Goal: Communication & Community: Answer question/provide support

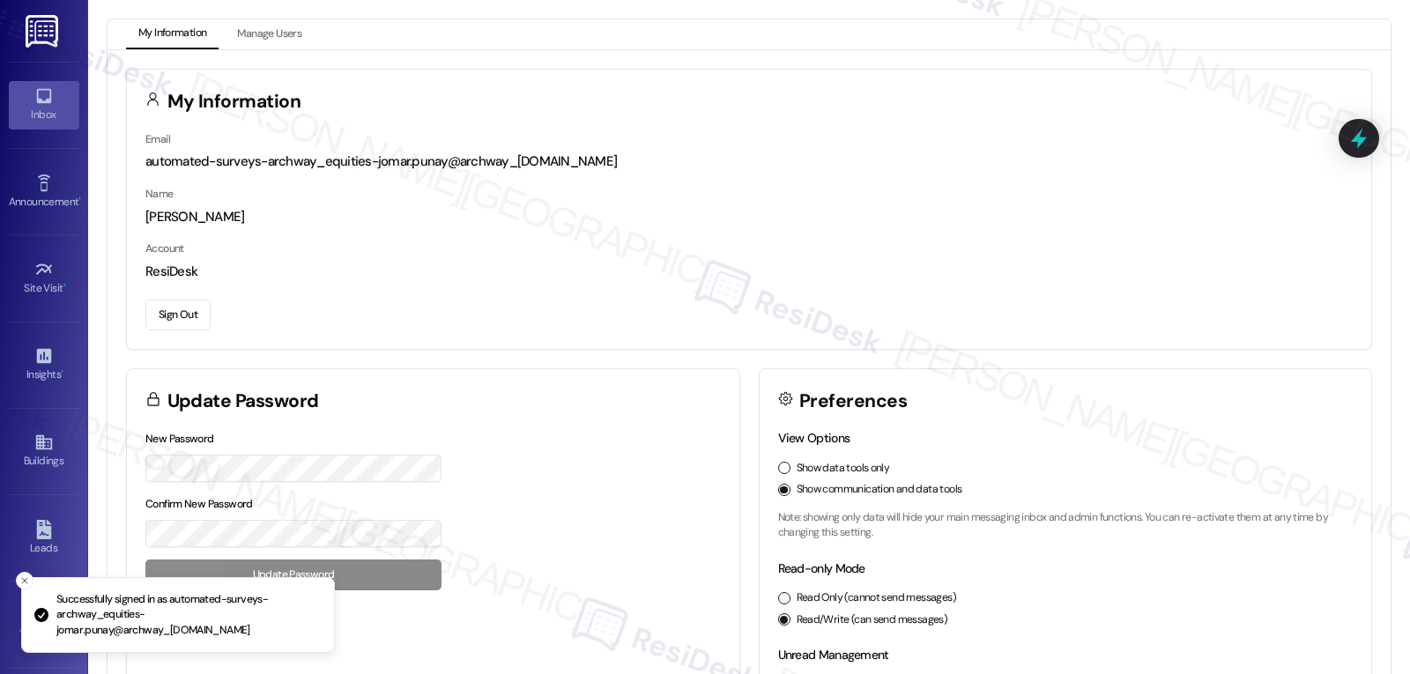
drag, startPoint x: 31, startPoint y: 96, endPoint x: 47, endPoint y: 88, distance: 17.7
click at [34, 95] on icon at bounding box center [43, 95] width 19 height 19
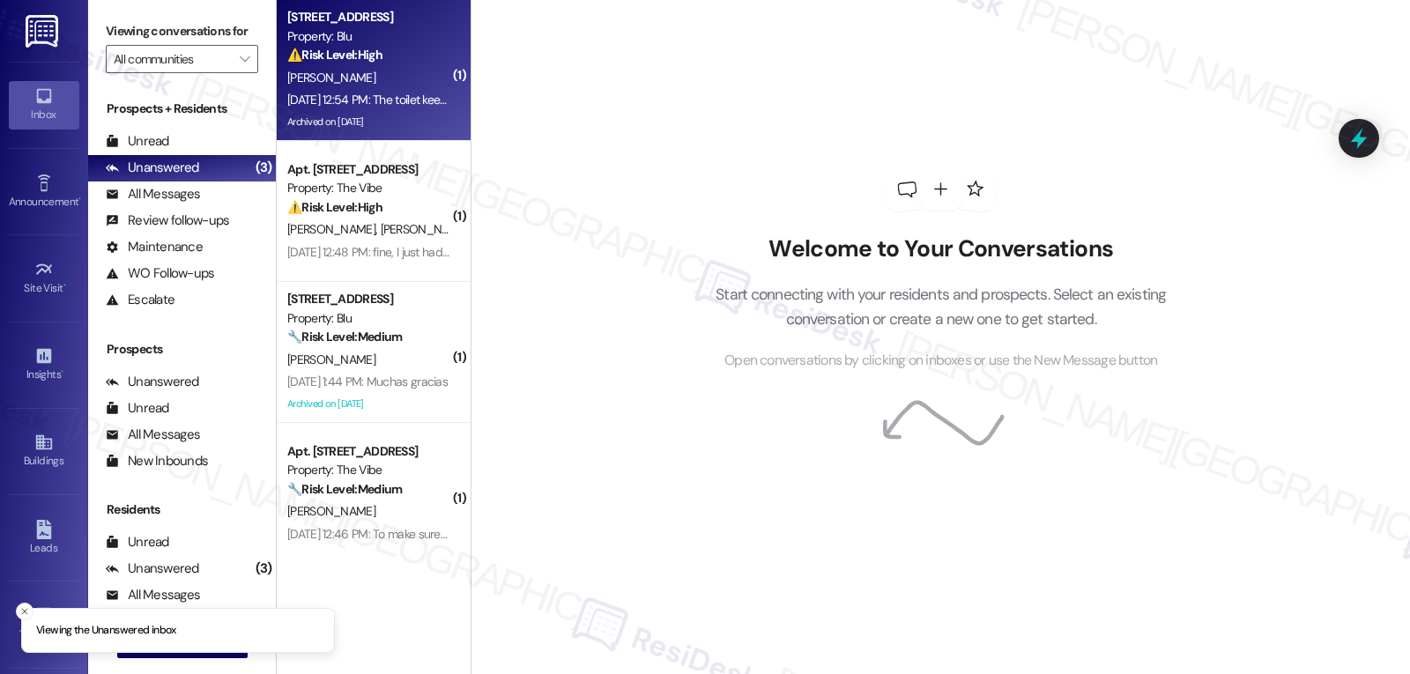
click at [366, 86] on div "[PERSON_NAME]" at bounding box center [369, 78] width 167 height 22
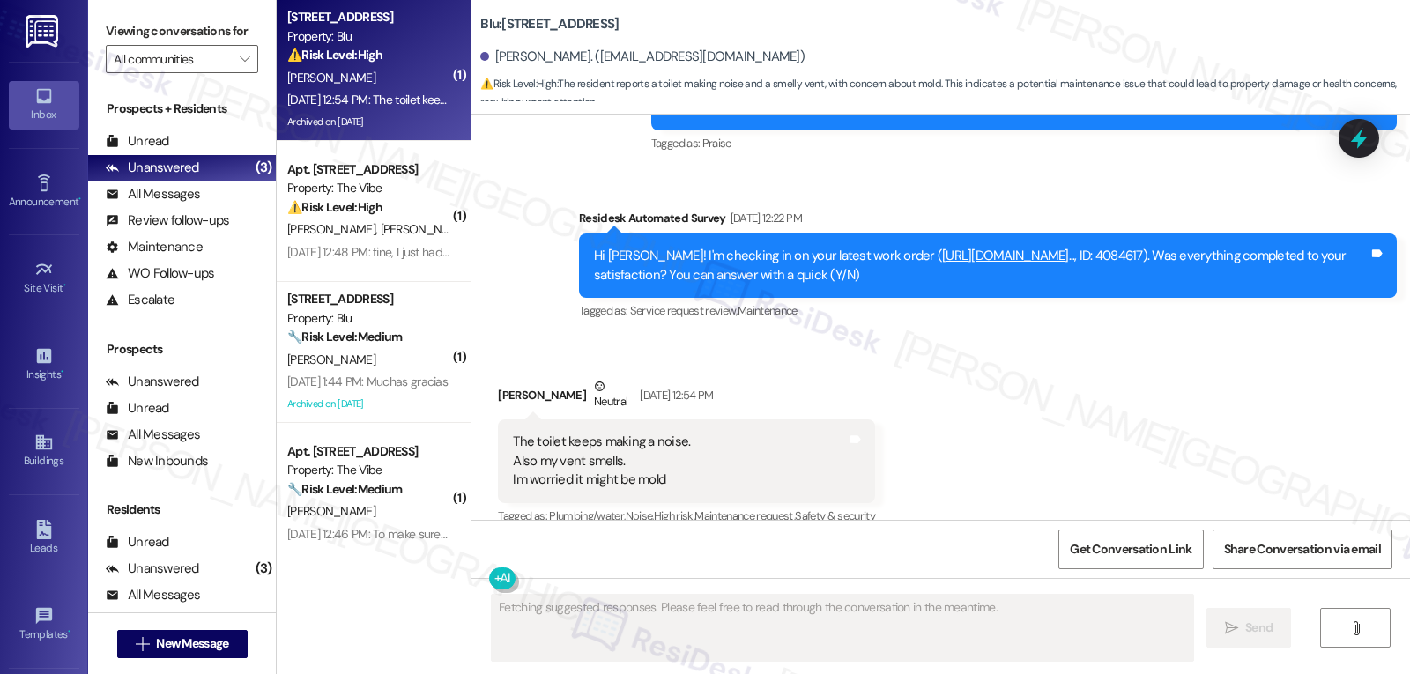
scroll to position [24231, 0]
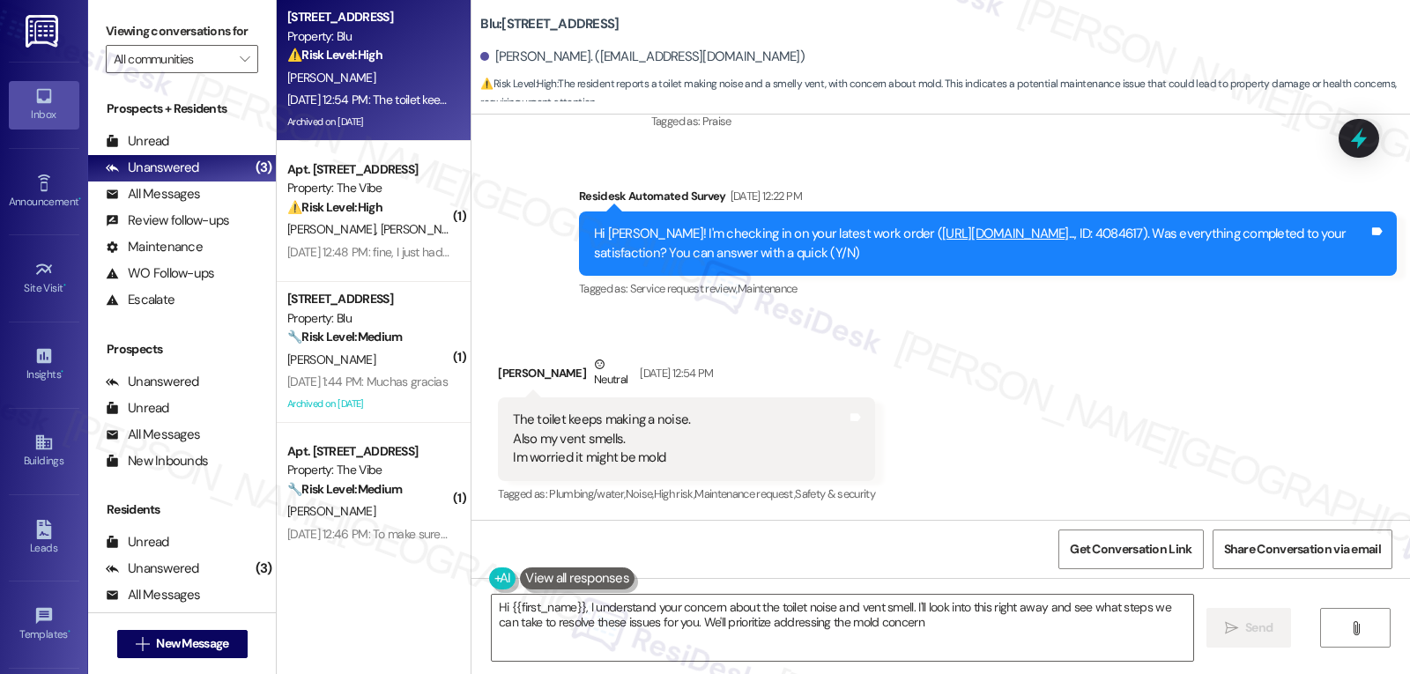
type textarea "Hi {{first_name}}, I understand your concern about the toilet noise and vent sm…"
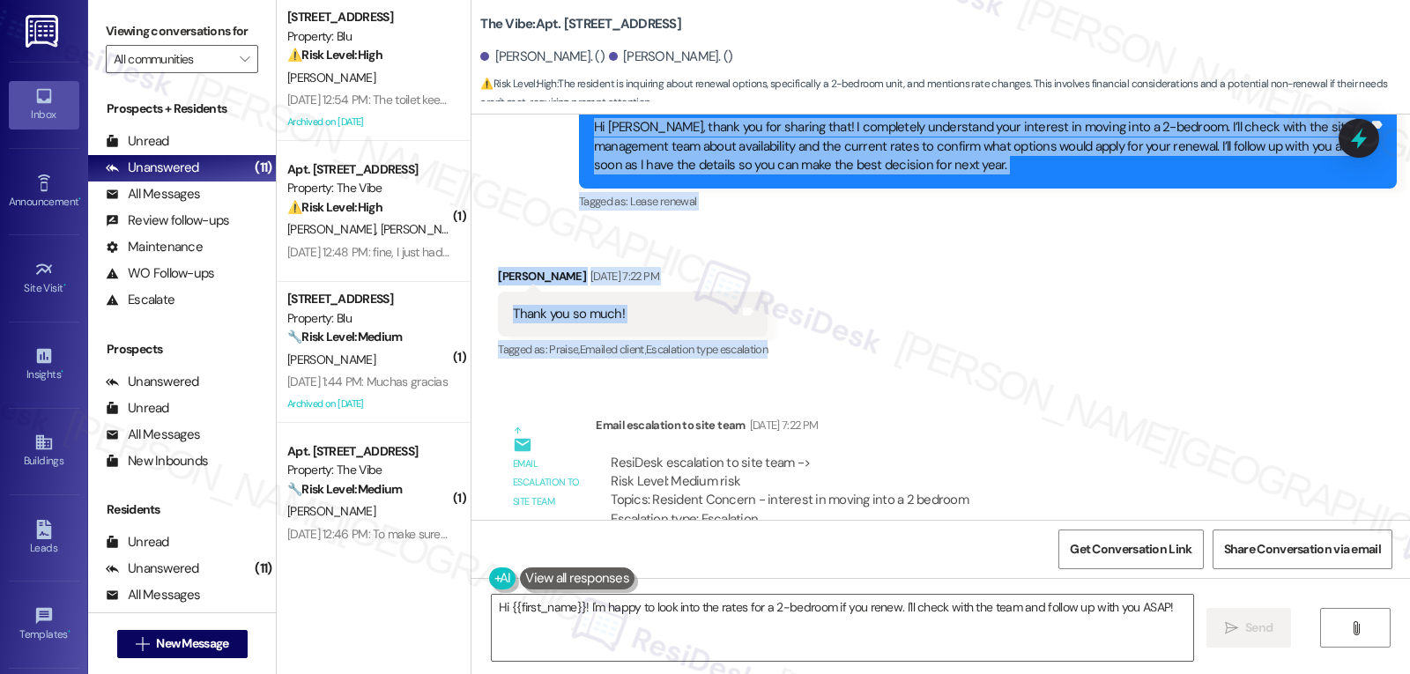
scroll to position [10485, 0]
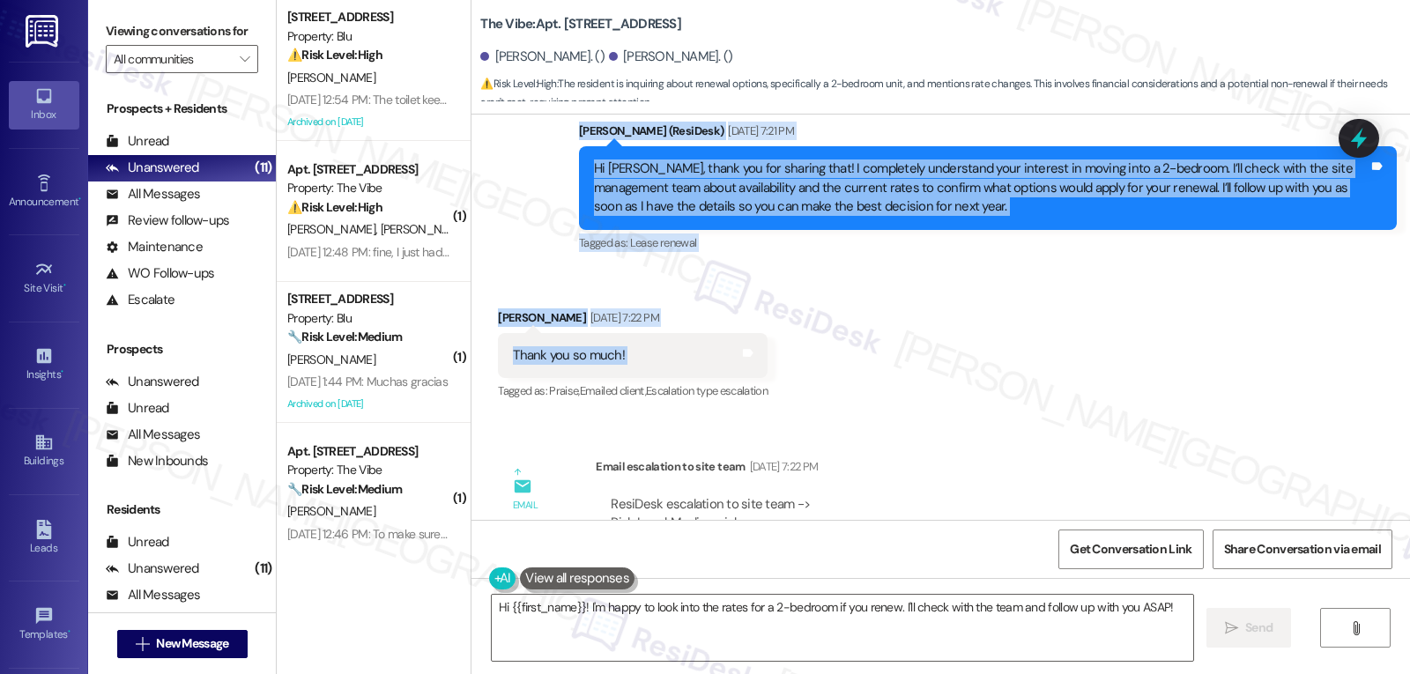
drag, startPoint x: 561, startPoint y: 273, endPoint x: 688, endPoint y: 296, distance: 129.8
click at [688, 296] on div "Lease started Jan 06, 2025 at 7:00 PM Sent via SMS Sarah (ResiDesk) Jul 08, 202…" at bounding box center [940, 317] width 939 height 405
copy div "Residesk Automated Survey Sep 04, 2025 at 12:18 PM Erika and Geovanny, time fli…"
drag, startPoint x: 586, startPoint y: 607, endPoint x: 1340, endPoint y: 716, distance: 761.3
click at [1340, 673] on html "Inbox Go to Inbox Announcement • Send A Text Announcement Site Visit • Go to Si…" at bounding box center [705, 337] width 1410 height 674
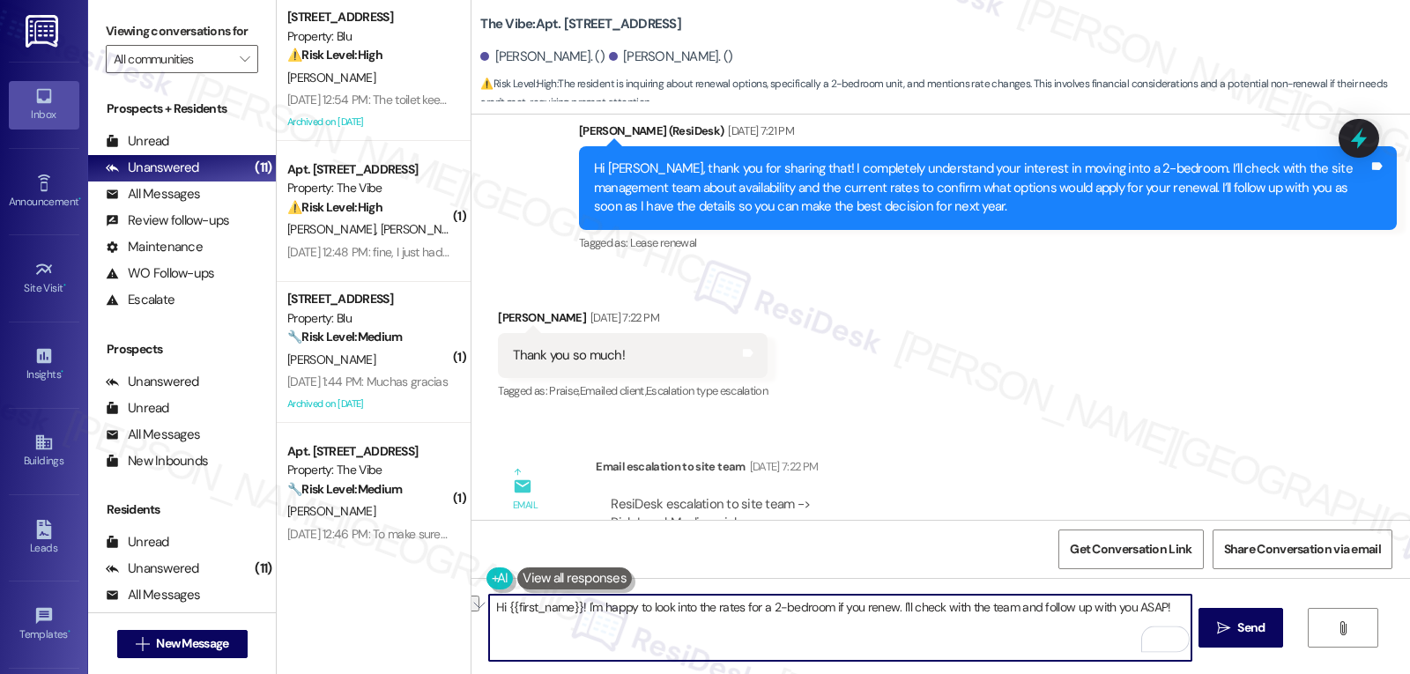
scroll to position [11014, 0]
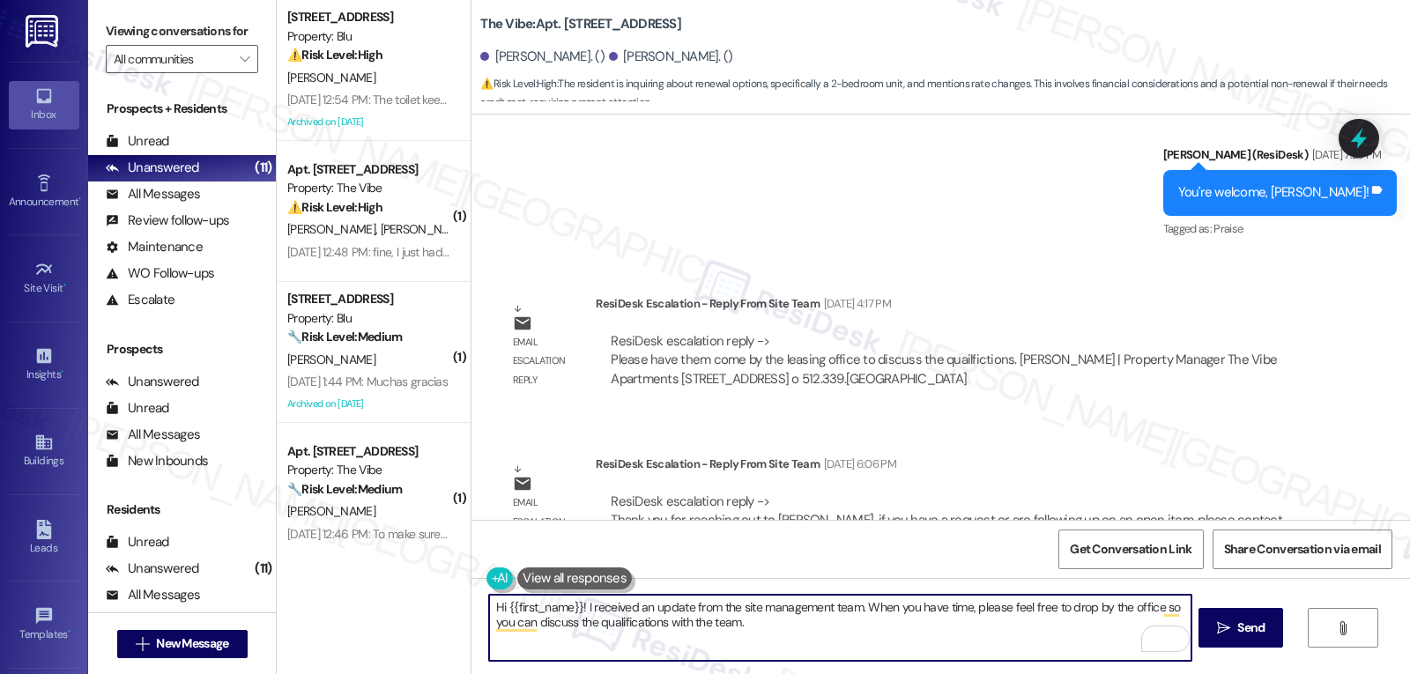
click at [810, 639] on textarea "Hi {{first_name}}! I received an update from the site management team. When you…" at bounding box center [840, 628] width 702 height 66
paste textarea "If you have any questions or need anything, feel free to reach out. I’m always …"
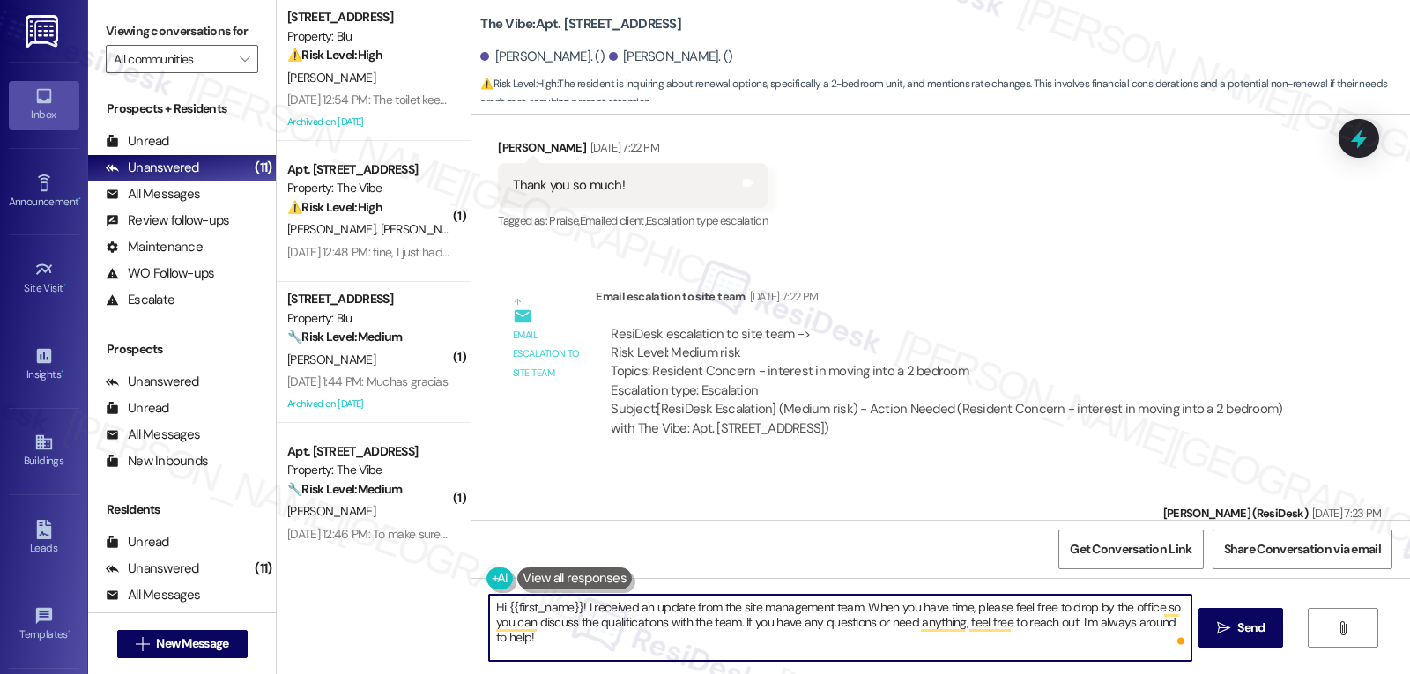
scroll to position [10485, 0]
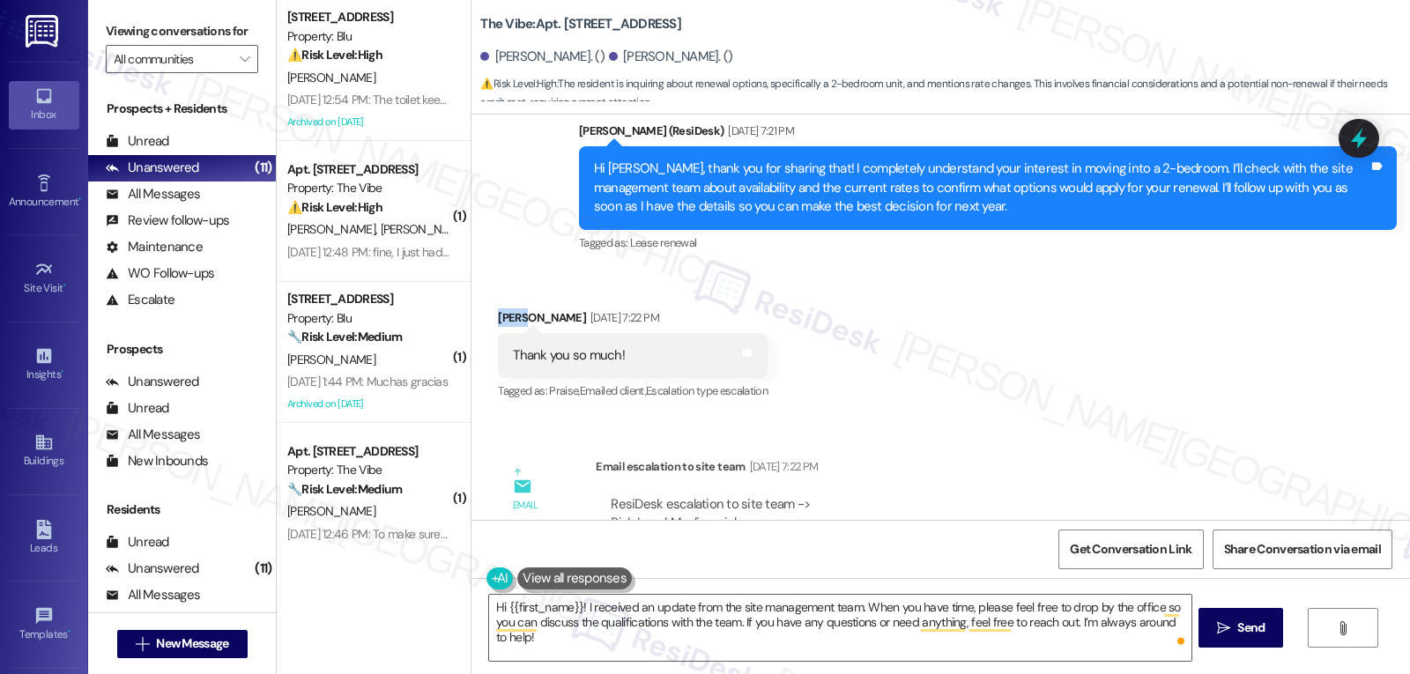
drag, startPoint x: 508, startPoint y: 260, endPoint x: 483, endPoint y: 264, distance: 25.1
click at [485, 295] on div "Received via SMS Erika Olivo Sep 04, 2025 at 7:22 PM Thank you so much! Tags an…" at bounding box center [633, 356] width 296 height 122
copy div "Erika"
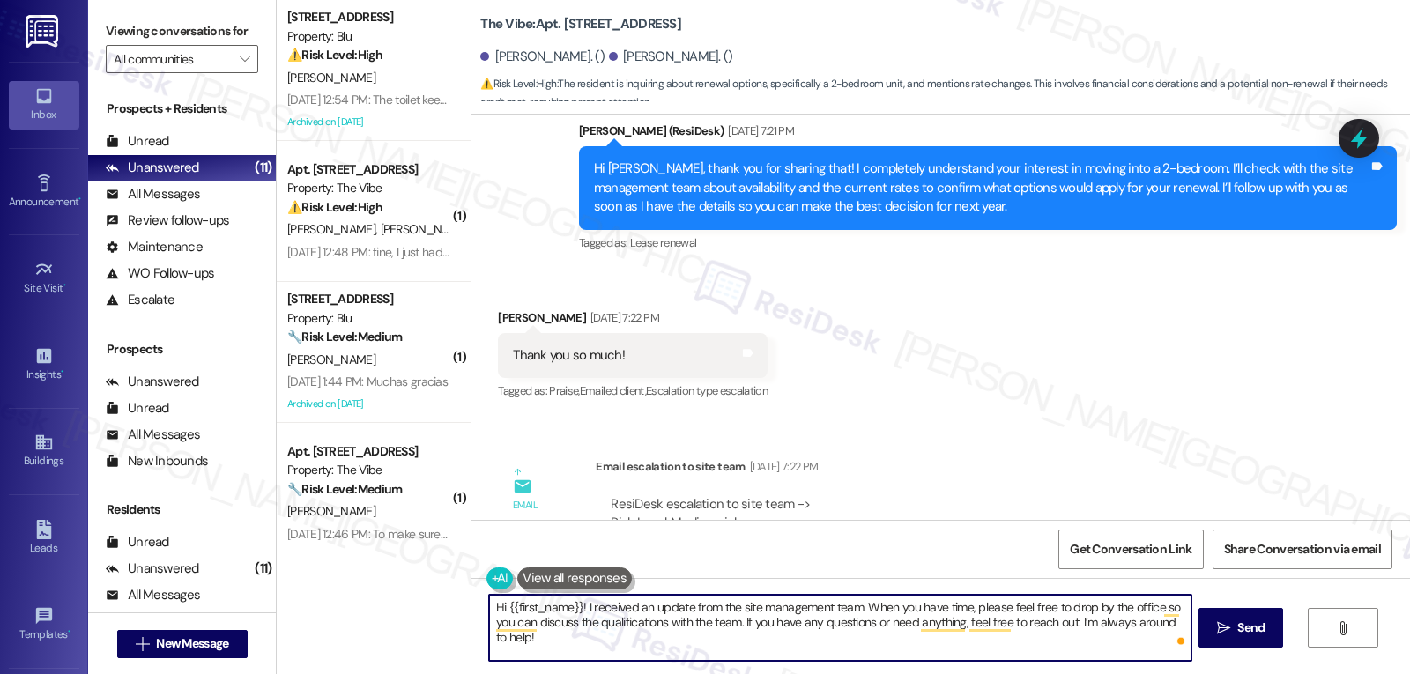
drag, startPoint x: 544, startPoint y: 648, endPoint x: 528, endPoint y: 642, distance: 16.7
click at [541, 650] on textarea "Hi {{first_name}}! I received an update from the site management team. When you…" at bounding box center [840, 628] width 702 height 66
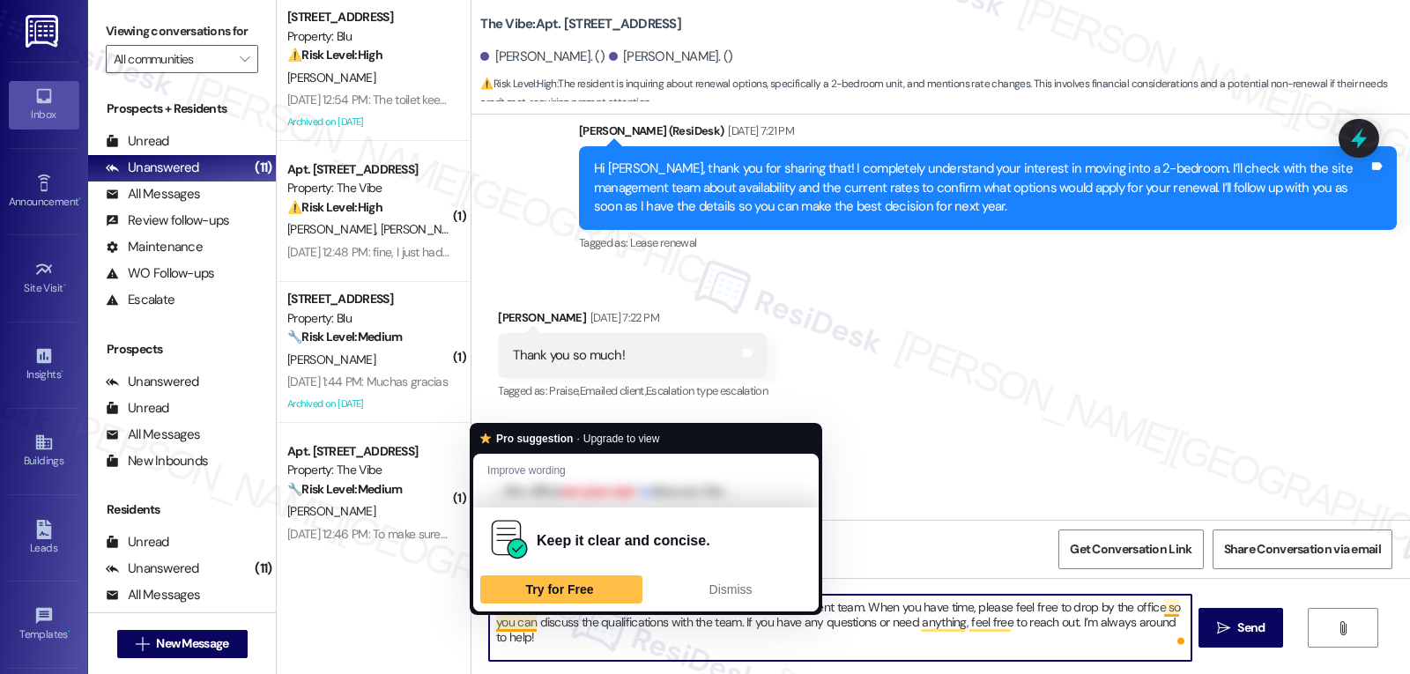
drag, startPoint x: 629, startPoint y: 636, endPoint x: 605, endPoint y: 611, distance: 35.5
click at [629, 635] on textarea "Hi {{first_name}}! I received an update from the site management team. When you…" at bounding box center [840, 628] width 702 height 66
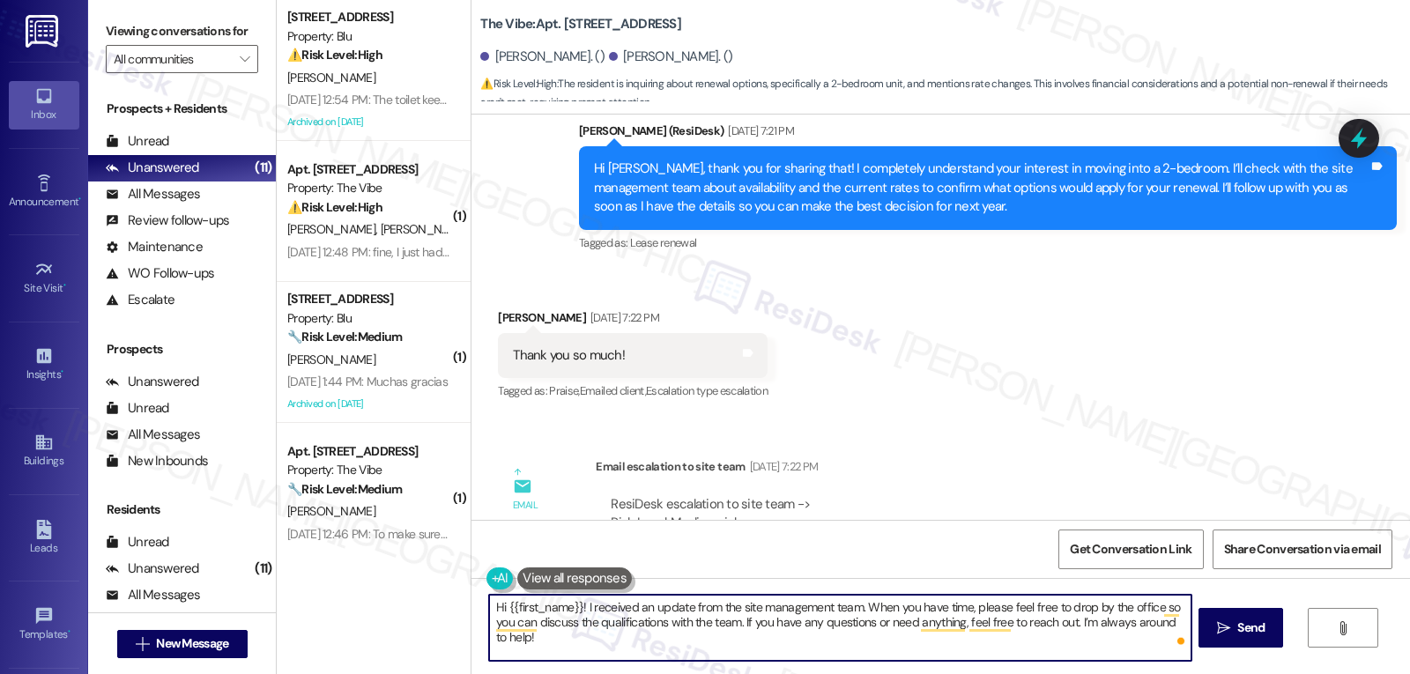
click at [573, 604] on textarea "Hi {{first_name}}! I received an update from the site management team. When you…" at bounding box center [840, 628] width 702 height 66
paste textarea "Erika"
type textarea "Hi Erika! I received an update from the site management team. When you have tim…"
click at [1266, 633] on span "Send" at bounding box center [1251, 628] width 34 height 19
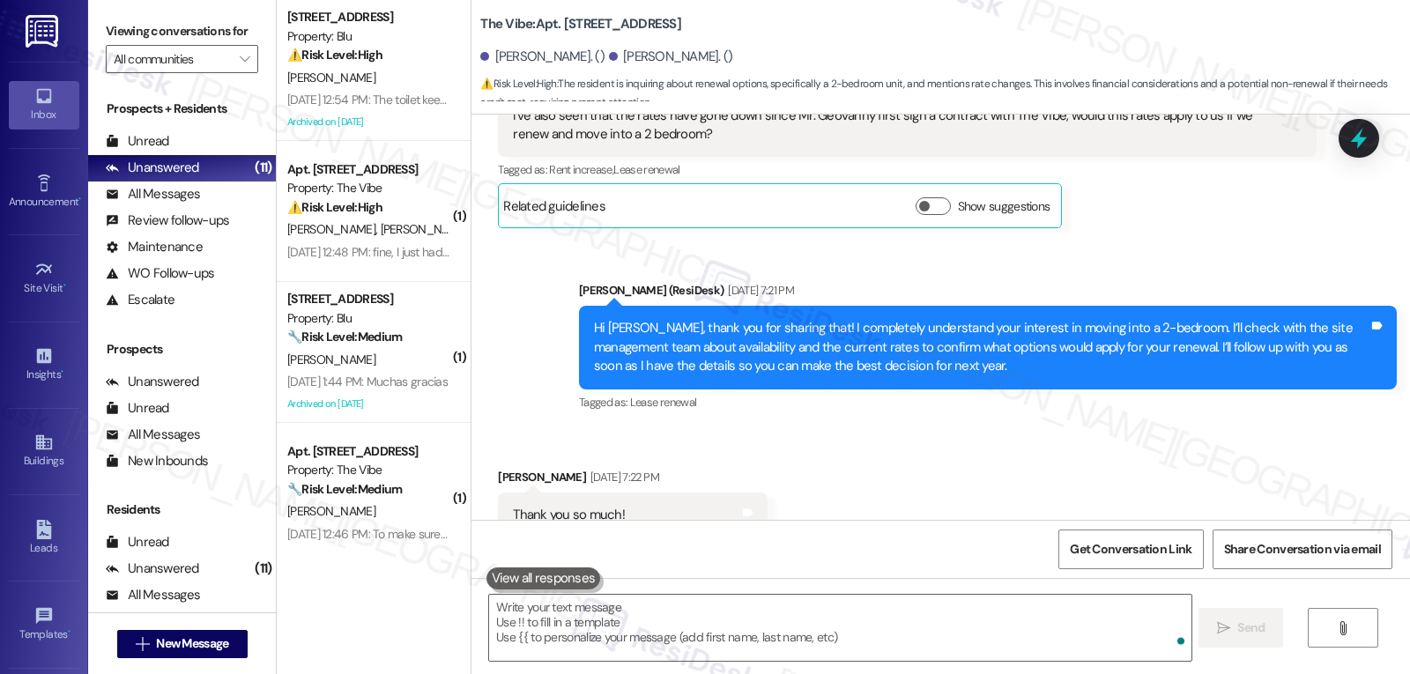
scroll to position [11155, 0]
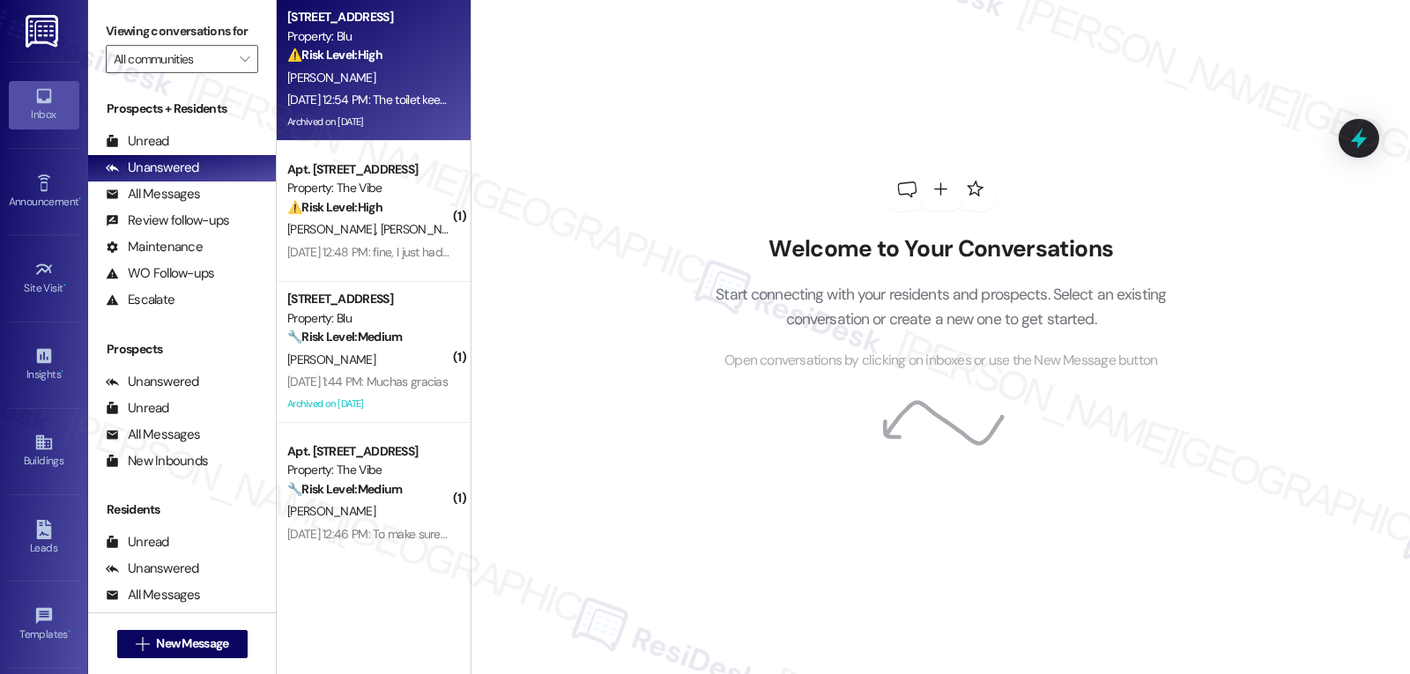
click at [388, 28] on div "Property: Blu" at bounding box center [368, 36] width 163 height 19
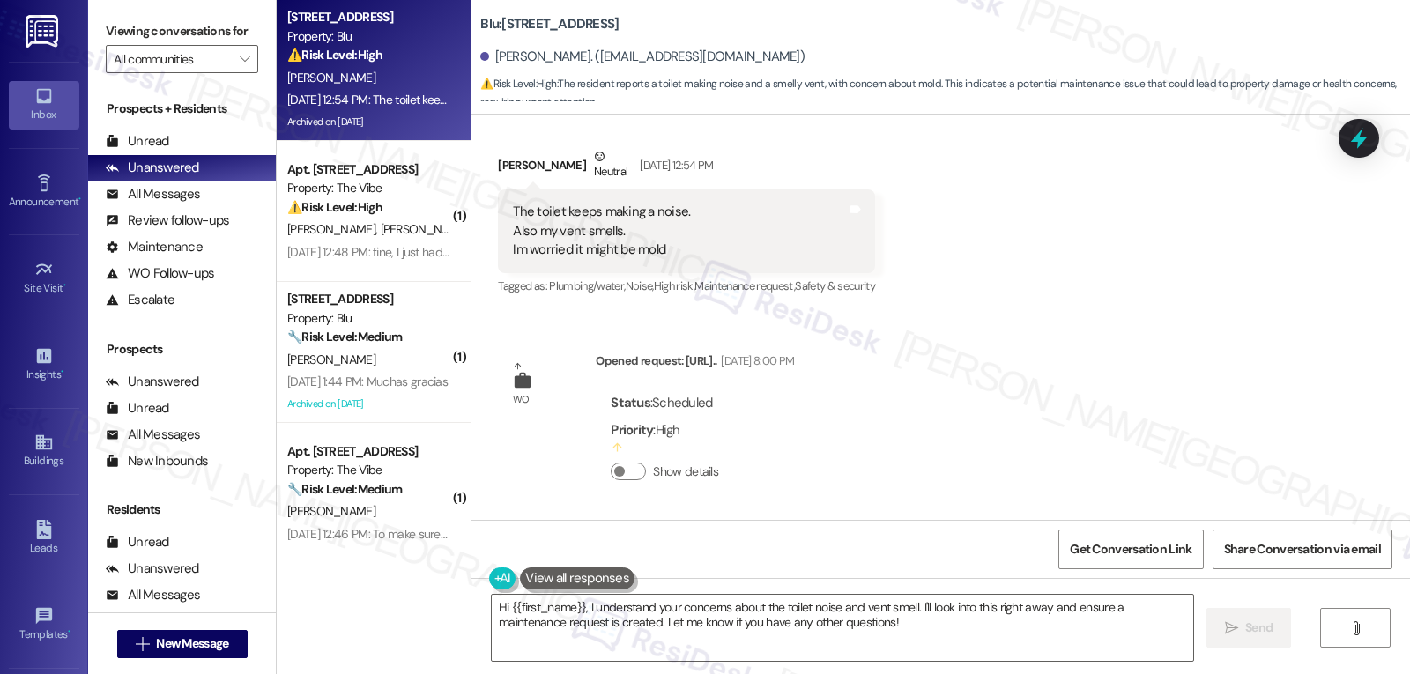
scroll to position [24263, 0]
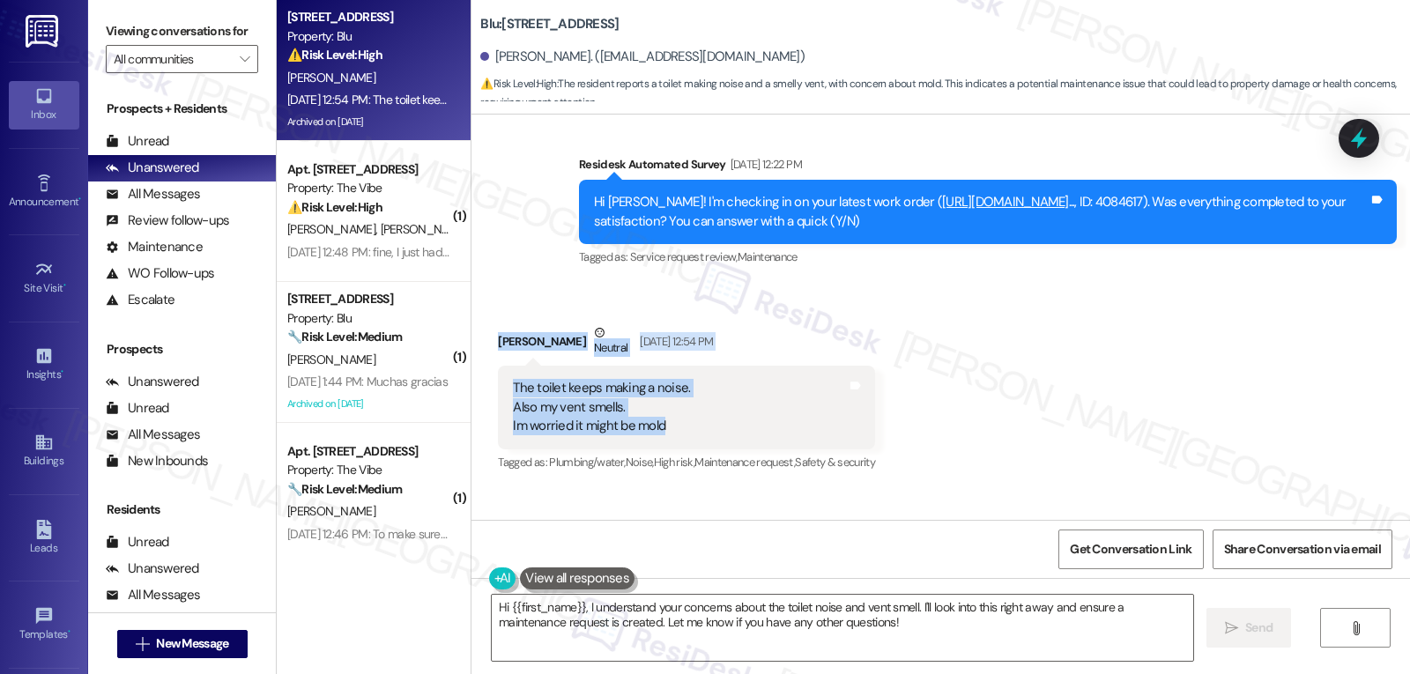
drag, startPoint x: 487, startPoint y: 342, endPoint x: 752, endPoint y: 437, distance: 281.0
click at [752, 436] on div "Received via SMS Marcos Tijerina Neutral Sep 05, 2025 at 12:54 PM The toilet ke…" at bounding box center [687, 399] width 404 height 179
copy div "Marcos Tijerina Neutral Sep 05, 2025 at 12:54 PM The toilet keeps making a nois…"
click at [920, 638] on textarea "Hi {{first_name}}, I understand your concerns about the toilet noise and vent s…" at bounding box center [843, 628] width 702 height 66
paste textarea "Marcos, Thanks for letting us know — I’m really sorry to hear you’re dealing wi…"
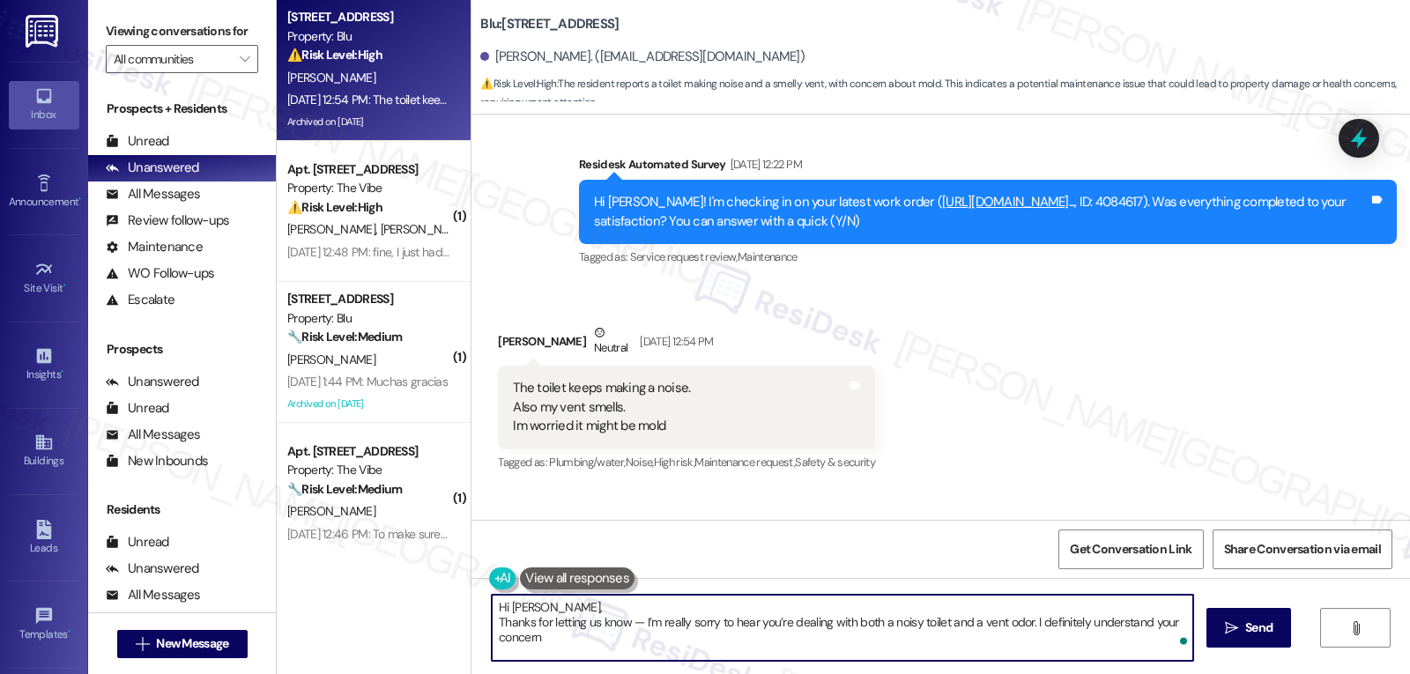
click at [754, 609] on textarea "Hi Marcos, Thanks for letting us know — I’m really sorry to hear you’re dealing…" at bounding box center [843, 628] width 702 height 66
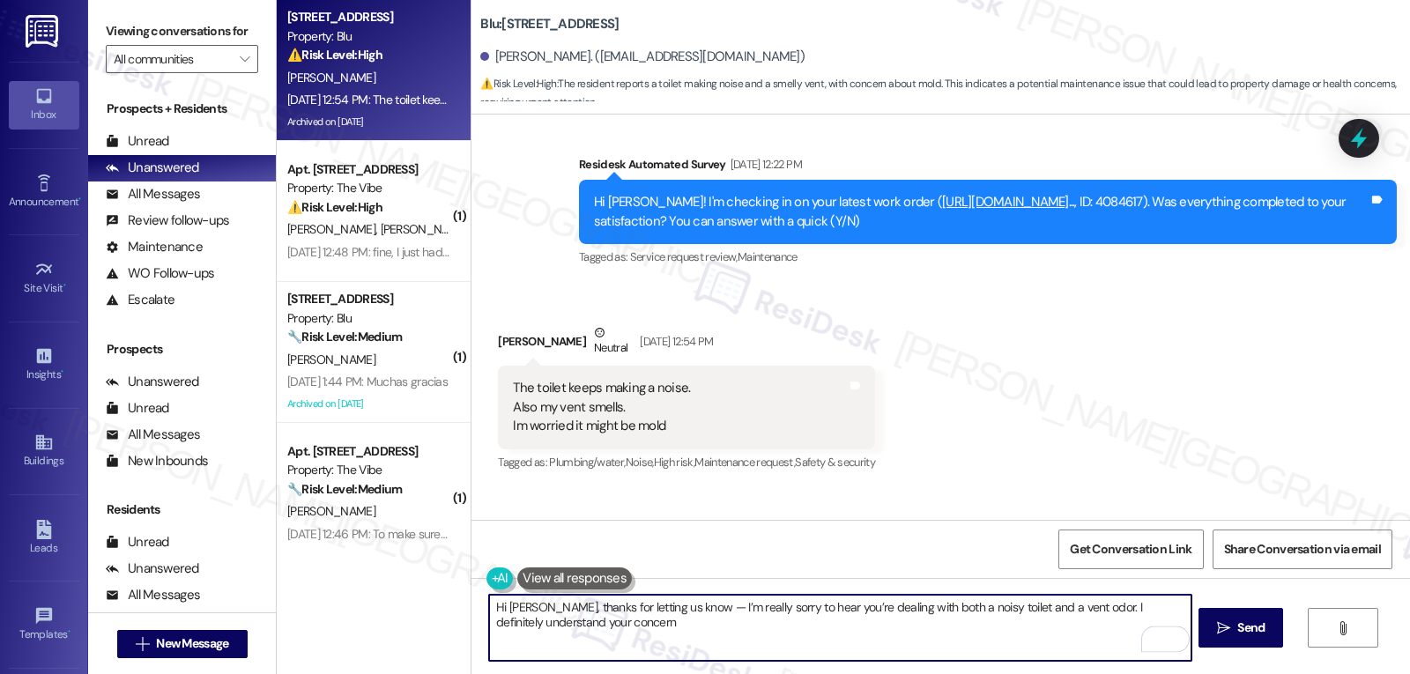
click at [685, 606] on textarea "Hi Marcos, thanks for letting us know — I’m really sorry to hear you’re dealing…" at bounding box center [840, 628] width 702 height 66
click at [927, 633] on textarea "Hi Marcos, thanks for letting us know. I’m really sorry to hear you’re dealing …" at bounding box center [840, 628] width 702 height 66
click at [984, 634] on textarea "Hi Marcos, thanks for letting us know. I’m really sorry to hear you’re dealing …" at bounding box center [840, 628] width 702 height 66
click at [771, 635] on textarea "Hi Marcos, thanks for letting us know. I’m really sorry to hear you’re dealing …" at bounding box center [840, 628] width 702 height 66
paste textarea "To make sure we address everything thoroughly, could you let us know: Is the to…"
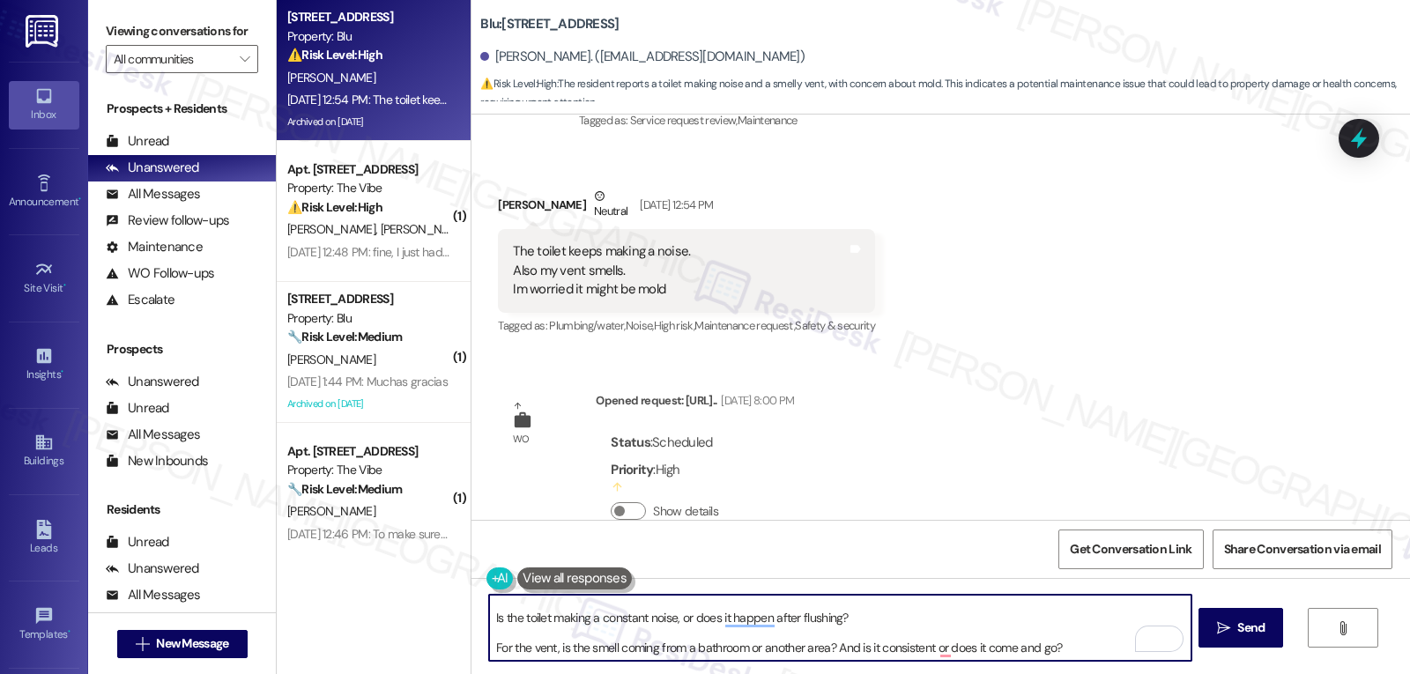
scroll to position [24439, 0]
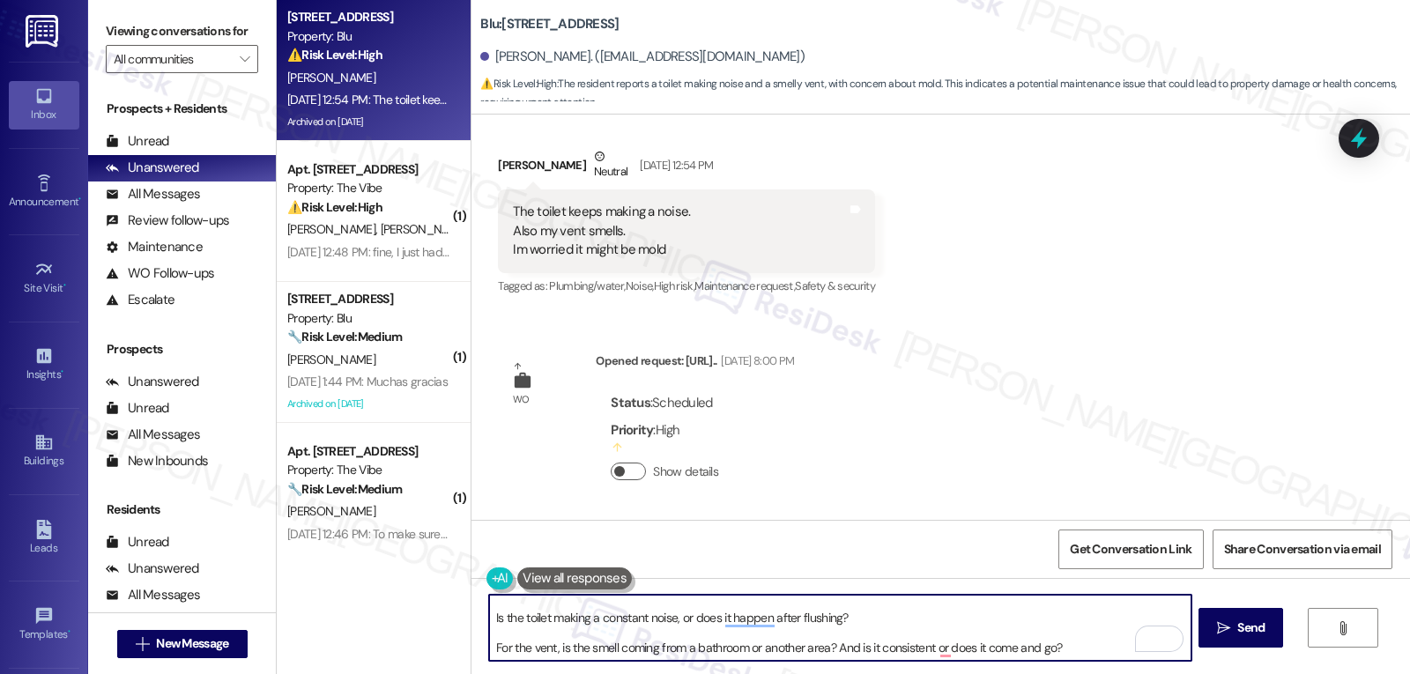
type textarea "Hi Marcos, thanks for letting us know. I’m really sorry to hear you’re dealing …"
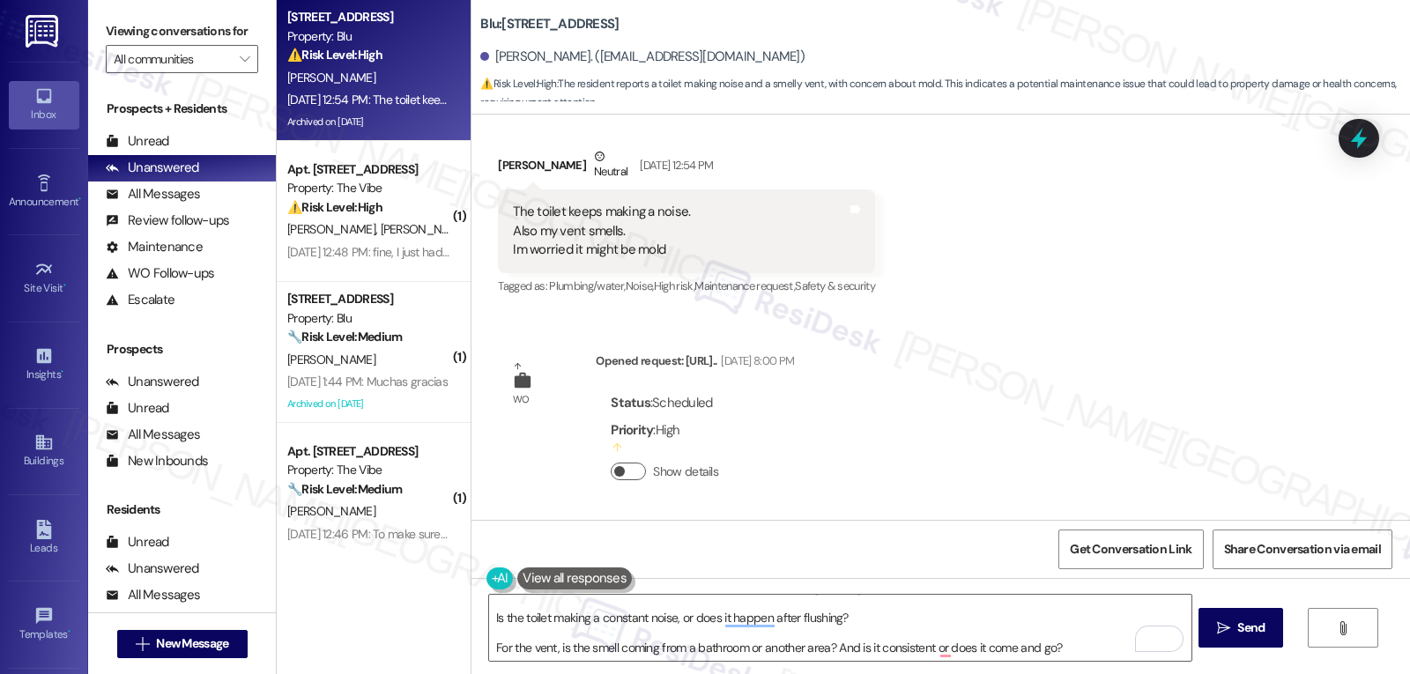
click at [620, 465] on button "Show details" at bounding box center [628, 472] width 35 height 18
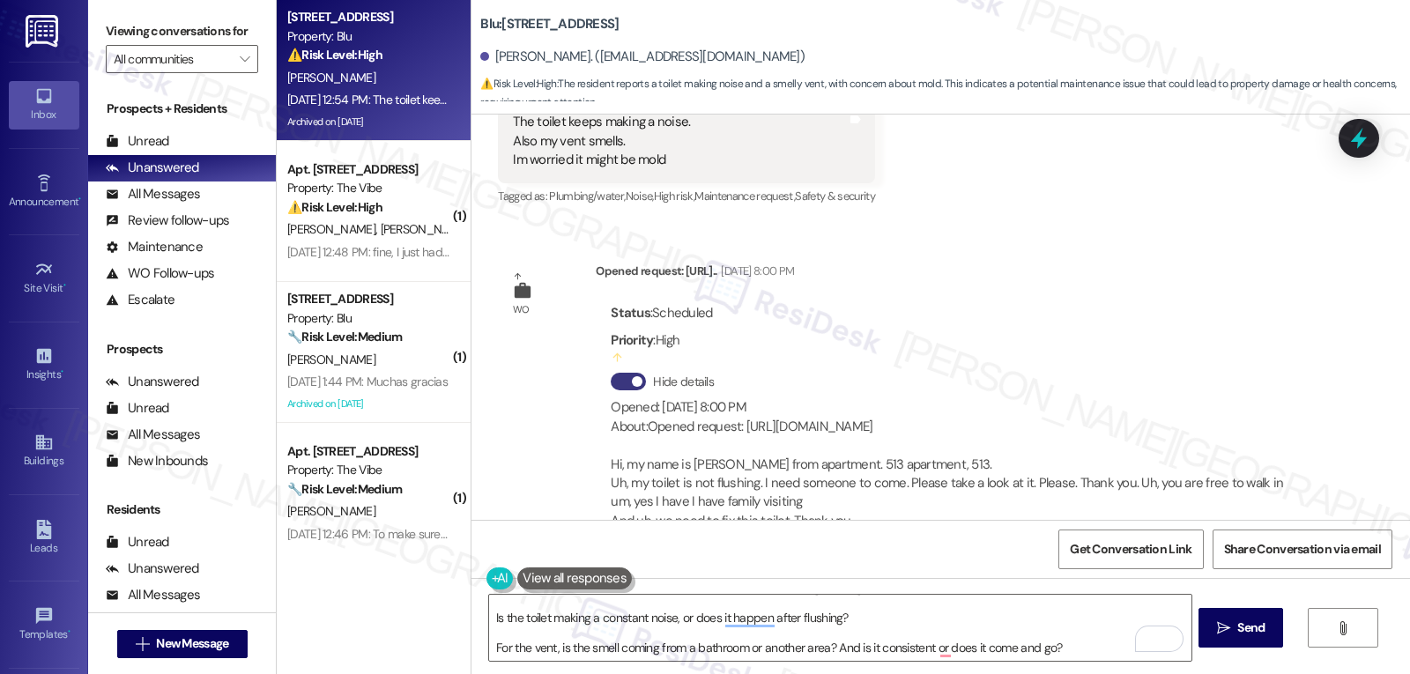
scroll to position [24571, 0]
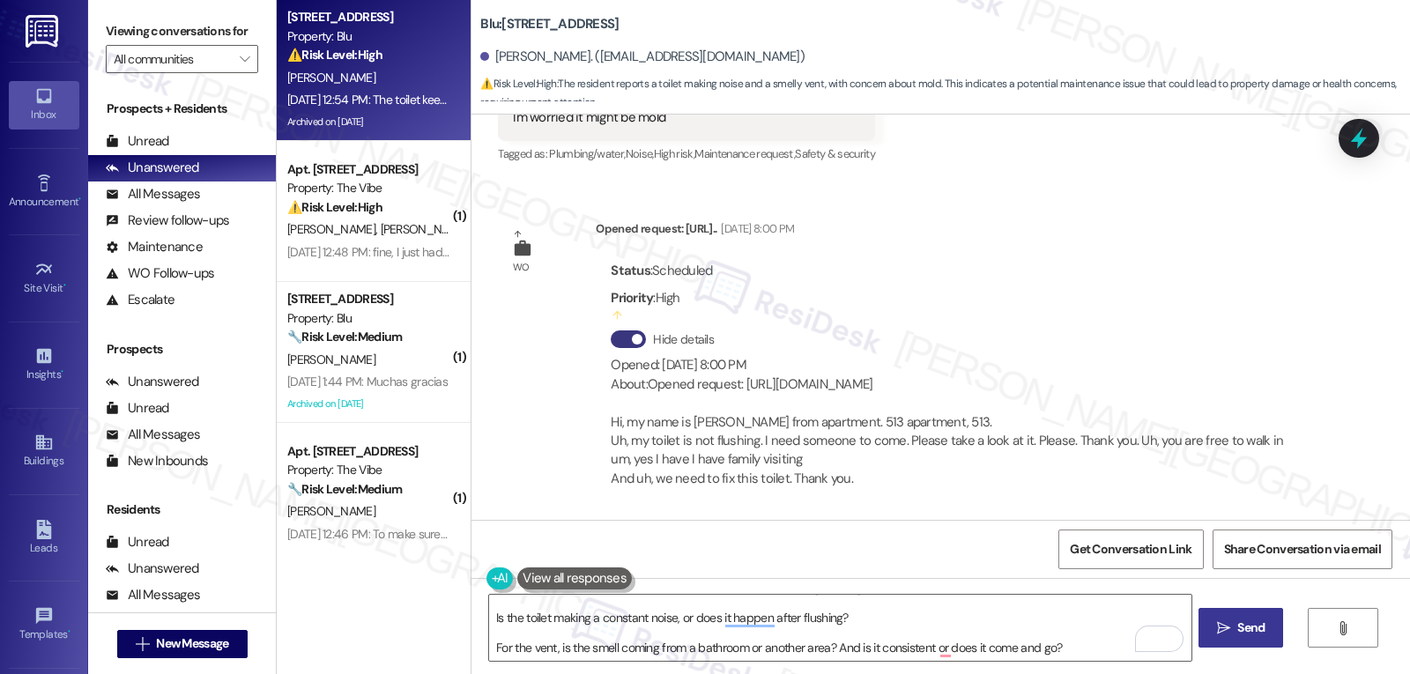
click at [1226, 638] on button " Send" at bounding box center [1241, 628] width 85 height 40
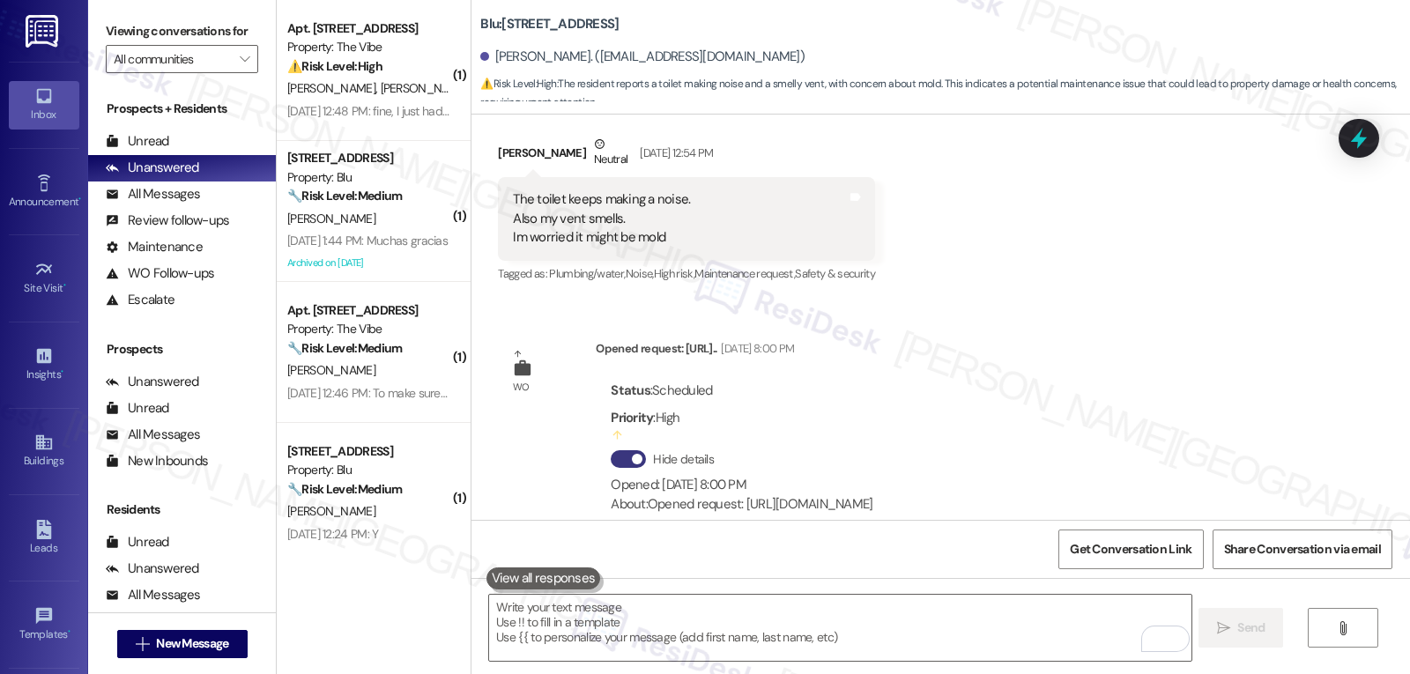
scroll to position [24789, 0]
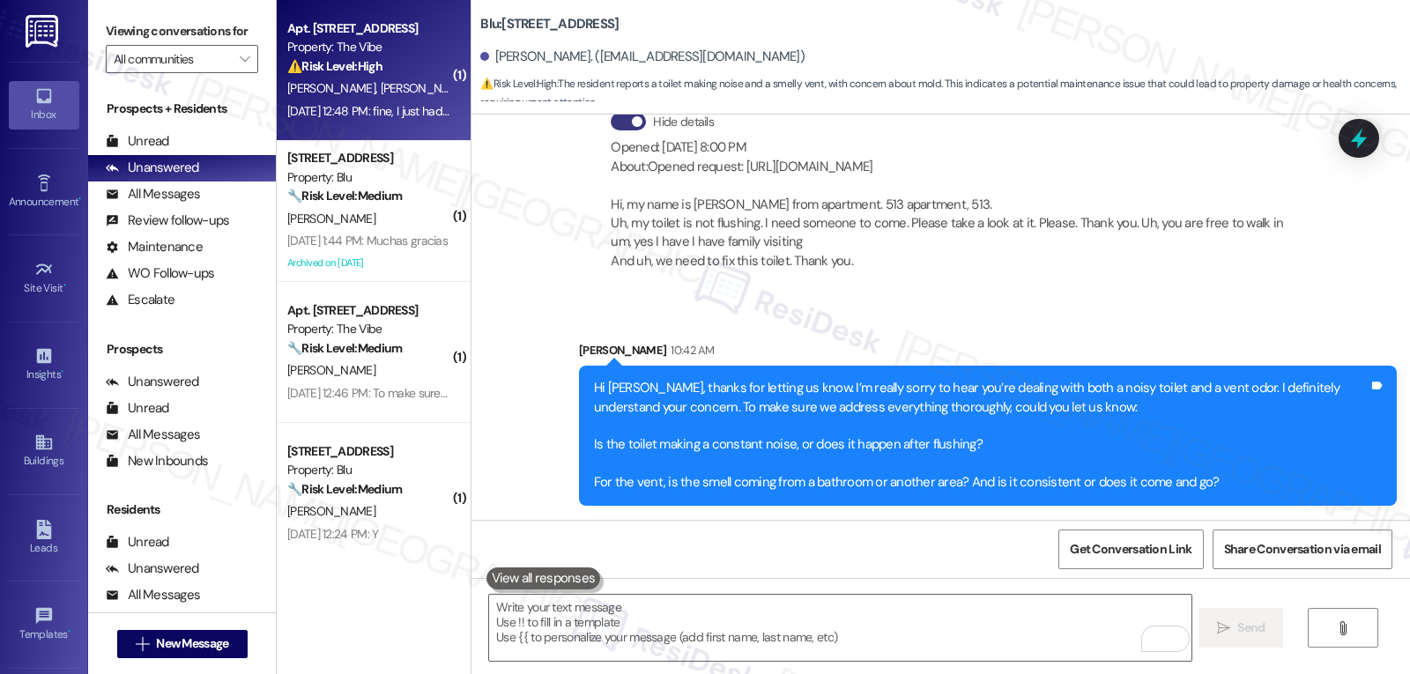
click at [370, 108] on div "Sep 05, 2025 at 12:48 PM: fine, I just had problems with the parking lots or my…" at bounding box center [522, 111] width 470 height 16
type textarea "Fetching suggested responses. Please feel free to read through the conversation…"
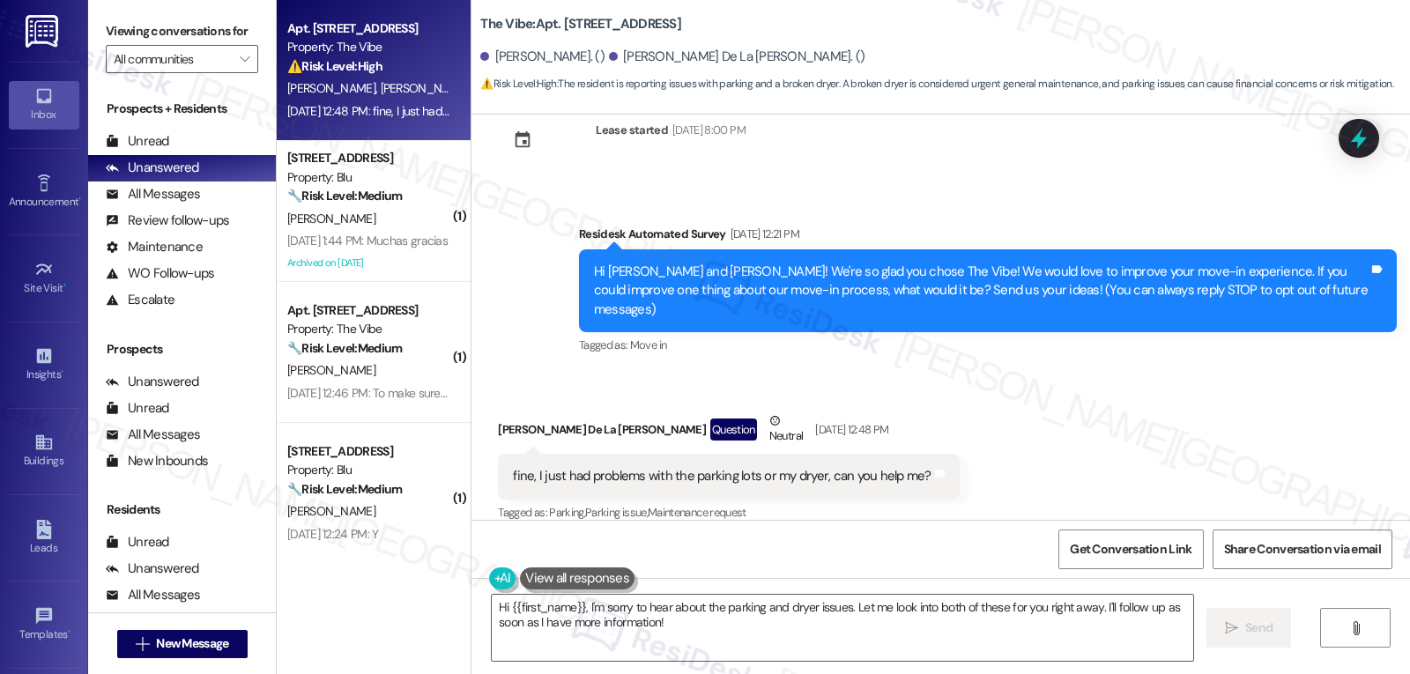
scroll to position [0, 0]
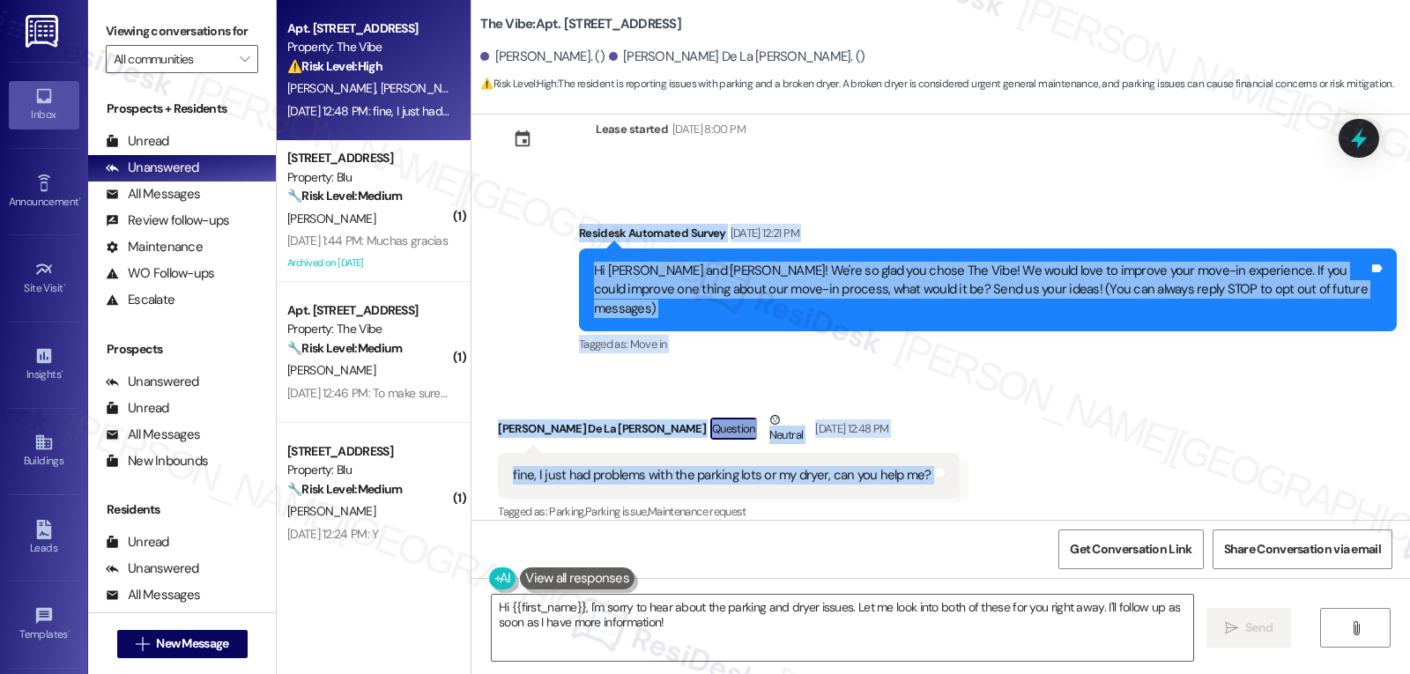
drag, startPoint x: 555, startPoint y: 220, endPoint x: 1055, endPoint y: 441, distance: 546.1
click at [1055, 441] on div "Lease started Jul 27, 2025 at 8:00 PM Survey, sent via SMS Residesk Automated S…" at bounding box center [940, 317] width 939 height 405
copy div "Residesk Automated Survey Sep 05, 2025 at 12:21 PM Hi Yuselvi and Carlos! We're…"
click at [818, 624] on textarea "Hi {{first_name}}, I'm sorry to hear about the parking and dryer issues. Let me…" at bounding box center [843, 628] width 702 height 66
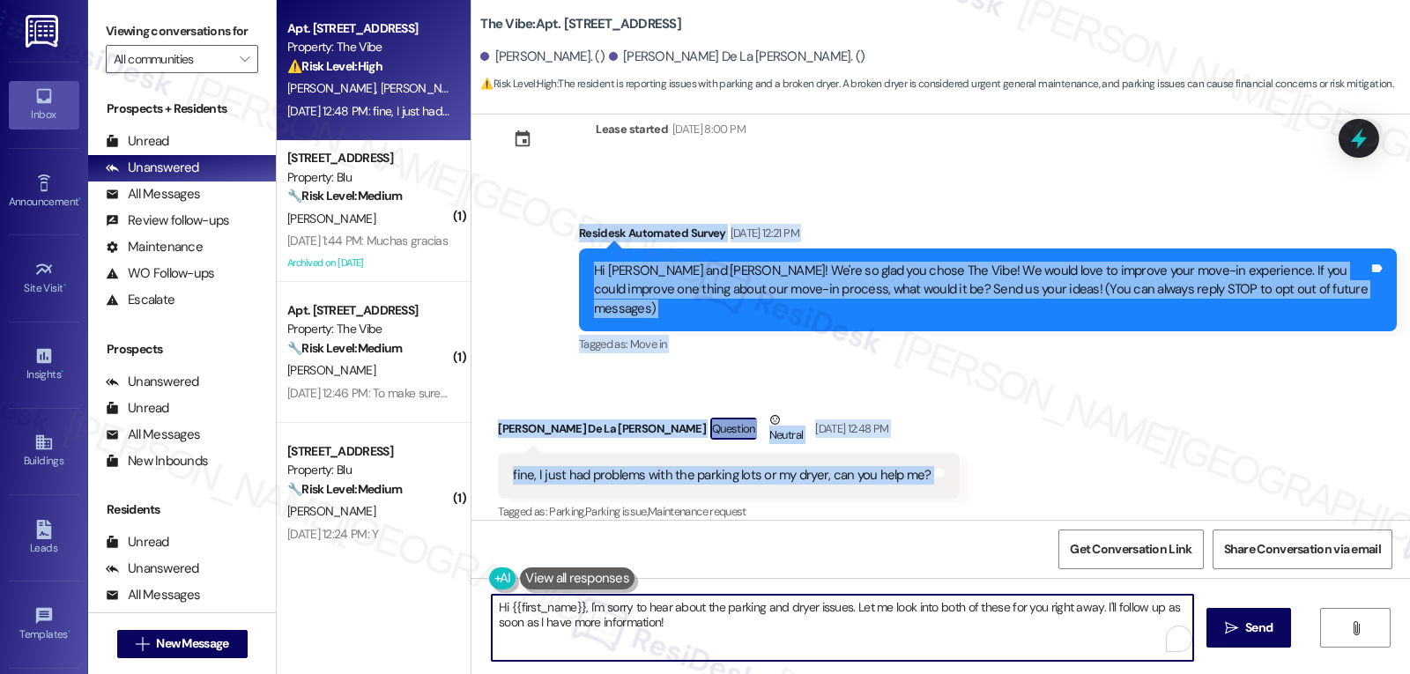
paste textarea "Carlos, Thank you for sharing that — I’m glad the rest of the move-in went well…"
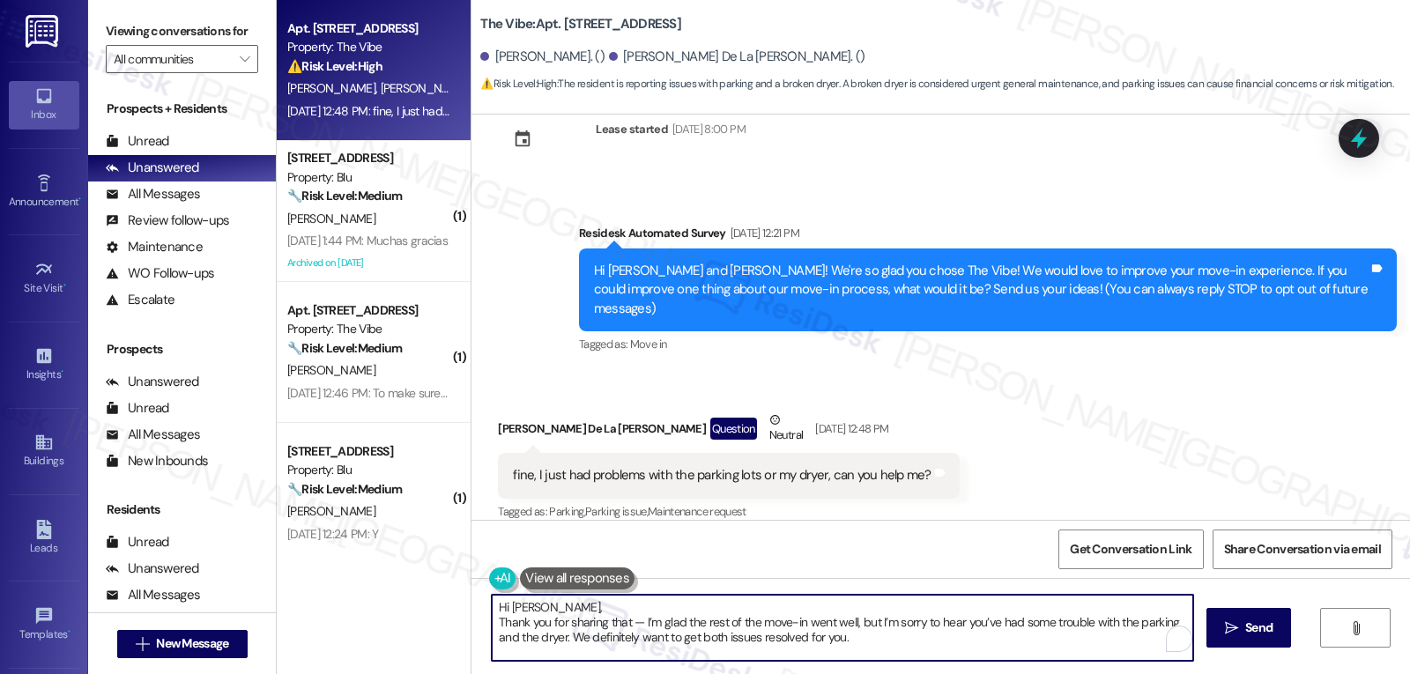
click at [608, 606] on textarea "Hi Carlos, Thank you for sharing that — I’m glad the rest of the move-in went w…" at bounding box center [843, 628] width 702 height 66
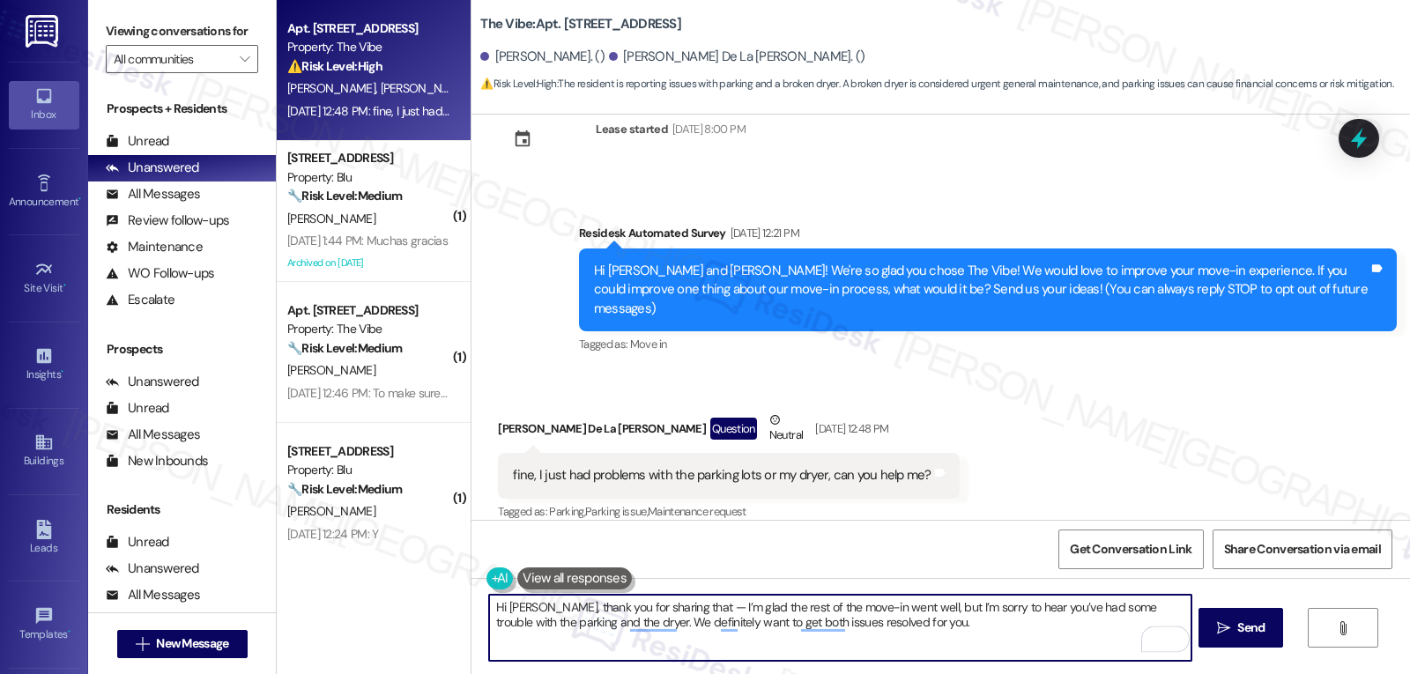
click at [672, 612] on textarea "Hi Carlos, thank you for sharing that — I’m glad the rest of the move-in went w…" at bounding box center [840, 628] width 702 height 66
click at [903, 628] on textarea "Hi Carlos, thank you for sharing that. I’m glad the rest of the move-in went we…" at bounding box center [840, 628] width 702 height 66
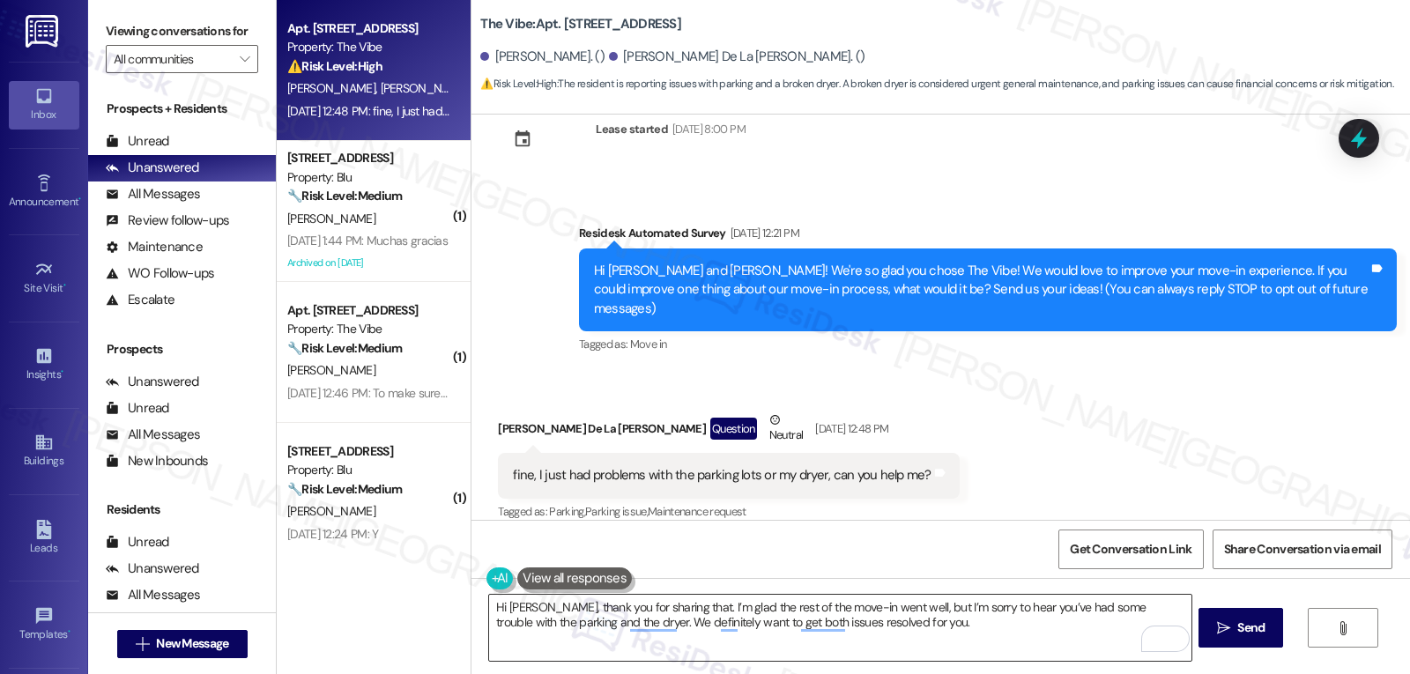
click at [936, 617] on textarea "Hi Carlos, thank you for sharing that. I’m glad the rest of the move-in went we…" at bounding box center [840, 628] width 702 height 66
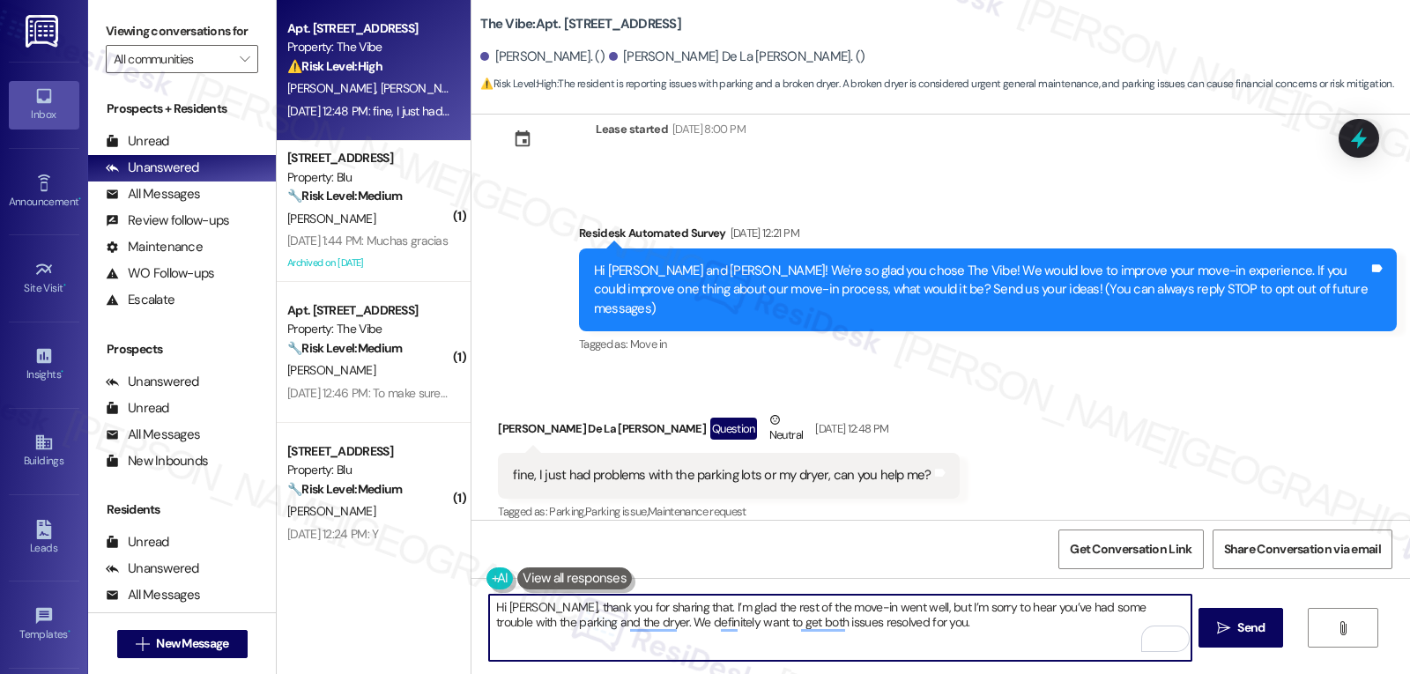
paste textarea "Could you tell me a bit more about what’s going on with the parking — is it abo…"
click at [528, 643] on textarea "Hi Carlos, thank you for sharing that. I’m glad the rest of the move-in went we…" at bounding box center [840, 628] width 702 height 66
click at [813, 648] on textarea "Hi Carlos, thank you for sharing that. I’m glad the rest of the move-in went we…" at bounding box center [840, 628] width 702 height 66
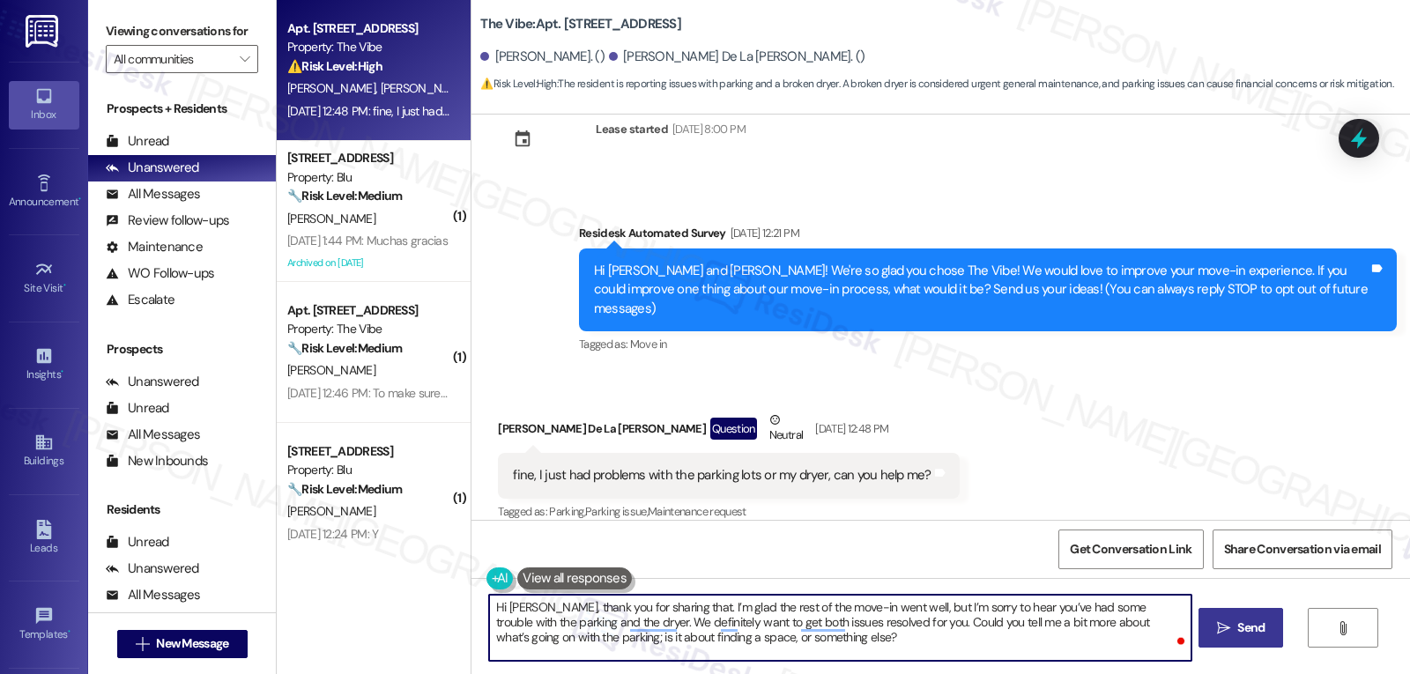
type textarea "Hi Carlos, thank you for sharing that. I’m glad the rest of the move-in went we…"
click at [1248, 637] on span "Send" at bounding box center [1250, 628] width 27 height 19
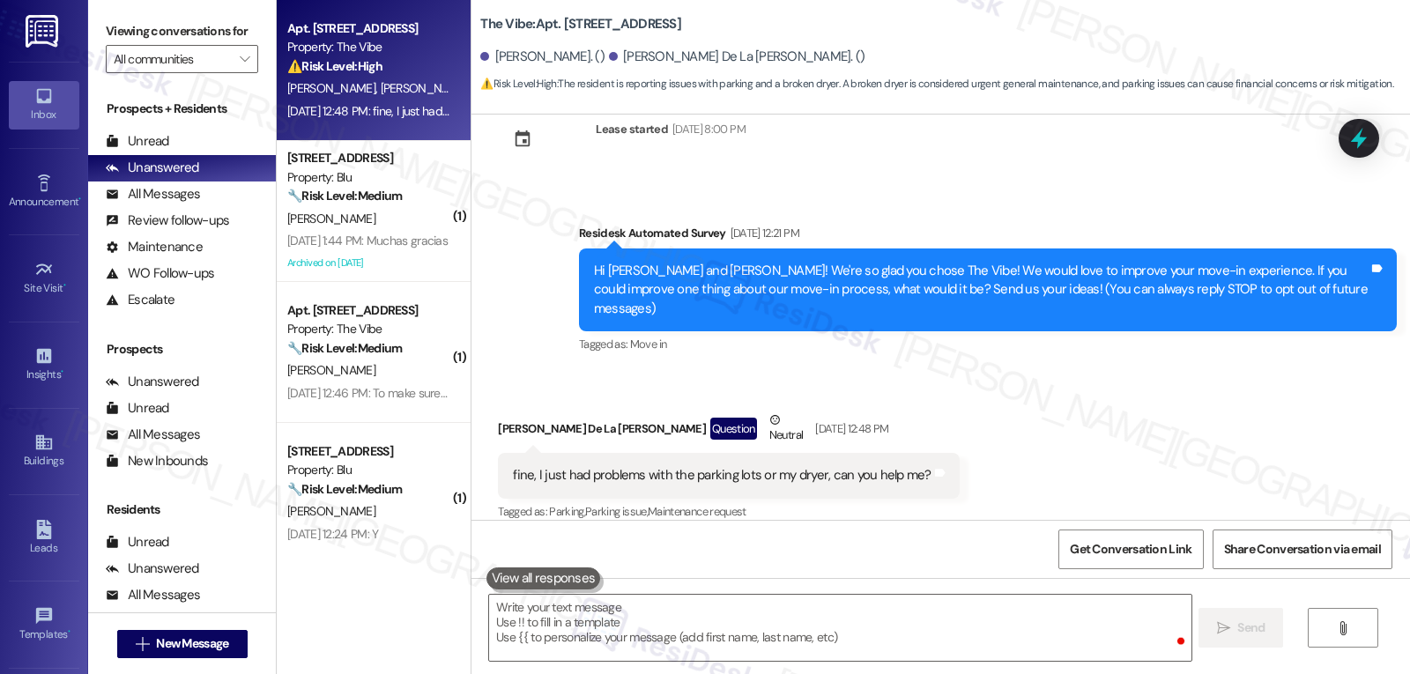
scroll to position [48, 0]
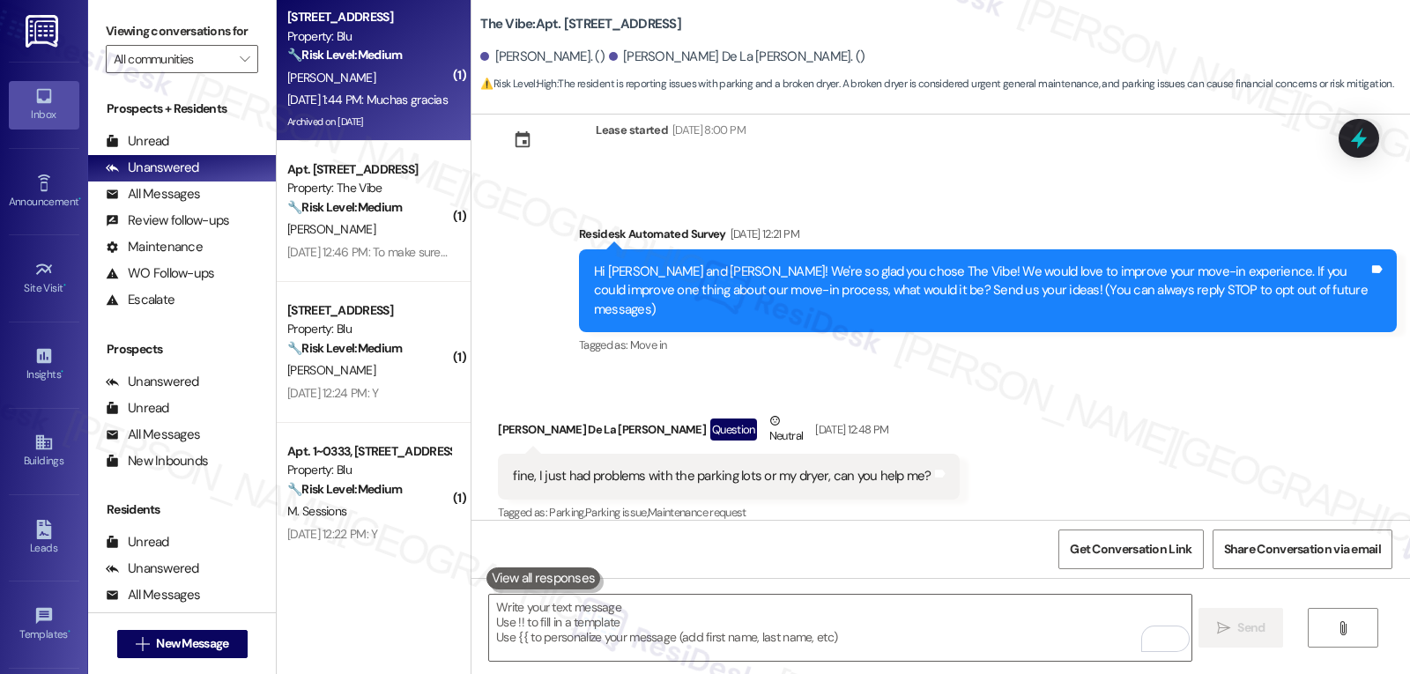
click at [425, 116] on div "Archived on 08/28/2025" at bounding box center [369, 122] width 167 height 22
type textarea "Fetching suggested responses. Please feel free to read through the conversation…"
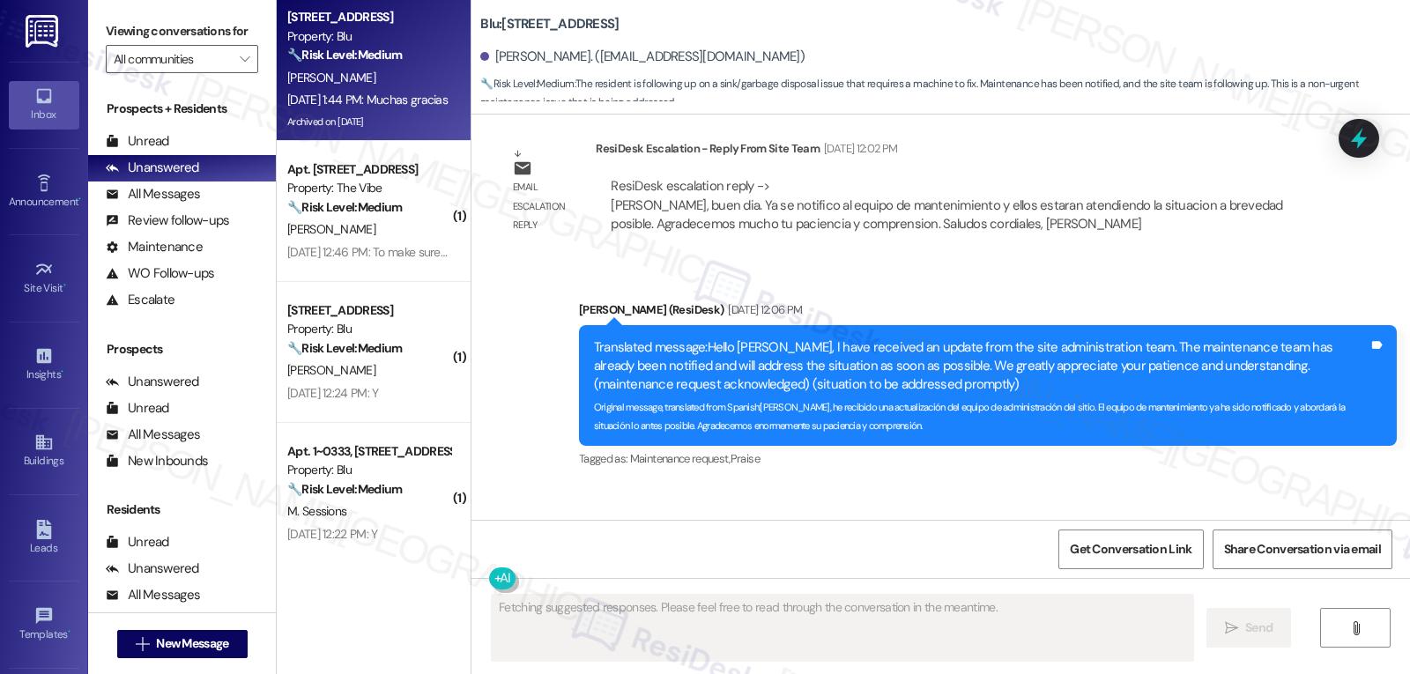
scroll to position [5857, 0]
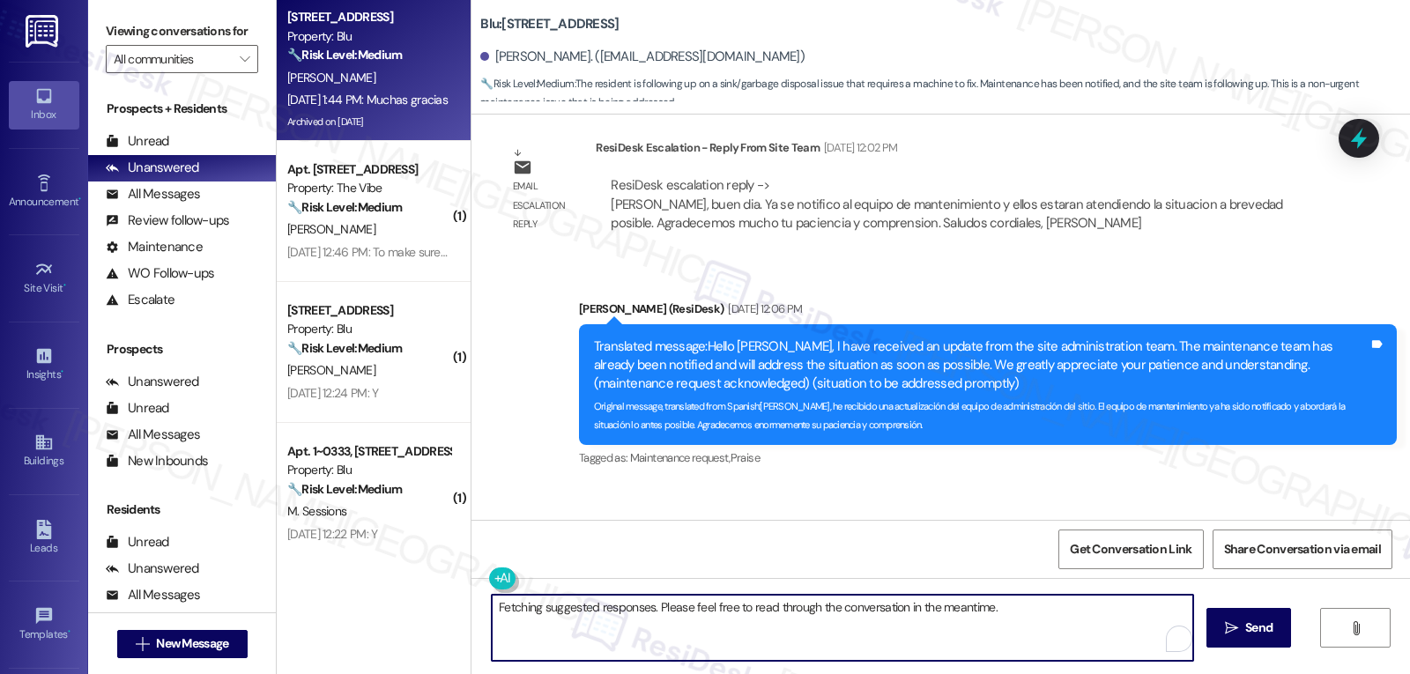
click at [645, 627] on textarea "Fetching suggested responses. Please feel free to read through the conversation…" at bounding box center [843, 628] width 702 height 66
type textarea "De nada, Julio!"
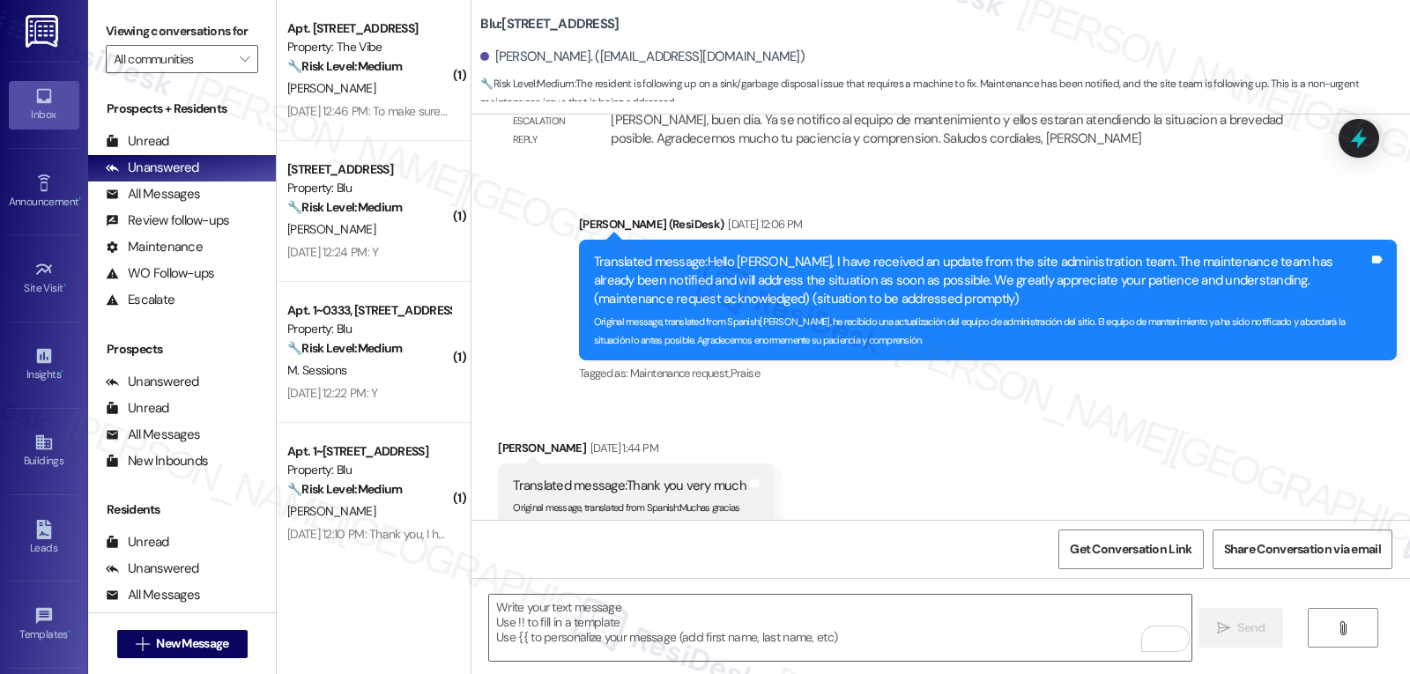
scroll to position [5980, 0]
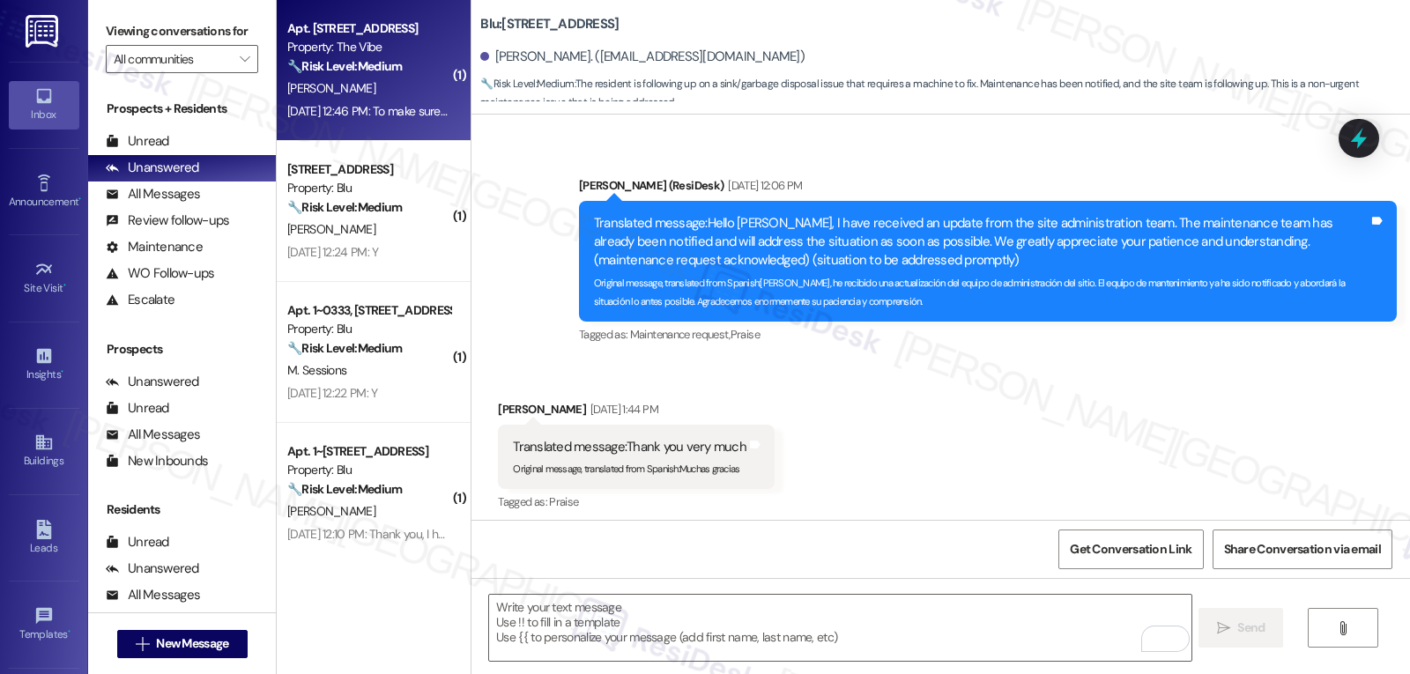
click at [376, 97] on div "A. Stewart" at bounding box center [369, 89] width 167 height 22
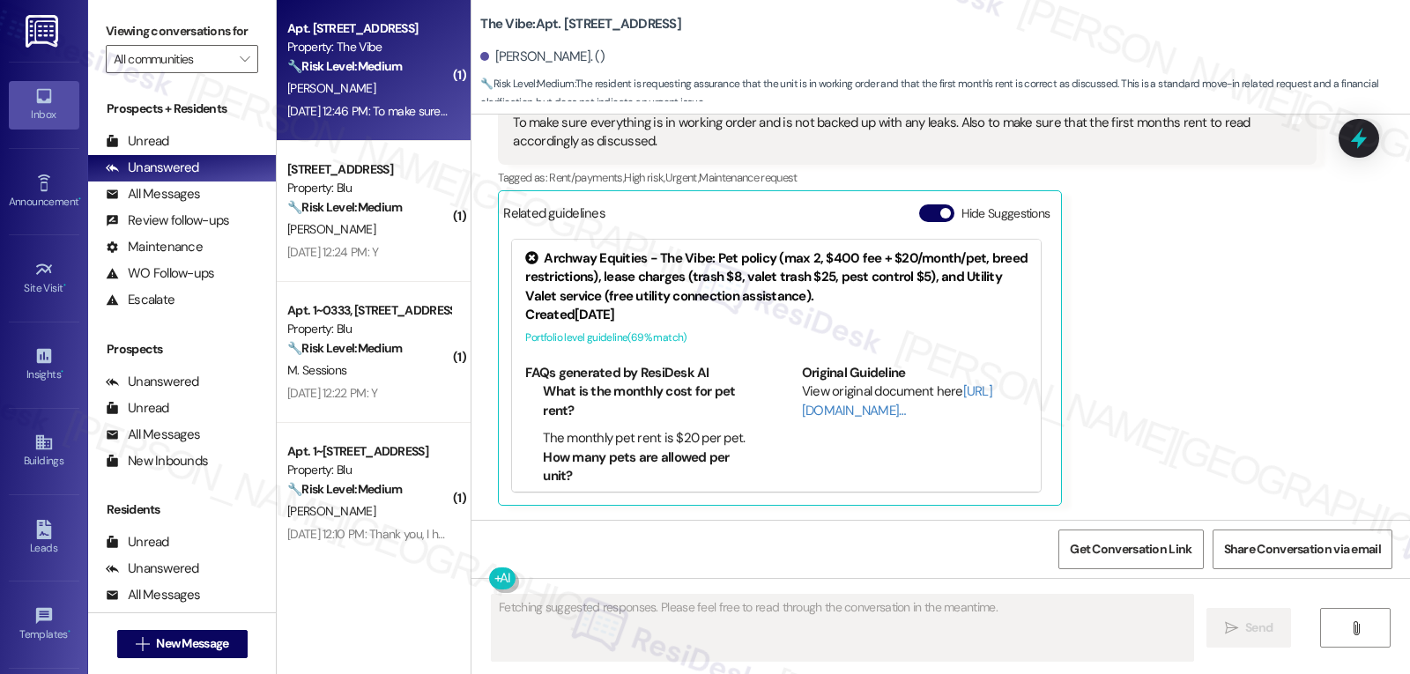
scroll to position [188, 0]
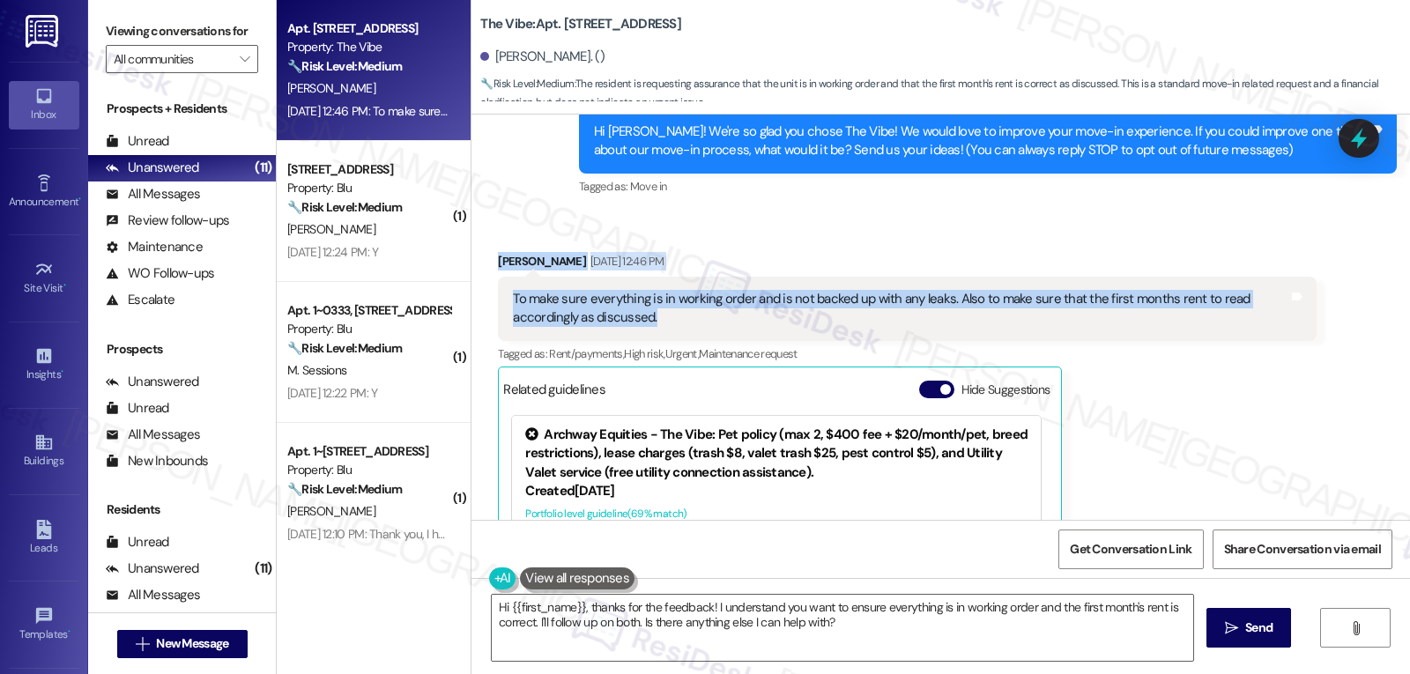
drag, startPoint x: 483, startPoint y: 260, endPoint x: 695, endPoint y: 330, distance: 223.8
click at [695, 330] on div "Received via SMS Anthony Stewart Sep 05, 2025 at 12:46 PM To make sure everythi…" at bounding box center [907, 467] width 844 height 457
copy div "Anthony Stewart Sep 05, 2025 at 12:46 PM To make sure everything is in working …"
click at [974, 645] on textarea "Hi {{first_name}}, thanks for the feedback! I understand you want to ensure eve…" at bounding box center [843, 628] width 702 height 66
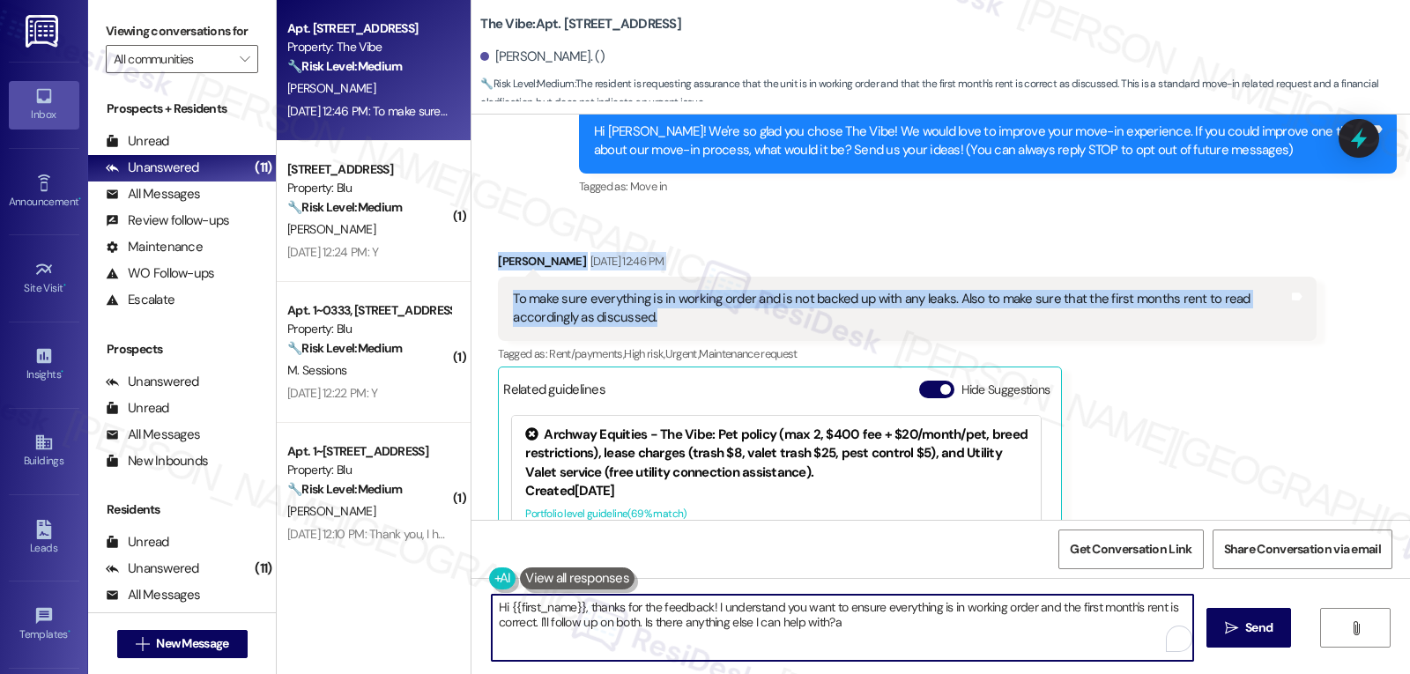
paste textarea "Hi Anthony, Thanks for reaching out! I hear you — making sure everything is wor…"
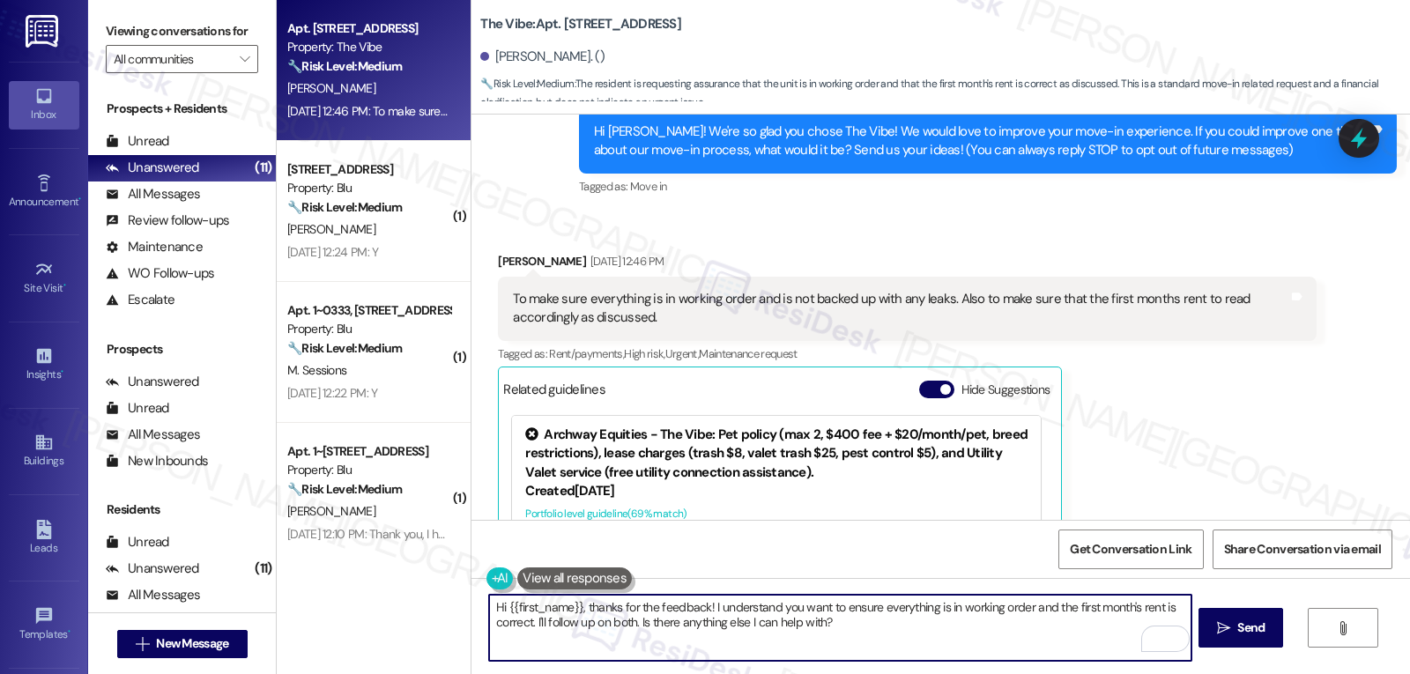
click at [894, 627] on textarea "Hi {{first_name}}, thanks for the feedback! I understand you want to ensure eve…" at bounding box center [840, 628] width 702 height 66
paste textarea "Anthony, Thanks for reaching out! I hear you — making sure everything is workin…"
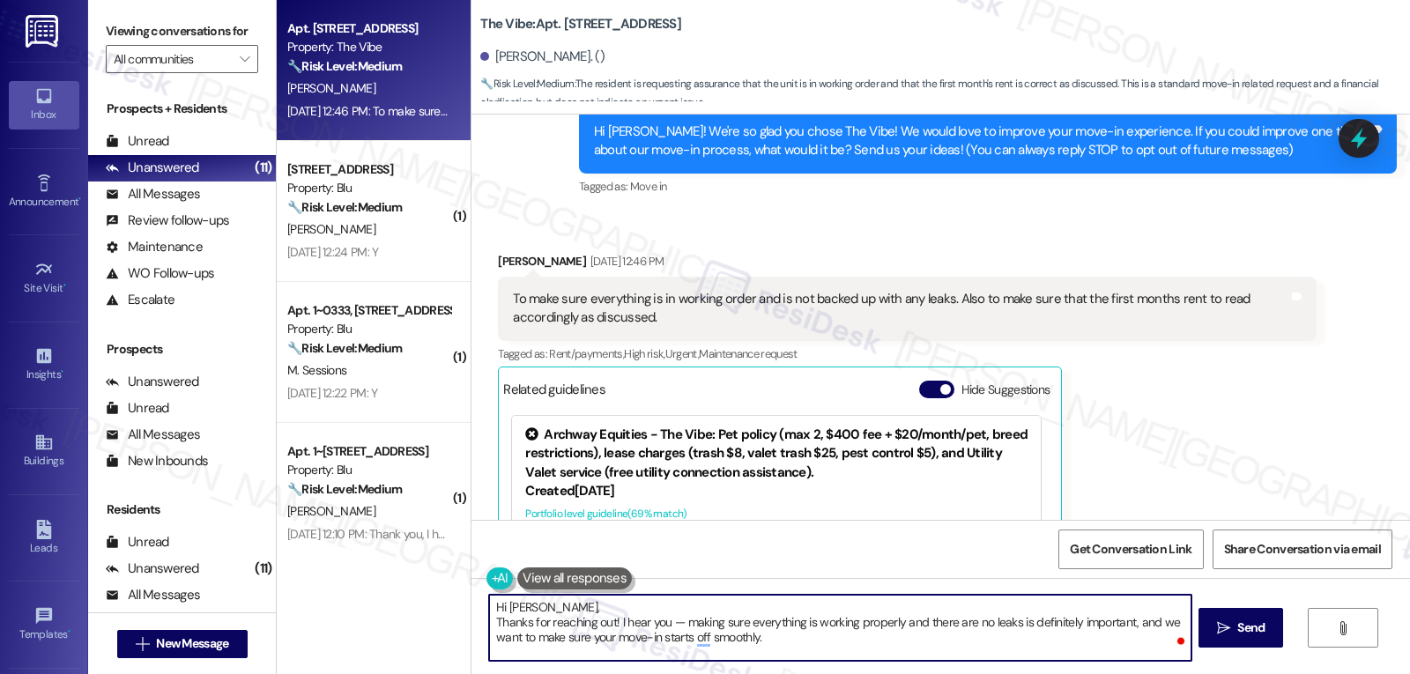
click at [813, 612] on textarea "Hi Anthony, Thanks for reaching out! I hear you — making sure everything is wor…" at bounding box center [840, 628] width 702 height 66
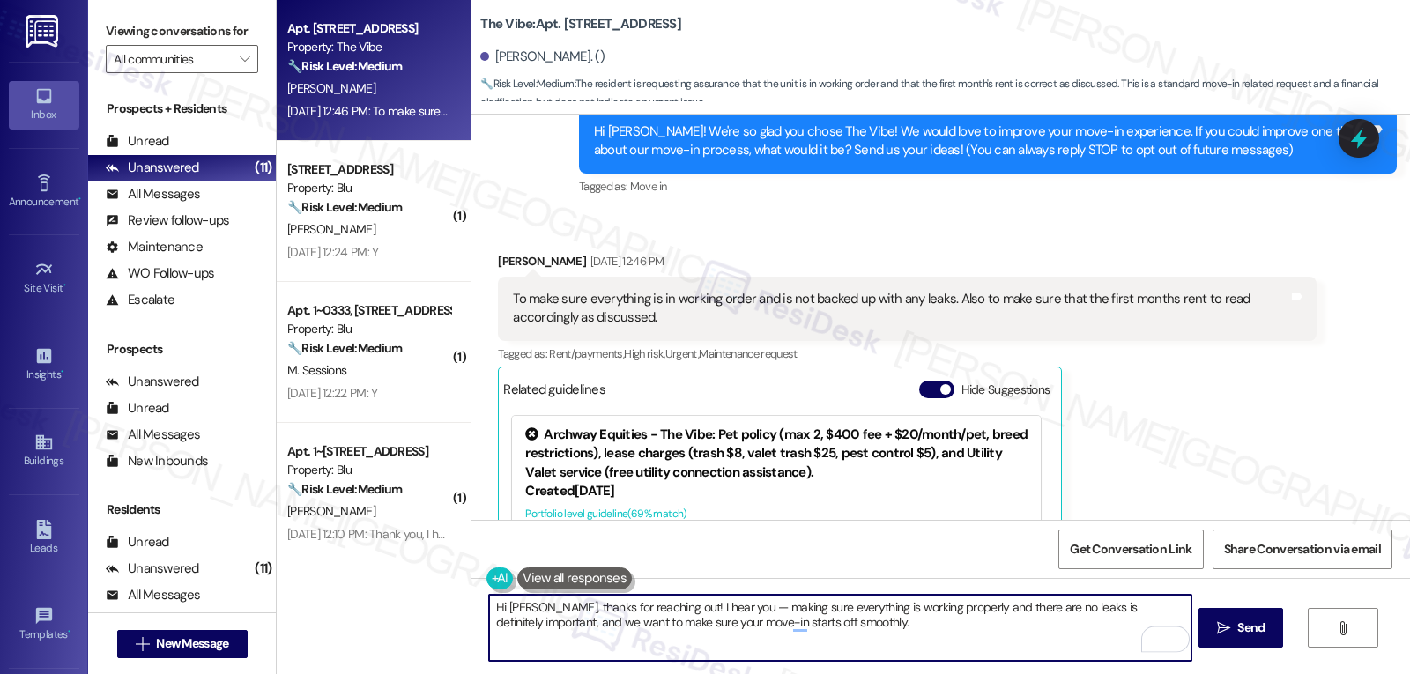
click at [722, 607] on textarea "Hi Anthony, thanks for reaching out! I hear you — making sure everything is wor…" at bounding box center [840, 628] width 702 height 66
click at [964, 635] on textarea "Hi Anthony, thanks for reaching out! I hear you. Making sure everything is work…" at bounding box center [840, 628] width 702 height 66
click at [806, 627] on textarea "Hi Anthony, thanks for reaching out! I hear you. Making sure everything is work…" at bounding box center [840, 628] width 702 height 66
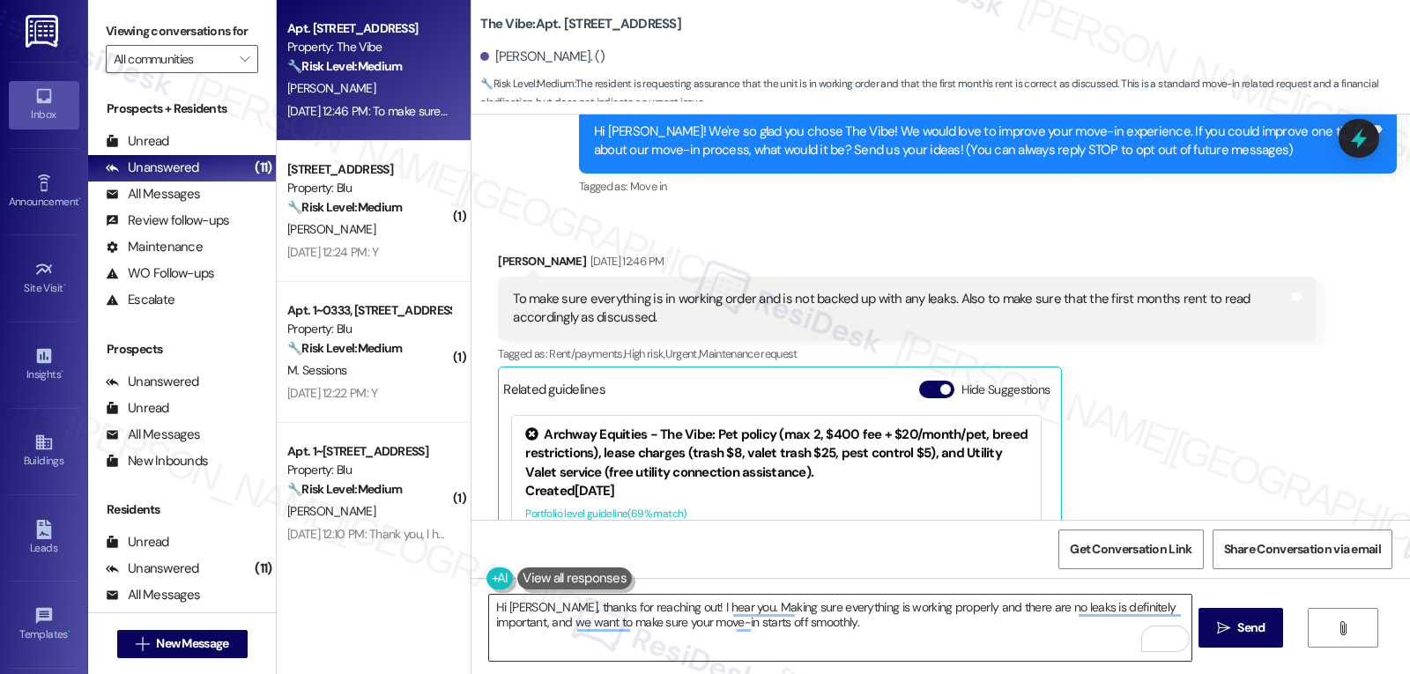
click at [841, 642] on textarea "Hi Anthony, thanks for reaching out! I hear you. Making sure everything is work…" at bounding box center [840, 628] width 702 height 66
click at [925, 635] on textarea "Hi Anthony, thanks for reaching out! I hear you. Making sure everything is work…" at bounding box center [840, 628] width 702 height 66
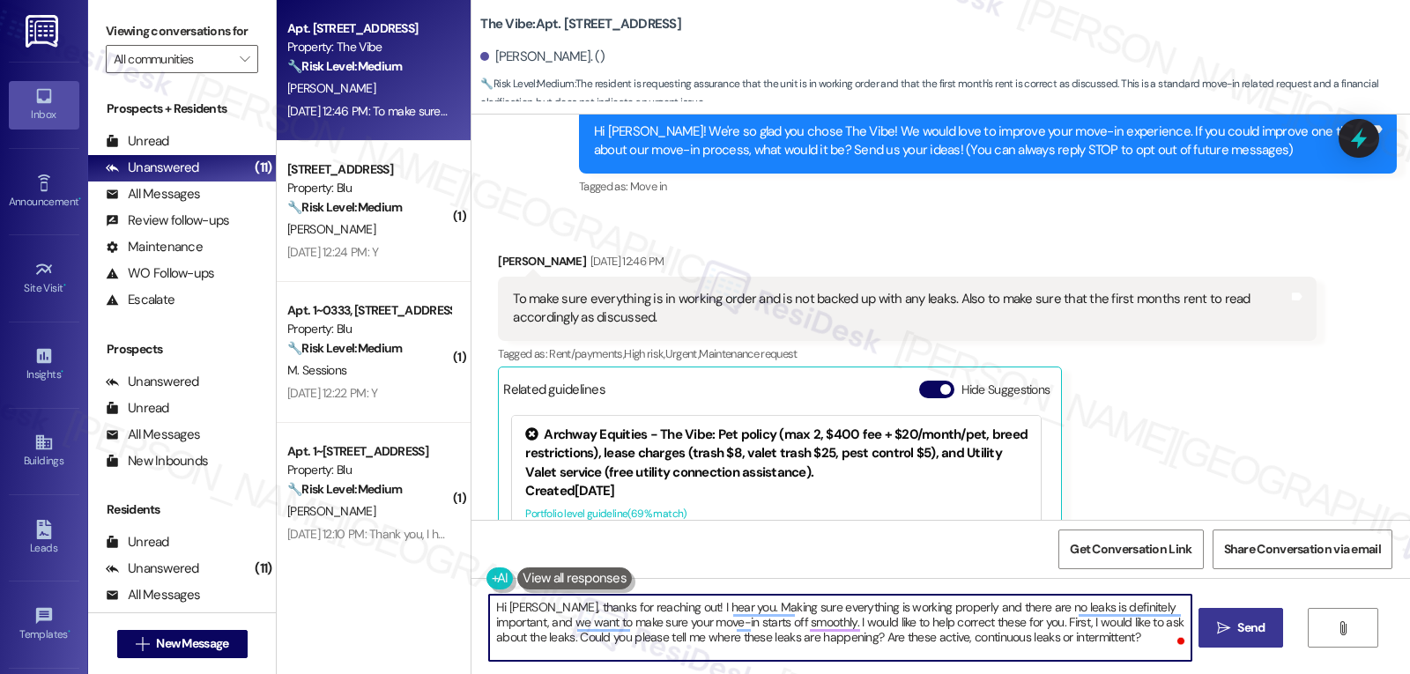
type textarea "Hi Anthony, thanks for reaching out! I hear you. Making sure everything is work…"
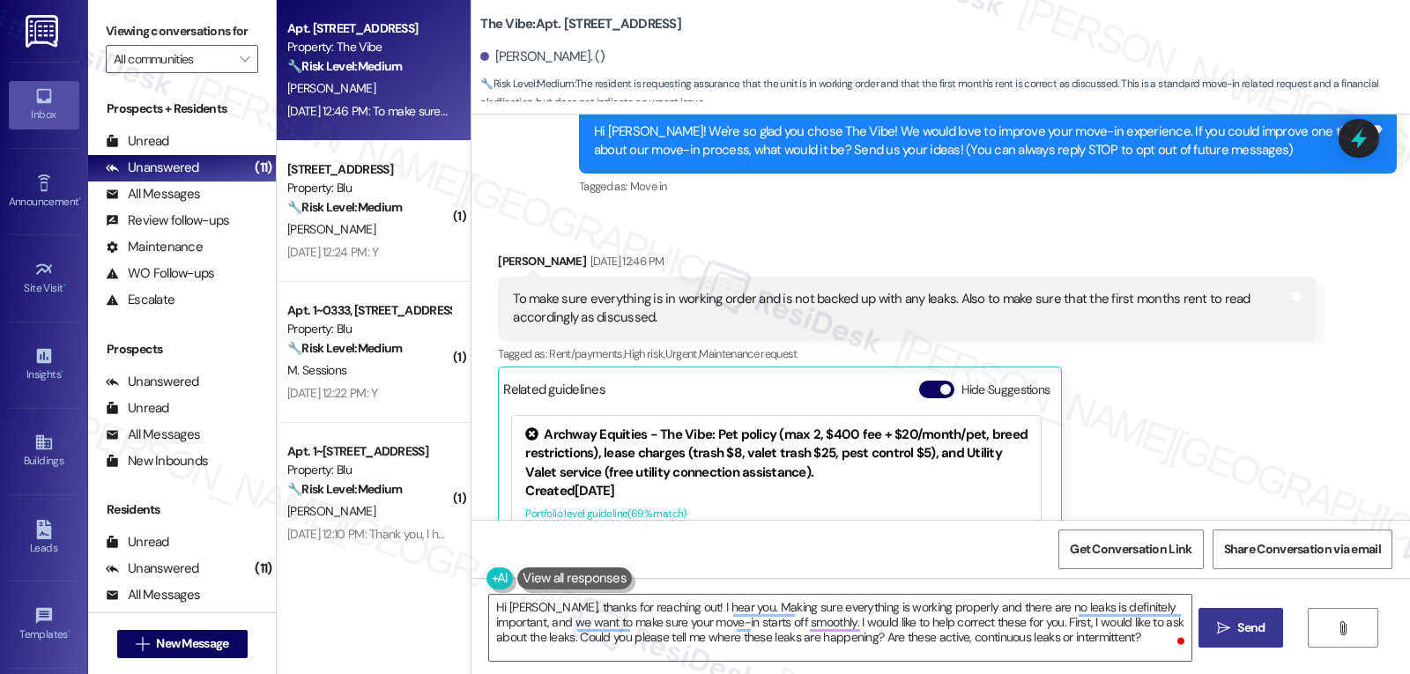
click at [1246, 633] on span "Send" at bounding box center [1250, 628] width 27 height 19
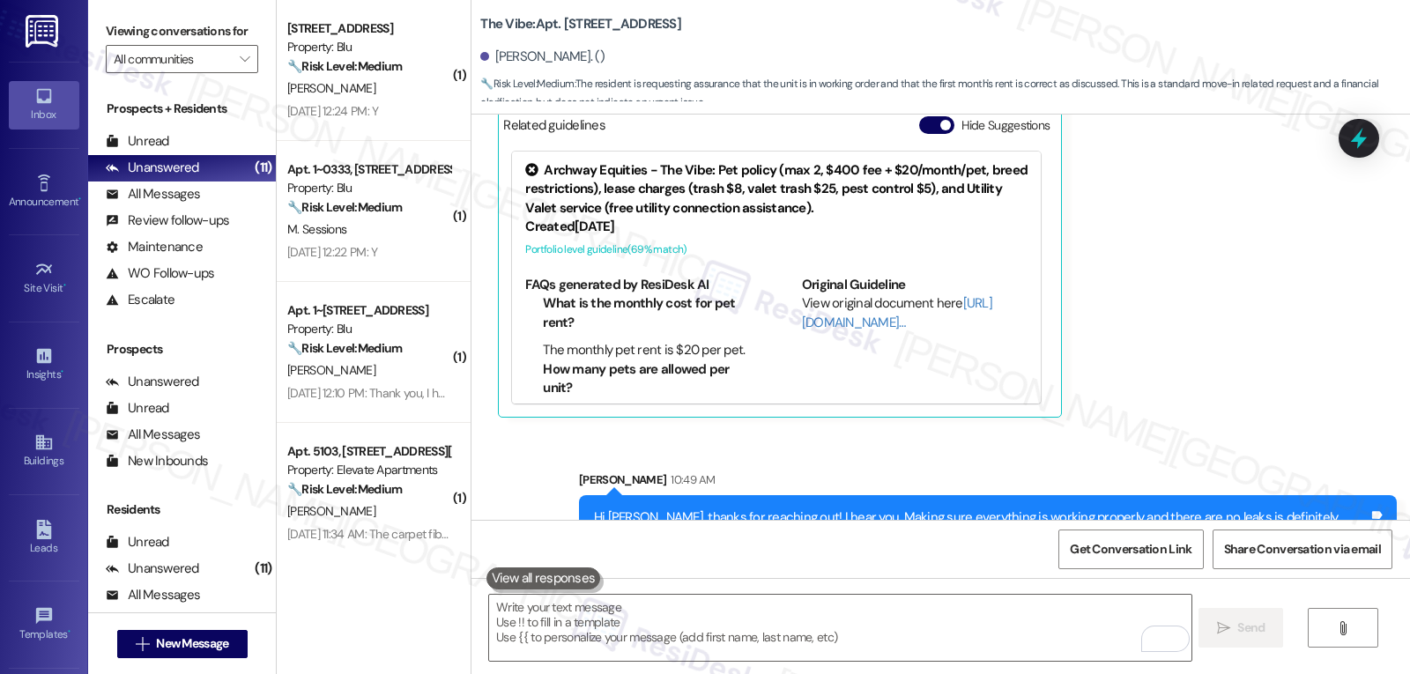
scroll to position [524, 0]
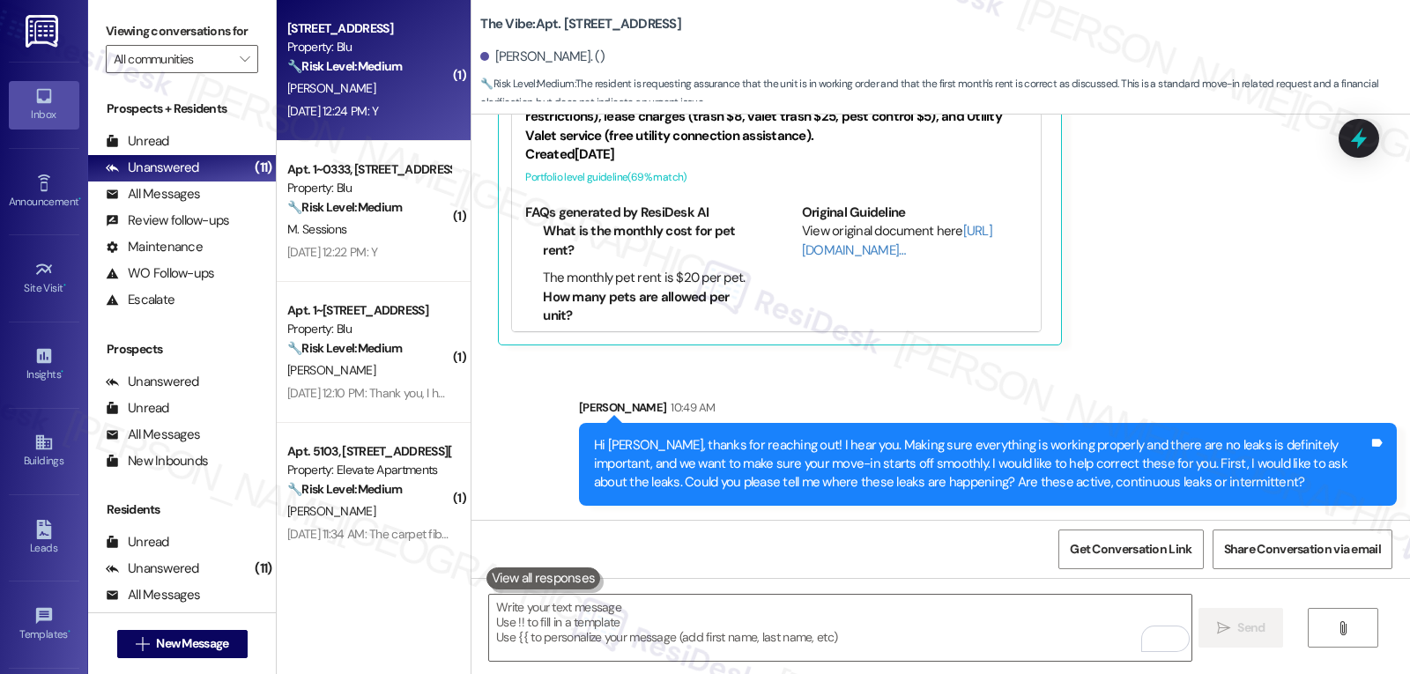
click at [378, 103] on div "Sep 05, 2025 at 12:24 PM: Y Sep 05, 2025 at 12:24 PM: Y" at bounding box center [332, 111] width 91 height 16
type textarea "Fetching suggested responses. Please feel free to read through the conversation…"
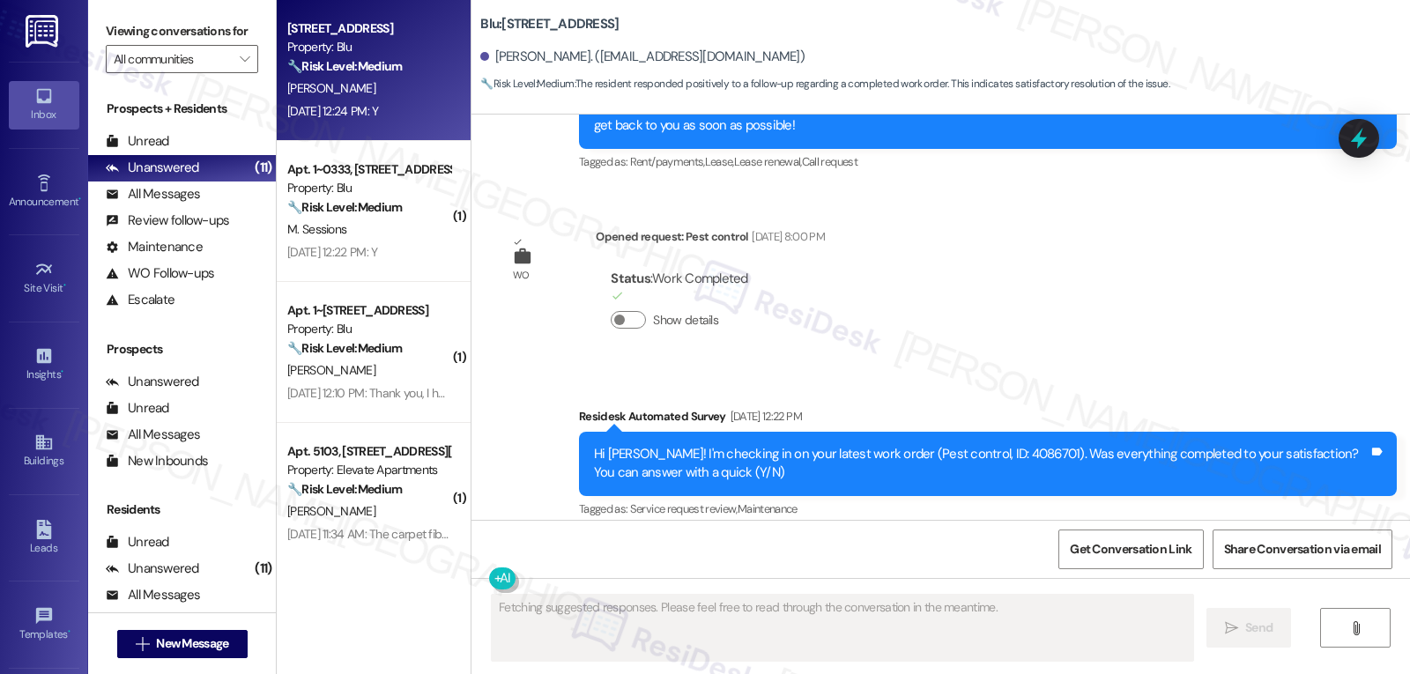
scroll to position [2659, 0]
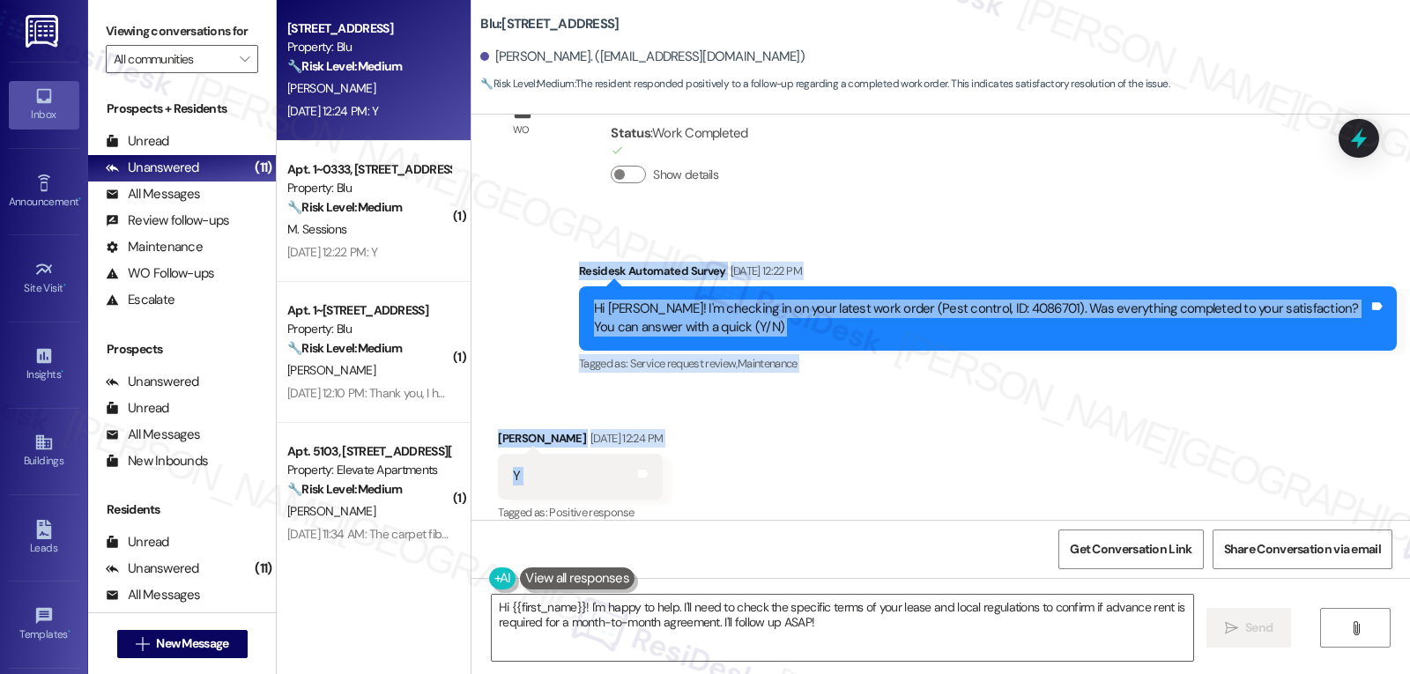
drag, startPoint x: 565, startPoint y: 253, endPoint x: 620, endPoint y: 443, distance: 198.0
click at [620, 443] on div "WO Lease started Aug 28, 2024 at 8:00 PM Show details Survey, sent via SMS Resi…" at bounding box center [940, 317] width 939 height 405
copy div "Residesk Automated Survey Sep 05, 2025 at 12:22 PM Hi Albert! I'm checking in o…"
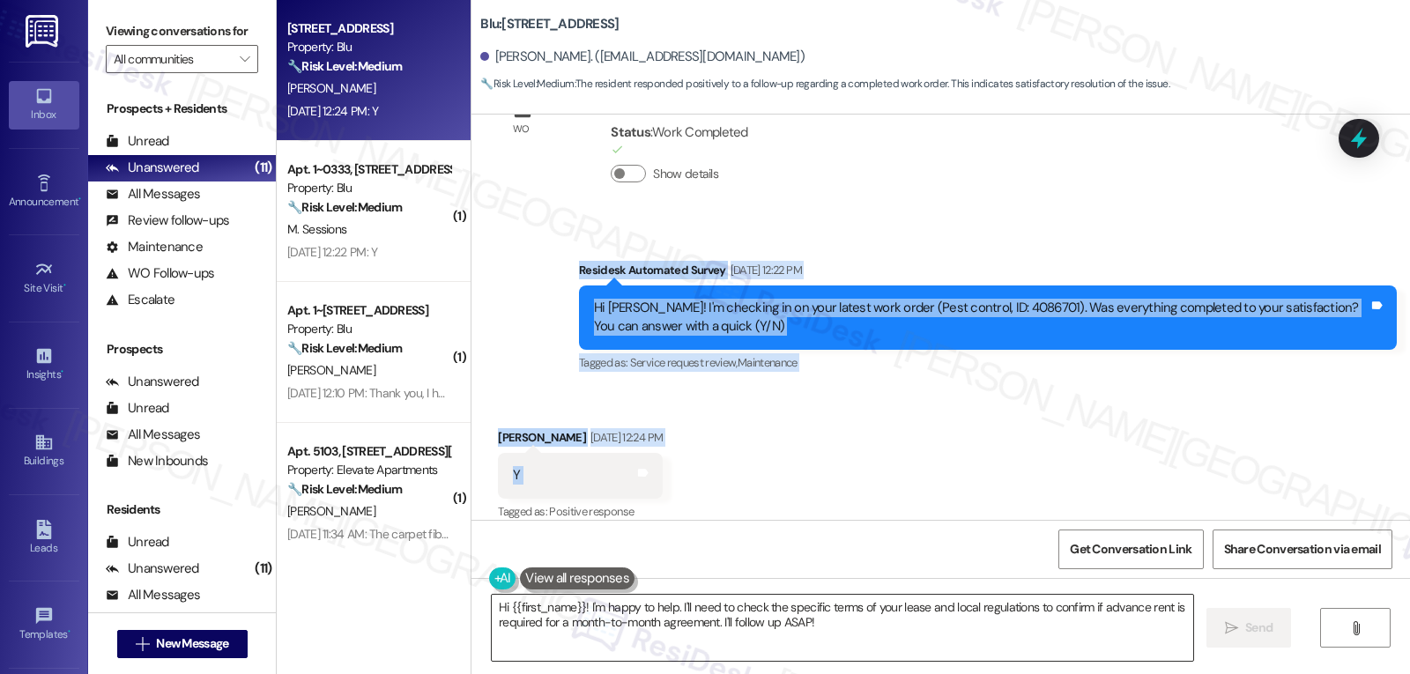
click at [846, 629] on textarea "Hi {{first_name}}! I'm happy to help. I'll need to check the specific terms of …" at bounding box center [843, 628] width 702 height 66
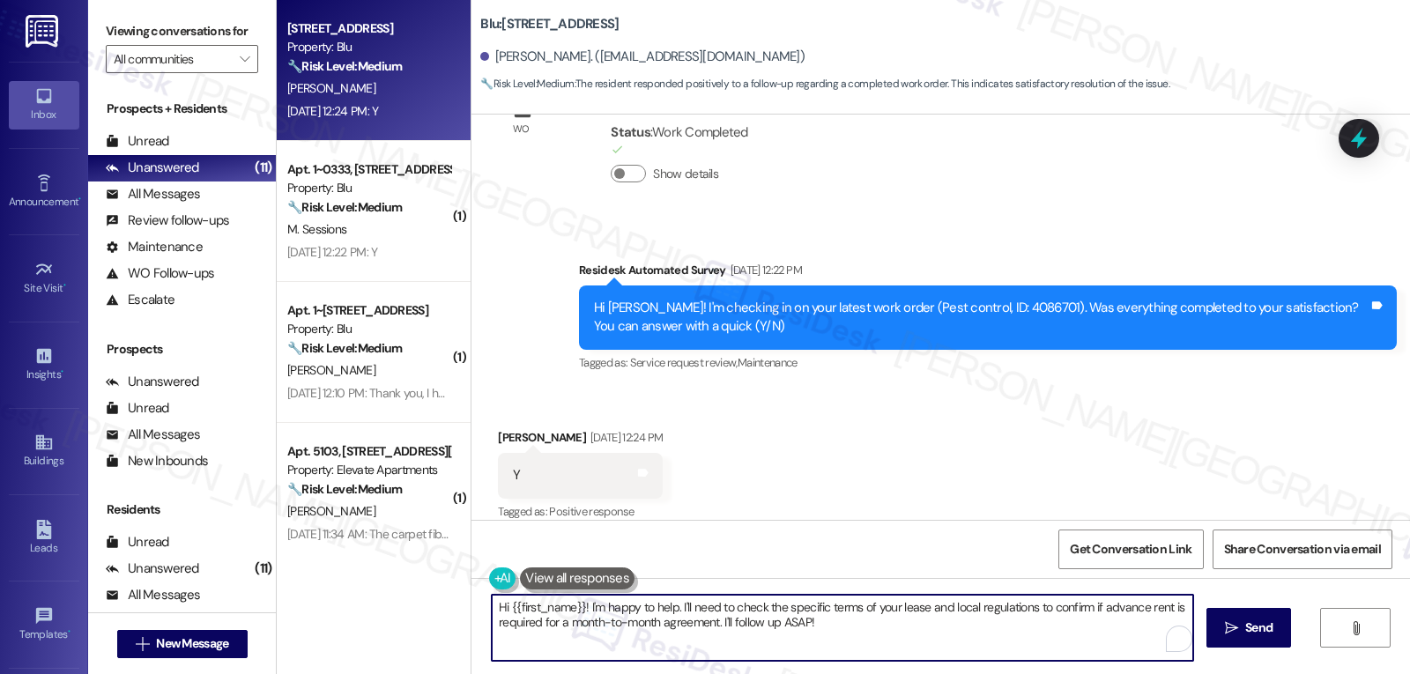
paste textarea "Thanks so much for letting us know, {{first_name}}! I’m happy to hear everythin…"
type textarea "Thanks so much for letting us know, {{first_name}}! I’m happy to hear everythin…"
click at [1217, 627] on icon "" at bounding box center [1223, 628] width 13 height 14
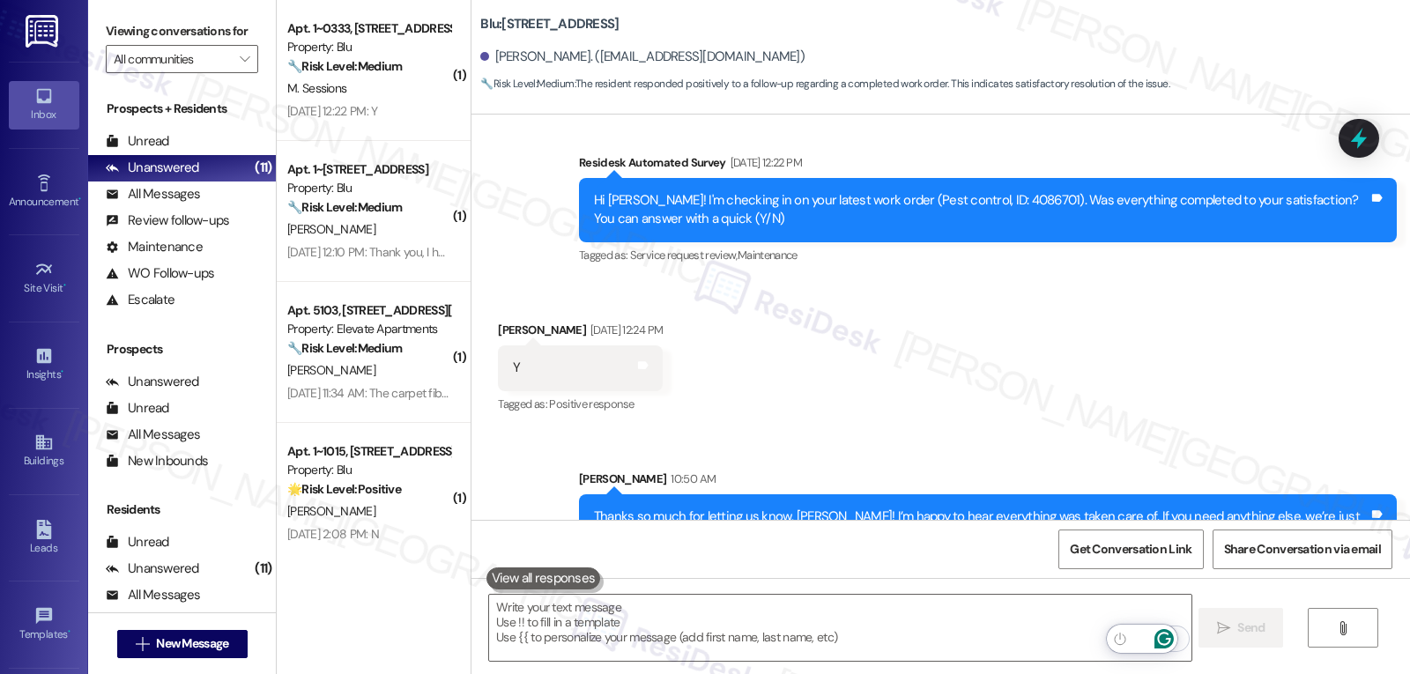
scroll to position [2801, 0]
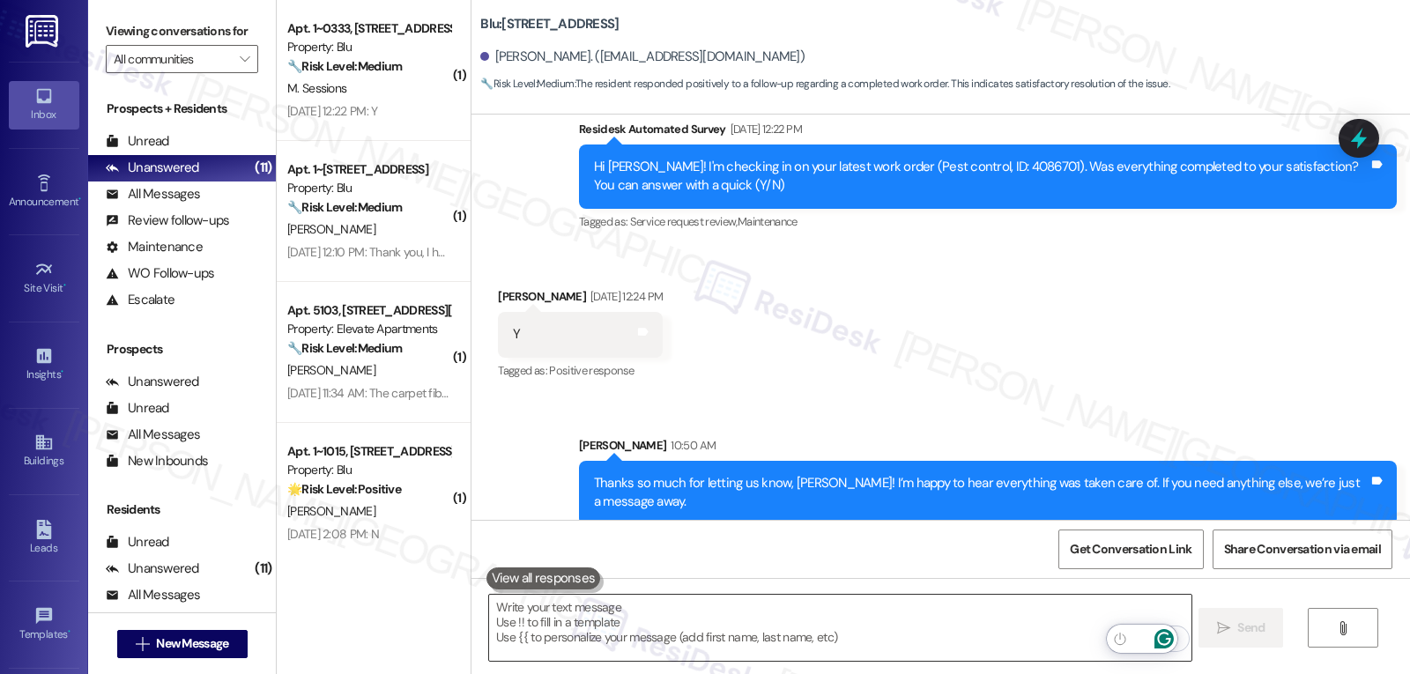
click at [658, 632] on textarea "To enrich screen reader interactions, please activate Accessibility in Grammarl…" at bounding box center [840, 628] width 702 height 66
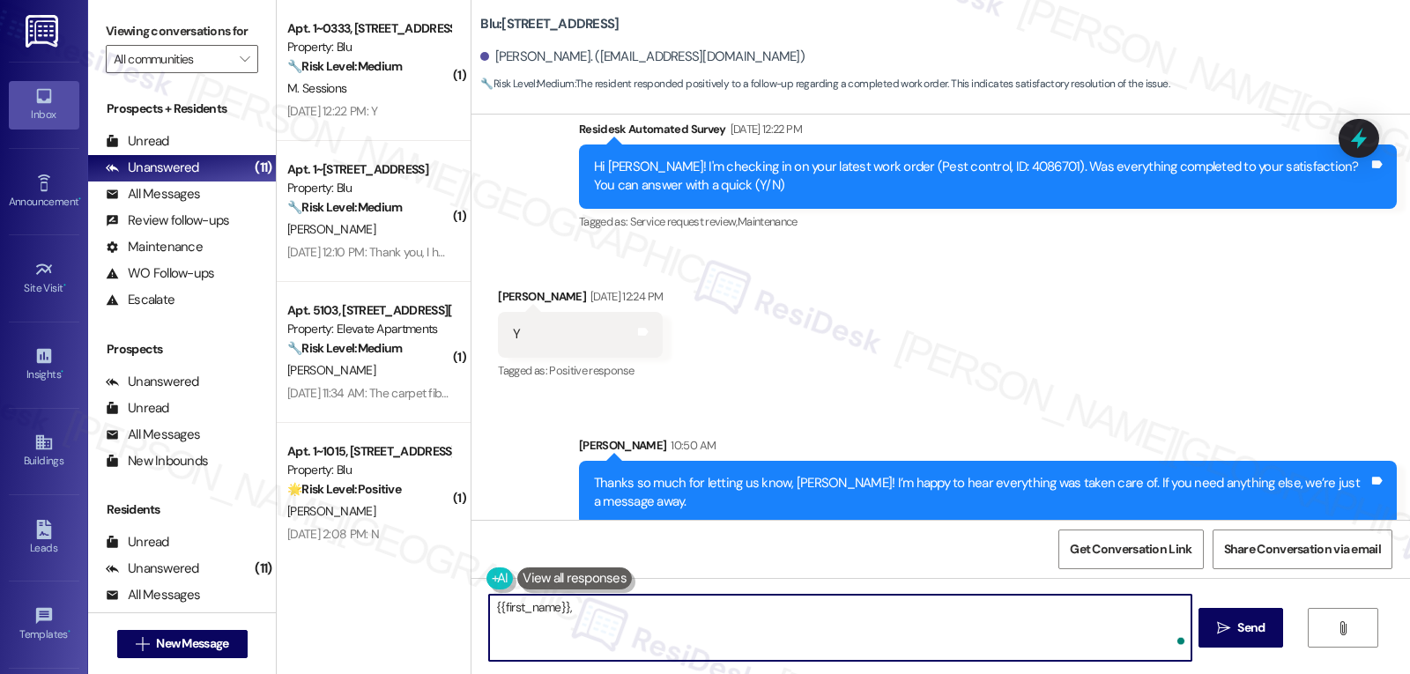
paste textarea "‘just want to ask, has {{property}} been everything you hoped for? I’d love to …"
type textarea "{{first_name}}, ‘just want to ask, has {{property}} been everything you hoped f…"
click at [1208, 646] on button " Send" at bounding box center [1241, 628] width 85 height 40
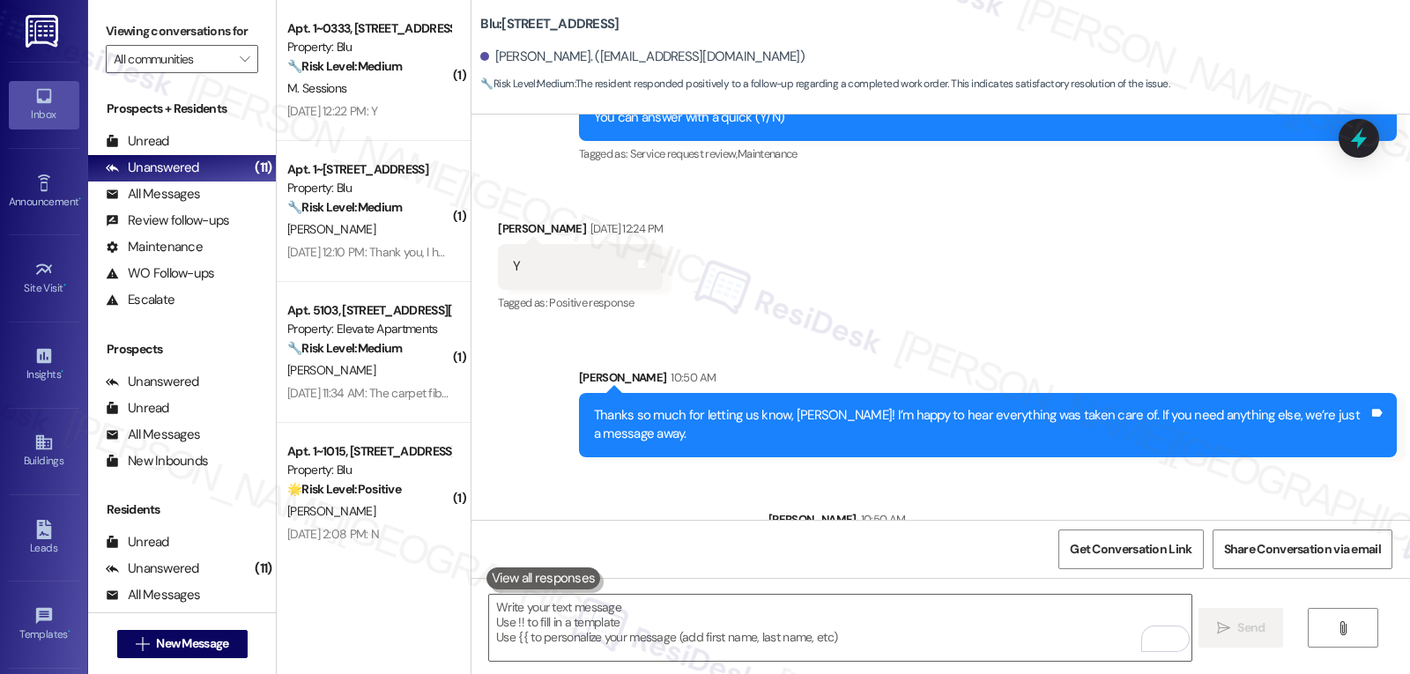
scroll to position [2924, 0]
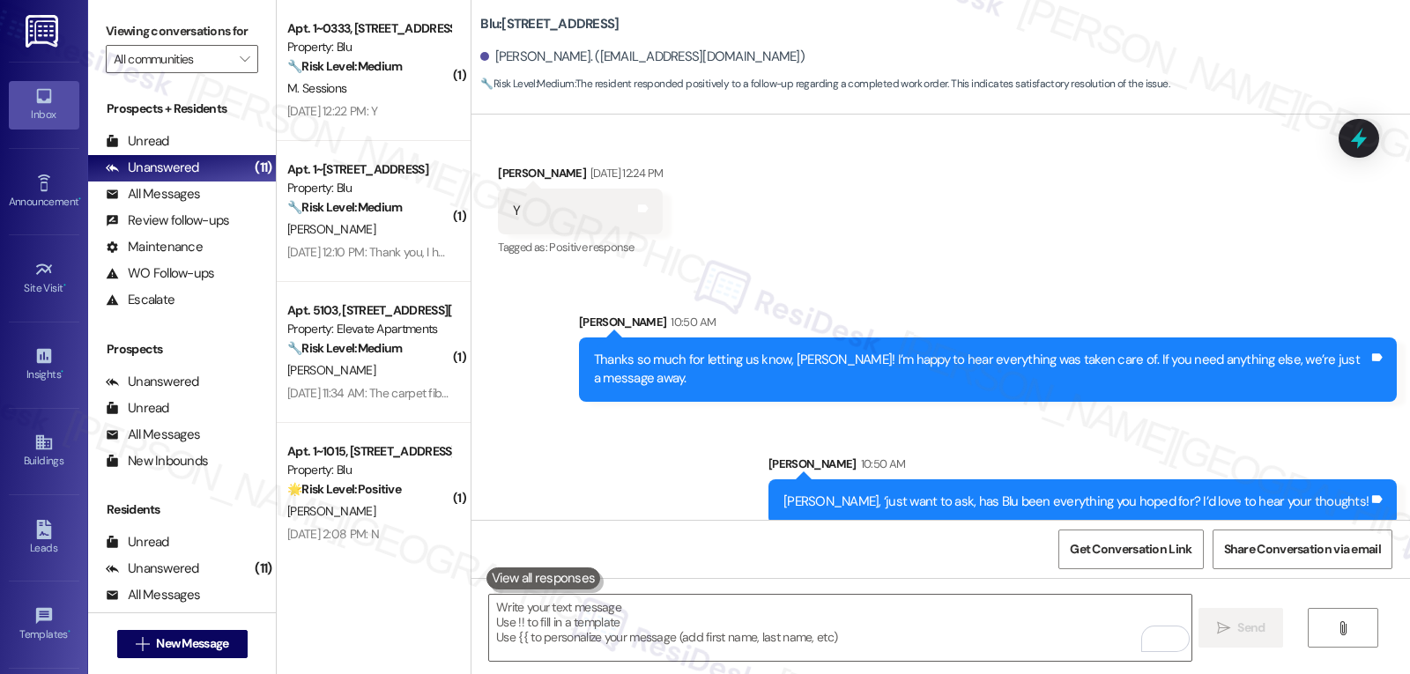
click at [1354, 316] on div "Sarah 10:50 AM" at bounding box center [988, 325] width 818 height 25
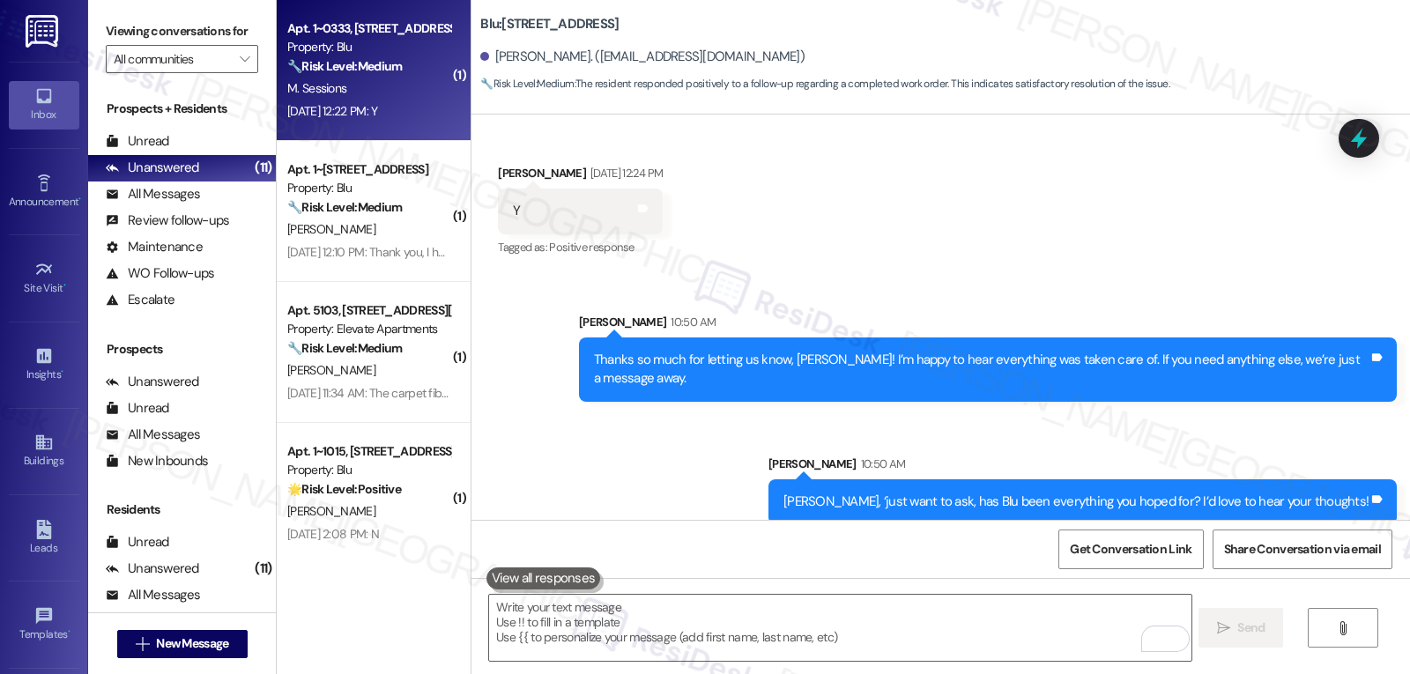
click at [419, 71] on div "🔧 Risk Level: Medium The resident confirmed that the work order was completed t…" at bounding box center [368, 66] width 163 height 19
type textarea "Fetching suggested responses. Please feel free to read through the conversation…"
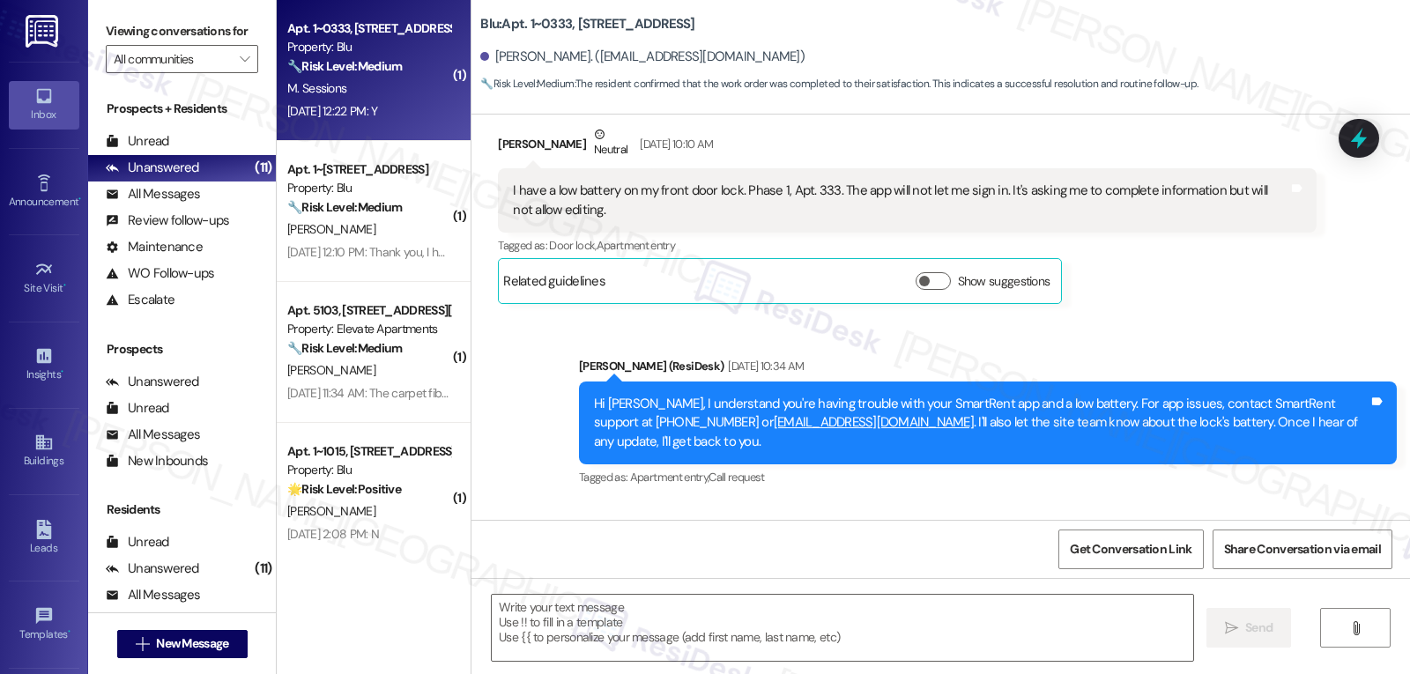
type textarea "Fetching suggested responses. Please feel free to read through the conversation…"
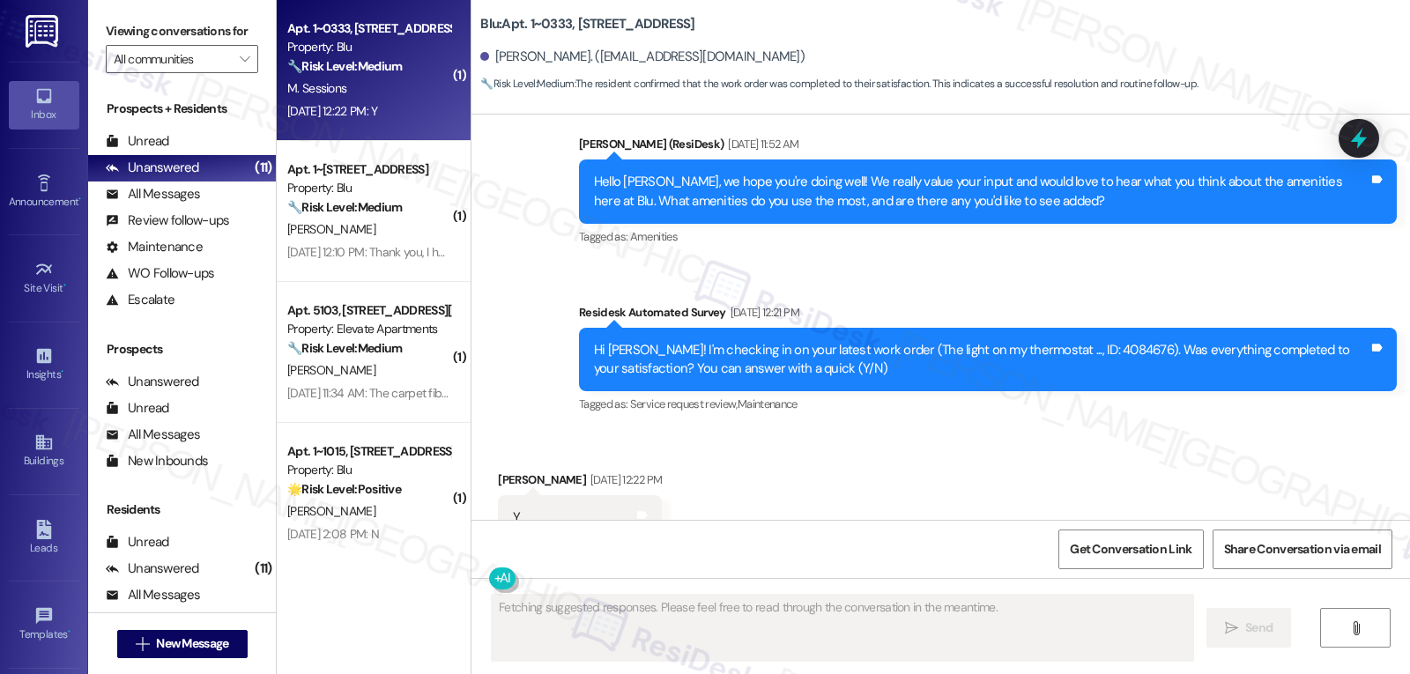
scroll to position [3148, 0]
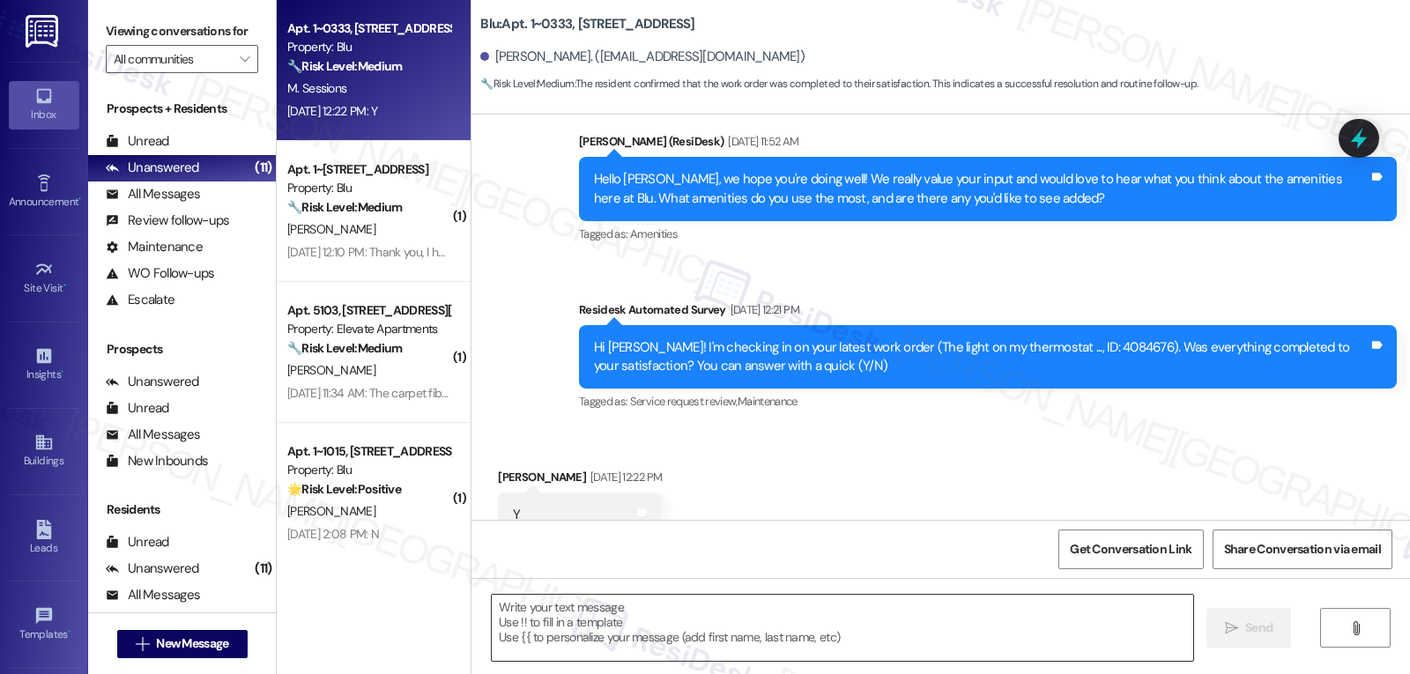
click at [663, 624] on textarea at bounding box center [843, 628] width 702 height 66
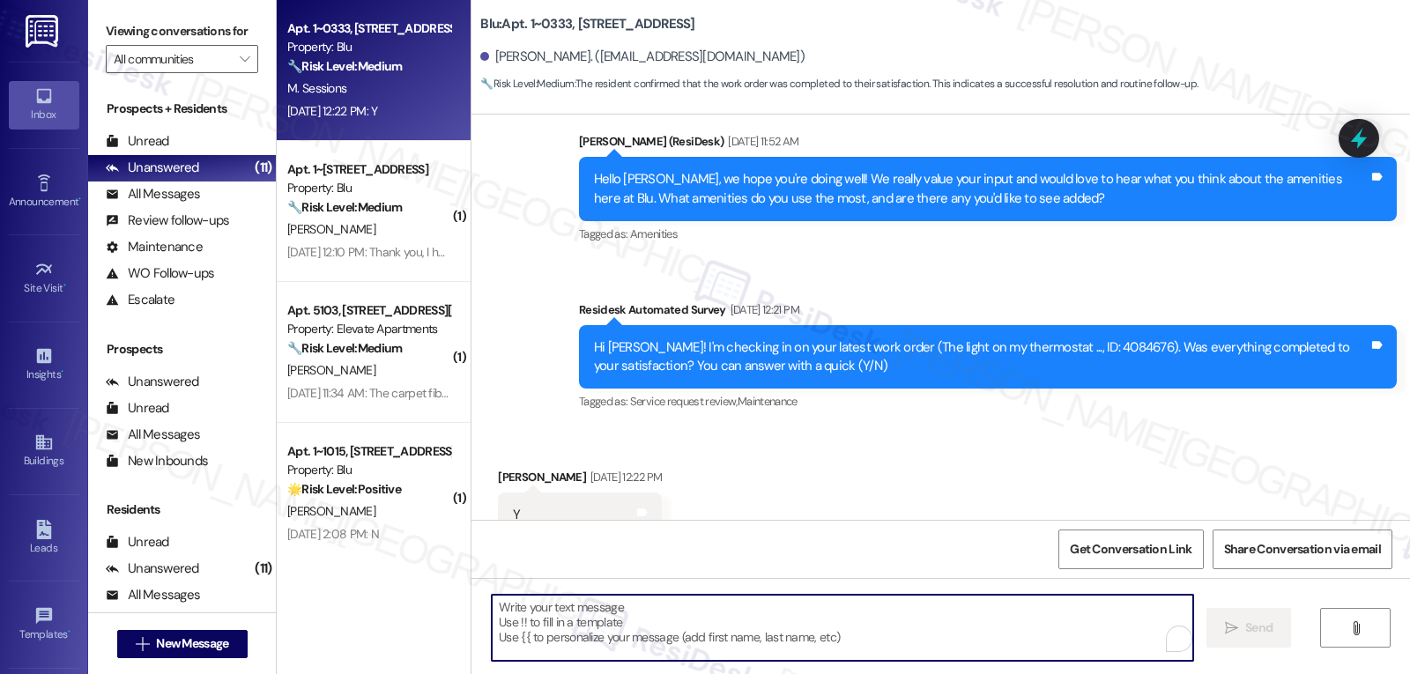
paste textarea "Great to hear, {{first_name}}! Thank you for confirming! We’re always here if s…"
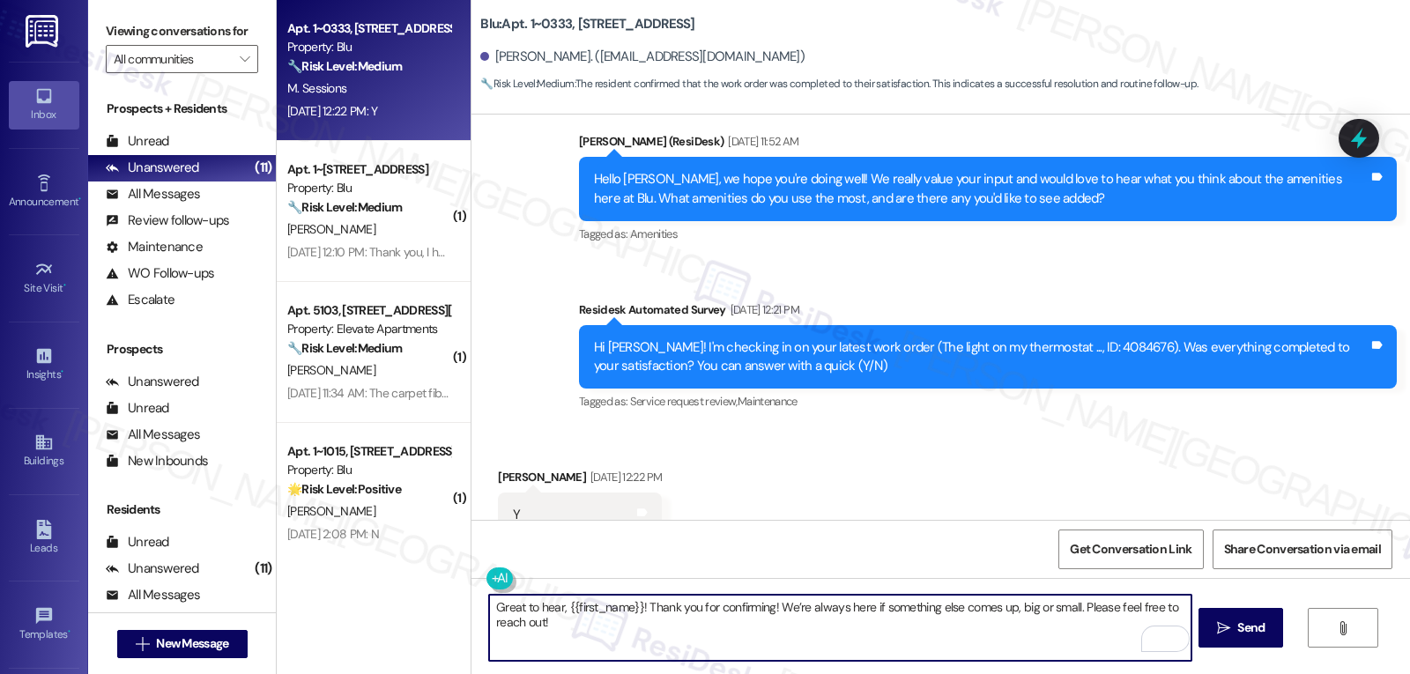
click at [887, 655] on textarea "Great to hear, {{first_name}}! Thank you for confirming! We’re always here if s…" at bounding box center [840, 628] width 702 height 66
type textarea "Great to hear, {{first_name}}! Thank you for confirming! We’re always here if s…"
click at [1266, 631] on span "Send" at bounding box center [1251, 628] width 34 height 19
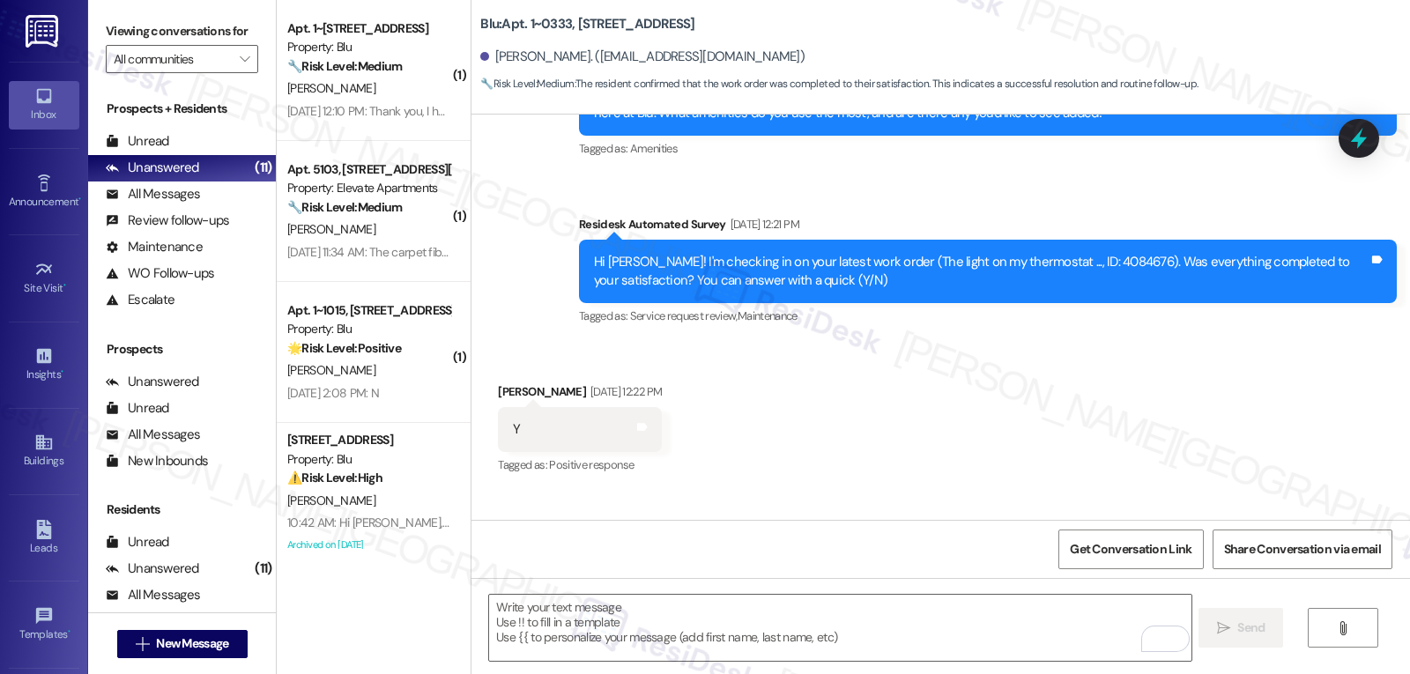
scroll to position [3272, 0]
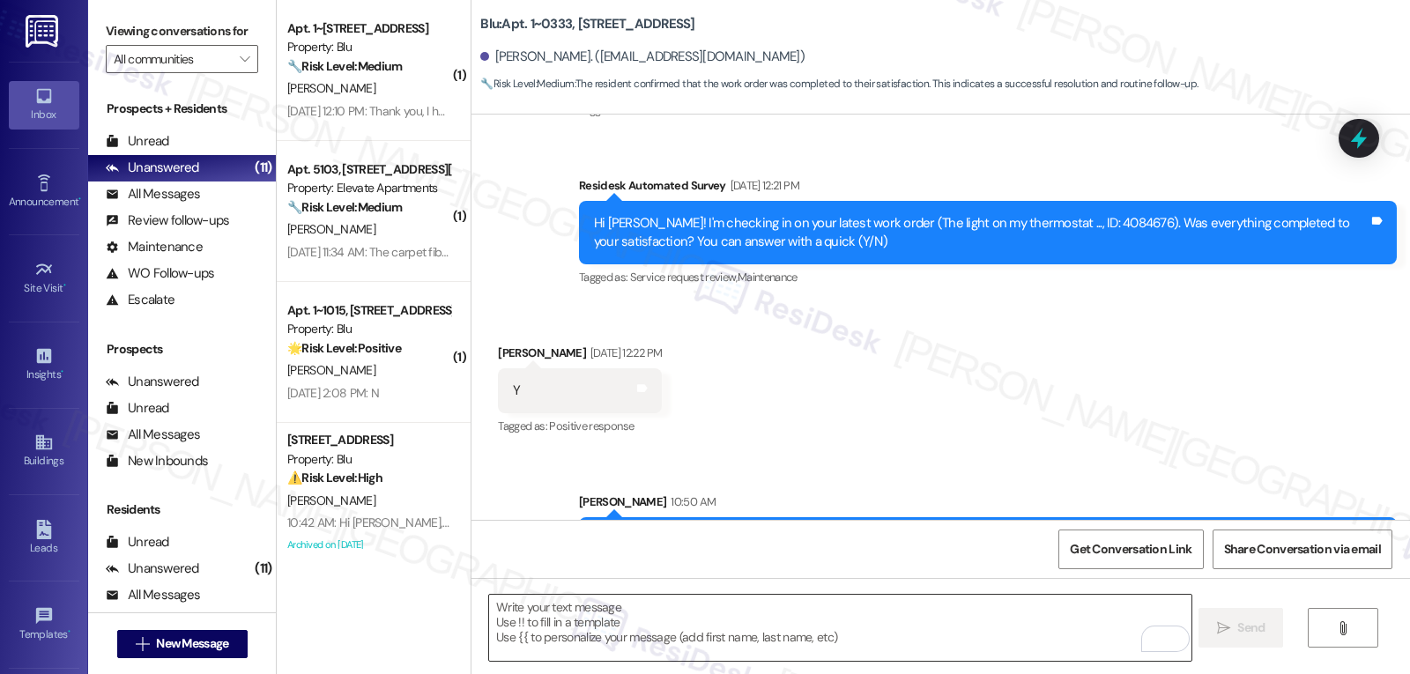
click at [702, 645] on textarea "To enrich screen reader interactions, please activate Accessibility in Grammarl…" at bounding box center [840, 628] width 702 height 66
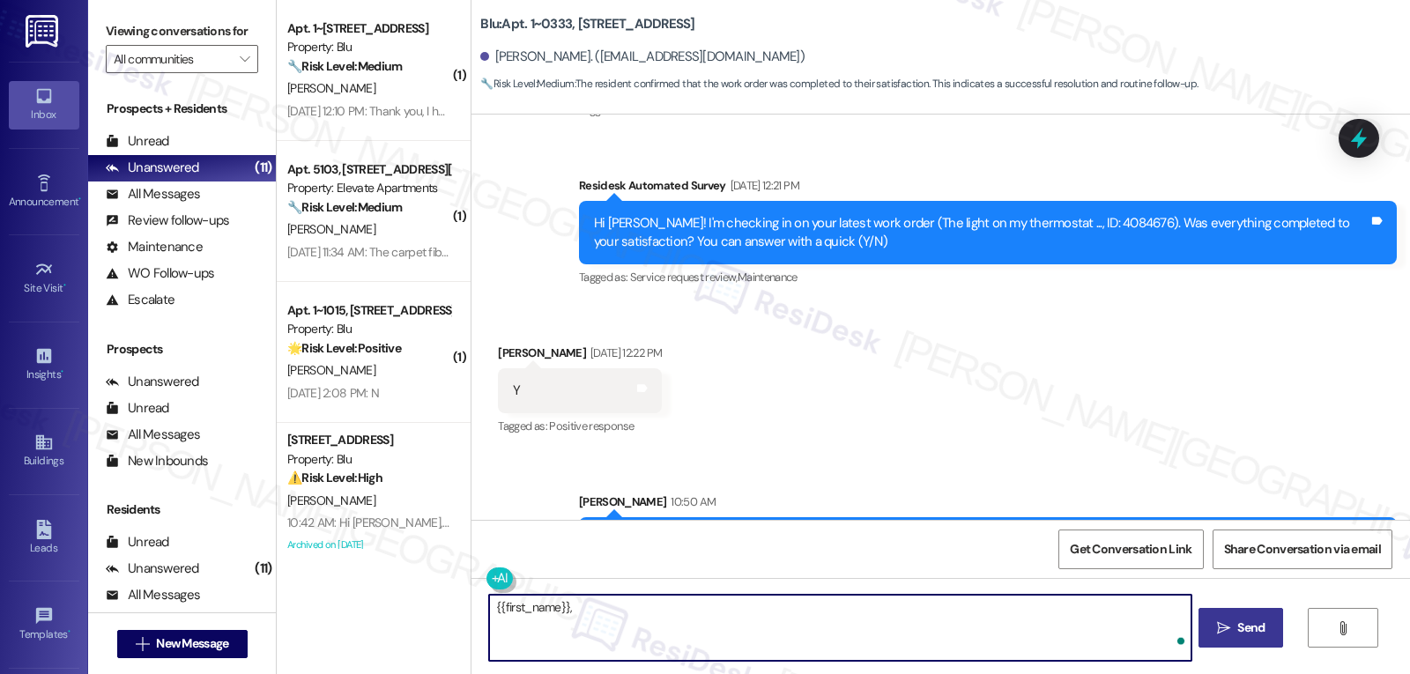
paste textarea "I hope you’re enjoying your time at {{property}}! Has it been meeting your expe…"
type textarea "{{first_name}}, I hope you’re enjoying your time at {{property}}! Has it been m…"
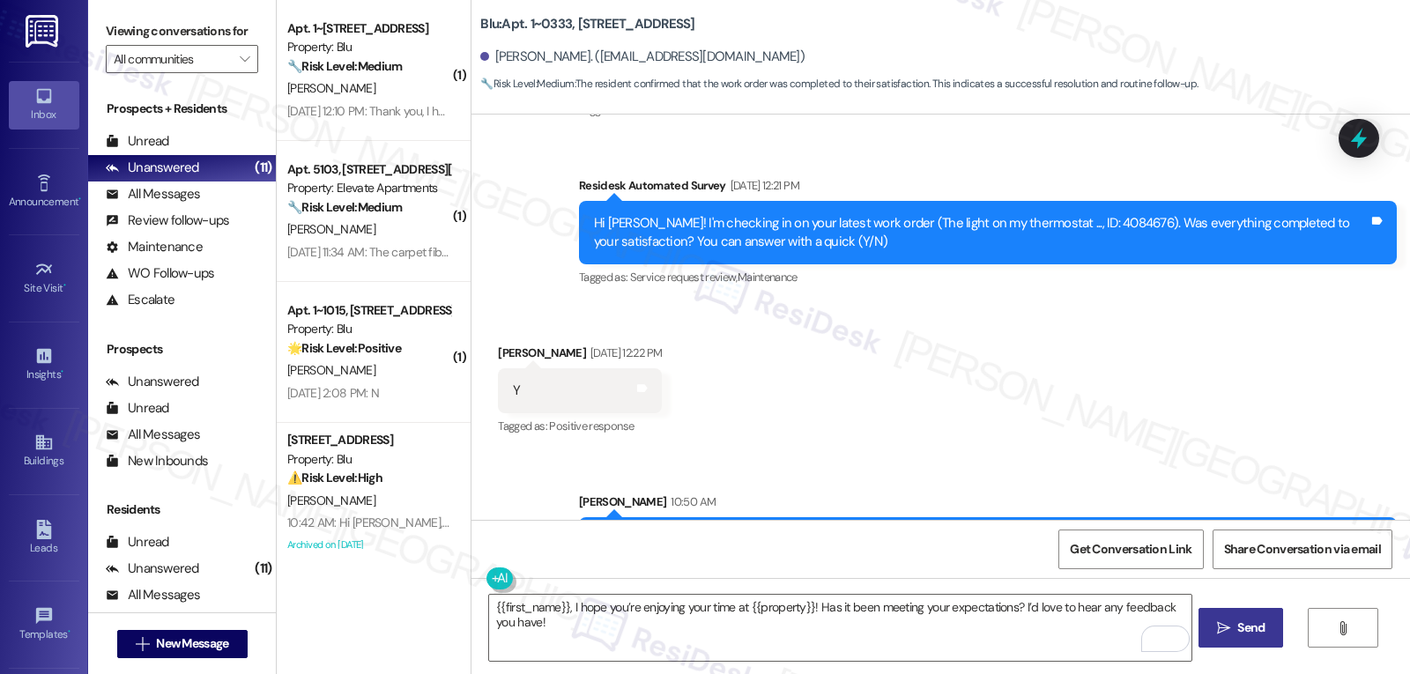
click at [1226, 636] on span " Send" at bounding box center [1242, 628] width 56 height 19
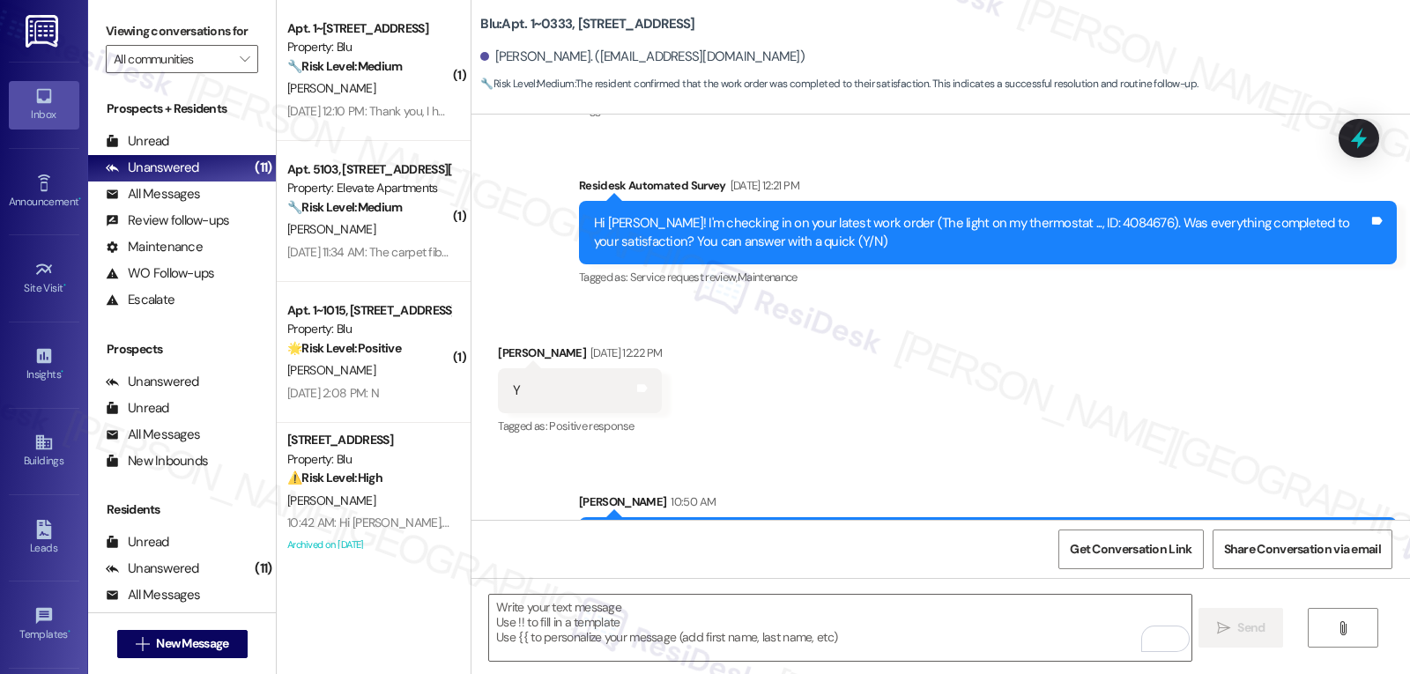
click at [773, 665] on div " Send " at bounding box center [940, 644] width 939 height 132
click at [779, 631] on textarea "To enrich screen reader interactions, please activate Accessibility in Grammarl…" at bounding box center [840, 628] width 702 height 66
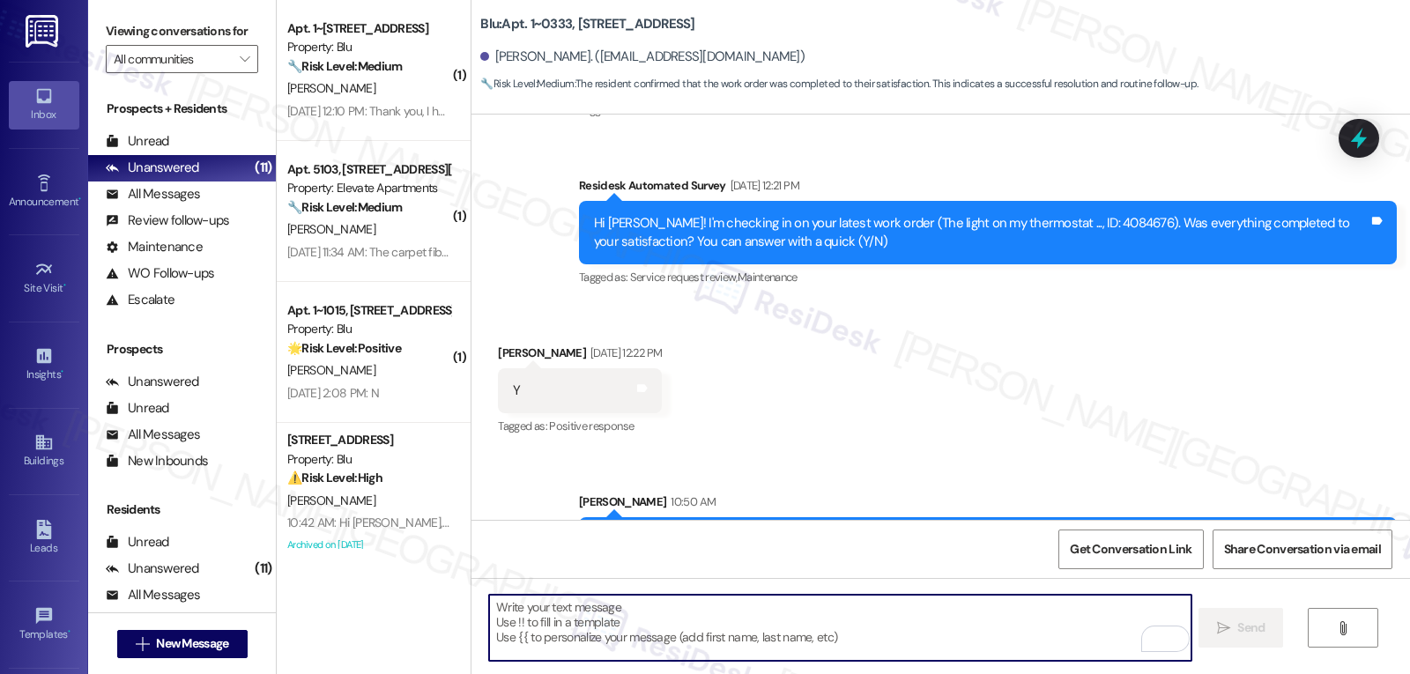
paste textarea "I hope you’re enjoying your time at {{property}}! Has it been meeting your expe…"
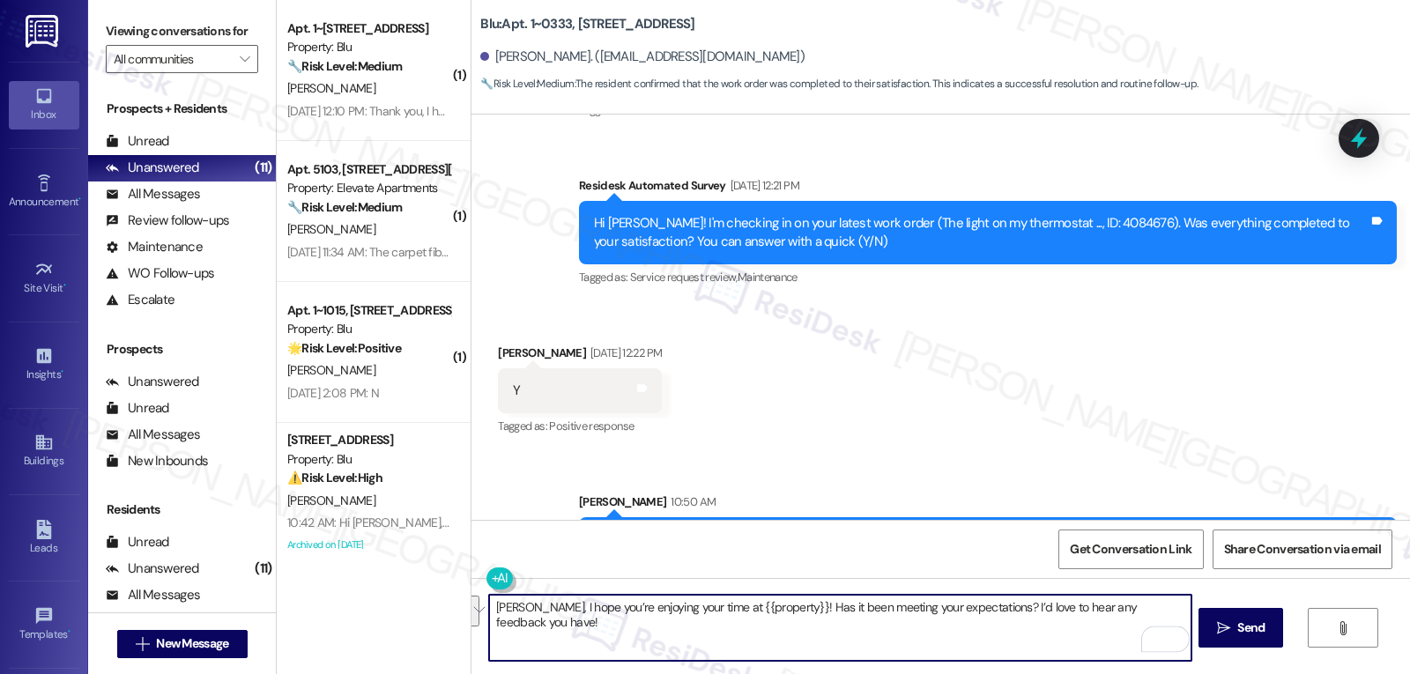
click at [815, 644] on textarea "Matthew, I hope you’re enjoying your time at {{property}}! Has it been meeting …" at bounding box center [840, 628] width 702 height 66
type textarea "Matthew, I hope you’re enjoying your time at {{property}}! Has it been meeting …"
click at [1254, 632] on span "Send" at bounding box center [1250, 628] width 27 height 19
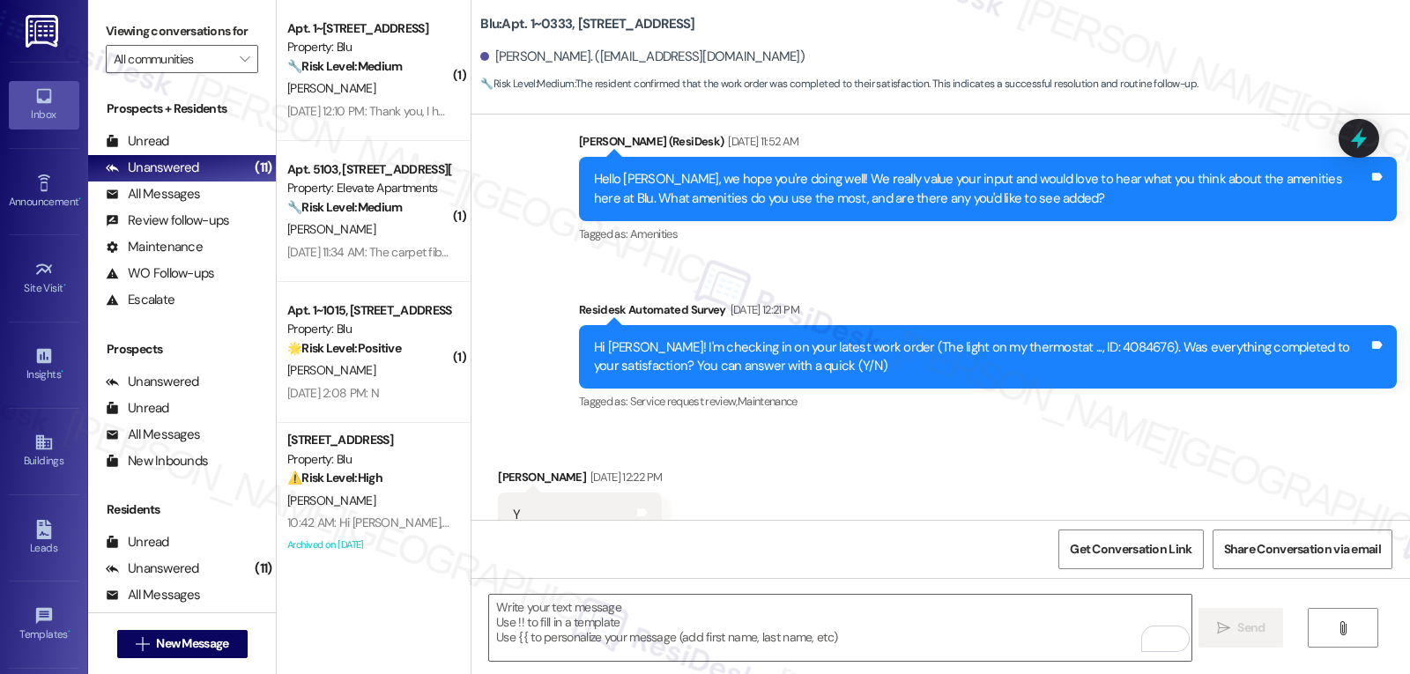
scroll to position [3395, 0]
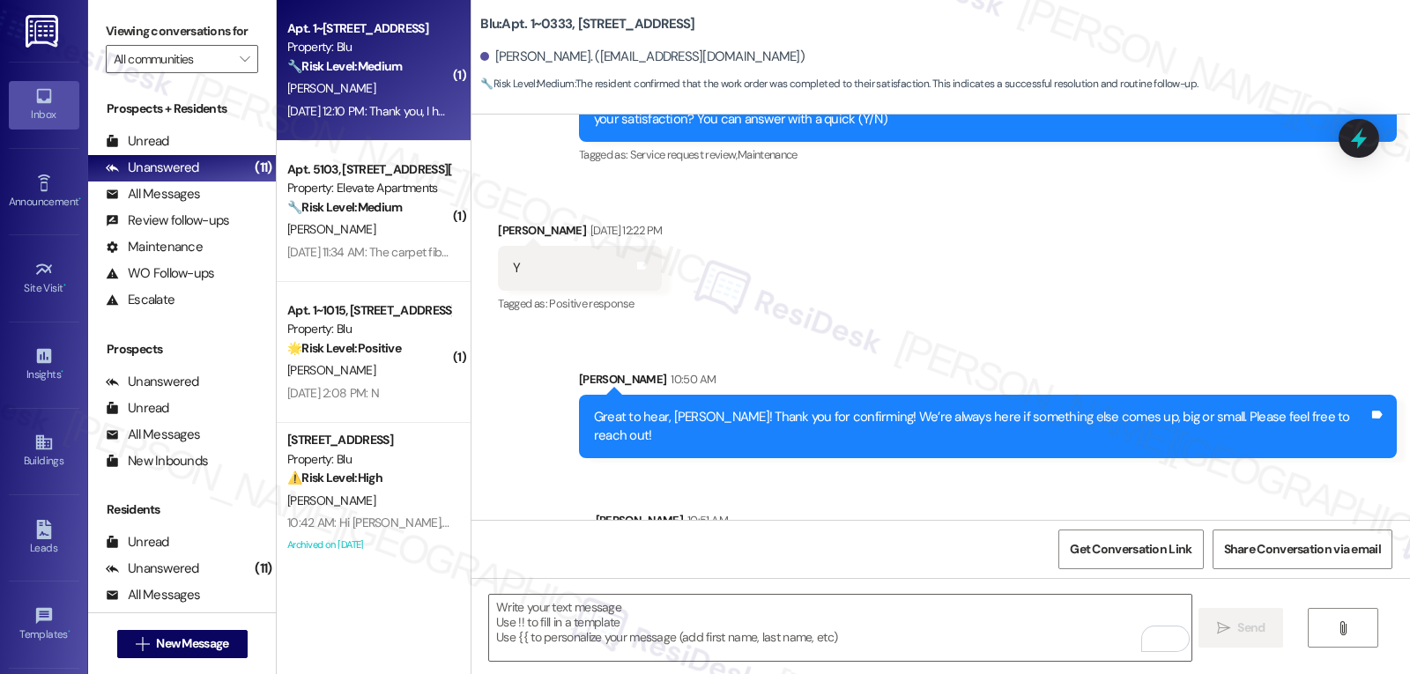
click at [319, 65] on strong "🔧 Risk Level: Medium" at bounding box center [344, 66] width 115 height 16
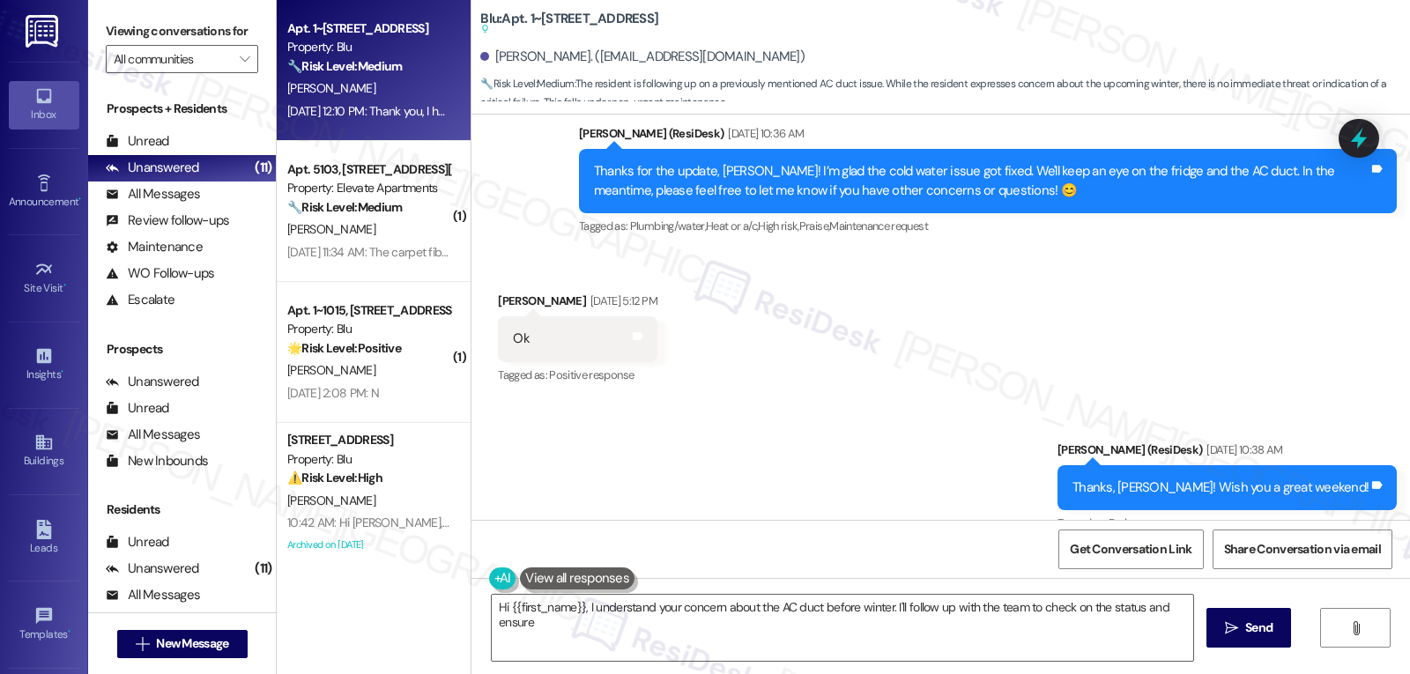
scroll to position [3206, 0]
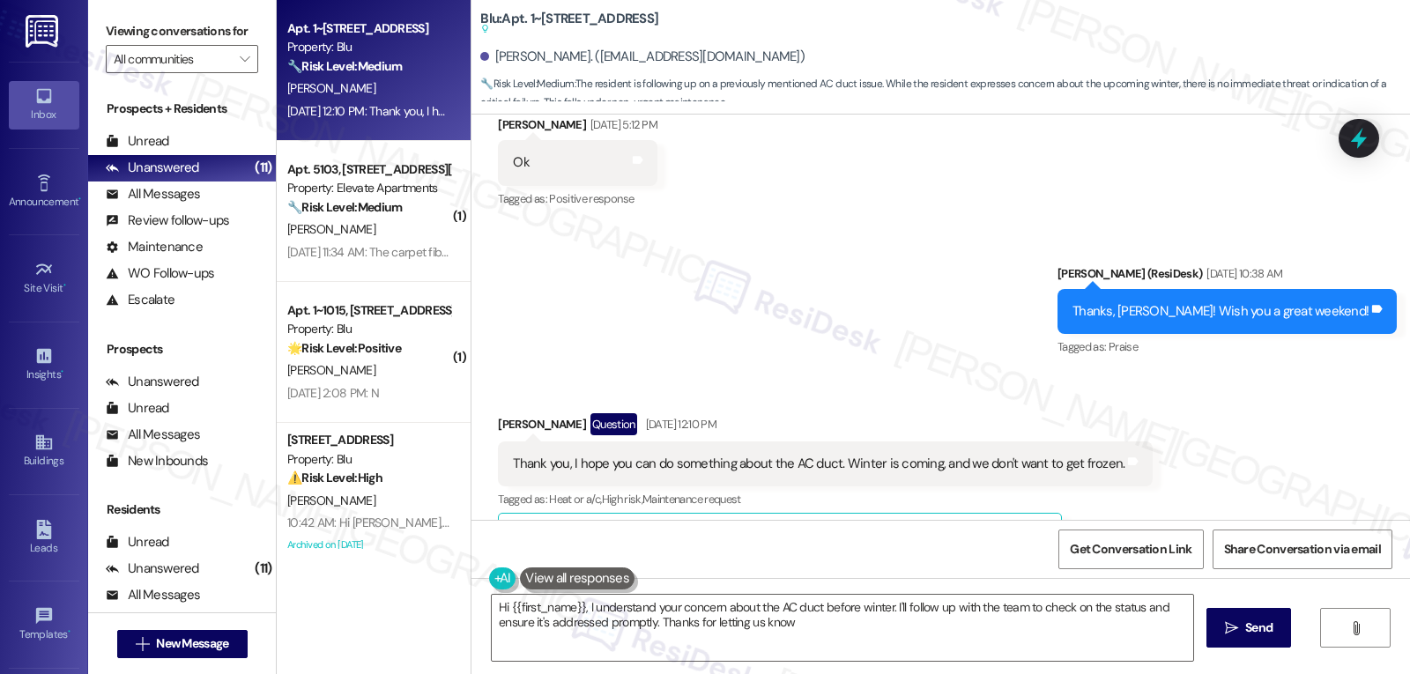
type textarea "Hi {{first_name}}, I understand your concern about the AC duct before winter. I…"
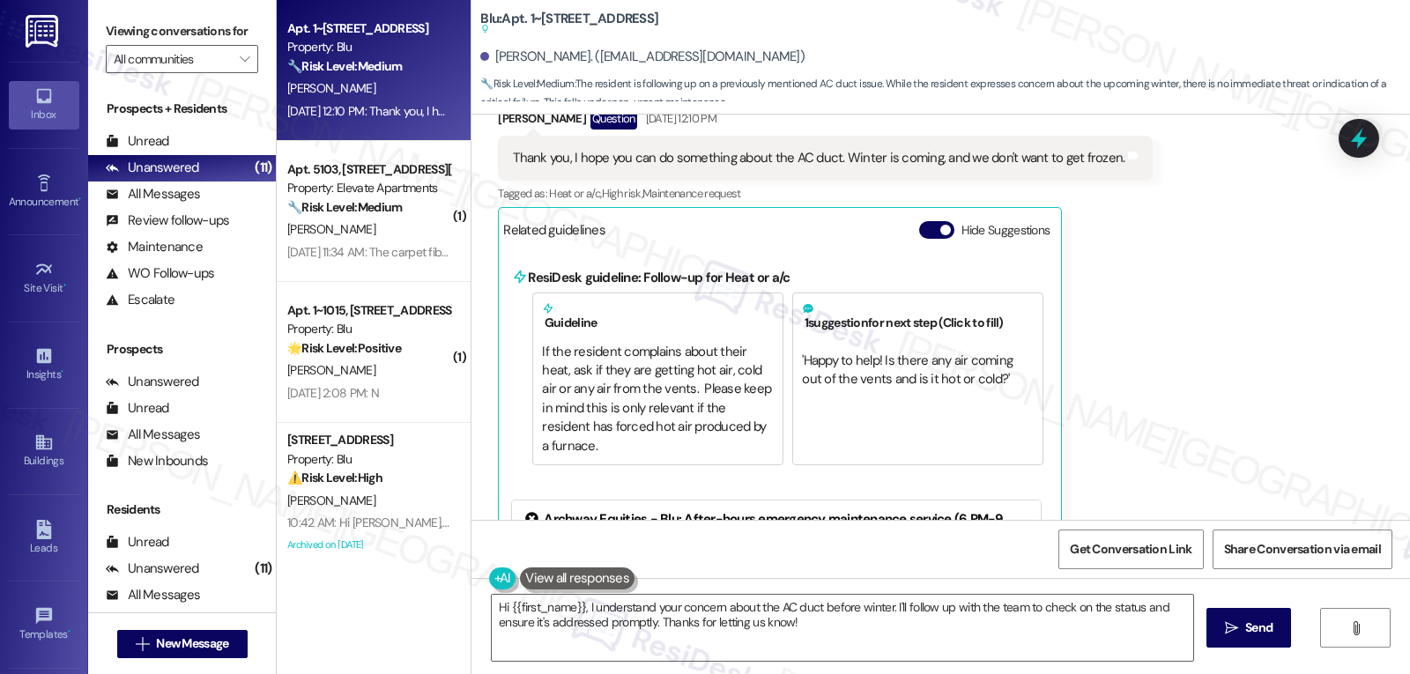
scroll to position [3382, 0]
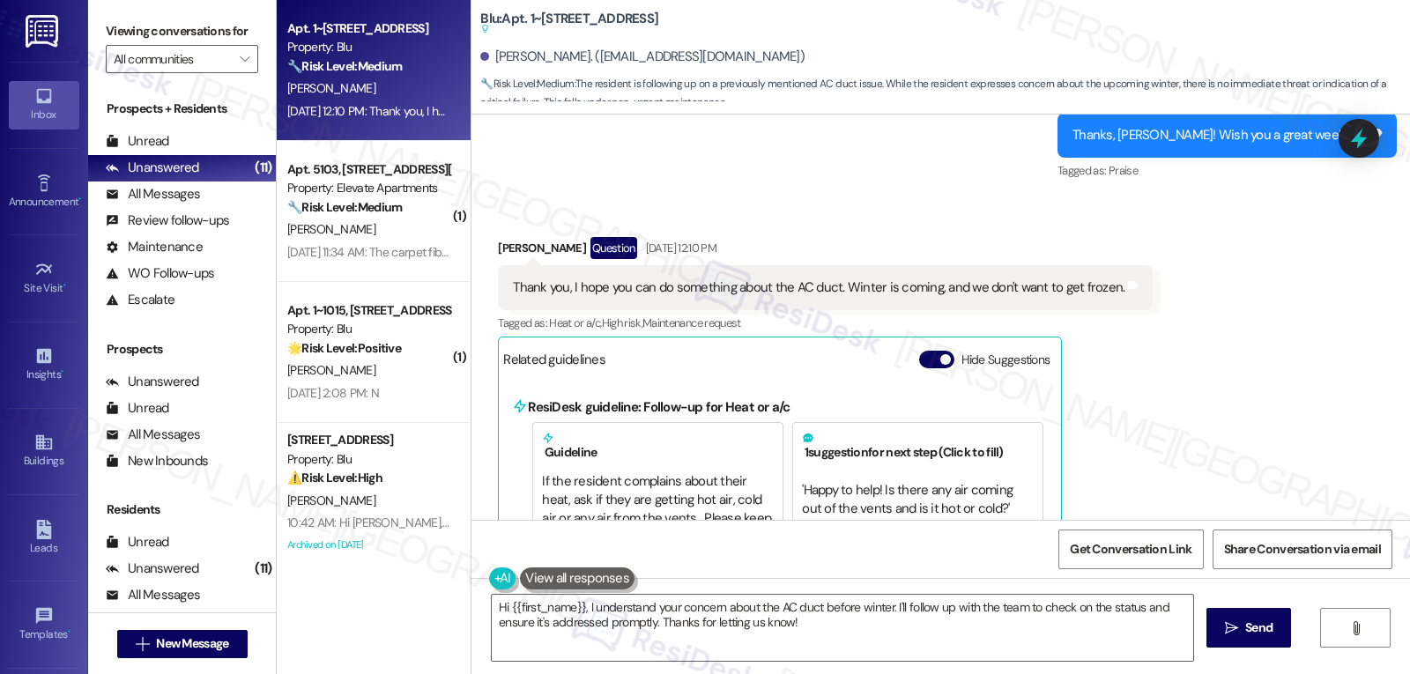
drag, startPoint x: 1347, startPoint y: 139, endPoint x: 1360, endPoint y: 135, distance: 13.9
click at [1348, 139] on icon at bounding box center [1358, 138] width 23 height 23
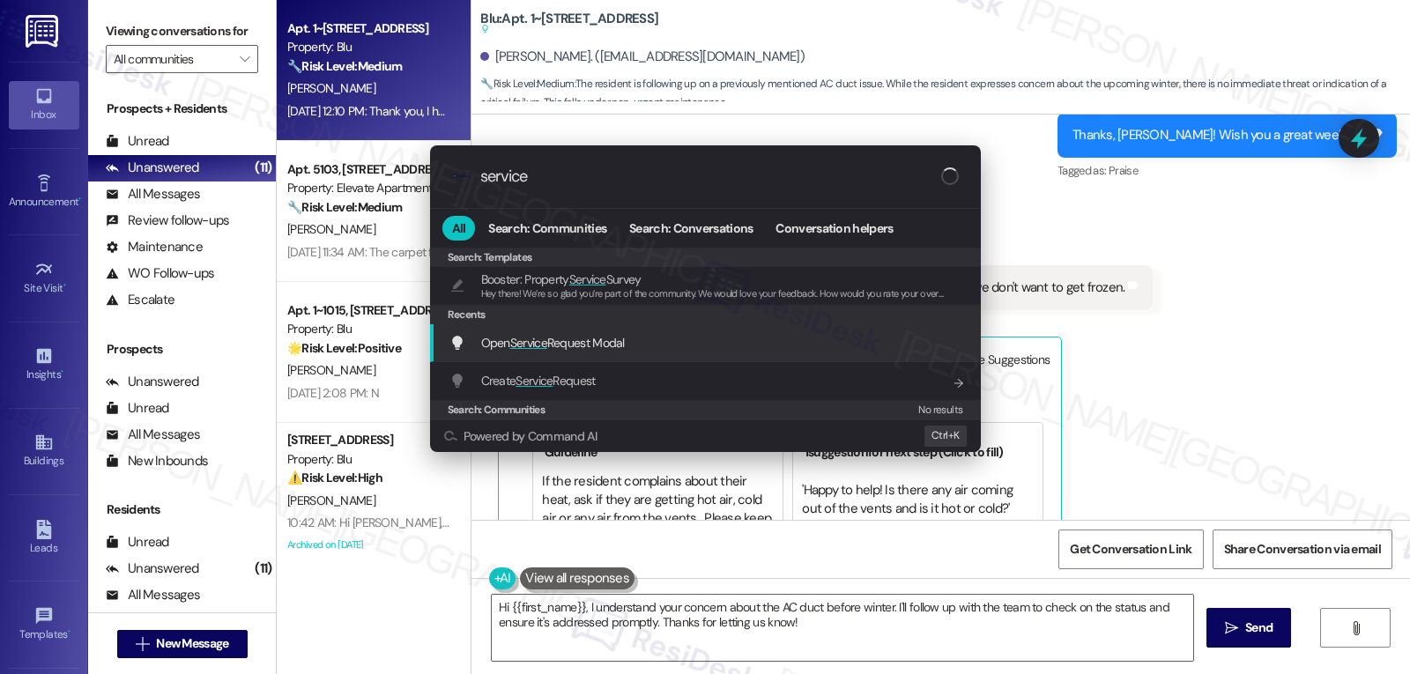
click at [504, 346] on span "Open Service Request Modal" at bounding box center [553, 343] width 144 height 16
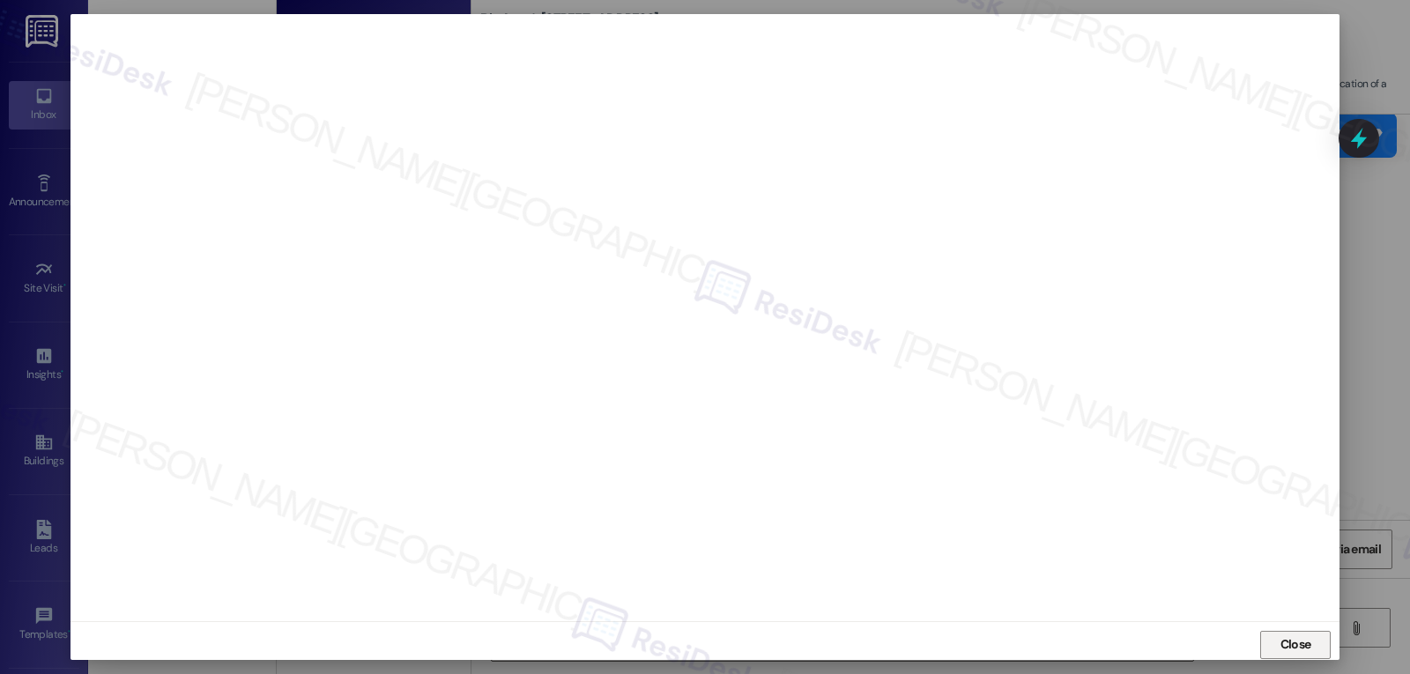
click at [1310, 642] on span "Close" at bounding box center [1296, 644] width 38 height 19
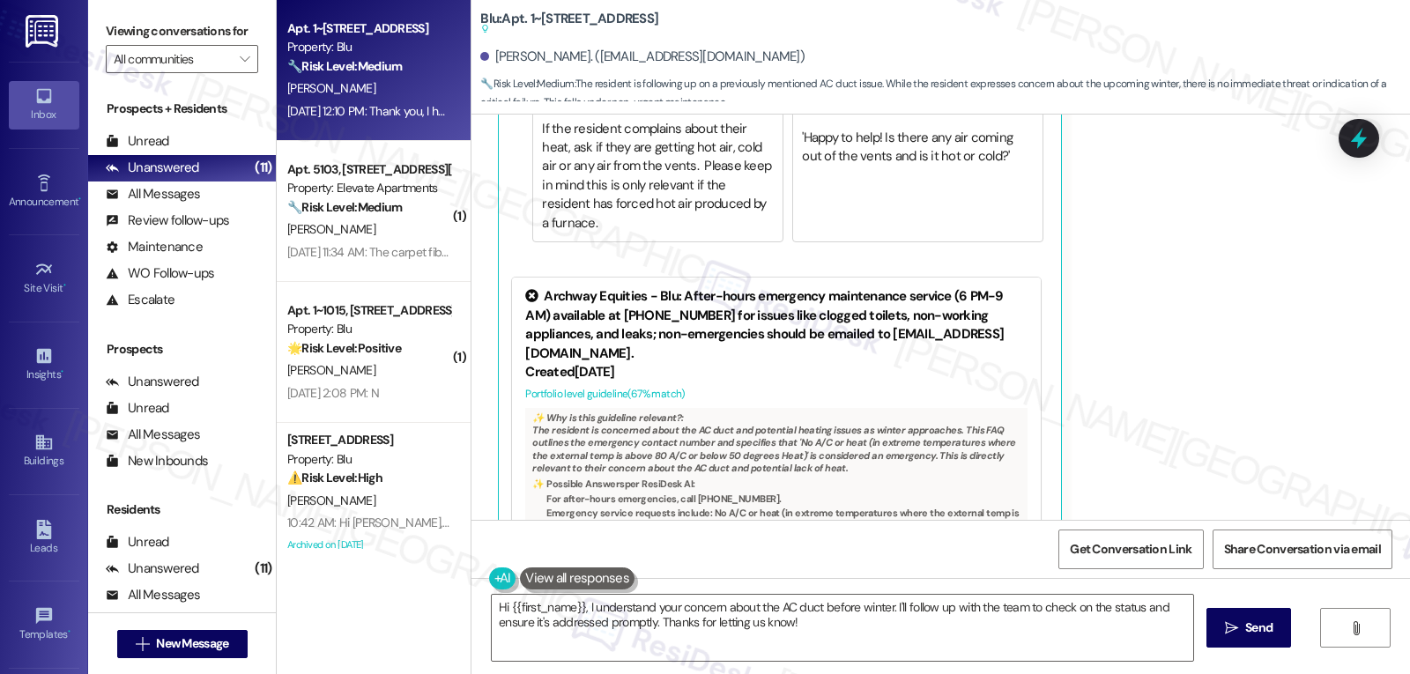
scroll to position [3206, 0]
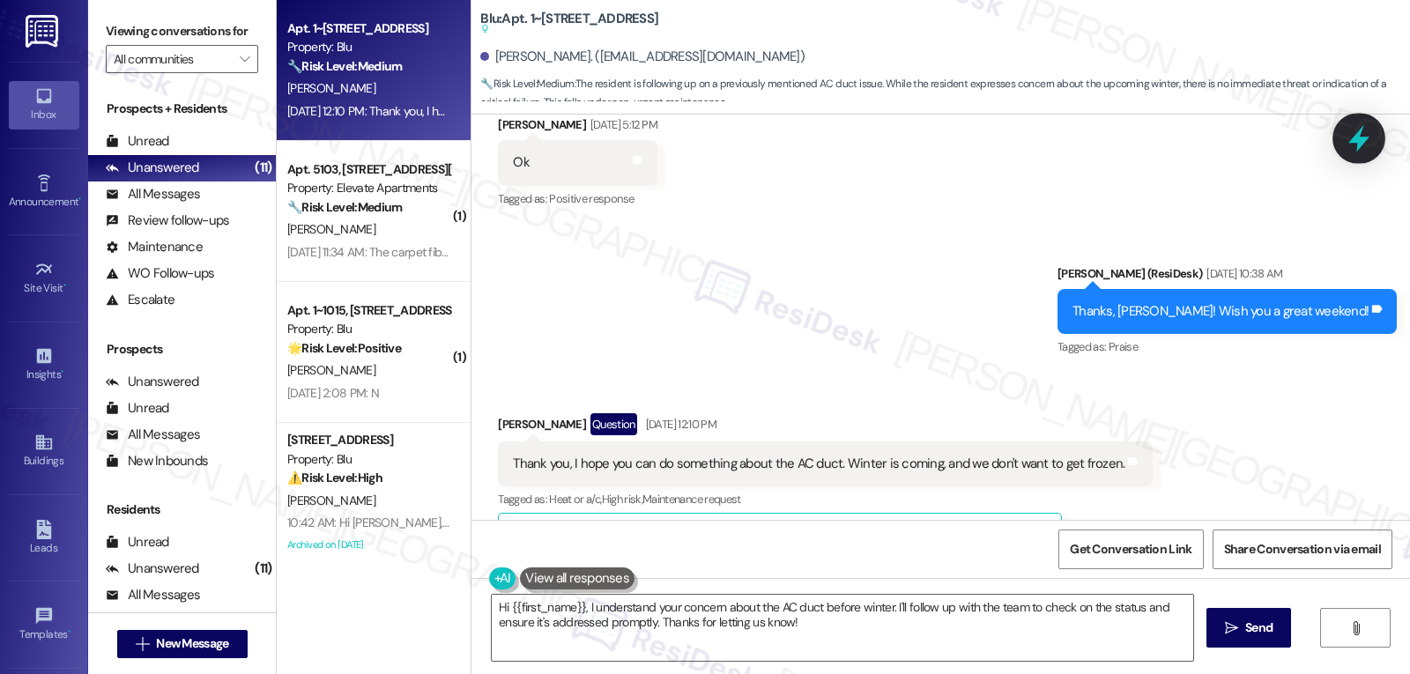
click at [1370, 141] on icon at bounding box center [1359, 138] width 30 height 30
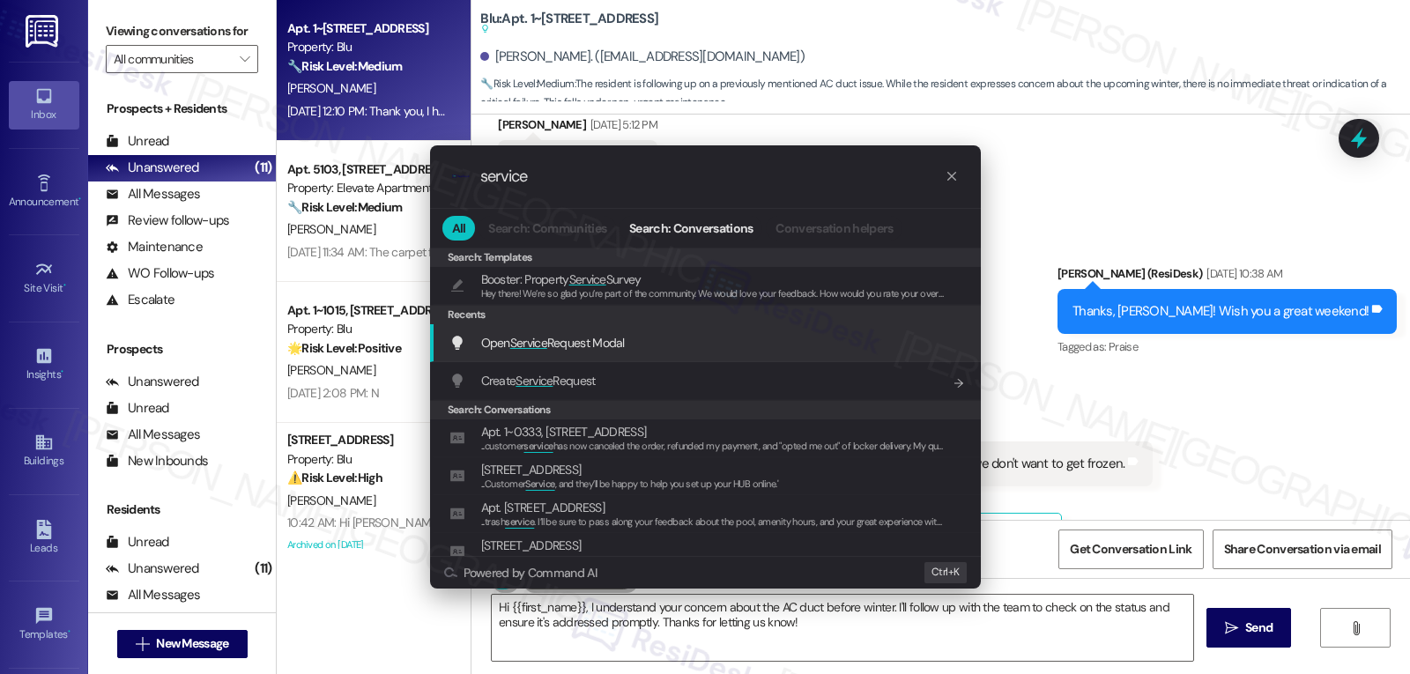
type input "service"
click at [657, 347] on div "Open Service Request Modal Add shortcut" at bounding box center [707, 342] width 516 height 19
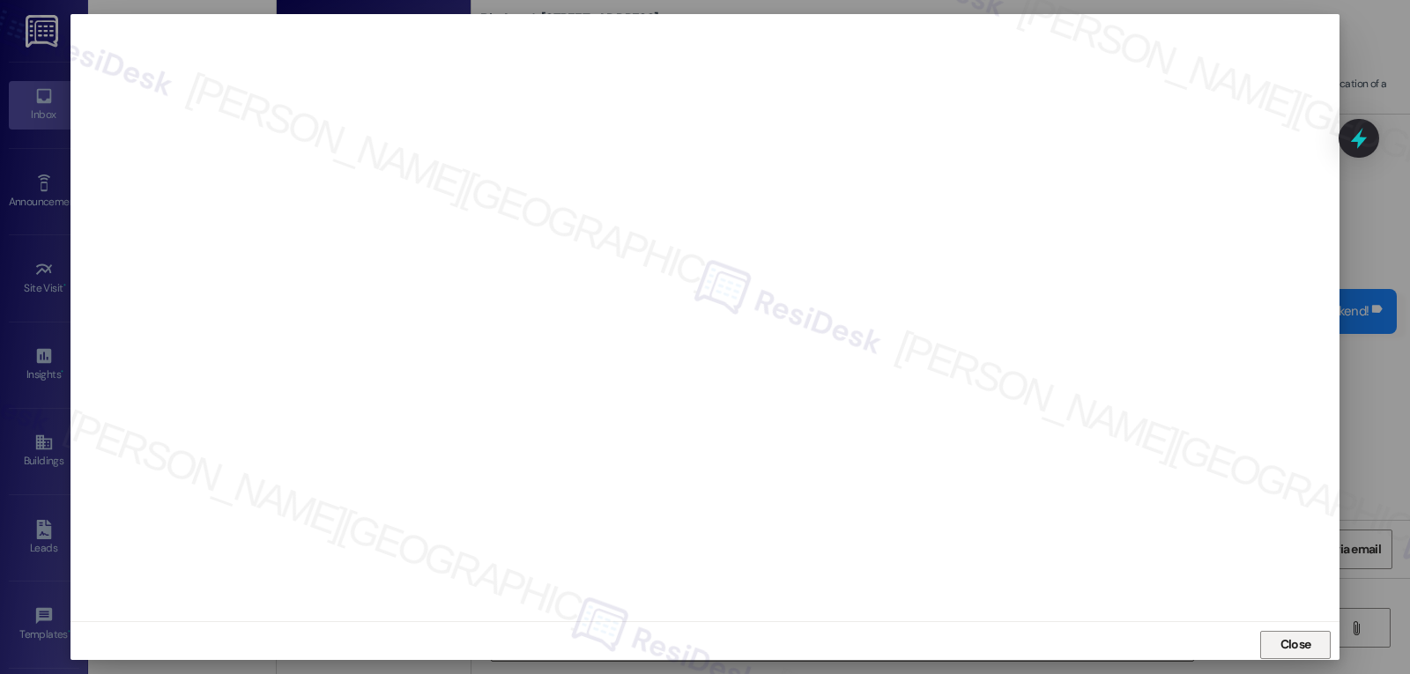
click at [1316, 638] on button "Close" at bounding box center [1295, 645] width 71 height 28
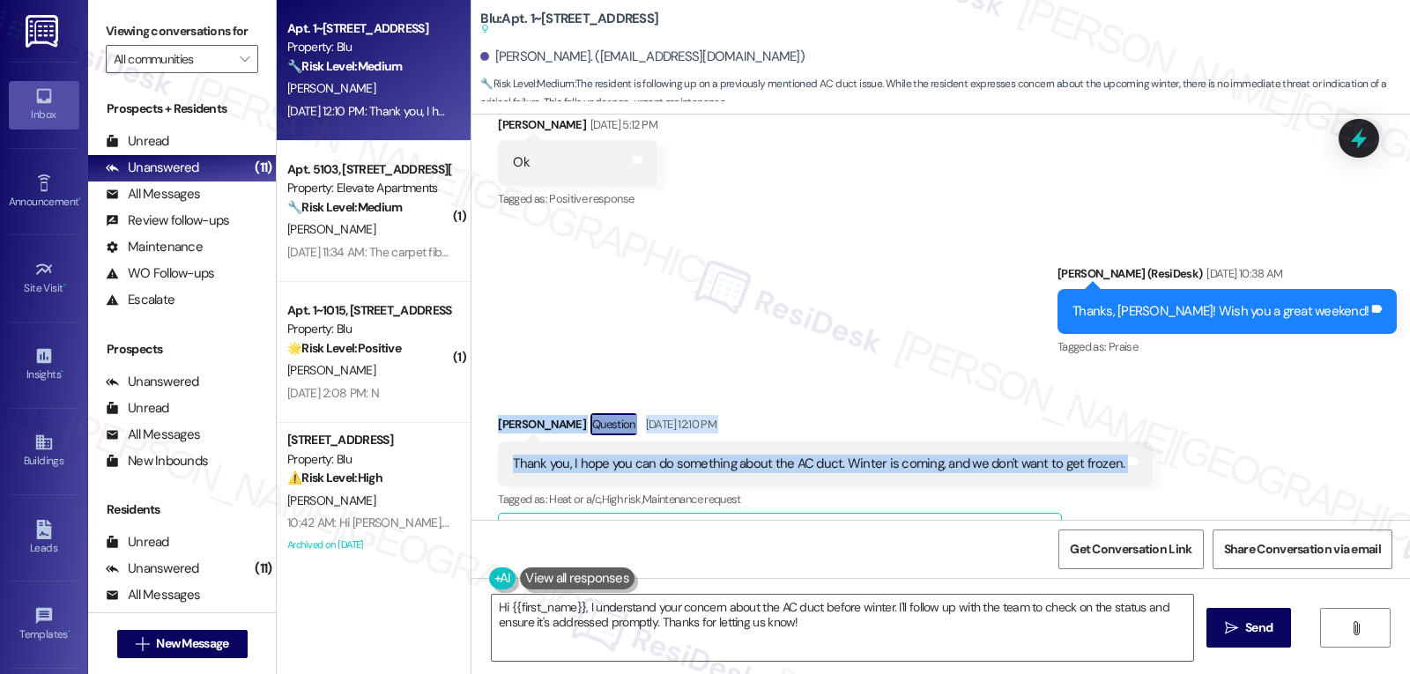
drag, startPoint x: 479, startPoint y: 398, endPoint x: 1117, endPoint y: 449, distance: 640.1
copy div "Jerry Aguilar Question Sep 05, 2025 at 12:10 PM Thank you, I hope you can do so…"
click at [753, 621] on textarea "Hi {{first_name}}, I understand your concern about the AC duct before winter. I…" at bounding box center [843, 628] width 702 height 66
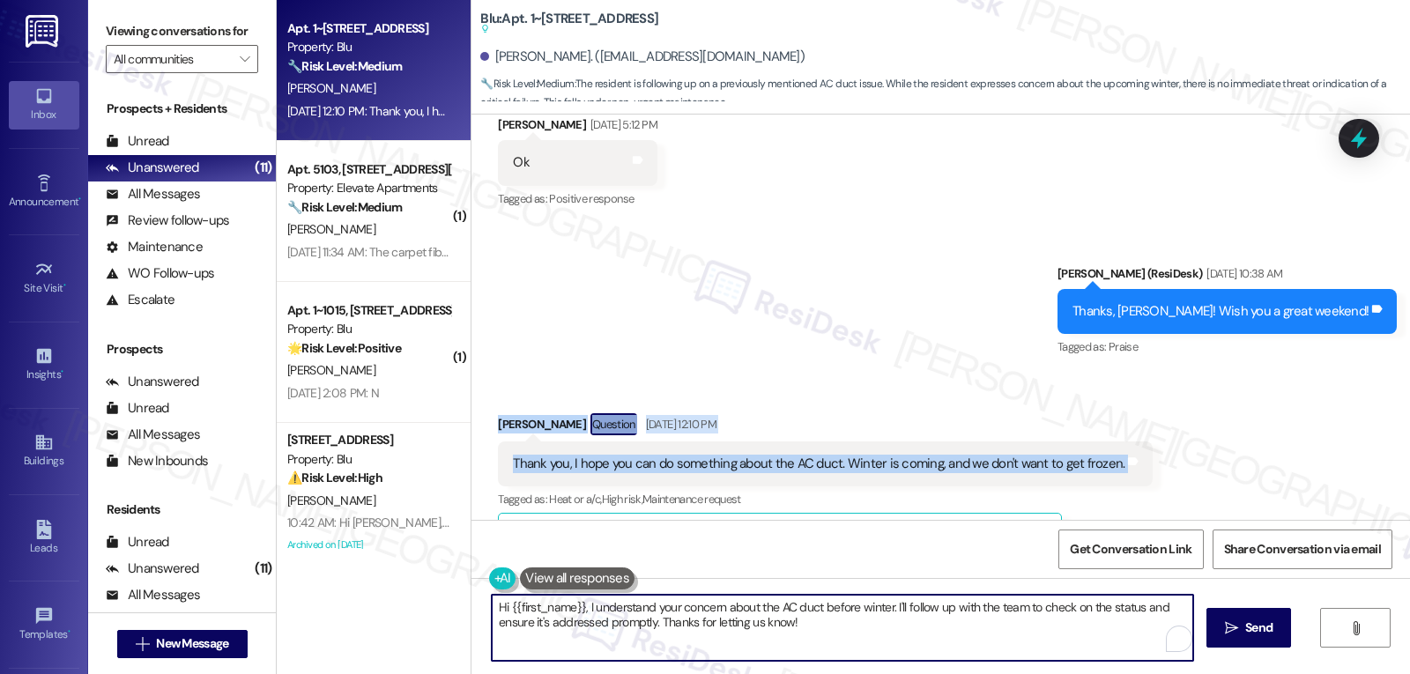
paste textarea "Jerry, Thank you for the heads-up — we definitely don’t want you feeling frozen…"
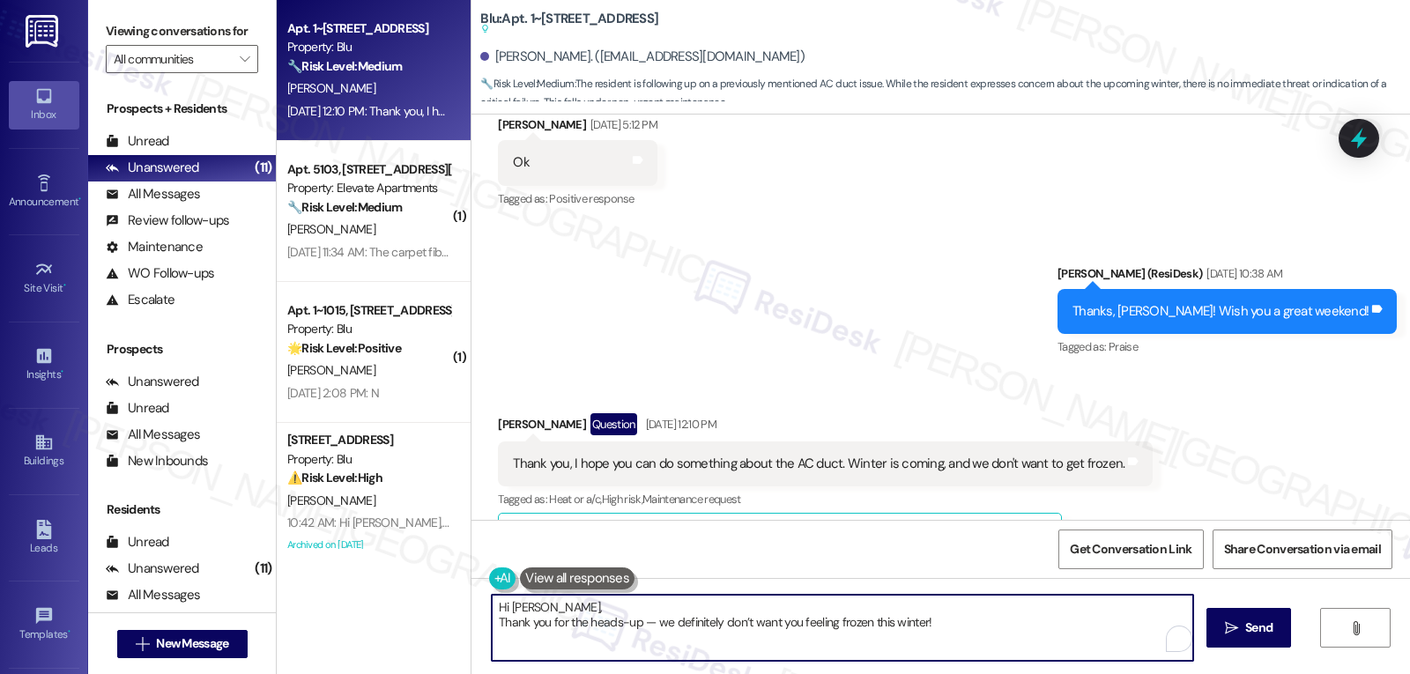
click at [609, 598] on textarea "Hi Jerry, Thank you for the heads-up — we definitely don’t want you feeling fro…" at bounding box center [843, 628] width 702 height 66
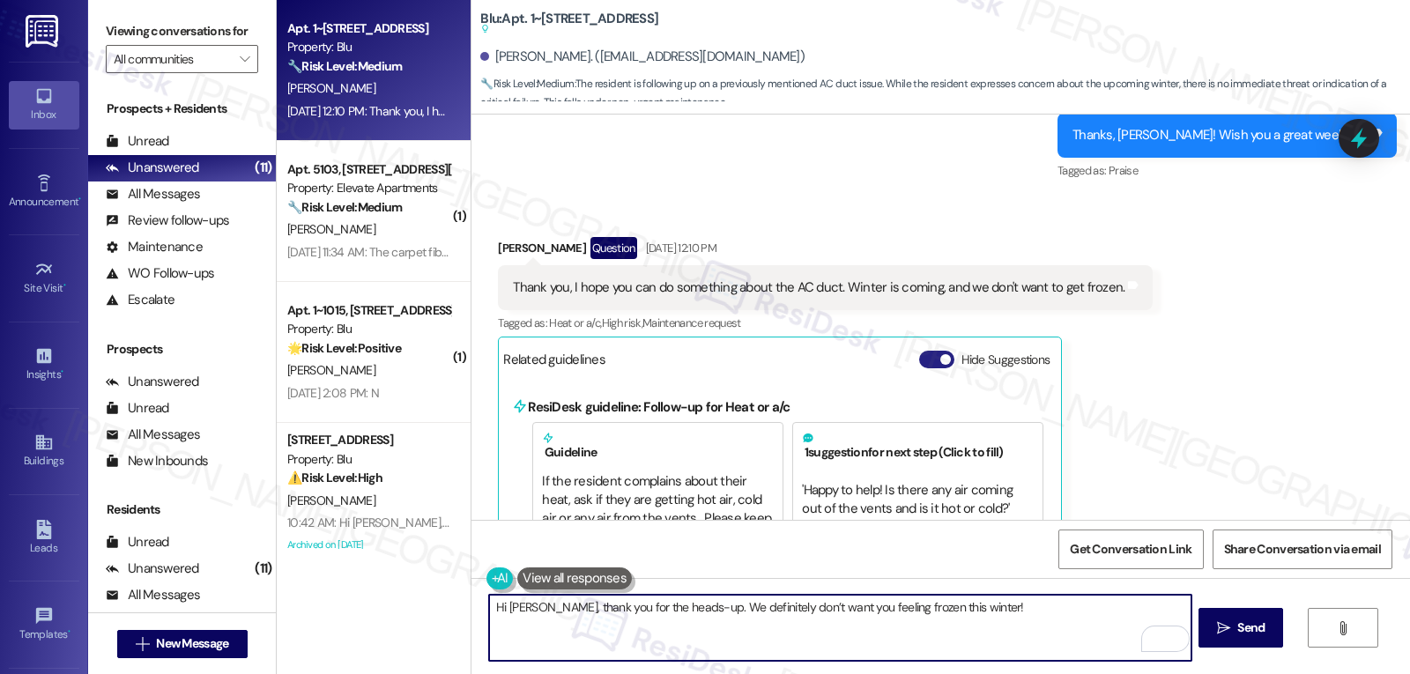
type textarea "Hi Jerry, thank you for the heads-up. We definitely don’t want you feeling froz…"
click at [919, 351] on button "Hide Suggestions" at bounding box center [936, 360] width 35 height 18
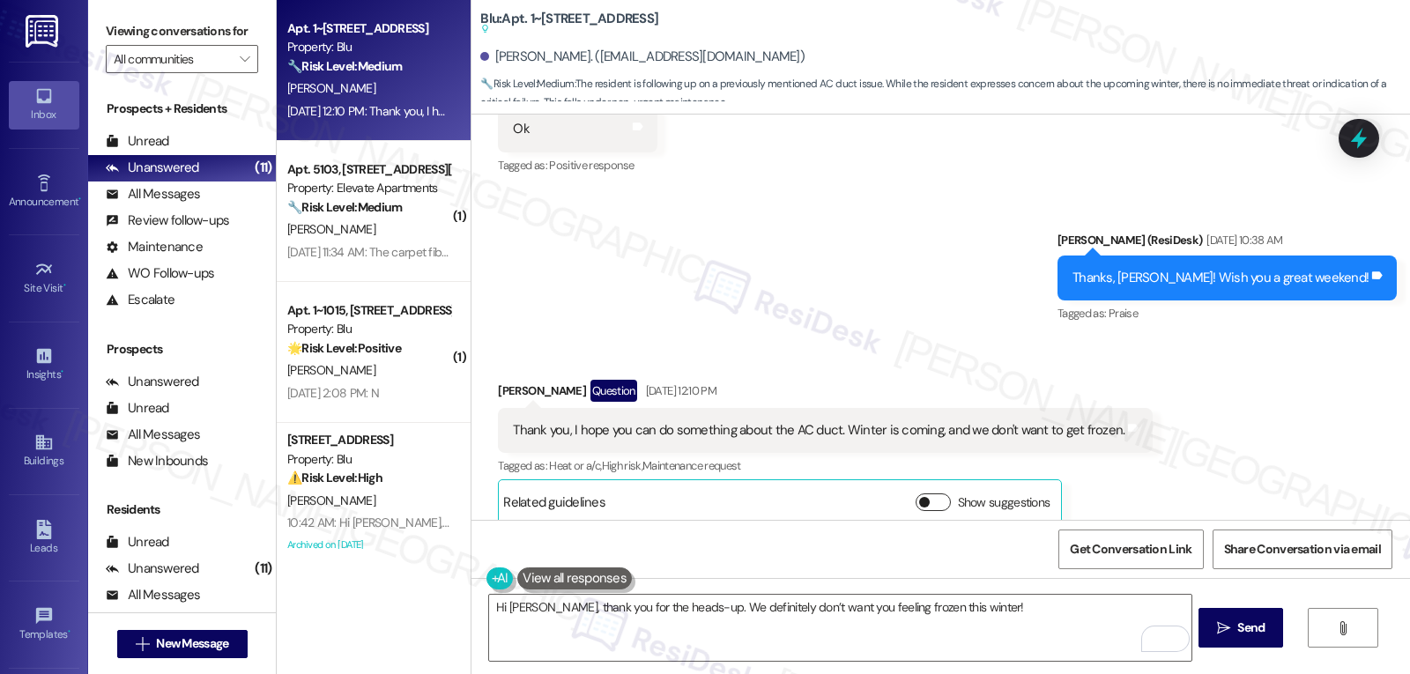
click at [923, 494] on button "Show suggestions" at bounding box center [933, 503] width 35 height 18
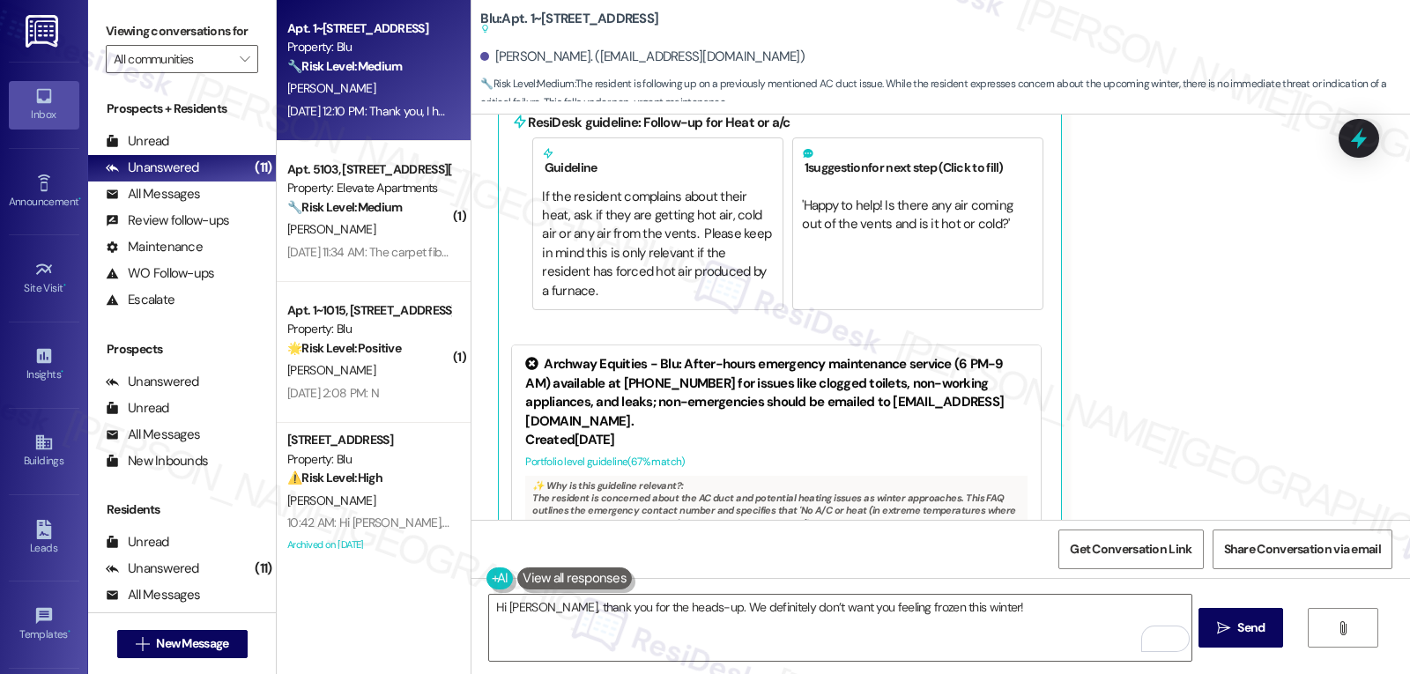
scroll to position [3735, 0]
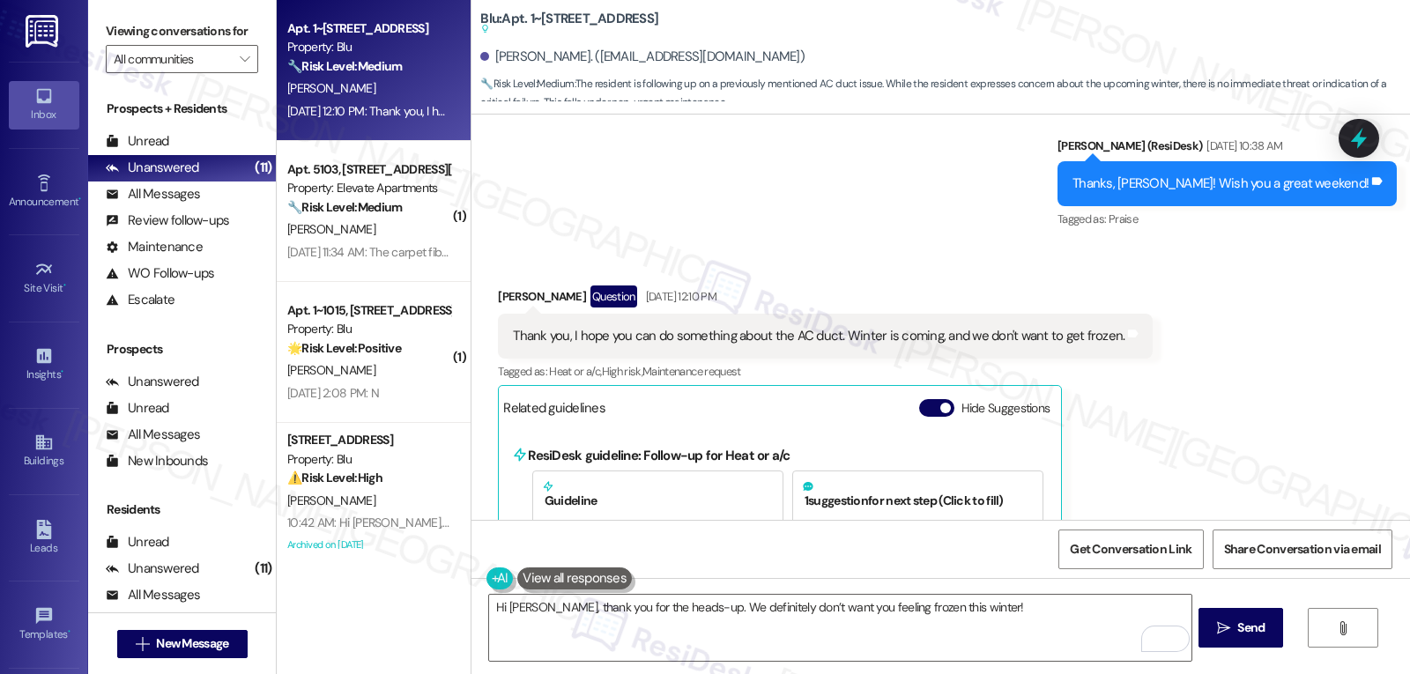
scroll to position [3206, 0]
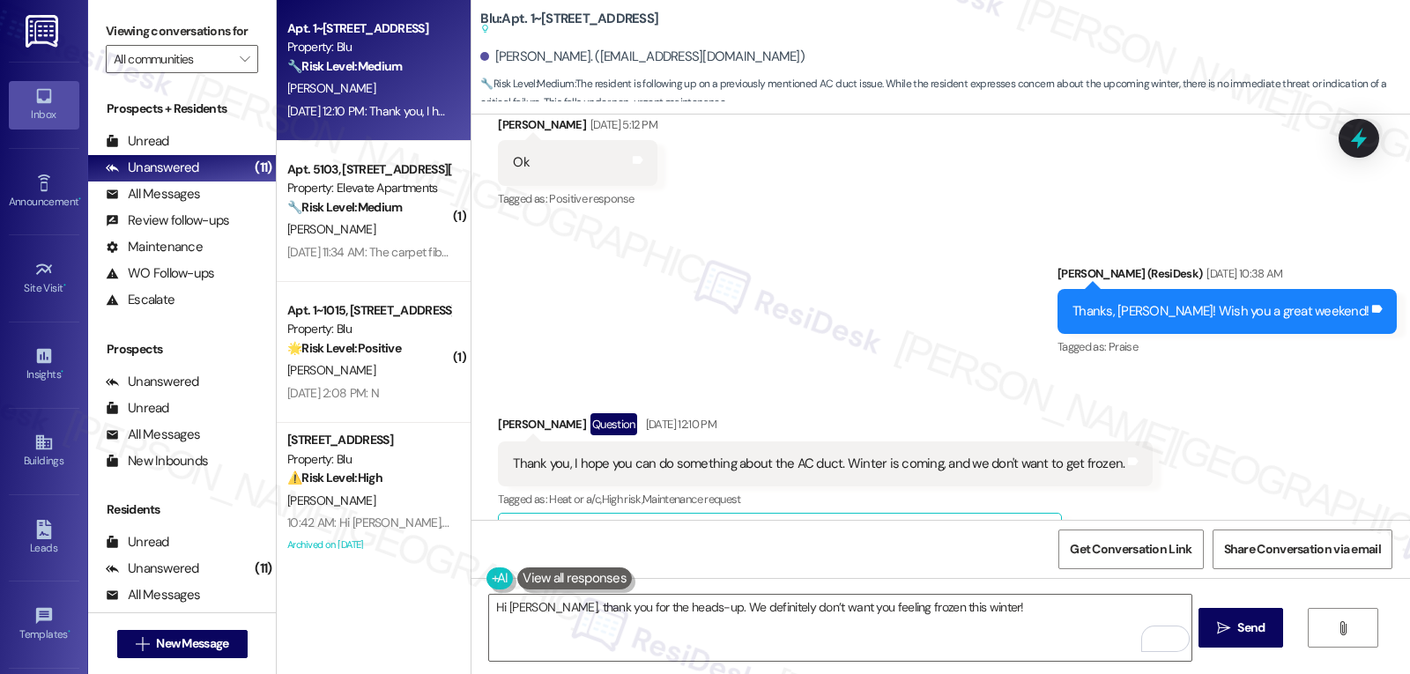
click at [940, 531] on span "button" at bounding box center [945, 536] width 11 height 11
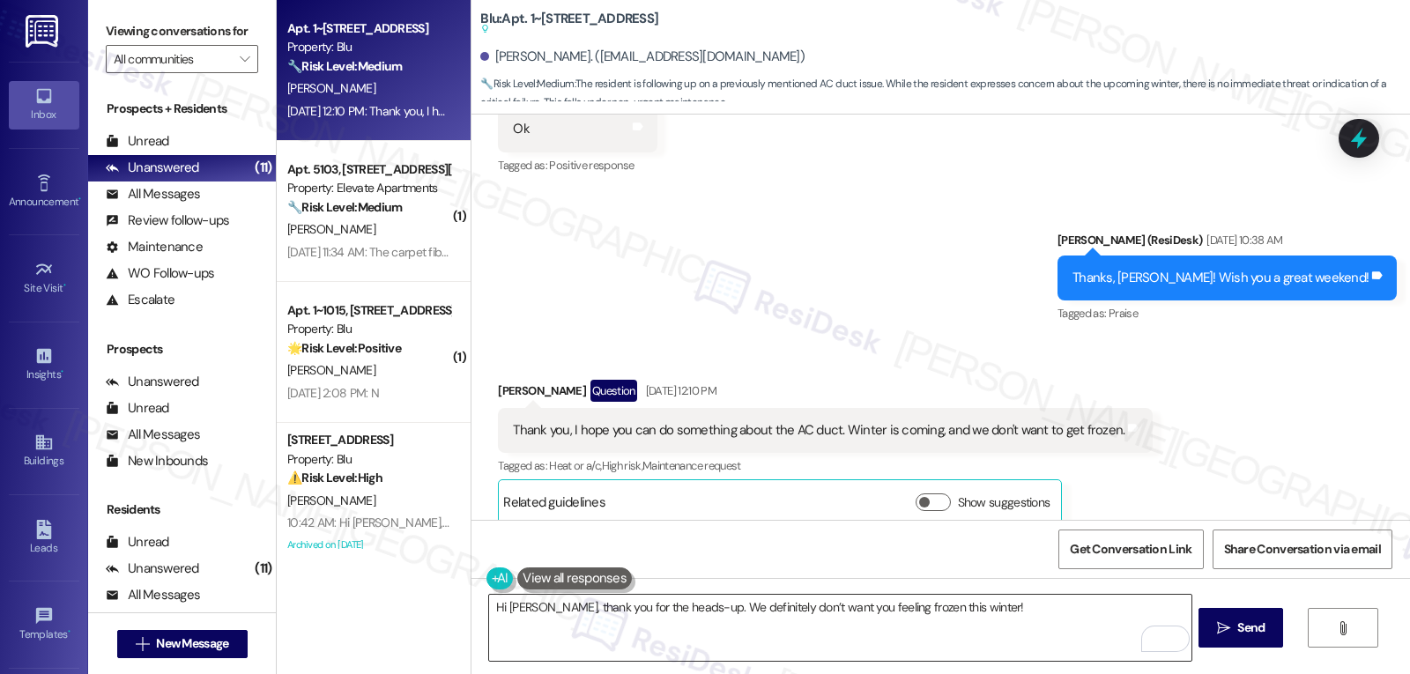
click at [1011, 609] on textarea "Hi [PERSON_NAME], thank you for the heads-up. We definitely don’t want you feel…" at bounding box center [840, 628] width 702 height 66
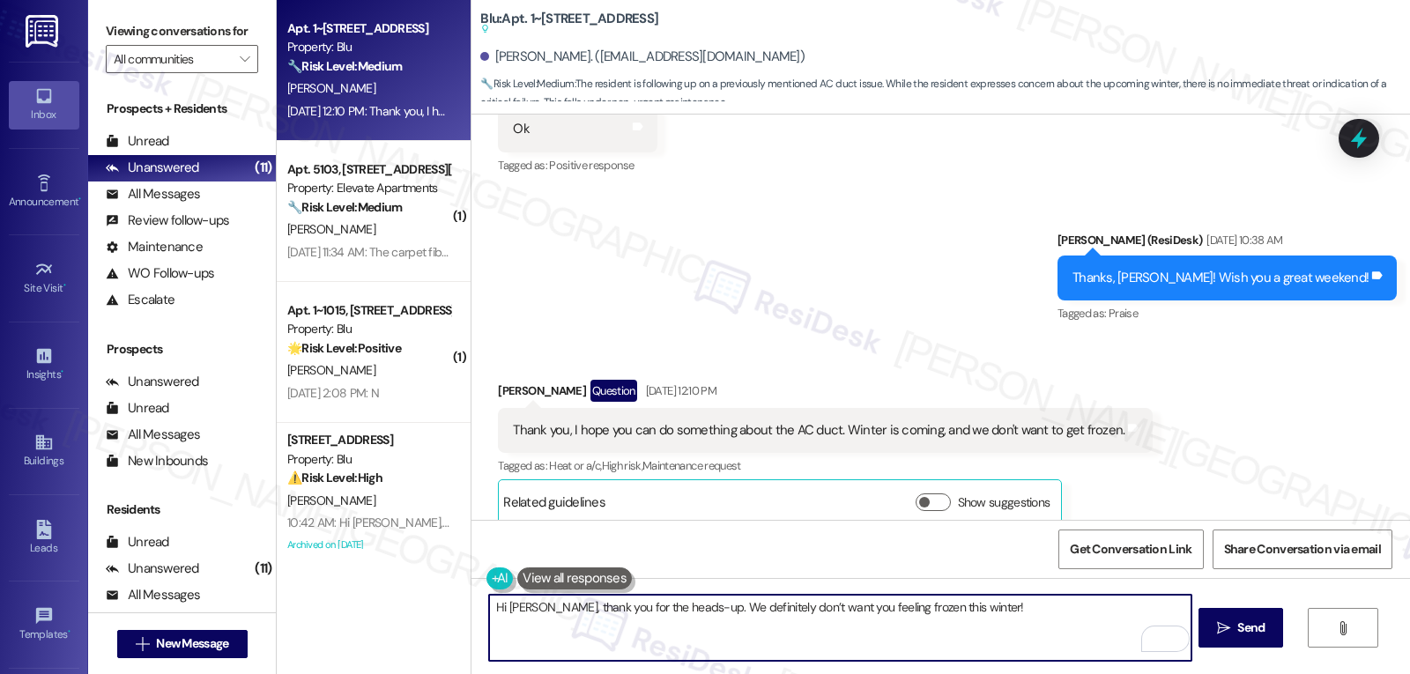
click at [1010, 615] on textarea "Hi [PERSON_NAME], thank you for the heads-up. We definitely don’t want you feel…" at bounding box center [840, 628] width 702 height 66
type textarea "Hi [PERSON_NAME], thank you for the heads-up. We definitely don’t want you feel…"
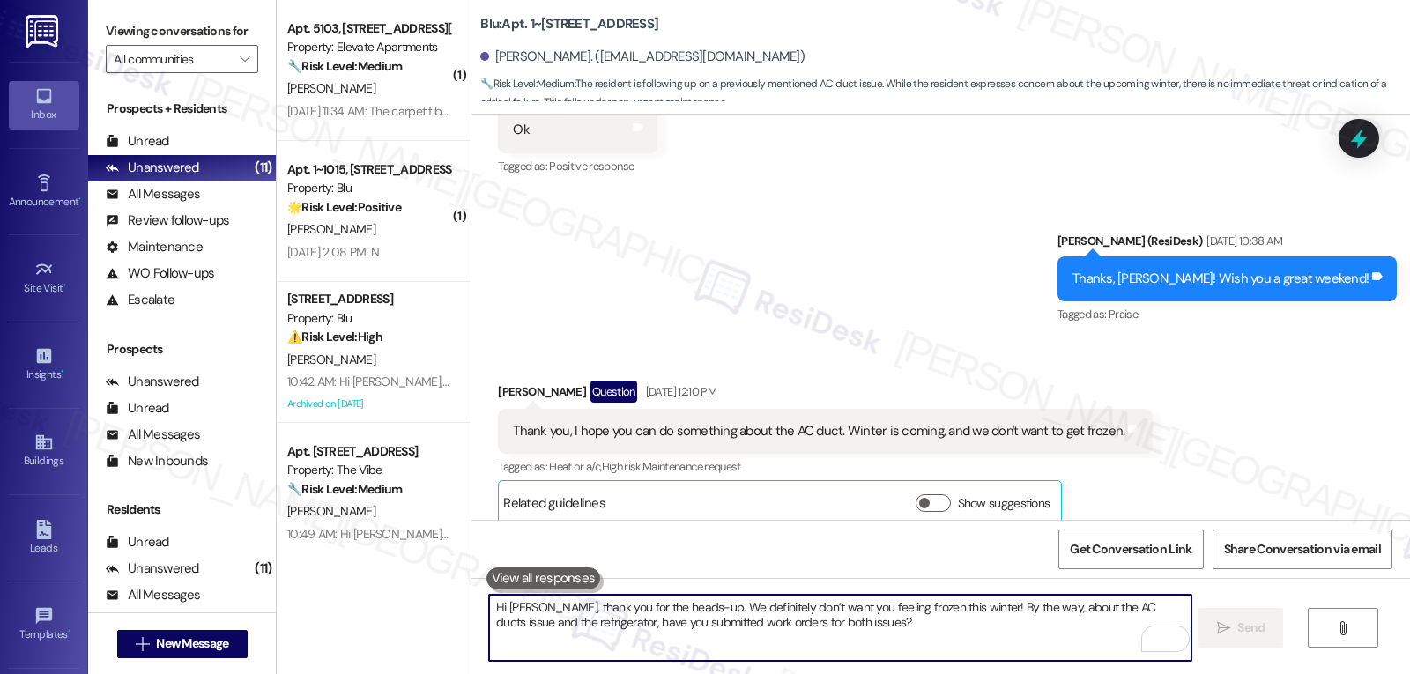
scroll to position [3381, 0]
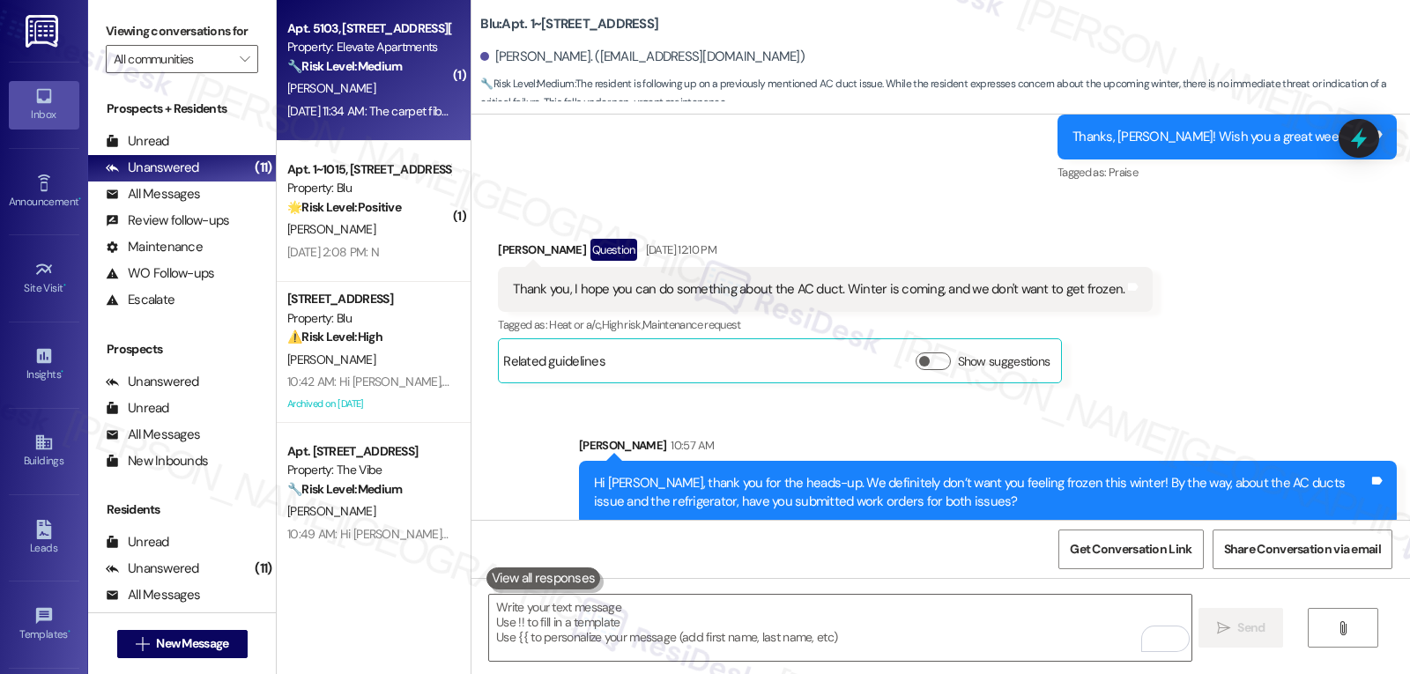
click at [342, 100] on div "Sep 05, 2025 at 11:34 AM: The carpet fibers are falling apart every time we vac…" at bounding box center [369, 111] width 167 height 22
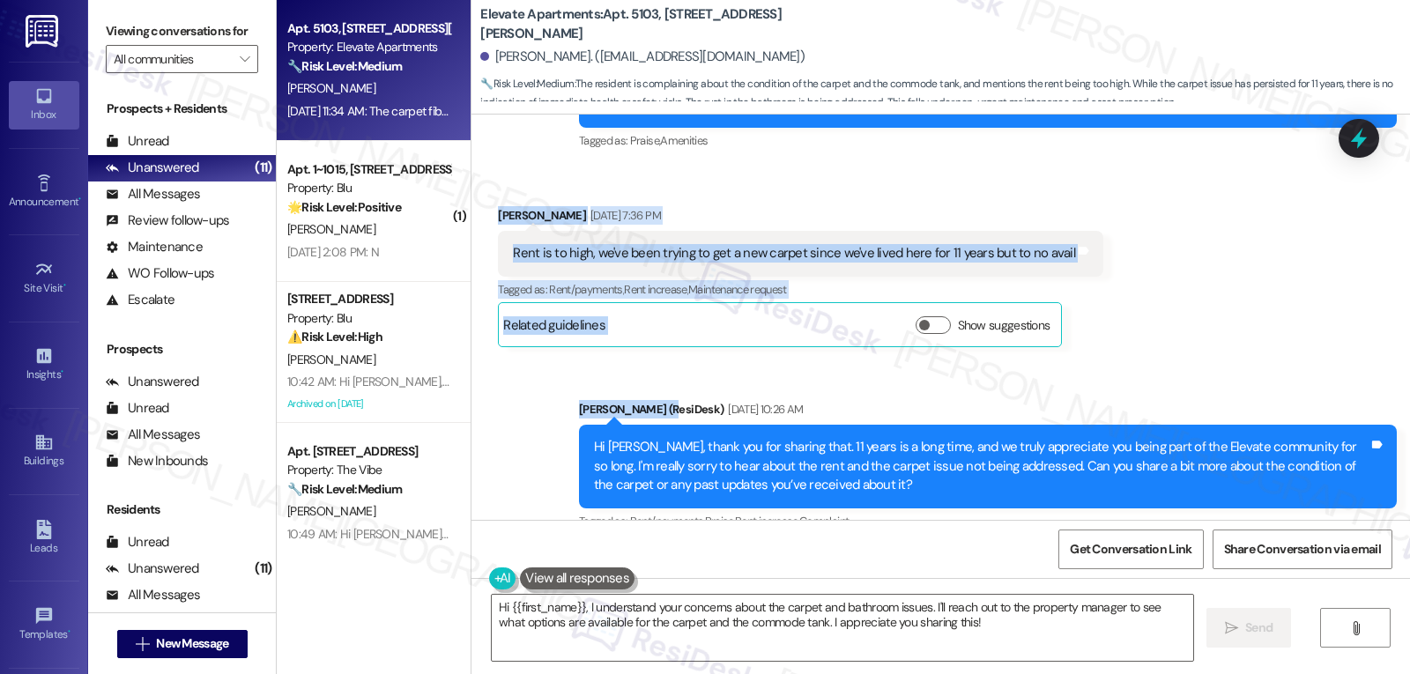
scroll to position [2063, 0]
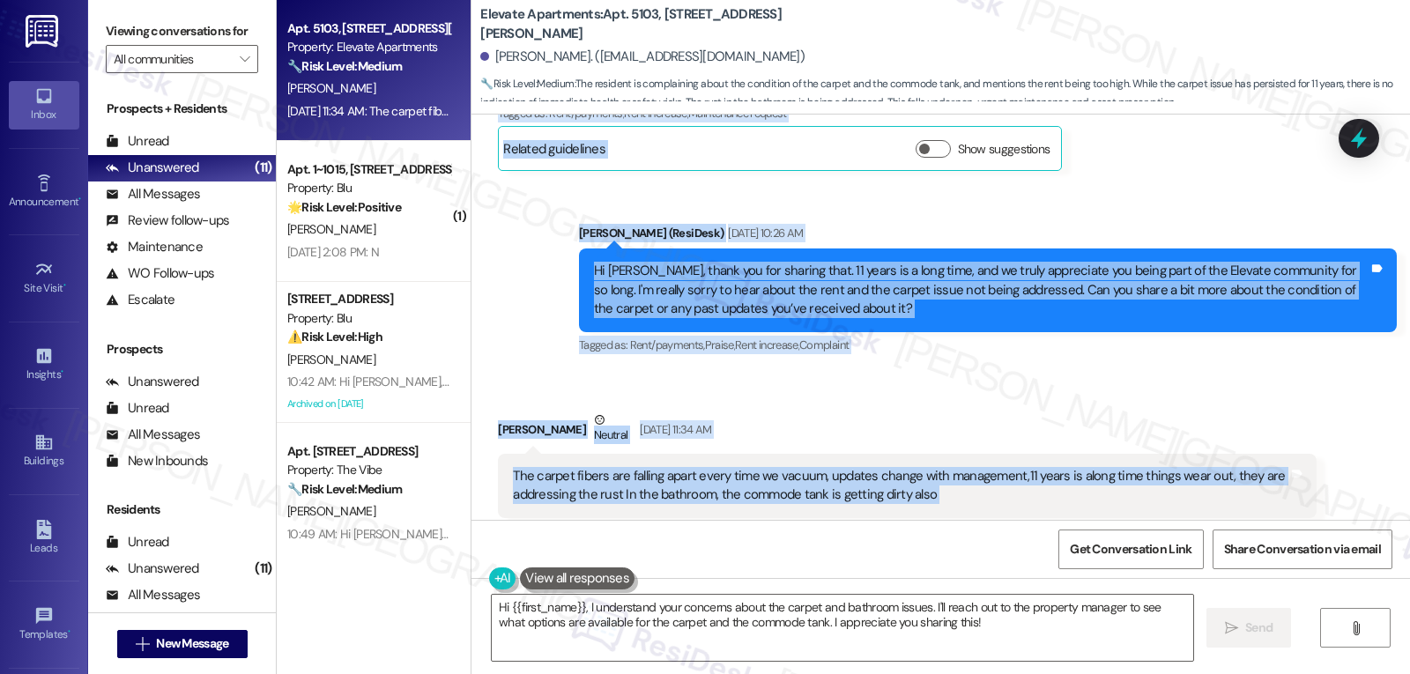
drag, startPoint x: 480, startPoint y: 179, endPoint x: 1104, endPoint y: 493, distance: 698.4
click at [1104, 493] on div "Lease started Dec 01, 2024 at 7:00 PM Survey, sent via SMS Residesk Automated S…" at bounding box center [940, 317] width 939 height 405
copy div "Felix Trevino Sep 04, 2025 at 7:36 PM Rent is to high, we've been trying to get…"
click at [782, 467] on div "The carpet fibers are falling apart every time we vacuum, updates change with m…" at bounding box center [900, 486] width 775 height 38
drag, startPoint x: 483, startPoint y: 355, endPoint x: 1015, endPoint y: 464, distance: 543.2
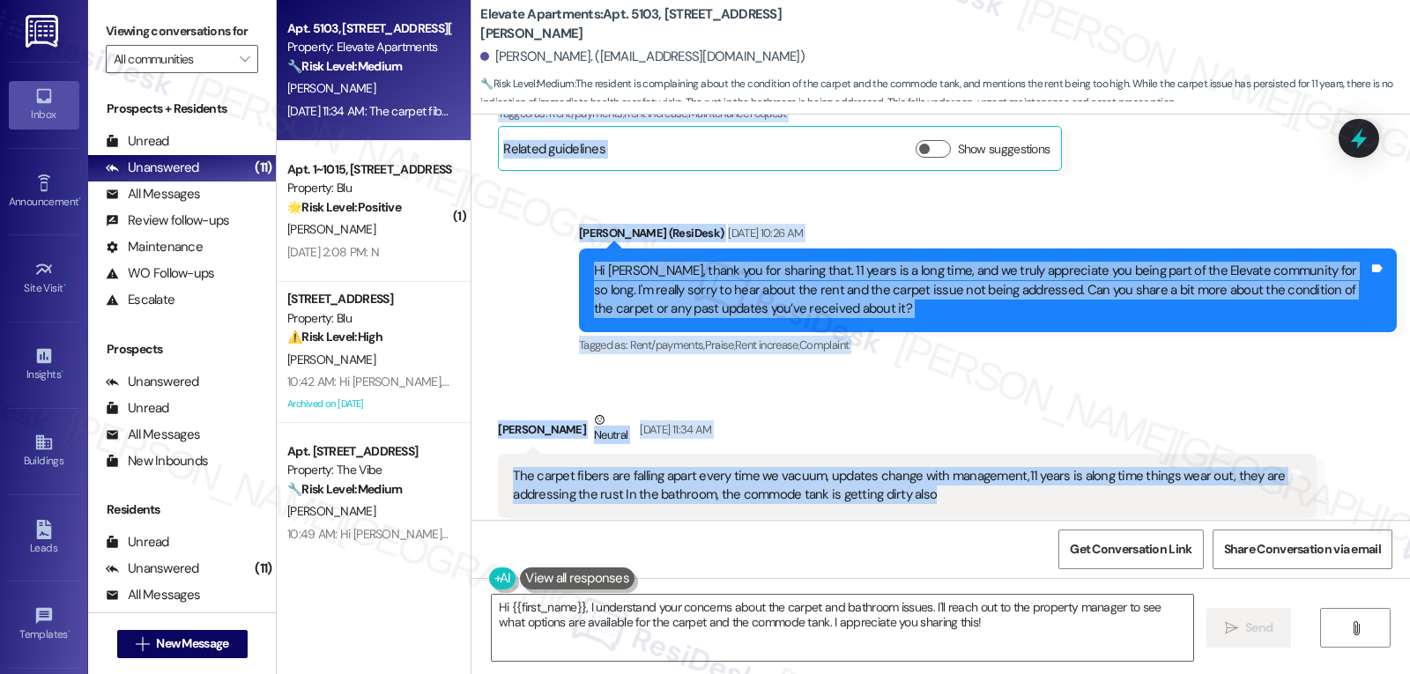
click at [1015, 464] on div "Lease started Dec 01, 2024 at 7:00 PM Survey, sent via SMS Residesk Automated S…" at bounding box center [940, 317] width 939 height 405
copy div "Felix Trevino Sep 04, 2025 at 7:36 PM Rent is to high, we've been trying to get…"
click at [858, 635] on textarea "Hi {{first_name}}, I understand your concerns about the carpet and bathroom iss…" at bounding box center [843, 628] width 702 height 66
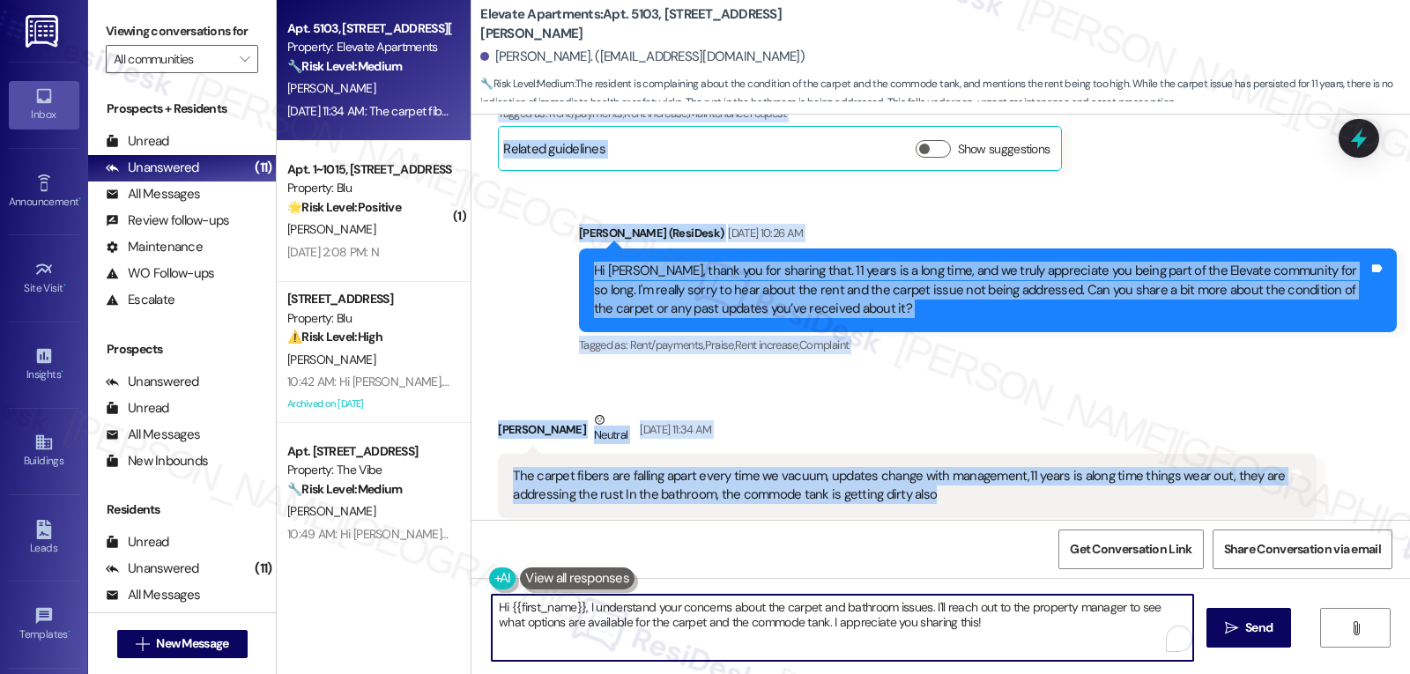
paste textarea "Thanks so much for sharing that, Felix. It definitely makes sense that the carp…"
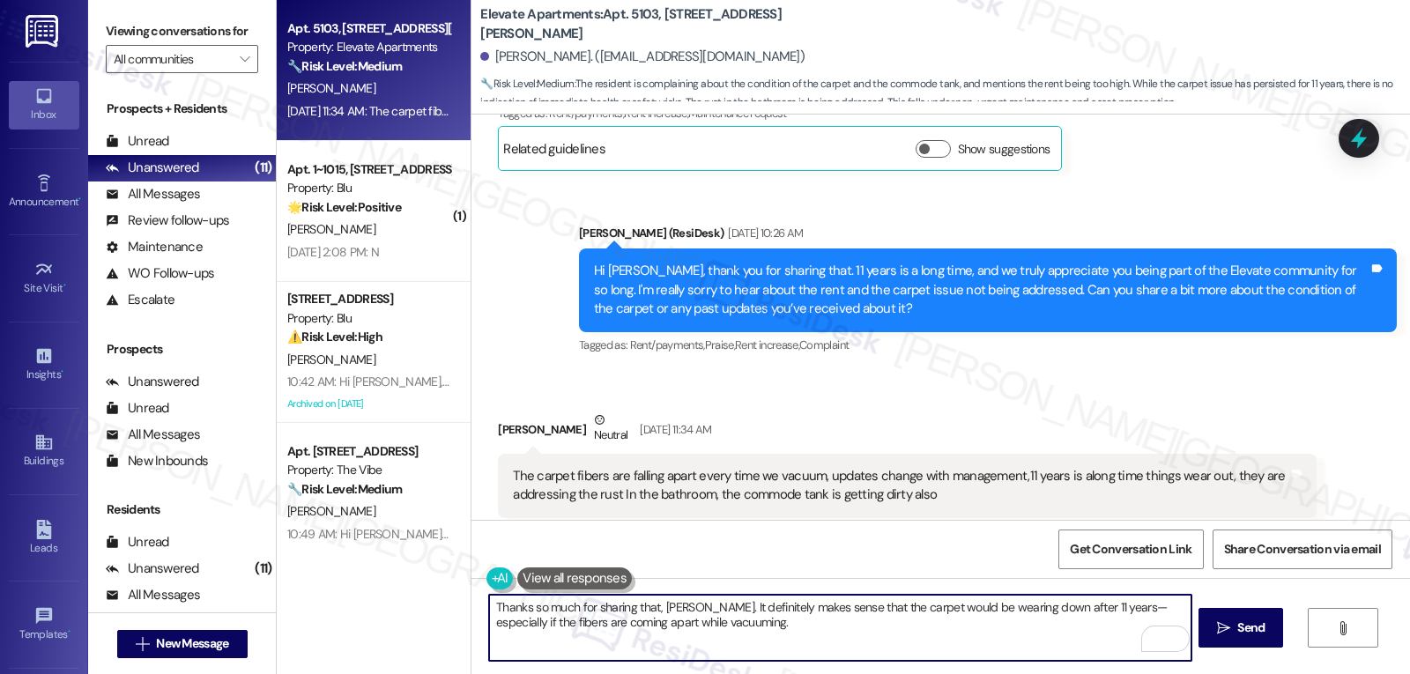
click at [1085, 600] on textarea "Thanks so much for sharing that, Felix. It definitely makes sense that the carp…" at bounding box center [840, 628] width 702 height 66
drag, startPoint x: 780, startPoint y: 623, endPoint x: 780, endPoint y: 636, distance: 13.2
click at [780, 636] on textarea "Thanks so much for sharing that, Felix. It definitely makes sense that the carp…" at bounding box center [840, 628] width 702 height 66
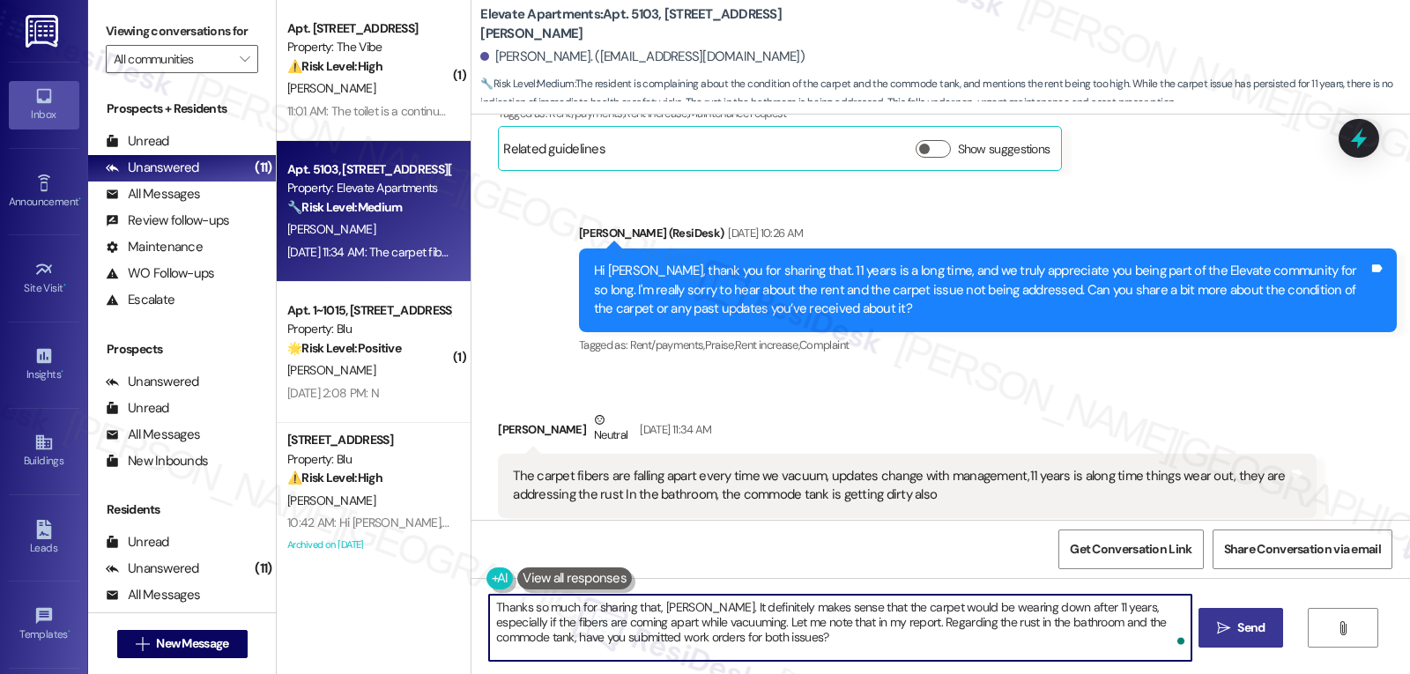
type textarea "Thanks so much for sharing that, Felix. It definitely makes sense that the carp…"
click at [1210, 644] on button " Send" at bounding box center [1241, 628] width 85 height 40
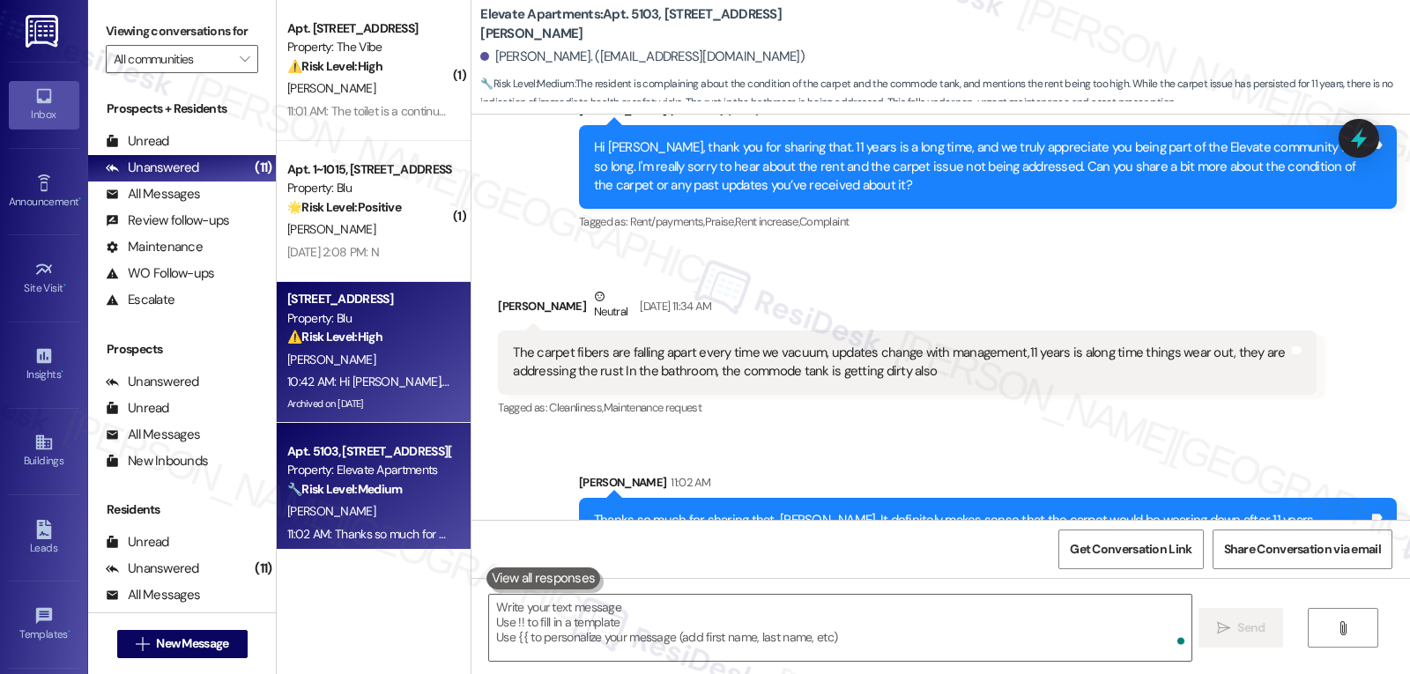
scroll to position [2224, 0]
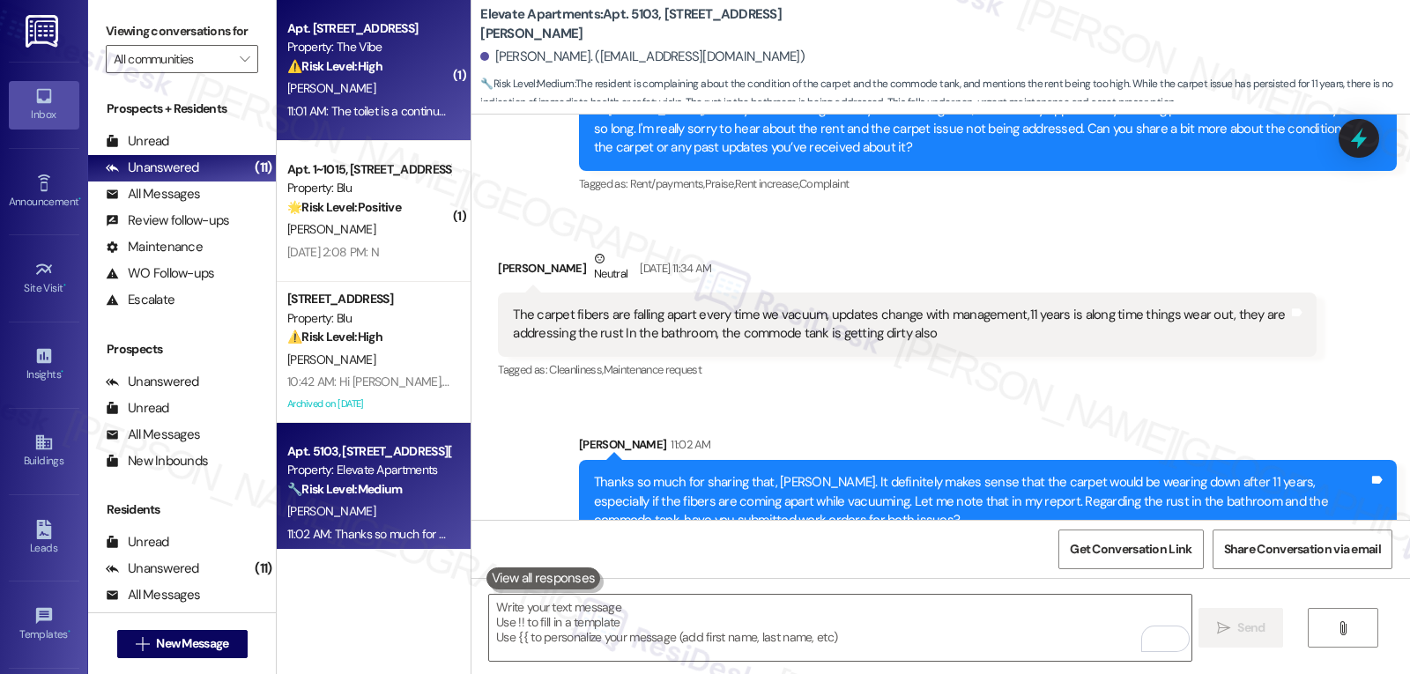
click at [342, 68] on strong "⚠️ Risk Level: High" at bounding box center [334, 66] width 95 height 16
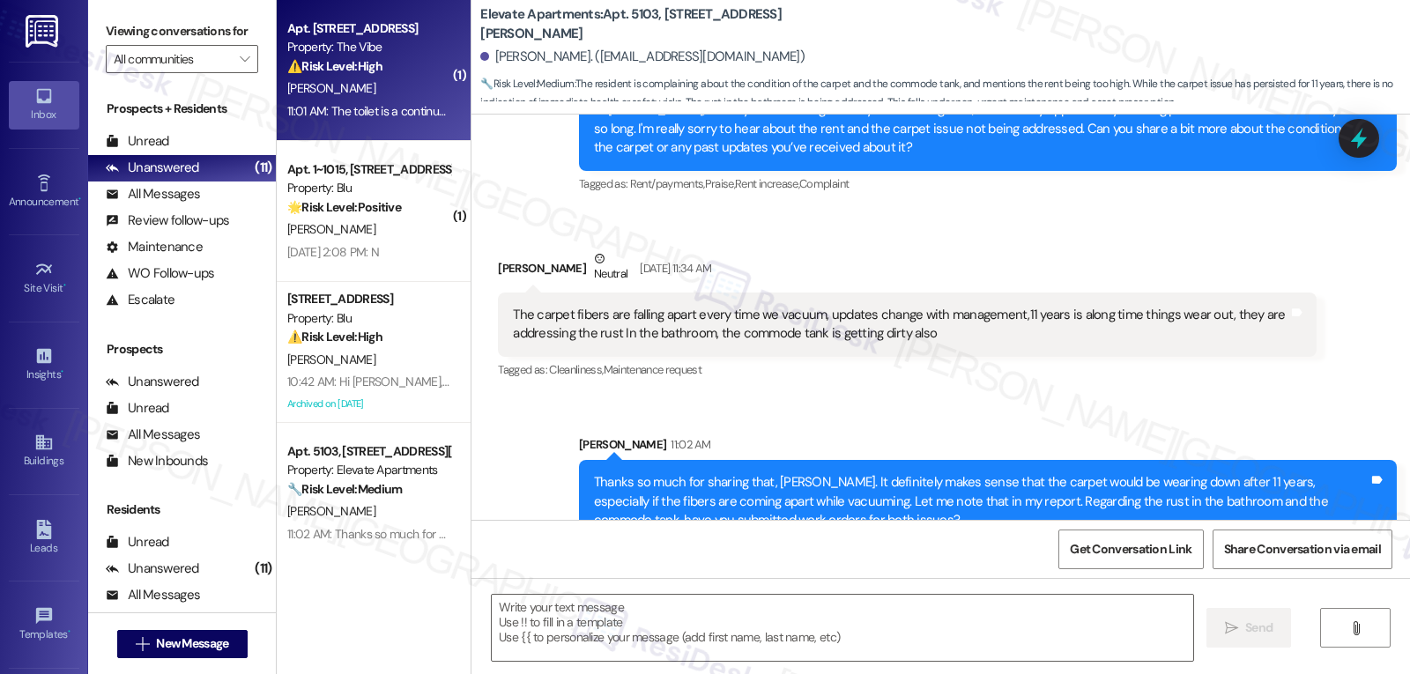
type textarea "Fetching suggested responses. Please feel free to read through the conversation…"
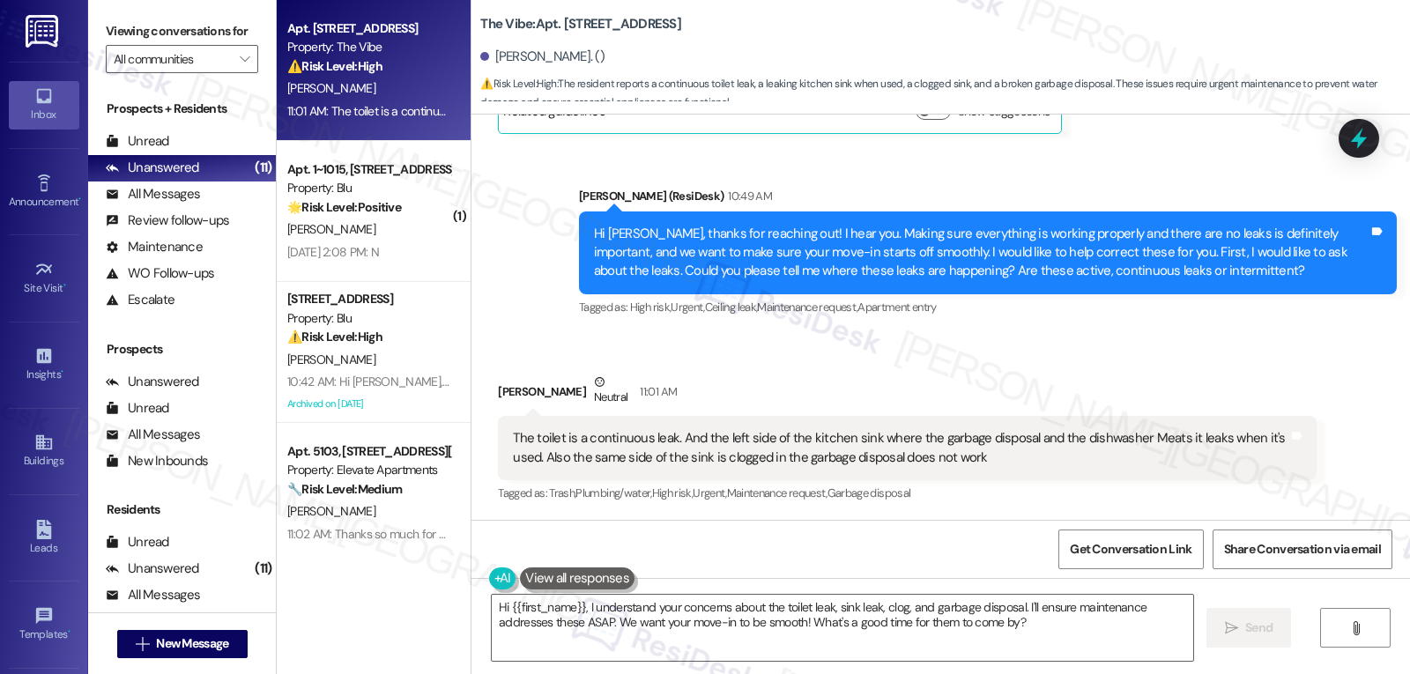
scroll to position [467, 0]
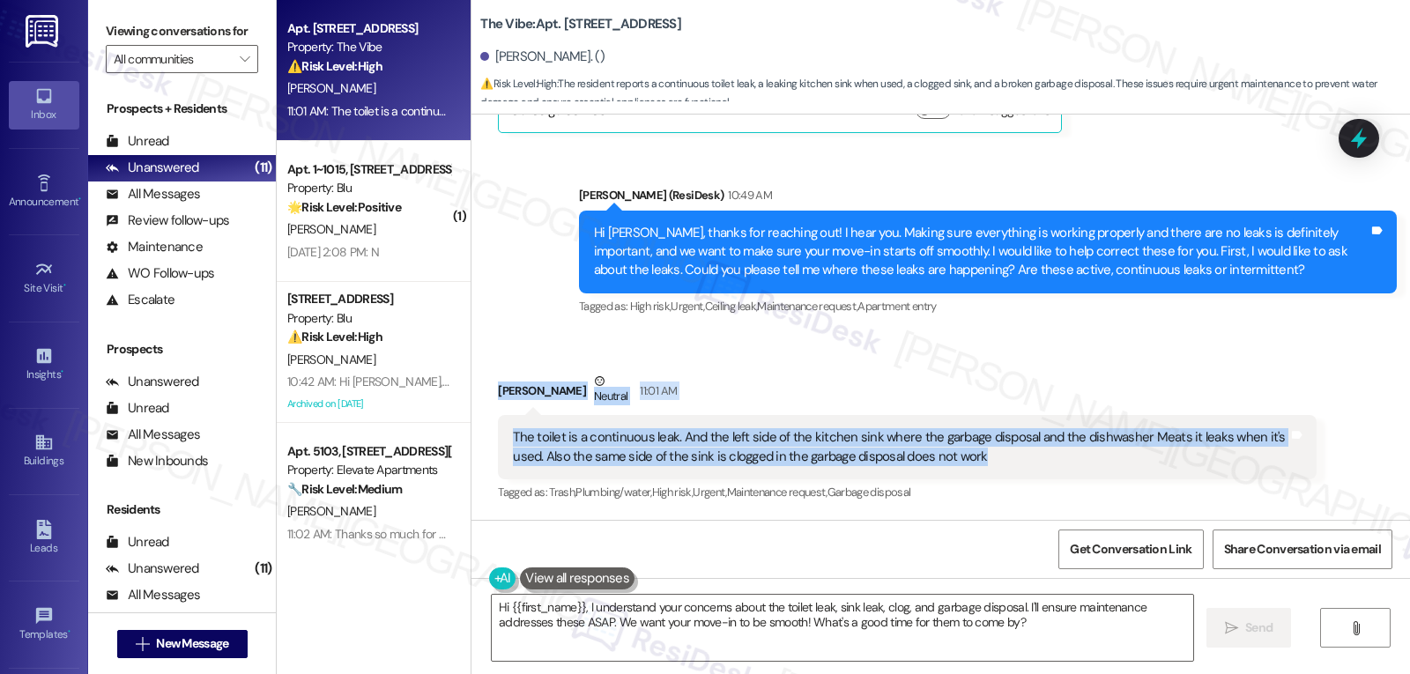
drag, startPoint x: 478, startPoint y: 394, endPoint x: 991, endPoint y: 454, distance: 517.3
click at [991, 454] on div "Received via SMS Anthony Stewart Neutral 11:01 AM The toilet is a continuous le…" at bounding box center [907, 439] width 844 height 160
copy div "Anthony Stewart Neutral 11:01 AM The toilet is a continuous leak. And the left …"
click at [800, 626] on textarea "Hi {{first_name}}, I understand your concerns about the toilet leak, sink leak,…" at bounding box center [843, 628] width 702 height 66
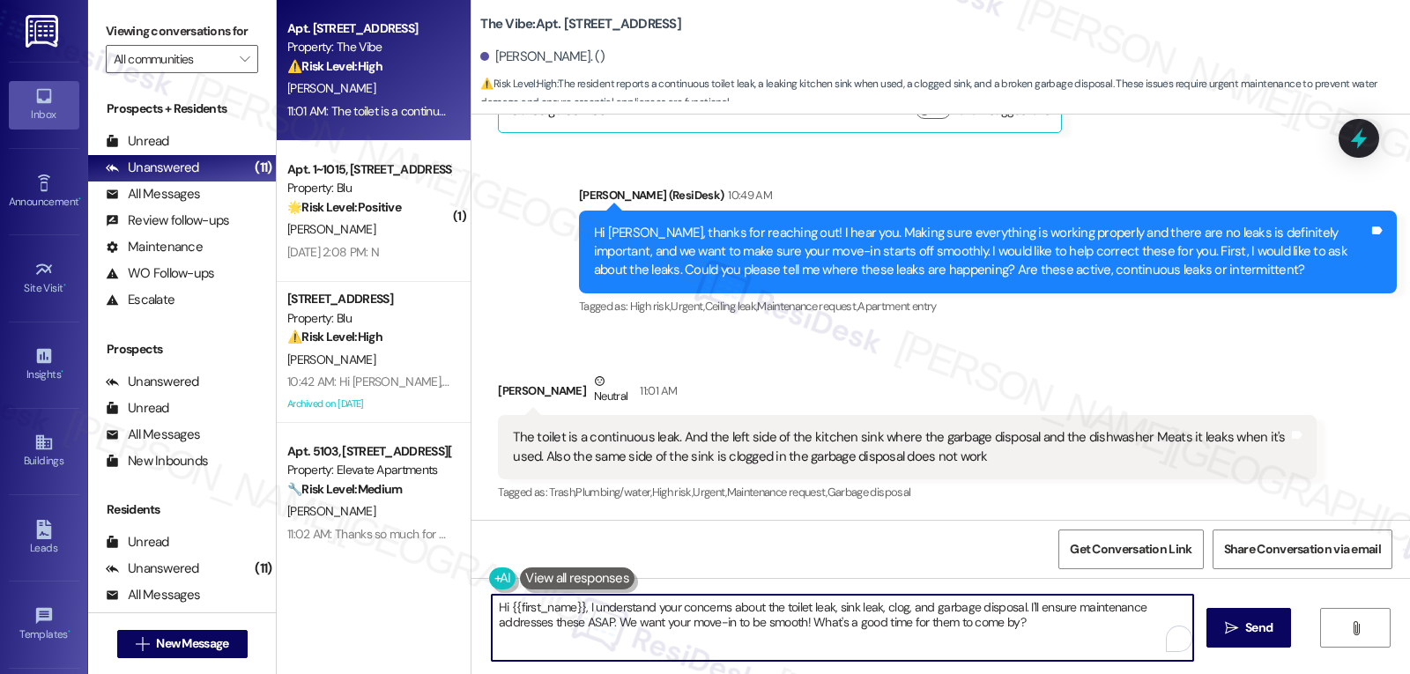
paste textarea "Anthony Stewart Neutral 11:01 AM The toilet is a continuous leak. And the left …"
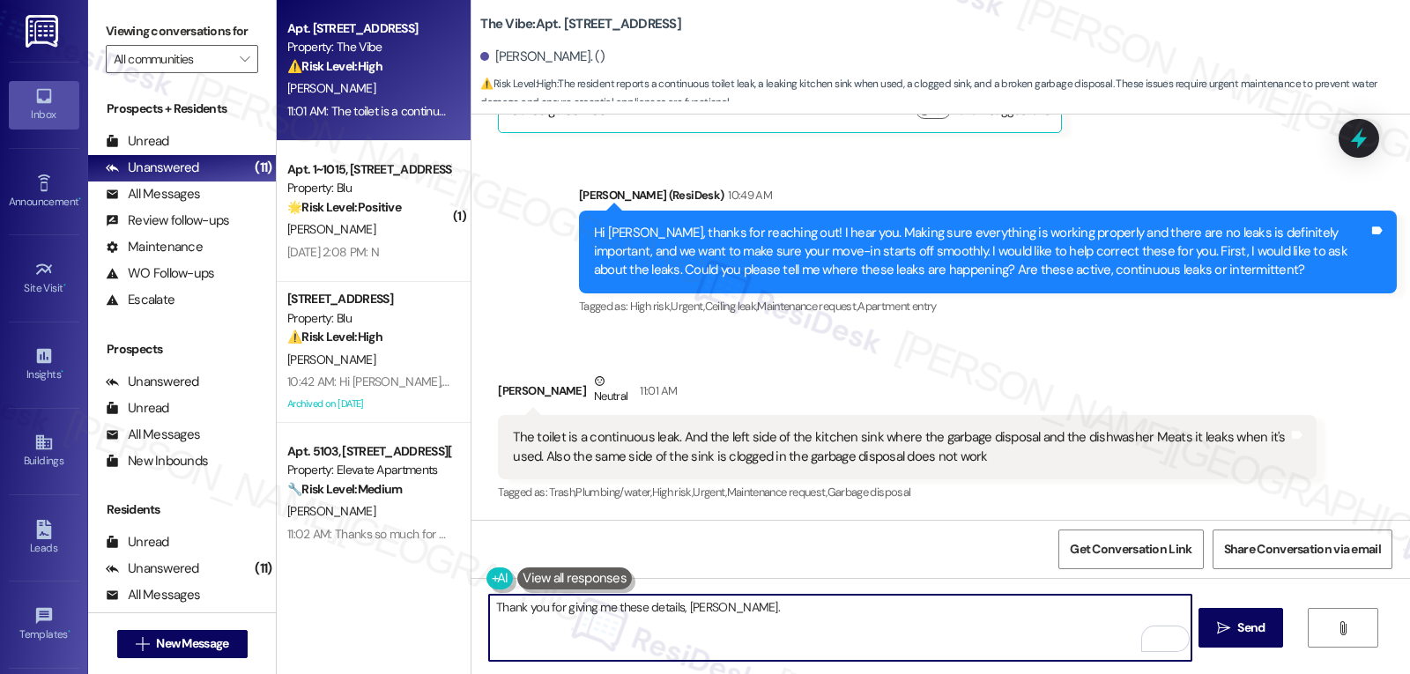
scroll to position [291, 0]
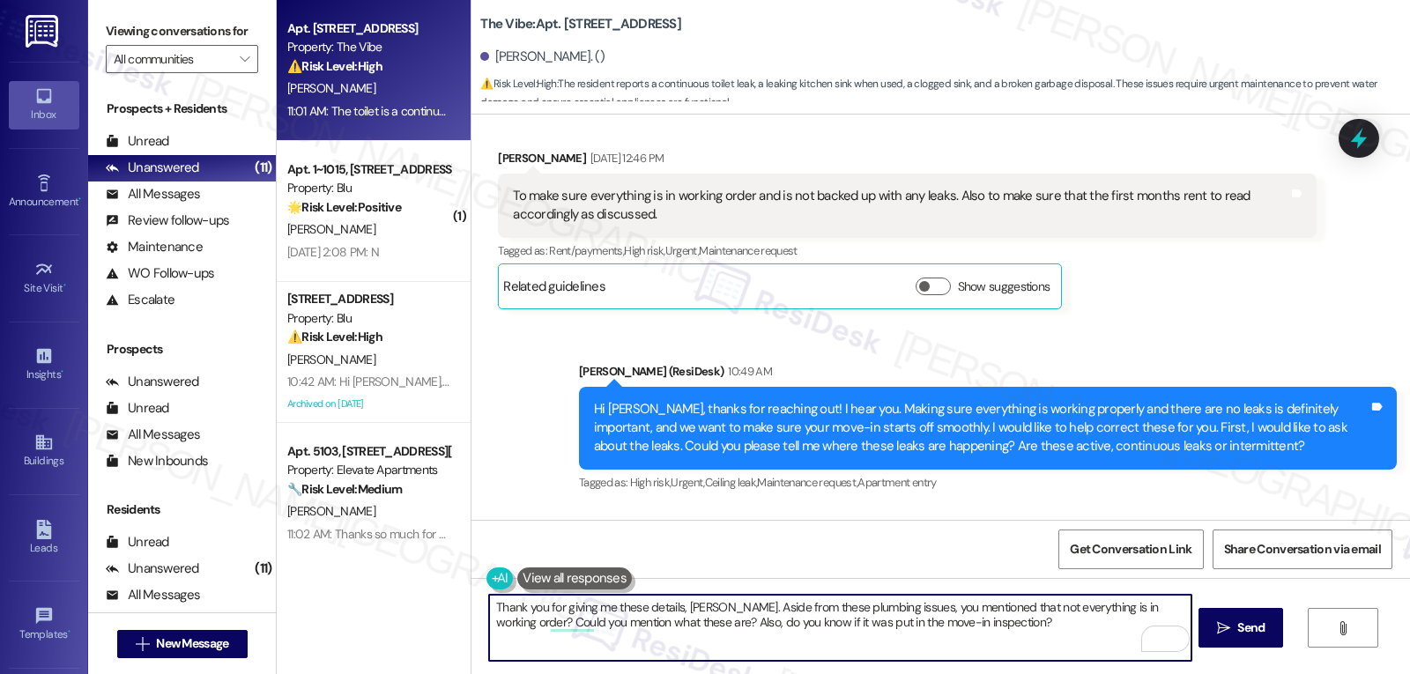
click at [1043, 625] on textarea "Thank you for giving me these details, Anthony. Aside from these plumbing issue…" at bounding box center [840, 628] width 702 height 66
type textarea "Thank you for giving me these details, Anthony. Aside from these plumbing issue…"
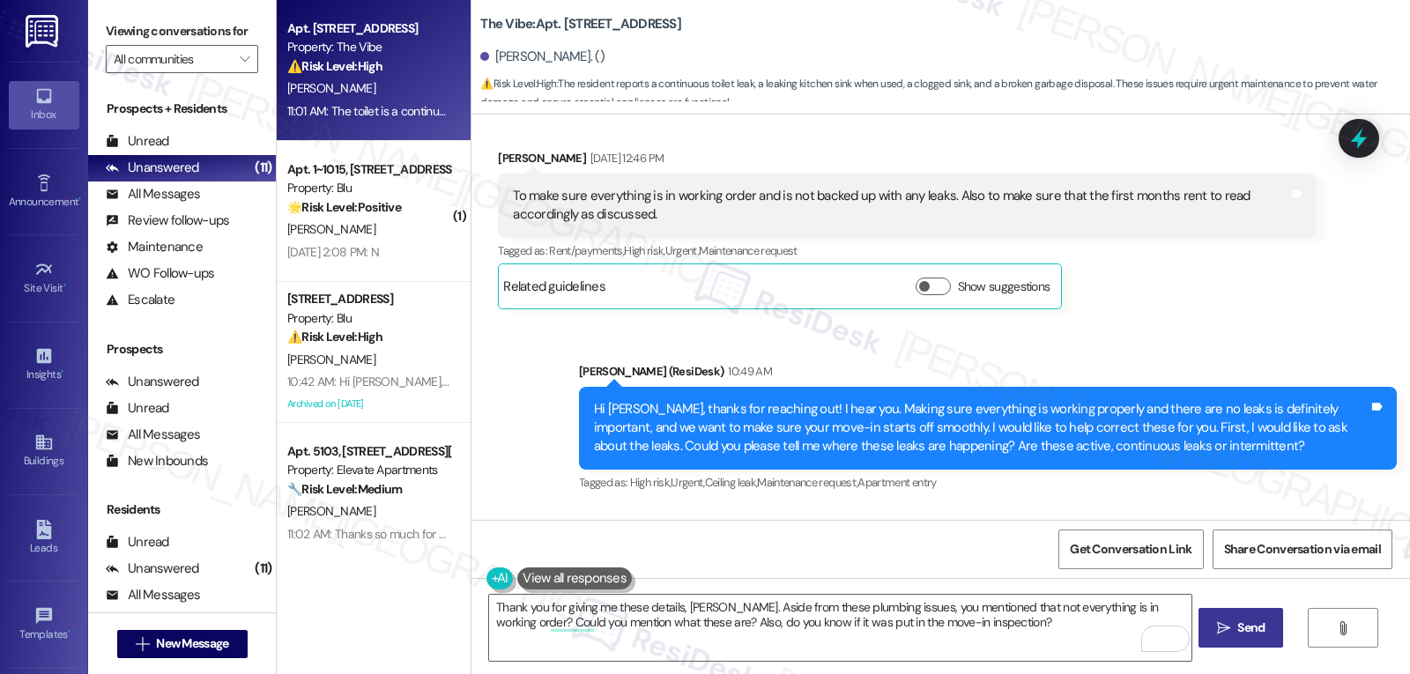
drag, startPoint x: 1222, startPoint y: 630, endPoint x: 1231, endPoint y: 614, distance: 18.1
click at [1223, 629] on icon "" at bounding box center [1223, 628] width 13 height 14
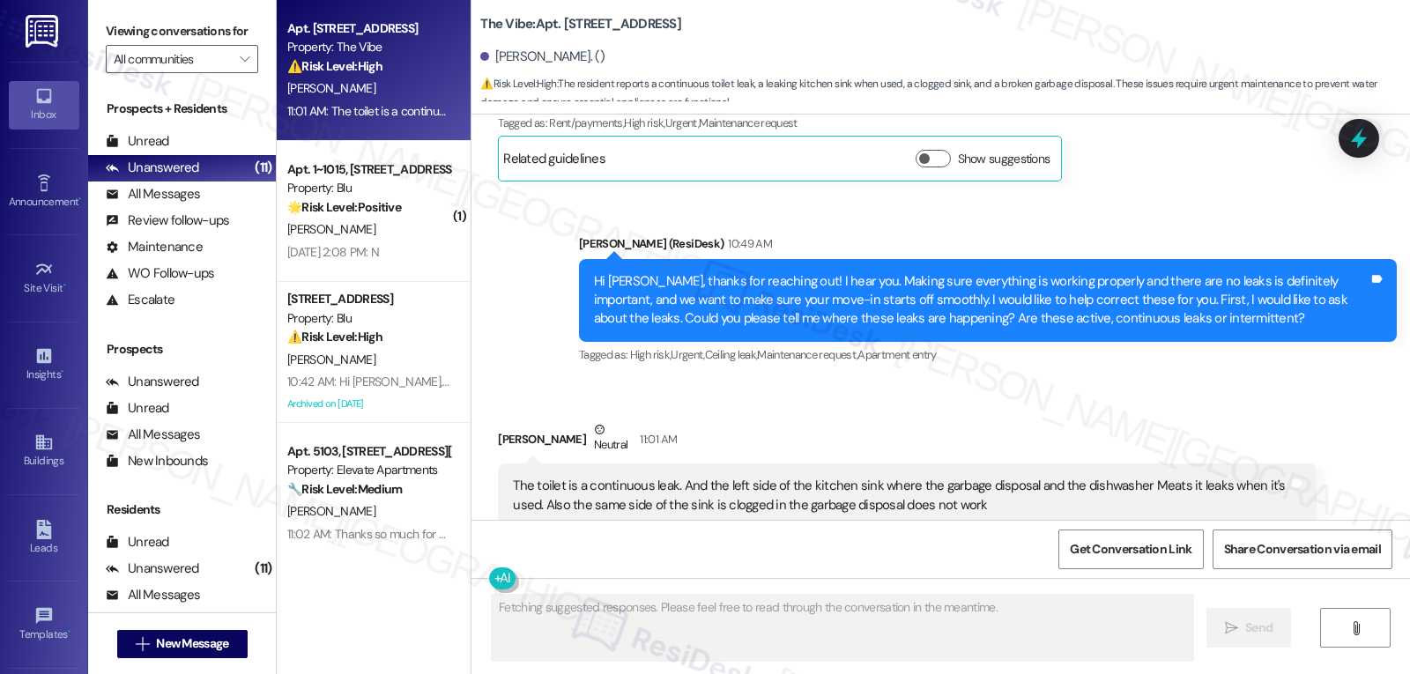
scroll to position [466, 0]
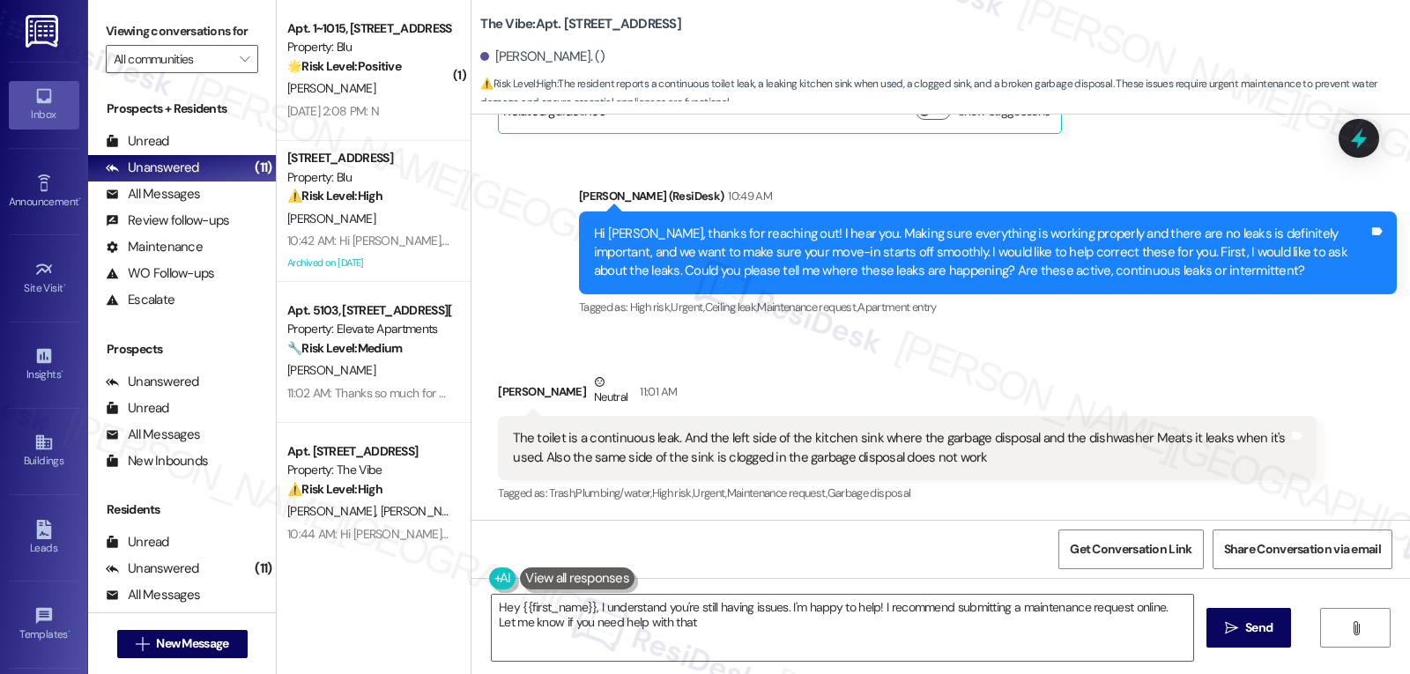
type textarea "Hey {{first_name}}, I understand you're still having issues. I'm happy to help!…"
click at [1019, 641] on textarea "Hey {{first_name}}, I understand you're still having issues. I'm happy to help!…" at bounding box center [843, 628] width 702 height 66
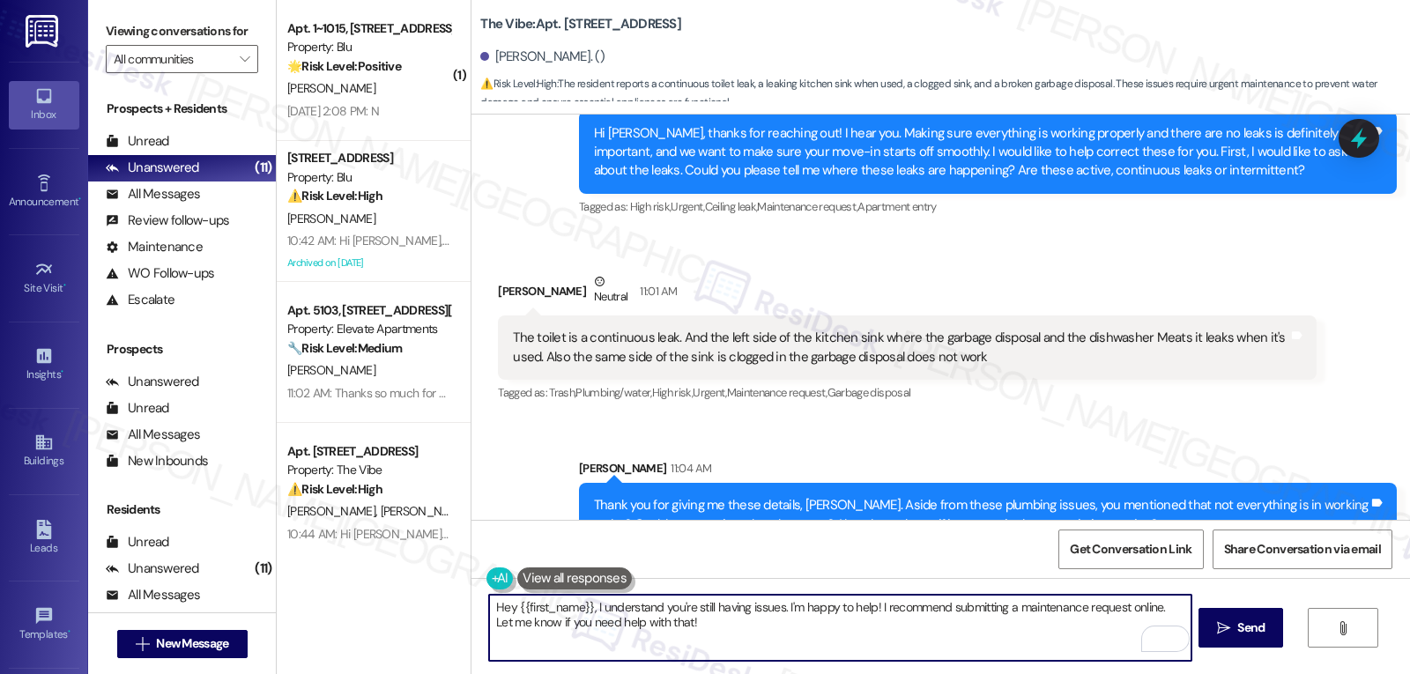
scroll to position [608, 0]
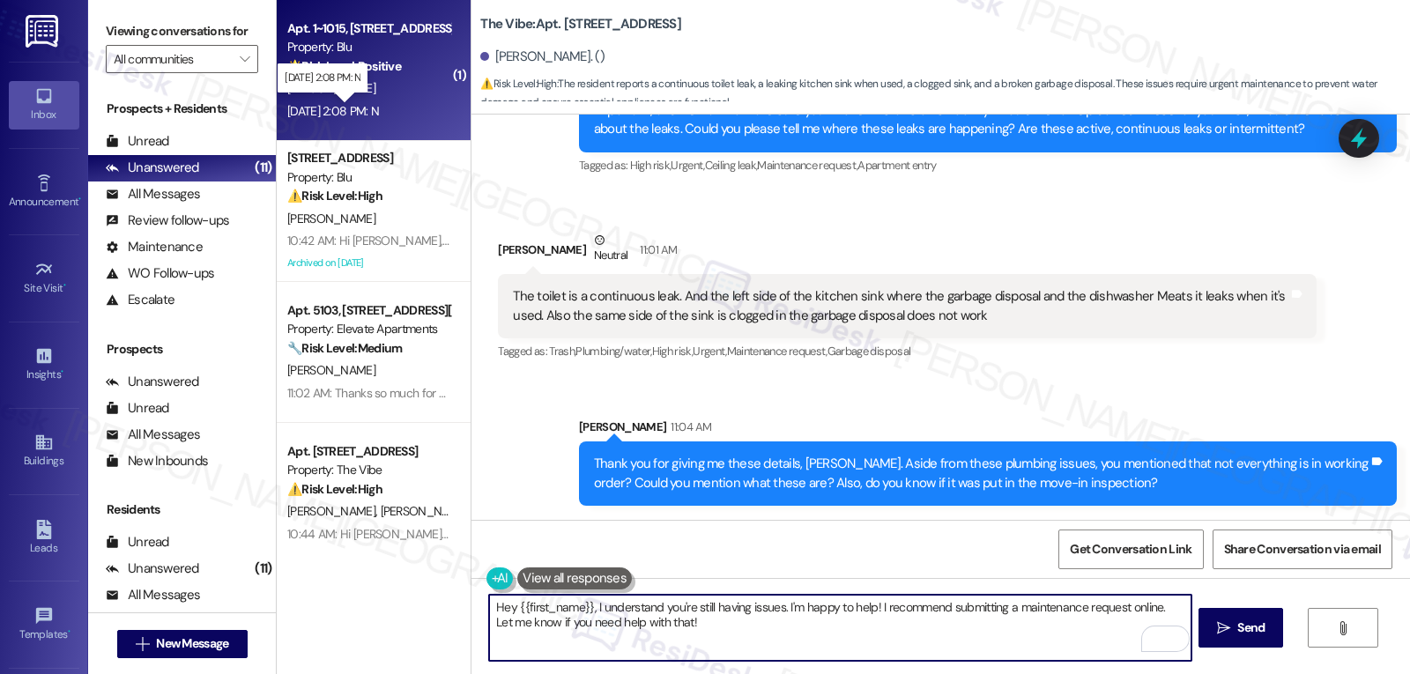
click at [347, 104] on div "Sep 05, 2025 at 2:08 PM: N Sep 05, 2025 at 2:08 PM: N" at bounding box center [333, 111] width 92 height 16
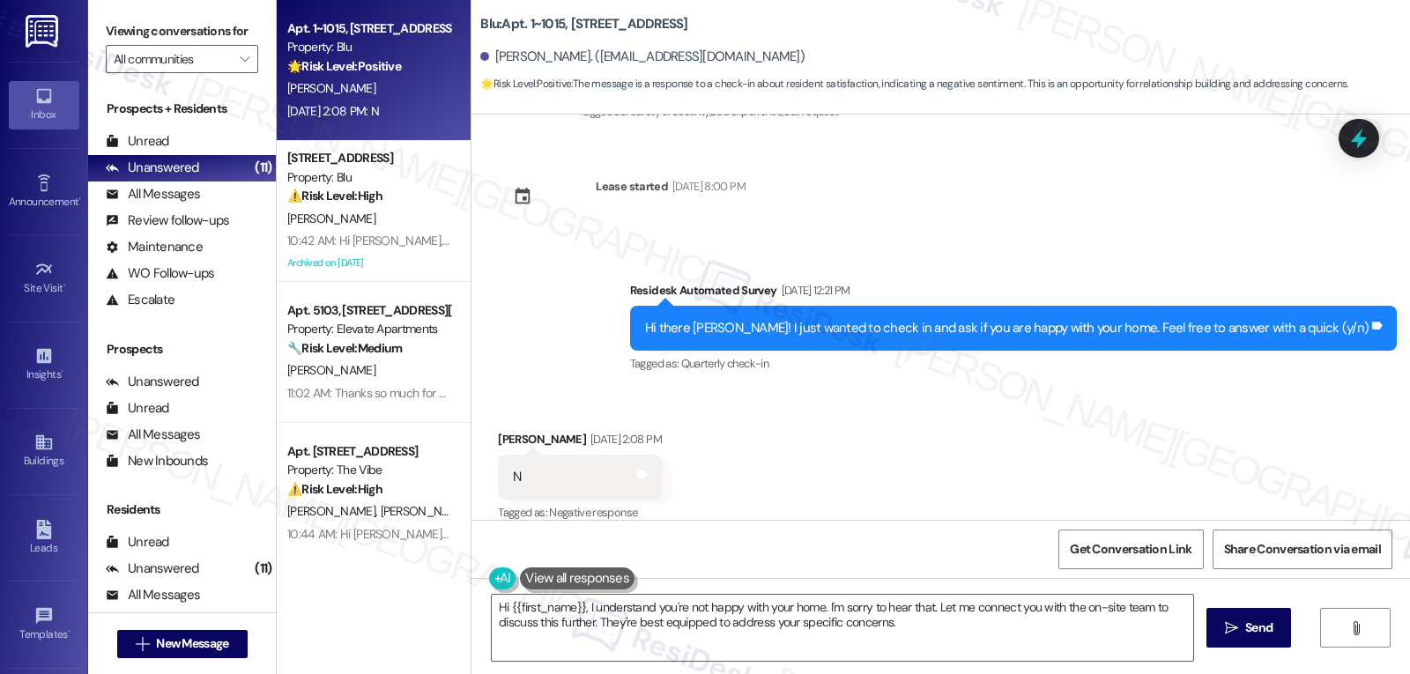
scroll to position [2459, 0]
click at [891, 631] on textarea "Hi {{first_name}}, I understand you're not happy with your home. I'm sorry to h…" at bounding box center [843, 628] width 702 height 66
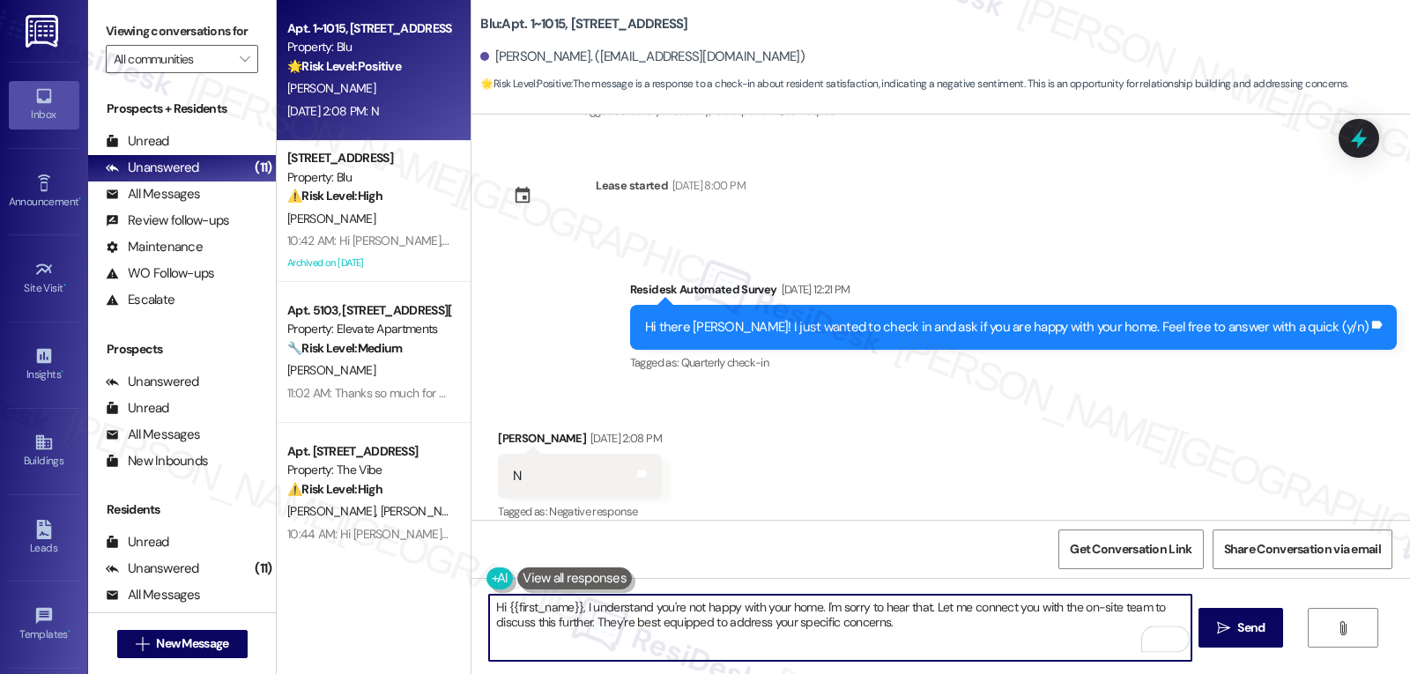
click at [935, 632] on textarea "Hi {{first_name}}, I understand you're not happy with your home. I'm sorry to h…" at bounding box center [840, 628] width 702 height 66
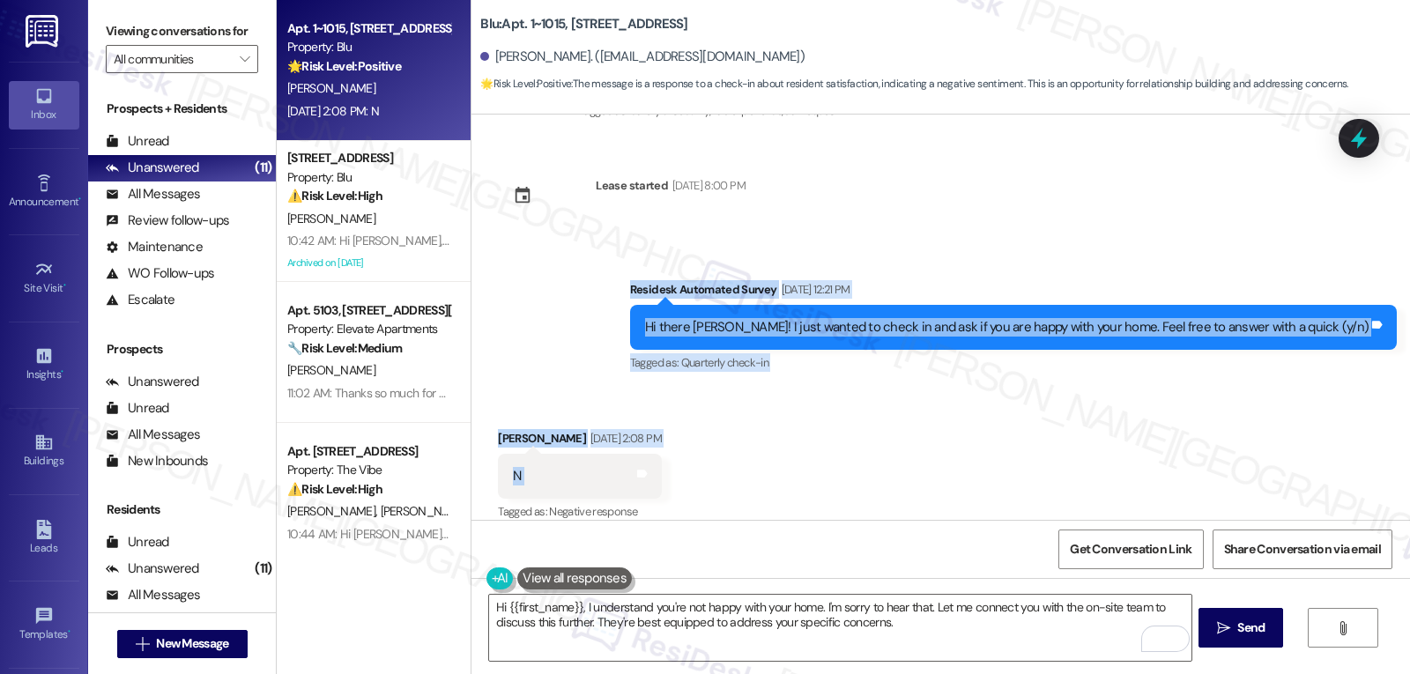
drag, startPoint x: 709, startPoint y: 272, endPoint x: 816, endPoint y: 470, distance: 224.4
click at [816, 470] on div "Survey, sent via SMS Residesk Automated Survey Jun 09, 2025 at 12:21 PM Hi Olga…" at bounding box center [940, 317] width 939 height 405
copy div "Residesk Automated Survey Sep 05, 2025 at 12:21 PM Hi there Olga! I just wanted…"
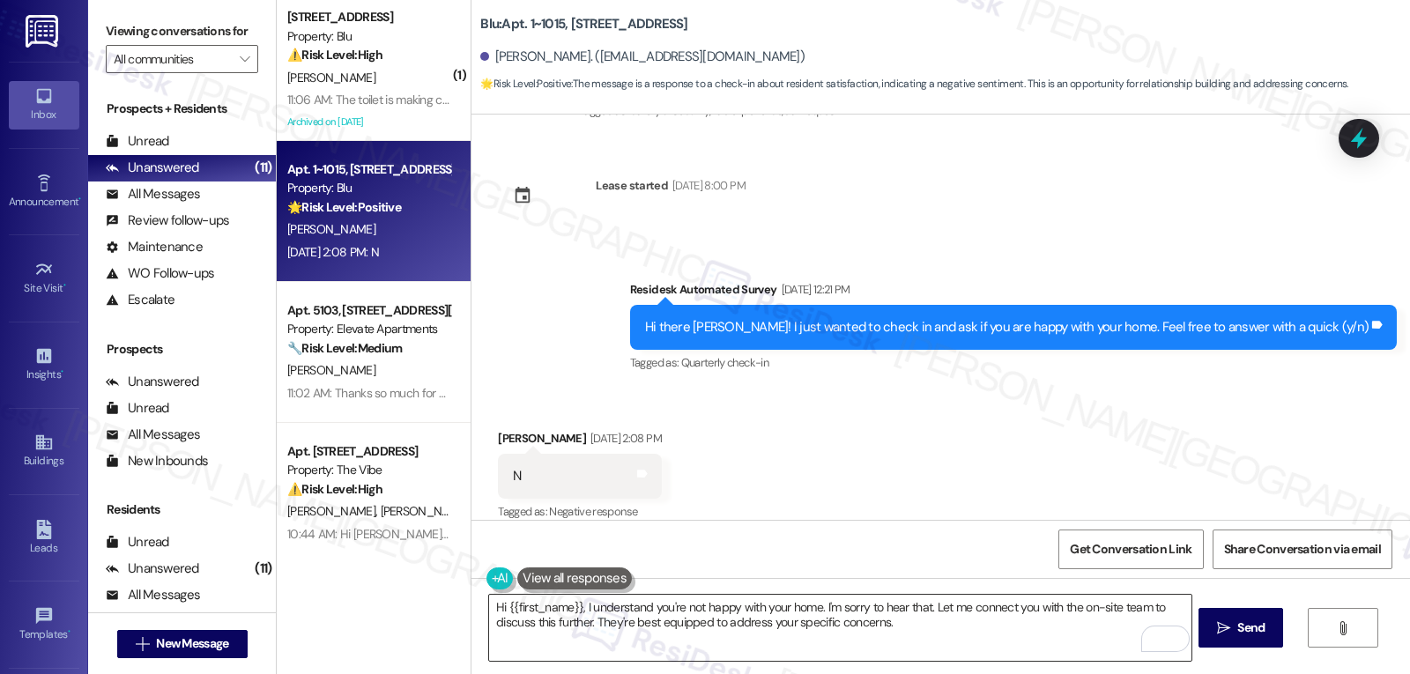
click at [867, 630] on textarea "Hi {{first_name}}, I understand you're not happy with your home. I'm sorry to h…" at bounding box center [840, 628] width 702 height 66
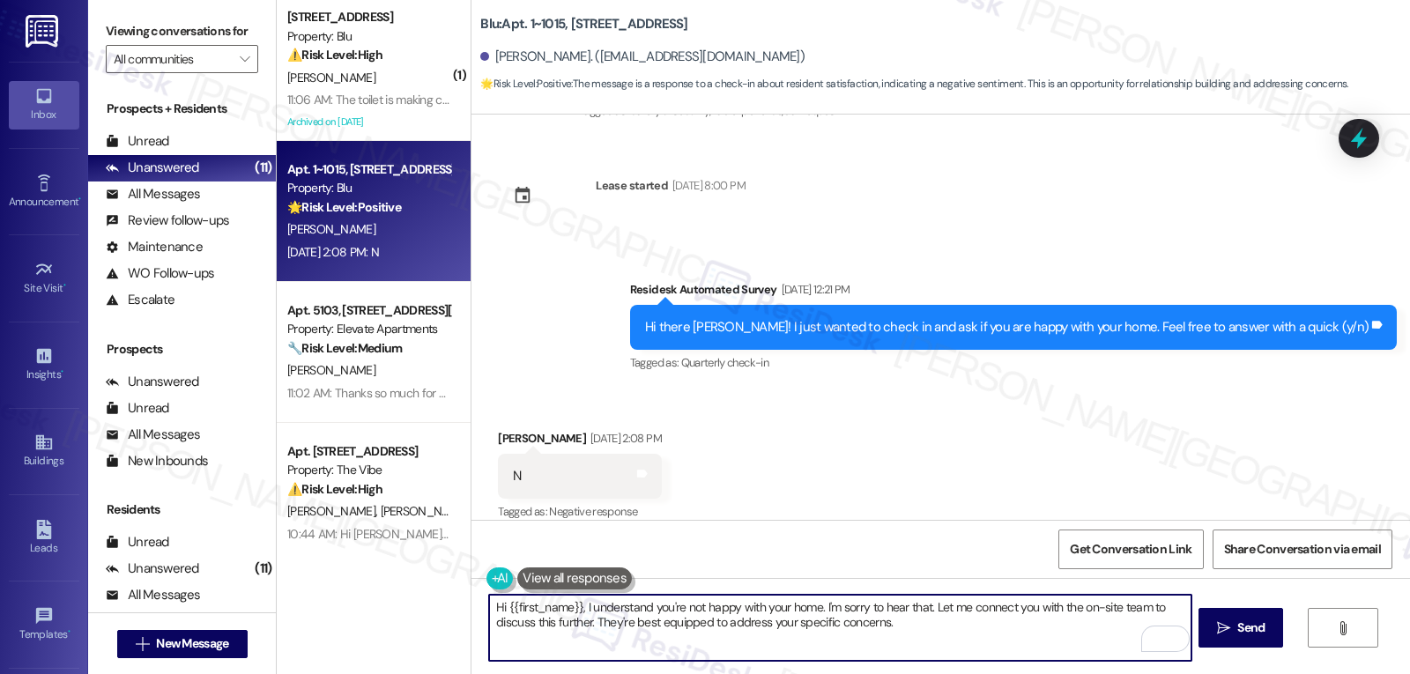
paste textarea "Olga, Thank you for your honesty — I’m really sorry to hear that things aren’t …"
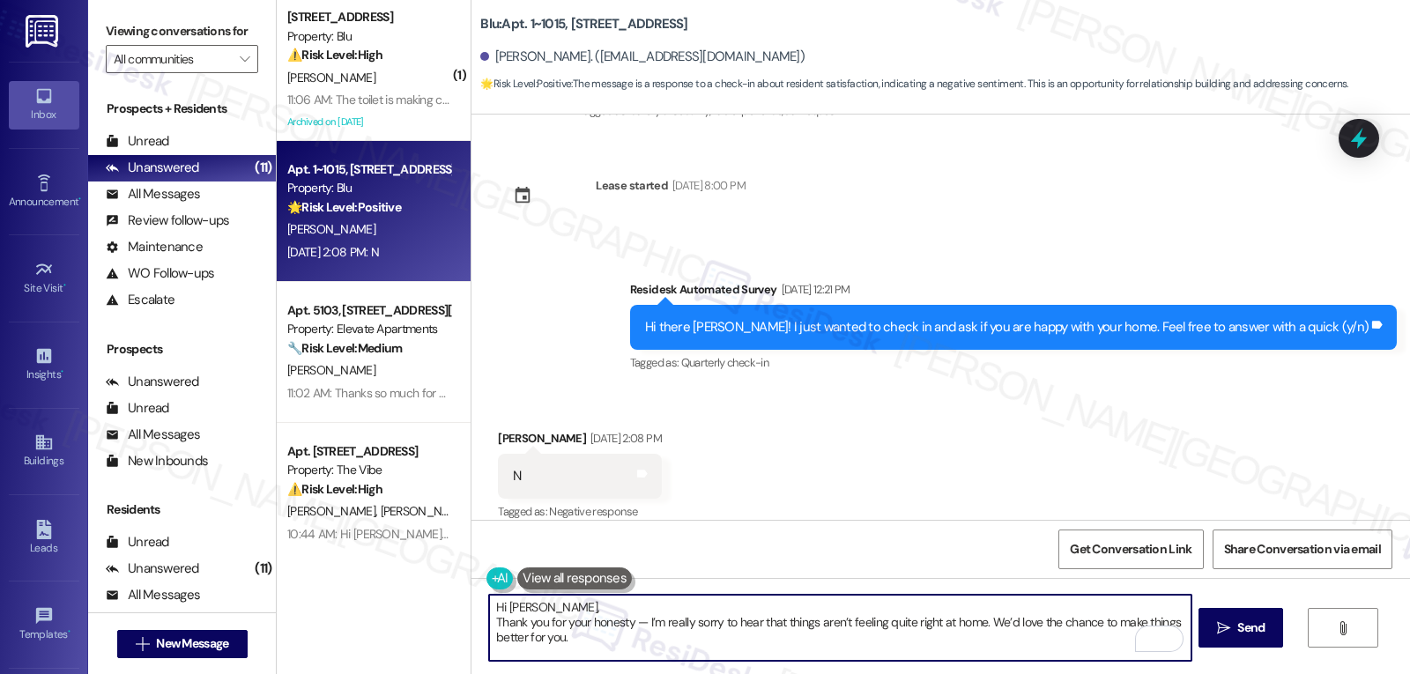
scroll to position [30, 0]
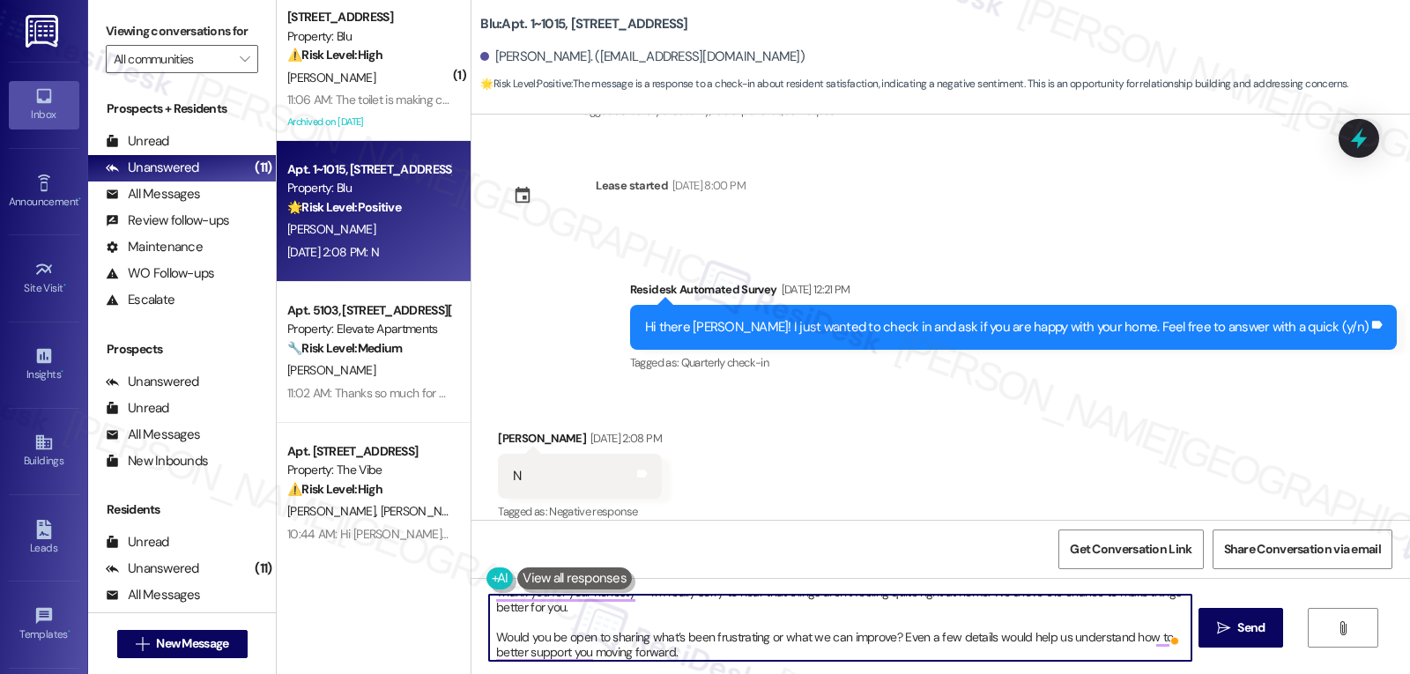
click at [689, 614] on textarea "Hi Olga, Thank you for your honesty — I’m really sorry to hear that things aren…" at bounding box center [840, 628] width 702 height 66
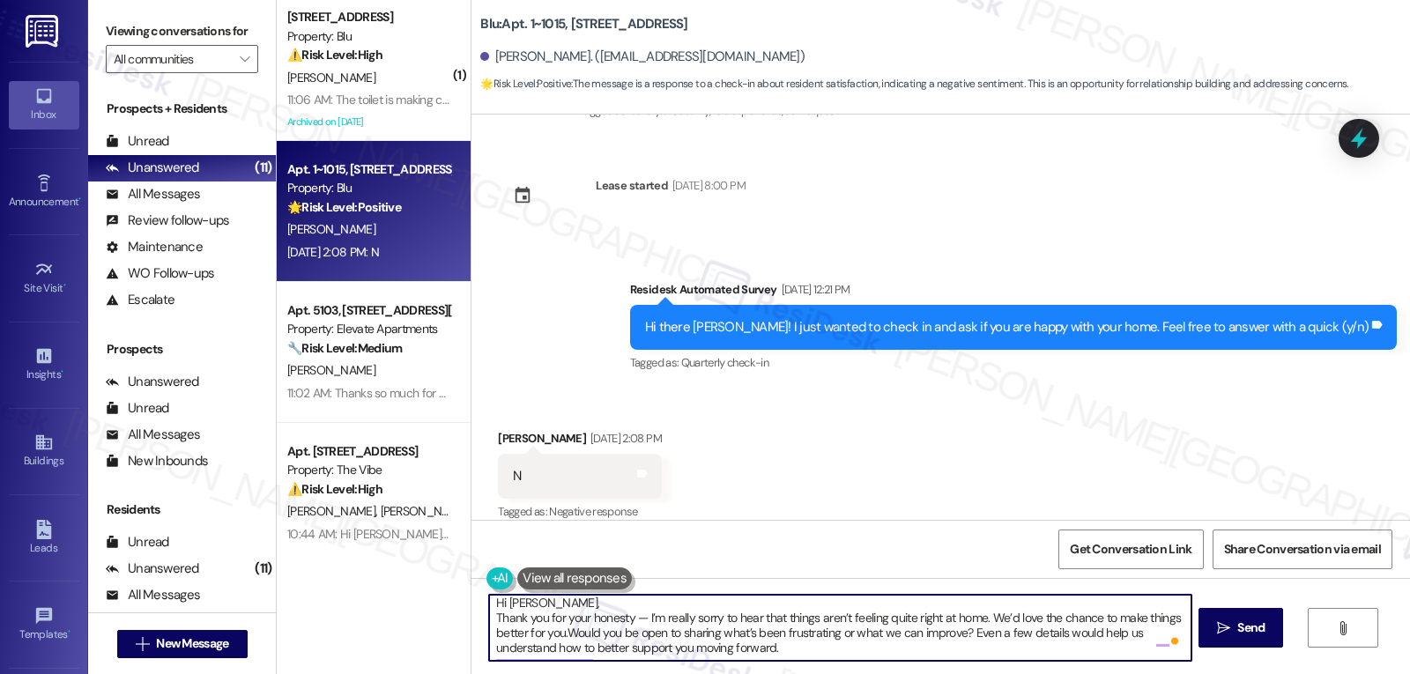
scroll to position [0, 0]
click at [632, 624] on textarea "Hi Olga, Thank you for your honesty — I’m really sorry to hear that things aren…" at bounding box center [840, 628] width 702 height 66
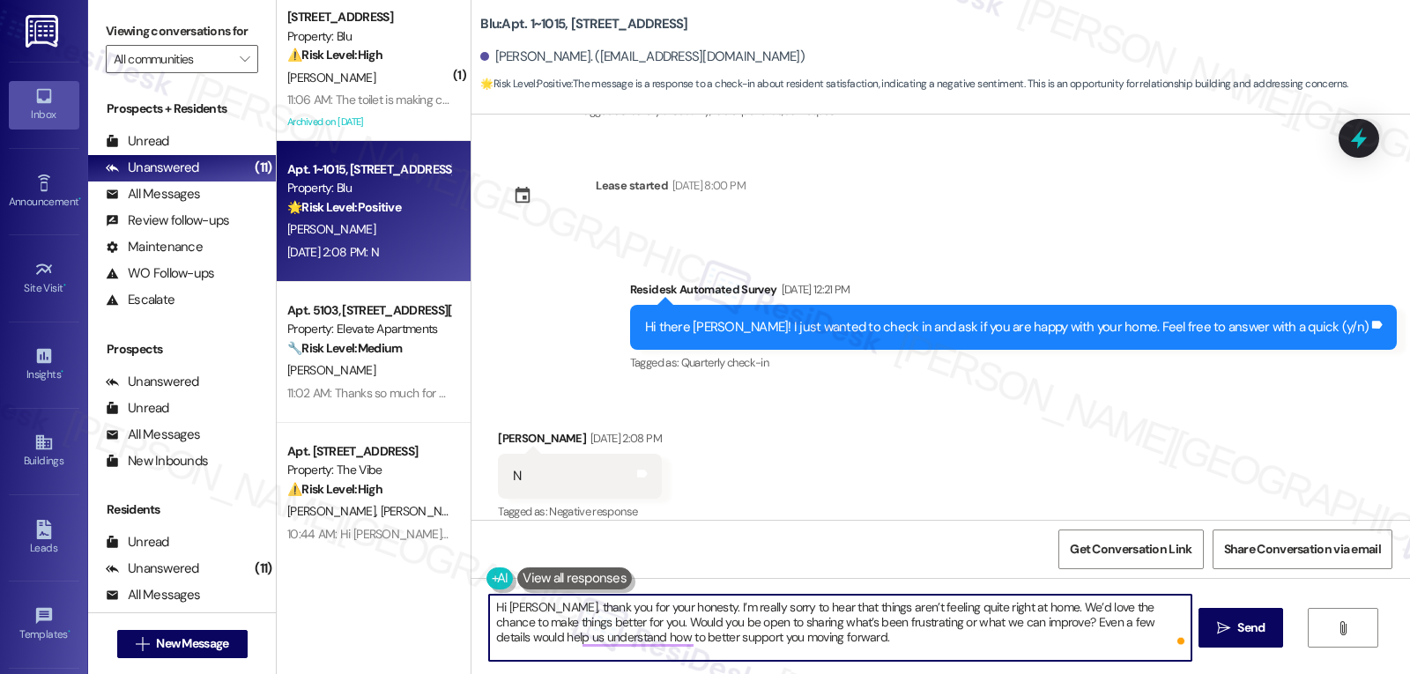
click at [833, 648] on textarea "Hi Olga, thank you for your honesty. I’m really sorry to hear that things aren’…" at bounding box center [840, 628] width 702 height 66
drag, startPoint x: 999, startPoint y: 626, endPoint x: 1112, endPoint y: 716, distance: 144.2
click at [1112, 673] on html "Inbox Go to Inbox Announcement • Send A Text Announcement Site Visit • Go to Si…" at bounding box center [705, 337] width 1410 height 674
type textarea "Hi Olga, thank you for your honesty. I’m really sorry to hear that things aren’…"
click at [1283, 631] on div "Hi Olga, thank you for your honesty. I’m really sorry to hear that things aren’…" at bounding box center [940, 644] width 939 height 132
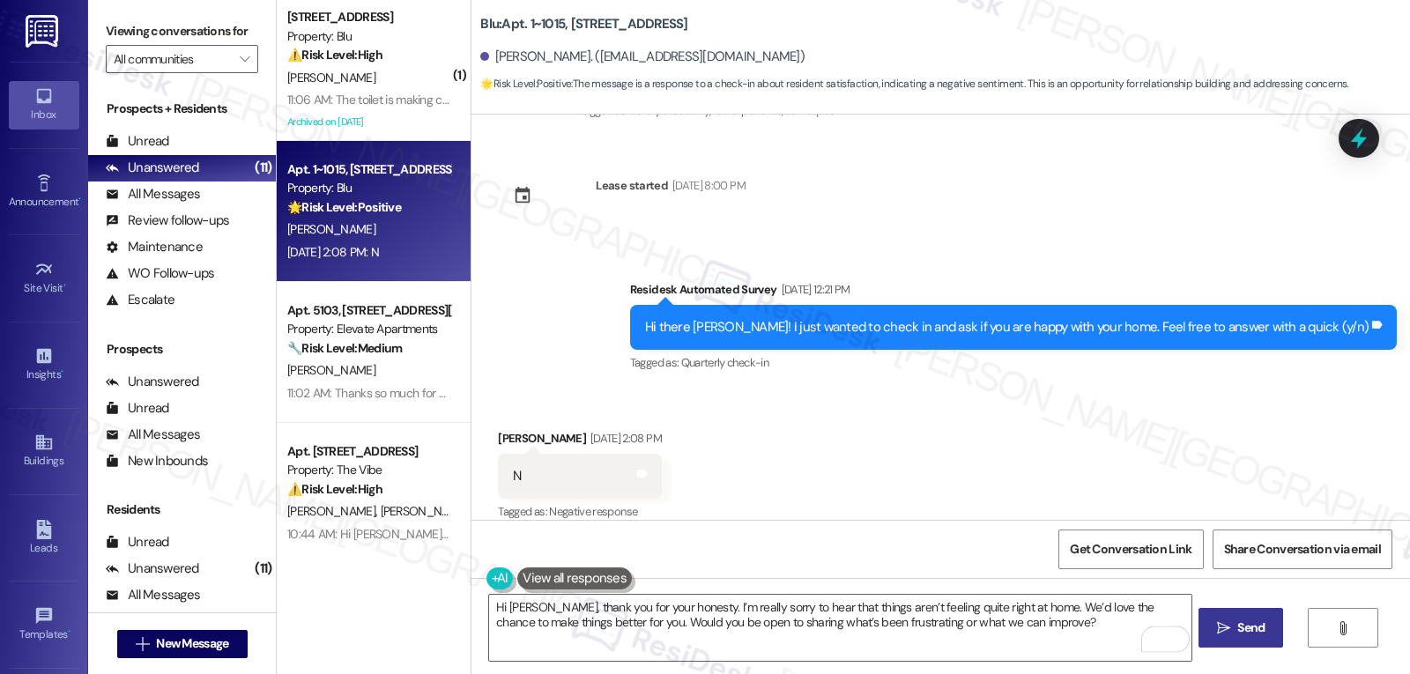
click at [1240, 633] on span "Send" at bounding box center [1250, 628] width 27 height 19
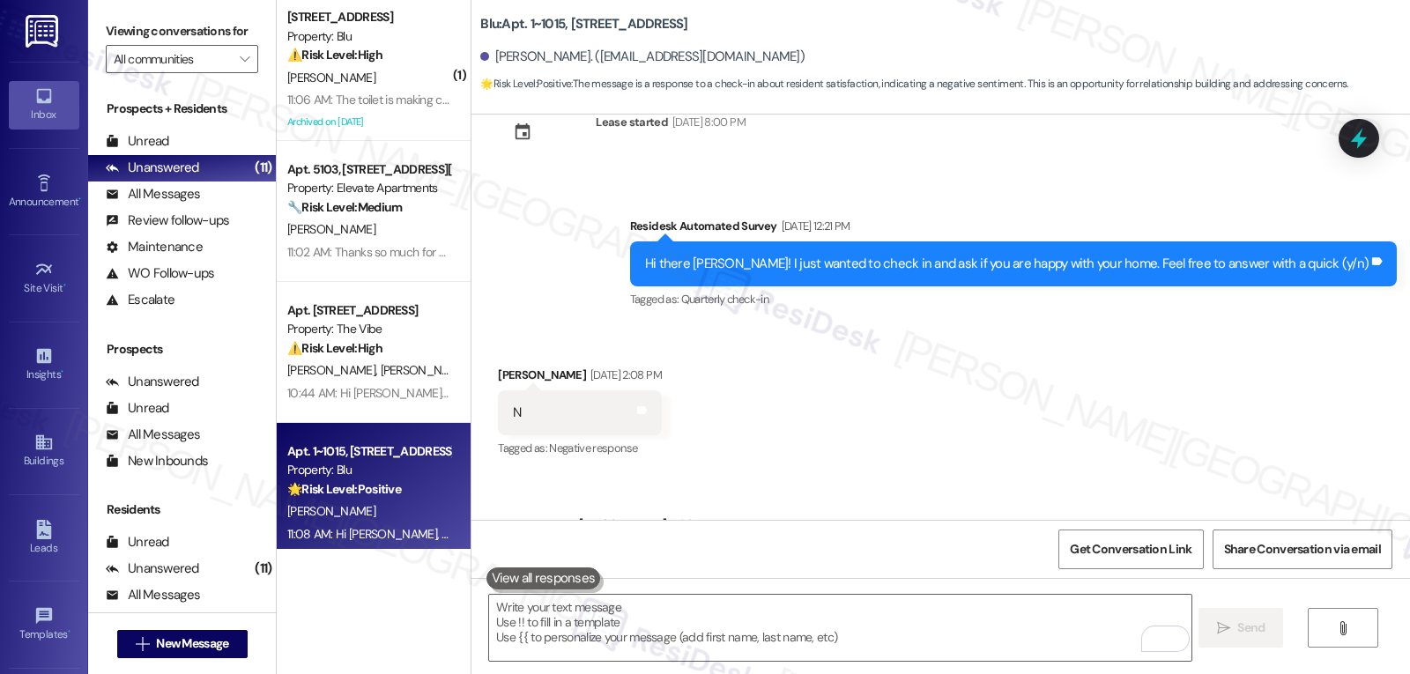
scroll to position [2601, 0]
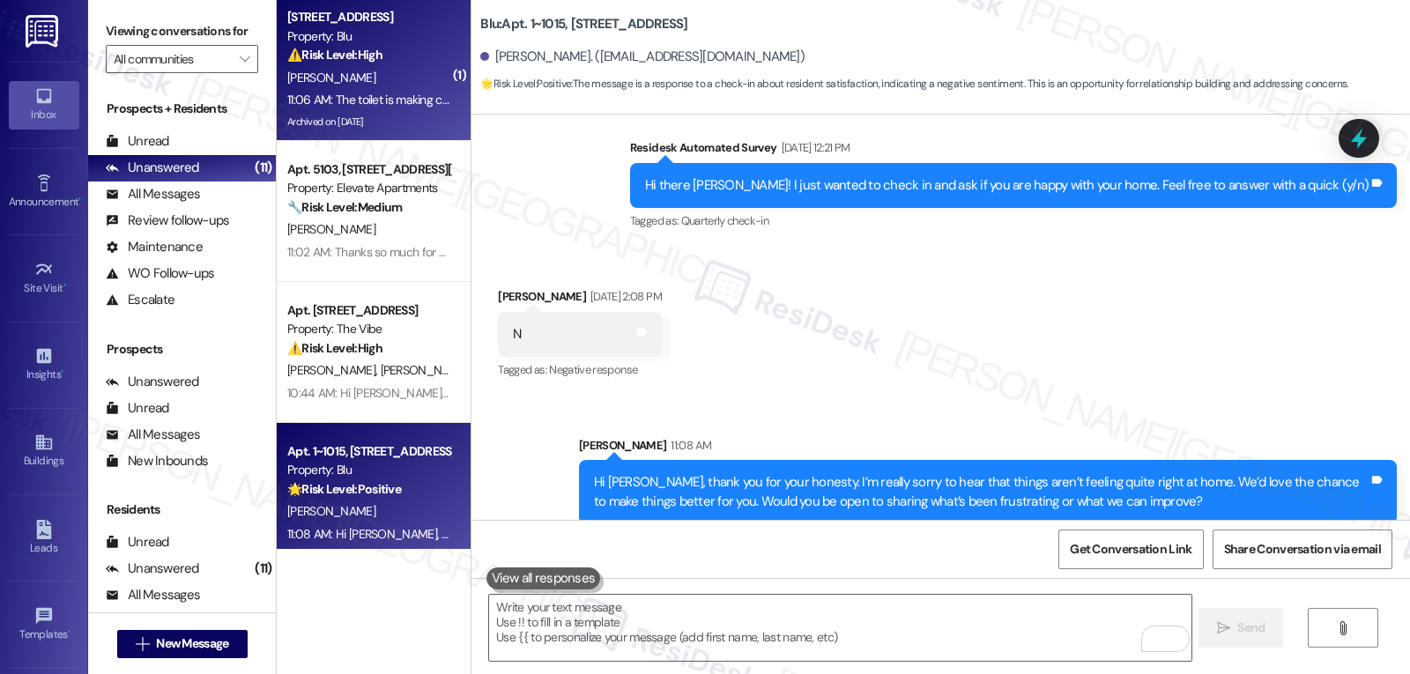
click at [394, 85] on div "[PERSON_NAME]" at bounding box center [369, 78] width 167 height 22
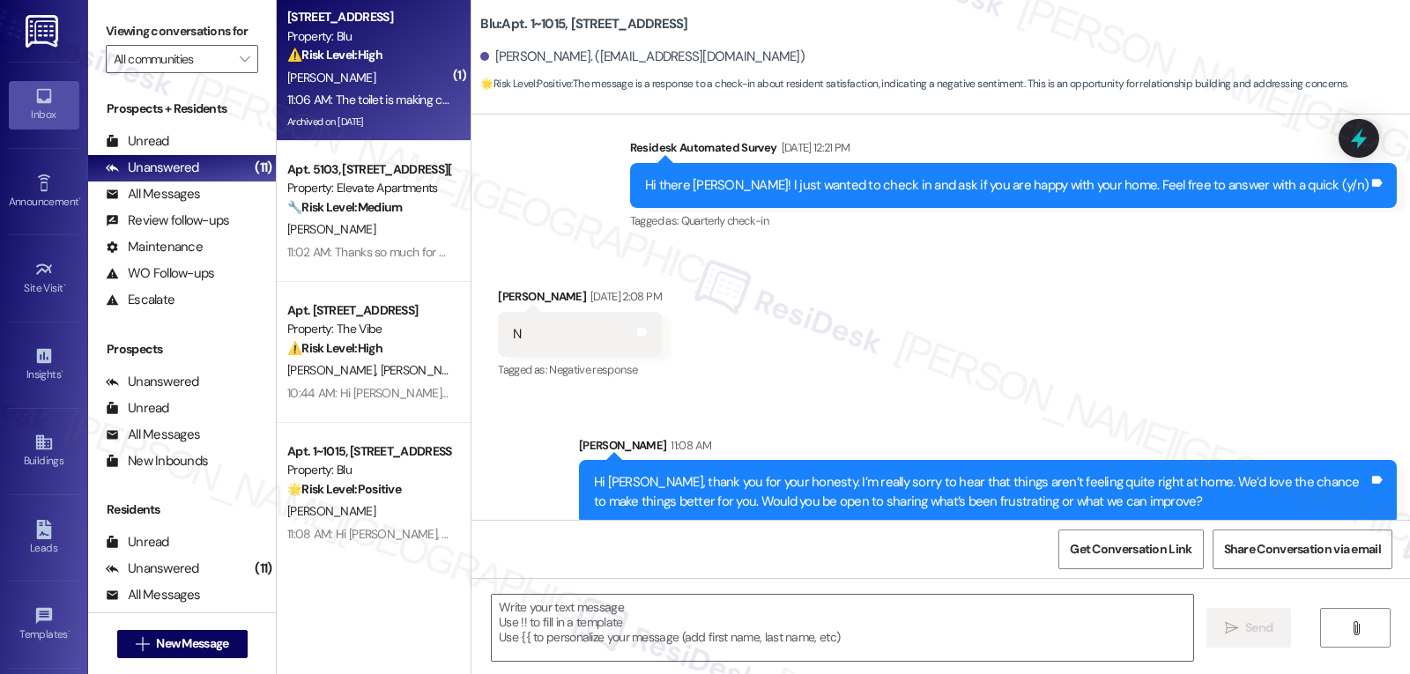
type textarea "Fetching suggested responses. Please feel free to read through the conversation…"
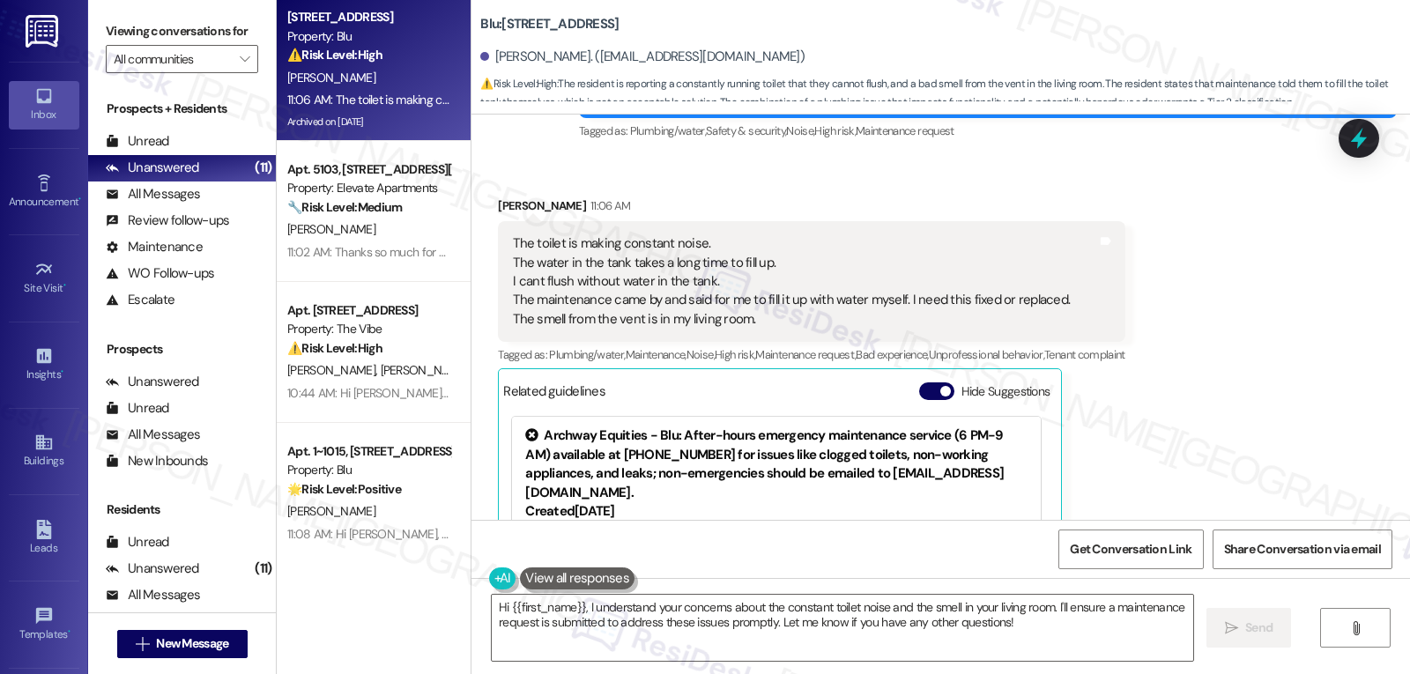
scroll to position [24868, 0]
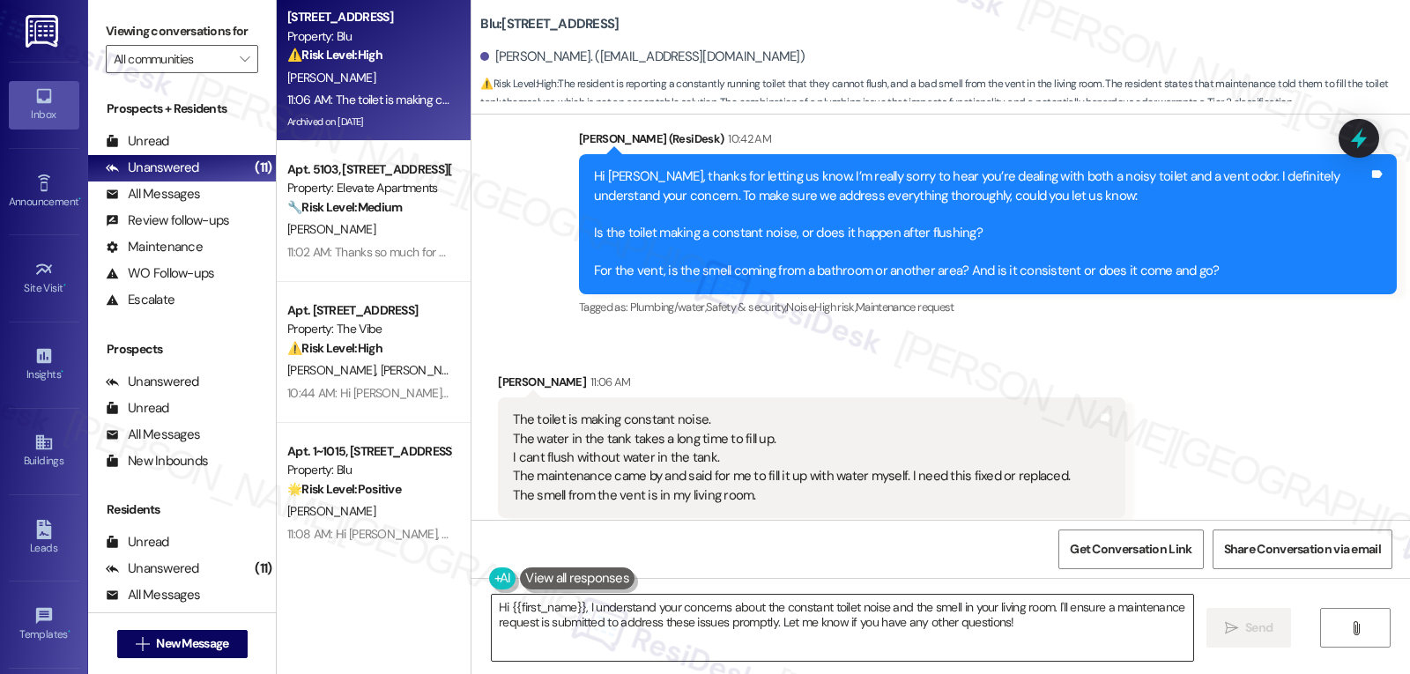
click at [636, 642] on textarea "Hi {{first_name}}, I understand your concerns about the constant toilet noise a…" at bounding box center [843, 628] width 702 height 66
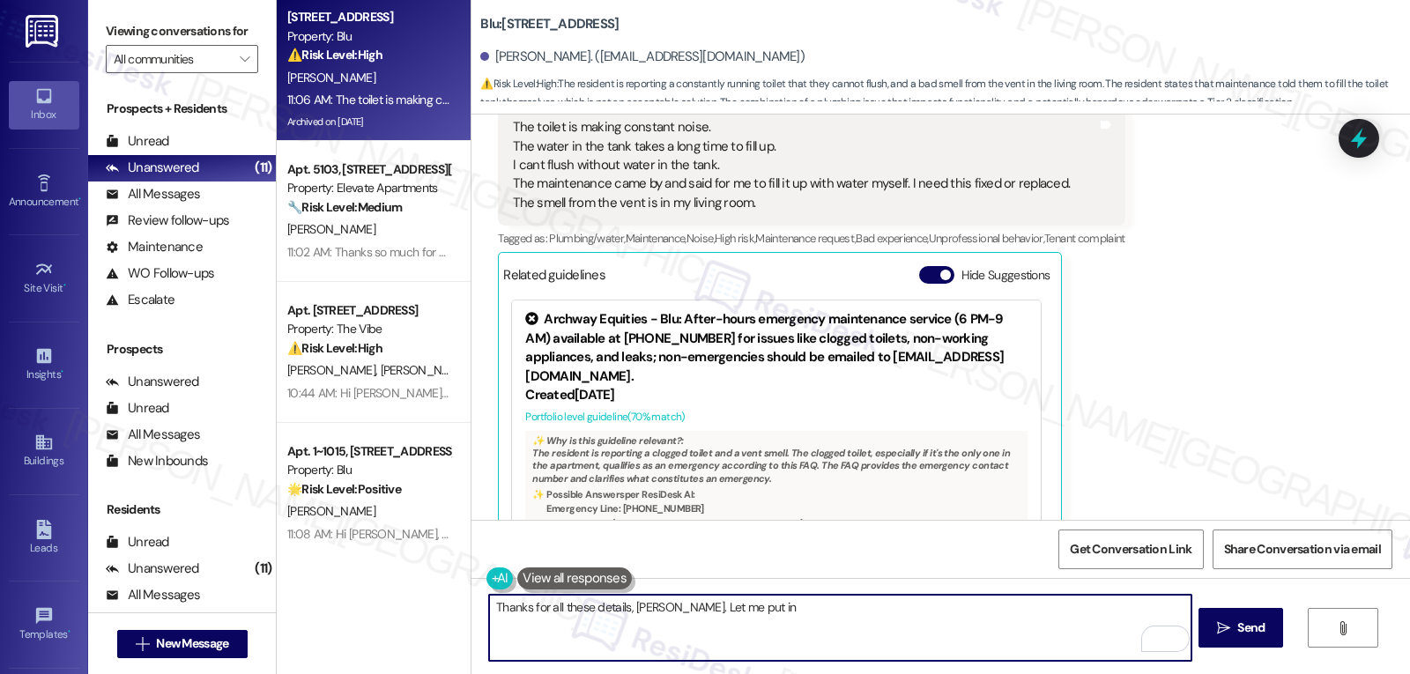
scroll to position [25222, 0]
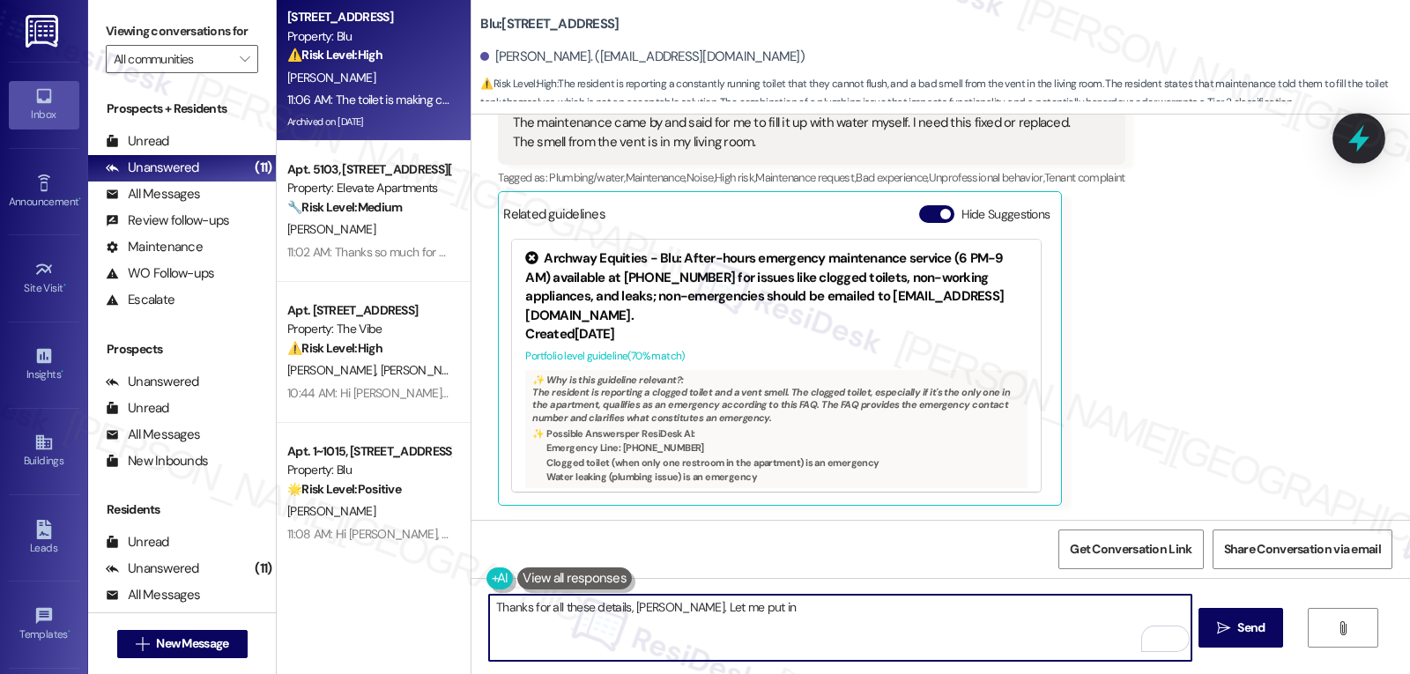
type textarea "Thanks for all these details, Marcos. Let me put in"
click at [1361, 137] on icon at bounding box center [1359, 138] width 30 height 30
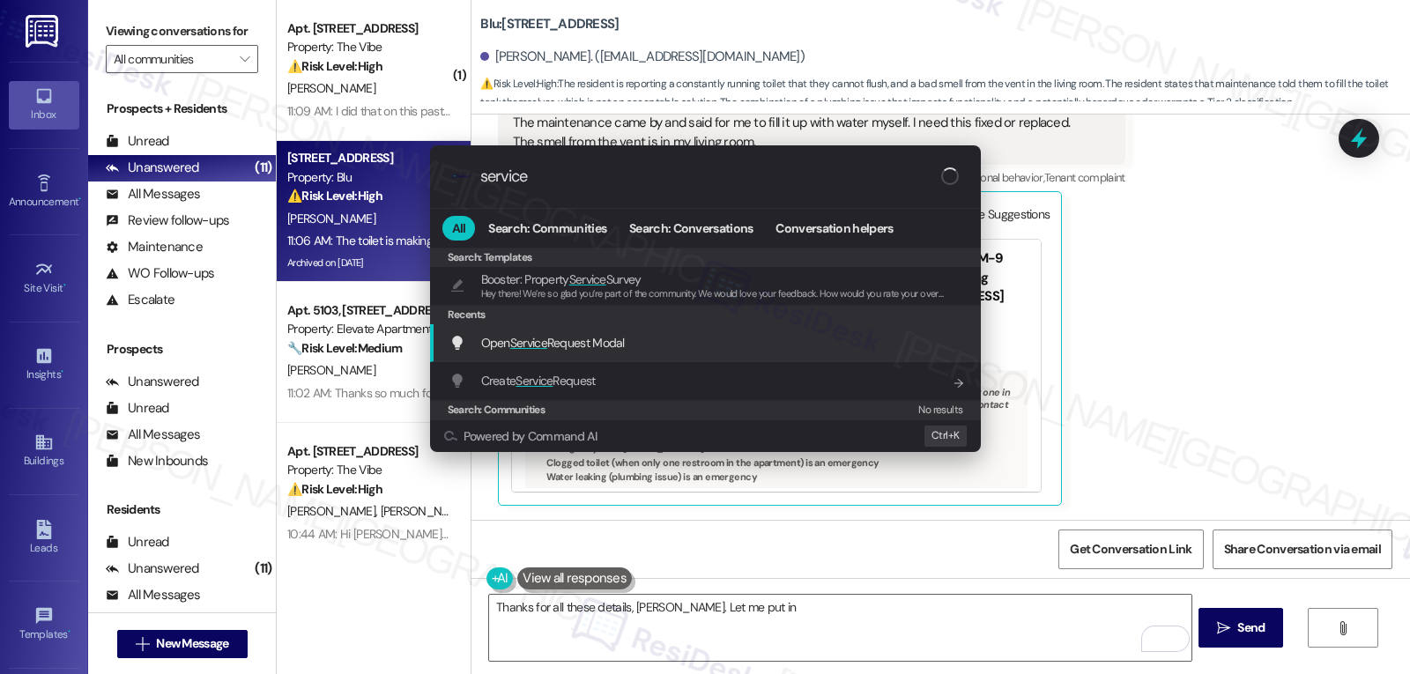
type input "service"
click at [565, 339] on span "Open Service Request Modal" at bounding box center [553, 343] width 144 height 16
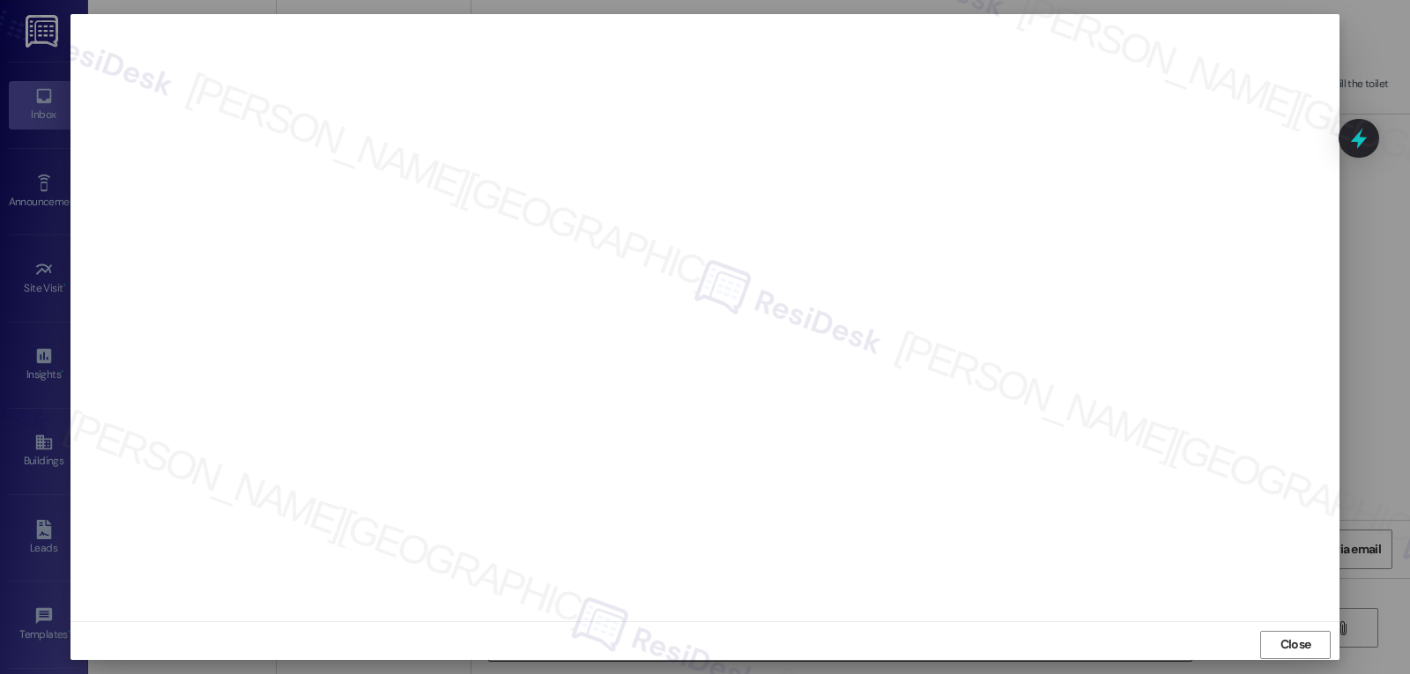
drag, startPoint x: 1298, startPoint y: 647, endPoint x: 1180, endPoint y: 603, distance: 126.0
click at [1298, 646] on span "Close" at bounding box center [1296, 644] width 31 height 19
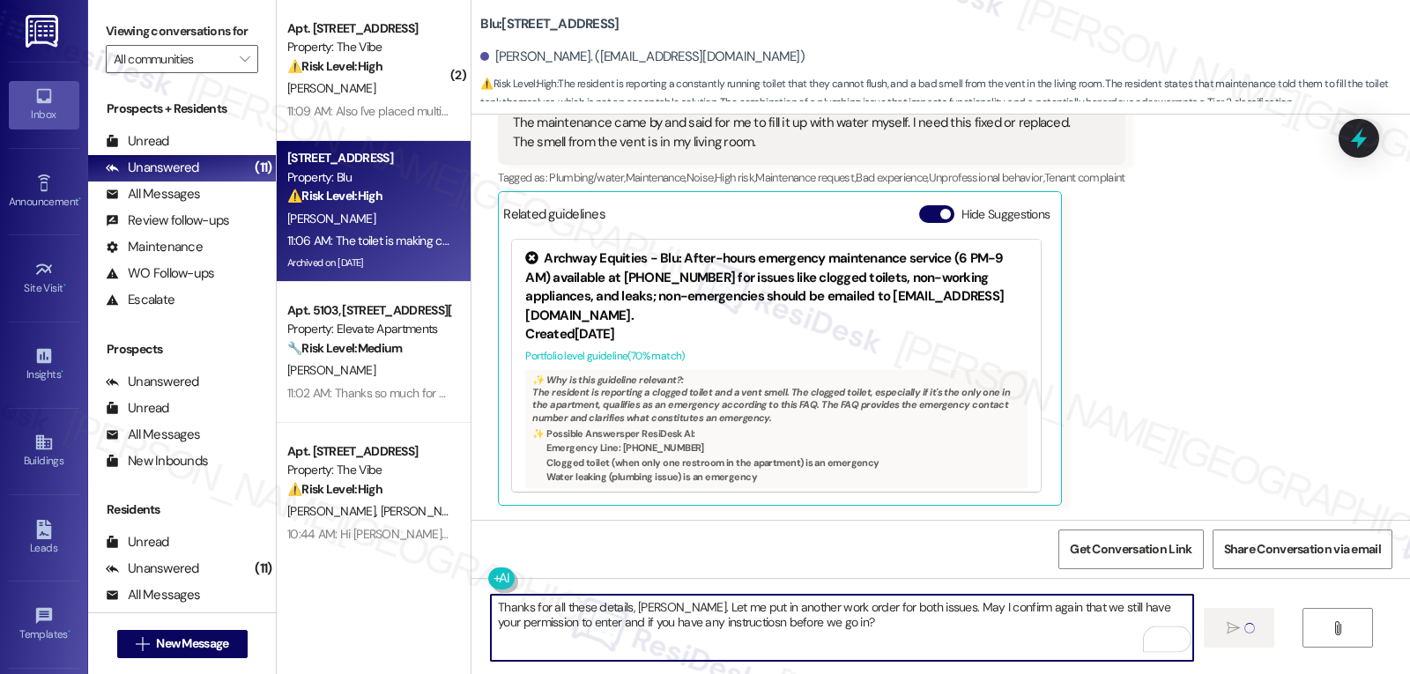
type textarea "Fetching suggested responses. Please feel free to read through the conversation…"
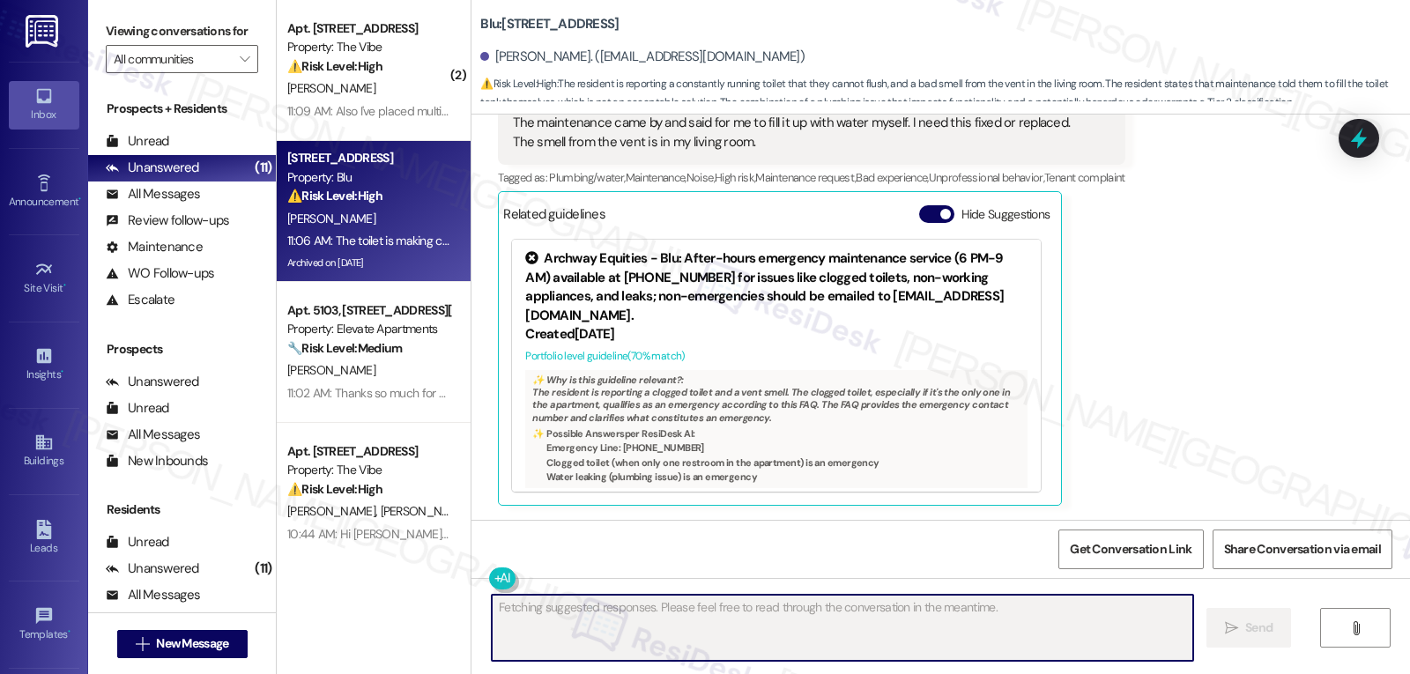
scroll to position [25221, 0]
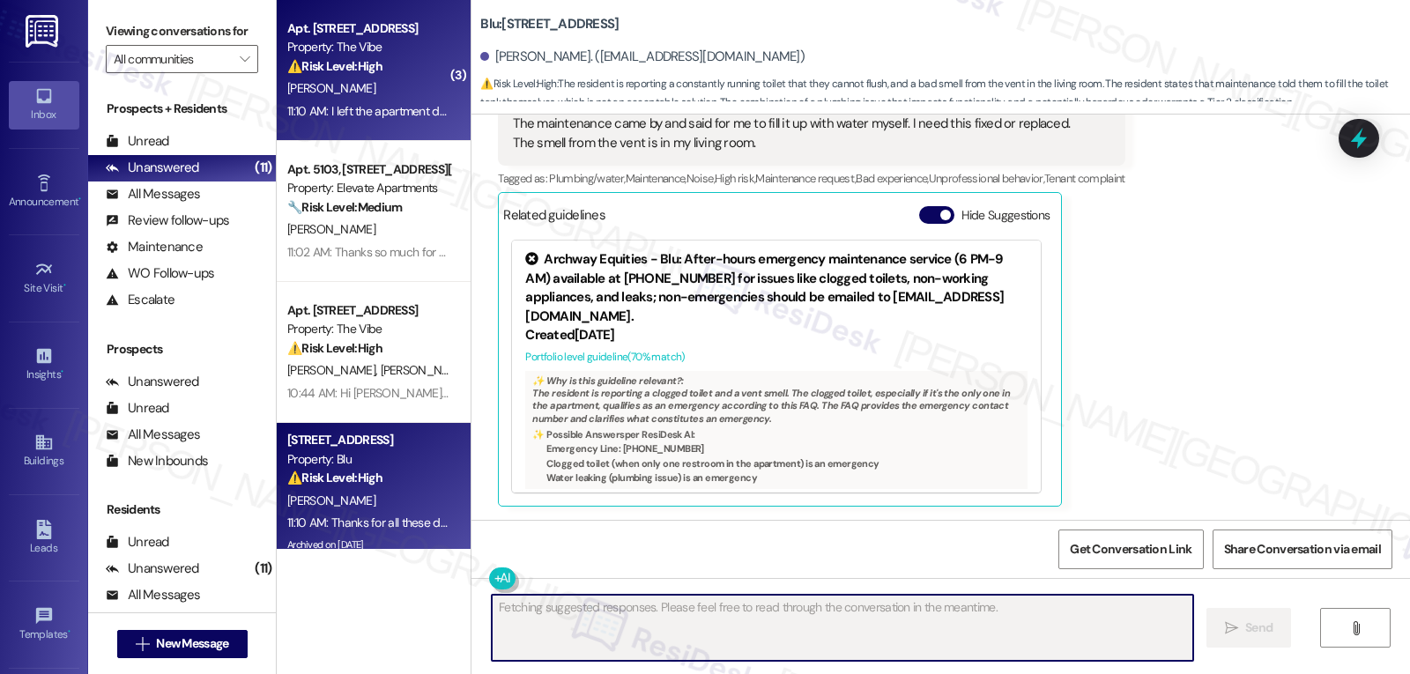
click at [402, 116] on div "11:10 AM: I left the apartment due to the ac not working effectively, only at n…" at bounding box center [550, 111] width 527 height 16
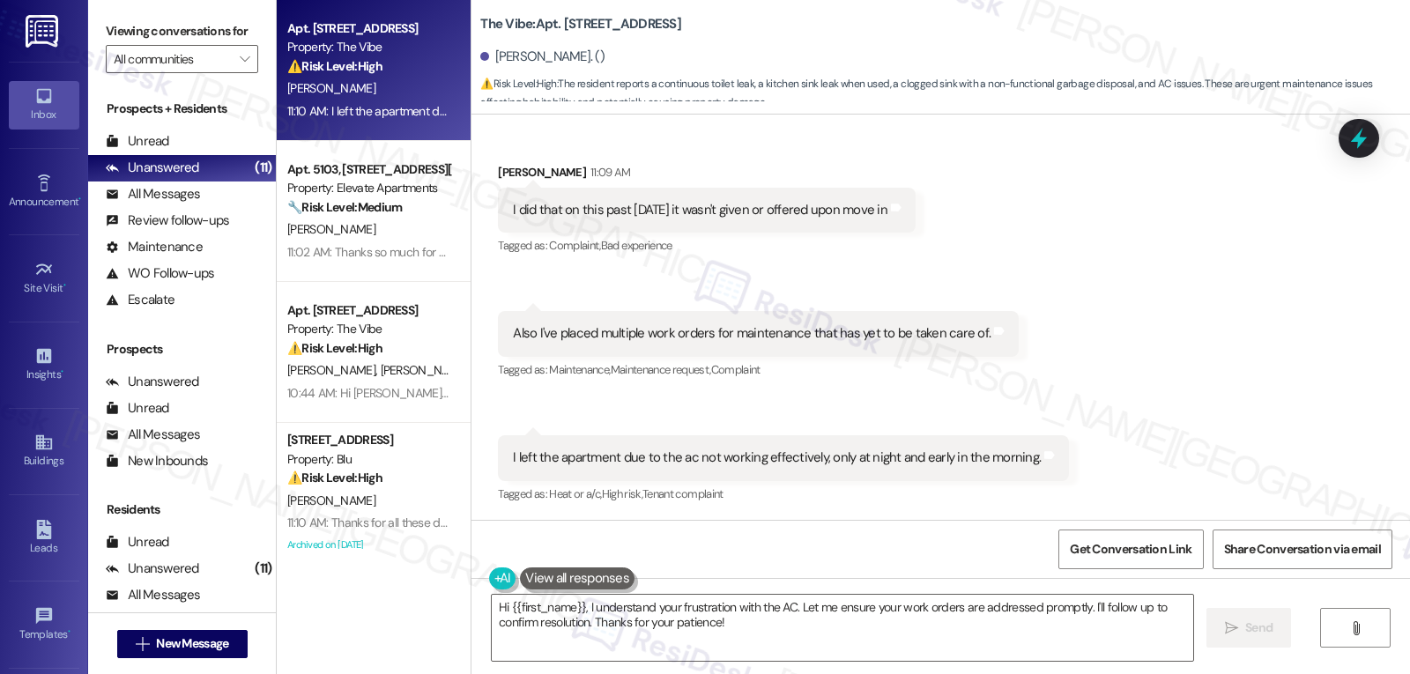
scroll to position [1031, 0]
click at [753, 634] on textarea "Hi {{first_name}}, I understand your frustration with the AC. Let me ensure you…" at bounding box center [843, 628] width 702 height 66
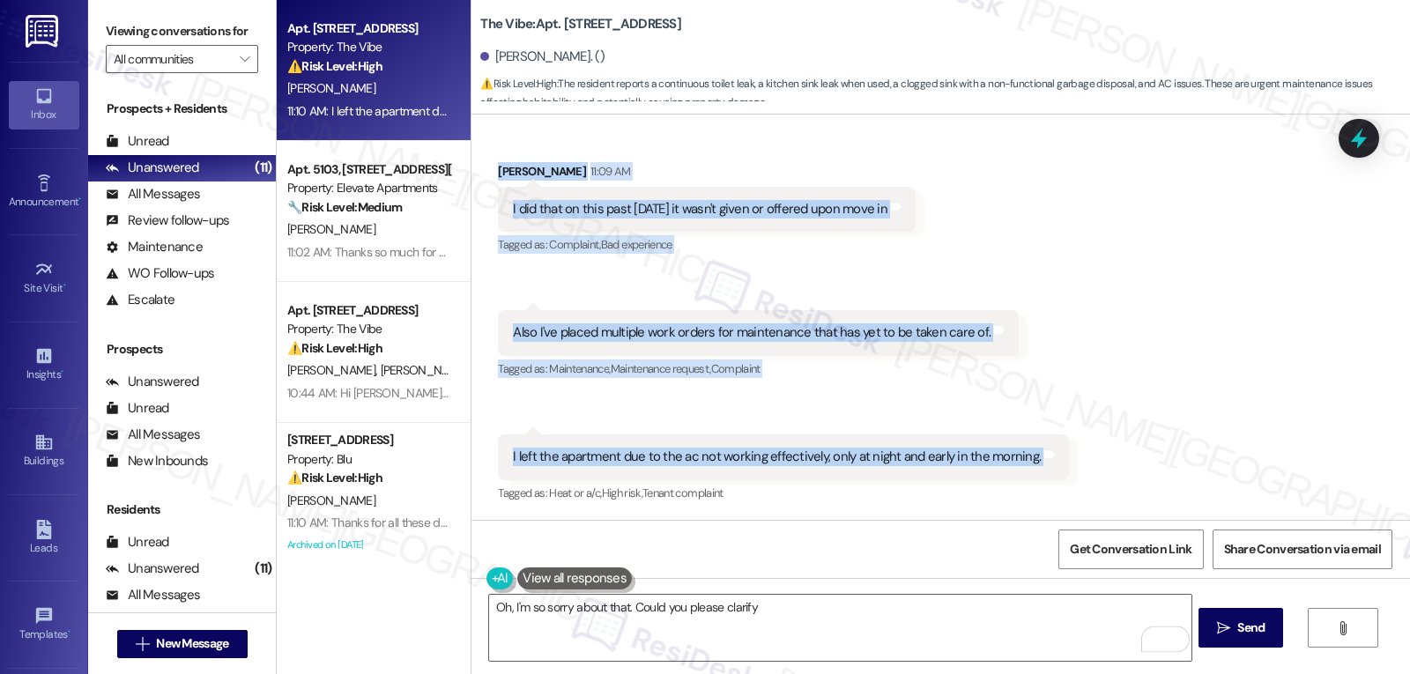
drag, startPoint x: 479, startPoint y: 170, endPoint x: 1120, endPoint y: 427, distance: 690.9
click at [1120, 427] on div "Received via SMS Anthony Stewart 11:09 AM I did that on this past Friday it was…" at bounding box center [940, 320] width 939 height 397
copy div "Anthony Stewart 11:09 AM I did that on this past Friday it wasn't given or offe…"
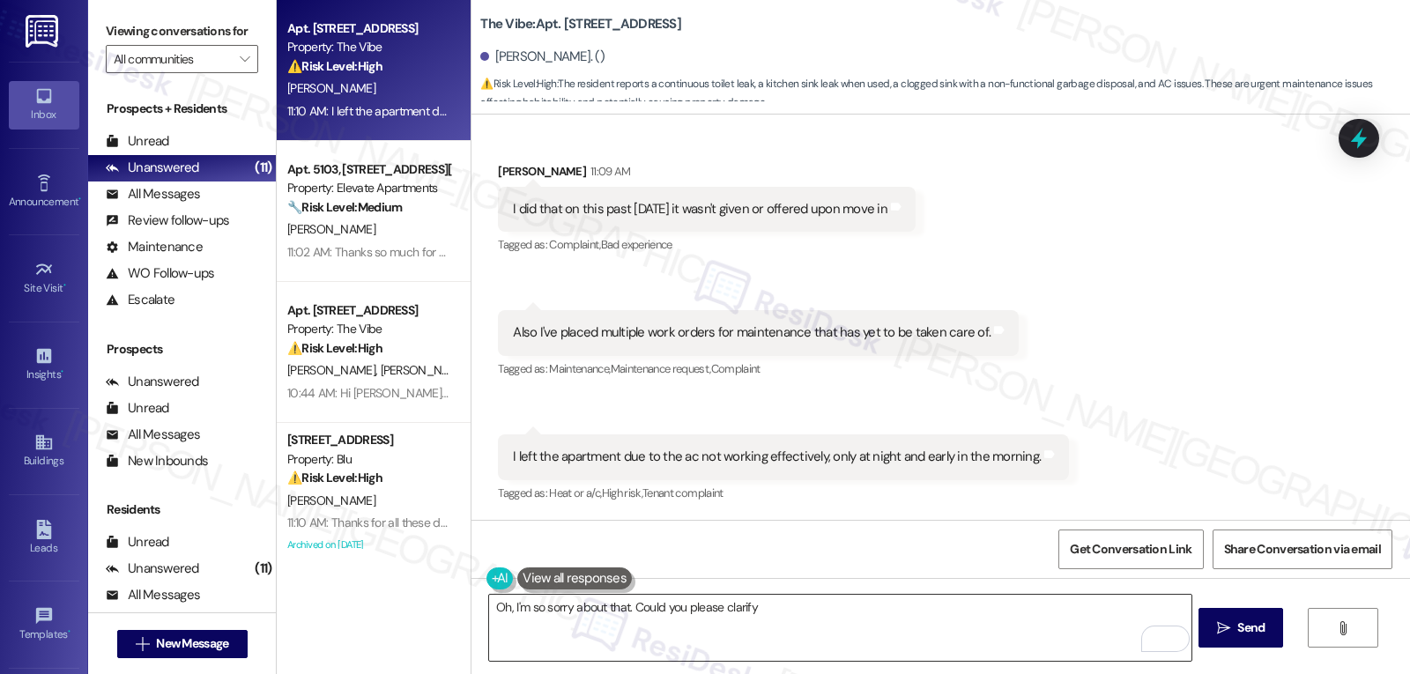
click at [902, 614] on textarea "Oh, I'm so sorry about that. Could you please clarify" at bounding box center [840, 628] width 702 height 66
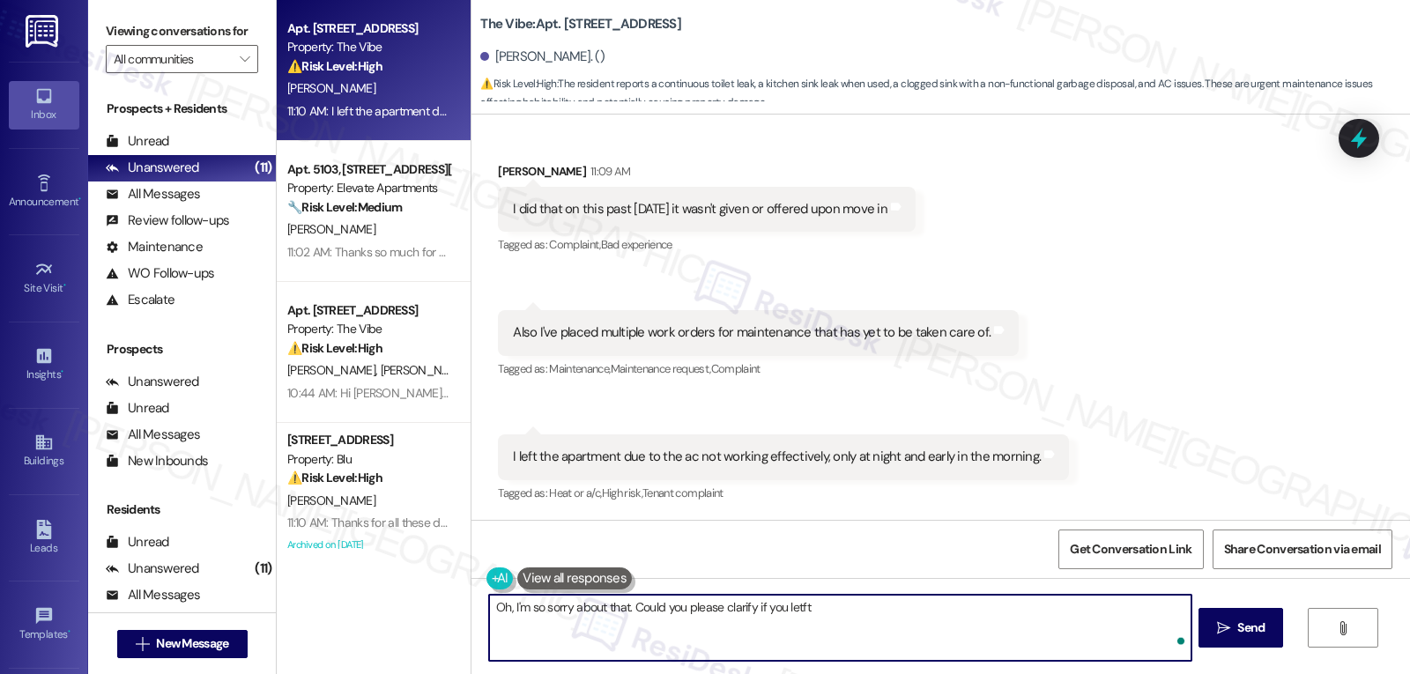
scroll to position [1030, 0]
type textarea "Oh, I'm so sorry about that. Could you please clarify if you left the apartment…"
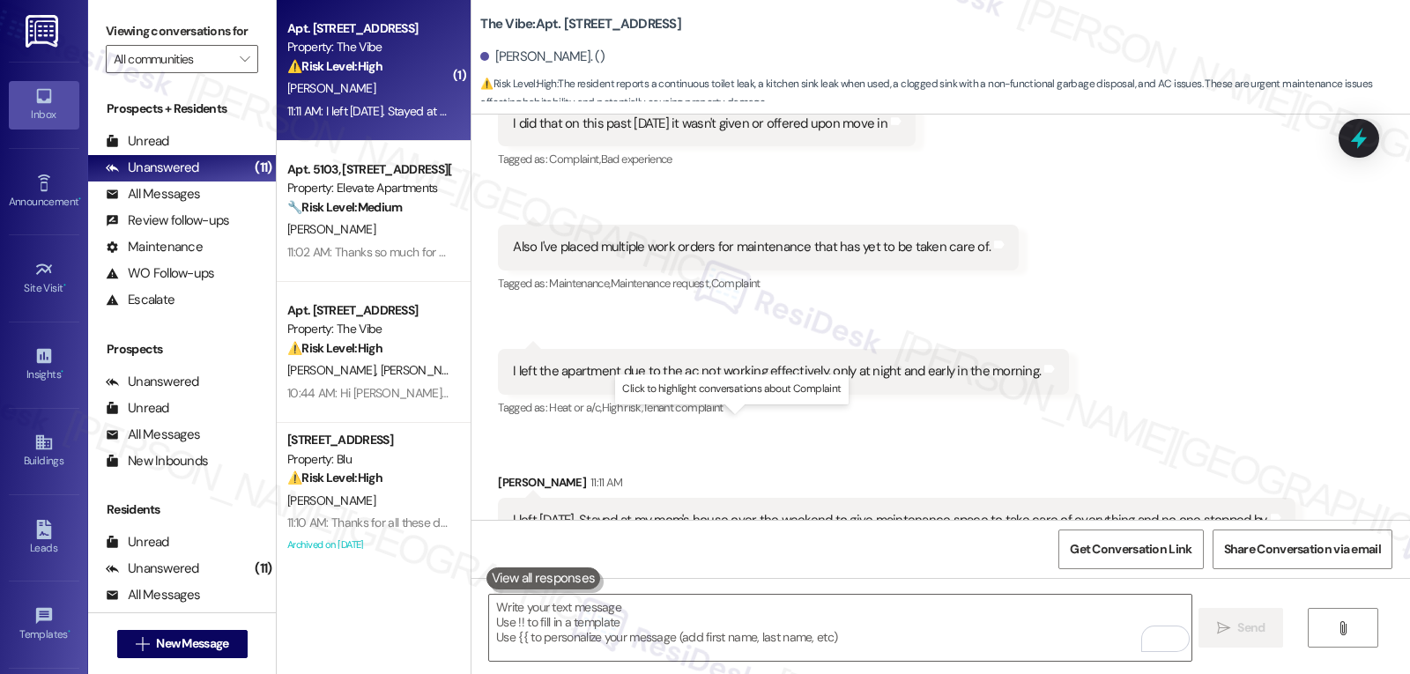
scroll to position [1154, 0]
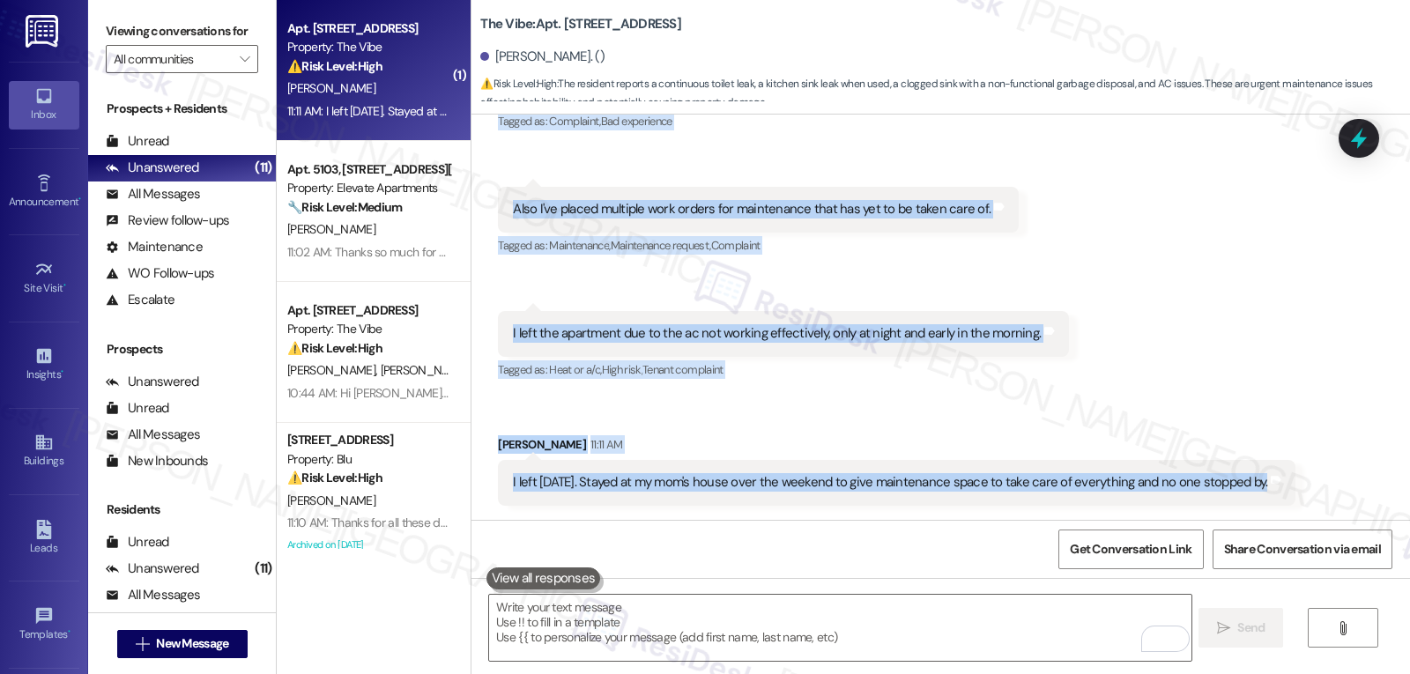
drag, startPoint x: 479, startPoint y: 404, endPoint x: 1366, endPoint y: 497, distance: 892.4
click at [1366, 497] on div "Lease started Aug 28, 2025 at 8:00 PM Survey, sent via SMS Residesk Automated S…" at bounding box center [940, 317] width 939 height 405
copy div "Anthony Stewart Neutral 11:01 AM The toilet is a continuous leak. And the left …"
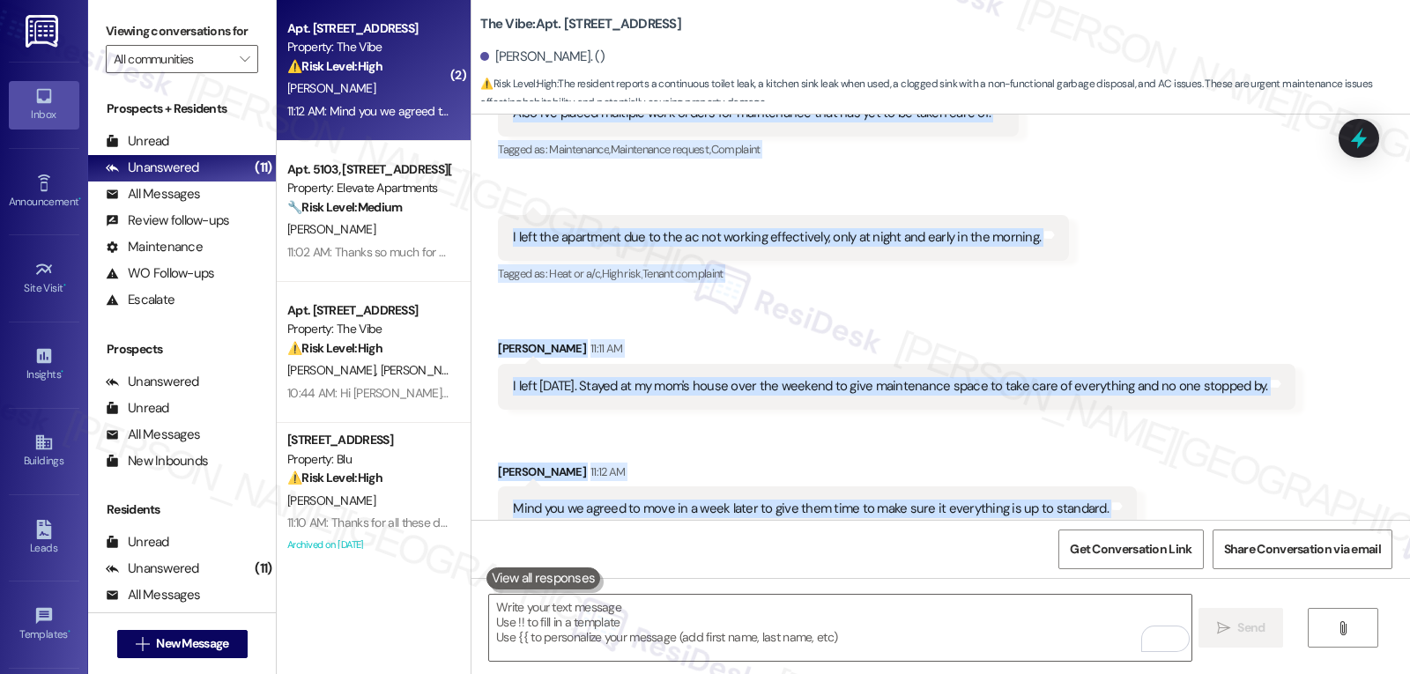
scroll to position [1276, 0]
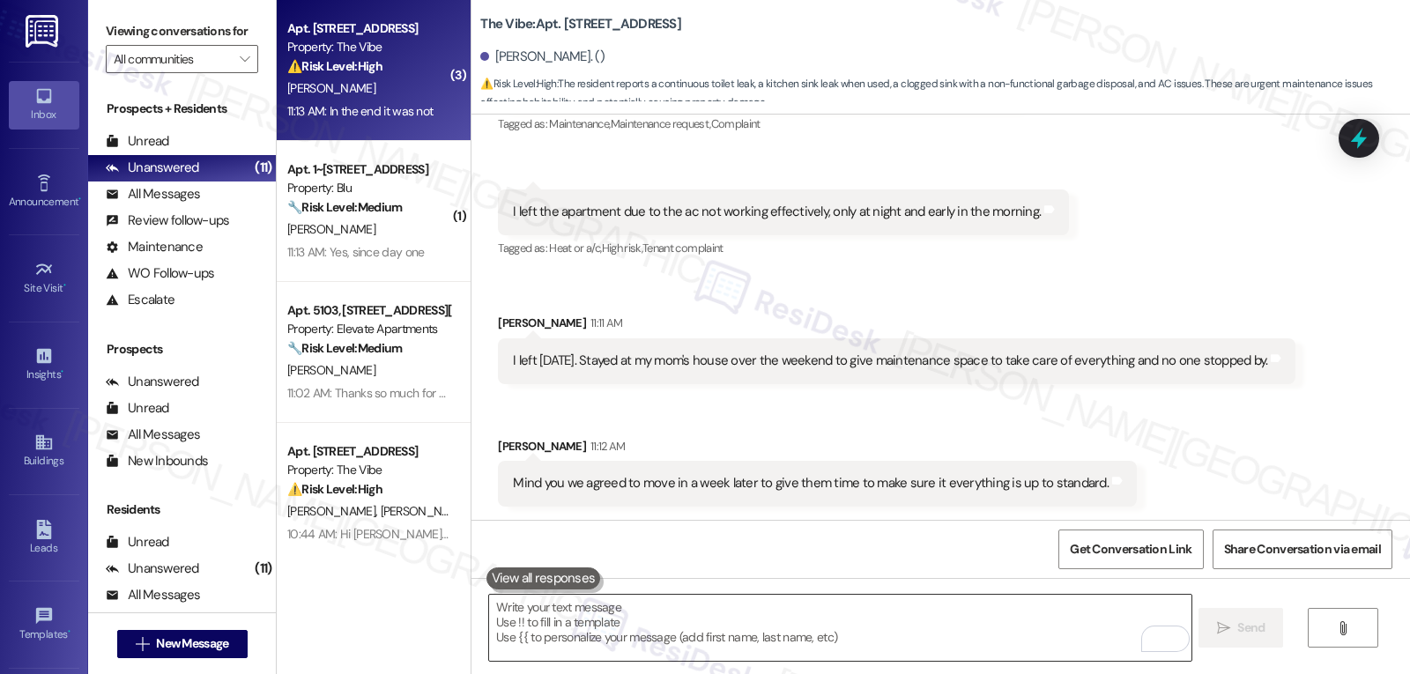
click at [707, 650] on textarea "To enrich screen reader interactions, please activate Accessibility in Grammarl…" at bounding box center [840, 628] width 702 height 66
paste textarea "Hi Anthony, thank you for your patience and for sharing all of this—it’s comple…"
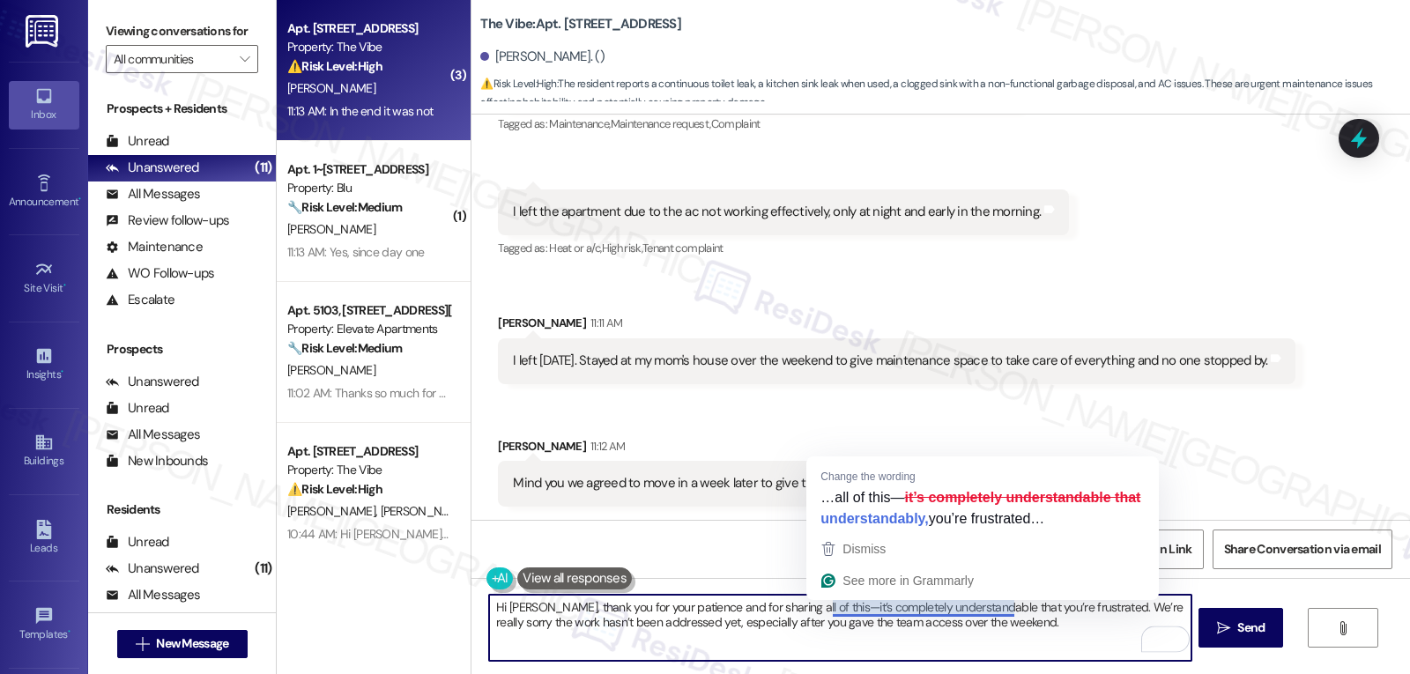
click at [820, 604] on textarea "Hi Anthony, thank you for your patience and for sharing all of this—it’s comple…" at bounding box center [840, 628] width 702 height 66
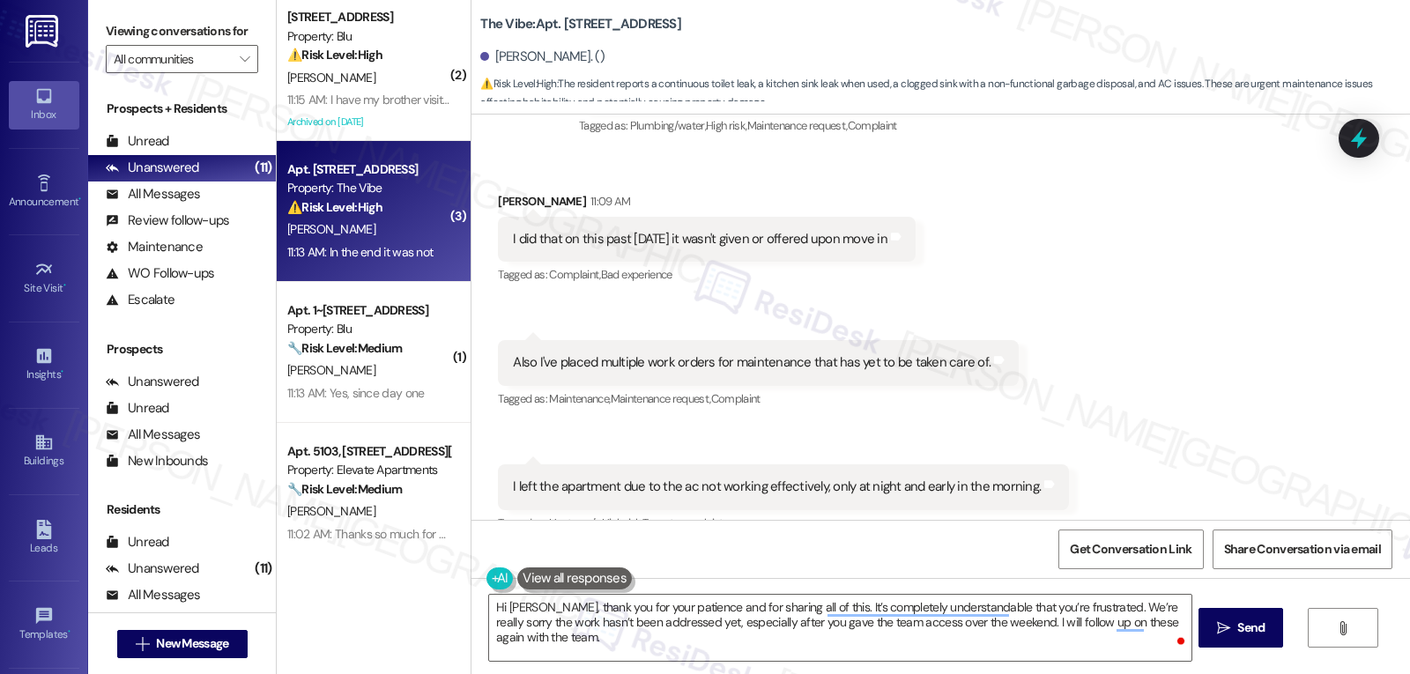
scroll to position [871, 0]
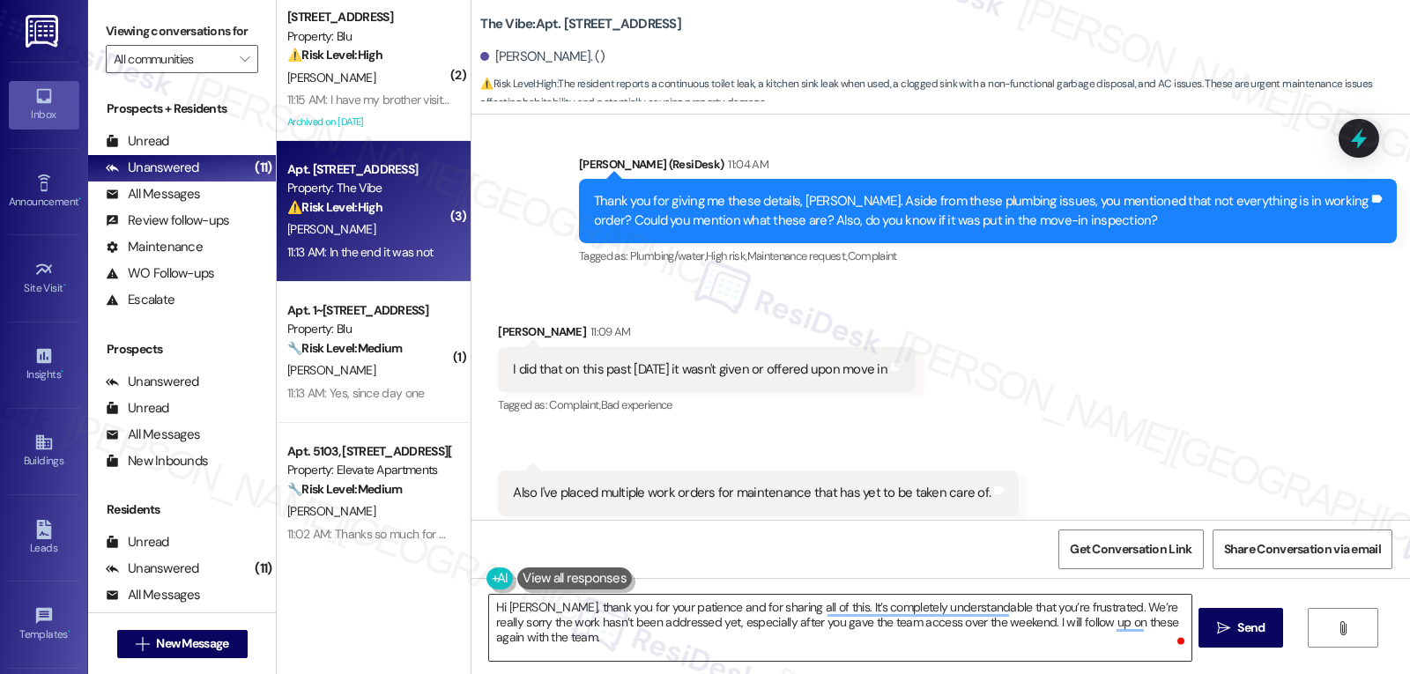
click at [671, 654] on textarea "Hi Anthony, thank you for your patience and for sharing all of this. It’s compl…" at bounding box center [840, 628] width 702 height 66
paste textarea "Just to confirm: is the AC still not cooling during the day, or has anything ch…"
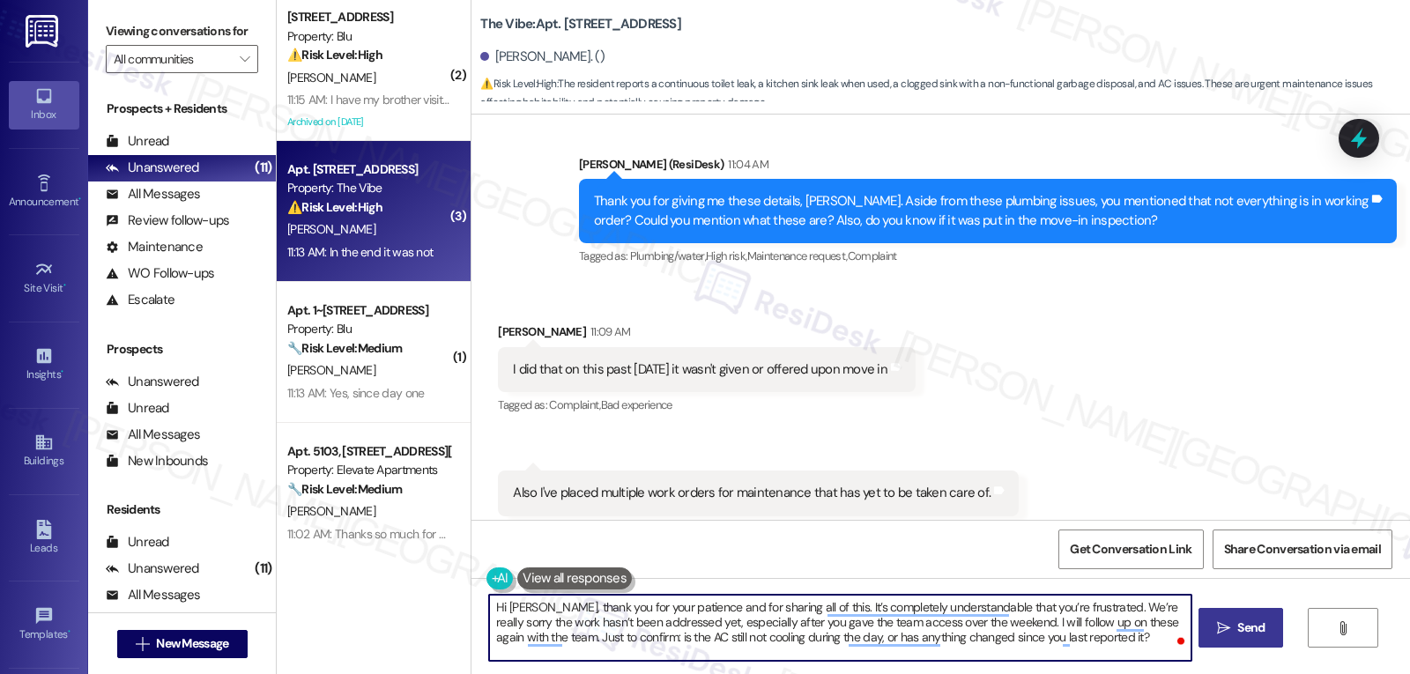
type textarea "Hi Anthony, thank you for your patience and for sharing all of this. It’s compl…"
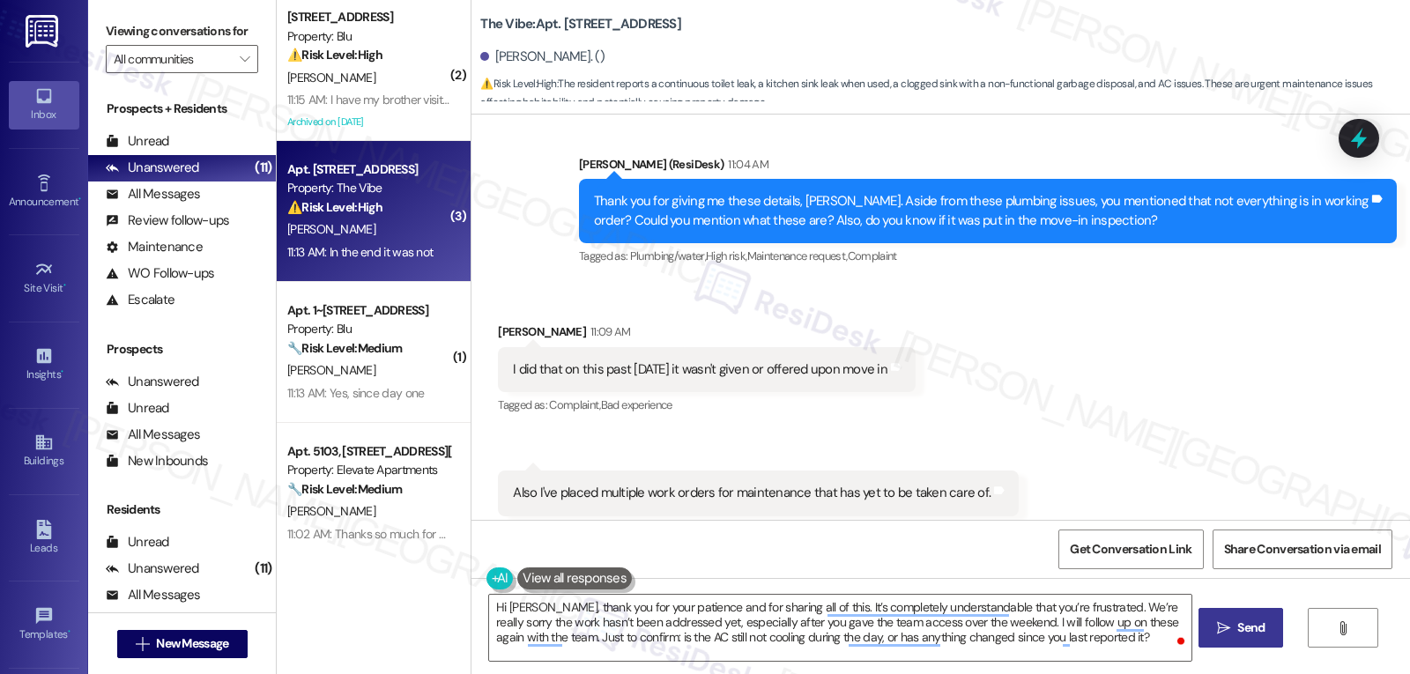
click at [1217, 629] on icon "" at bounding box center [1223, 628] width 13 height 14
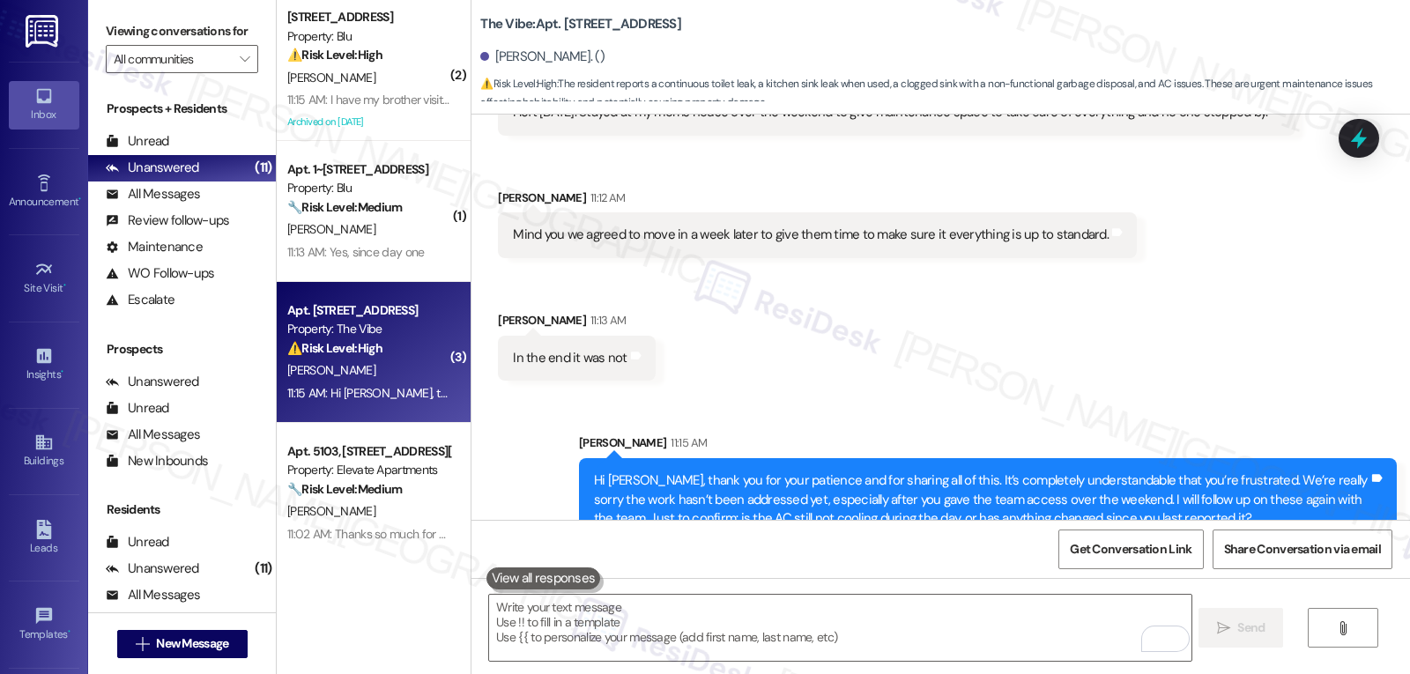
scroll to position [1560, 0]
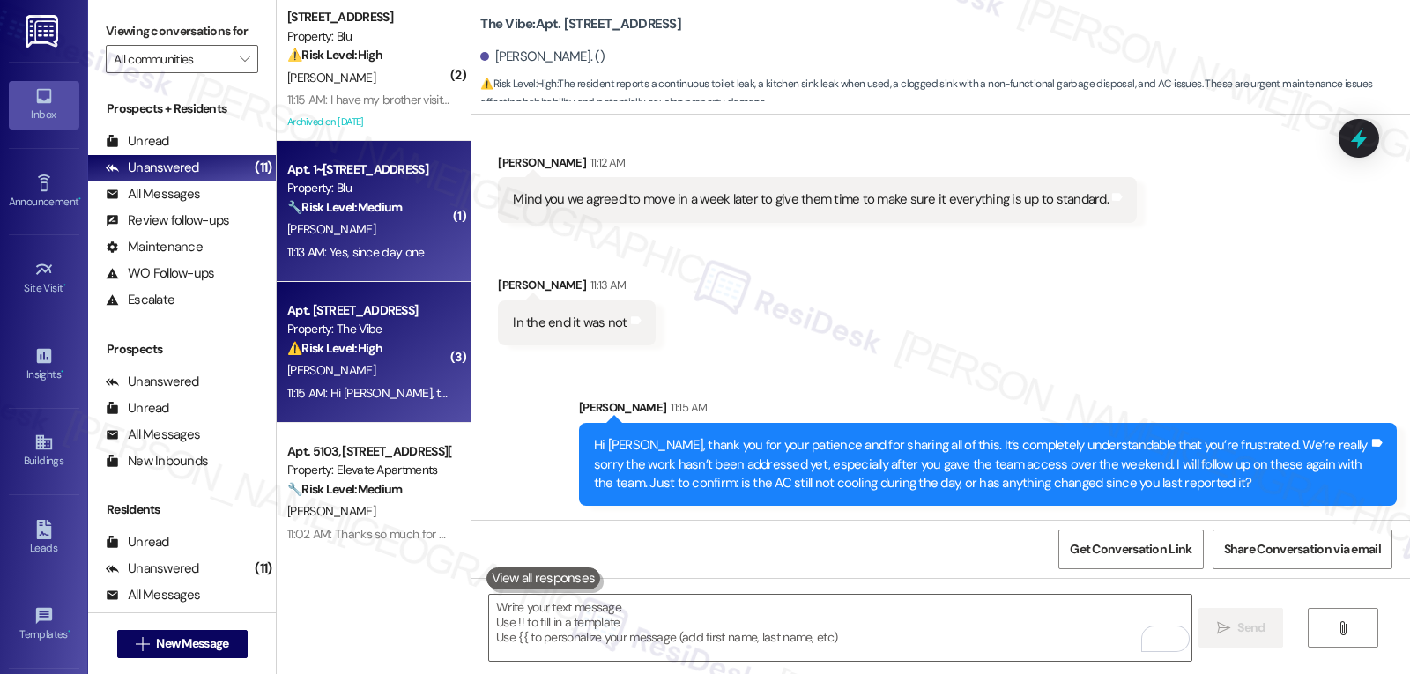
click at [340, 230] on div "[PERSON_NAME]" at bounding box center [369, 230] width 167 height 22
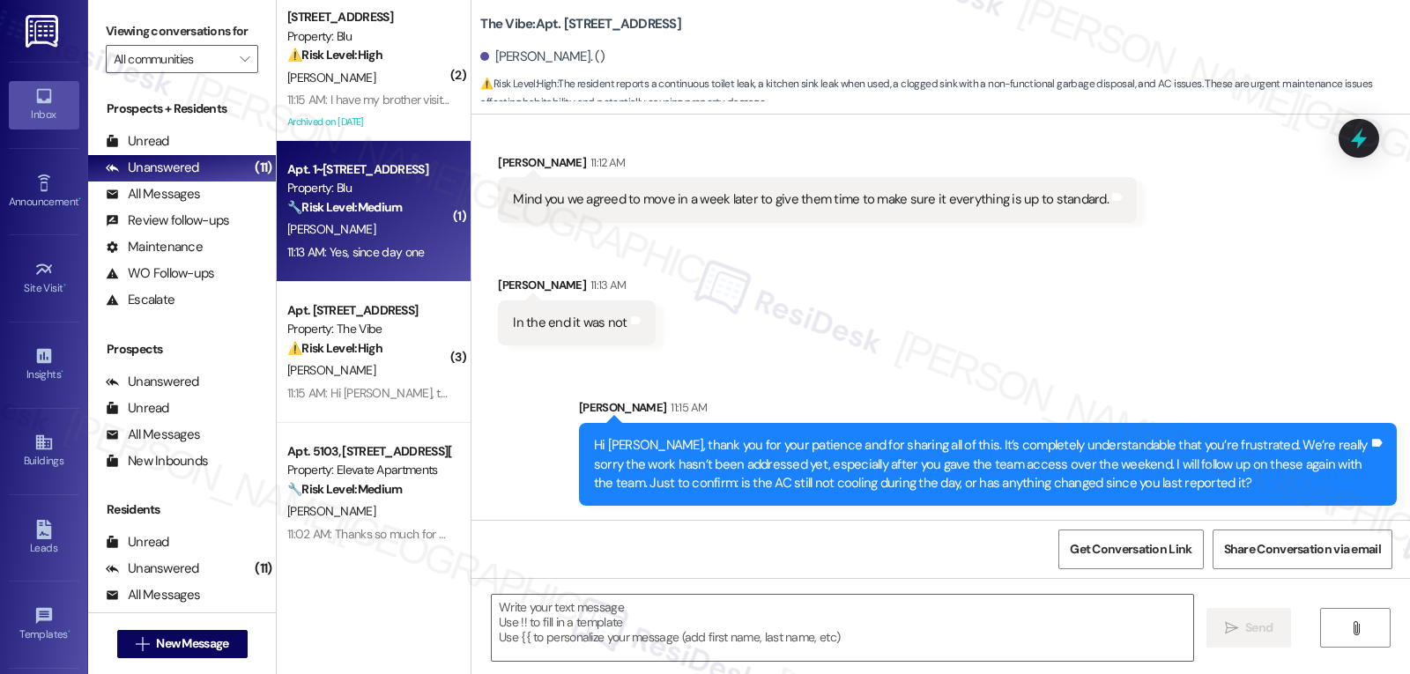
type textarea "Fetching suggested responses. Please feel free to read through the conversation…"
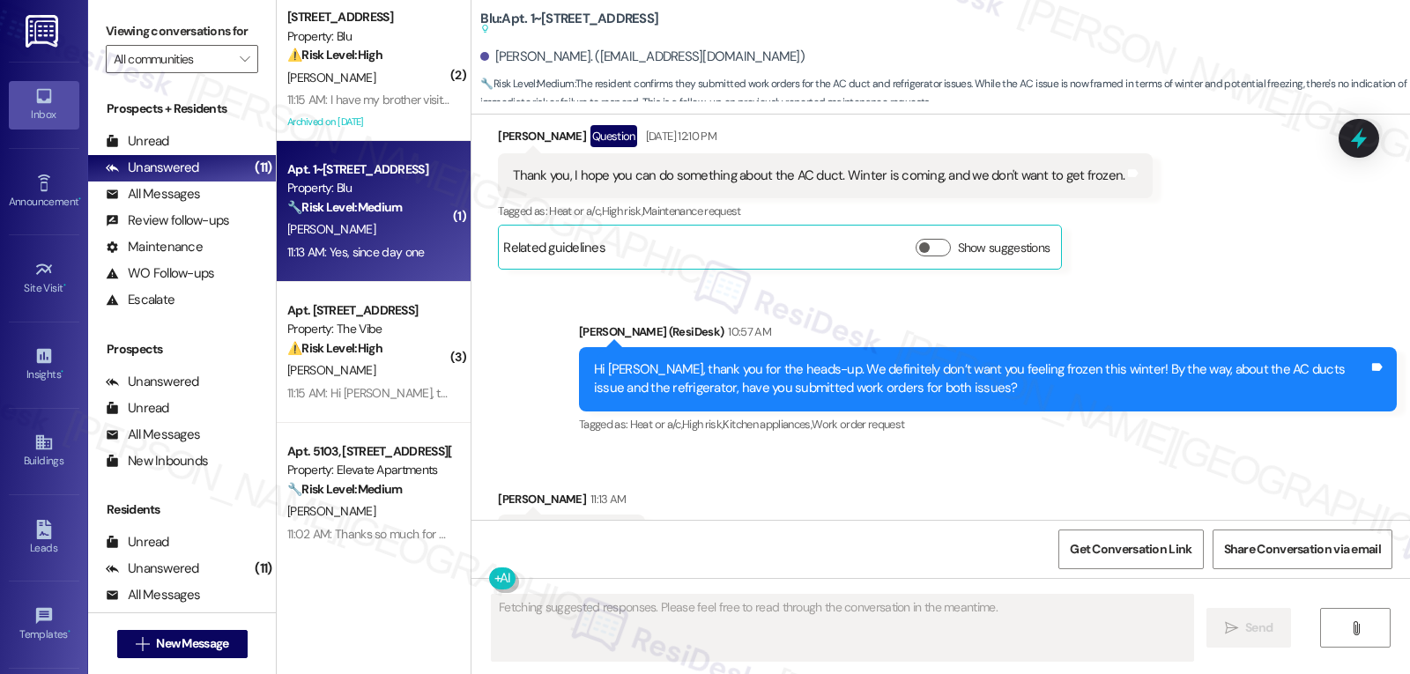
scroll to position [3555, 0]
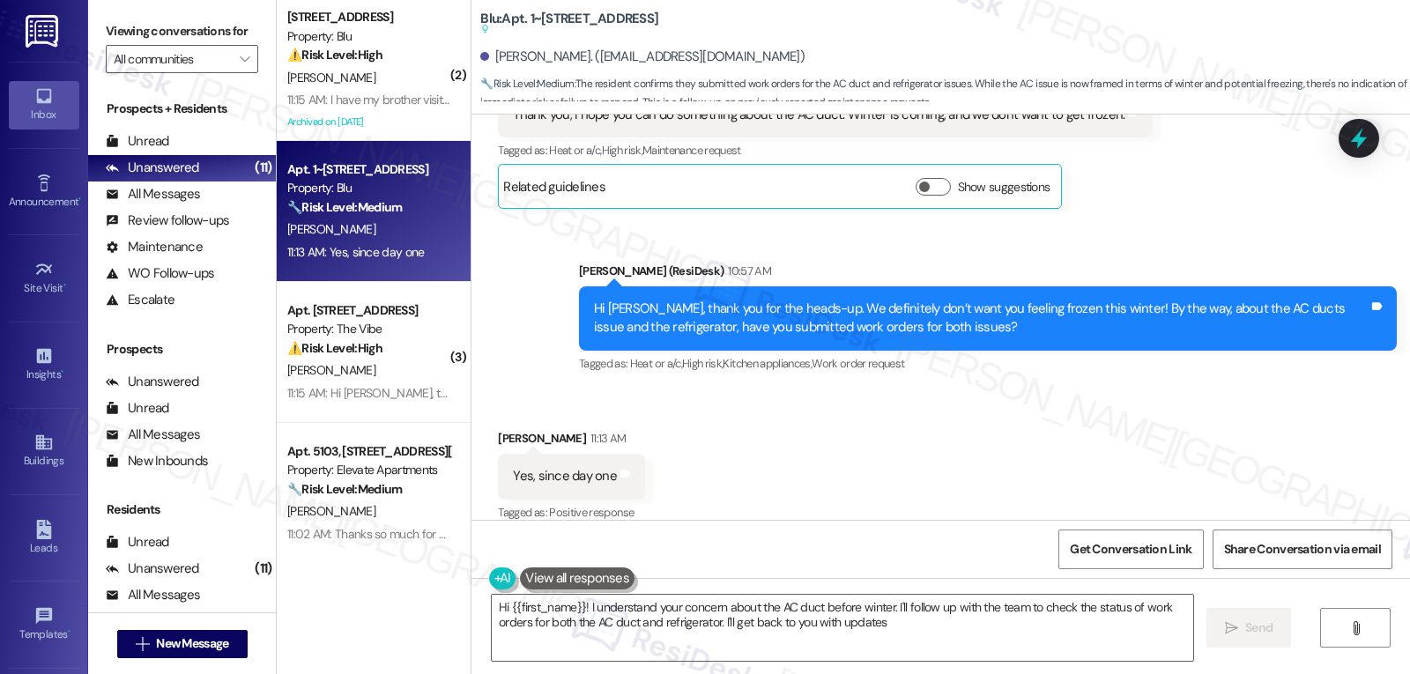
type textarea "Hi {{first_name}}! I understand your concern about the AC duct before winter. I…"
drag, startPoint x: 1344, startPoint y: 144, endPoint x: 1325, endPoint y: 151, distance: 20.6
click at [1347, 143] on icon at bounding box center [1358, 138] width 23 height 23
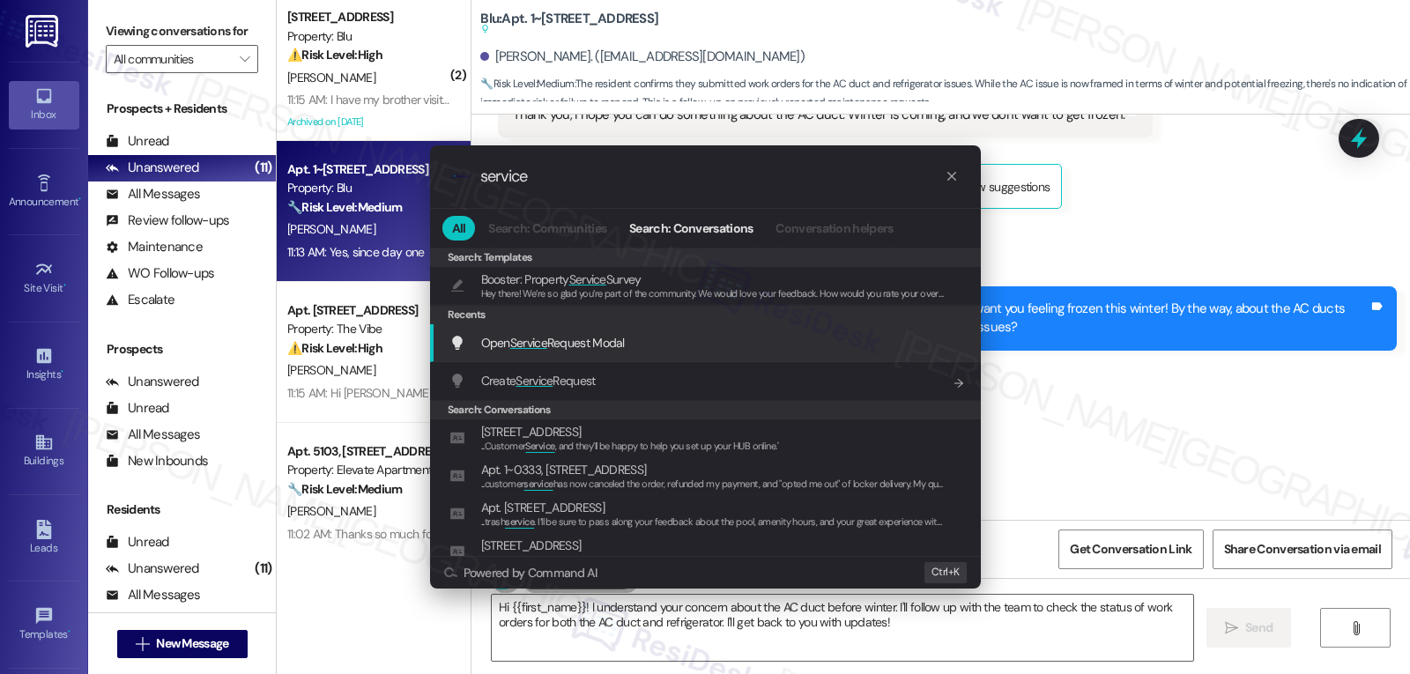
type input "service"
click at [616, 342] on span "Open Service Request Modal" at bounding box center [553, 343] width 144 height 16
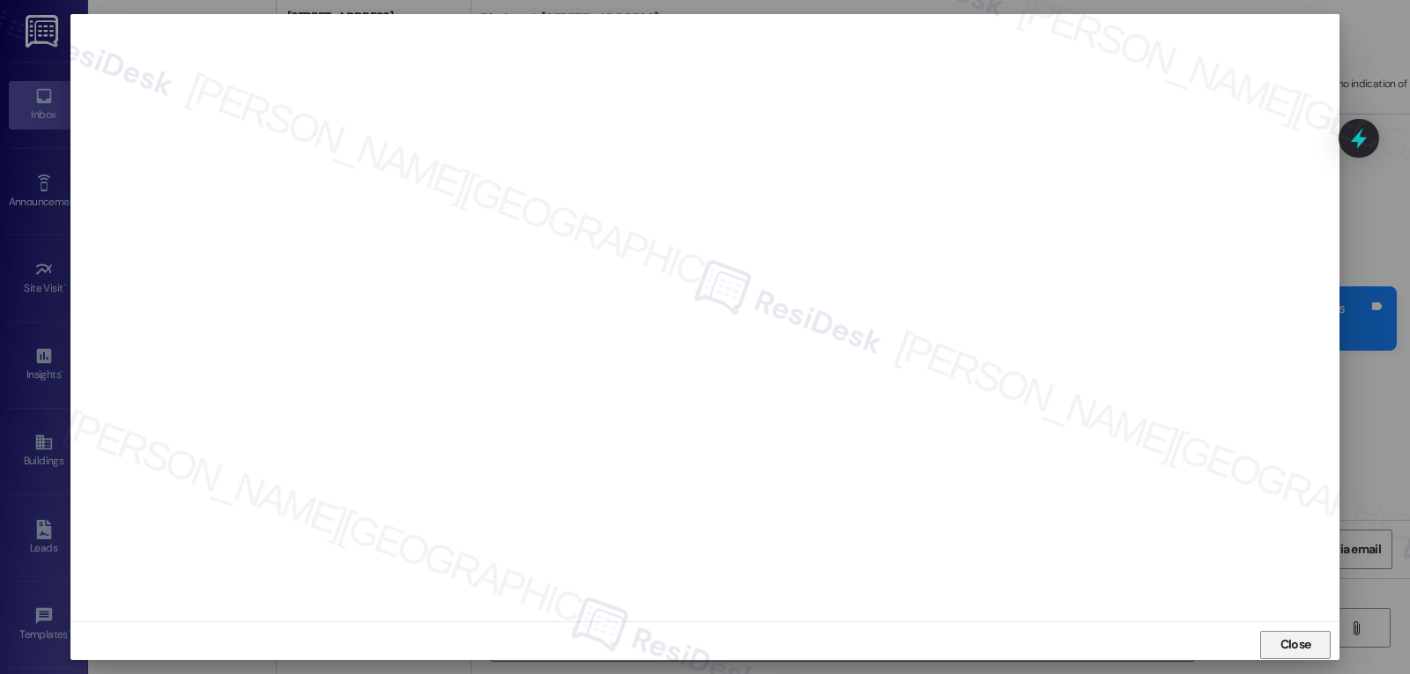
click at [1285, 643] on span "Close" at bounding box center [1296, 644] width 31 height 19
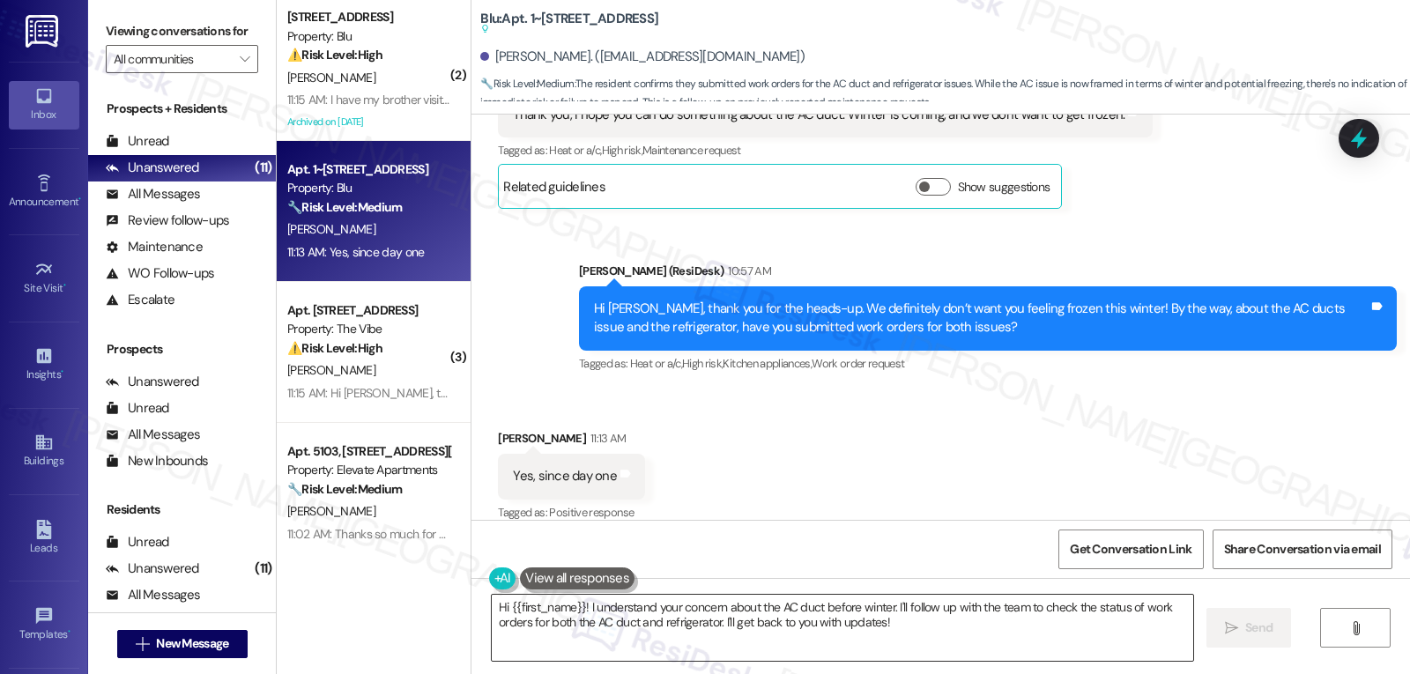
click at [721, 621] on textarea "Hi {{first_name}}! I understand your concern about the AC duct before winter. I…" at bounding box center [843, 628] width 702 height 66
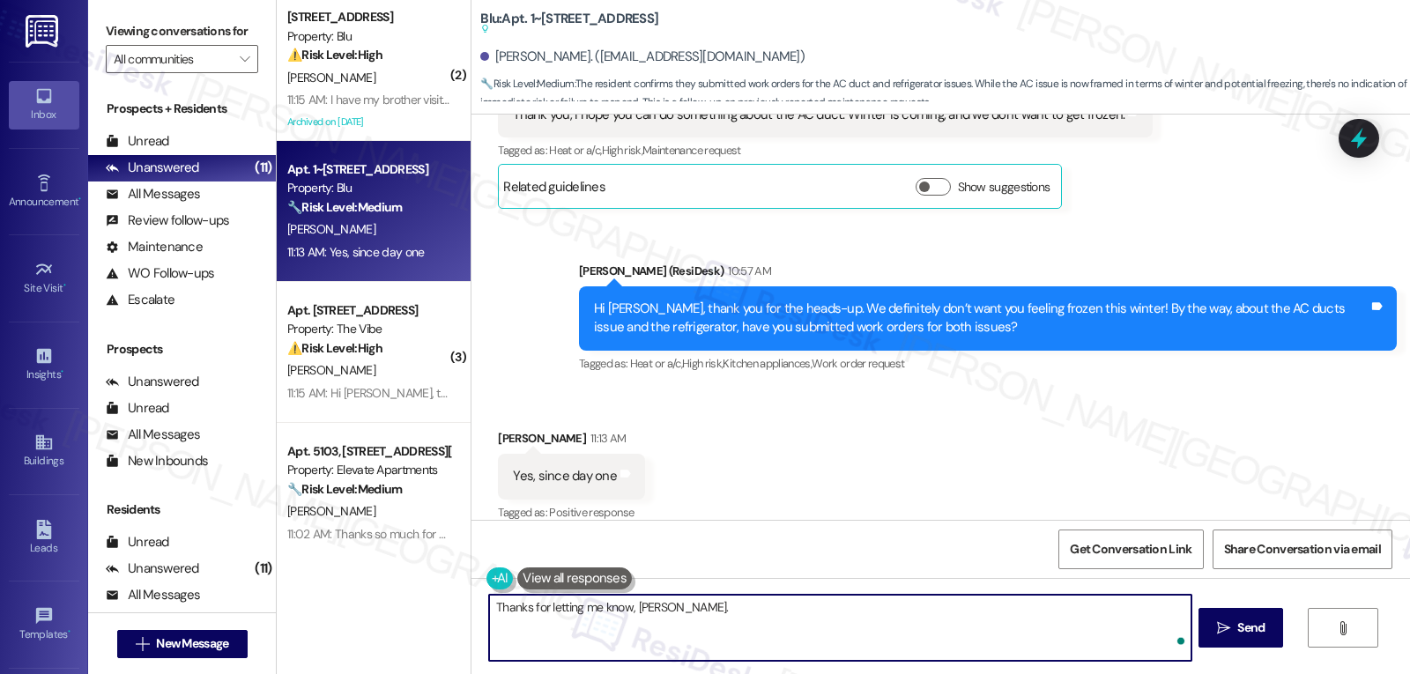
type textarea "Thanks for letting me know, Jerry."
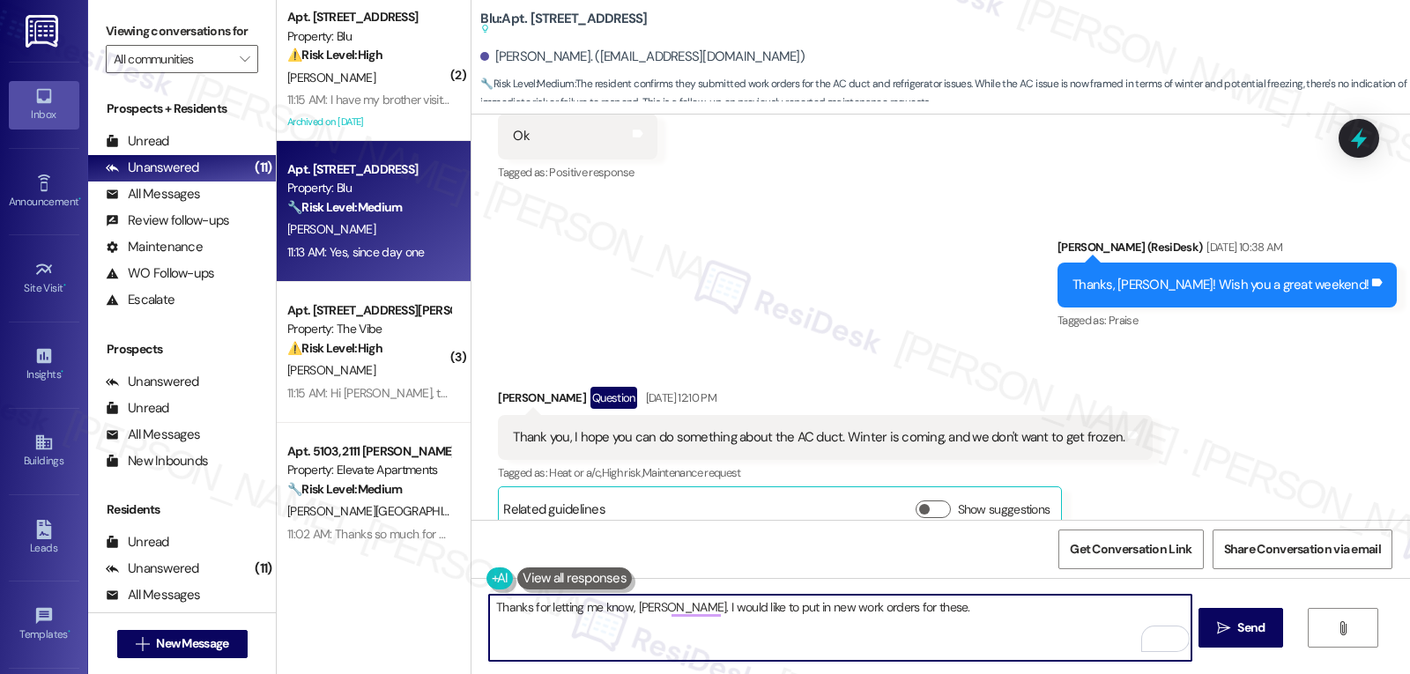
scroll to position [3380, 0]
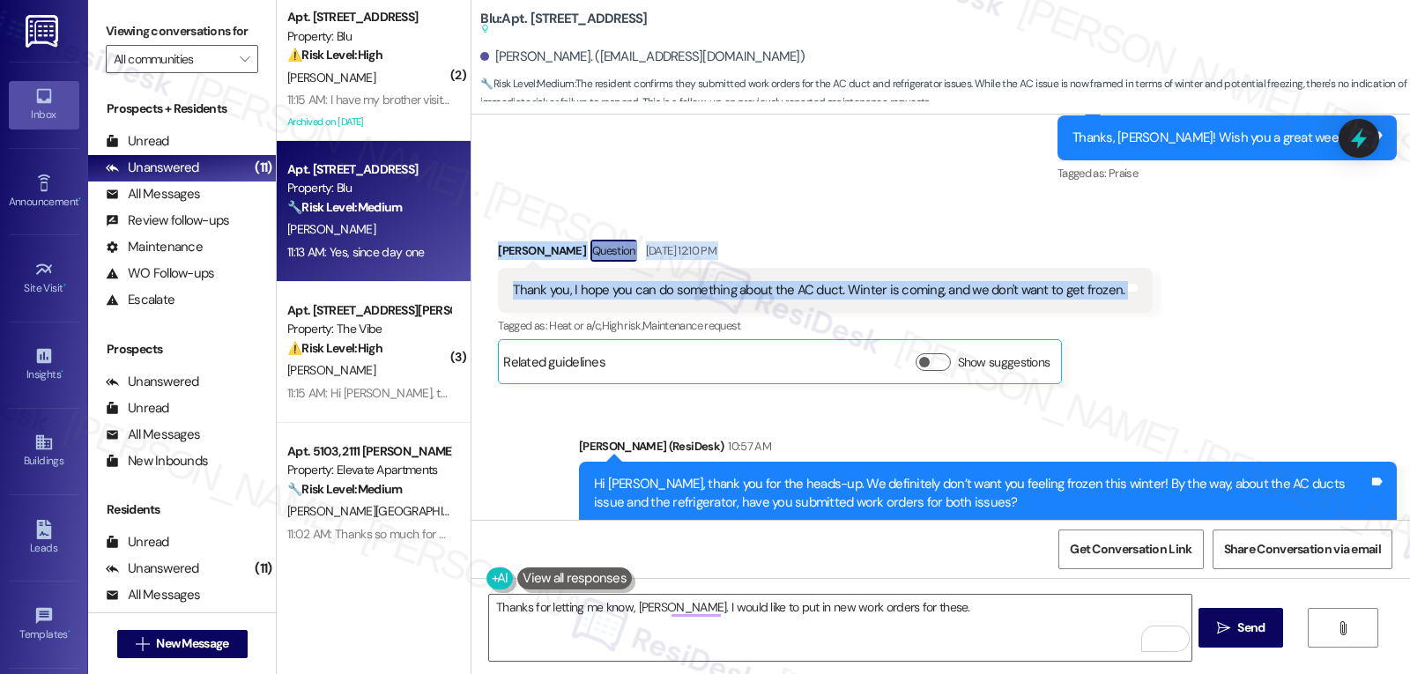
drag, startPoint x: 486, startPoint y: 222, endPoint x: 1129, endPoint y: 261, distance: 644.5
click at [1129, 261] on div "Jerry Aguilar Question Sep 05, 2025 at 12:10 PM Thank you, I hope you can do so…" at bounding box center [825, 312] width 655 height 145
copy div "Jerry Aguilar Question Sep 05, 2025 at 12:10 PM Thank you, I hope you can do so…"
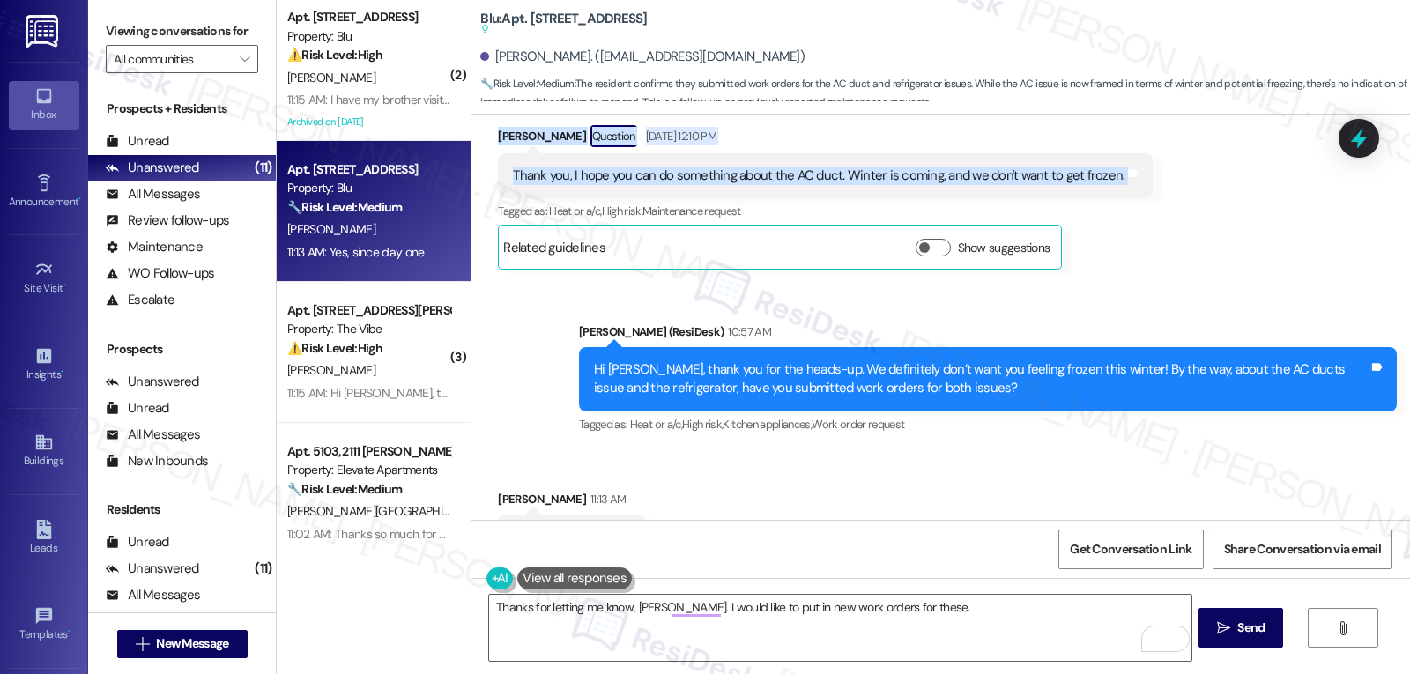
scroll to position [3556, 0]
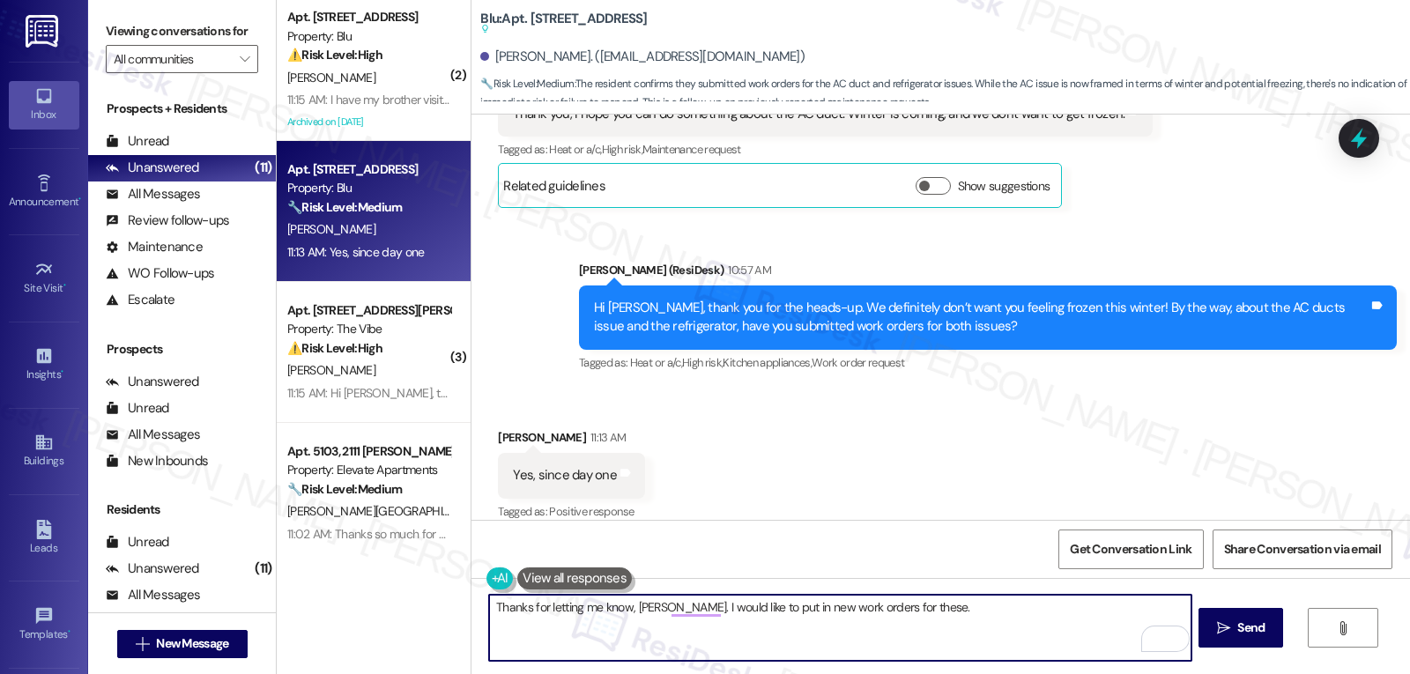
click at [946, 614] on textarea "Thanks for letting me know, Jerry. I would like to put in new work orders for t…" at bounding box center [840, 628] width 702 height 66
paste textarea "What specific issue are you noticing with the AC duct (e.g., no airflow, visibl…"
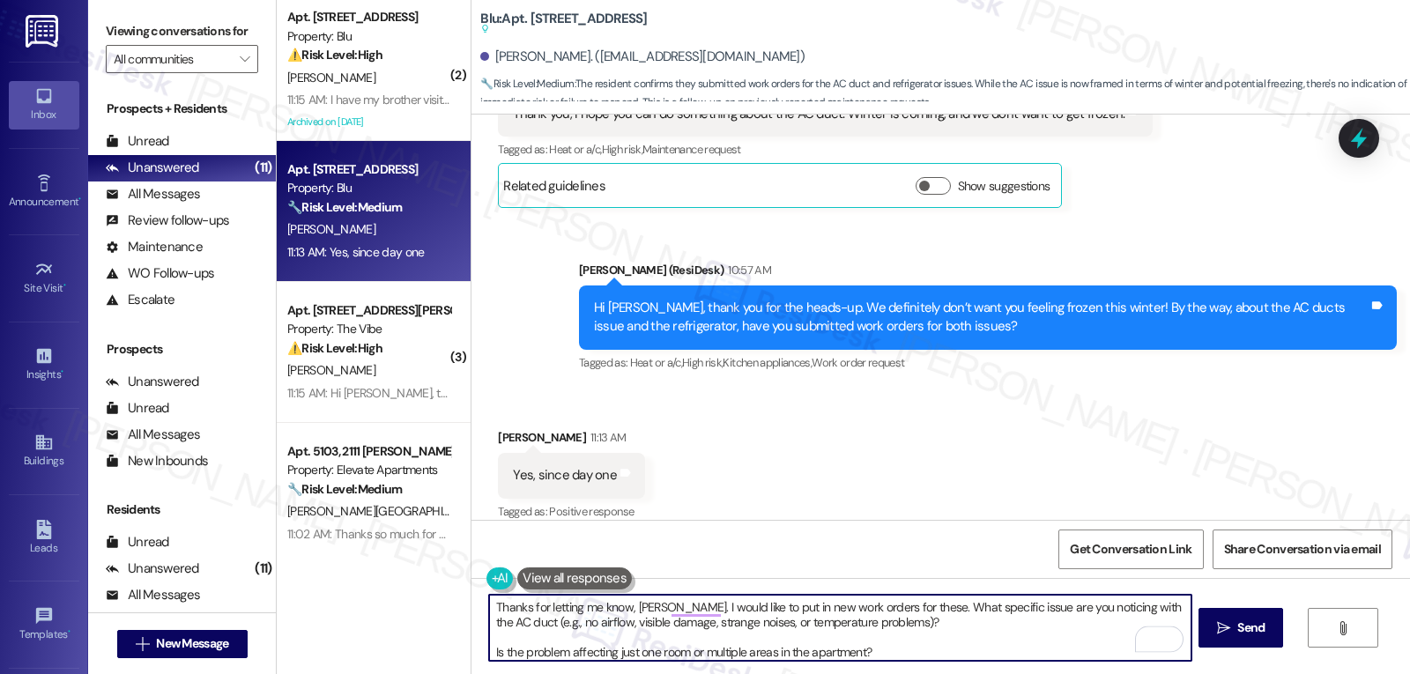
click at [893, 626] on textarea "Thanks for letting me know, Jerry. I would like to put in new work orders for t…" at bounding box center [840, 628] width 702 height 66
click at [927, 650] on textarea "Thanks for letting me know, Jerry. I would like to put in new work orders for t…" at bounding box center [840, 628] width 702 height 66
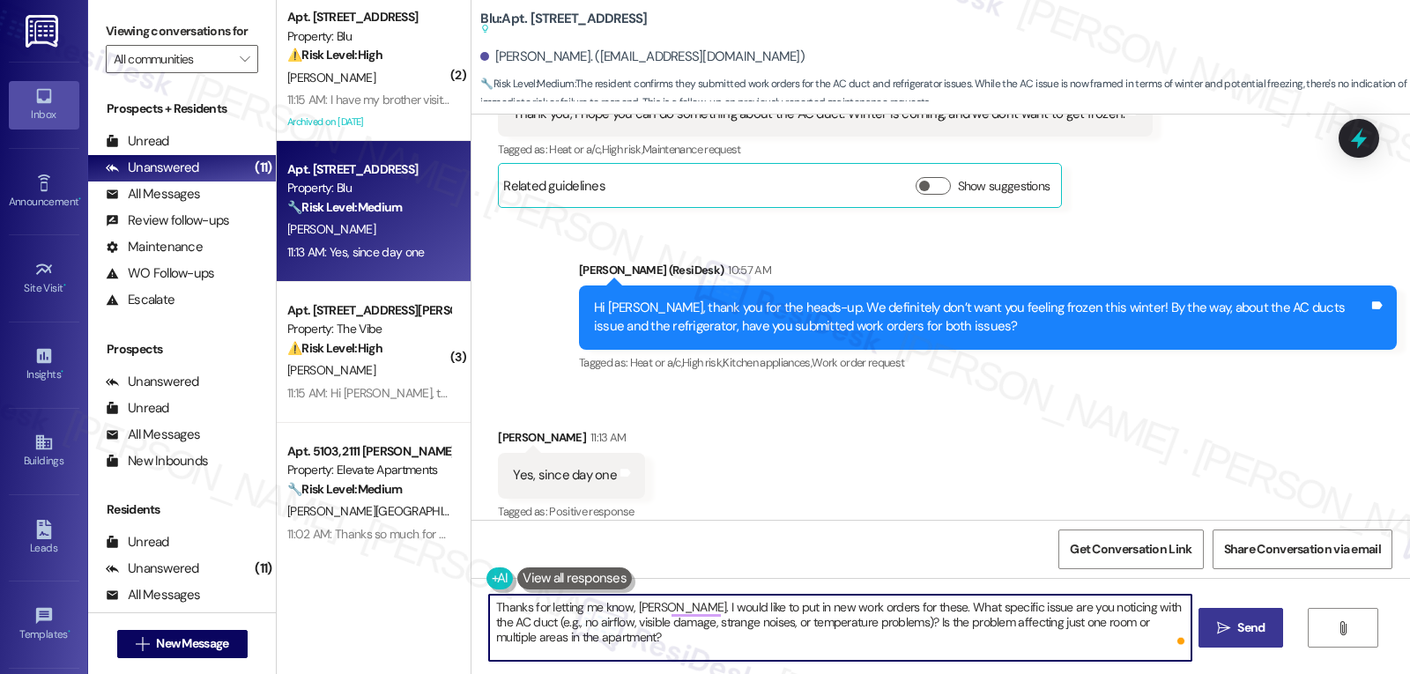
type textarea "Thanks for letting me know, Jerry. I would like to put in new work orders for t…"
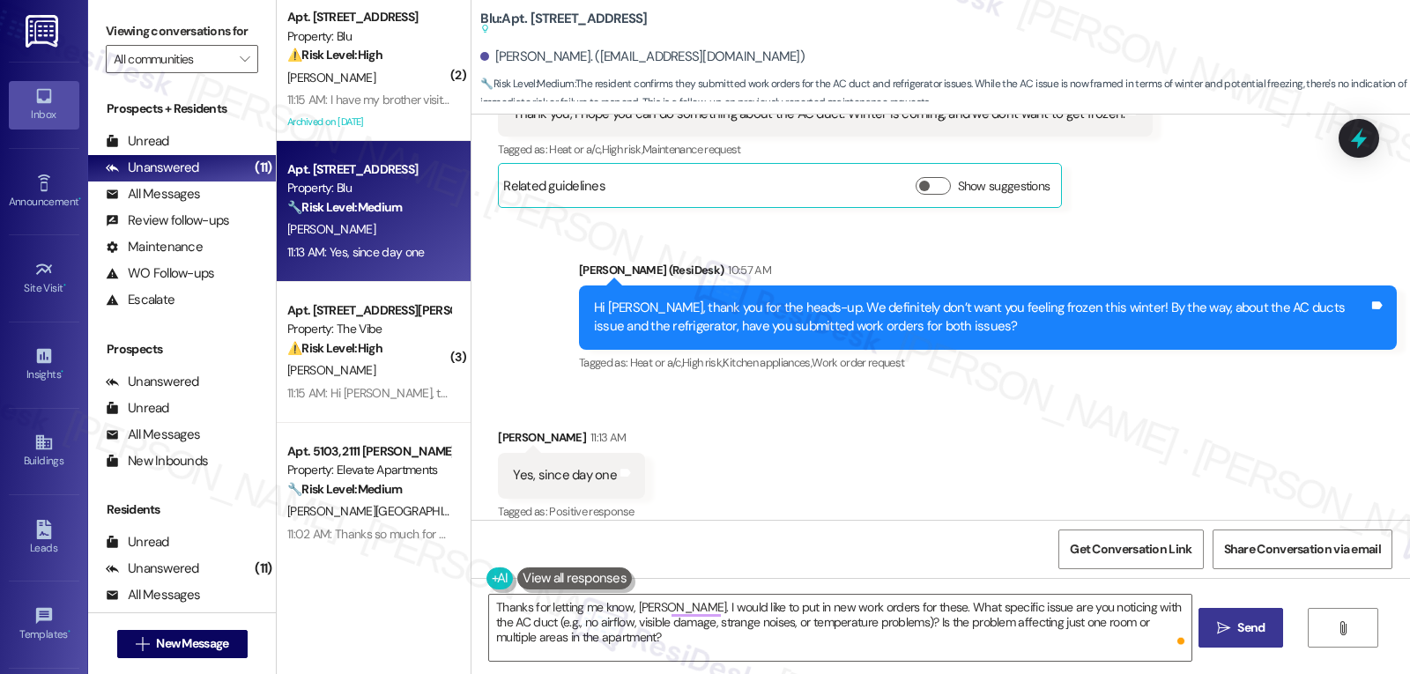
click at [1249, 617] on button " Send" at bounding box center [1241, 628] width 85 height 40
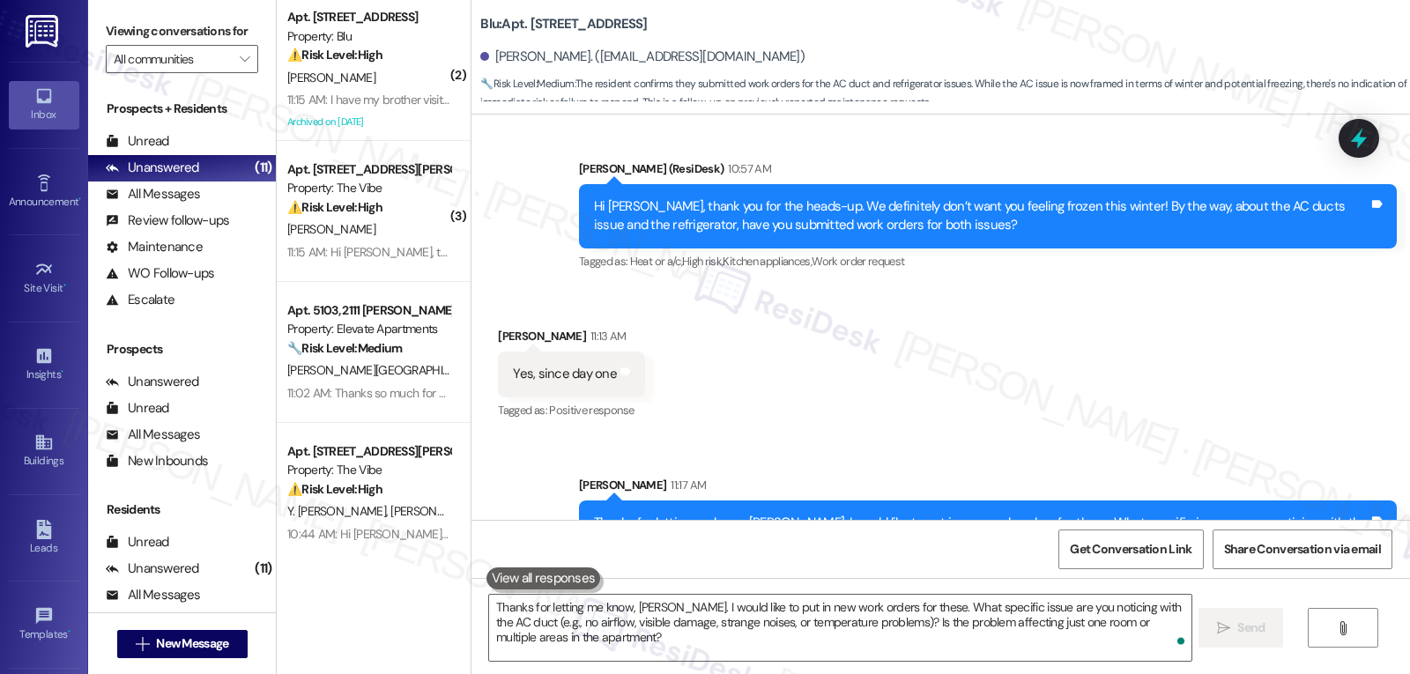
scroll to position [3697, 0]
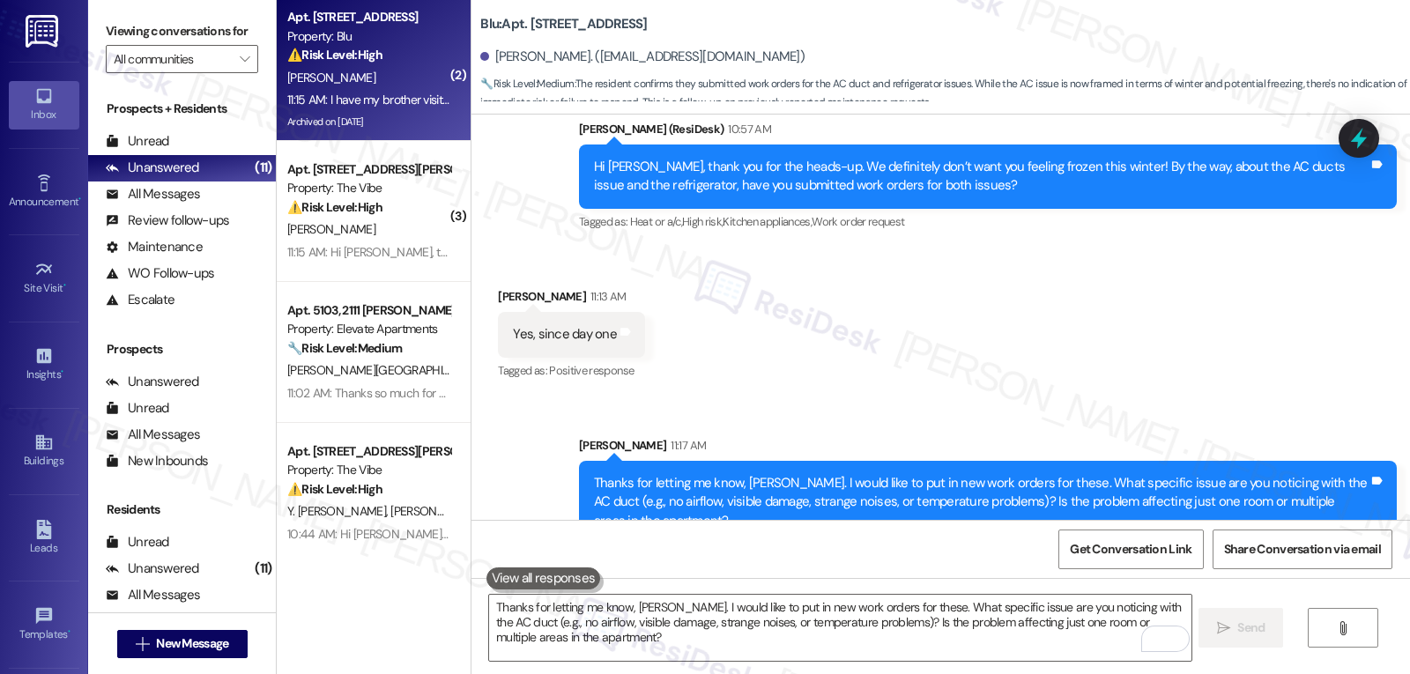
click at [351, 89] on div "11:15 AM: I have my brother visiting. He should be home. 11:15 AM: I have my br…" at bounding box center [369, 100] width 167 height 22
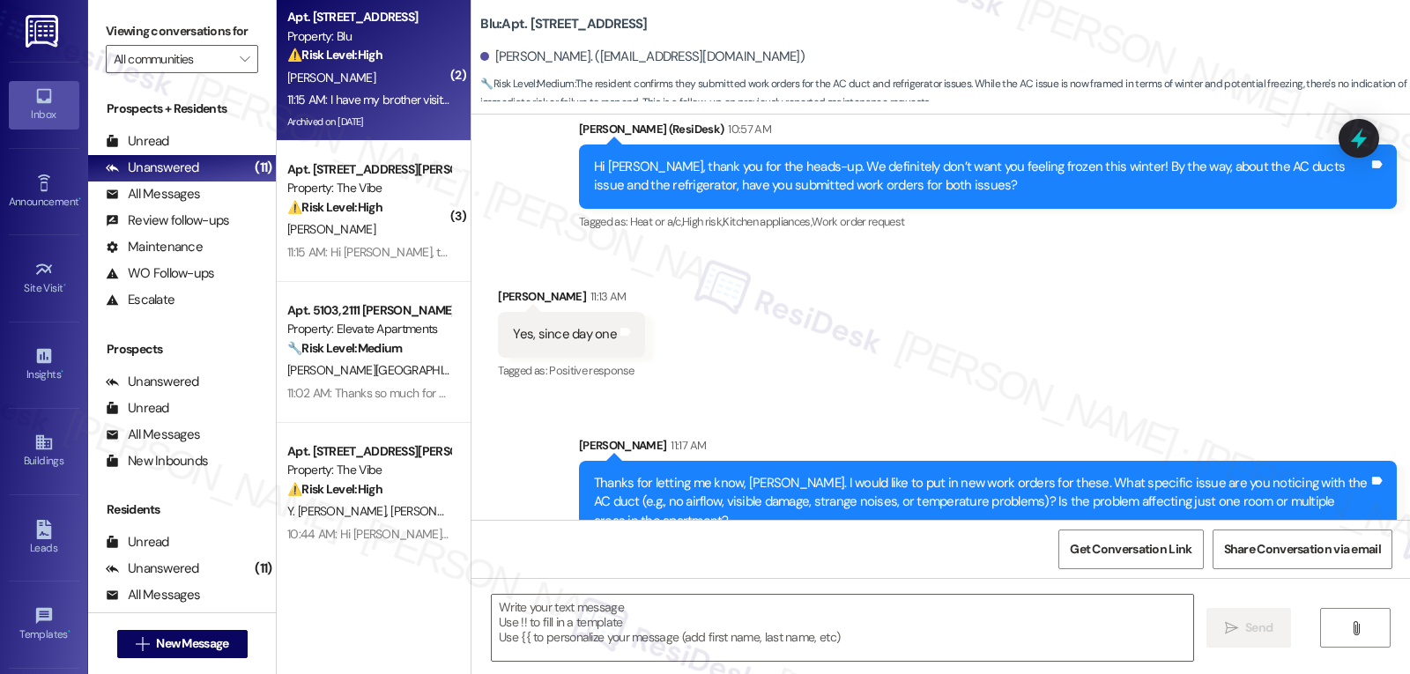
type textarea "Fetching suggested responses. Please feel free to read through the conversation…"
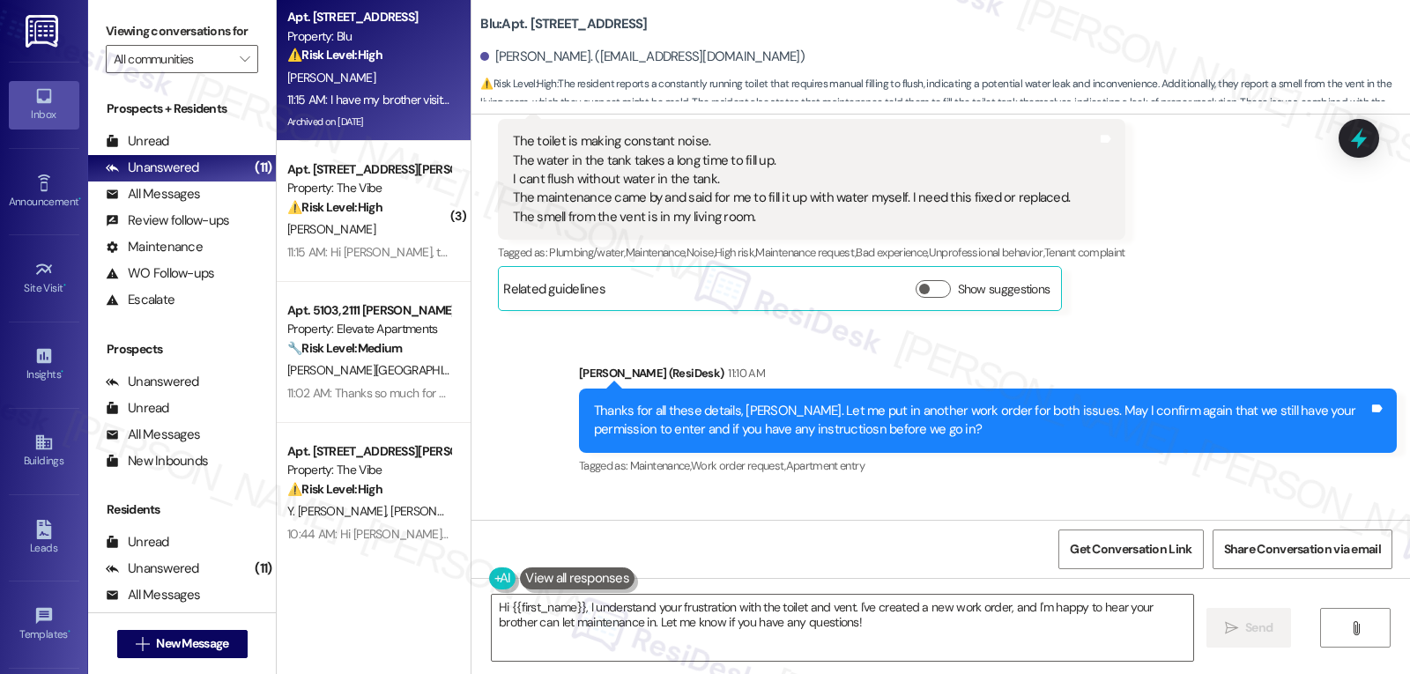
scroll to position [25411, 0]
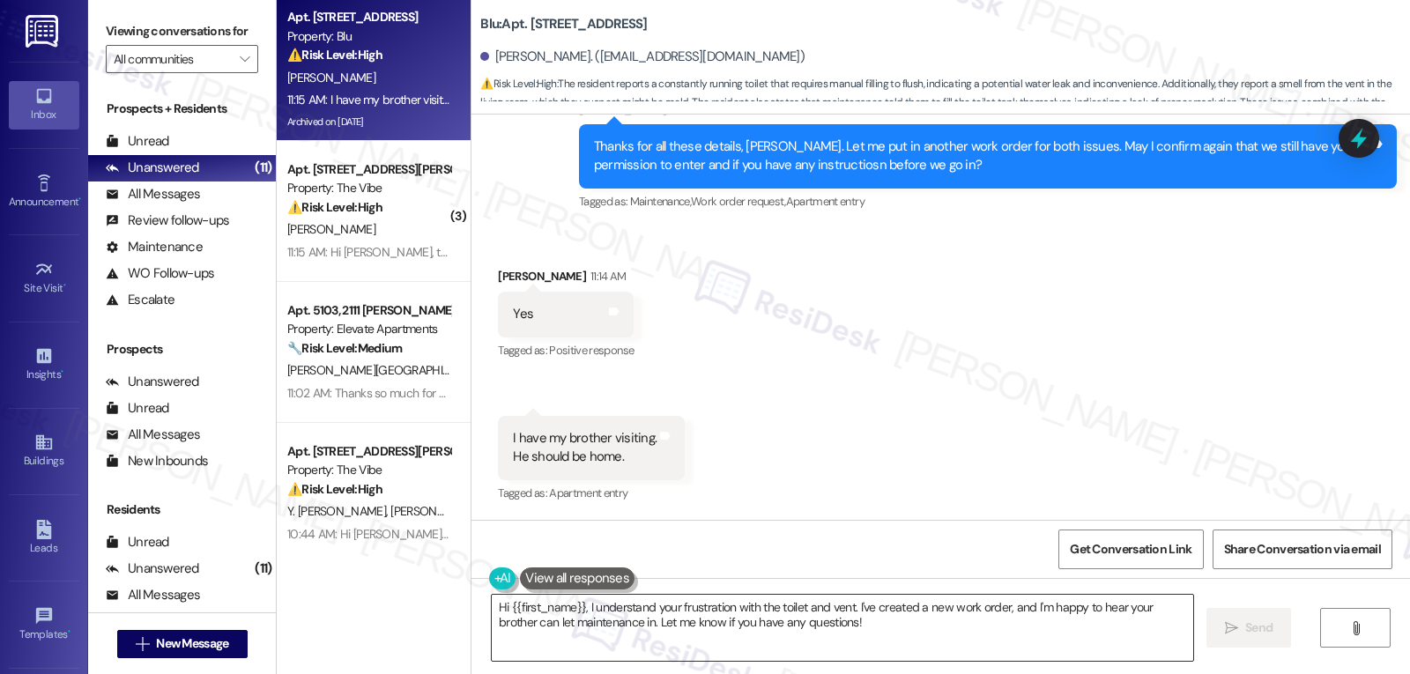
click at [837, 649] on textarea "Hi {{first_name}}, I understand your frustration with the toilet and vent. I've…" at bounding box center [843, 628] width 702 height 66
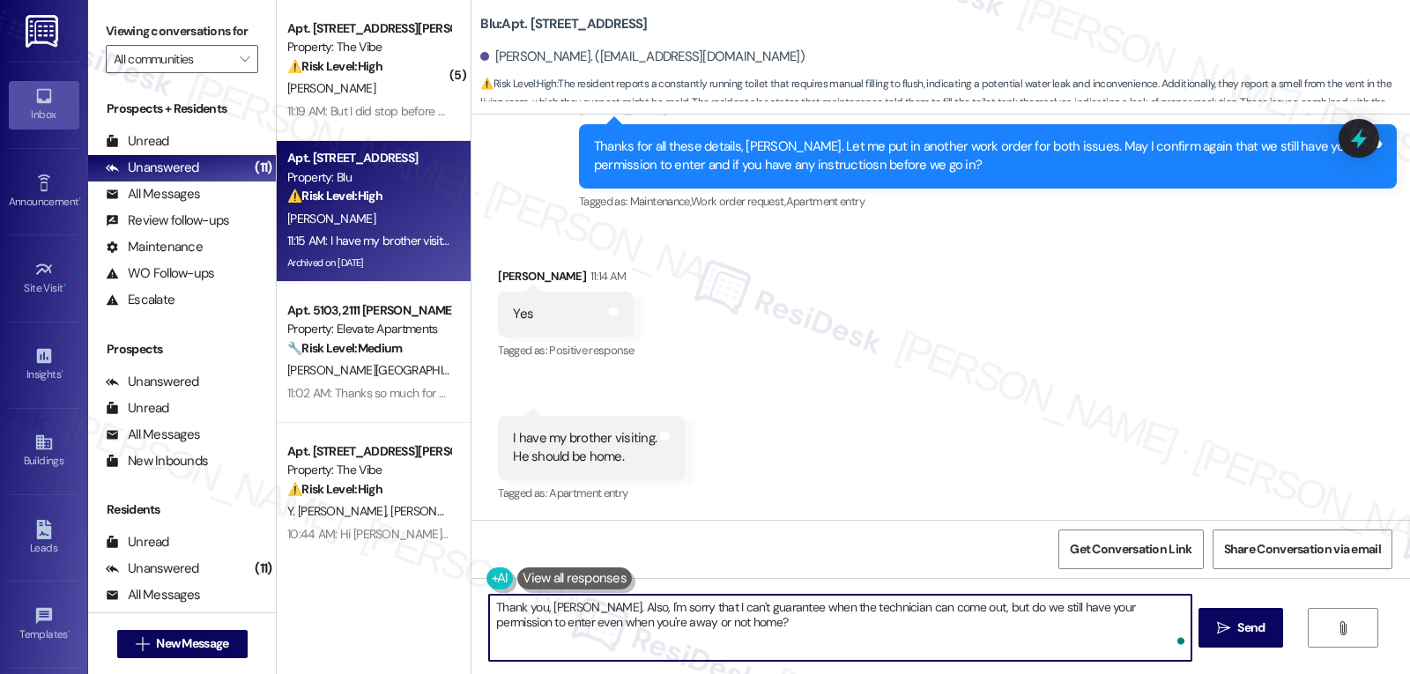
type textarea "Thank you, Marcos. Also, I'm sorry that I can't guarantee when the technician c…"
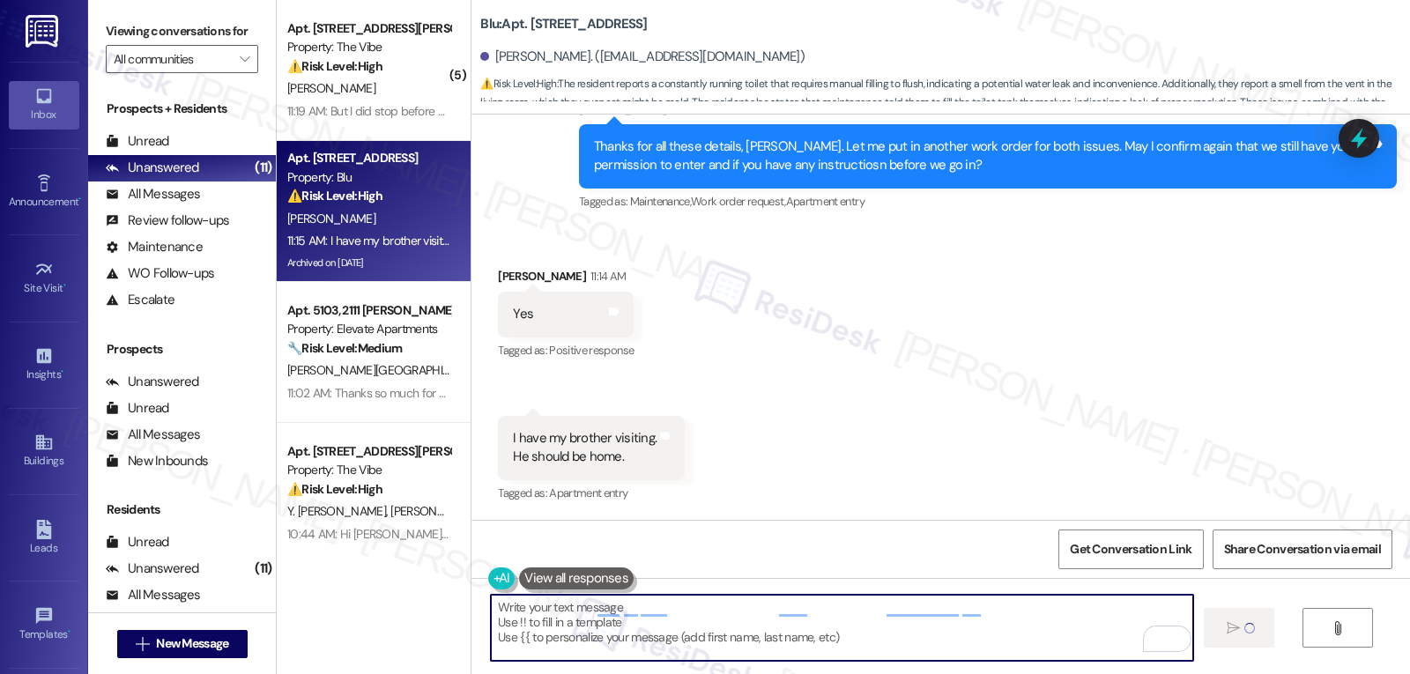
type textarea "Fetching suggested responses. Please feel free to read through the conversation…"
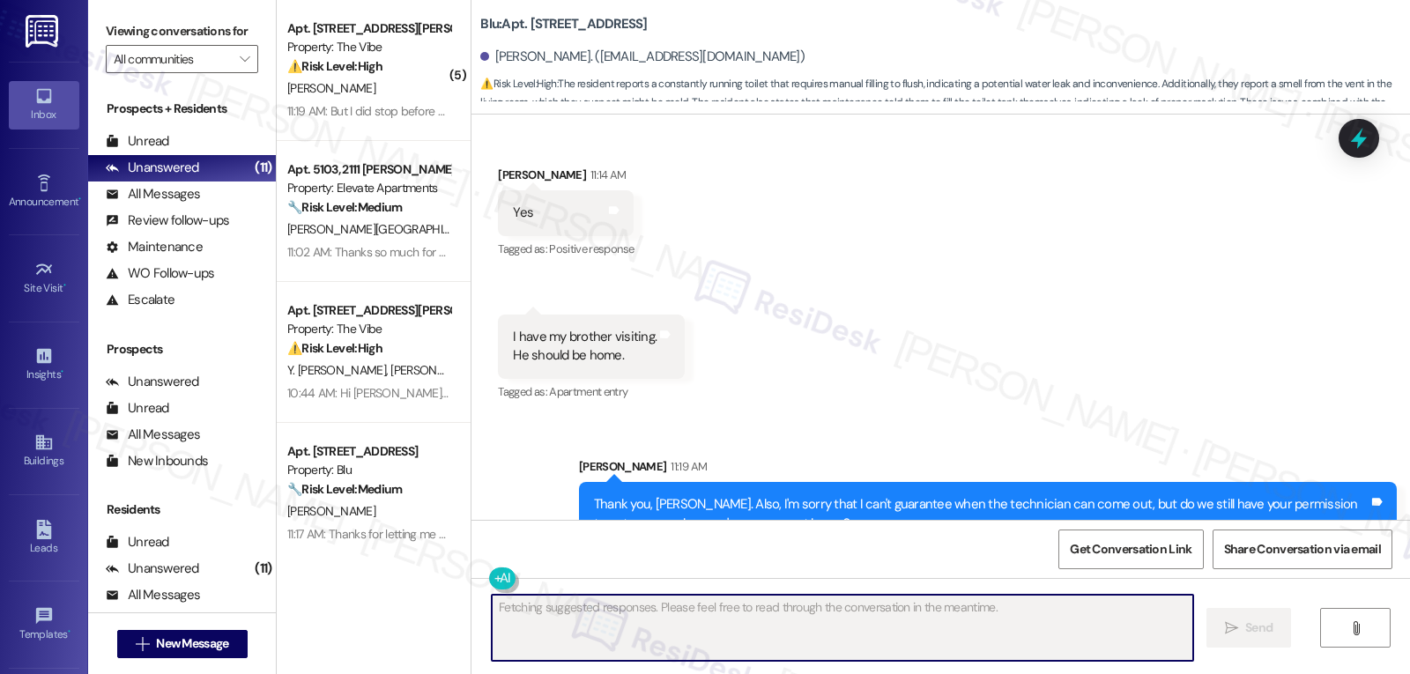
scroll to position [25553, 0]
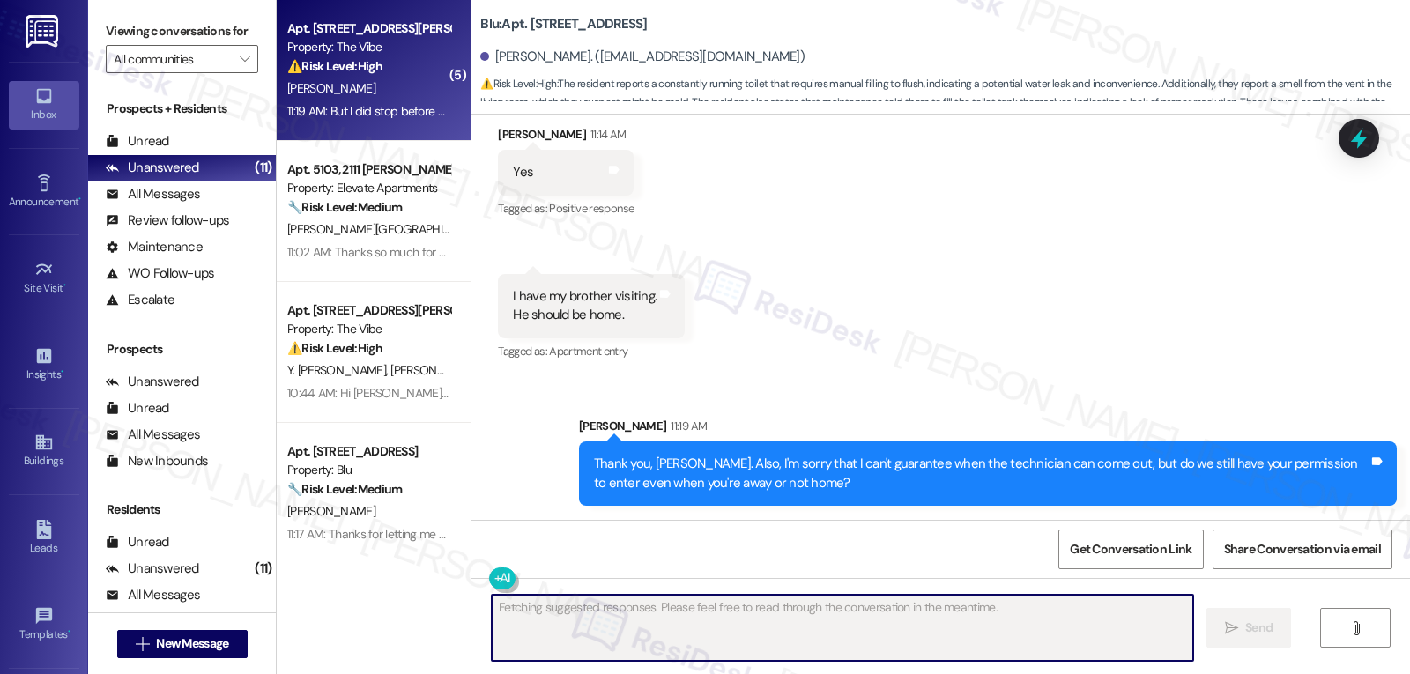
click at [370, 65] on strong "⚠️ Risk Level: High" at bounding box center [334, 66] width 95 height 16
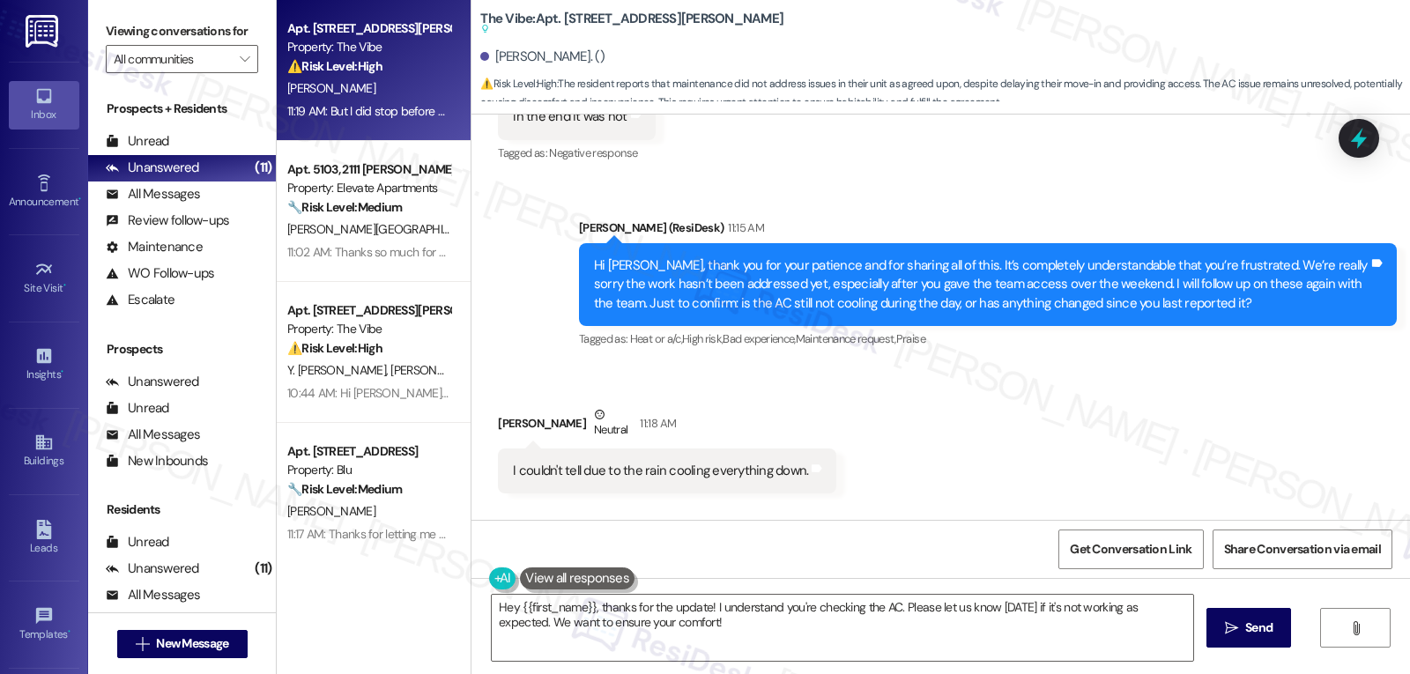
scroll to position [1965, 0]
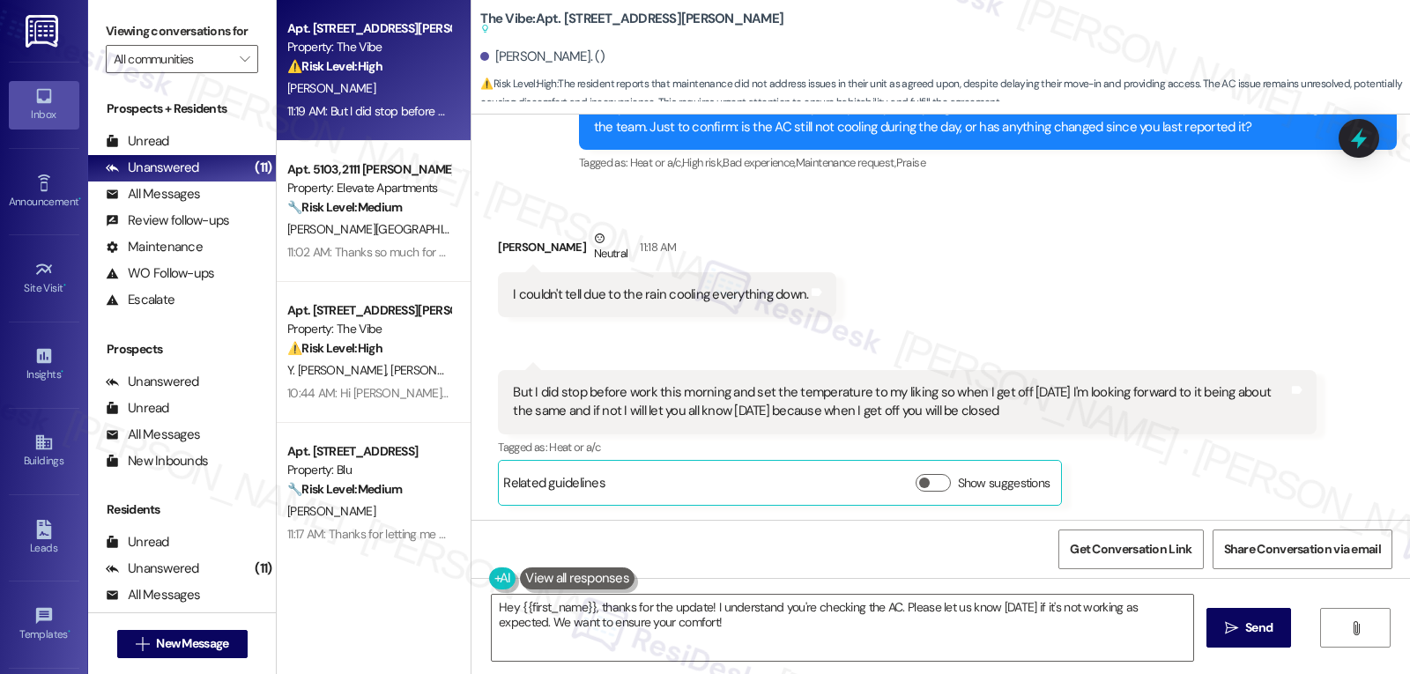
click at [787, 664] on div "Hey {{first_name}}, thanks for the update! I understand you're checking the AC.…" at bounding box center [940, 644] width 939 height 132
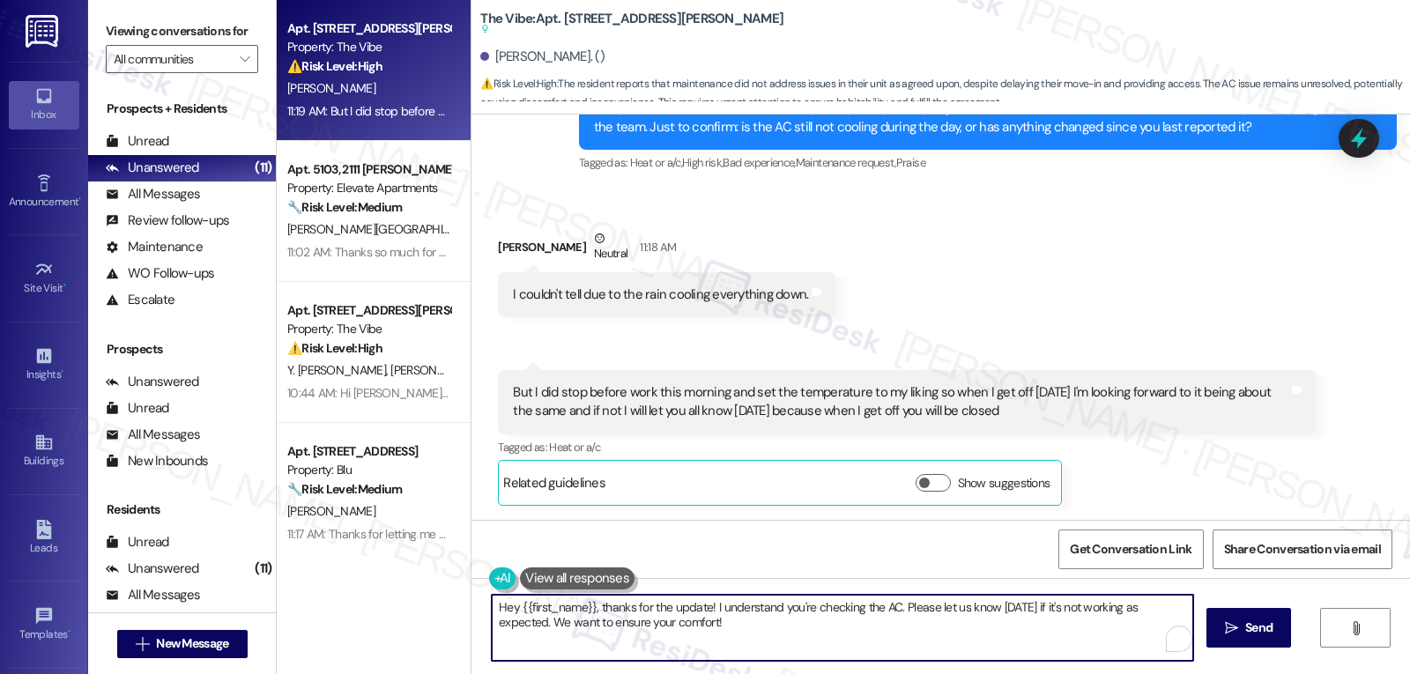
click at [780, 654] on textarea "Hey {{first_name}}, thanks for the update! I understand you're checking the AC.…" at bounding box center [843, 628] width 702 height 66
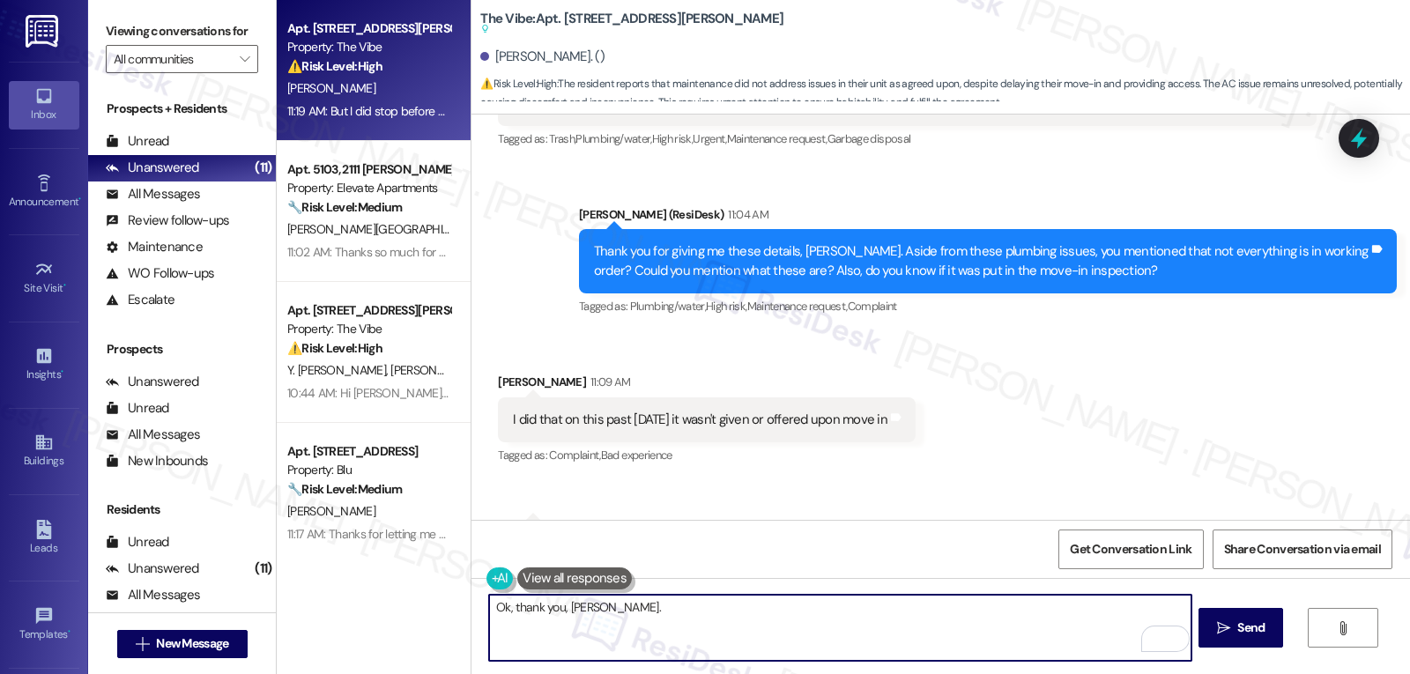
scroll to position [731, 0]
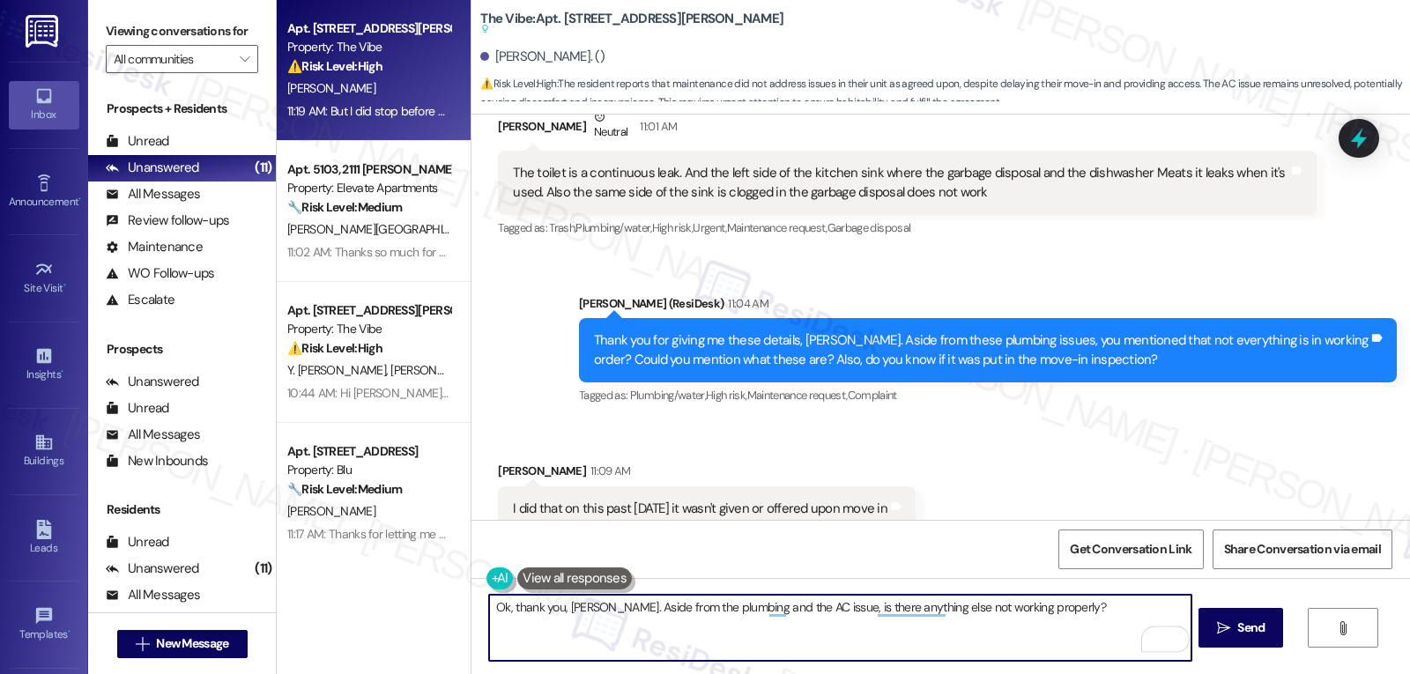
click at [1086, 607] on textarea "Ok, thank you, Anthony. Aside from the plumbing and the AC issue, is there anyt…" at bounding box center [840, 628] width 702 height 66
type textarea "Ok, thank you, Anthony. Aside from the plumbing and the AC issue, is there anyt…"
click at [1246, 635] on span "Send" at bounding box center [1250, 628] width 27 height 19
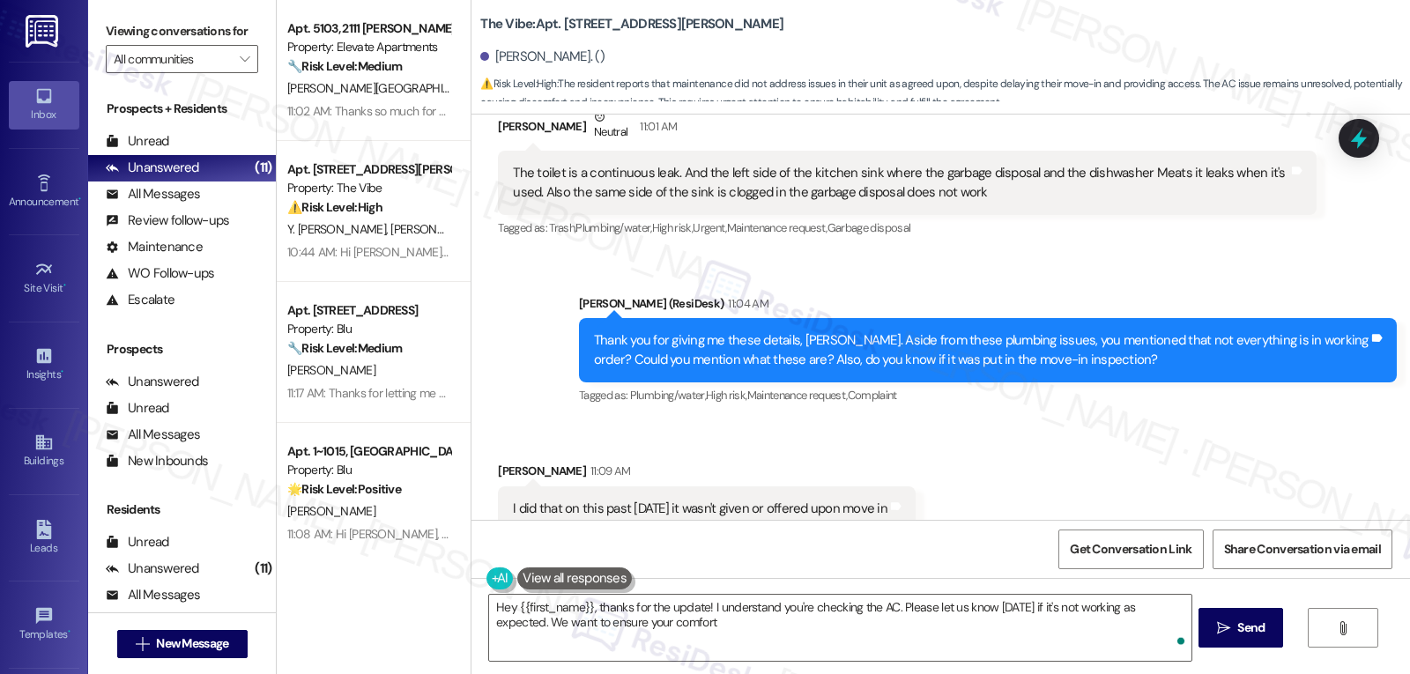
type textarea "Hey {{first_name}}, thanks for the update! I understand you're checking the AC.…"
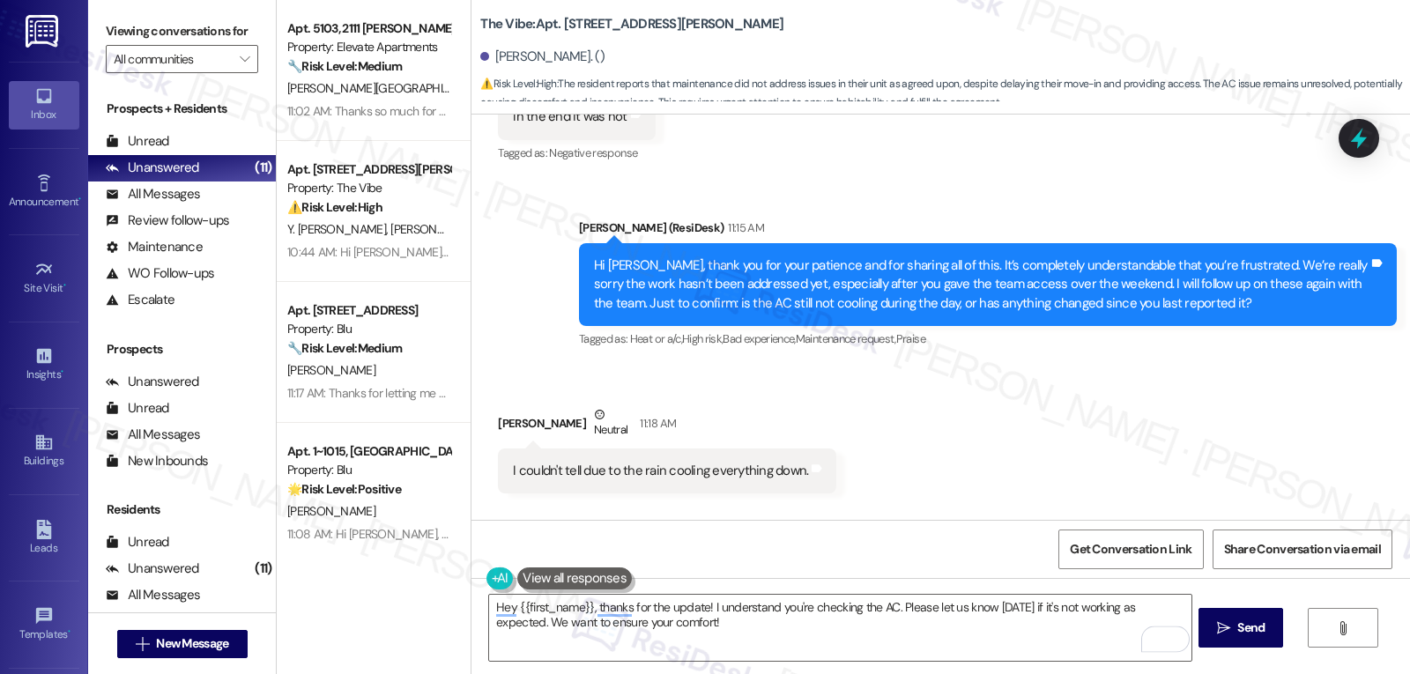
scroll to position [2043, 0]
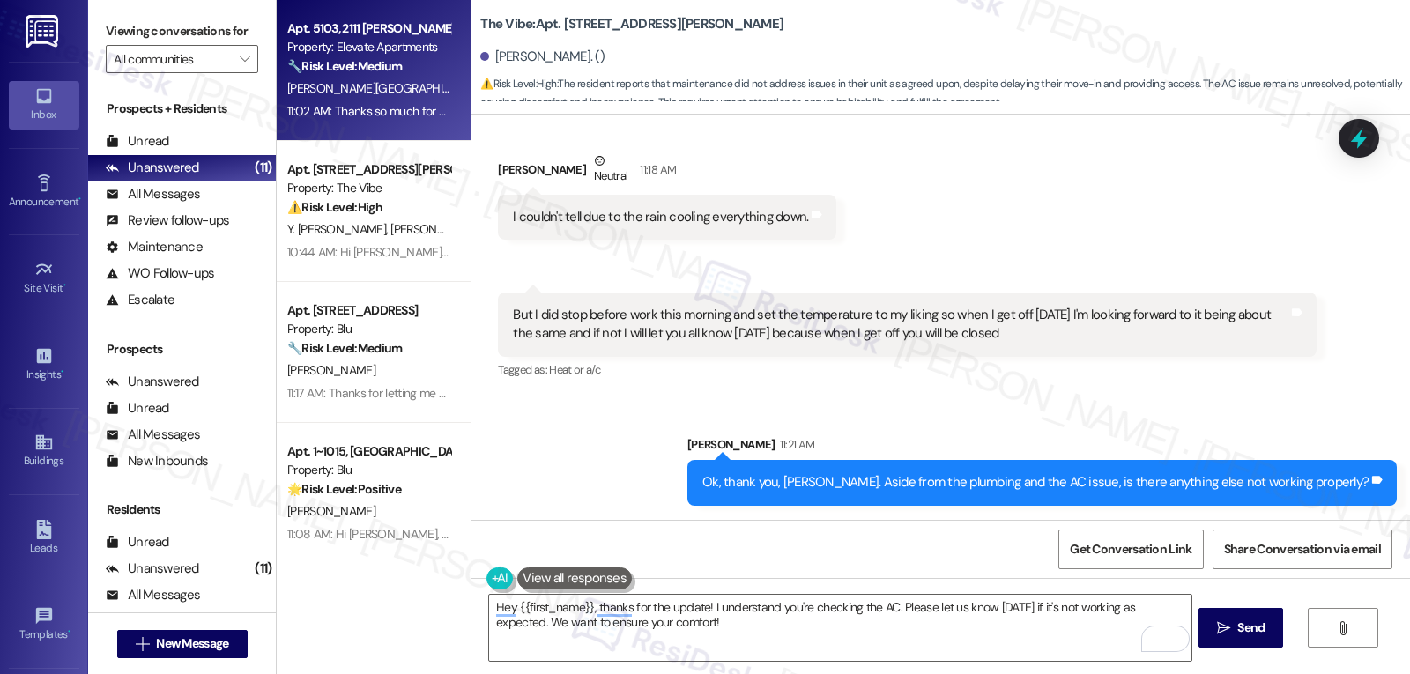
click at [325, 115] on div "11:02 AM: Thanks so much for sharing that, Felix. It definitely makes sense tha…" at bounding box center [1146, 111] width 1719 height 16
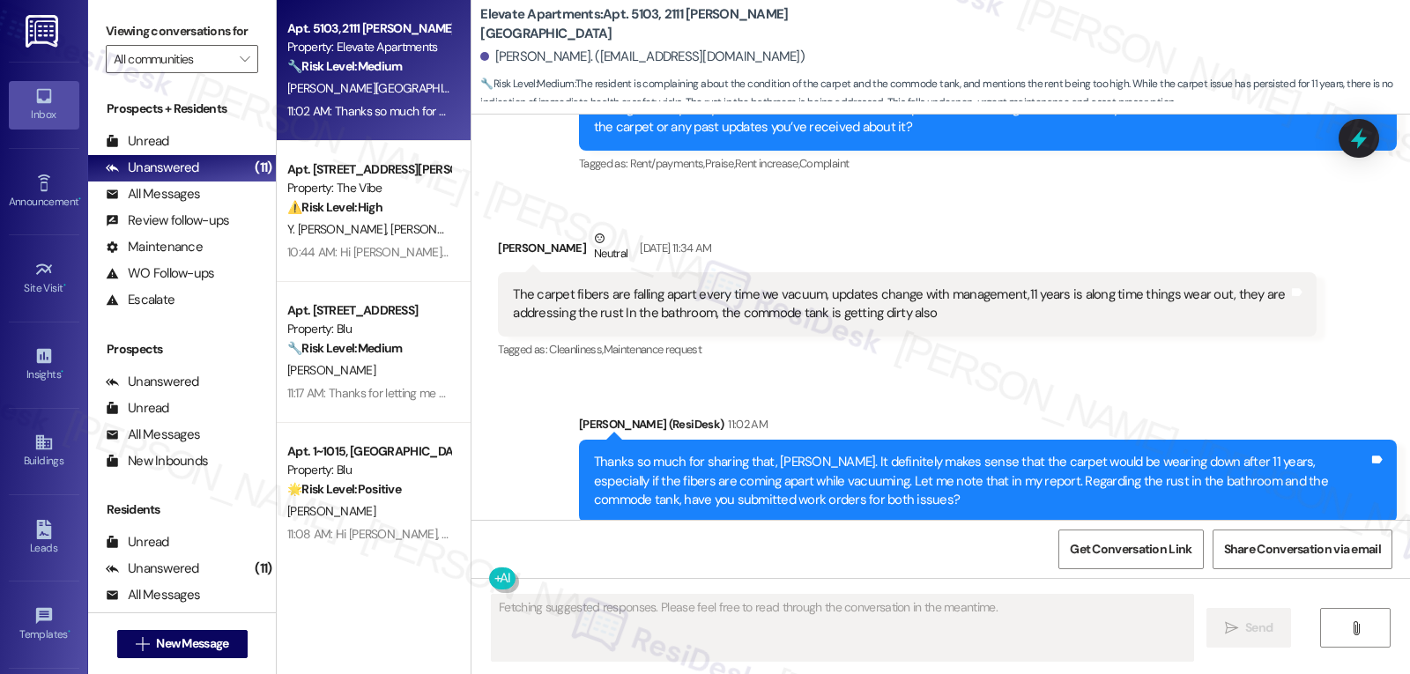
scroll to position [2250, 0]
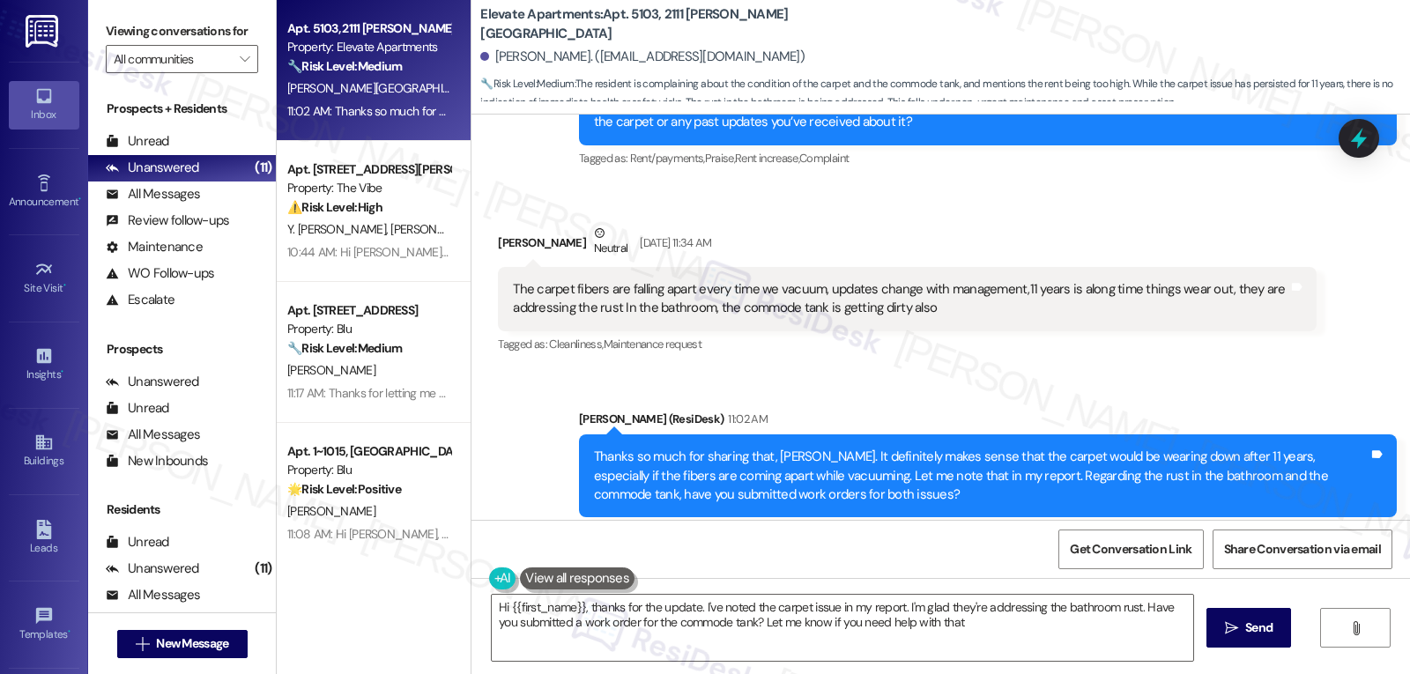
type textarea "Hi {{first_name}}, thanks for the update. I've noted the carpet issue in my rep…"
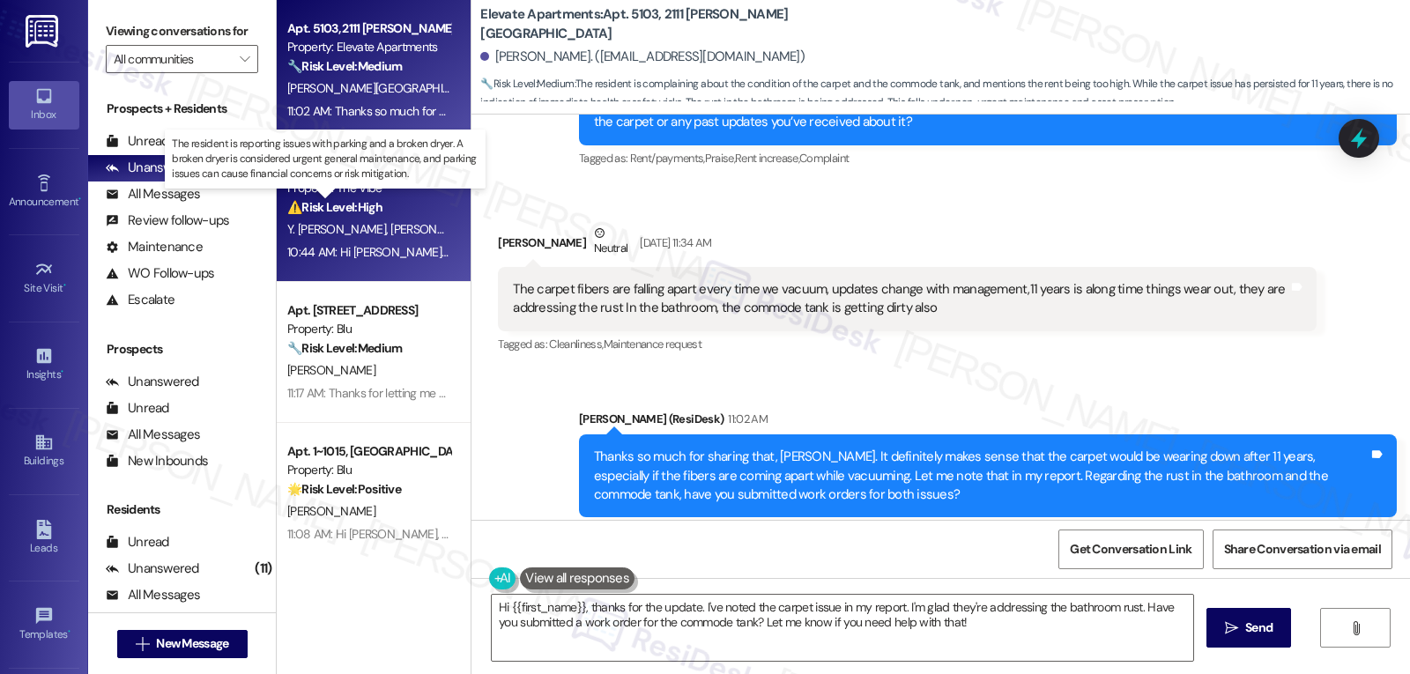
click at [350, 204] on strong "⚠️ Risk Level: High" at bounding box center [334, 207] width 95 height 16
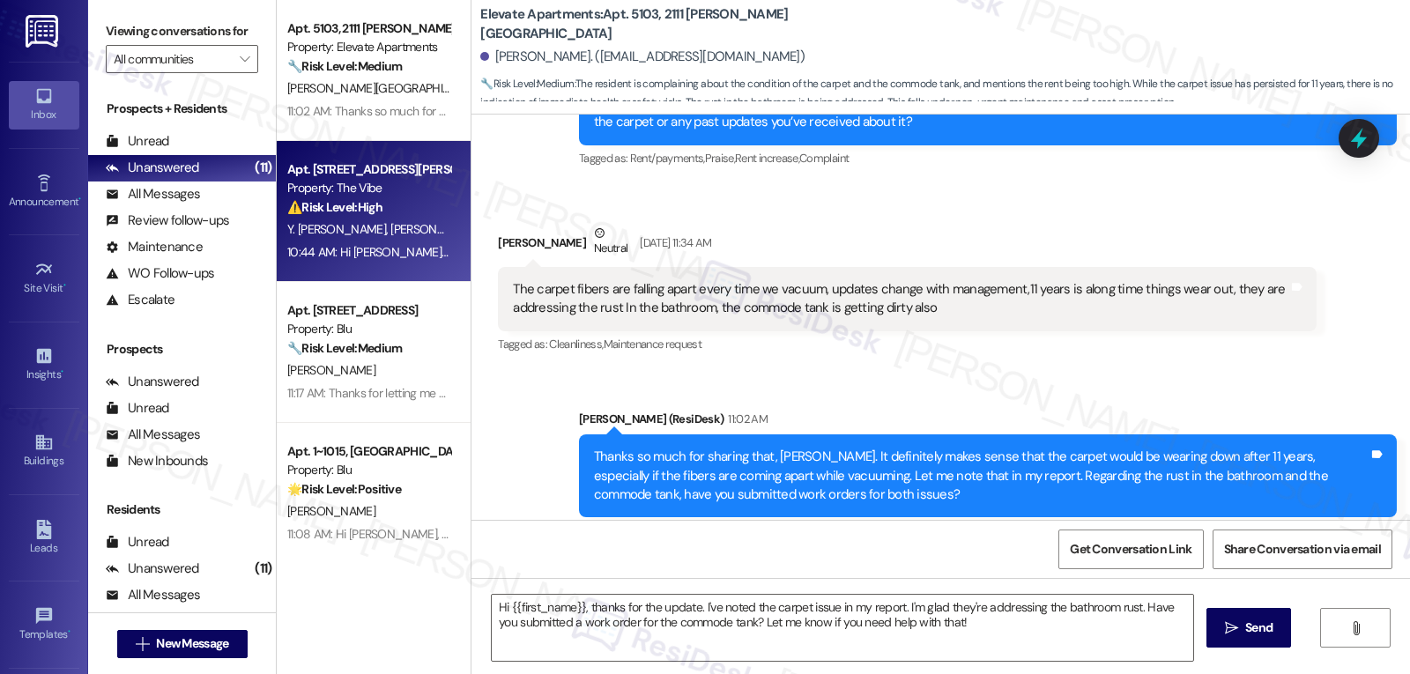
type textarea "Fetching suggested responses. Please feel free to read through the conversation…"
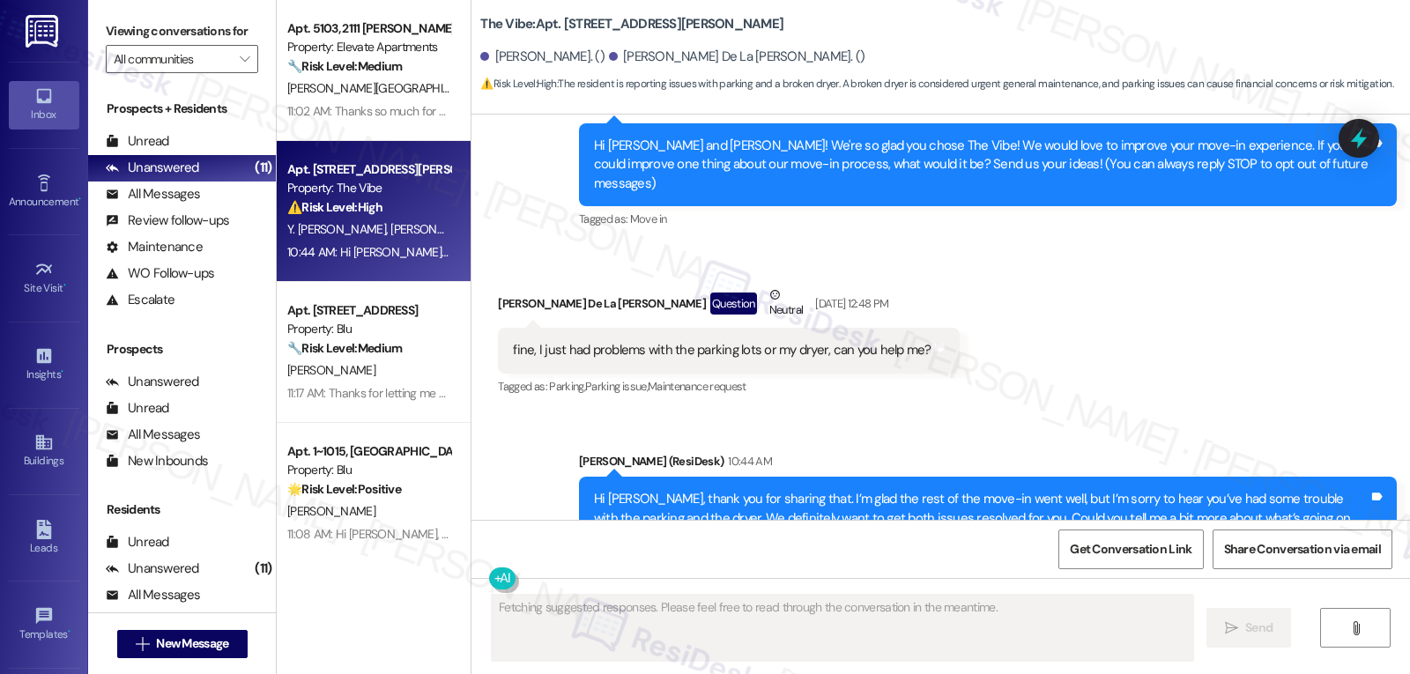
scroll to position [234, 0]
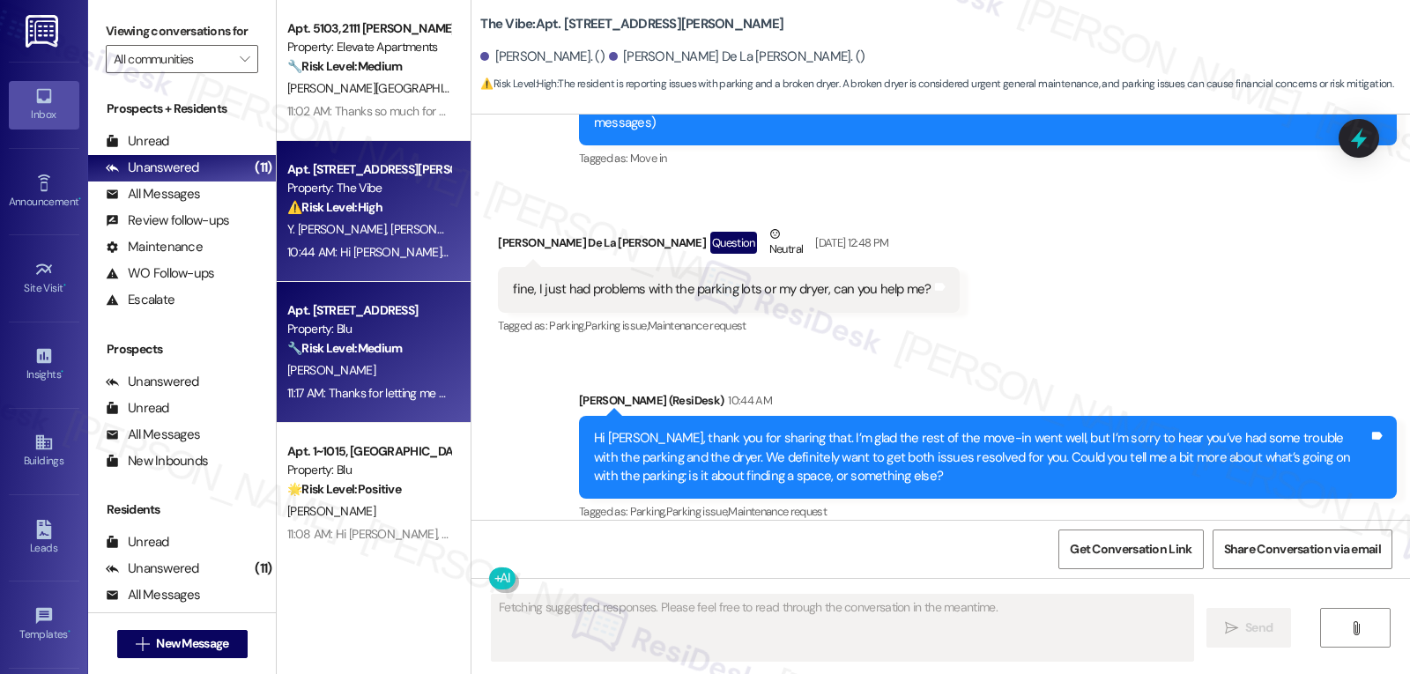
click at [350, 353] on strong "🔧 Risk Level: Medium" at bounding box center [344, 348] width 115 height 16
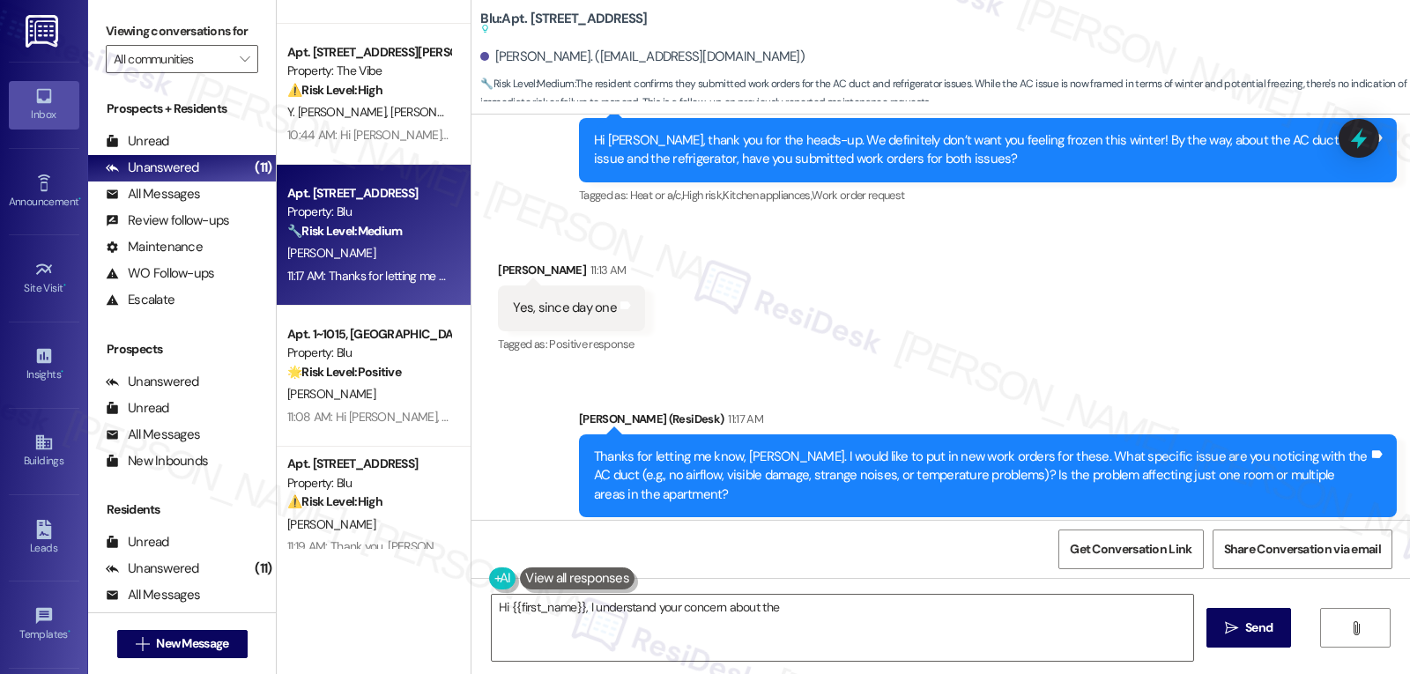
scroll to position [176, 0]
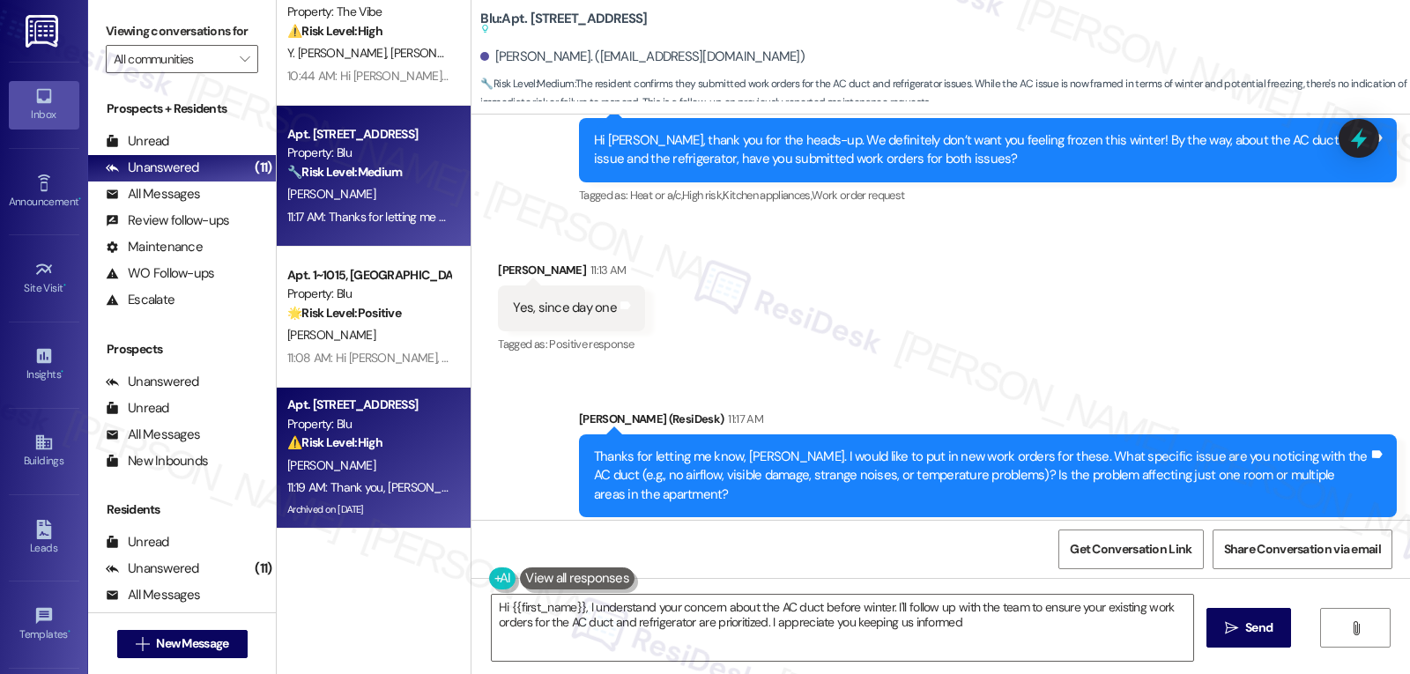
type textarea "Hi {{first_name}}, I understand your concern about the AC duct before winter. I…"
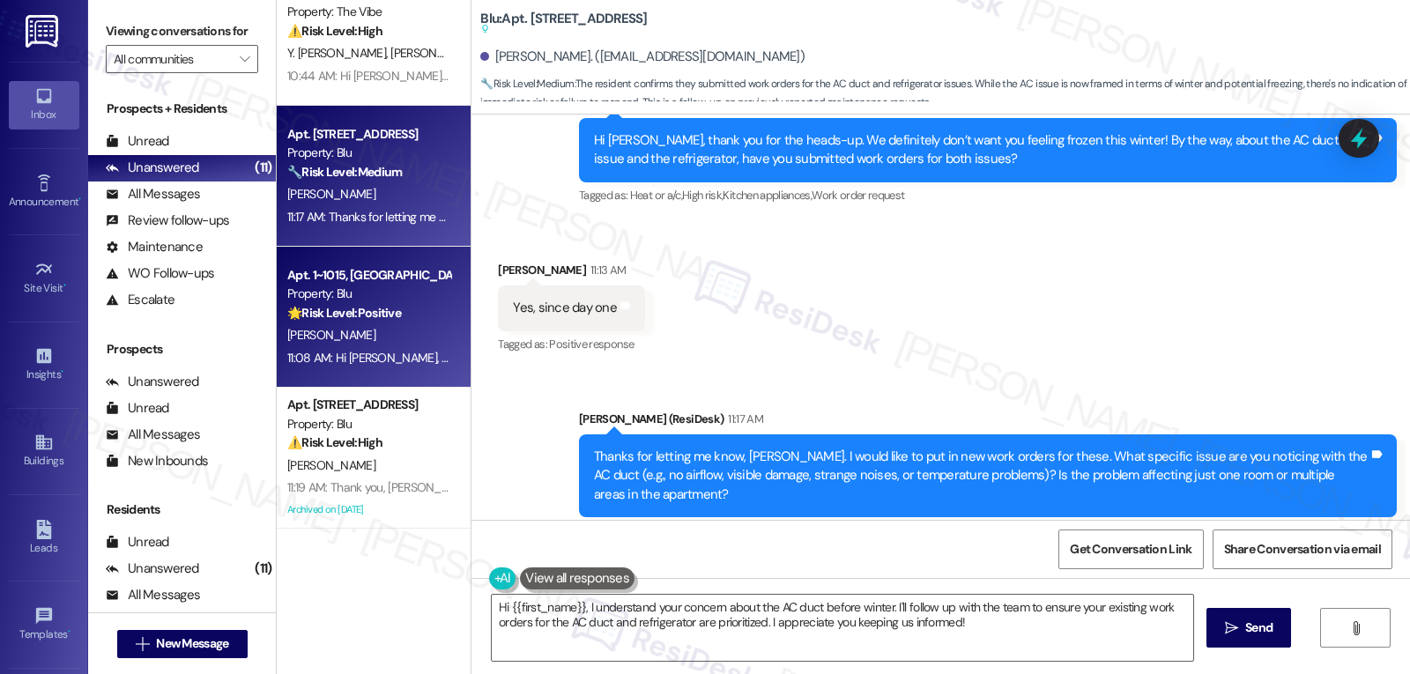
click at [352, 327] on div "[PERSON_NAME]" at bounding box center [369, 335] width 167 height 22
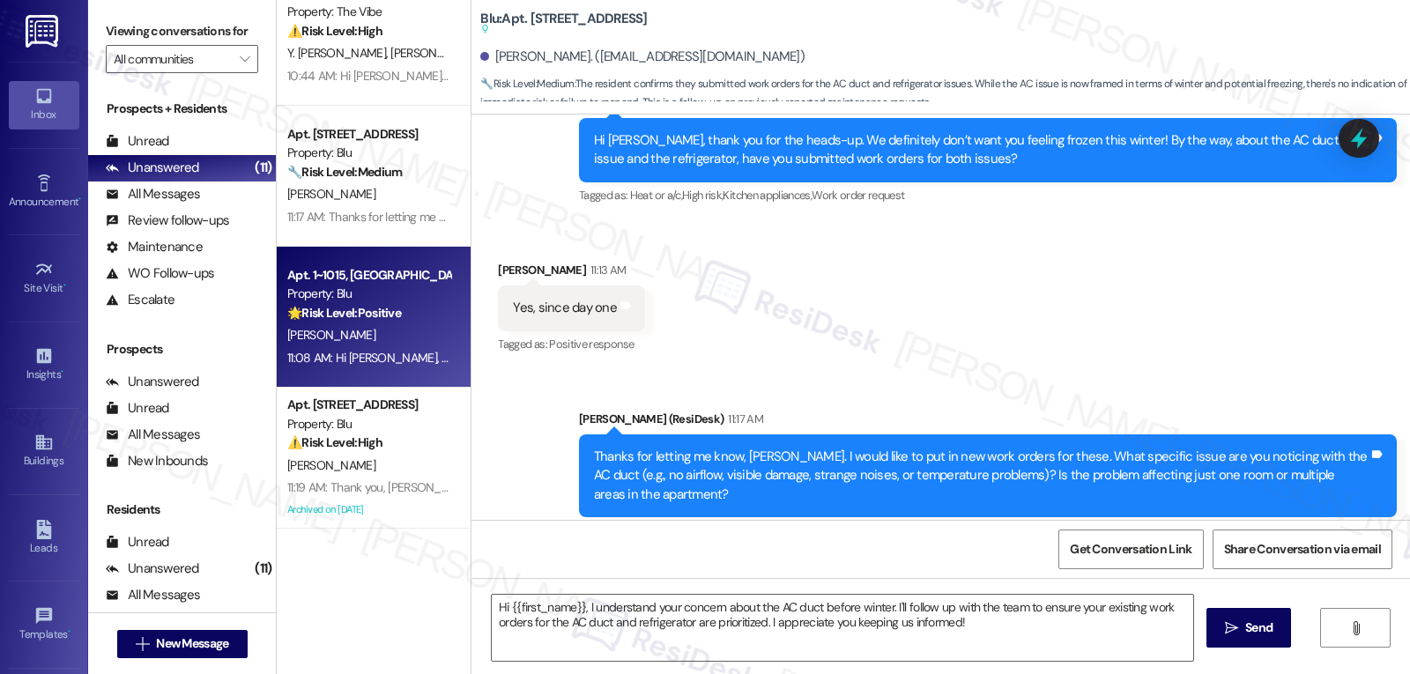
type textarea "Fetching suggested responses. Please feel free to read through the conversation…"
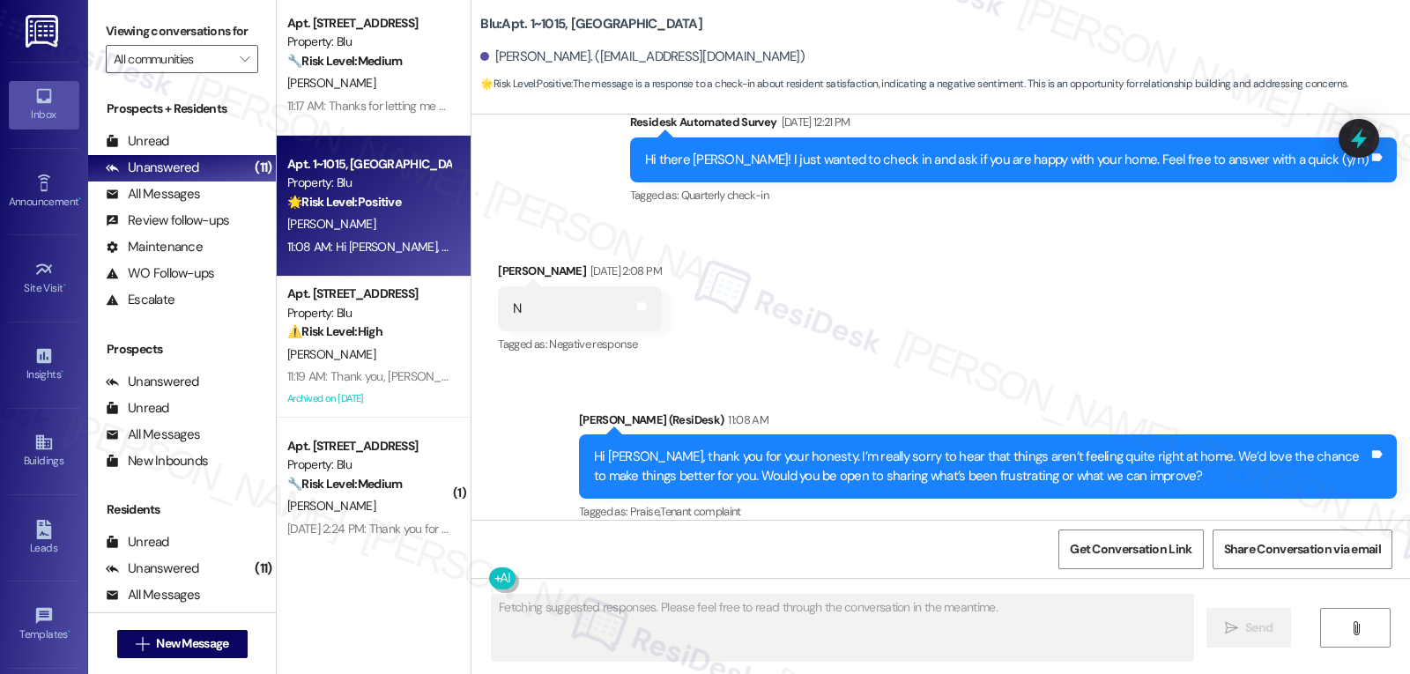
scroll to position [353, 0]
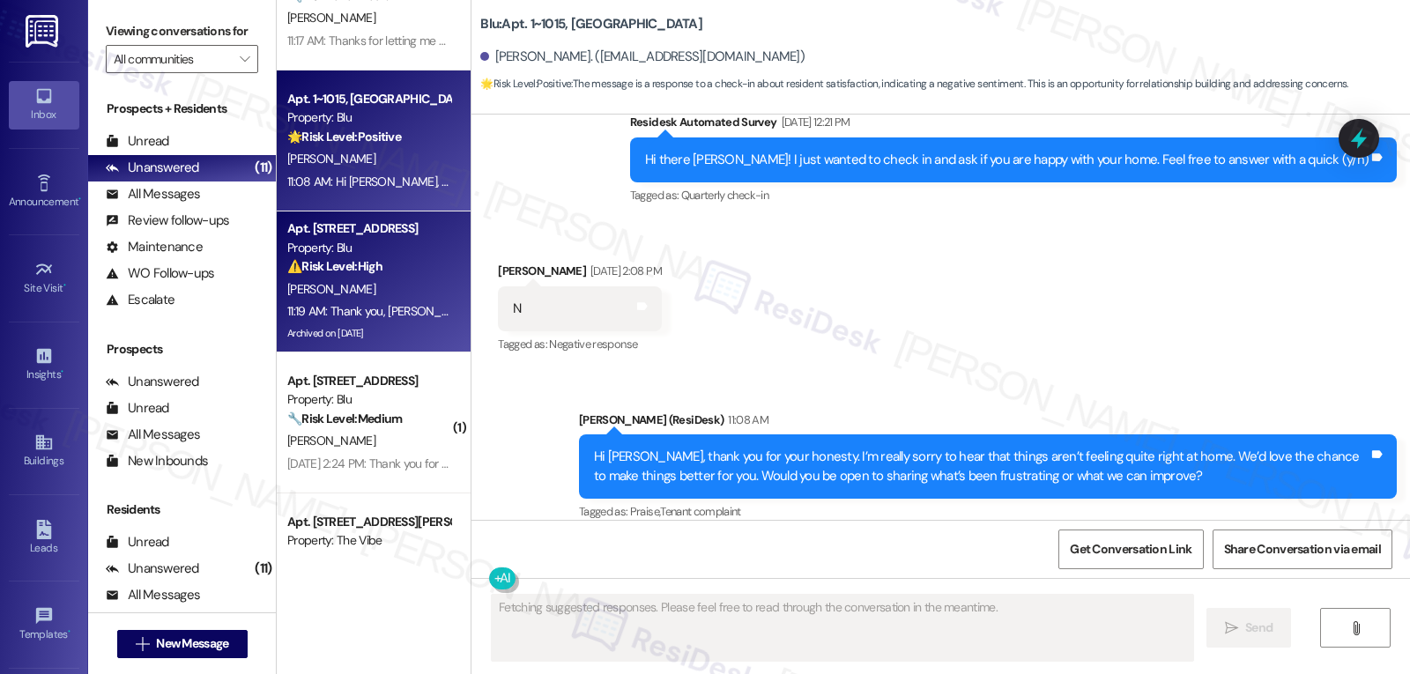
click at [362, 303] on div "11:19 AM: Thank you, Marcos. Also, I'm sorry that I can't guarantee when the te…" at bounding box center [775, 311] width 977 height 16
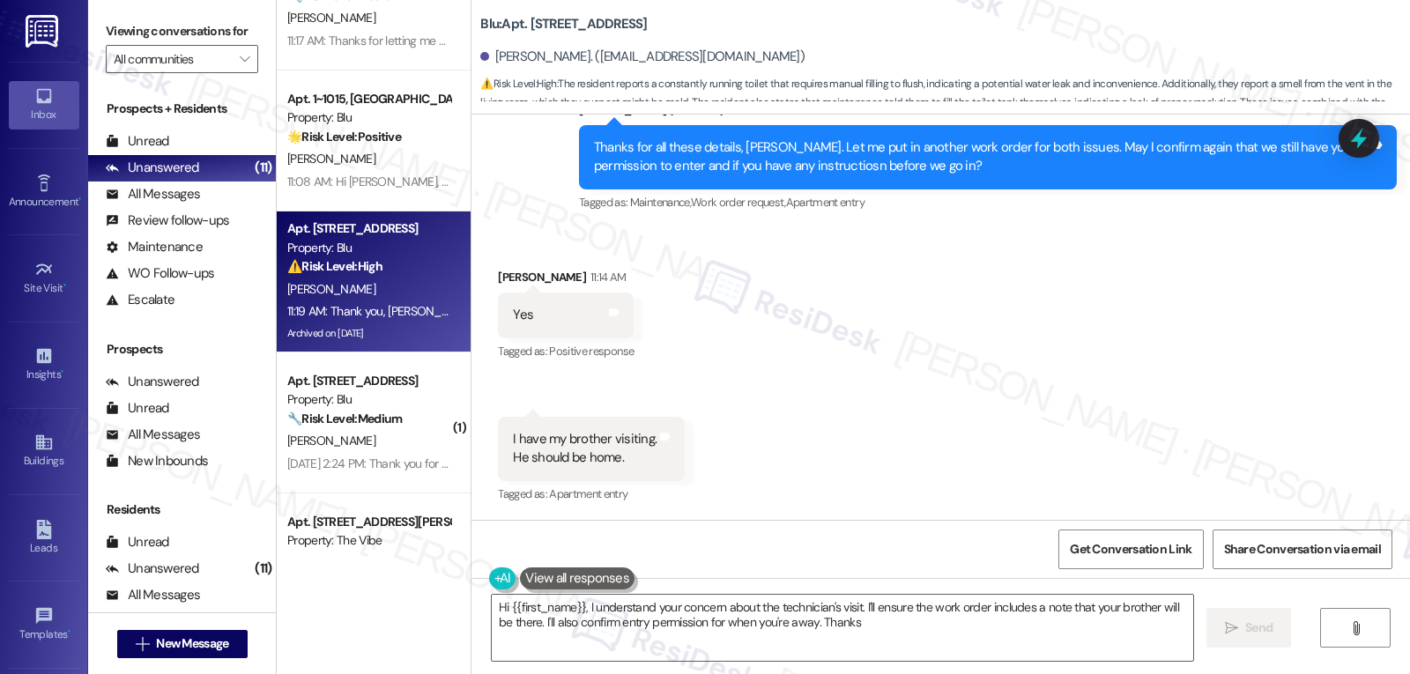
type textarea "Hi {{first_name}}, I understand your concern about the technician's visit. I'll…"
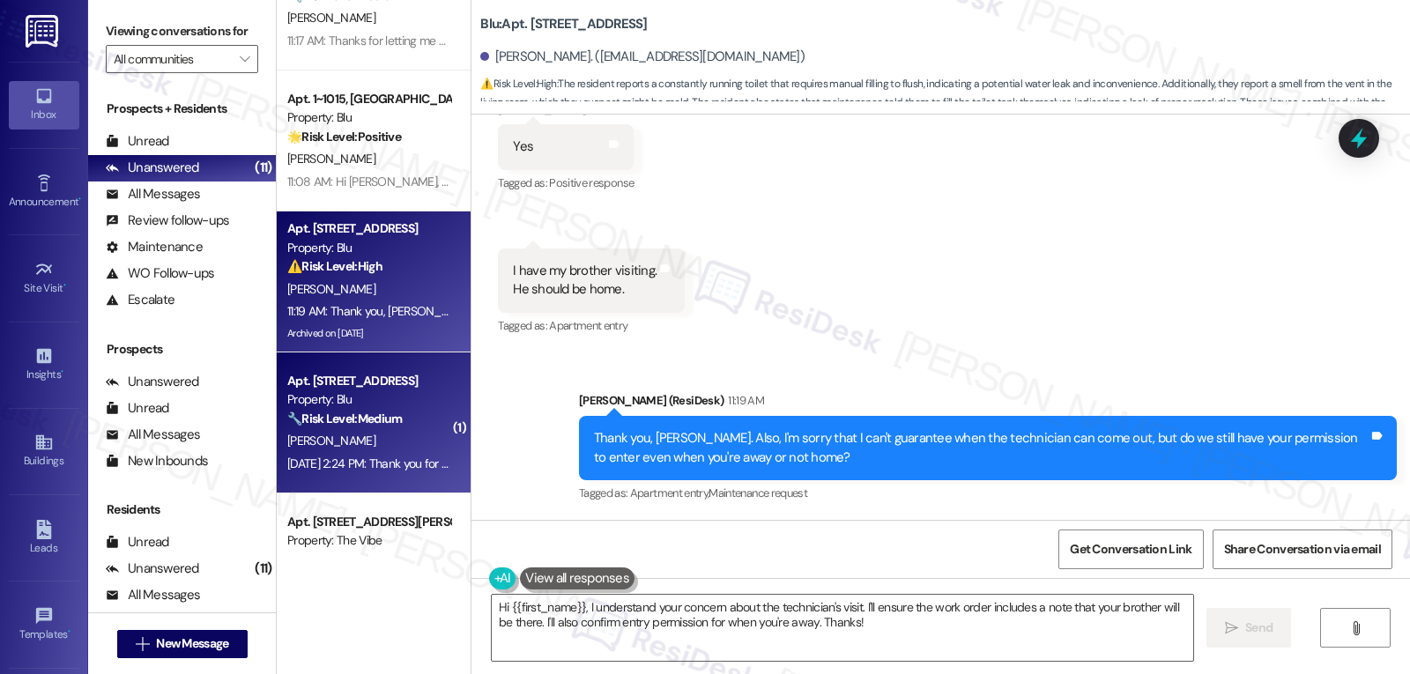
click at [287, 445] on span "[PERSON_NAME]" at bounding box center [331, 441] width 88 height 16
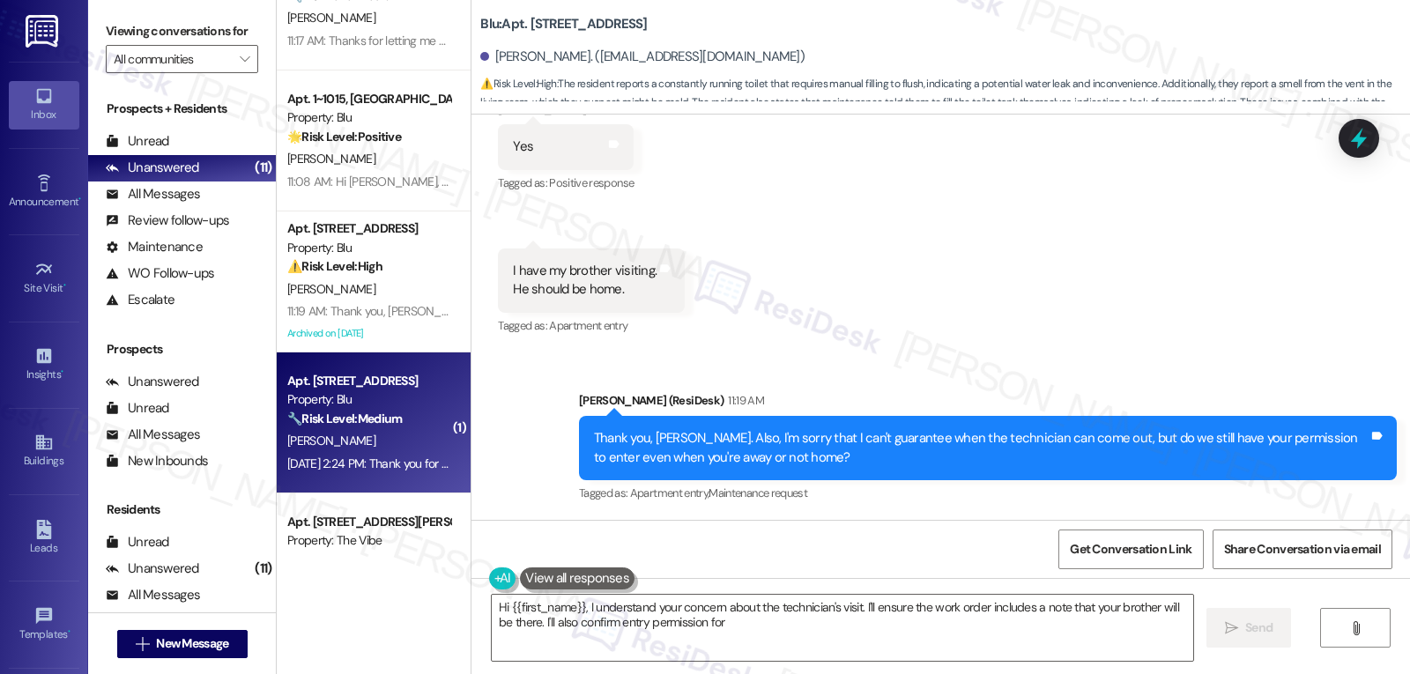
type textarea "Hi {{first_name}}, I understand your concern about the technician's visit. I'll…"
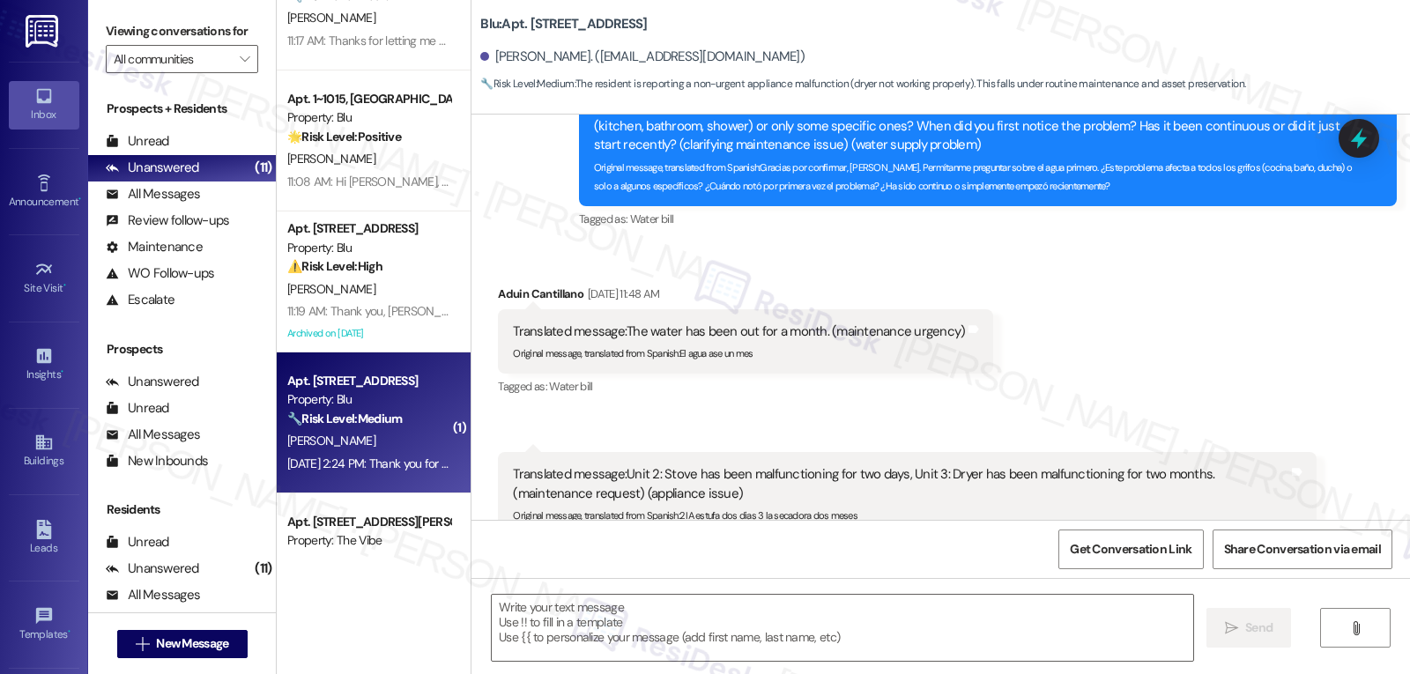
type textarea "Fetching suggested responses. Please feel free to read through the conversation…"
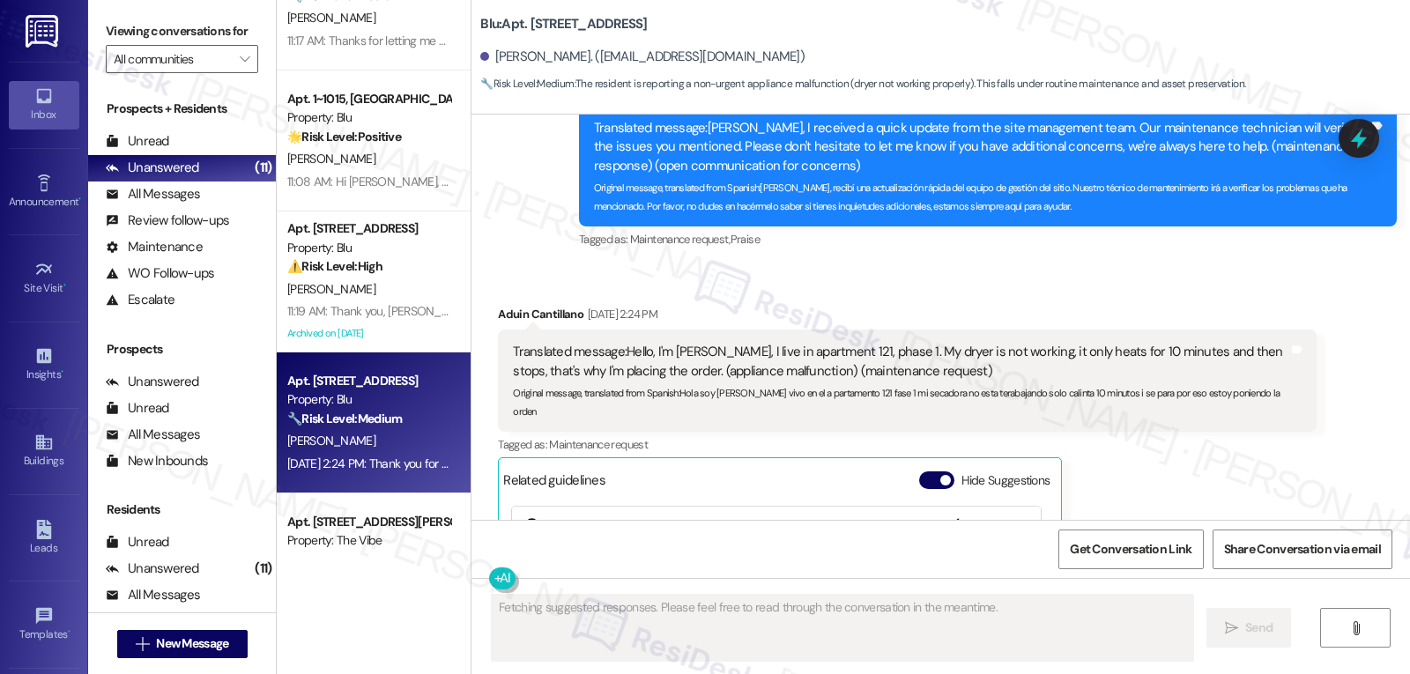
scroll to position [3732, 0]
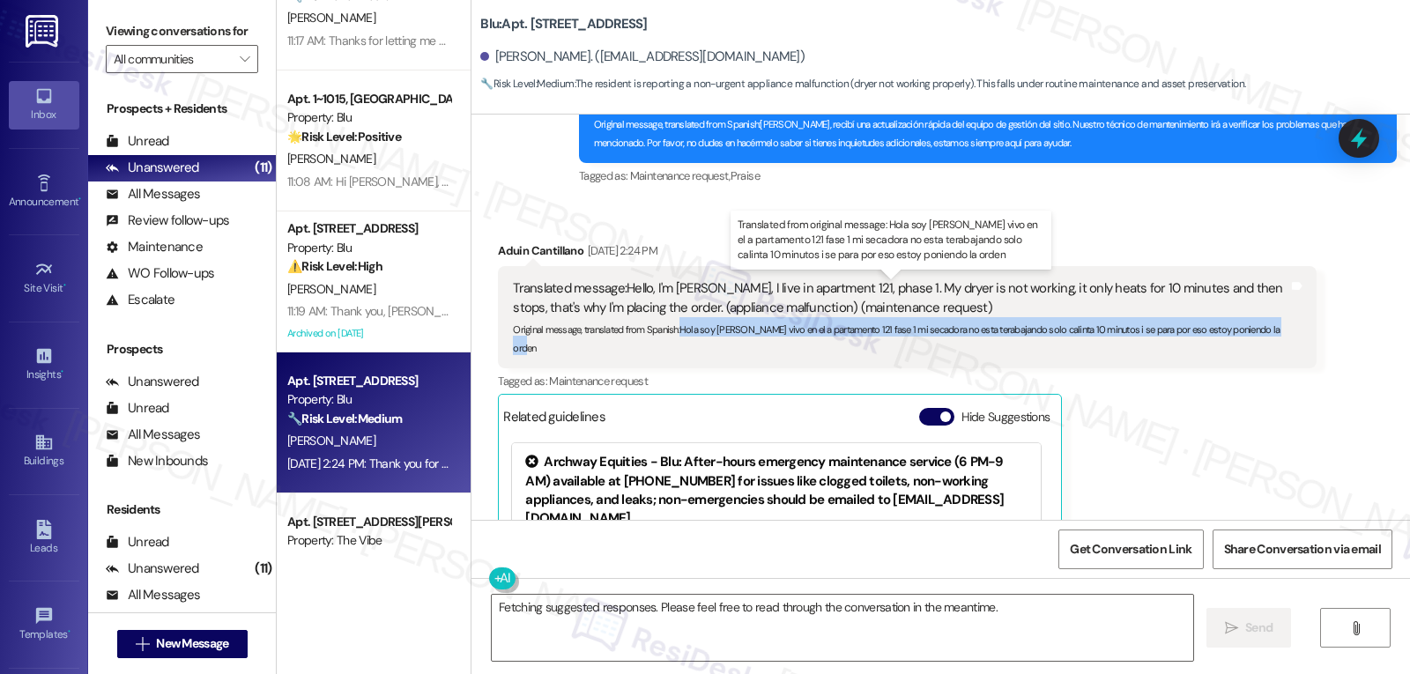
drag, startPoint x: 667, startPoint y: 330, endPoint x: 1276, endPoint y: 332, distance: 609.0
click at [1276, 332] on div "Original message, translated from Spanish : Hola soy Aduin funes vivo en el a p…" at bounding box center [900, 336] width 775 height 38
copy sub "Hola soy Aduin funes vivo en el a partamento 121 fase 1 mi secadora no esta ter…"
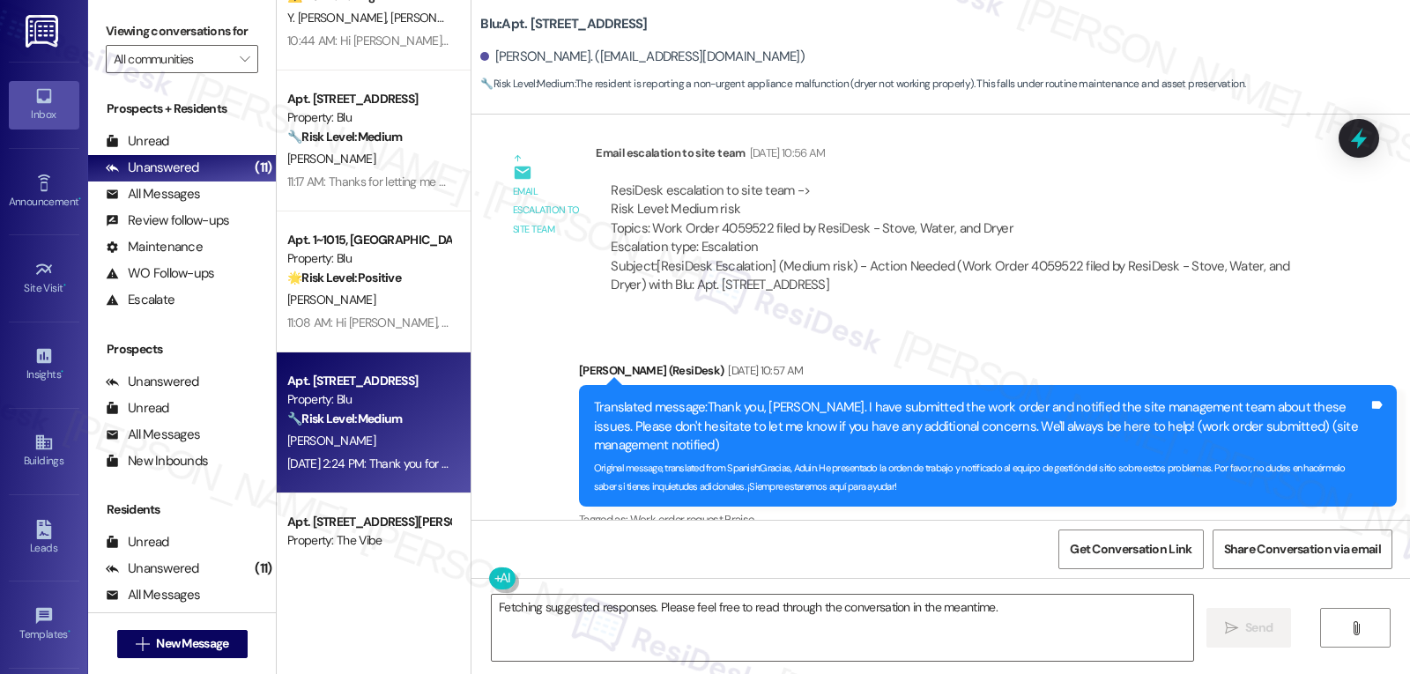
scroll to position [2851, 0]
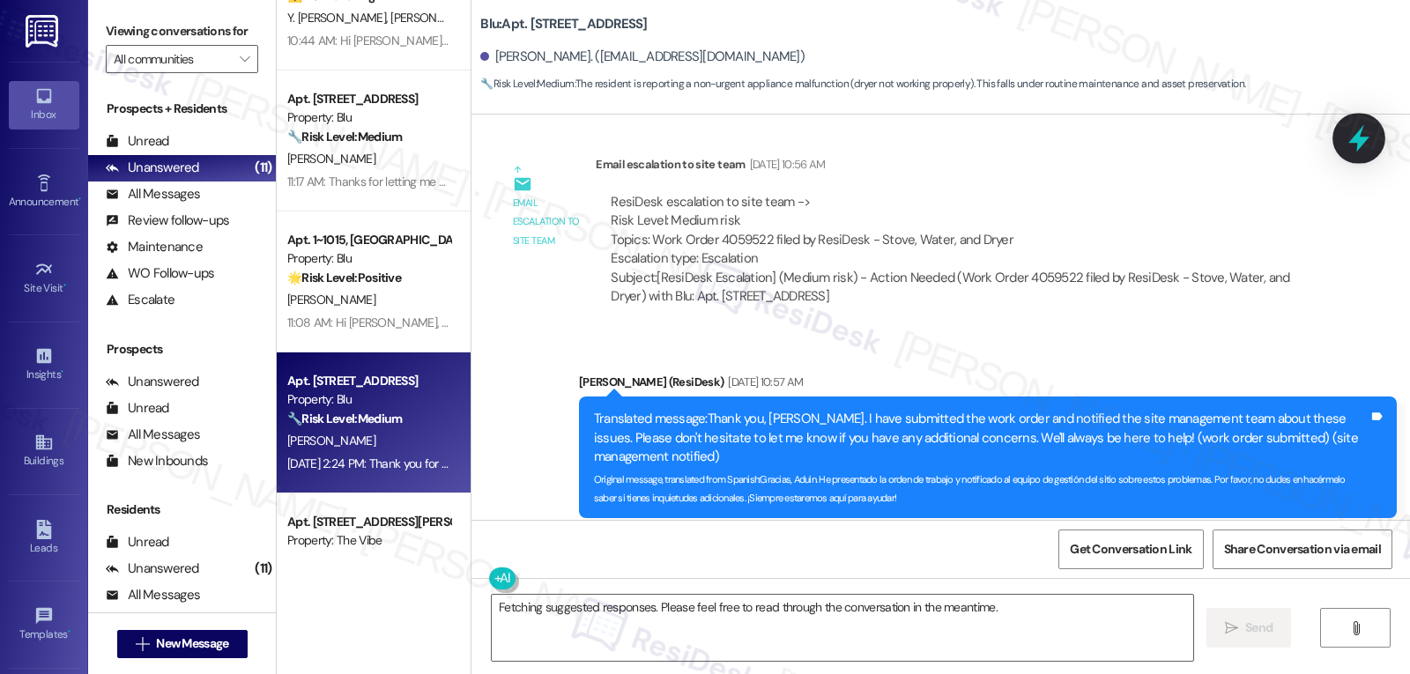
click at [1366, 123] on icon at bounding box center [1359, 138] width 30 height 30
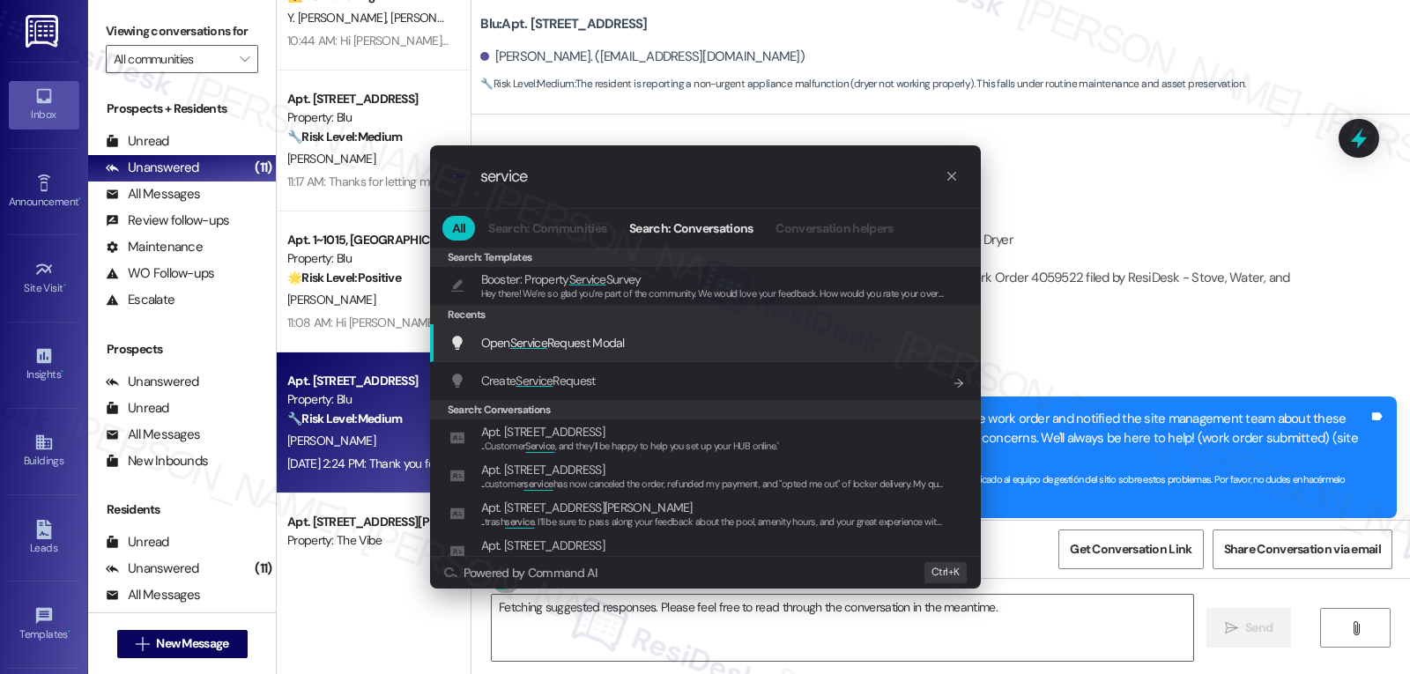
type input "service"
click at [620, 327] on div "Open Service Request Modal Add shortcut" at bounding box center [705, 343] width 551 height 38
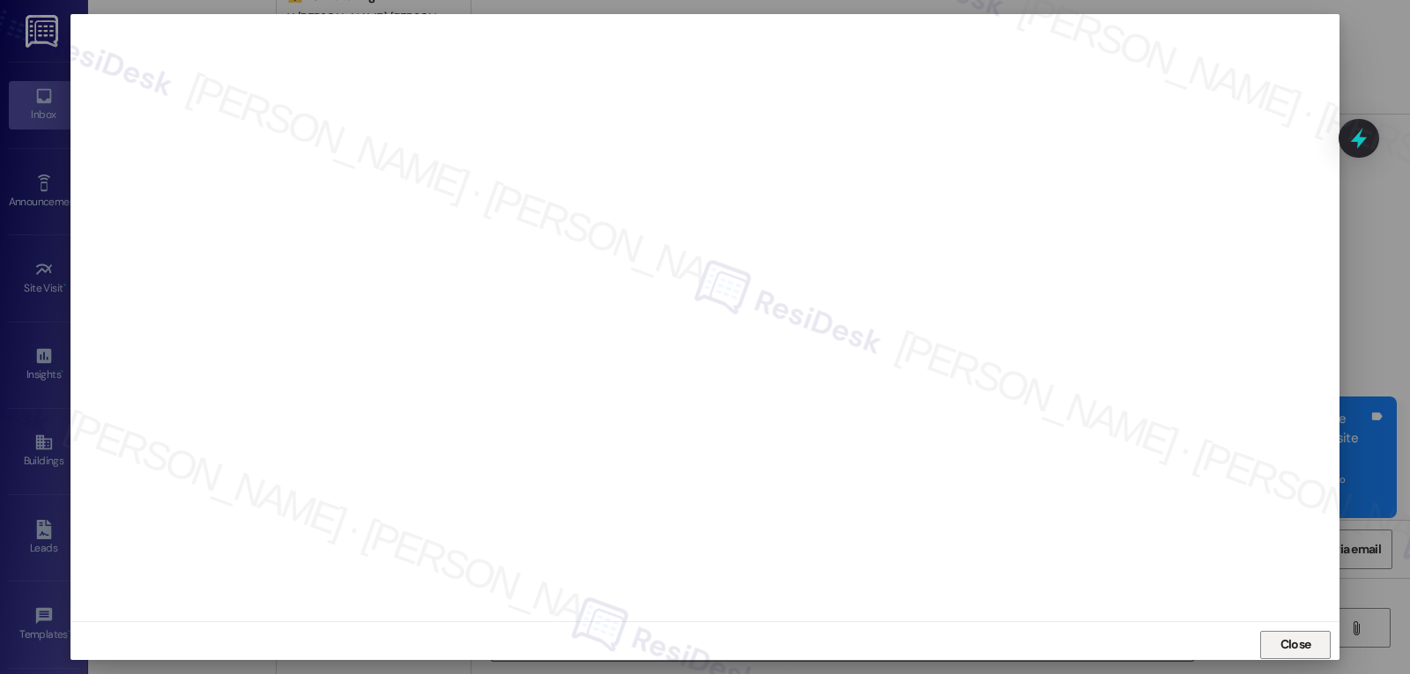
click at [1282, 646] on span "Close" at bounding box center [1296, 644] width 31 height 19
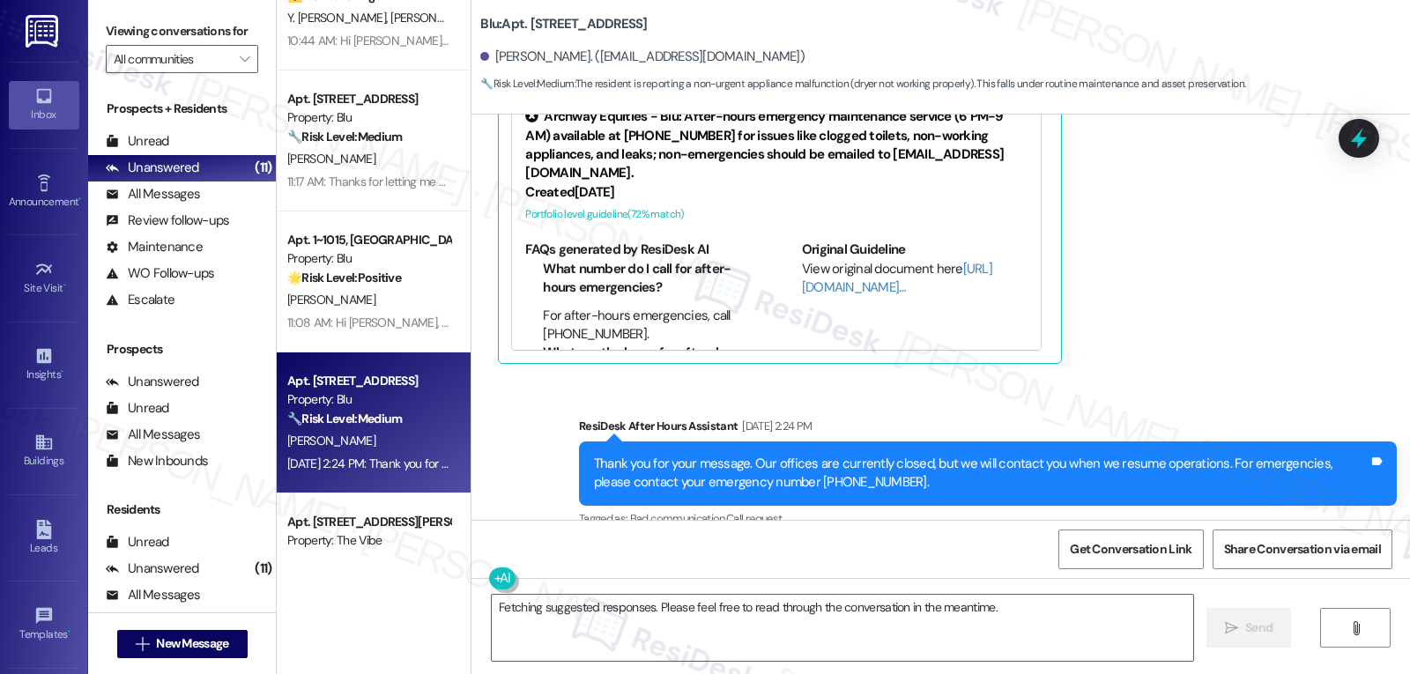
scroll to position [4085, 0]
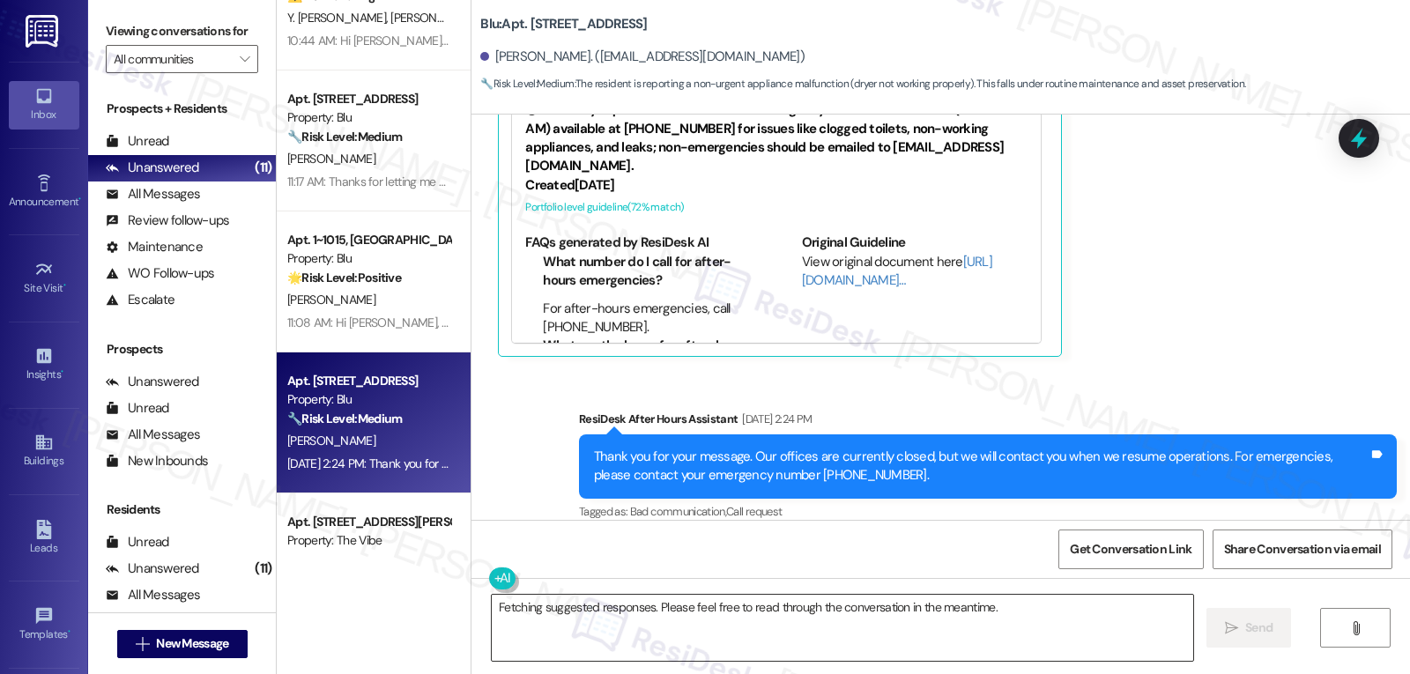
click at [716, 629] on textarea "Fetching suggested responses. Please feel free to read through the conversation…" at bounding box center [843, 628] width 702 height 66
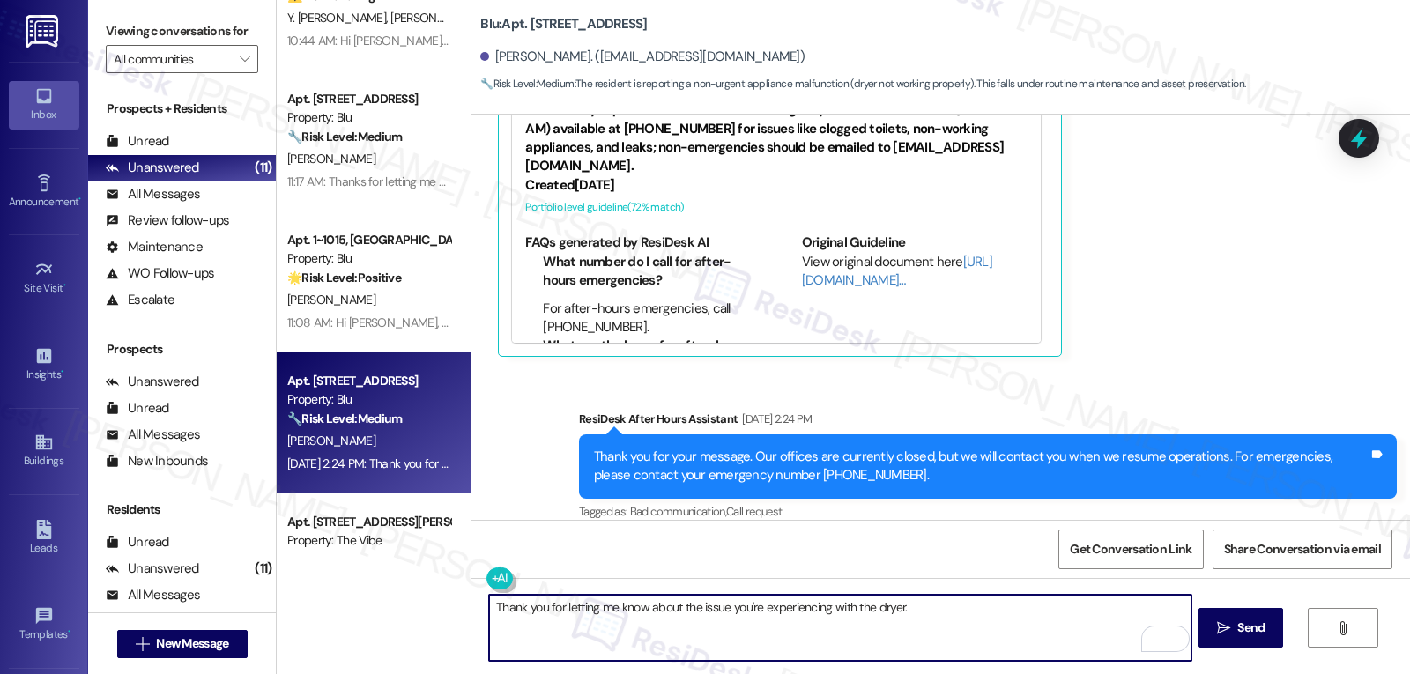
click at [951, 607] on textarea "Thank you for letting me know about the issue you're experiencing with the drye…" at bounding box center [840, 628] width 702 height 66
paste textarea "When the dryer stops heating after 10 minutes, does it continue running without…"
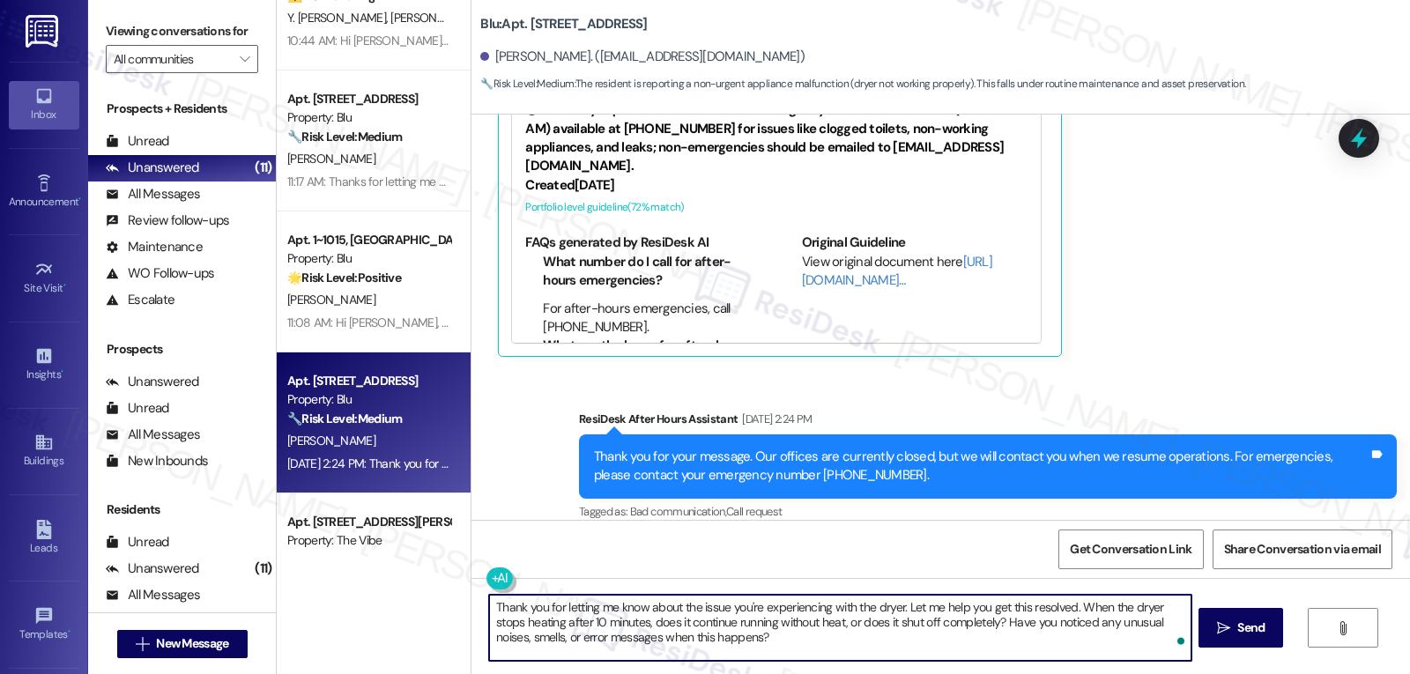
click at [639, 610] on textarea "Thank you for letting me know about the issue you're experiencing with the drye…" at bounding box center [840, 628] width 702 height 66
click at [882, 645] on textarea "Thank you for letting me know, Aduin. about the issue you're experiencing with …" at bounding box center [840, 628] width 702 height 66
click at [678, 612] on textarea "Thank you for letting me know, Aduin. about the issue you're experiencing with …" at bounding box center [840, 628] width 702 height 66
click at [912, 650] on textarea "Thank you for letting me know, Aduin. About the issue you're experiencing with …" at bounding box center [840, 628] width 702 height 66
click at [660, 608] on textarea "Thank you for letting me know, Aduin. About the issue you're experiencing with …" at bounding box center [840, 628] width 702 height 66
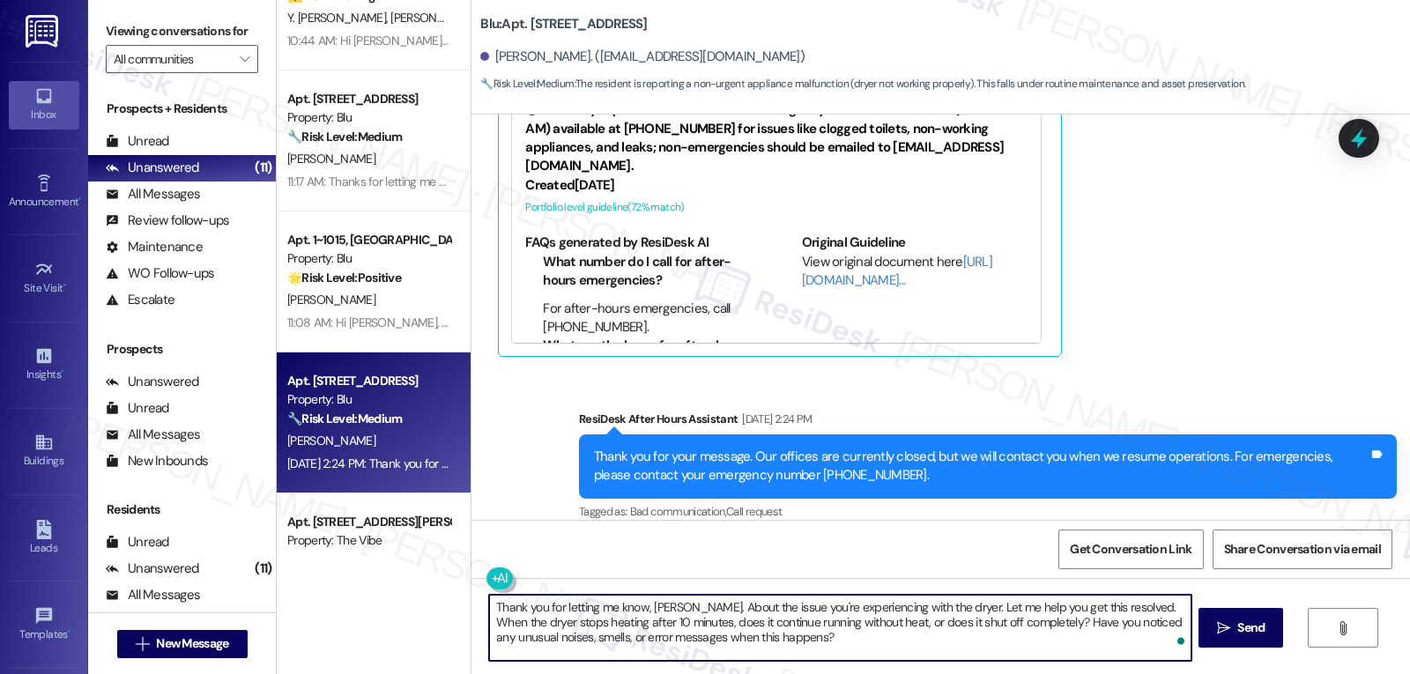
click at [660, 608] on textarea "Thank you for letting me know, Aduin. About the issue you're experiencing with …" at bounding box center [840, 628] width 702 height 66
click at [895, 603] on textarea "Thank you for letting me know about the issue you're experiencing with the drye…" at bounding box center [840, 628] width 702 height 66
click at [822, 651] on textarea "Thank you for letting me know about the issue you're experiencing with the drye…" at bounding box center [840, 628] width 702 height 66
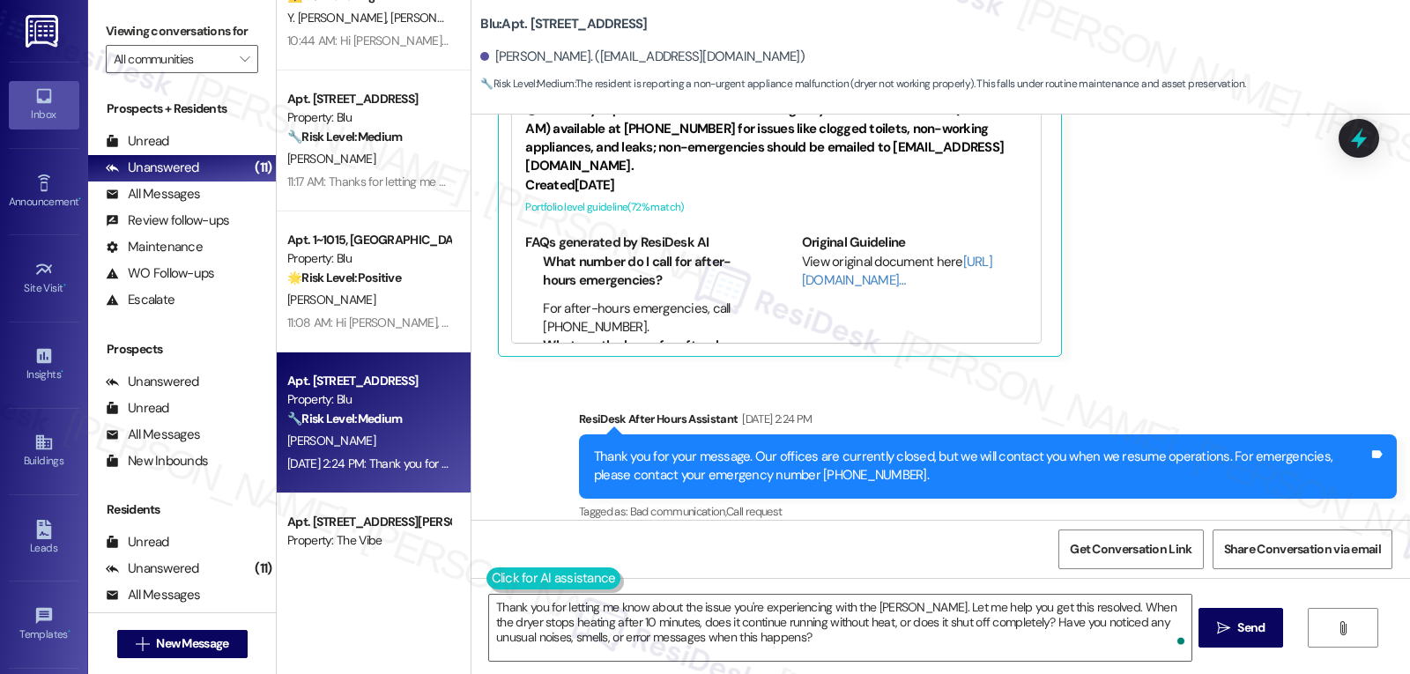
click at [486, 572] on button at bounding box center [553, 579] width 135 height 22
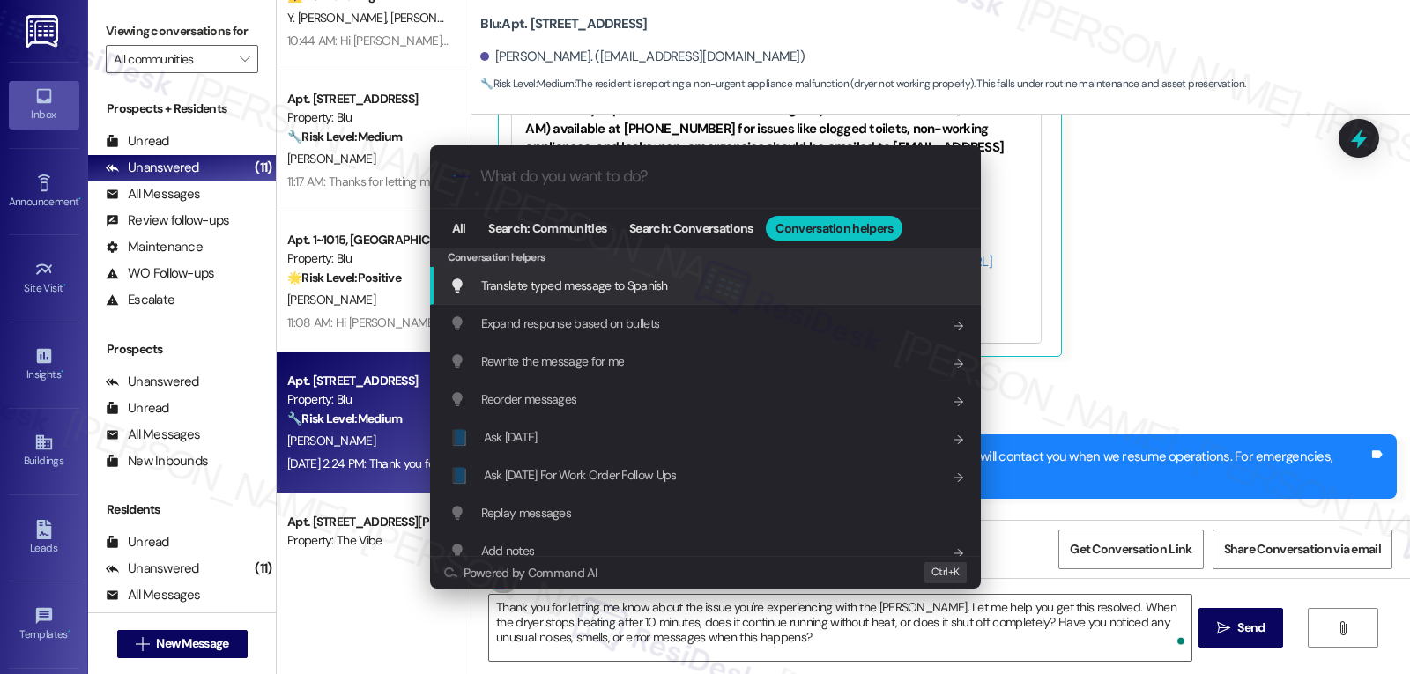
click at [597, 301] on div "Translate typed message to Spanish Add shortcut" at bounding box center [705, 286] width 551 height 38
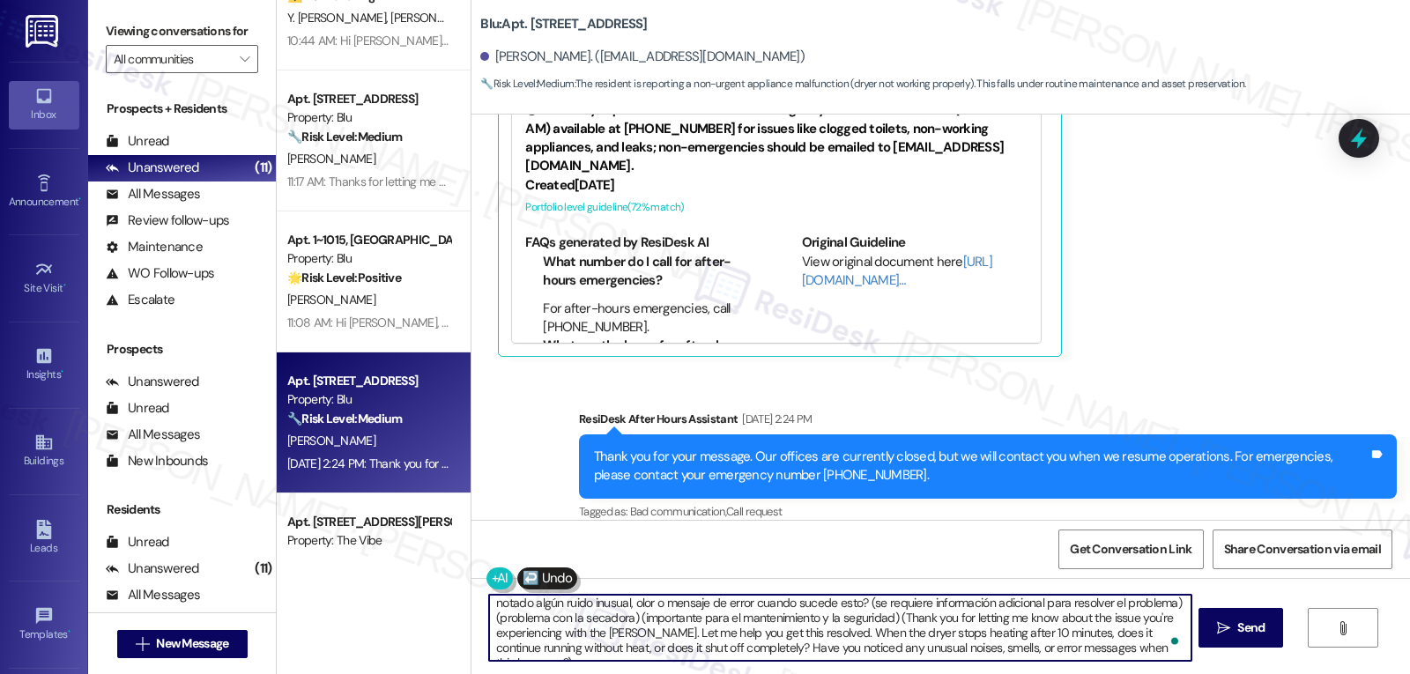
scroll to position [34, 0]
drag, startPoint x: 804, startPoint y: 618, endPoint x: 1230, endPoint y: 716, distance: 437.6
click at [1230, 673] on html "Inbox Go to Inbox Announcement • Send A Text Announcement Site Visit • Go to Si…" at bounding box center [705, 337] width 1410 height 674
drag, startPoint x: 758, startPoint y: 637, endPoint x: 1409, endPoint y: 716, distance: 656.0
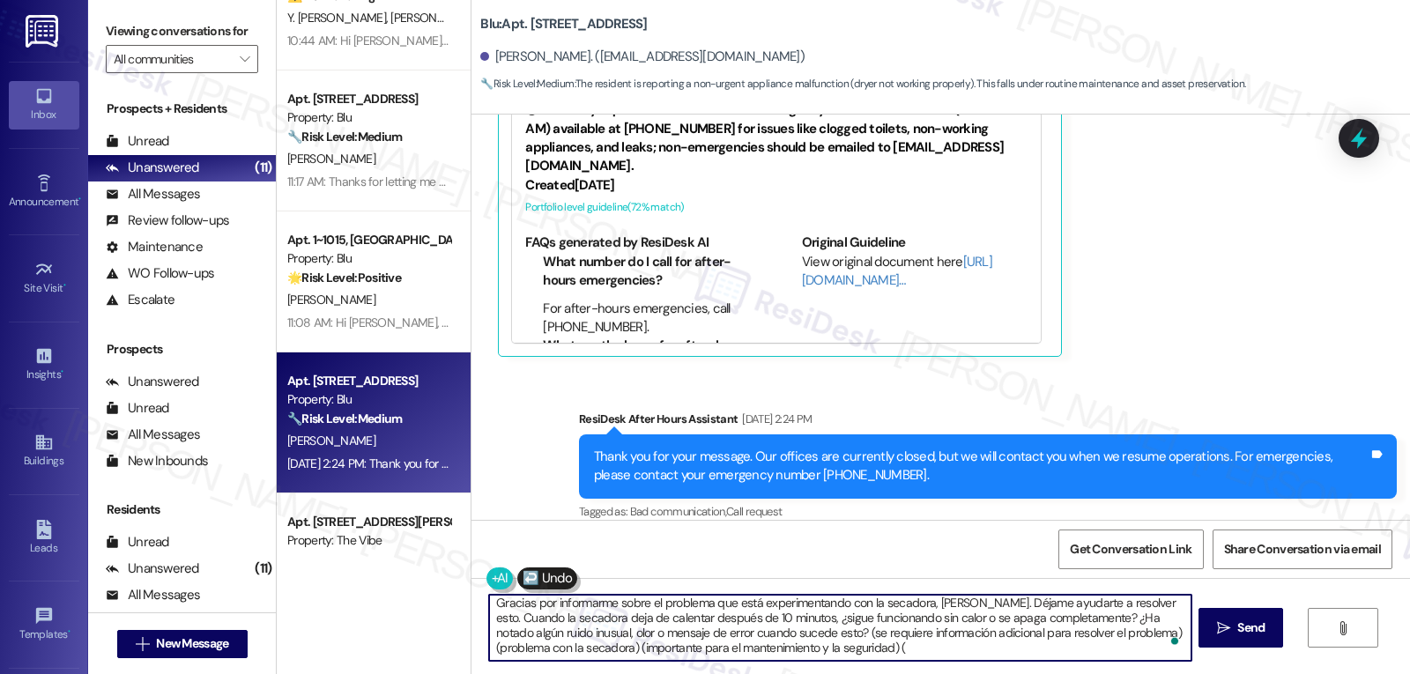
click at [1409, 673] on html "Inbox Go to Inbox Announcement • Send A Text Announcement Site Visit • Go to Si…" at bounding box center [705, 337] width 1410 height 674
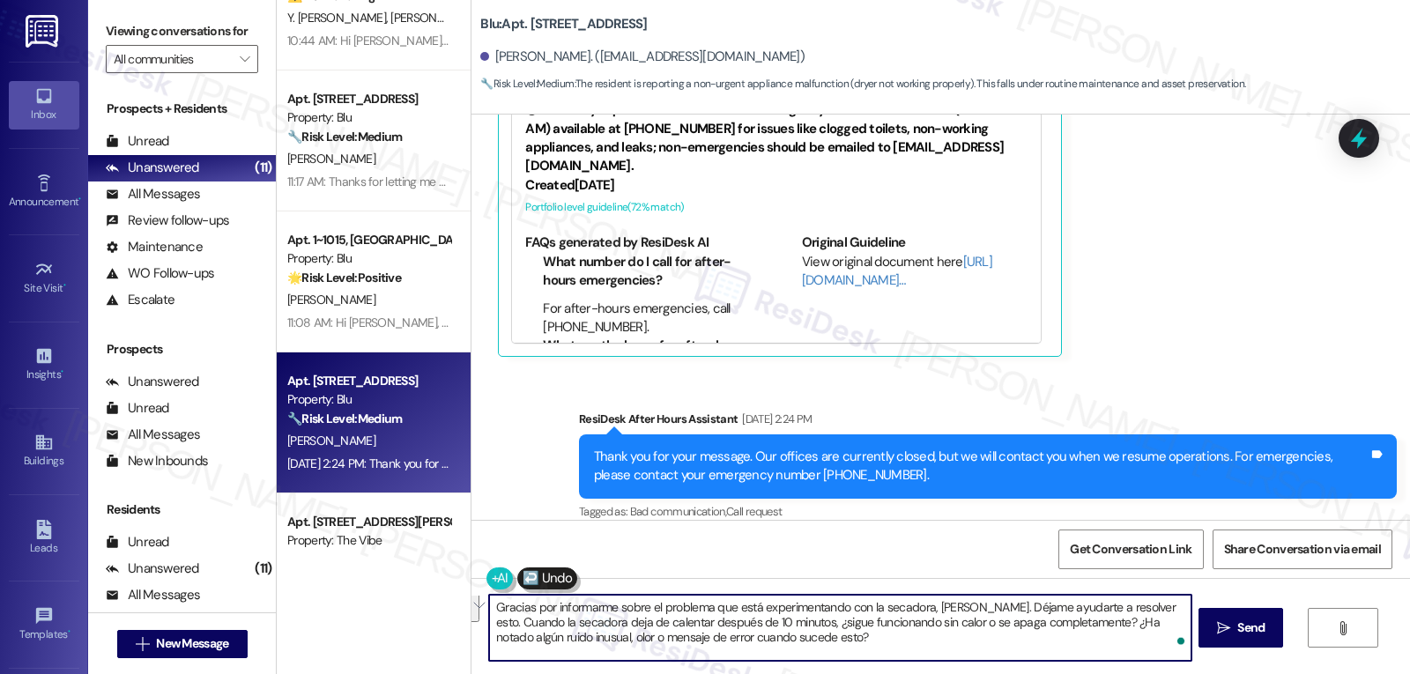
scroll to position [0, 0]
type textarea "Gracias por informarme sobre el problema que está experimentando con la secador…"
click at [1231, 642] on button " Send" at bounding box center [1241, 628] width 85 height 40
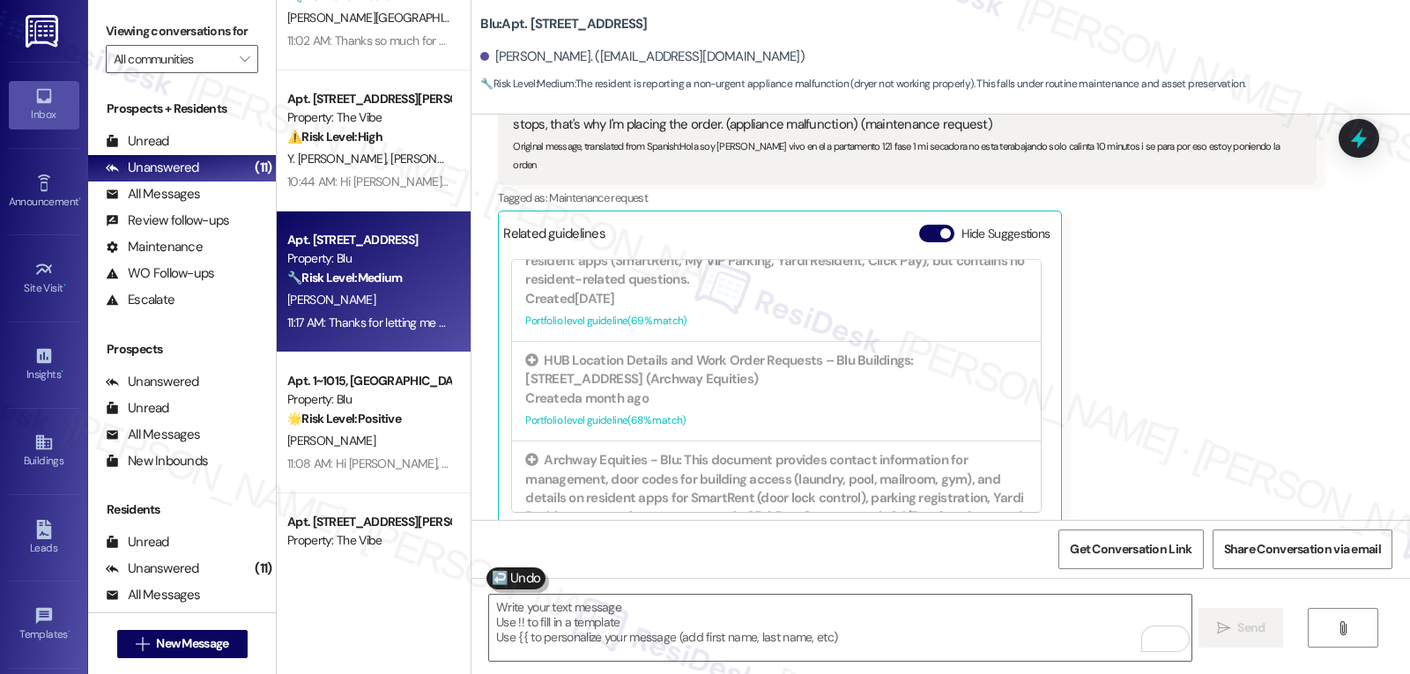
scroll to position [529, 0]
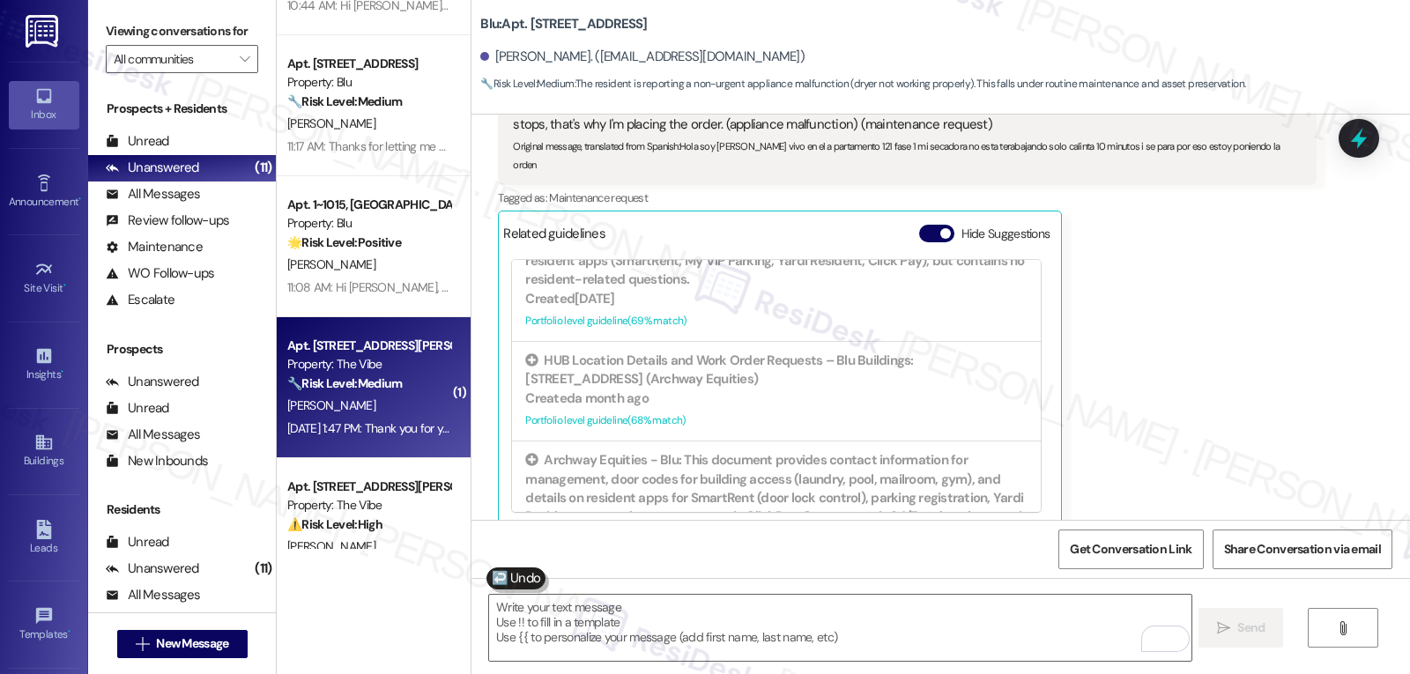
click at [386, 426] on div "Sep 06, 2025 at 1:47 PM: Thank you for your message. Our offices are currently …" at bounding box center [818, 428] width 1063 height 16
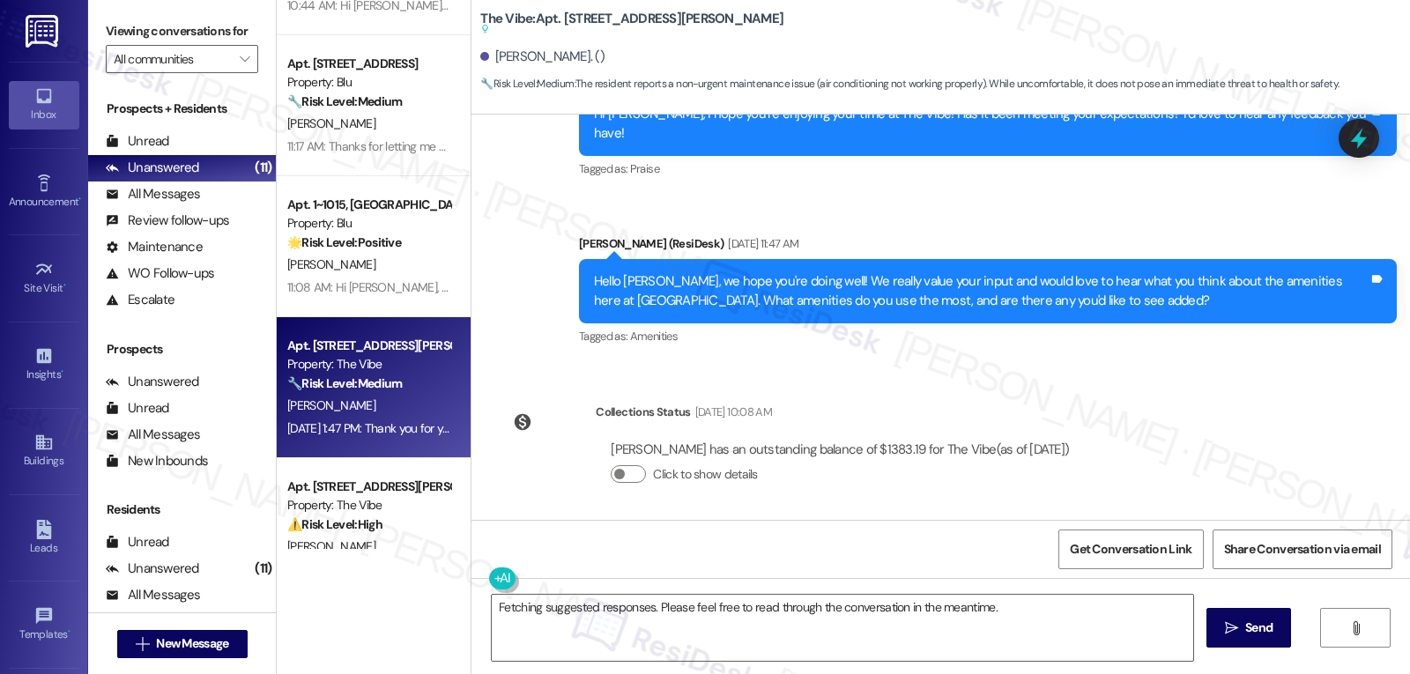
scroll to position [1349, 0]
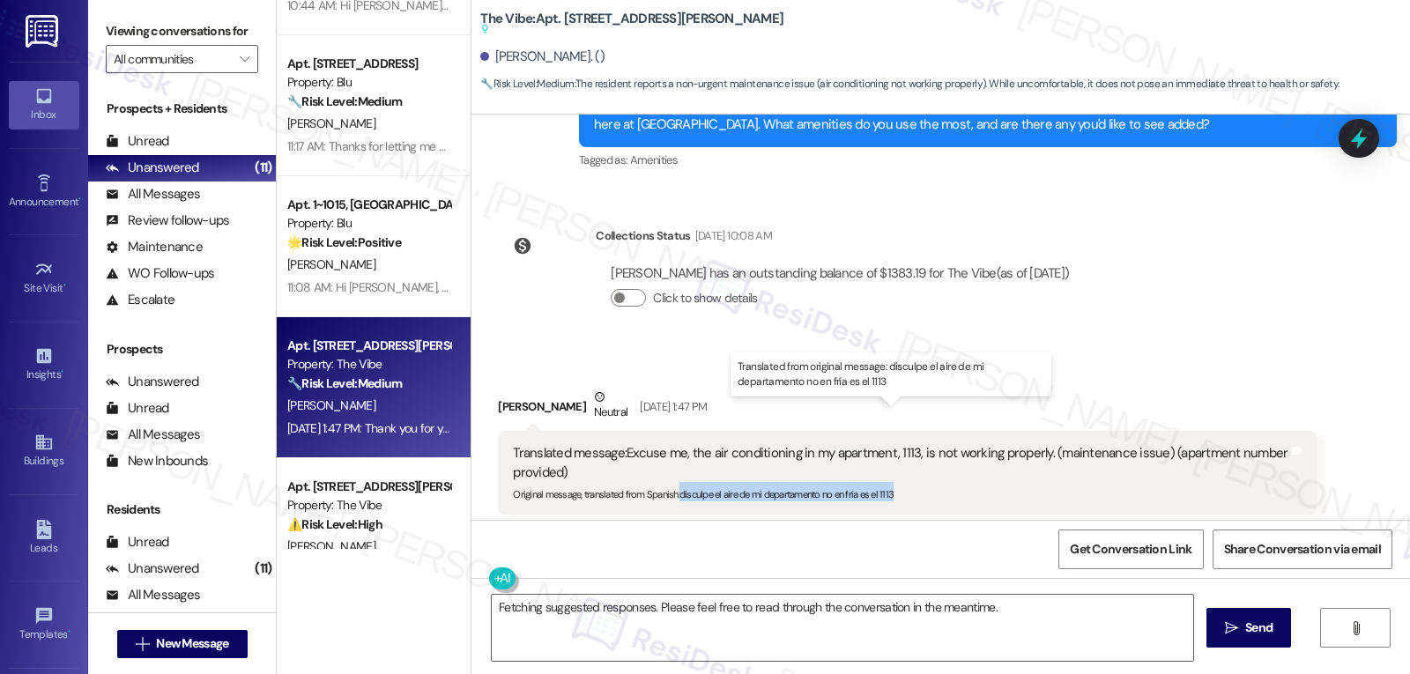
drag, startPoint x: 670, startPoint y: 459, endPoint x: 956, endPoint y: 459, distance: 286.4
click at [956, 482] on div "Original message, translated from Spanish : disculpe el aire de mi departamento…" at bounding box center [900, 491] width 775 height 19
copy sub "disculpe el aire de mi departamento no en fría es el 1113"
click at [798, 605] on textarea "Fetching suggested responses. Please feel free to read through the conversation…" at bounding box center [843, 628] width 702 height 66
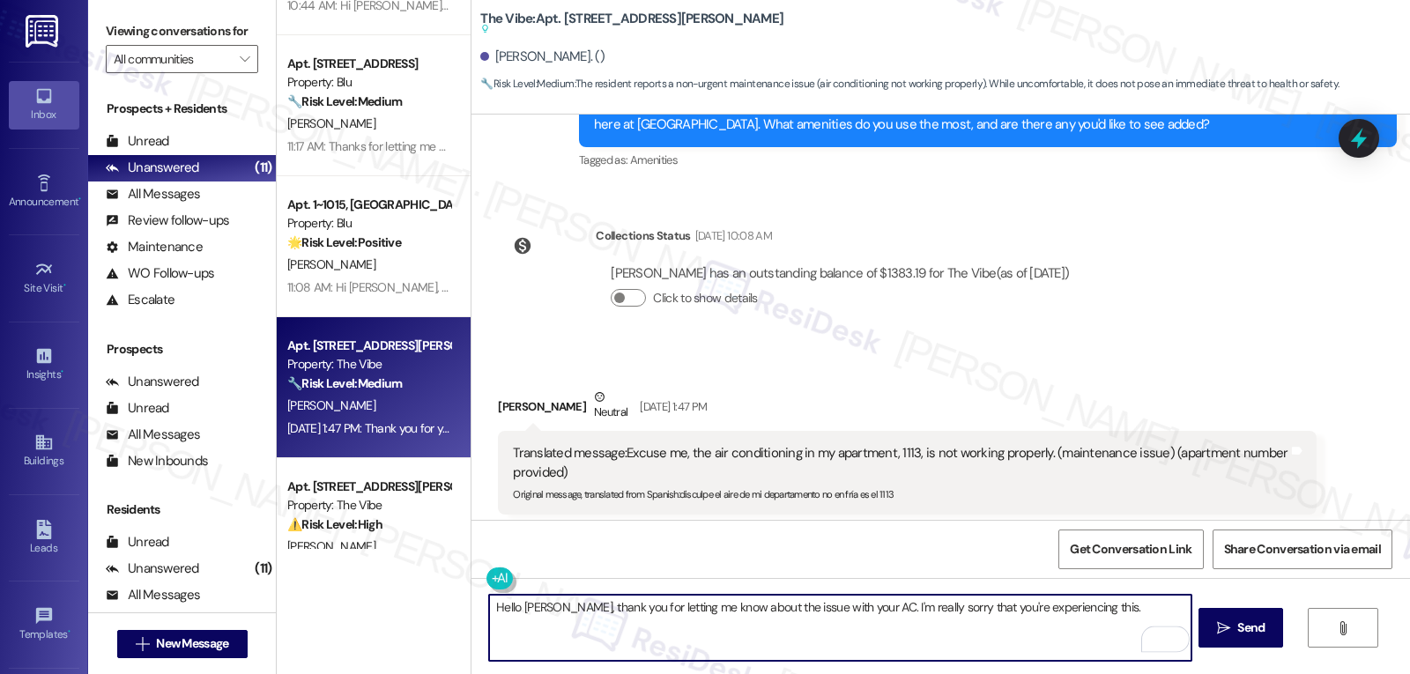
paste textarea "Is the thermostat set to "cool" and showing the correct temperature, or is it n…"
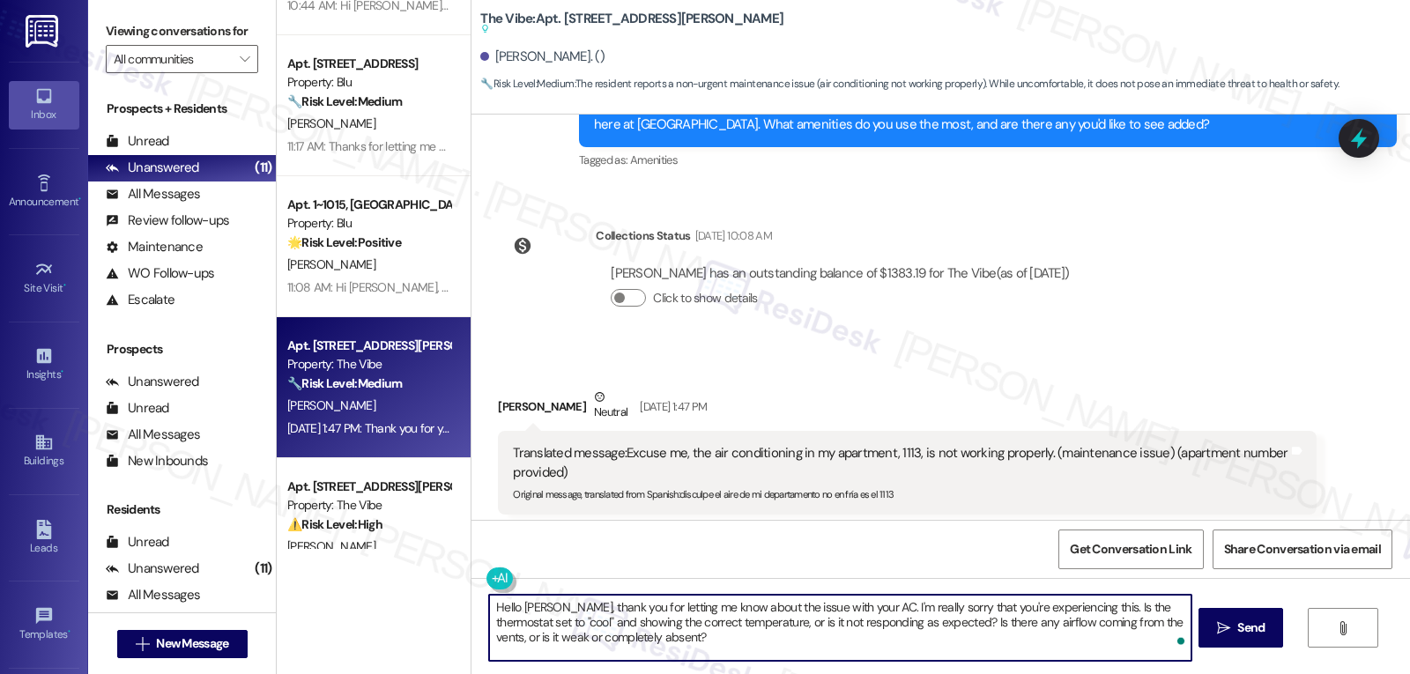
click at [1069, 605] on textarea "Hello Juan, thank you for letting me know about the issue with your AC. I'm rea…" at bounding box center [840, 628] width 702 height 66
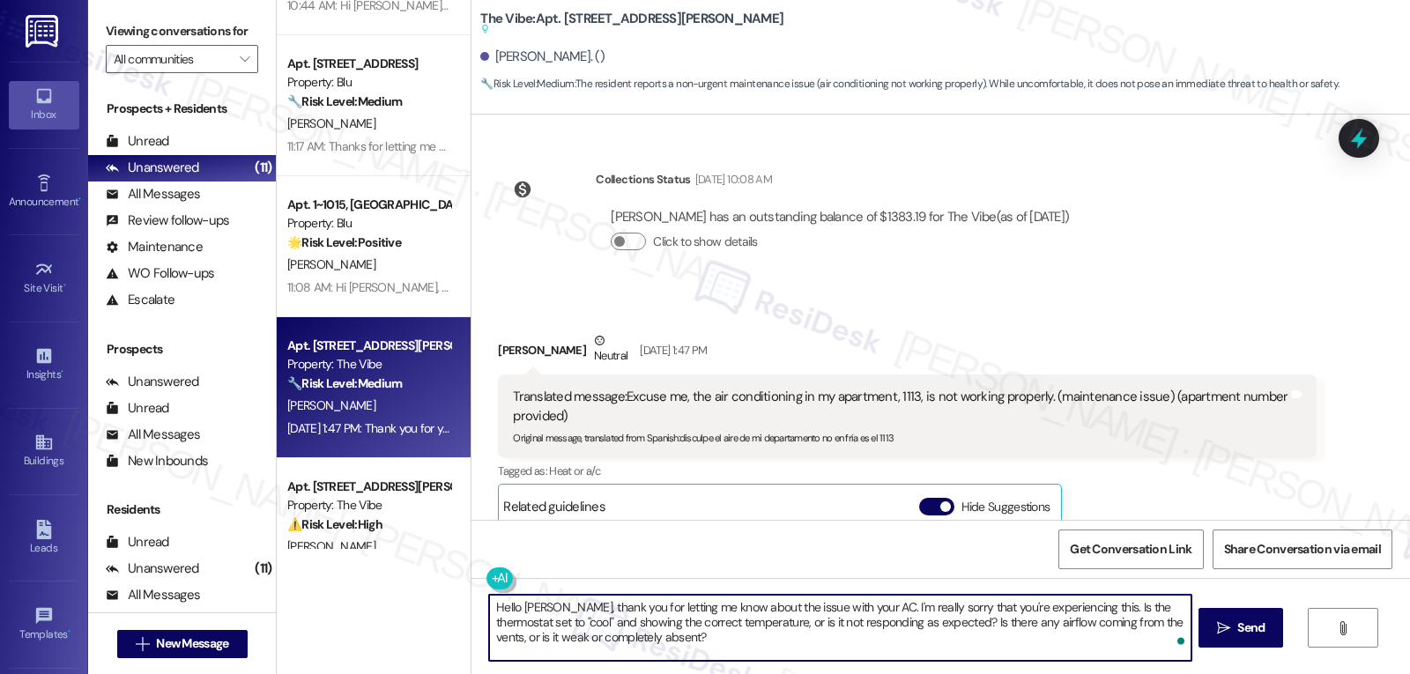
scroll to position [1526, 0]
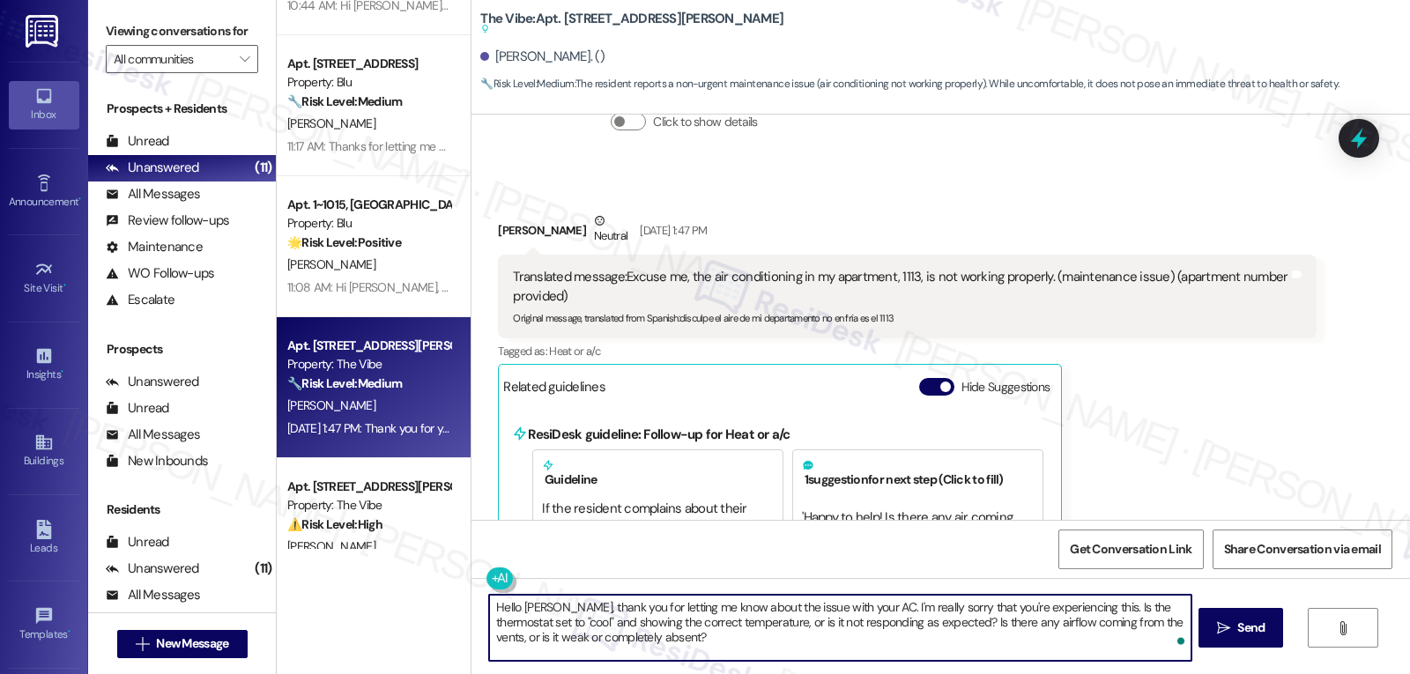
click at [882, 640] on textarea "Hello Juan, thank you for letting me know about the issue with your AC. I'm rea…" at bounding box center [840, 628] width 702 height 66
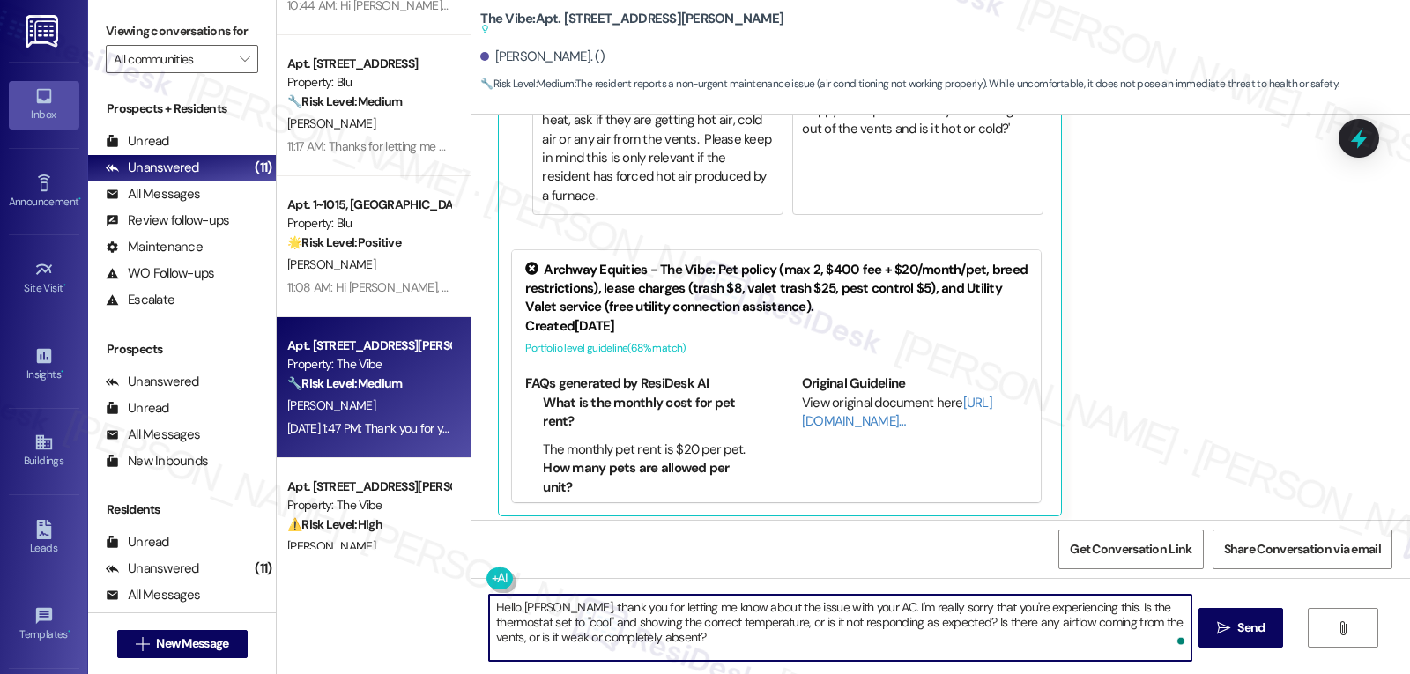
scroll to position [2054, 0]
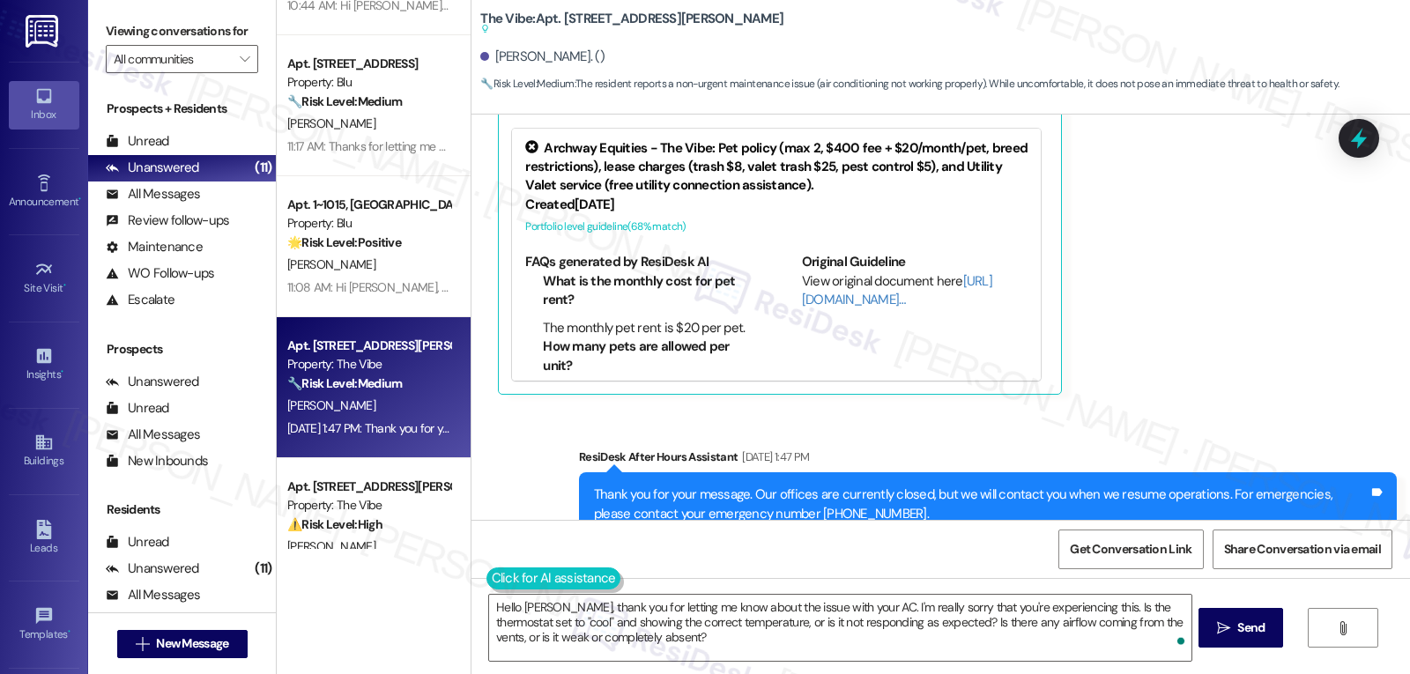
click at [486, 580] on button at bounding box center [553, 579] width 135 height 22
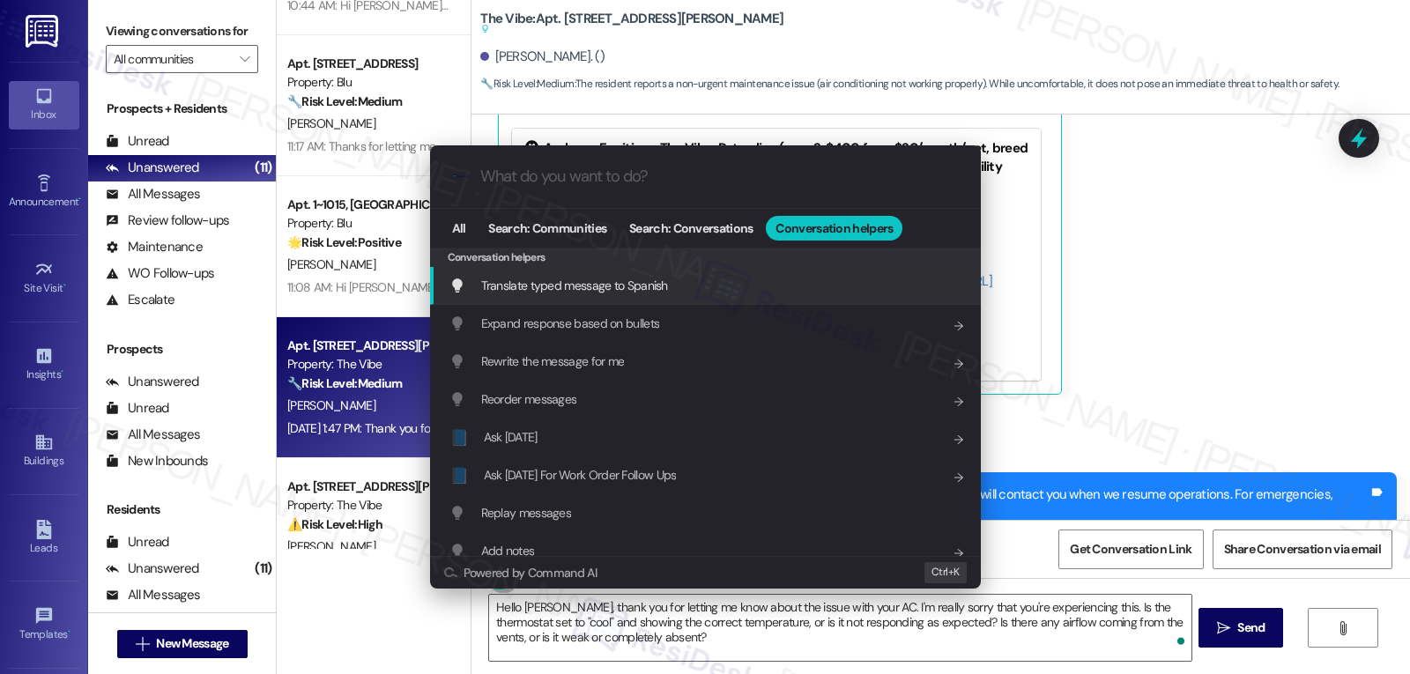
click at [639, 293] on span "Translate typed message to Spanish" at bounding box center [574, 286] width 187 height 16
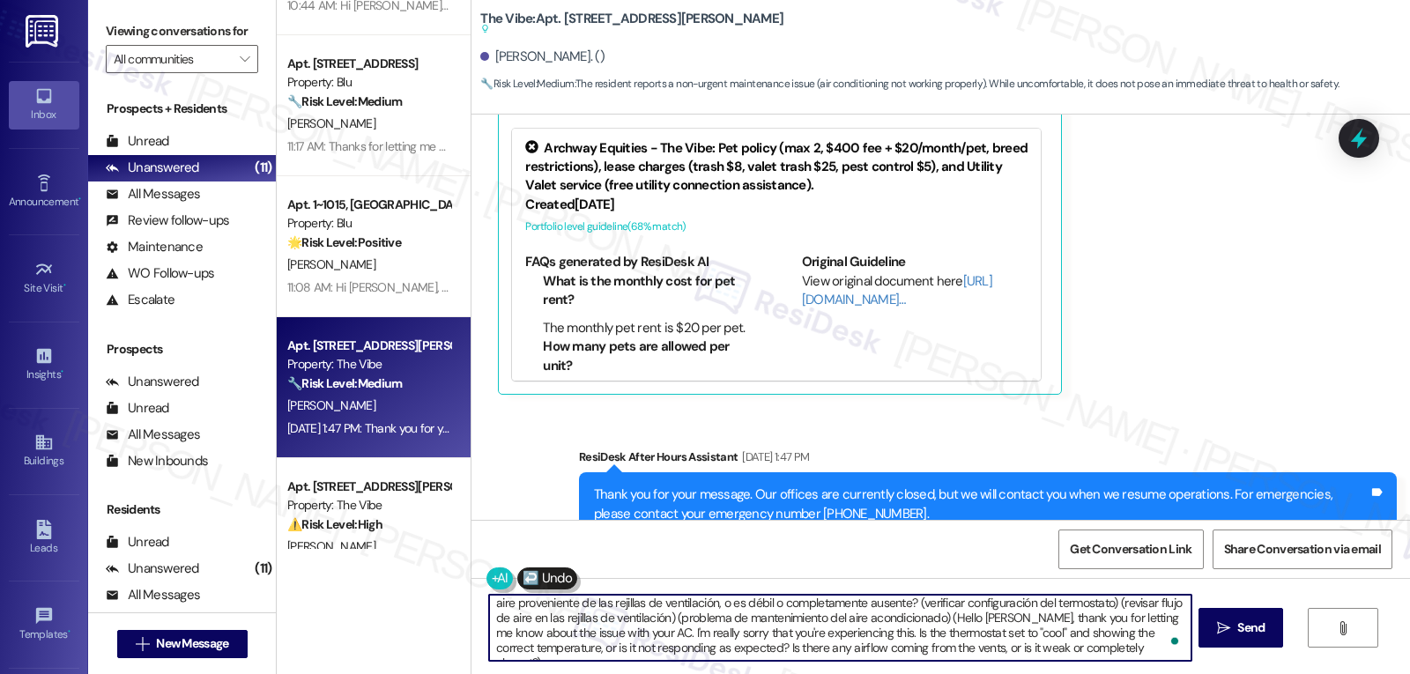
scroll to position [34, 0]
drag, startPoint x: 884, startPoint y: 605, endPoint x: 1409, endPoint y: 716, distance: 536.9
click at [1409, 673] on html "Inbox Go to Inbox Announcement • Send A Text Announcement Site Visit • Go to Si…" at bounding box center [705, 337] width 1410 height 674
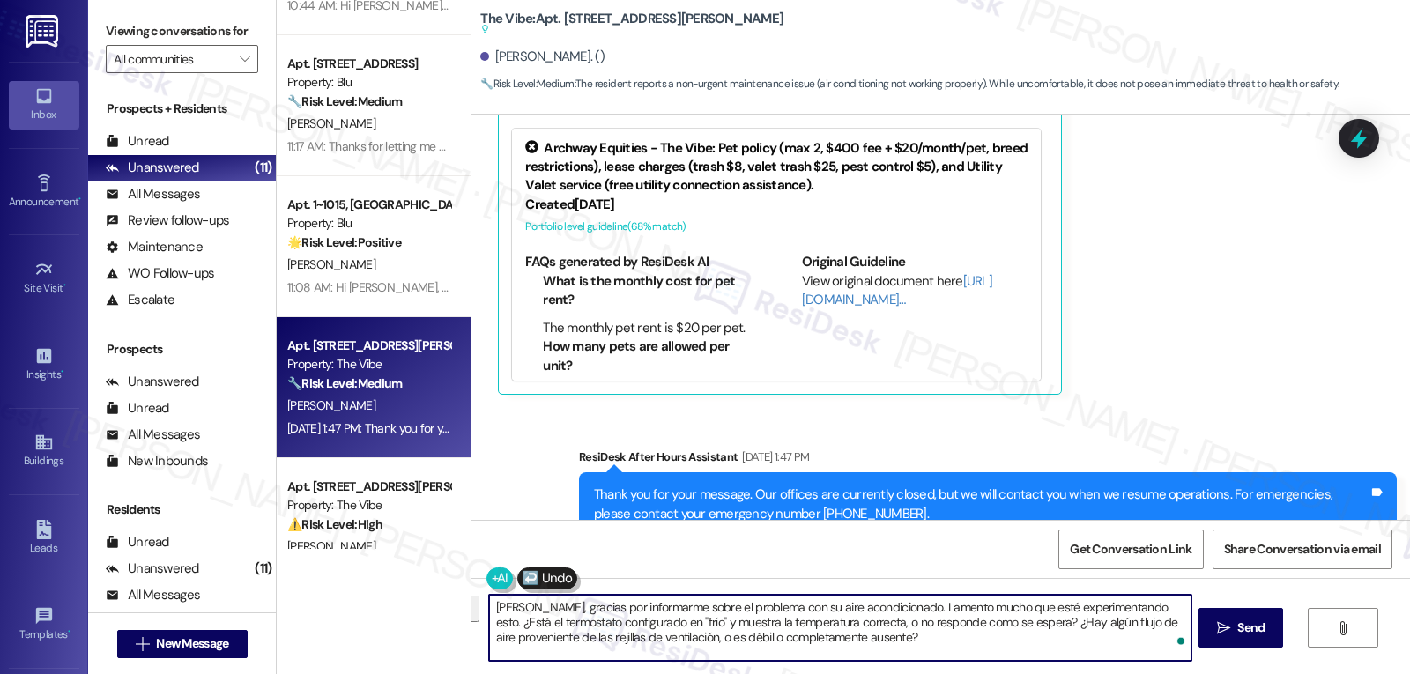
scroll to position [0, 0]
click at [657, 623] on textarea "Hola Juan, gracias por informarme sobre el problema con su aire acondicionado. …" at bounding box center [840, 628] width 702 height 66
click at [908, 644] on textarea "Hola Juan, gracias por informarme sobre el problema con su aire acondicionado. …" at bounding box center [840, 628] width 702 height 66
type textarea "Hola Juan, gracias por informarme sobre el problema con su aire acondicionado. …"
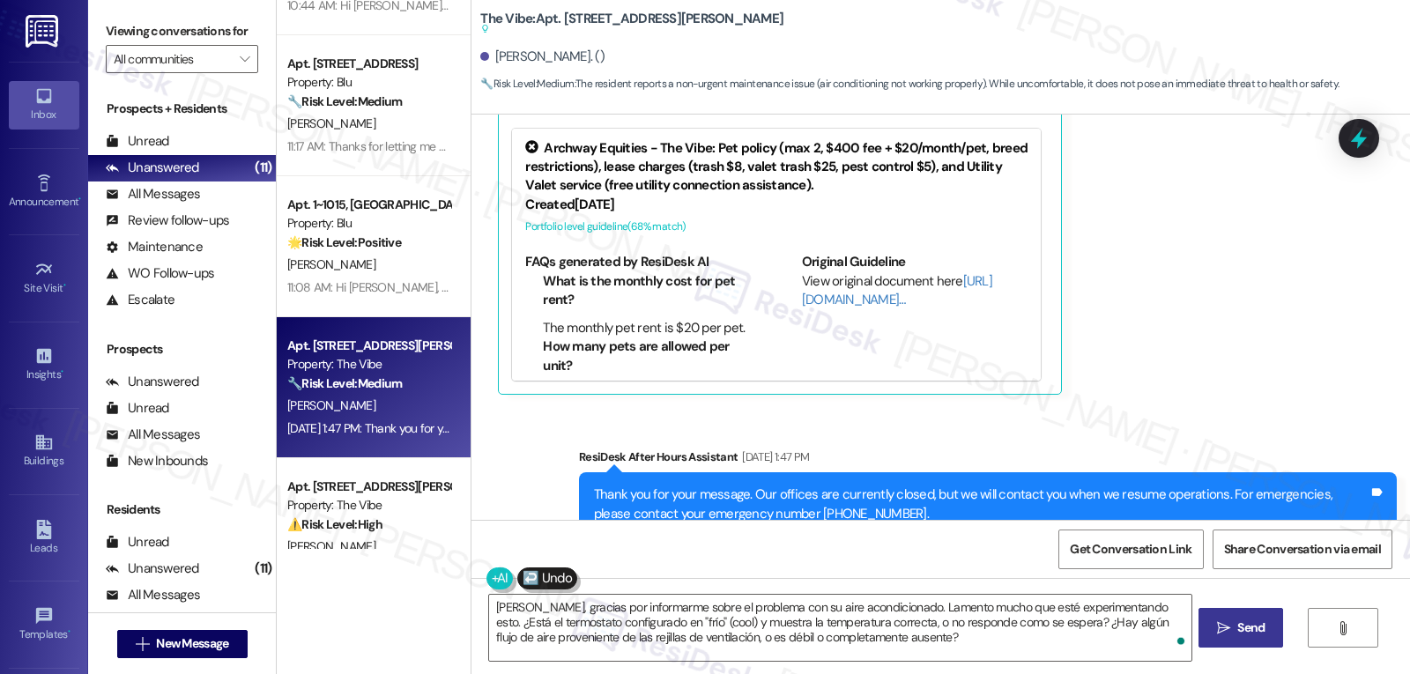
drag, startPoint x: 1234, startPoint y: 627, endPoint x: 1239, endPoint y: 617, distance: 11.0
click at [1236, 623] on span "Send" at bounding box center [1251, 628] width 34 height 19
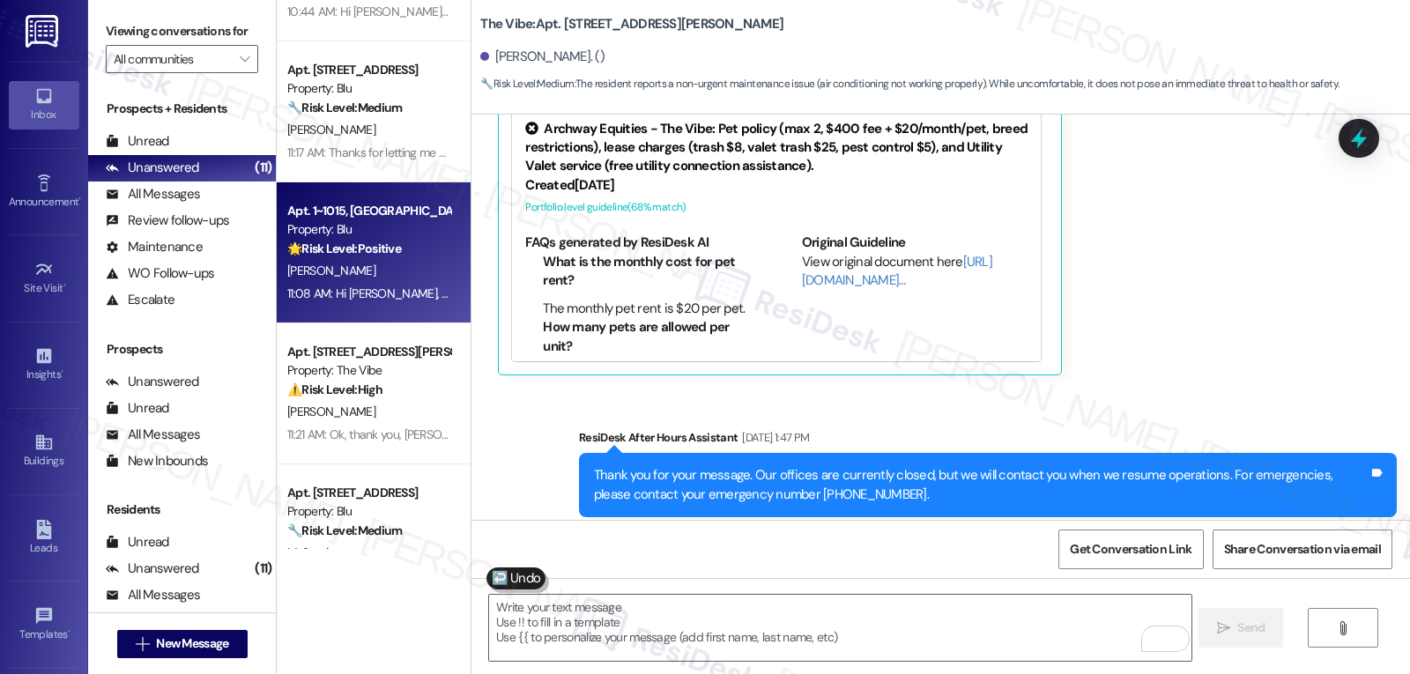
scroll to position [705, 0]
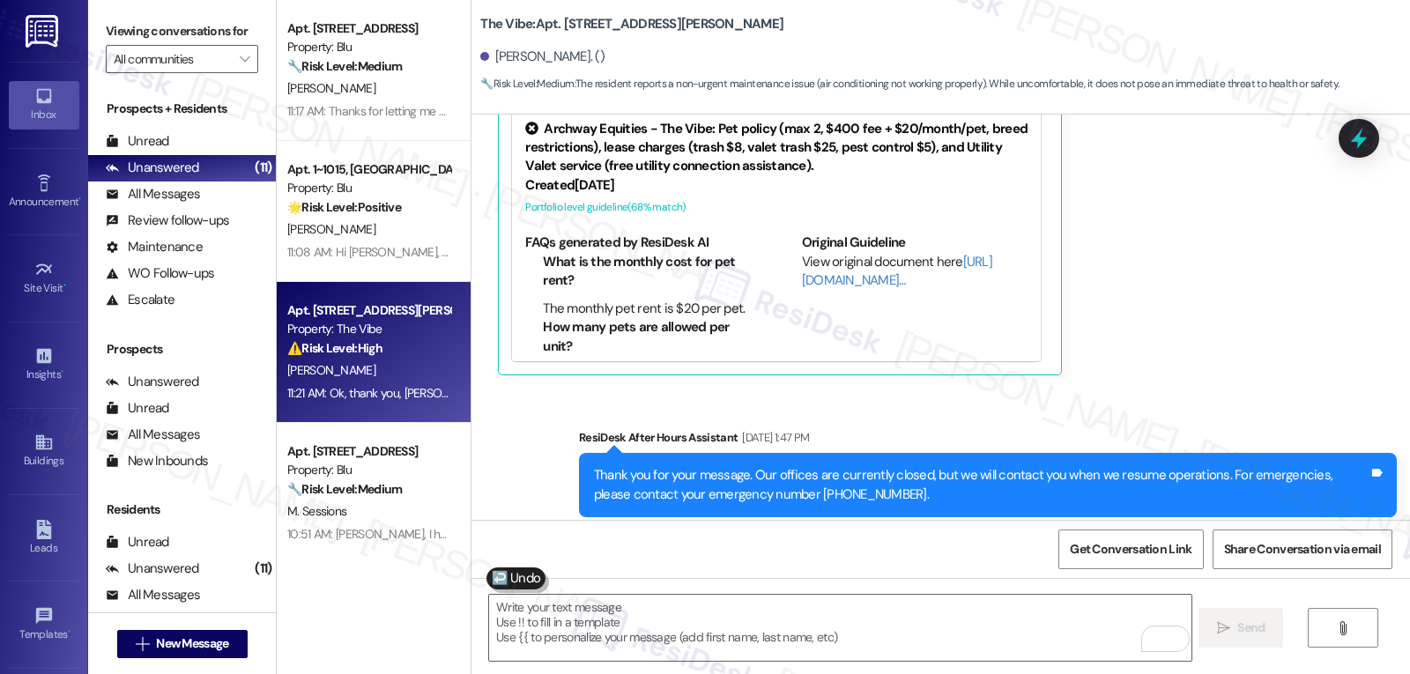
click at [365, 382] on div "11:21 AM: Ok, thank you, Anthony. Aside from the plumbing and the AC issue, is …" at bounding box center [369, 393] width 167 height 22
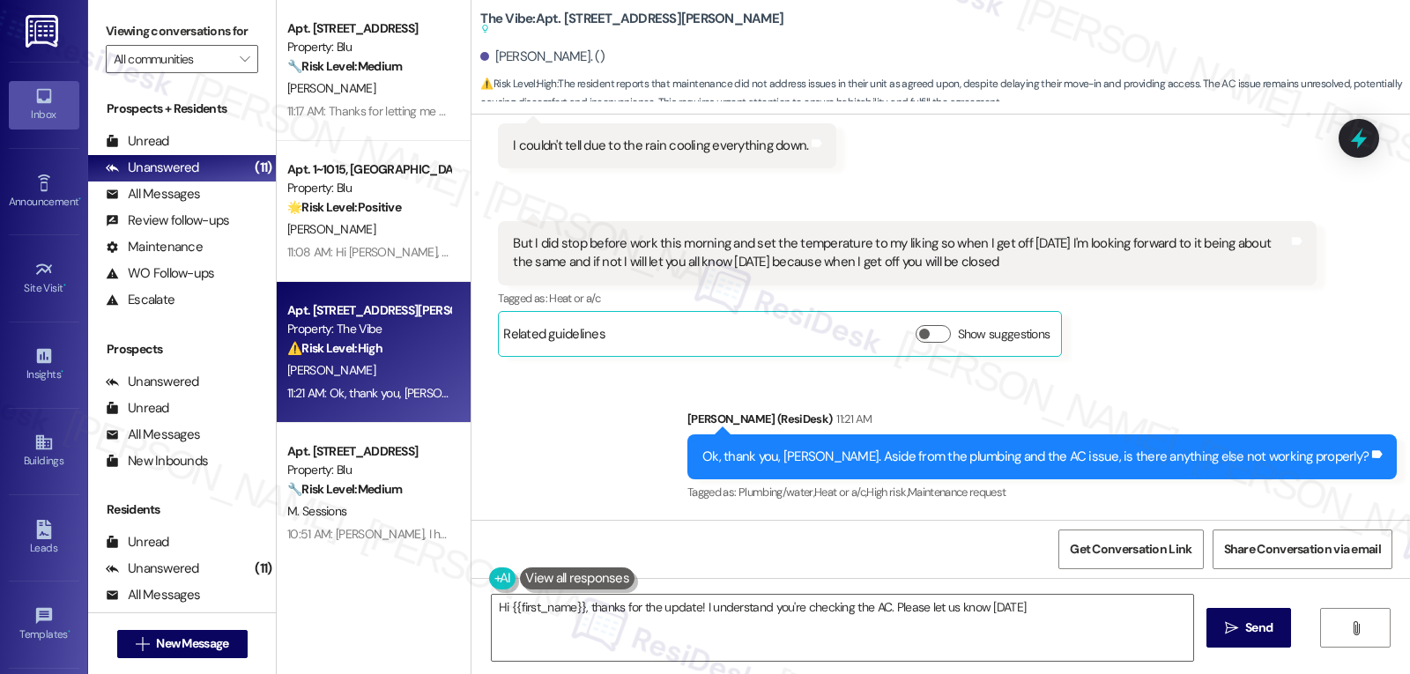
scroll to position [881, 0]
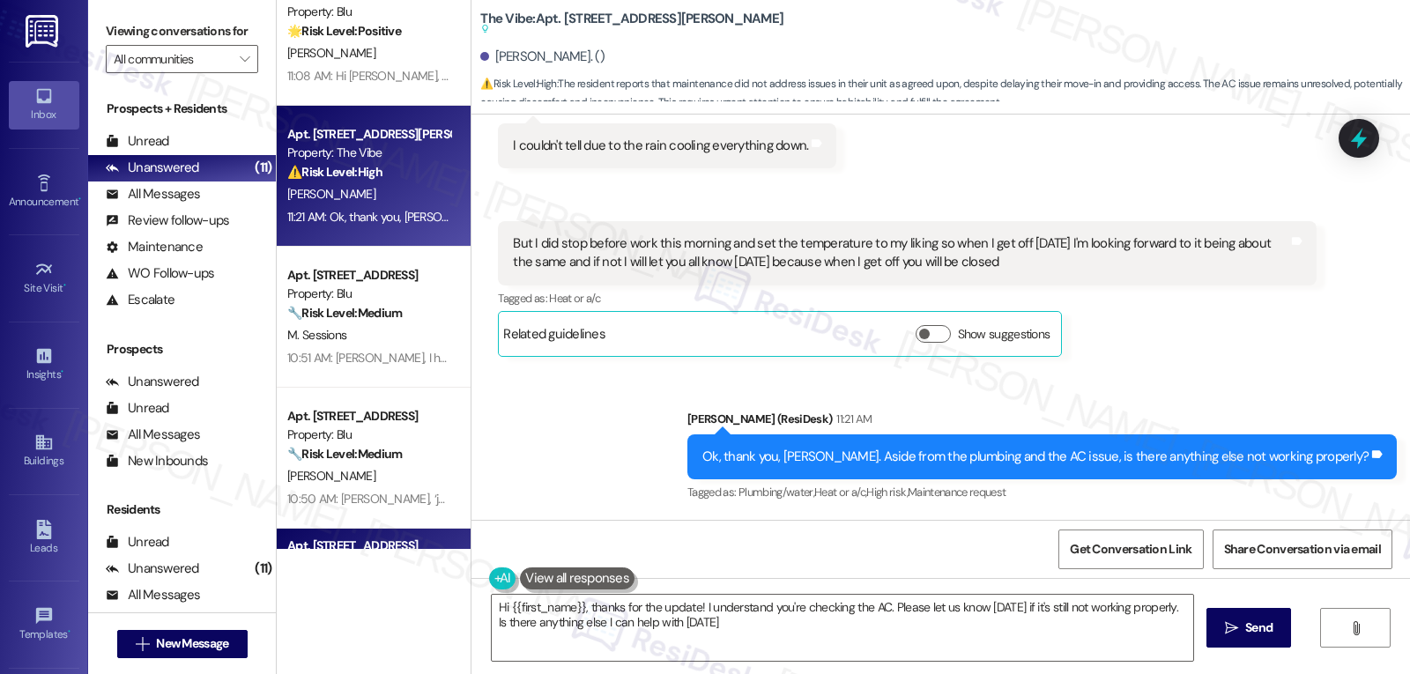
type textarea "Hi {{first_name}}, thanks for the update! I understand you're checking the AC. …"
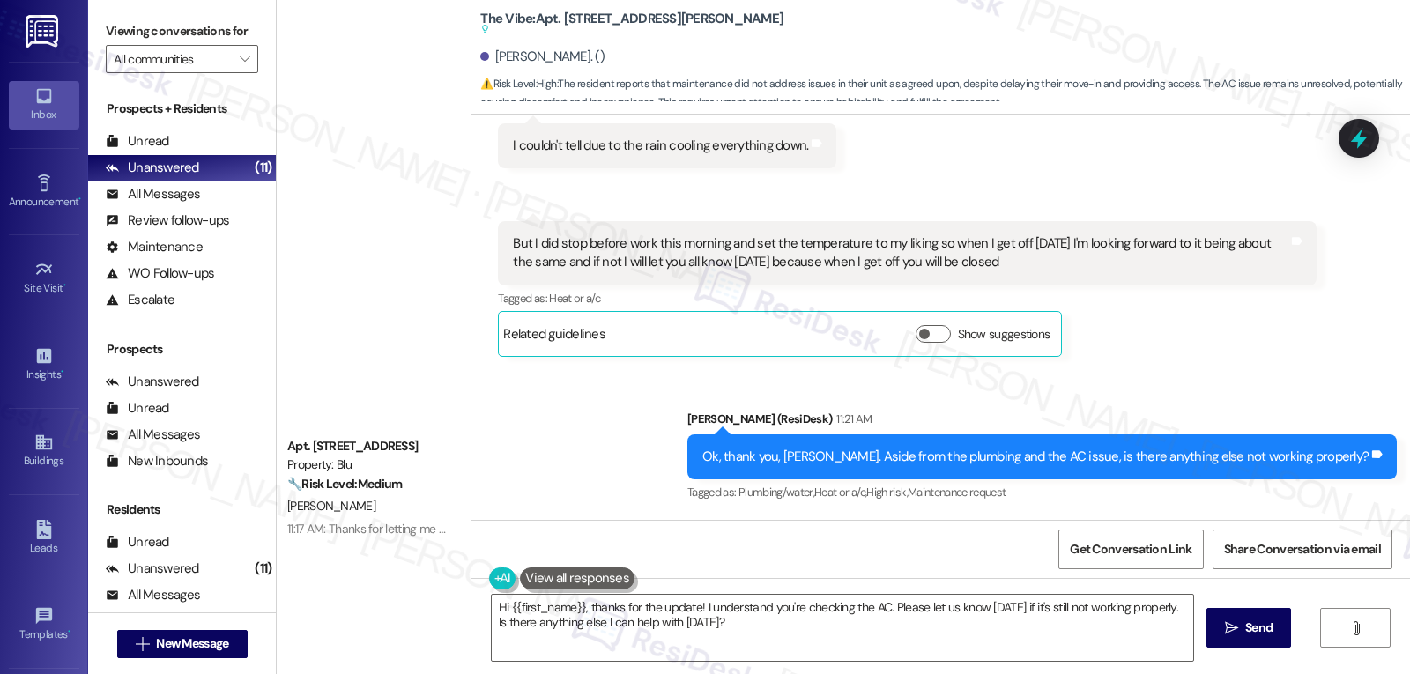
scroll to position [0, 0]
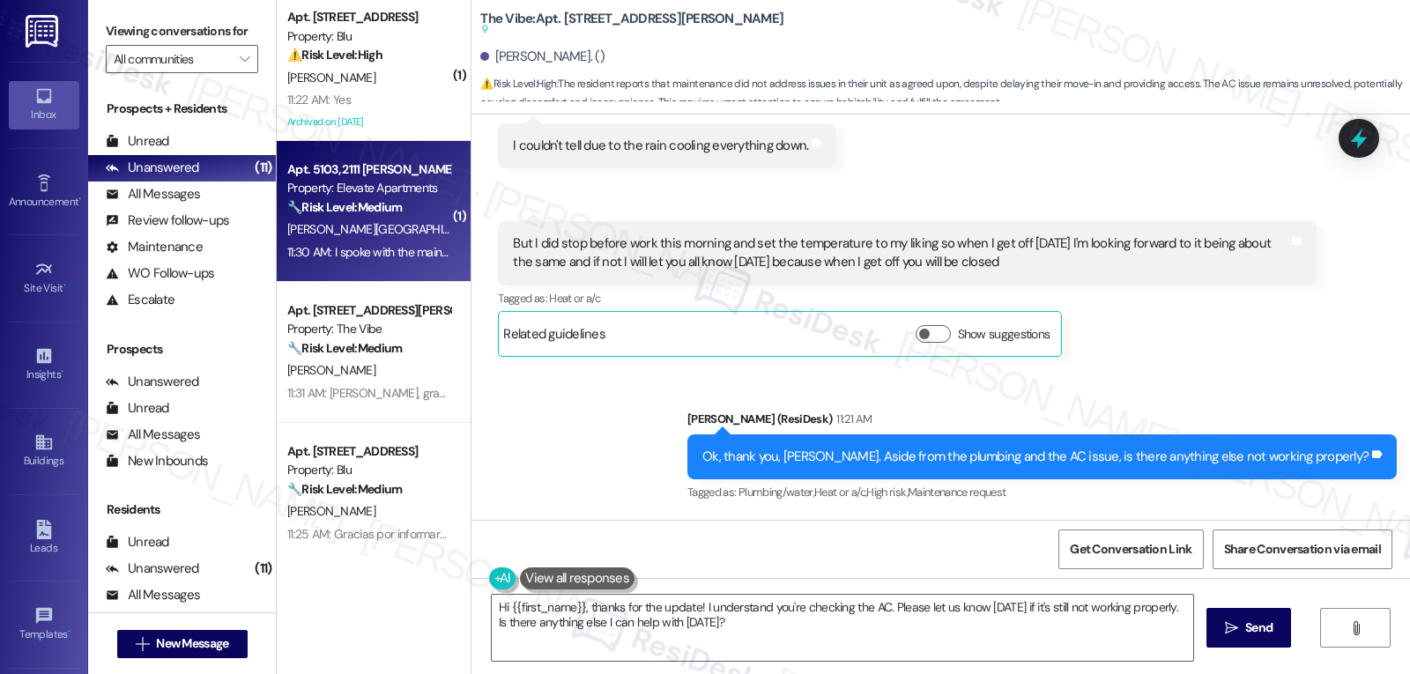
click at [395, 230] on div "[PERSON_NAME][GEOGRAPHIC_DATA]" at bounding box center [369, 230] width 167 height 22
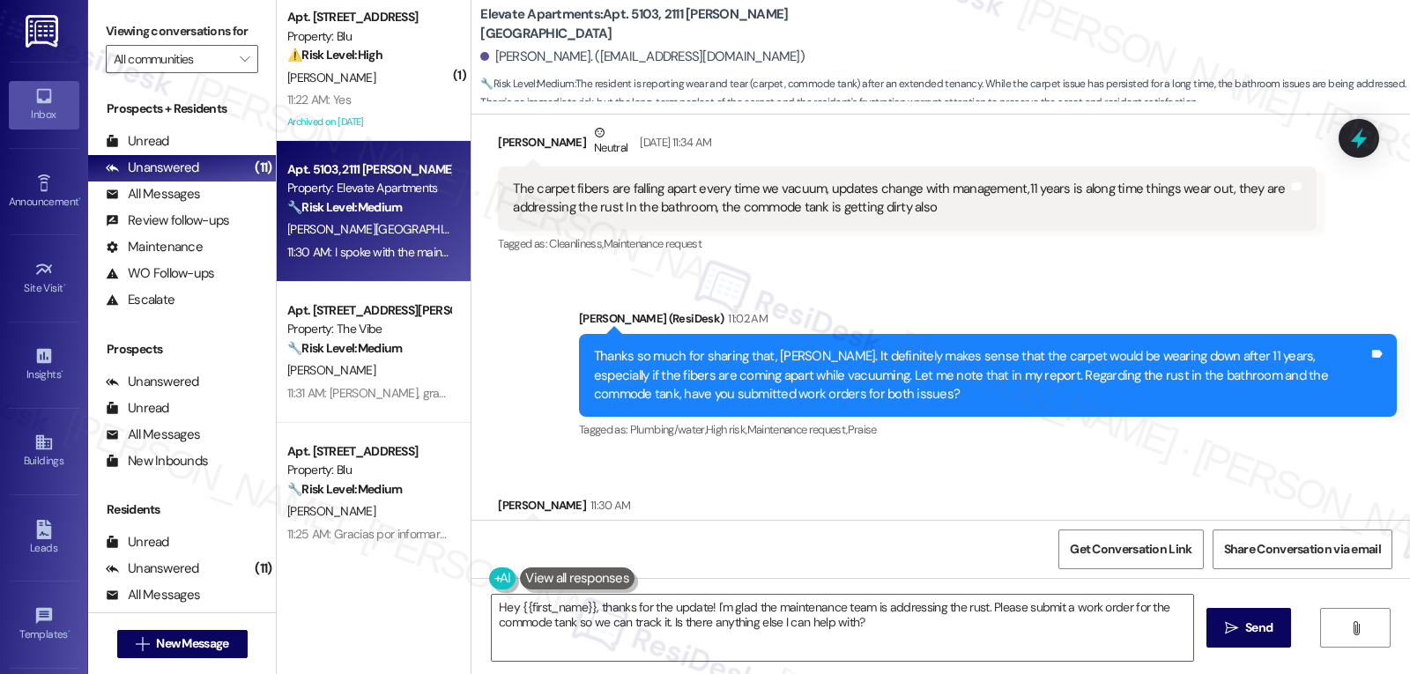
scroll to position [2398, 0]
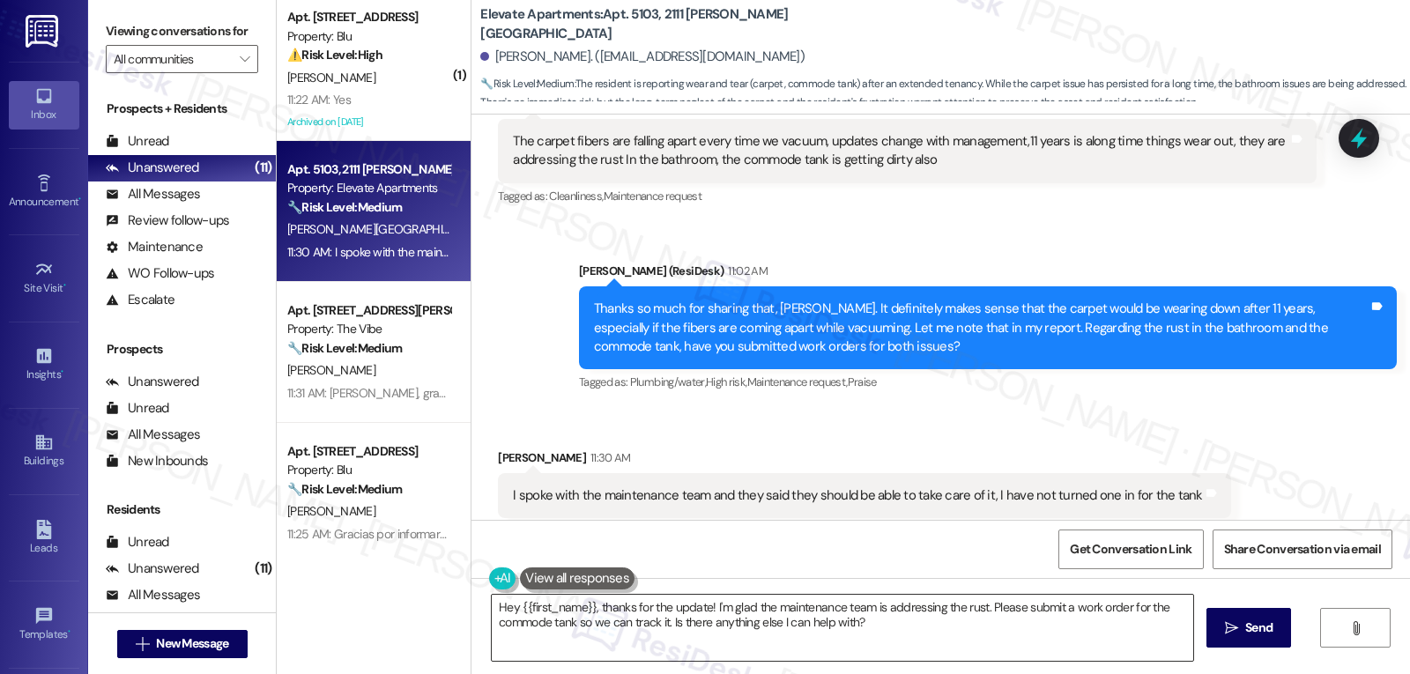
click at [841, 632] on textarea "Hey {{first_name}}, thanks for the update! I'm glad the maintenance team is add…" at bounding box center [843, 628] width 702 height 66
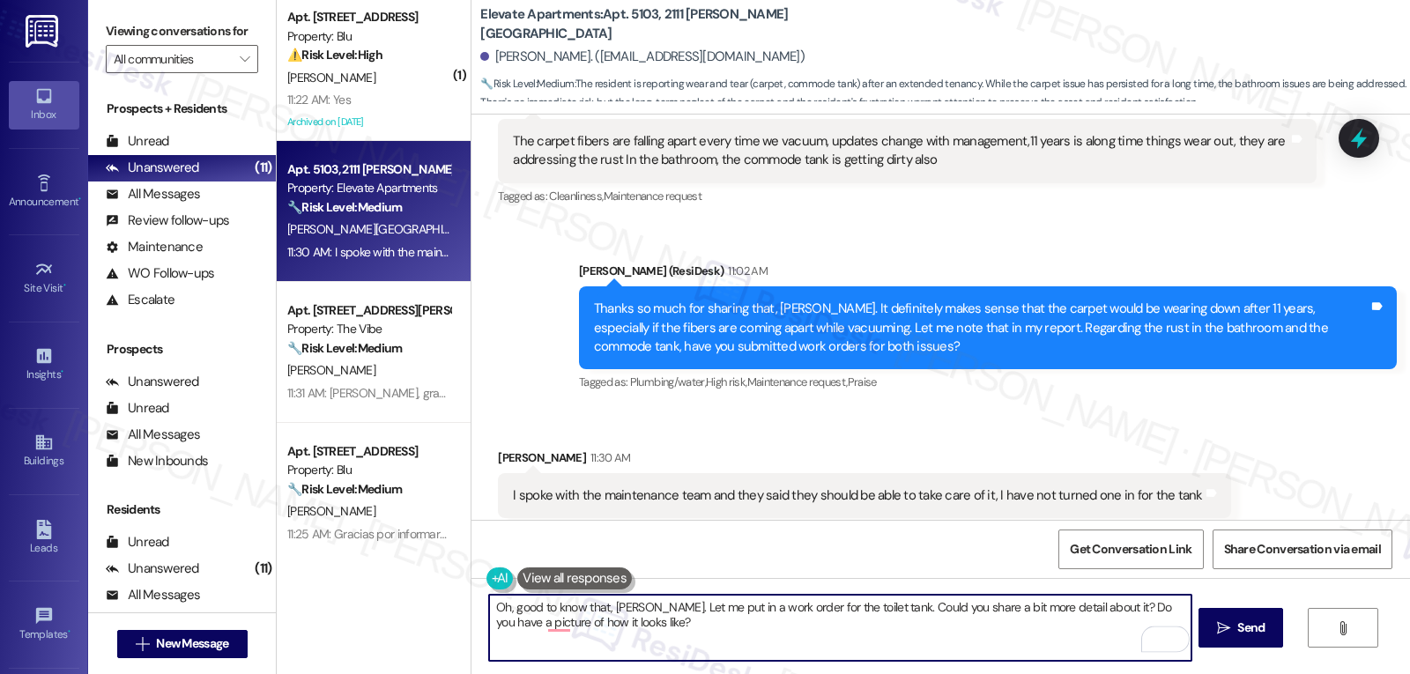
click at [917, 634] on textarea "Oh, good to know that, Felix. Let me put in a work order for the toilet tank. C…" at bounding box center [840, 628] width 702 height 66
click at [700, 642] on textarea "Oh, good to know that, Felix. Let me put in a work order for the toilet tank. C…" at bounding box center [840, 628] width 702 height 66
type textarea "Oh, good to know that, Felix. Let me put in a work order for the toilet tank. C…"
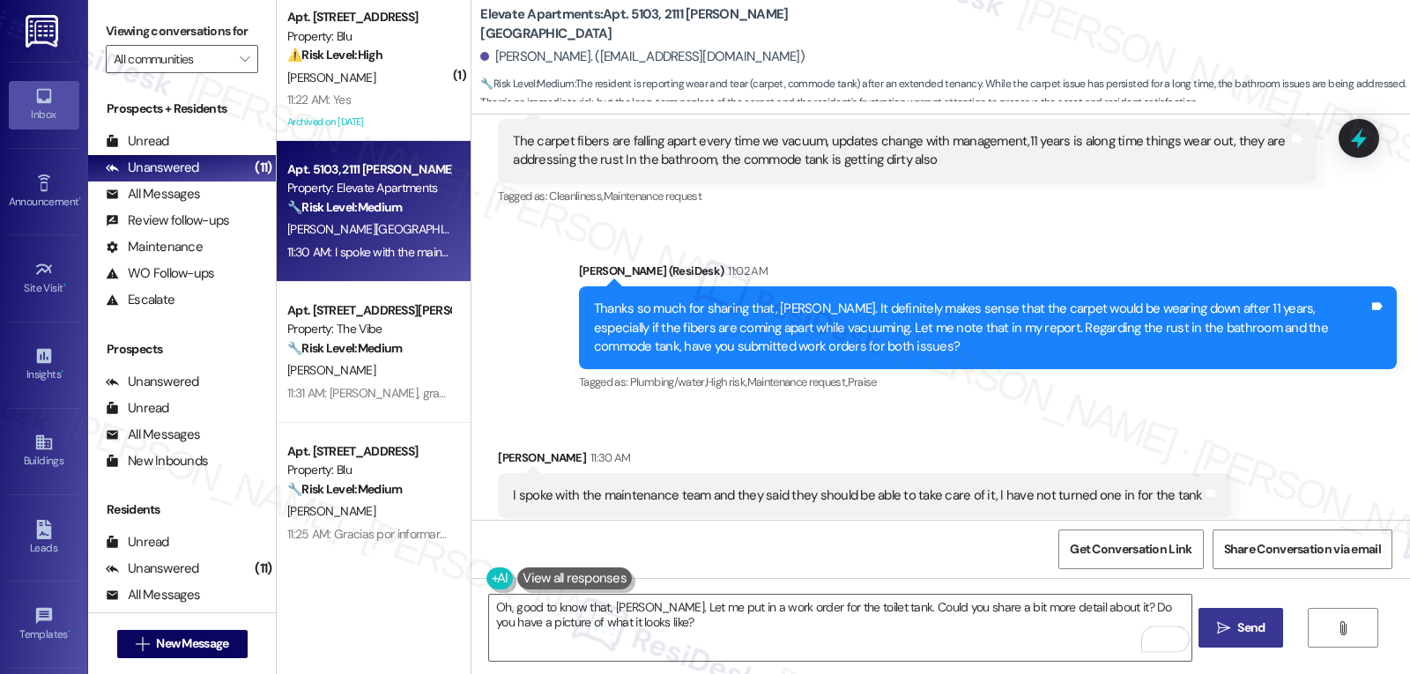
click at [1232, 642] on button " Send" at bounding box center [1241, 628] width 85 height 40
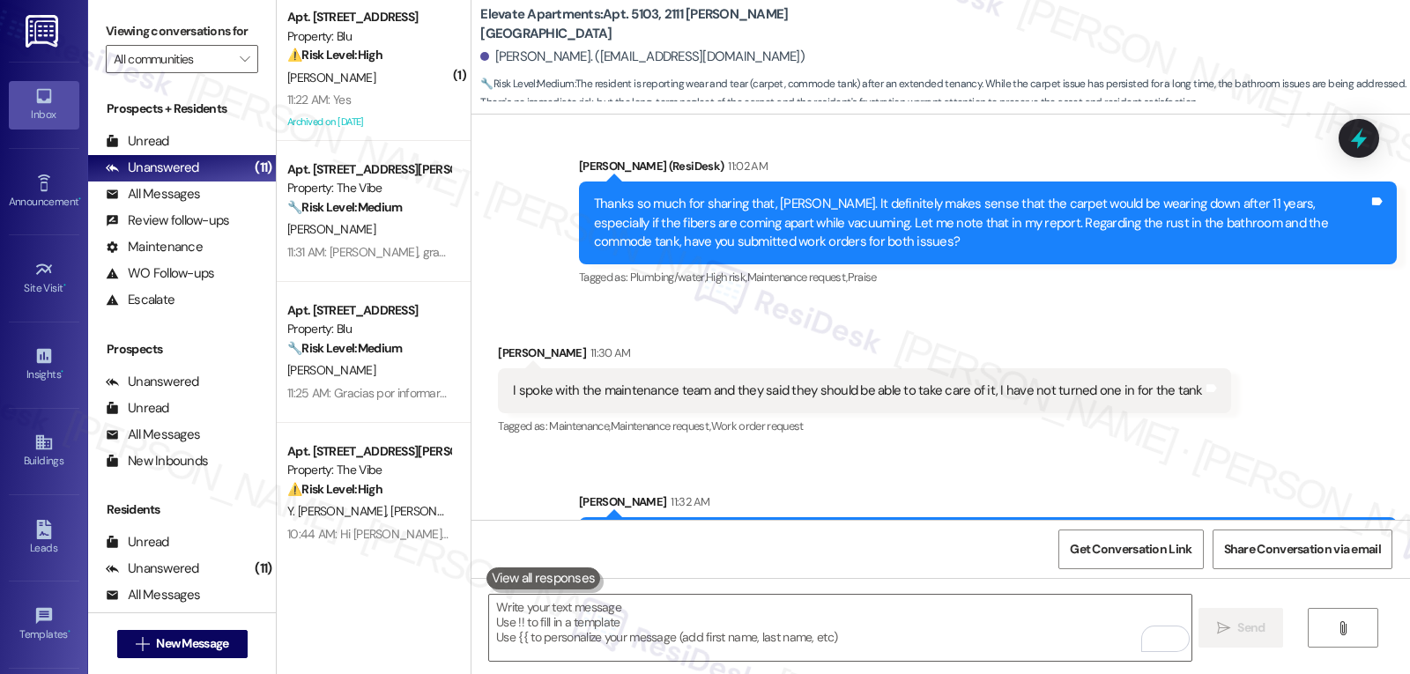
scroll to position [2541, 0]
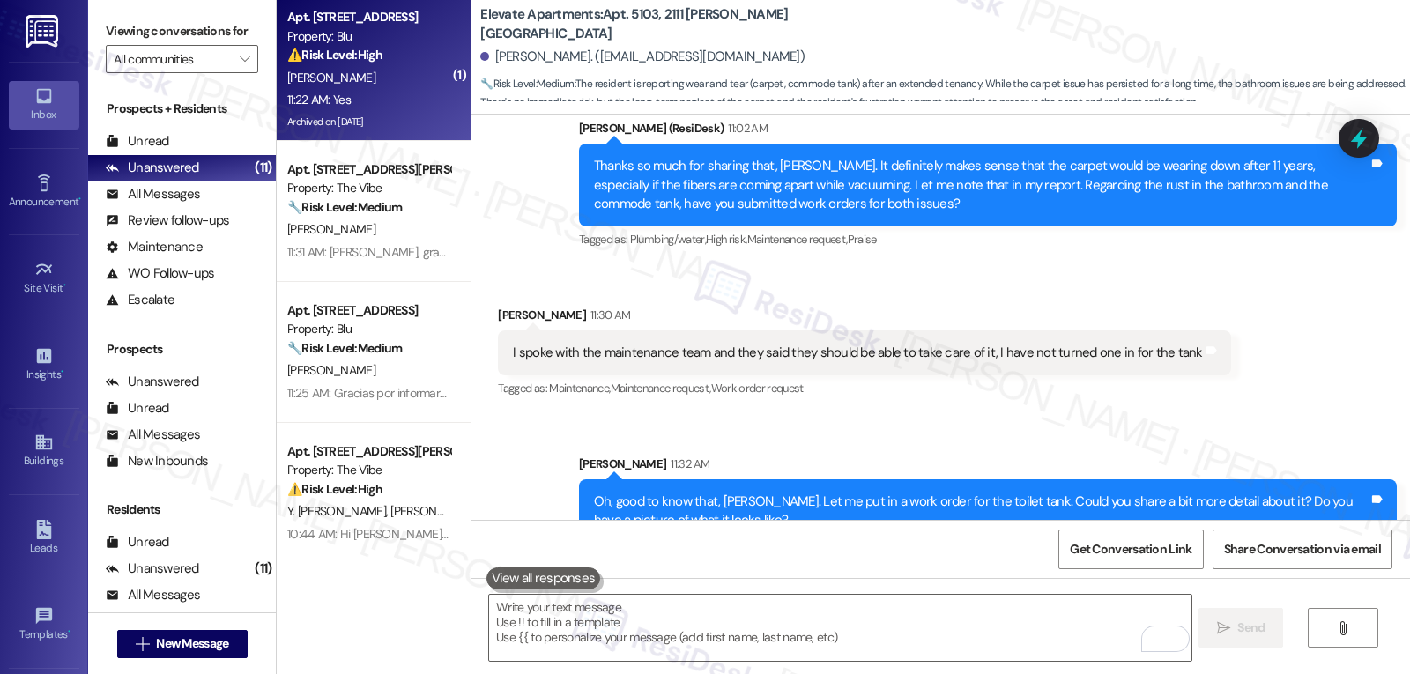
click at [353, 40] on div "Property: Blu" at bounding box center [368, 36] width 163 height 19
type textarea "Fetching suggested responses. Please feel free to read through the conversation…"
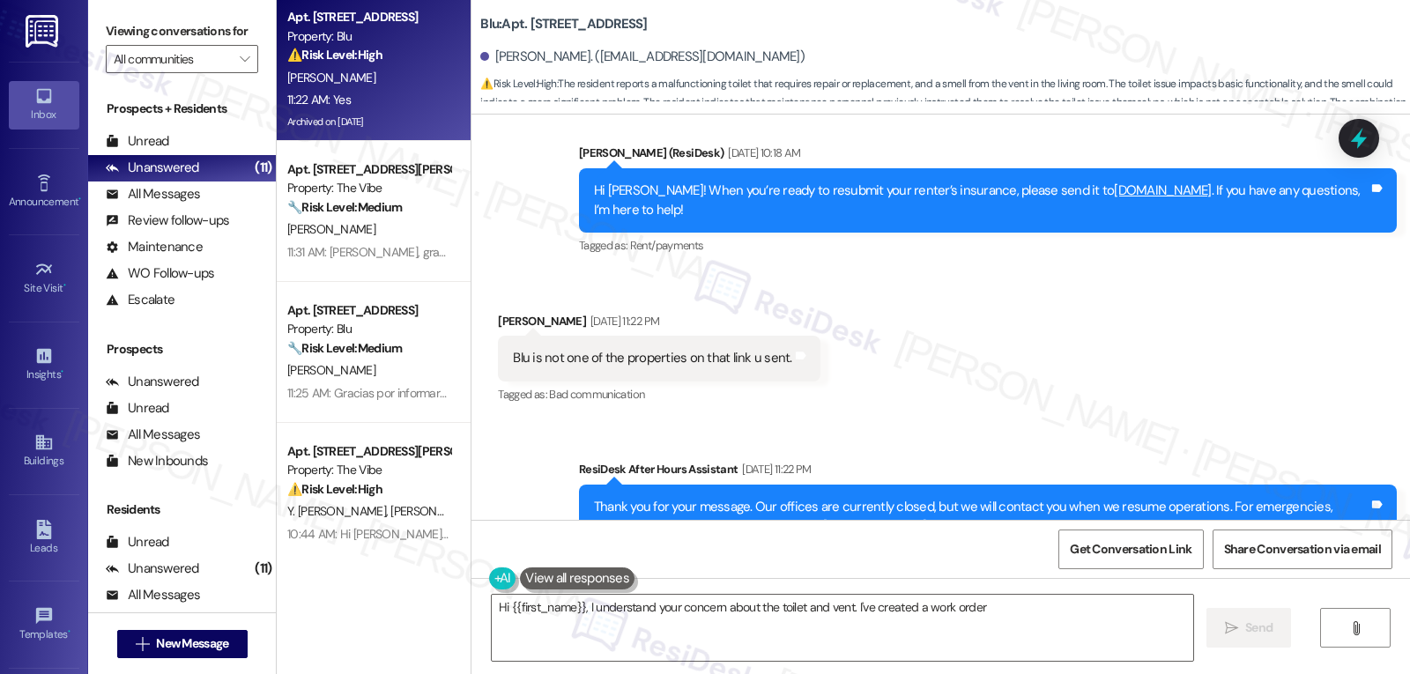
scroll to position [25727, 0]
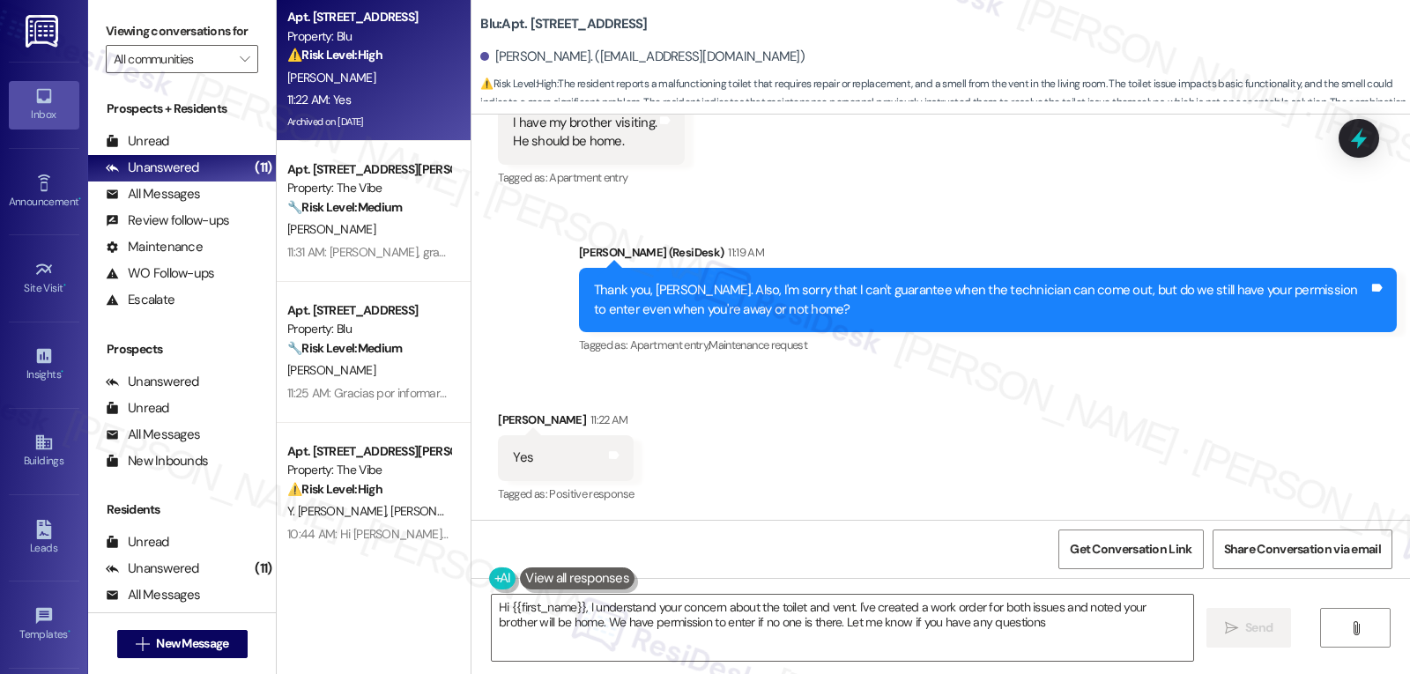
type textarea "Hi {{first_name}}, I understand your concern about the toilet and vent. I've cr…"
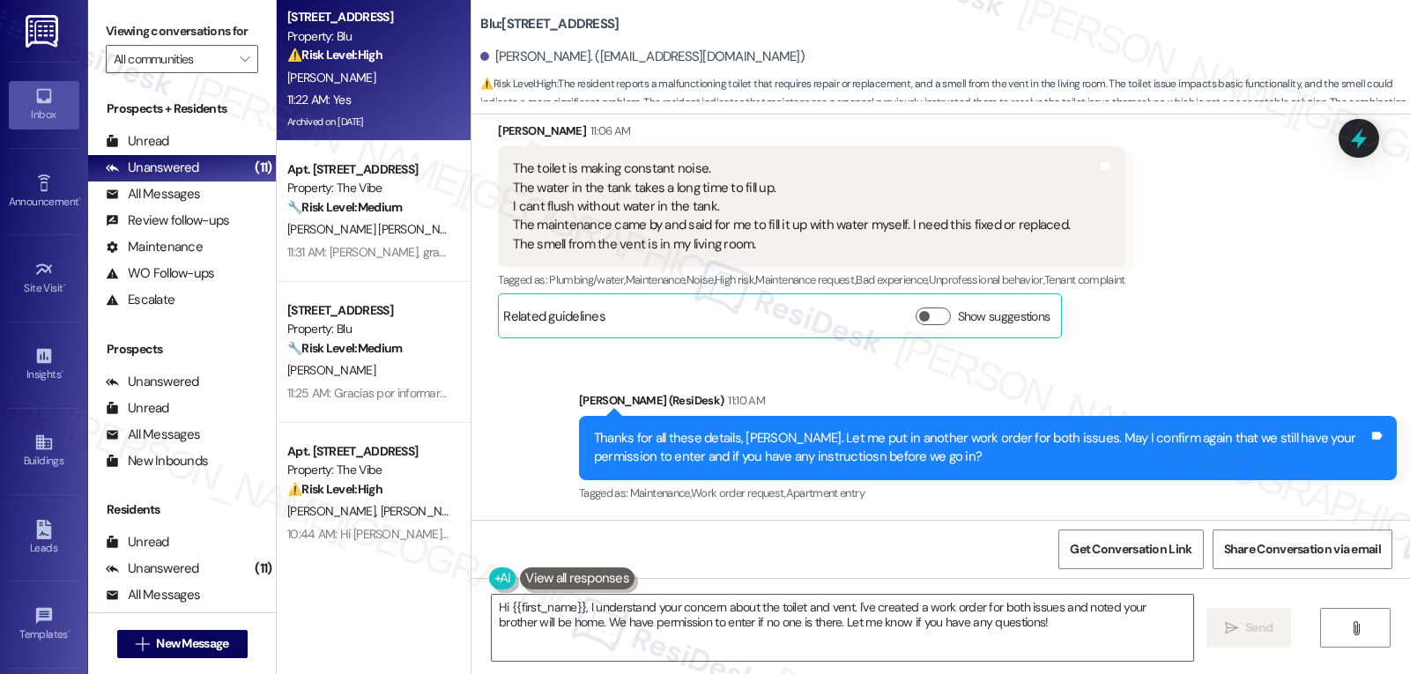
scroll to position [25023, 0]
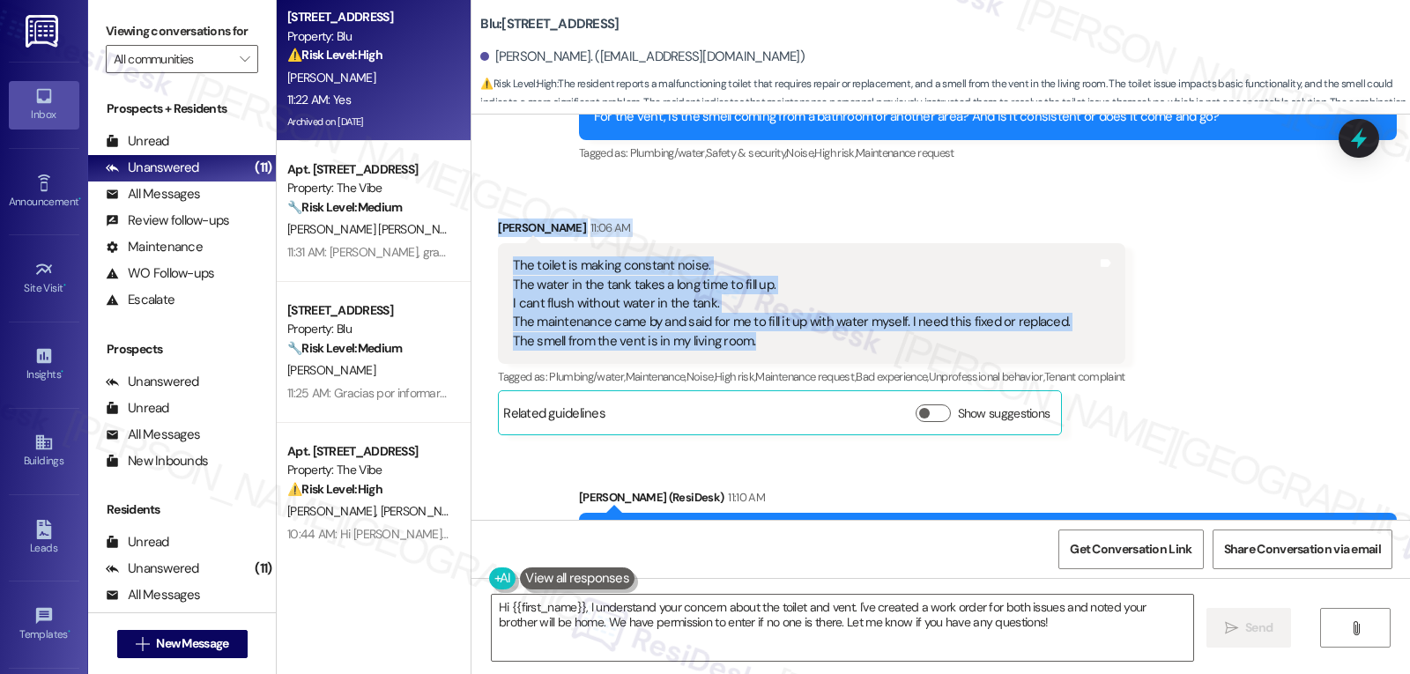
drag, startPoint x: 478, startPoint y: 223, endPoint x: 884, endPoint y: 353, distance: 426.7
click at [884, 353] on div "Received [STREET_ADDRESS][PERSON_NAME]:06 AM The toilet is making constant nois…" at bounding box center [811, 326] width 653 height 243
copy div "[PERSON_NAME] 11:06 AM The toilet is making constant noise. The water in the ta…"
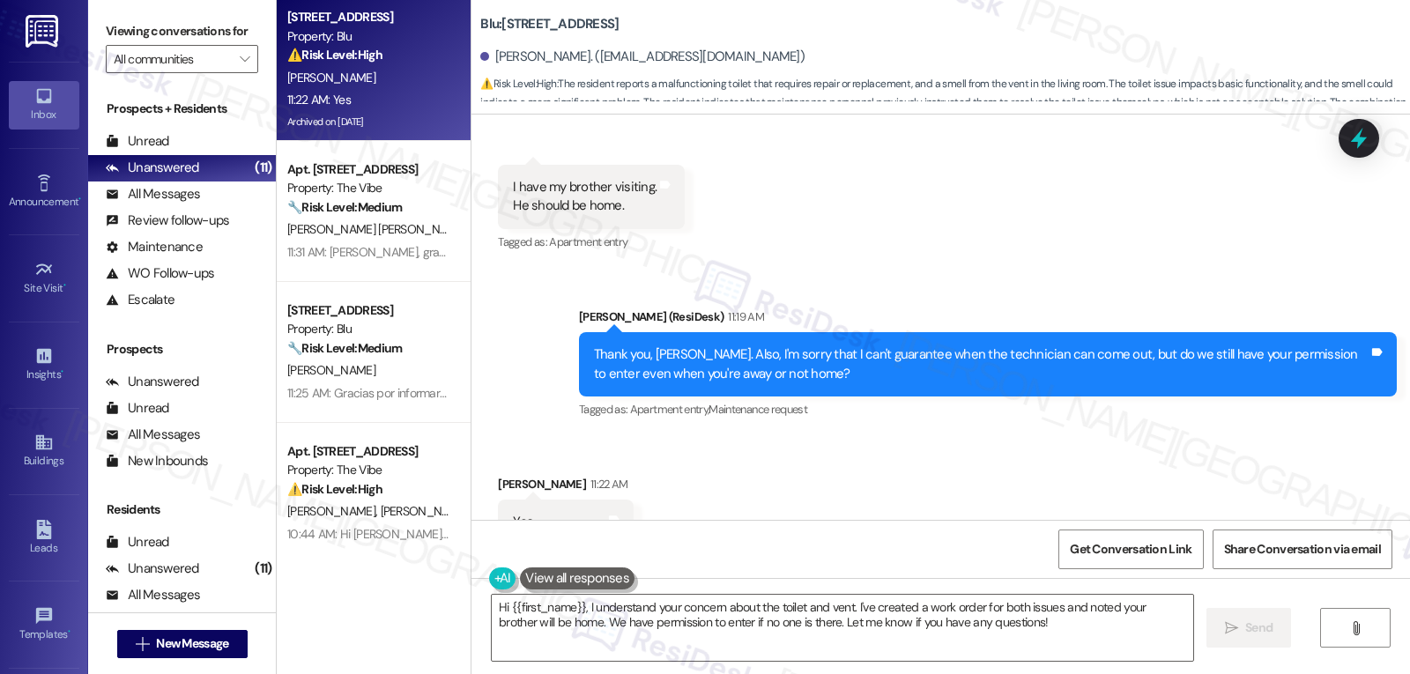
scroll to position [25728, 0]
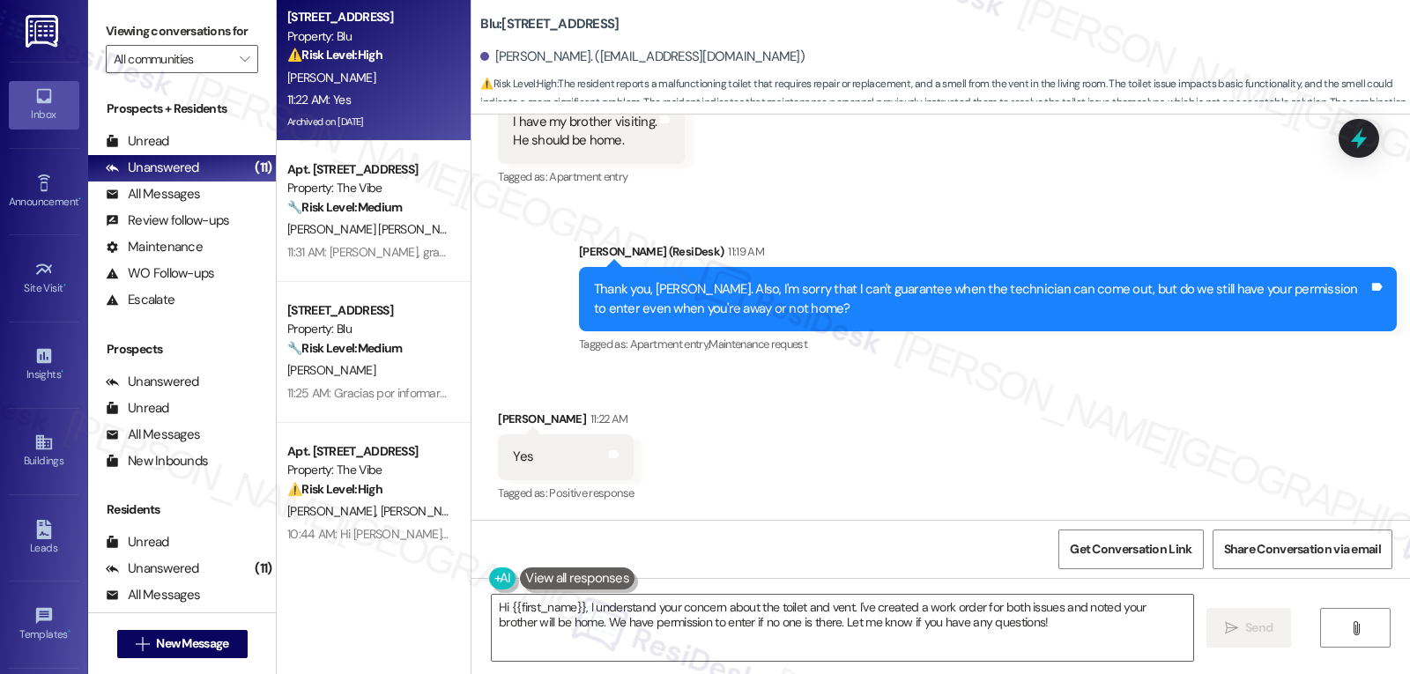
drag, startPoint x: 1360, startPoint y: 135, endPoint x: 1408, endPoint y: 162, distance: 55.6
click at [1360, 135] on icon at bounding box center [1359, 138] width 16 height 21
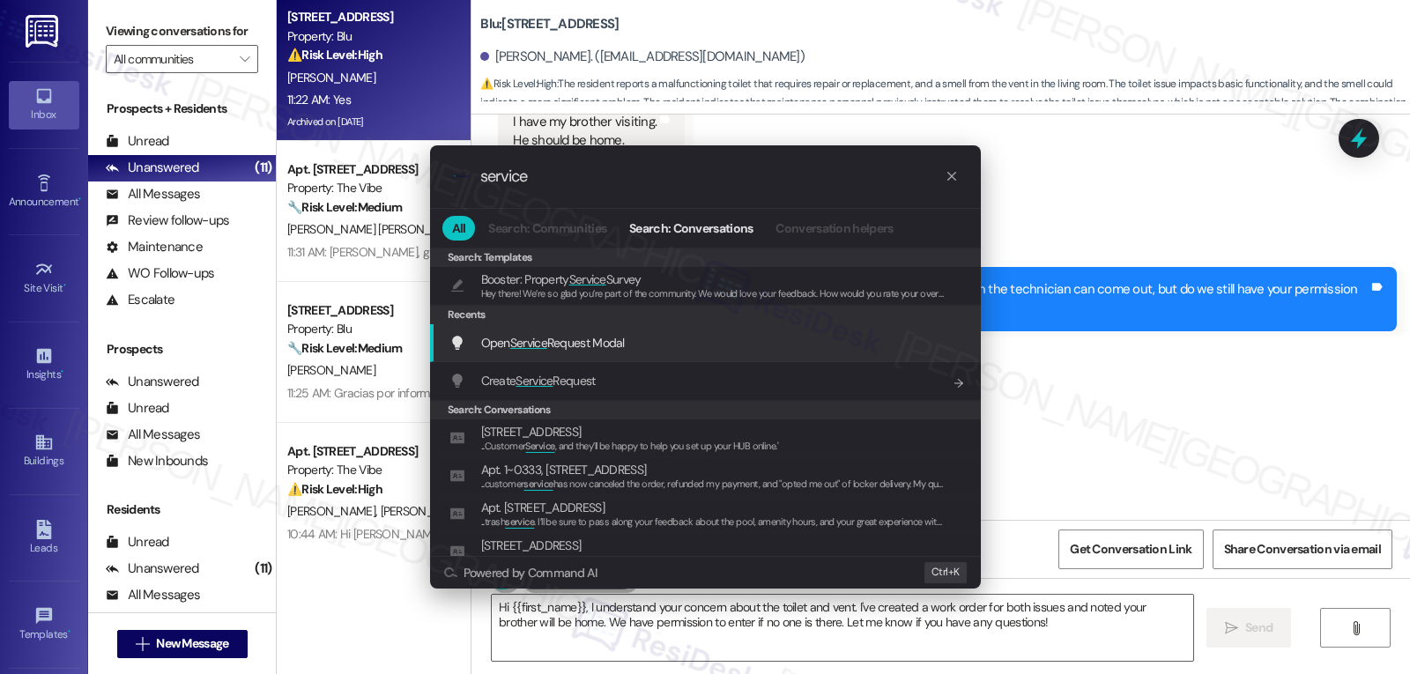
click at [589, 350] on span "Open Service Request Modal" at bounding box center [553, 343] width 144 height 16
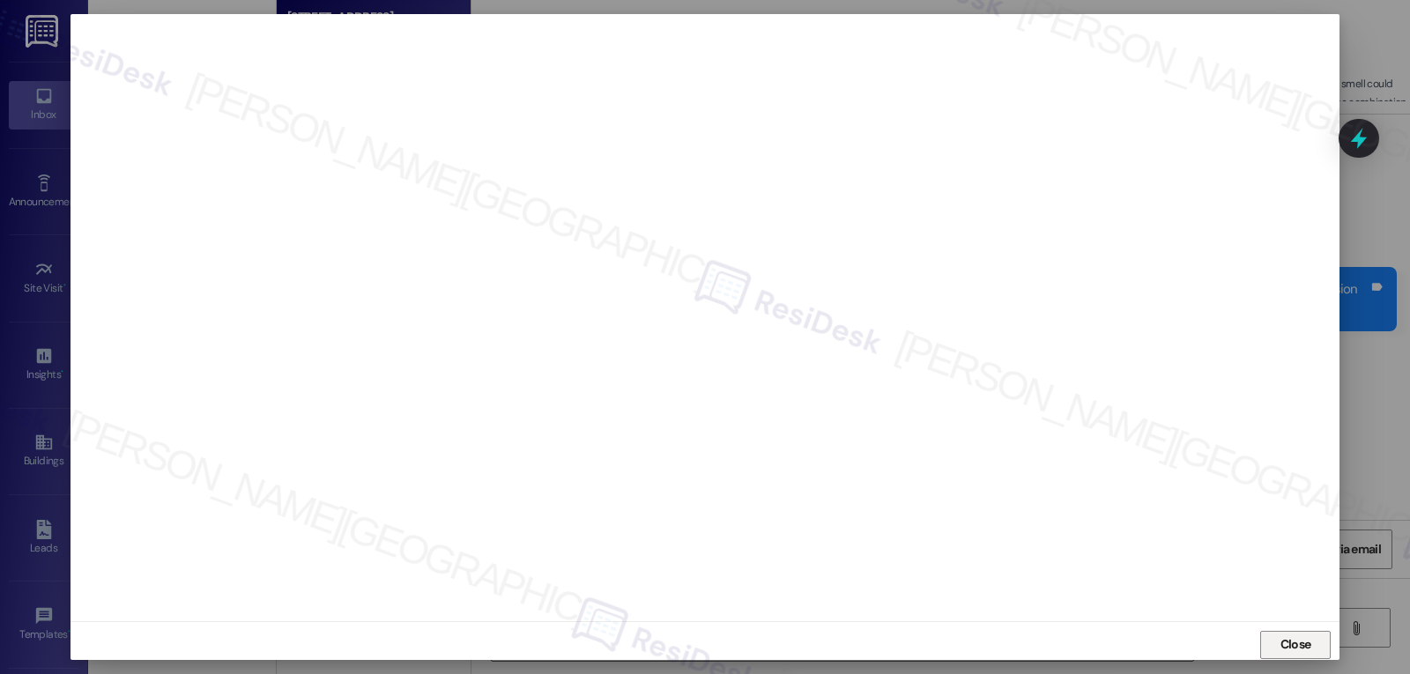
click at [1319, 650] on button "Close" at bounding box center [1295, 645] width 71 height 28
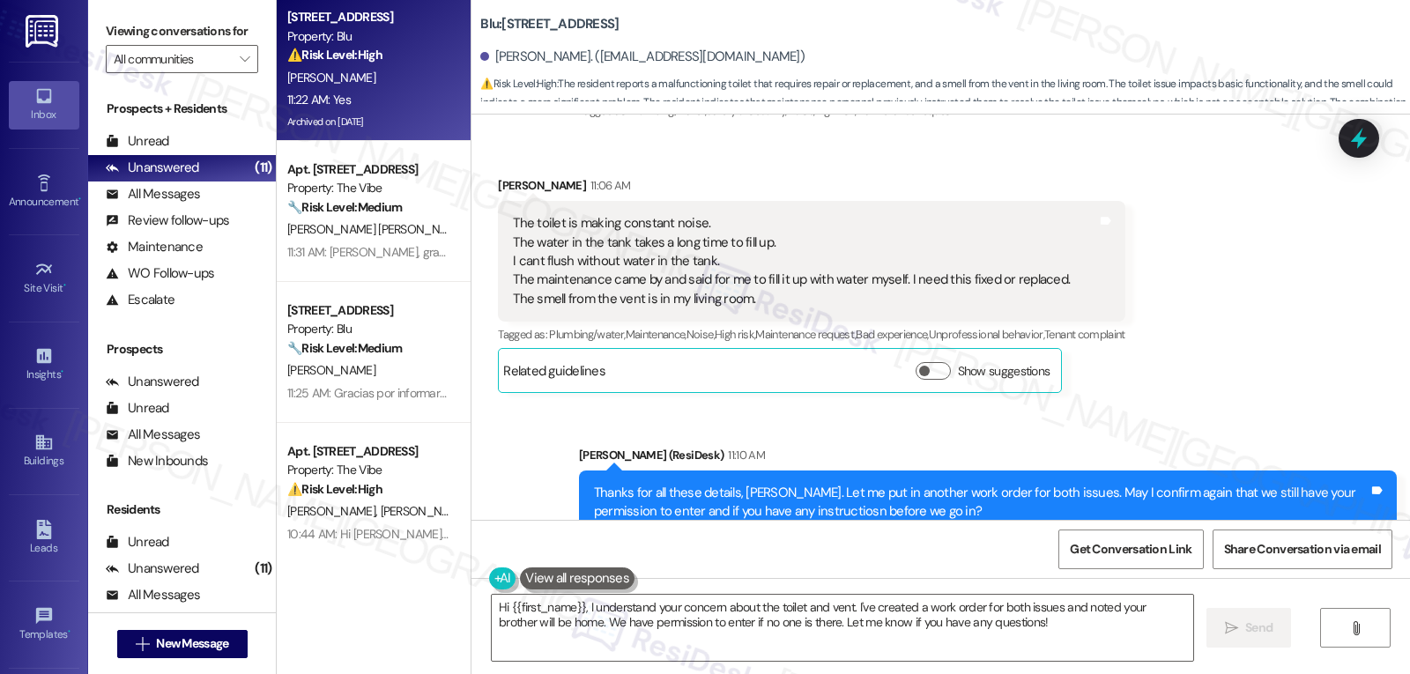
scroll to position [25023, 0]
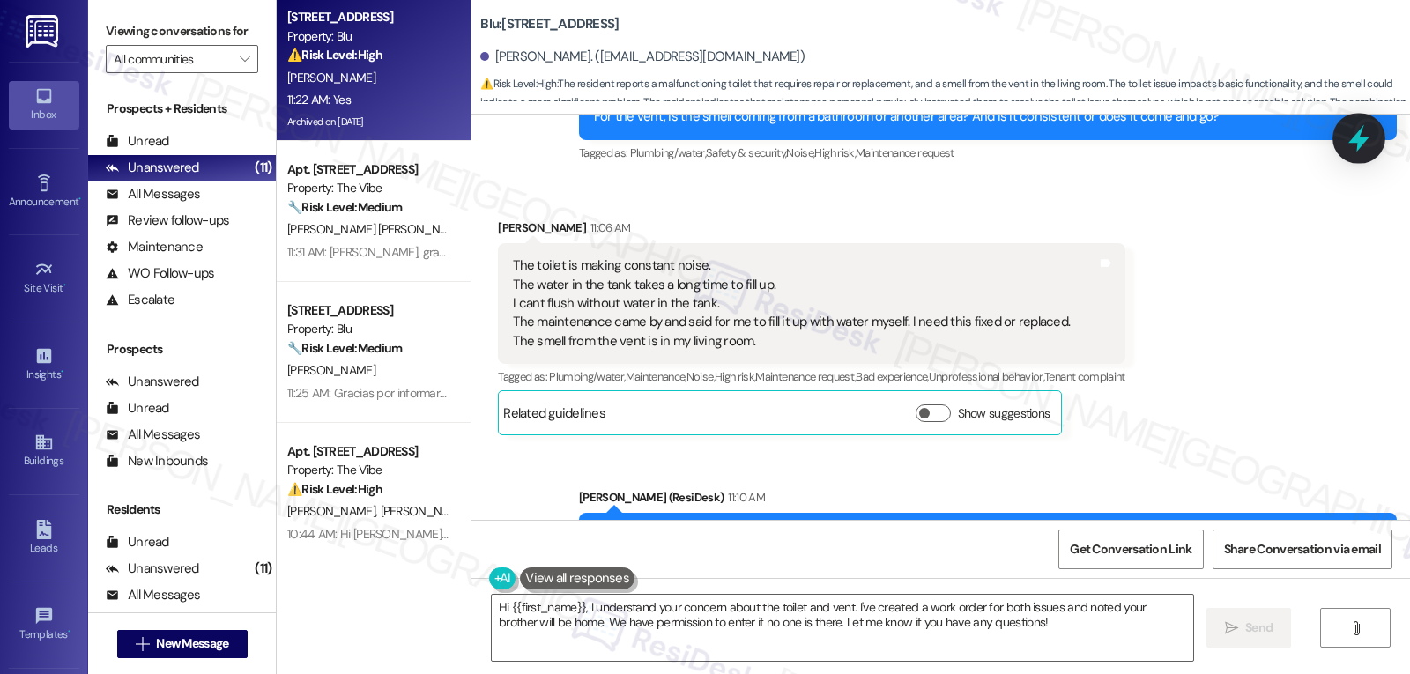
click at [1370, 139] on icon at bounding box center [1359, 138] width 30 height 30
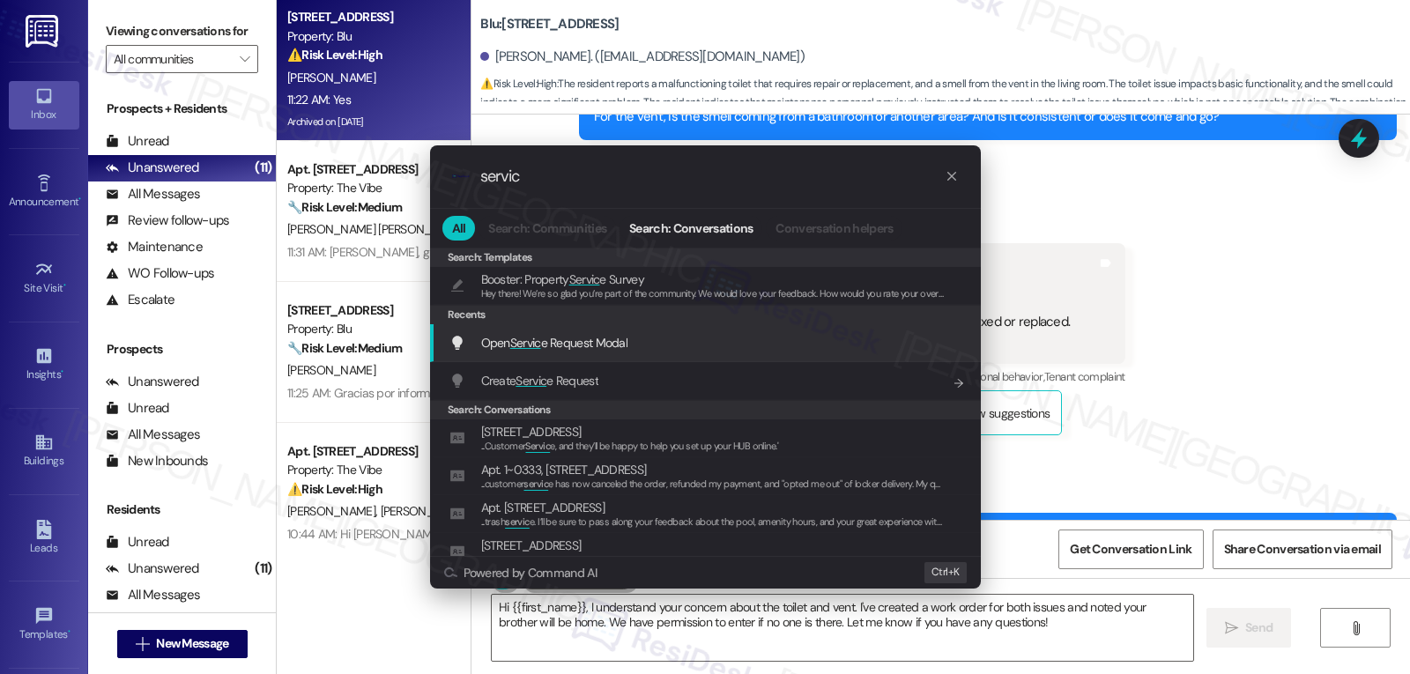
click at [583, 350] on span "Open Servic e Request Modal" at bounding box center [554, 343] width 147 height 16
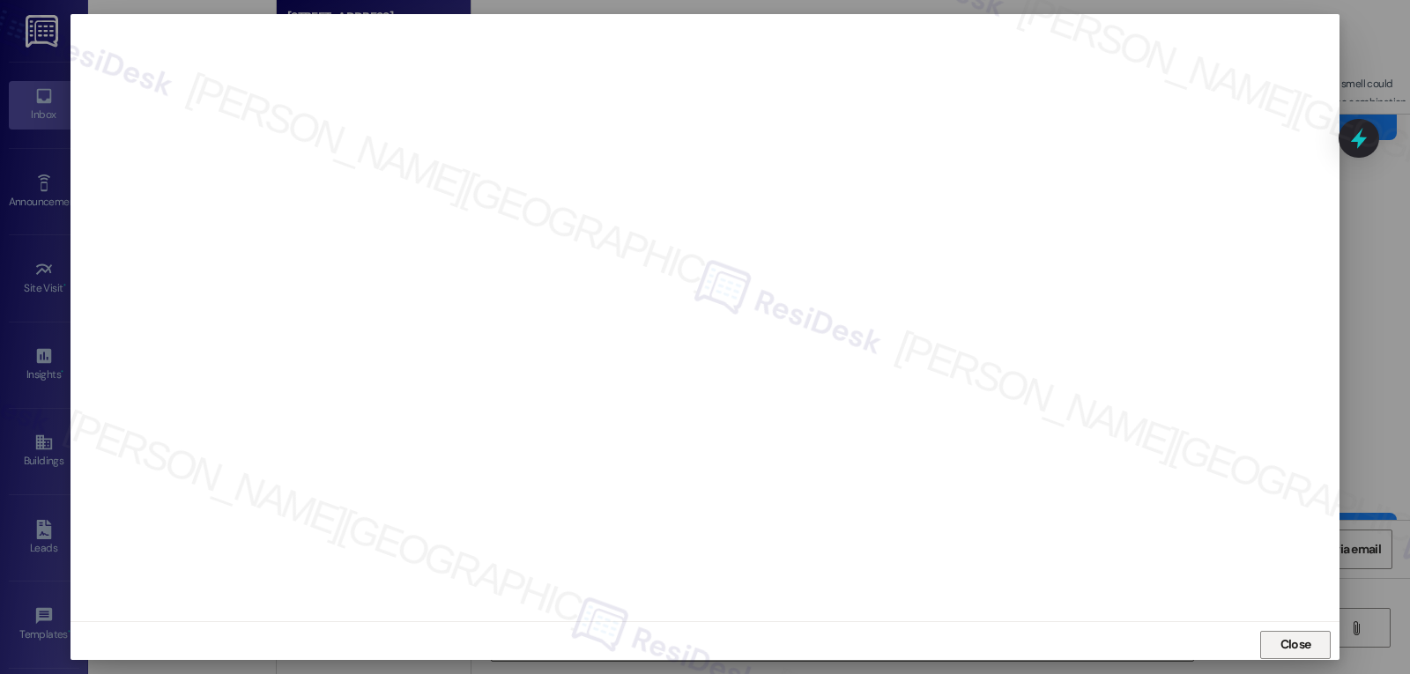
click at [1277, 650] on span "Close" at bounding box center [1296, 644] width 38 height 19
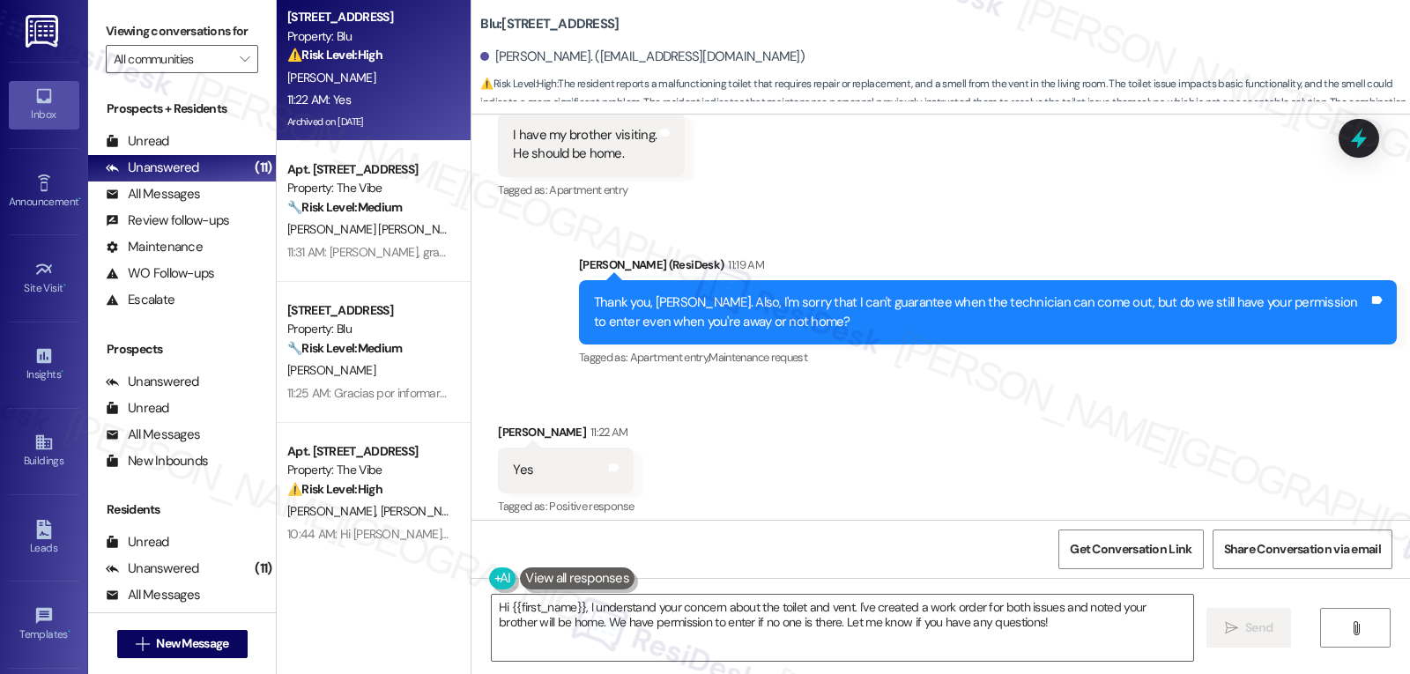
scroll to position [25728, 0]
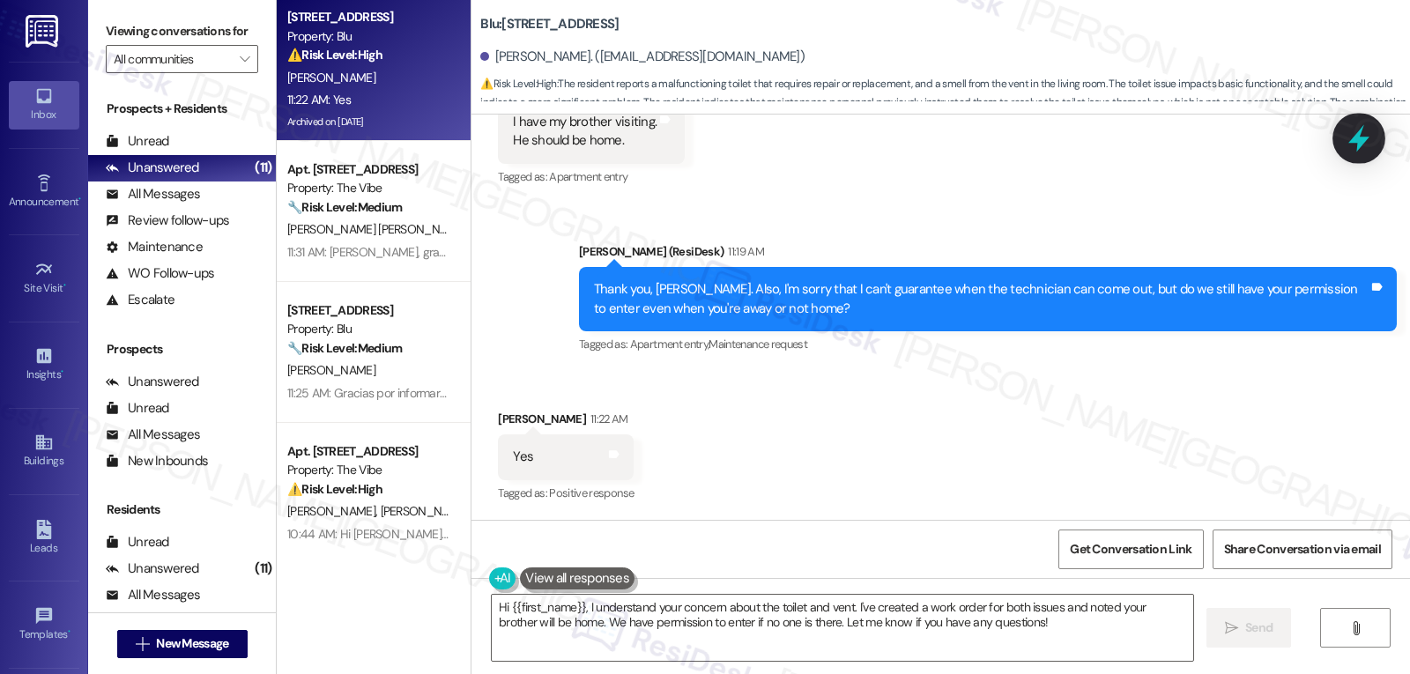
click at [1362, 129] on icon at bounding box center [1358, 138] width 21 height 27
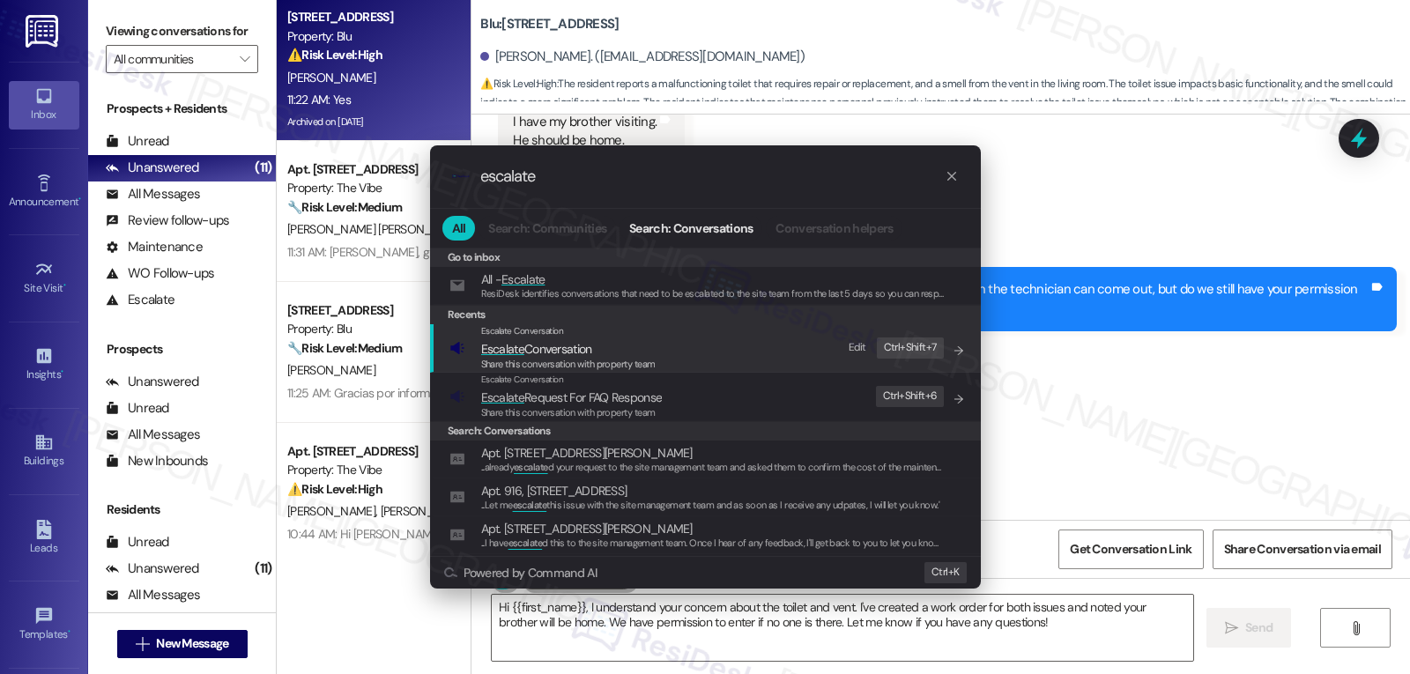
type input "escalate"
click at [528, 359] on span "Share this conversation with property team" at bounding box center [568, 364] width 174 height 12
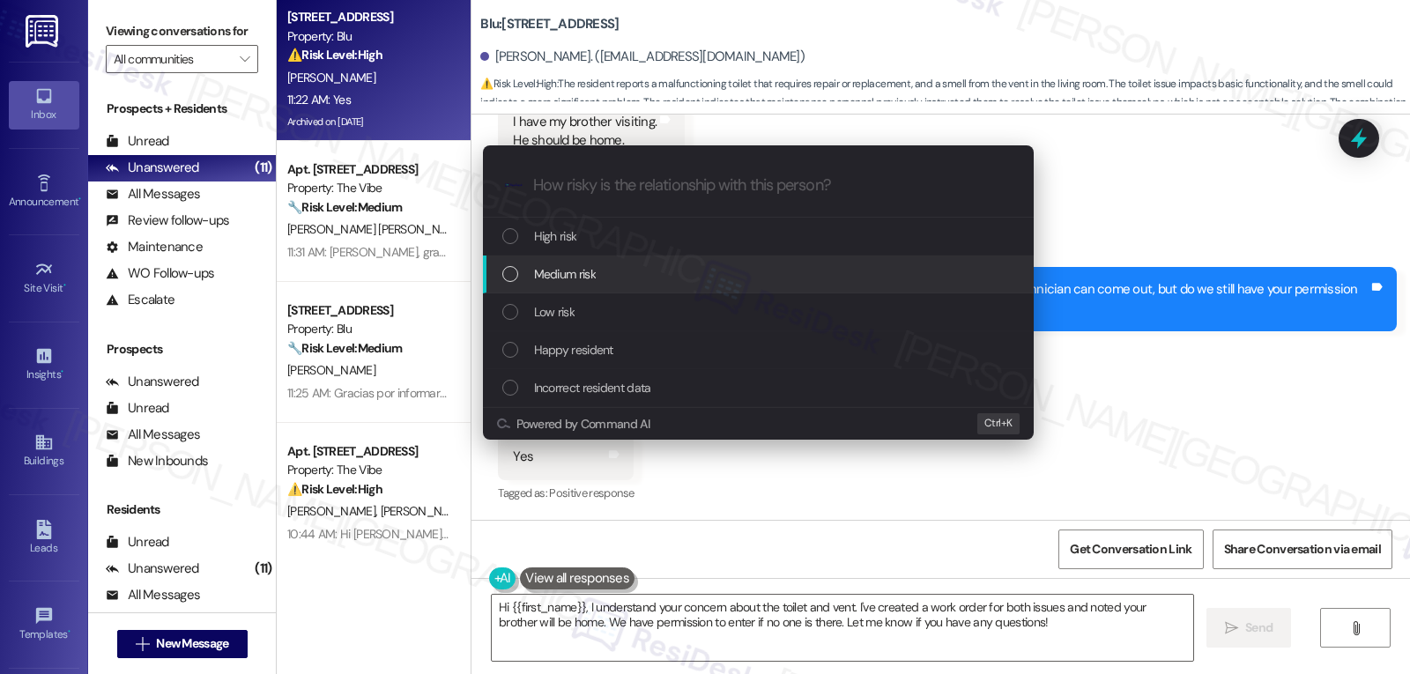
click at [629, 277] on div "Medium risk" at bounding box center [760, 273] width 516 height 19
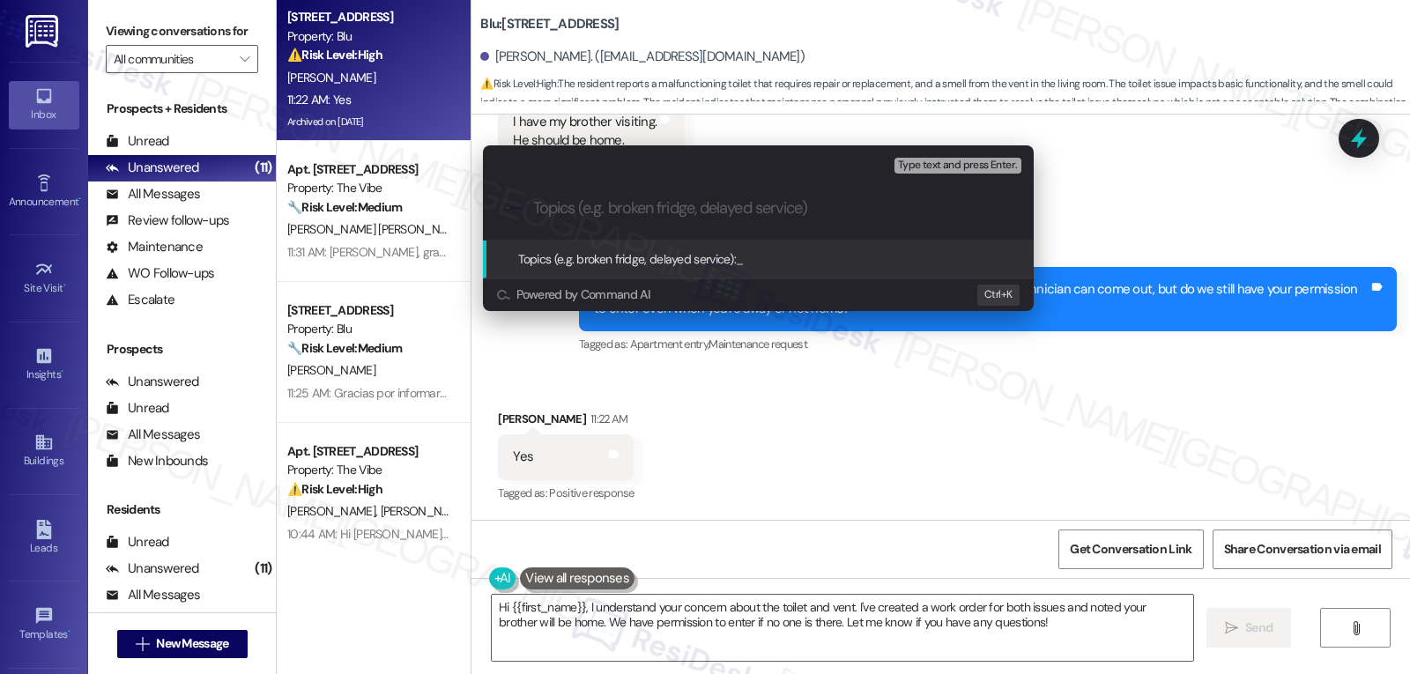
paste input "4098027"
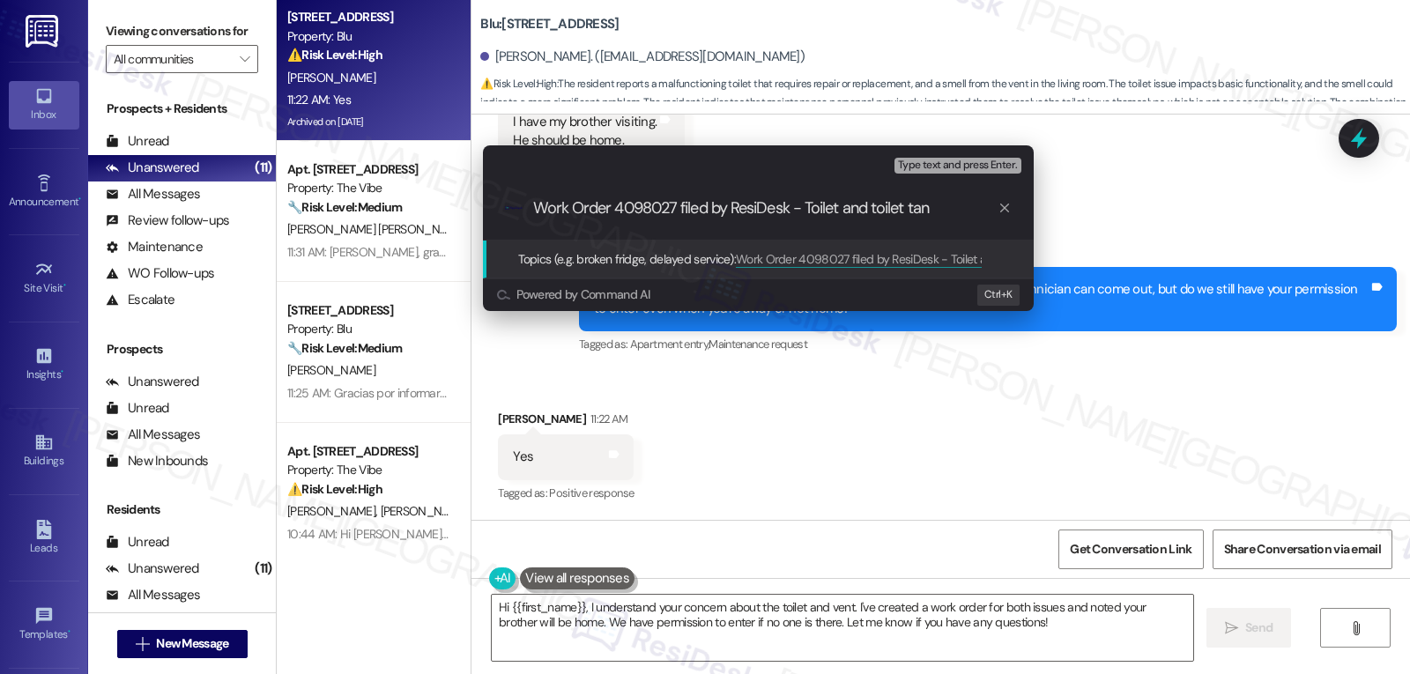
type input "Work Order 4098027 filed by ResiDesk - Toilet and toilet tank"
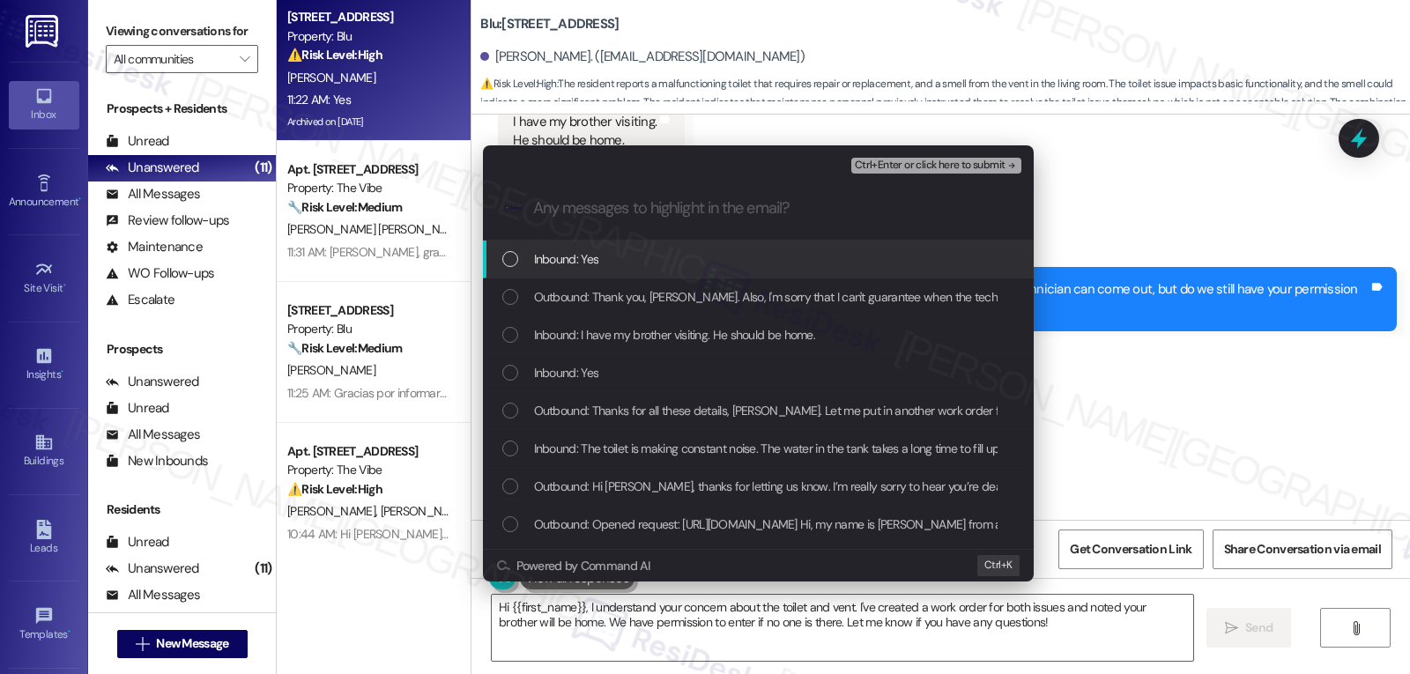
click at [631, 270] on div "Inbound: Yes" at bounding box center [758, 260] width 551 height 38
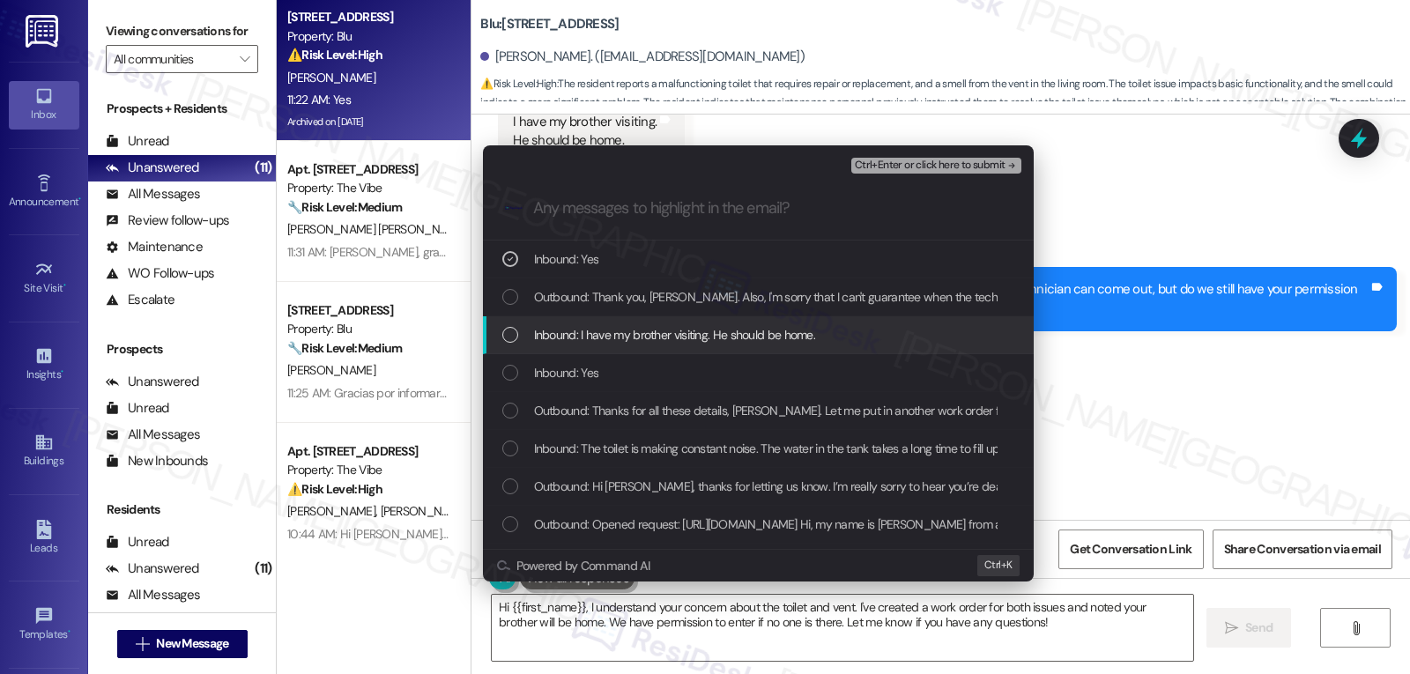
click at [628, 339] on span "Inbound: I have my brother visiting. He should be home." at bounding box center [675, 334] width 282 height 19
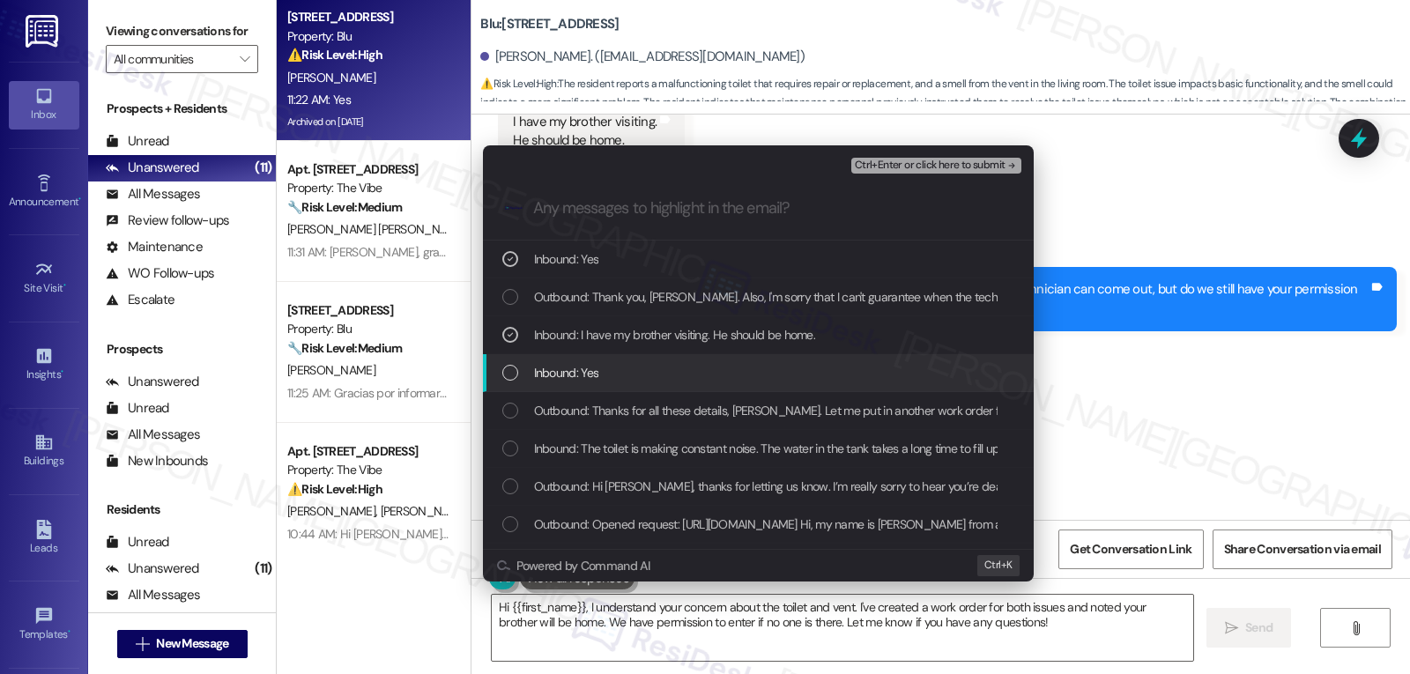
click at [613, 382] on div "Inbound: Yes" at bounding box center [760, 372] width 516 height 19
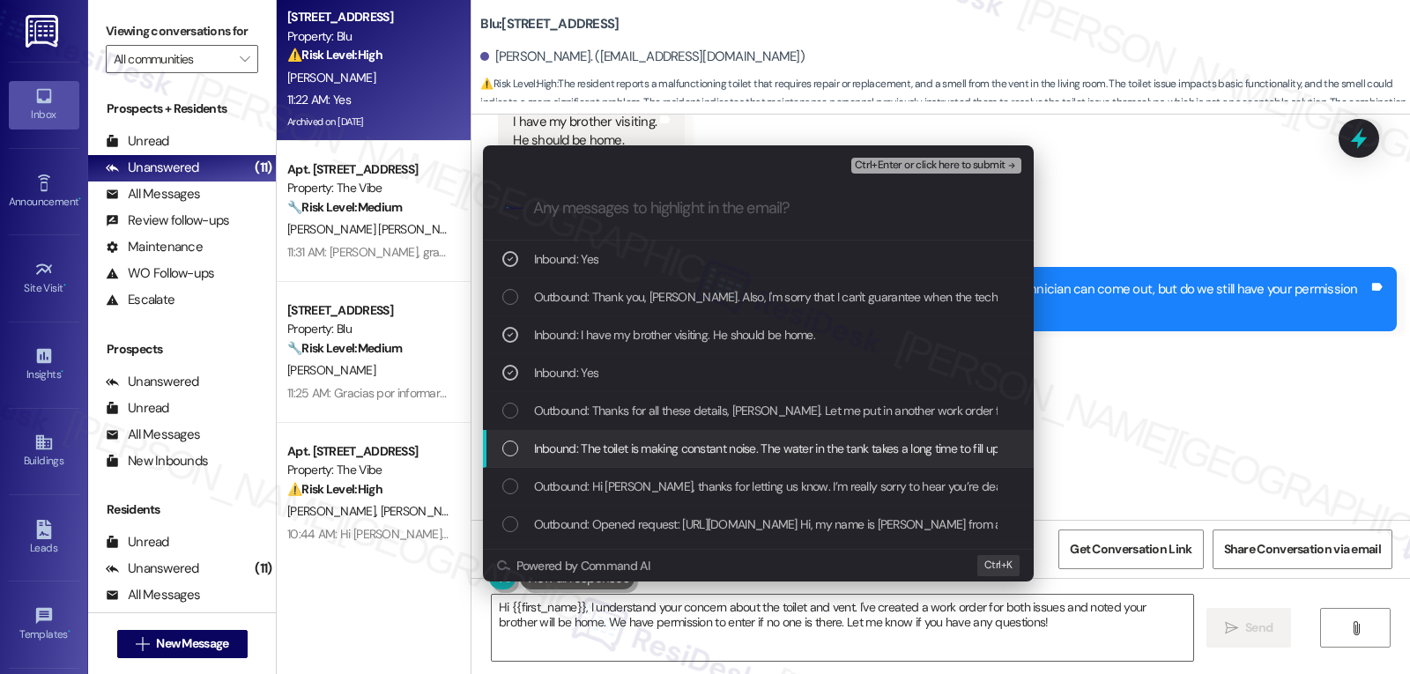
click at [610, 447] on span "Inbound: The toilet is making constant noise. The water in the tank takes a lon…" at bounding box center [1233, 448] width 1399 height 19
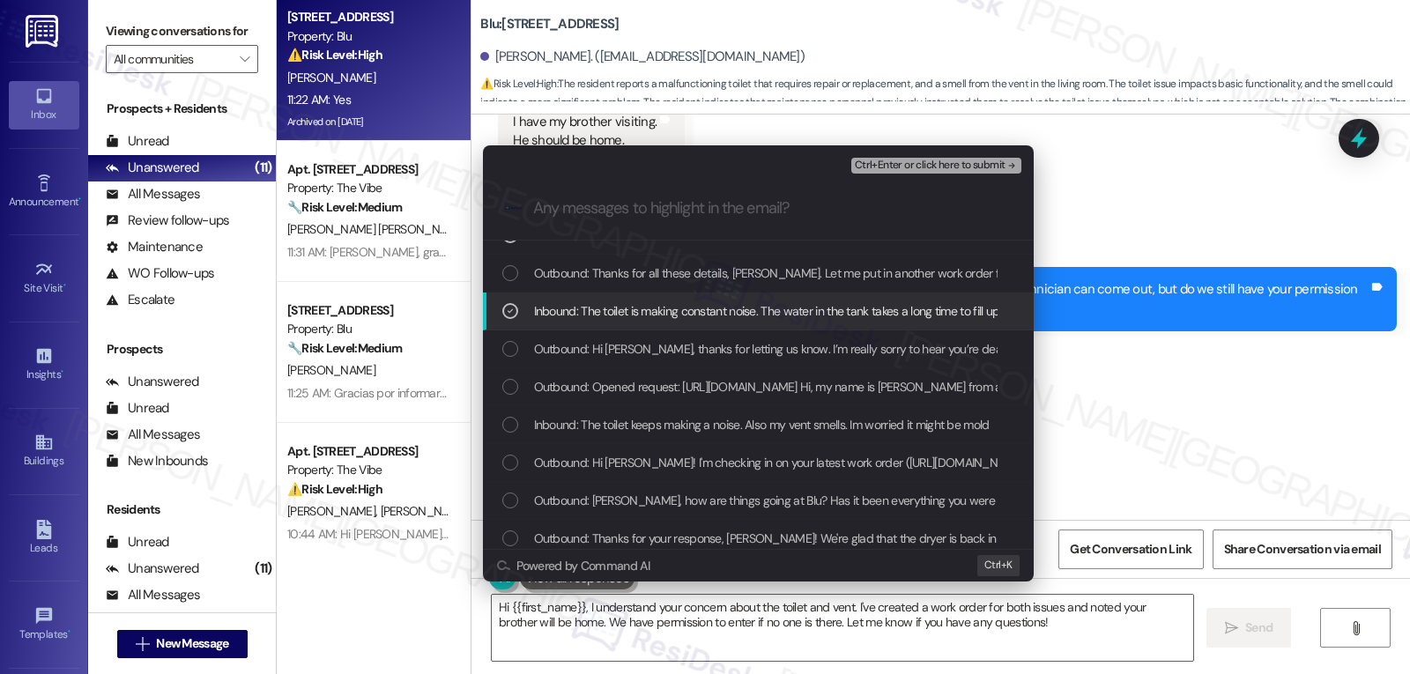
scroll to position [176, 0]
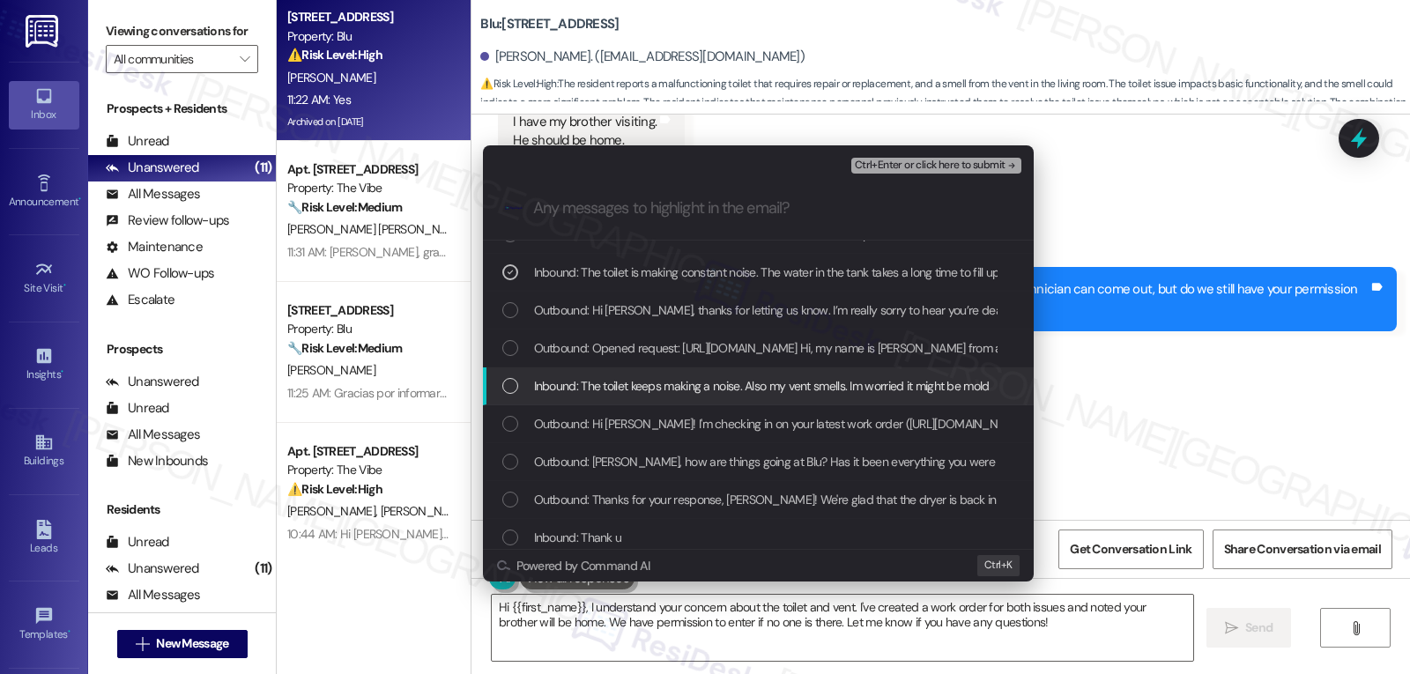
click at [721, 395] on span "Inbound: The toilet keeps making a noise. Also my vent smells. Im worried it mi…" at bounding box center [762, 385] width 456 height 19
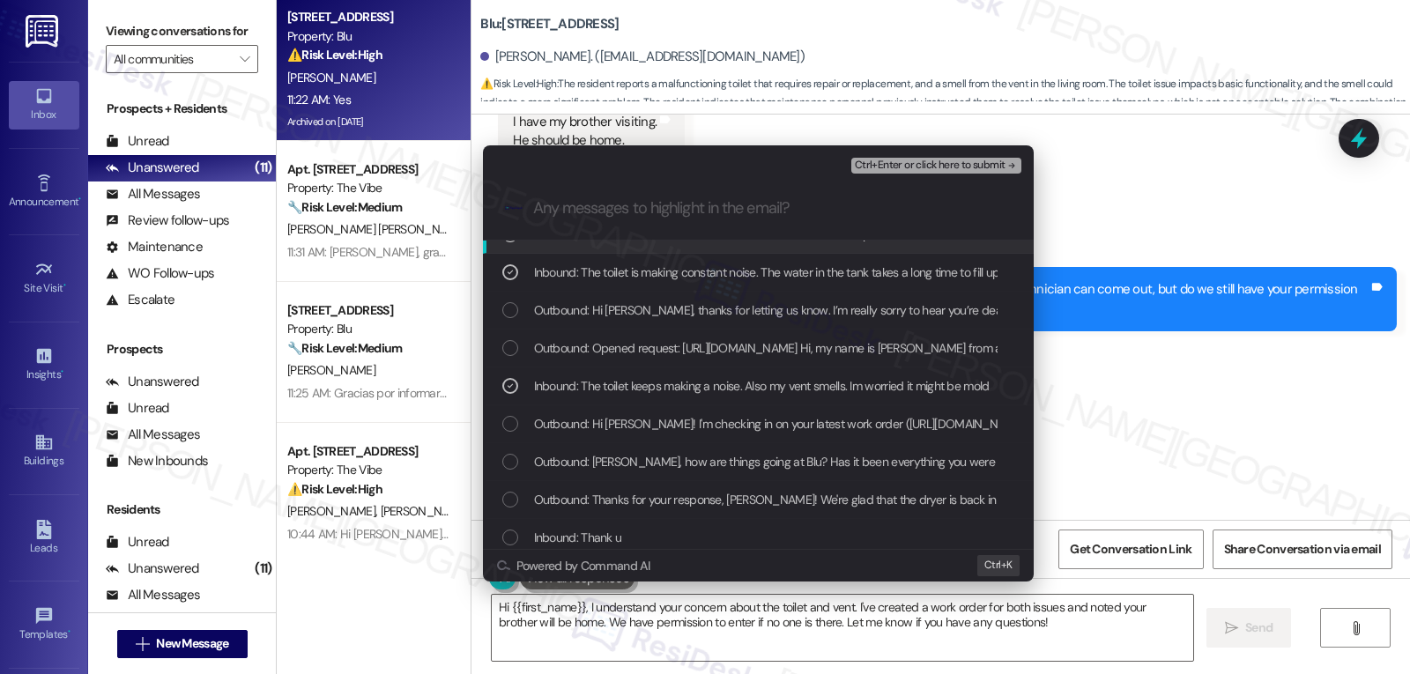
click at [957, 167] on span "Ctrl+Enter or click here to submit" at bounding box center [930, 166] width 151 height 12
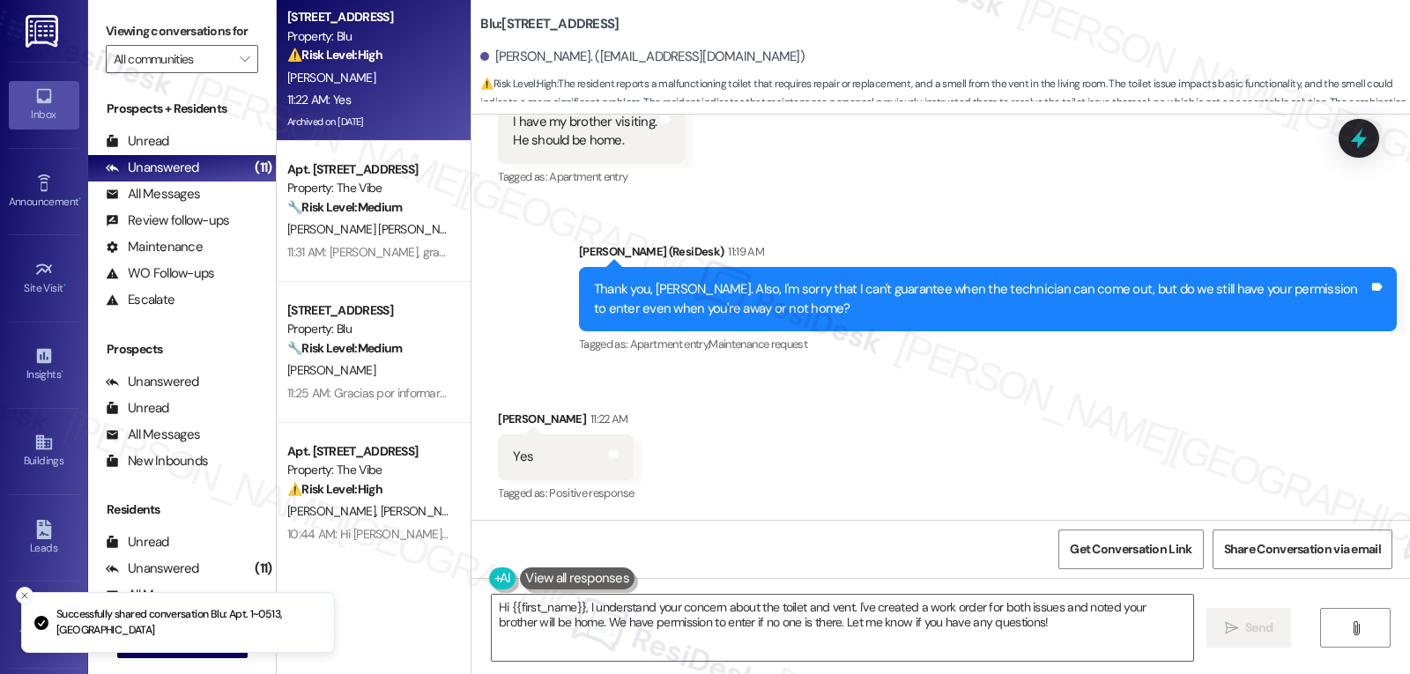
scroll to position [0, 0]
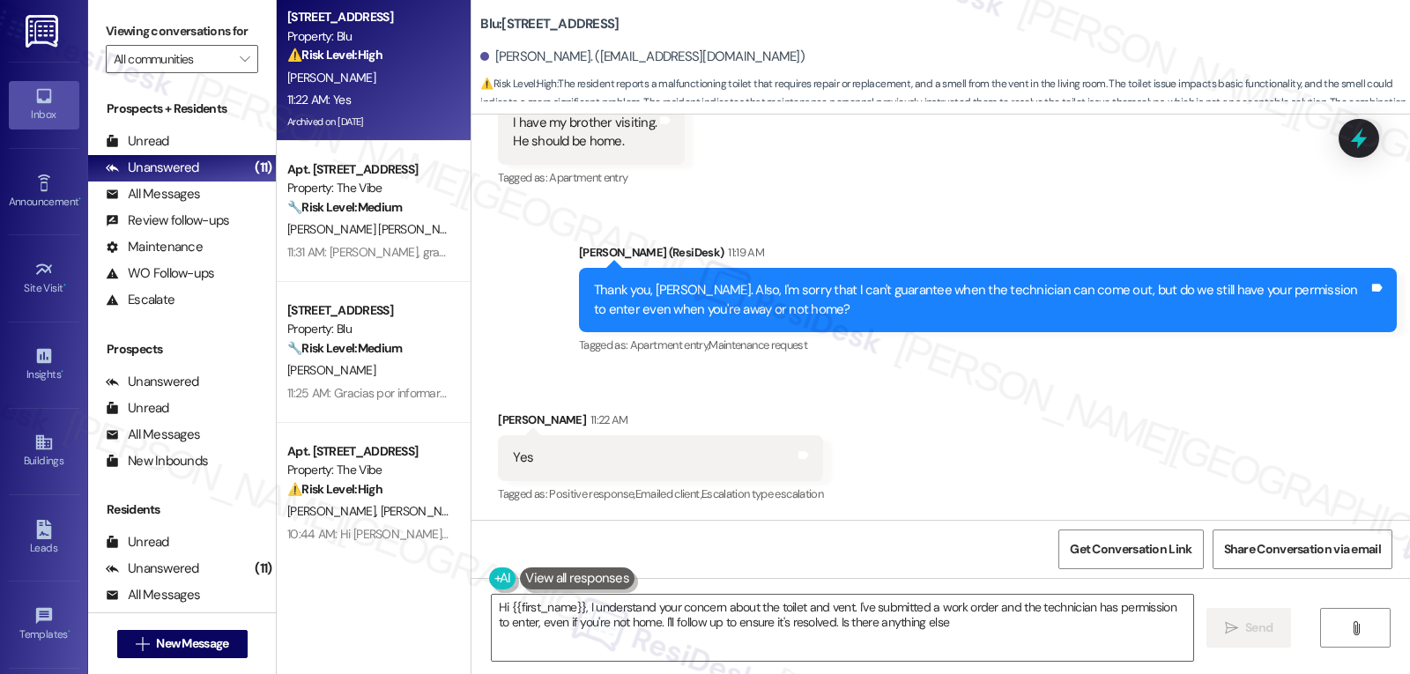
type textarea "Hi {{first_name}}, I understand your concern about the toilet and vent. I've su…"
drag, startPoint x: 1360, startPoint y: 140, endPoint x: 1296, endPoint y: 164, distance: 68.6
click at [1360, 140] on icon at bounding box center [1359, 138] width 16 height 21
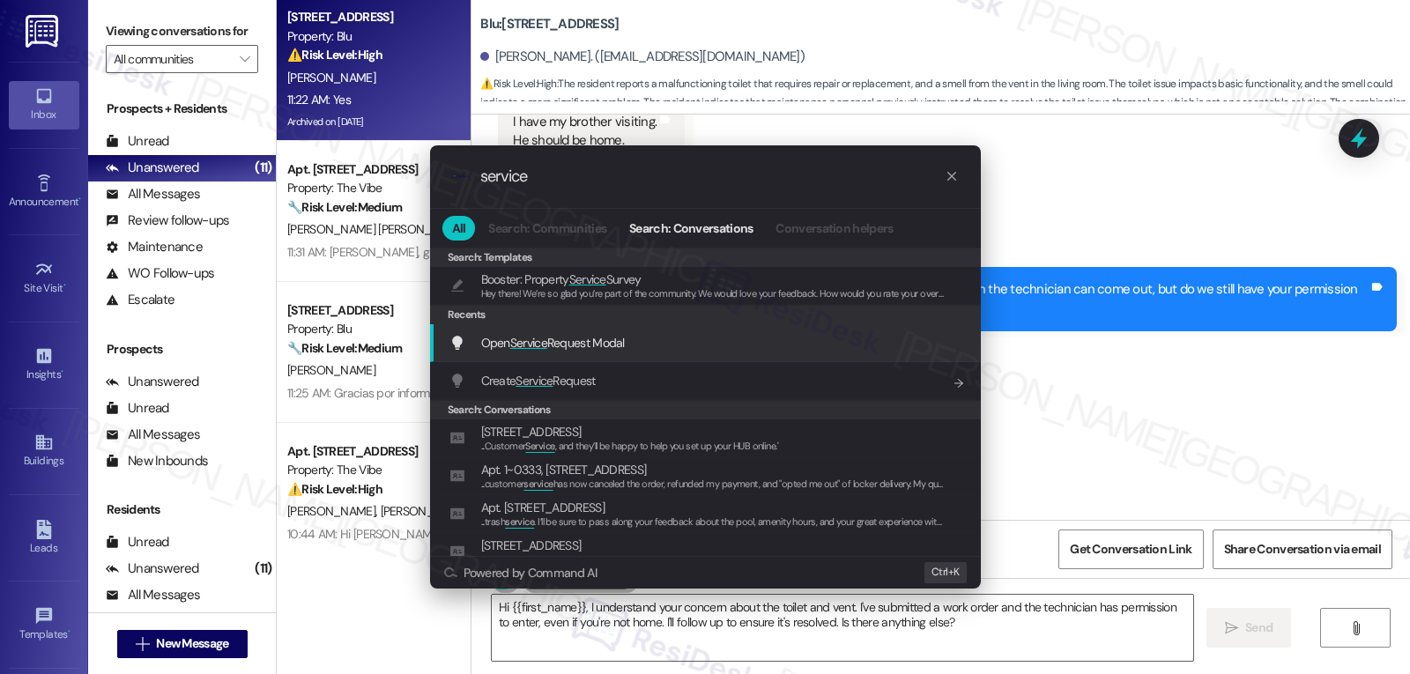
click at [598, 341] on span "Open Service Request Modal" at bounding box center [553, 343] width 144 height 16
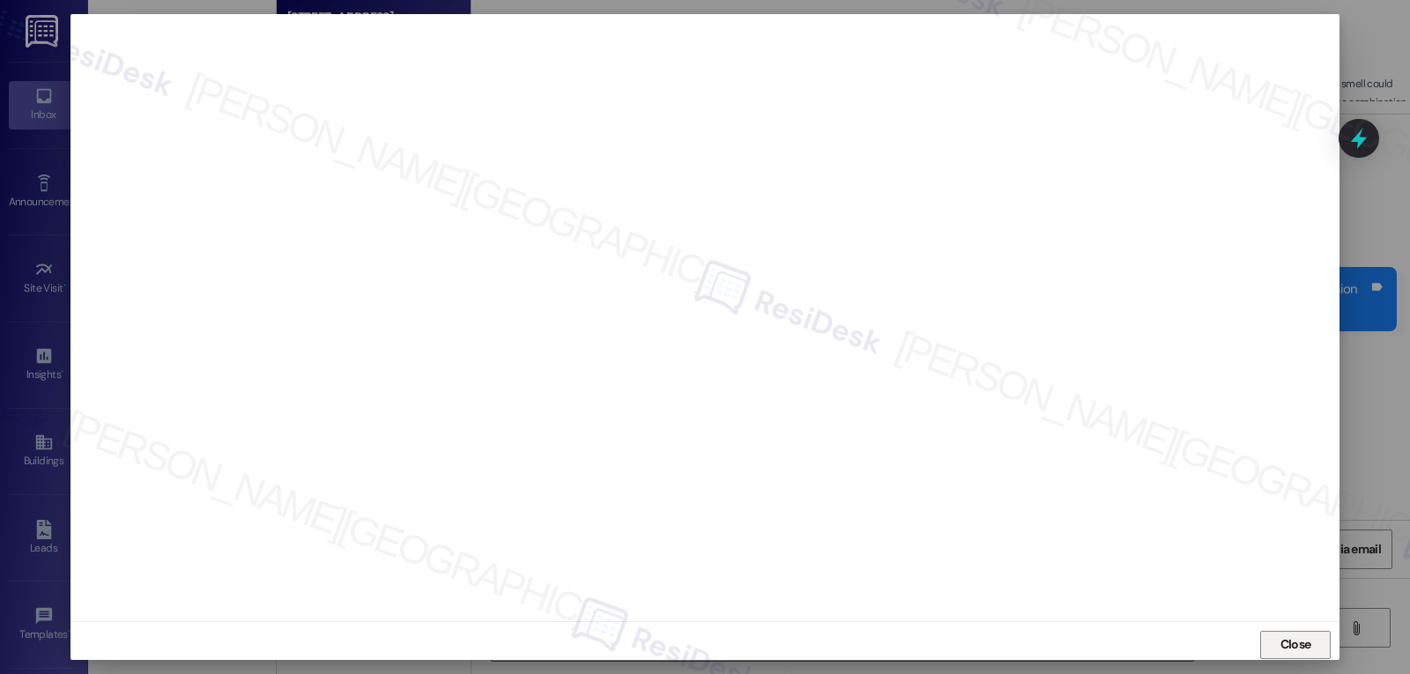
click at [1296, 647] on span "Close" at bounding box center [1296, 644] width 31 height 19
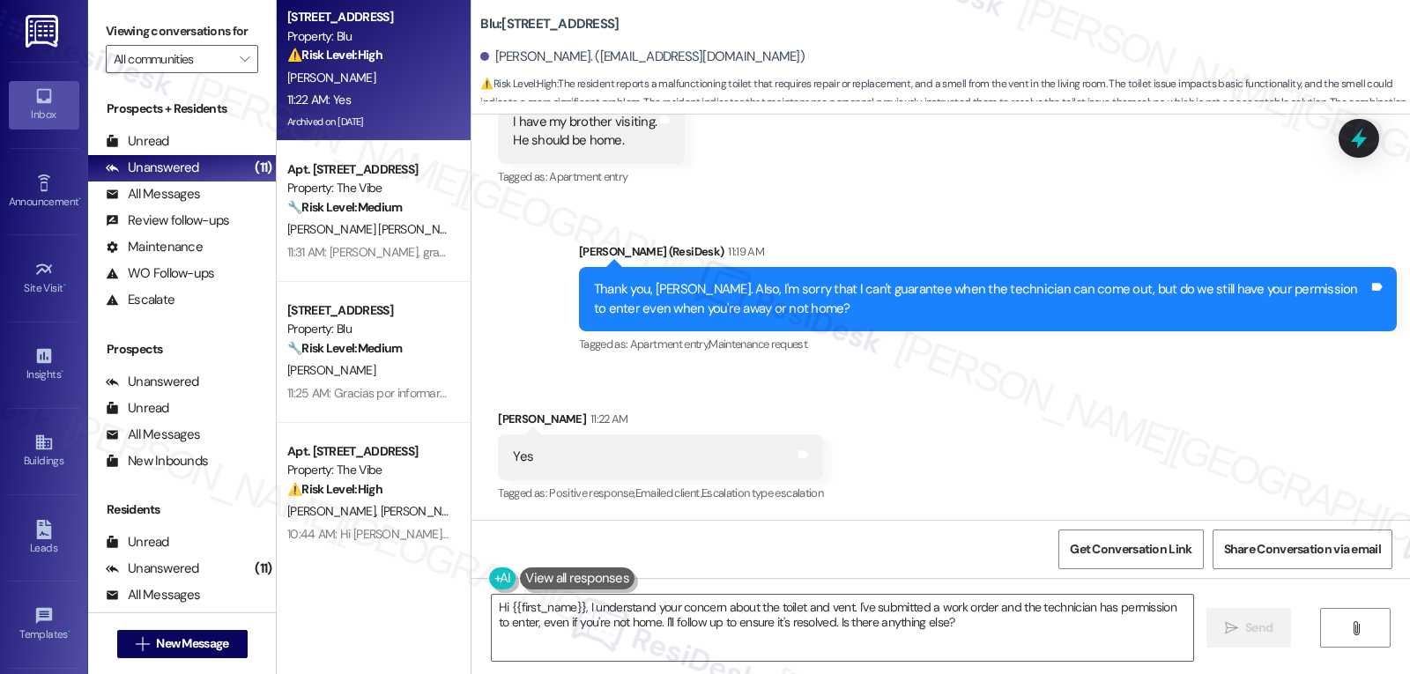
click at [1362, 147] on icon at bounding box center [1358, 138] width 23 height 23
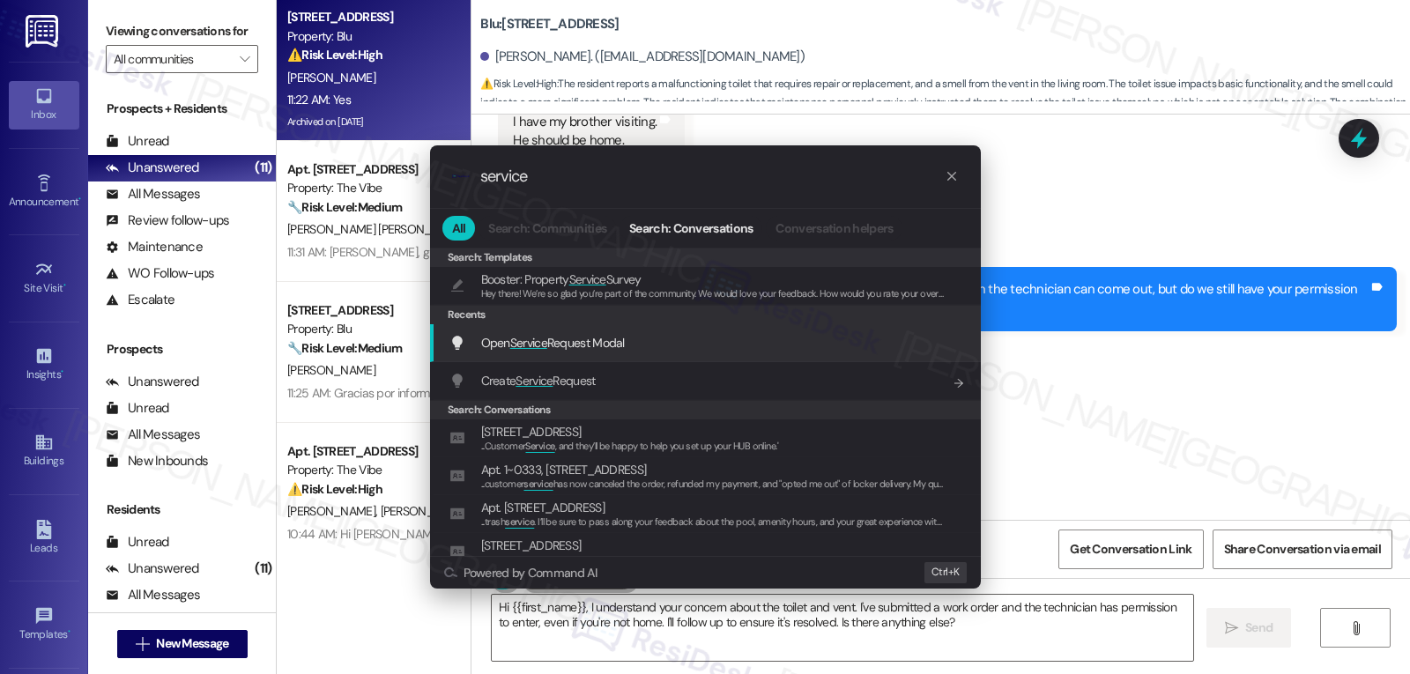
click at [564, 347] on span "Open Service Request Modal" at bounding box center [553, 343] width 144 height 16
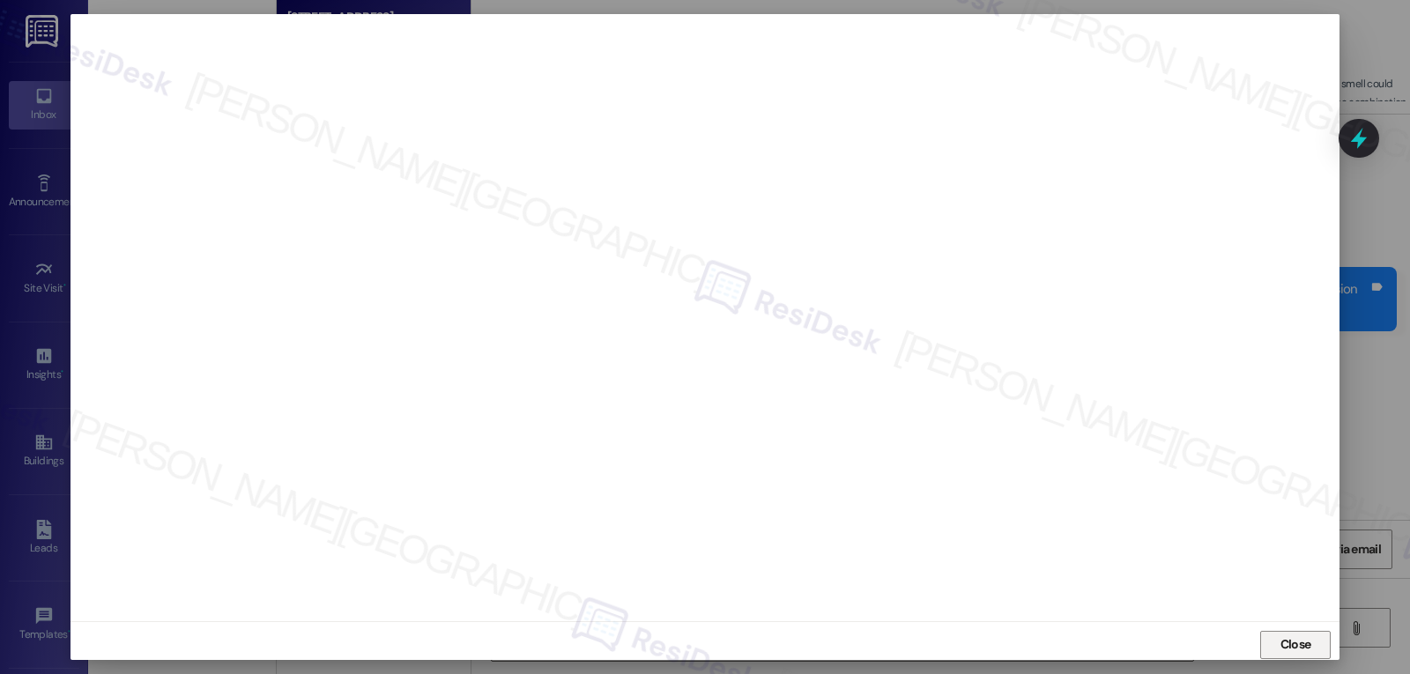
click at [1288, 645] on span "Close" at bounding box center [1296, 644] width 31 height 19
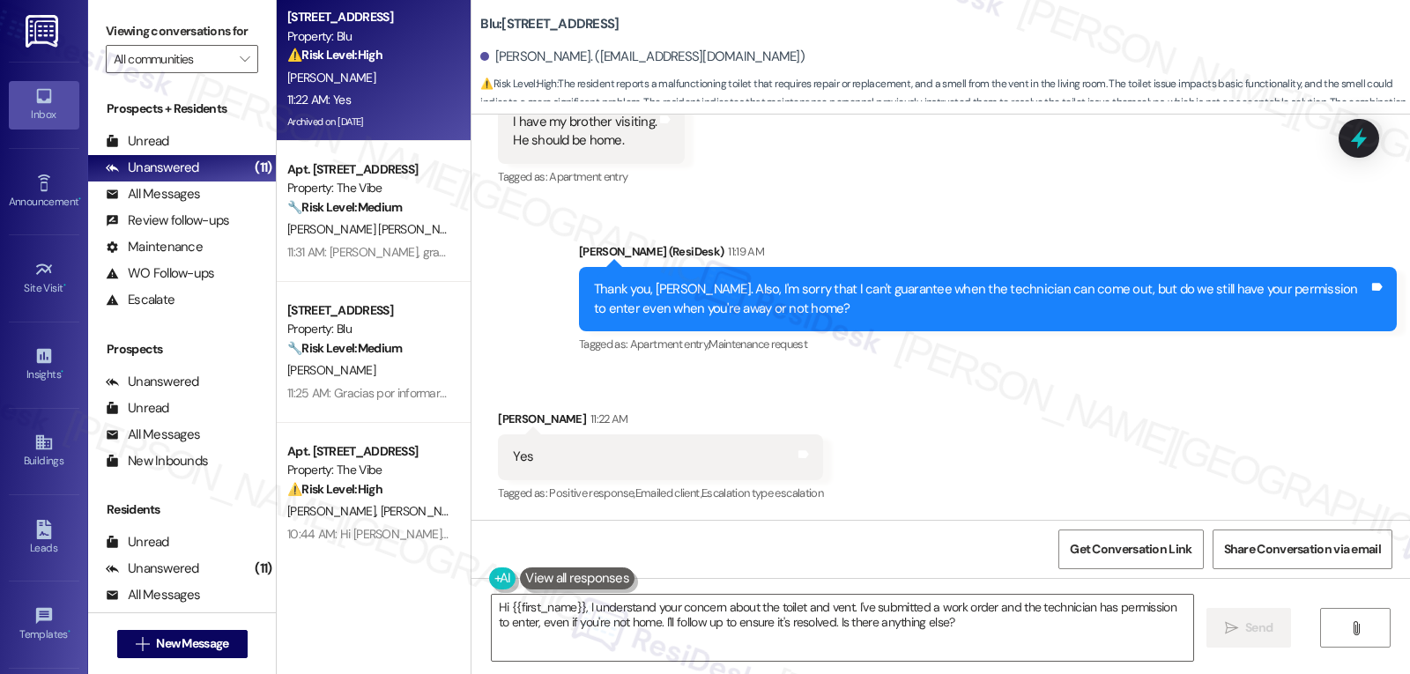
click at [1355, 132] on icon at bounding box center [1358, 138] width 23 height 23
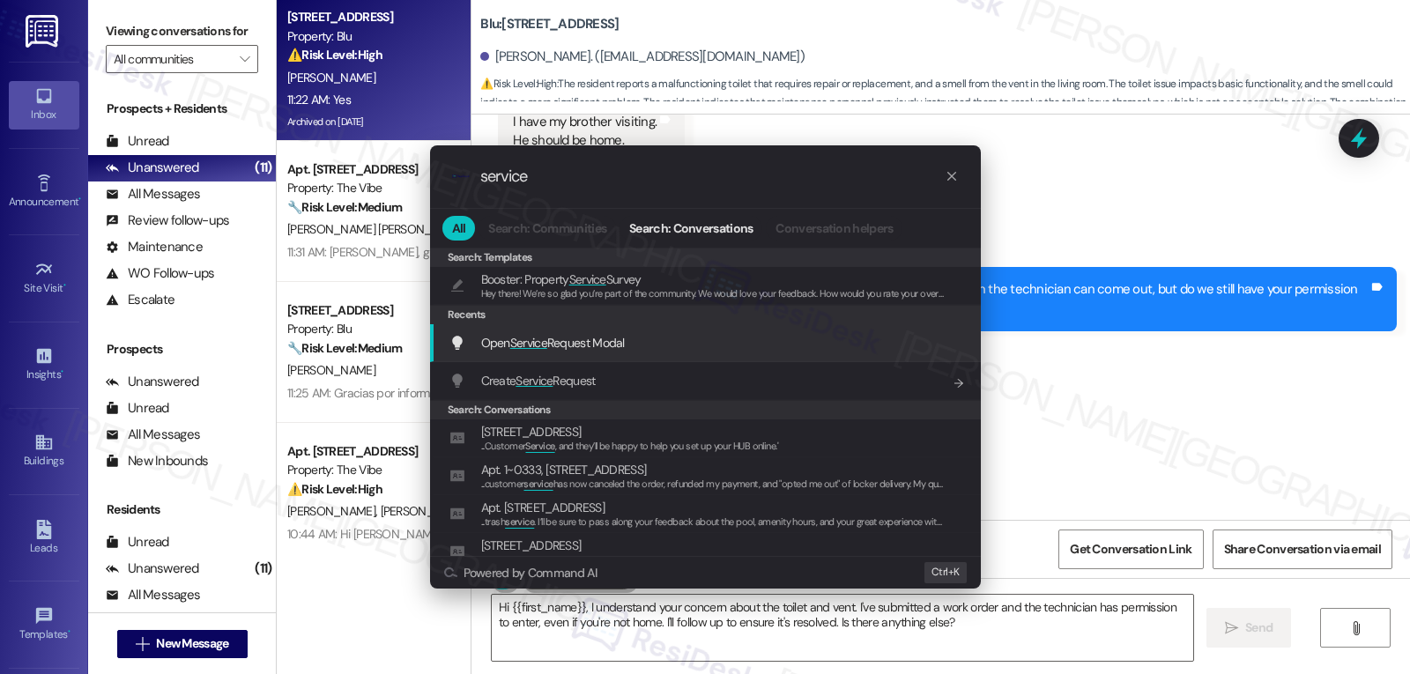
click at [525, 348] on span "Service" at bounding box center [528, 343] width 37 height 16
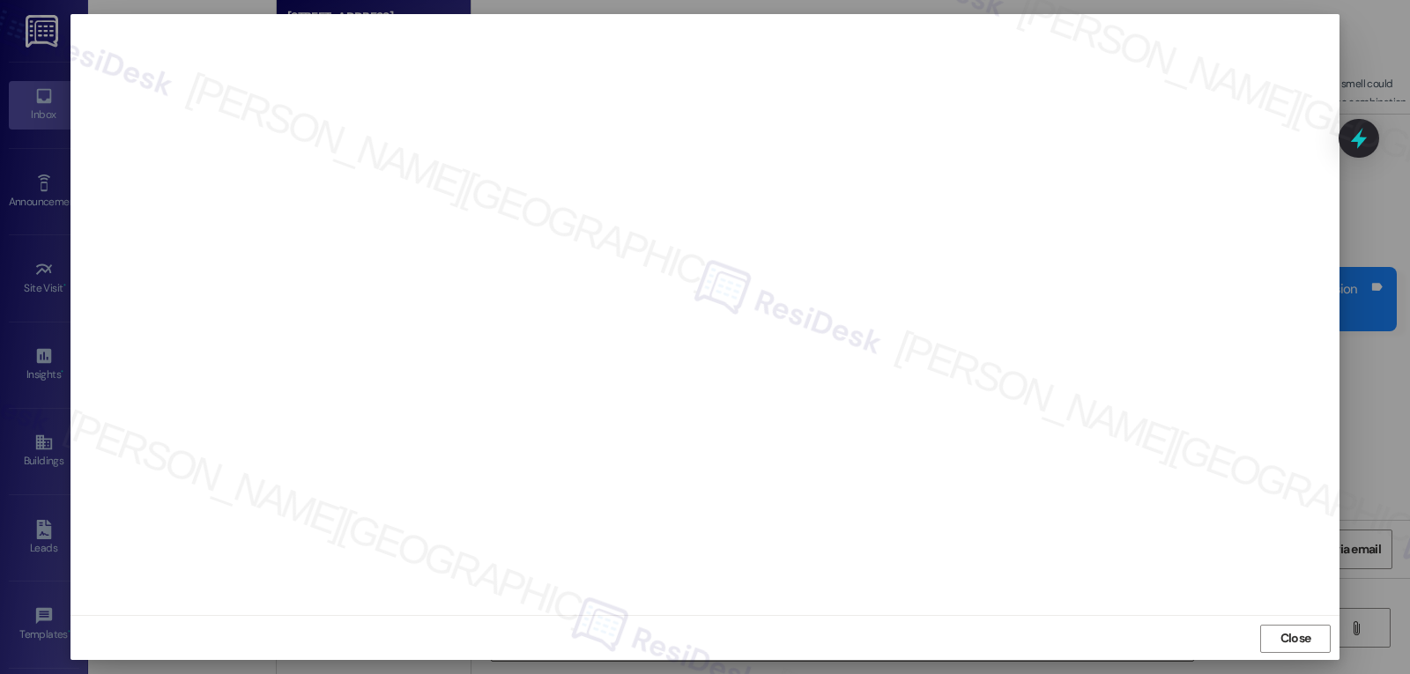
scroll to position [8, 0]
click at [1277, 630] on span "Close" at bounding box center [1296, 636] width 38 height 19
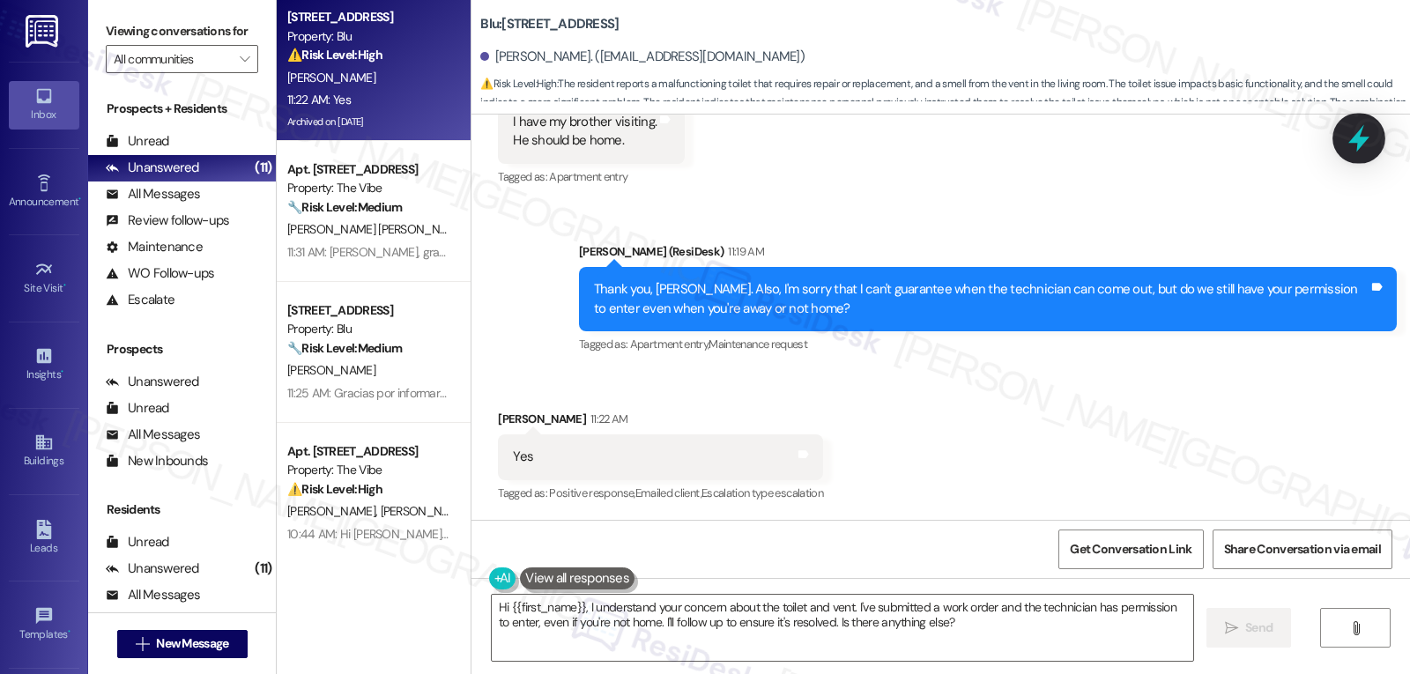
click at [1350, 139] on icon at bounding box center [1359, 138] width 30 height 30
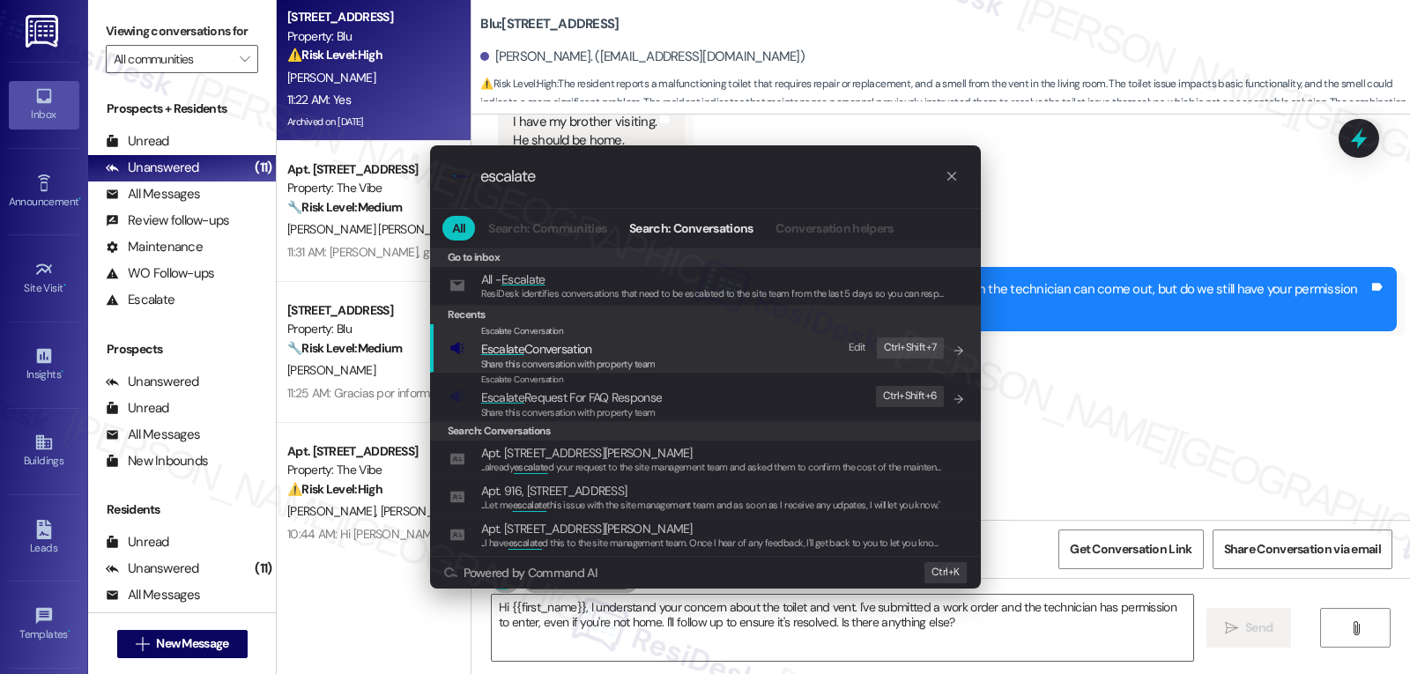
type input "escalate"
click at [598, 363] on span "Share this conversation with property team" at bounding box center [568, 364] width 174 height 12
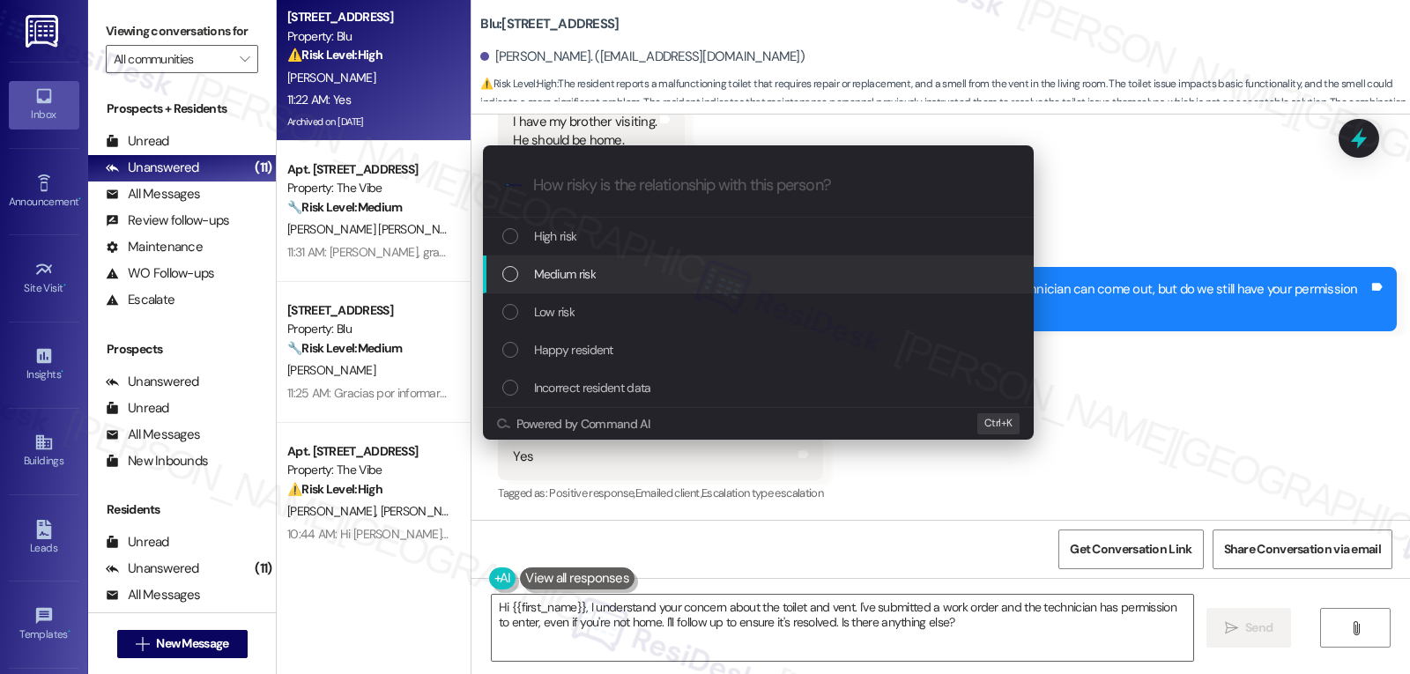
click at [630, 274] on div "Medium risk" at bounding box center [760, 273] width 516 height 19
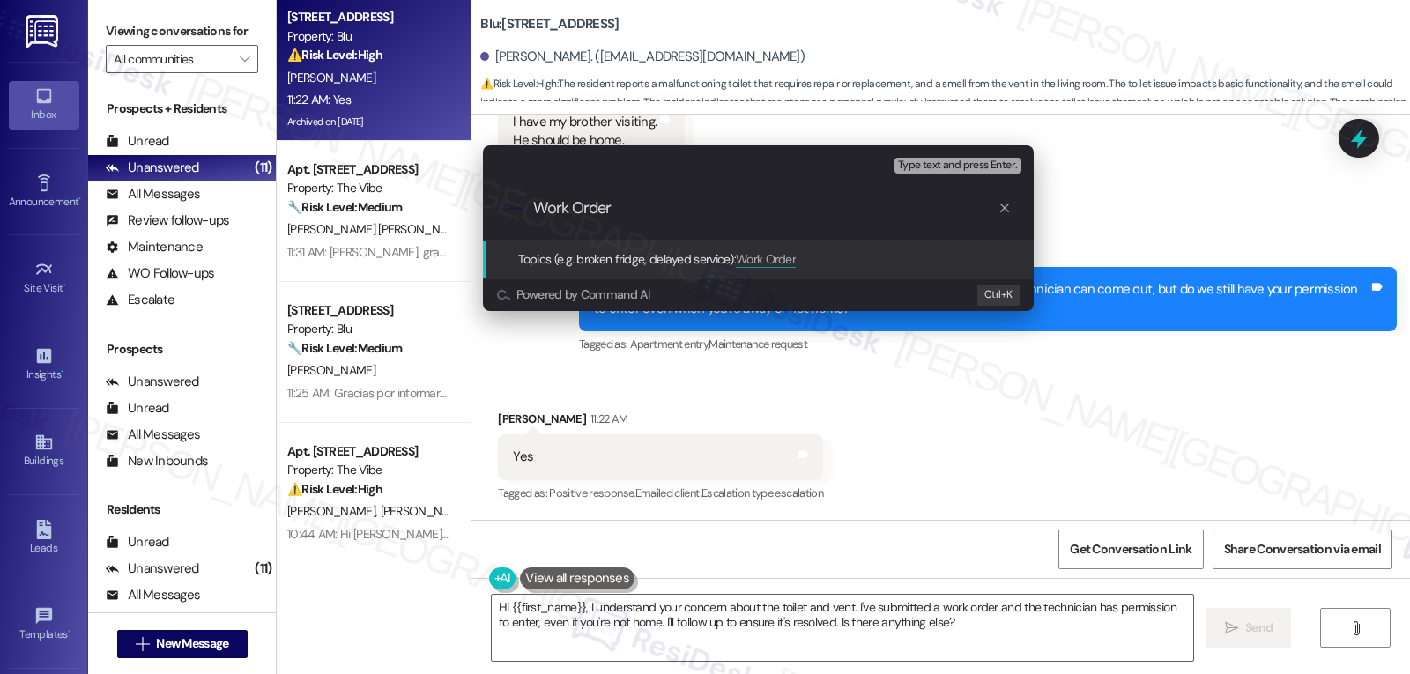
paste input "4098062"
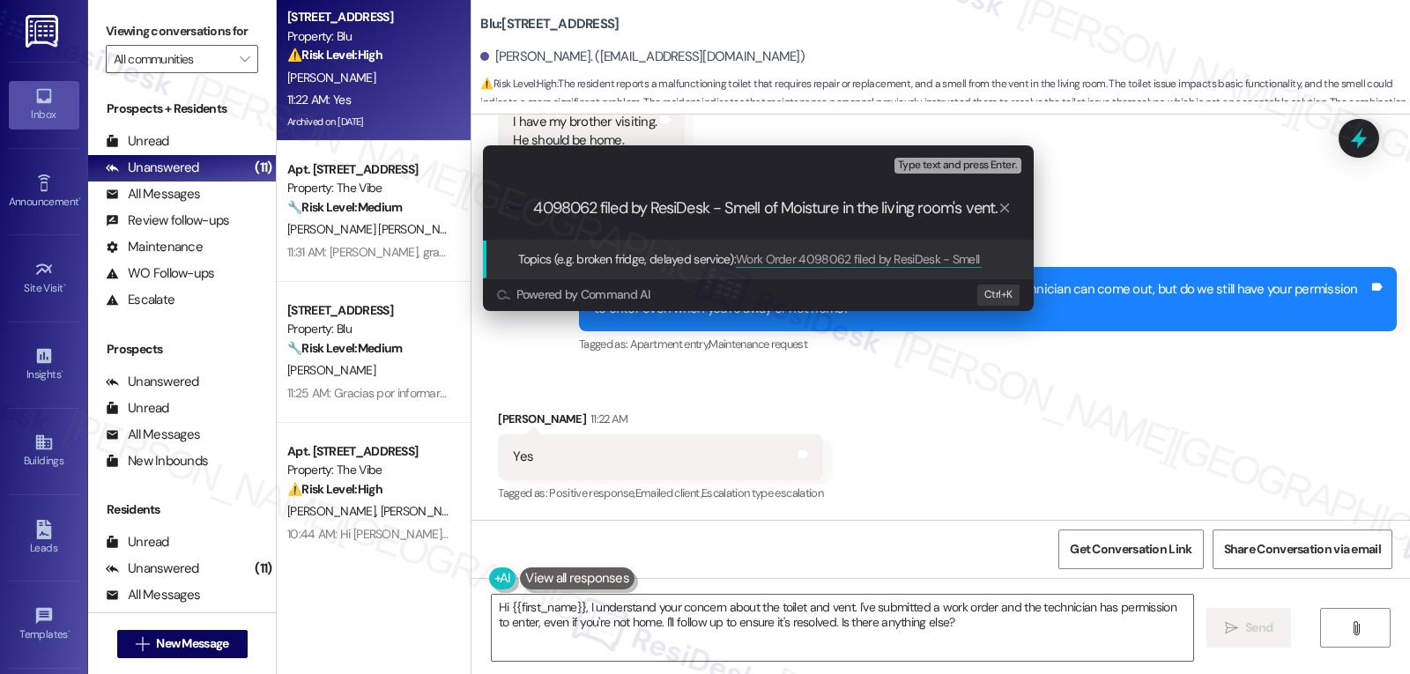
type input "Work Order 4098062 filed by ResiDesk - Smell of Moisture in the living room's v…"
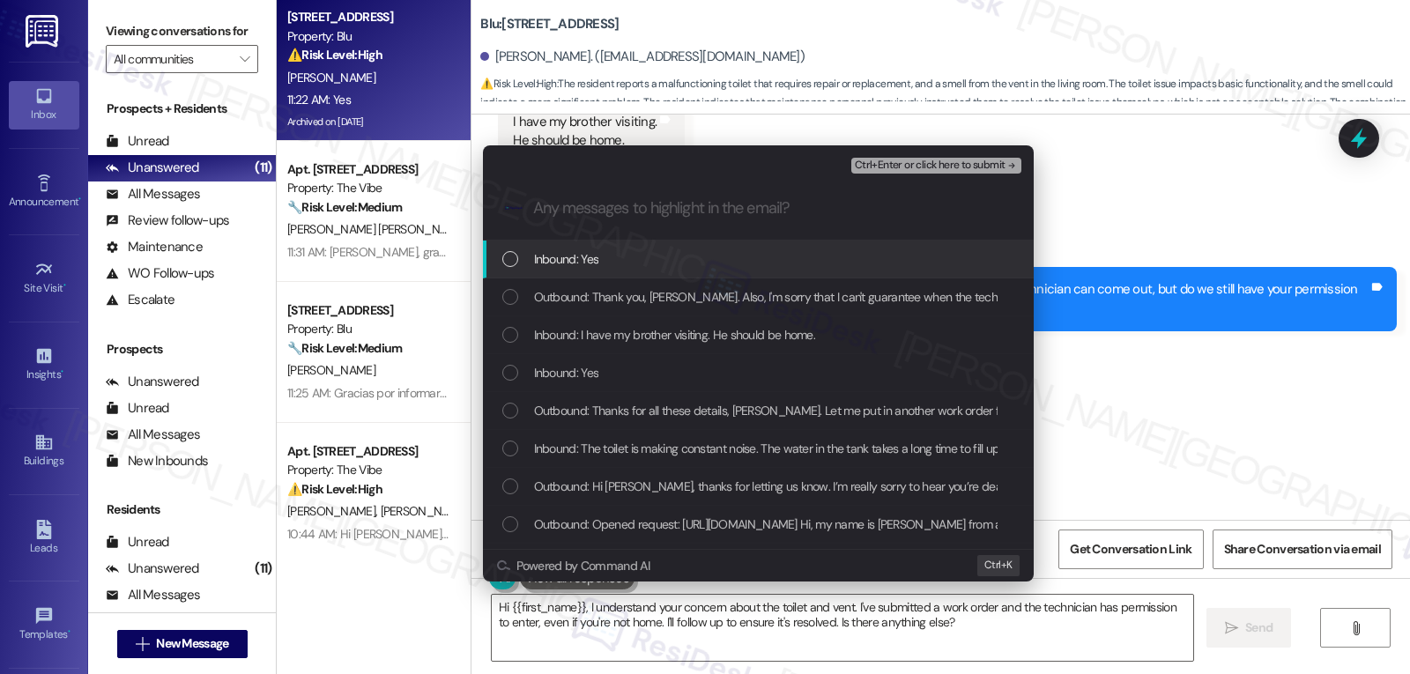
scroll to position [0, 0]
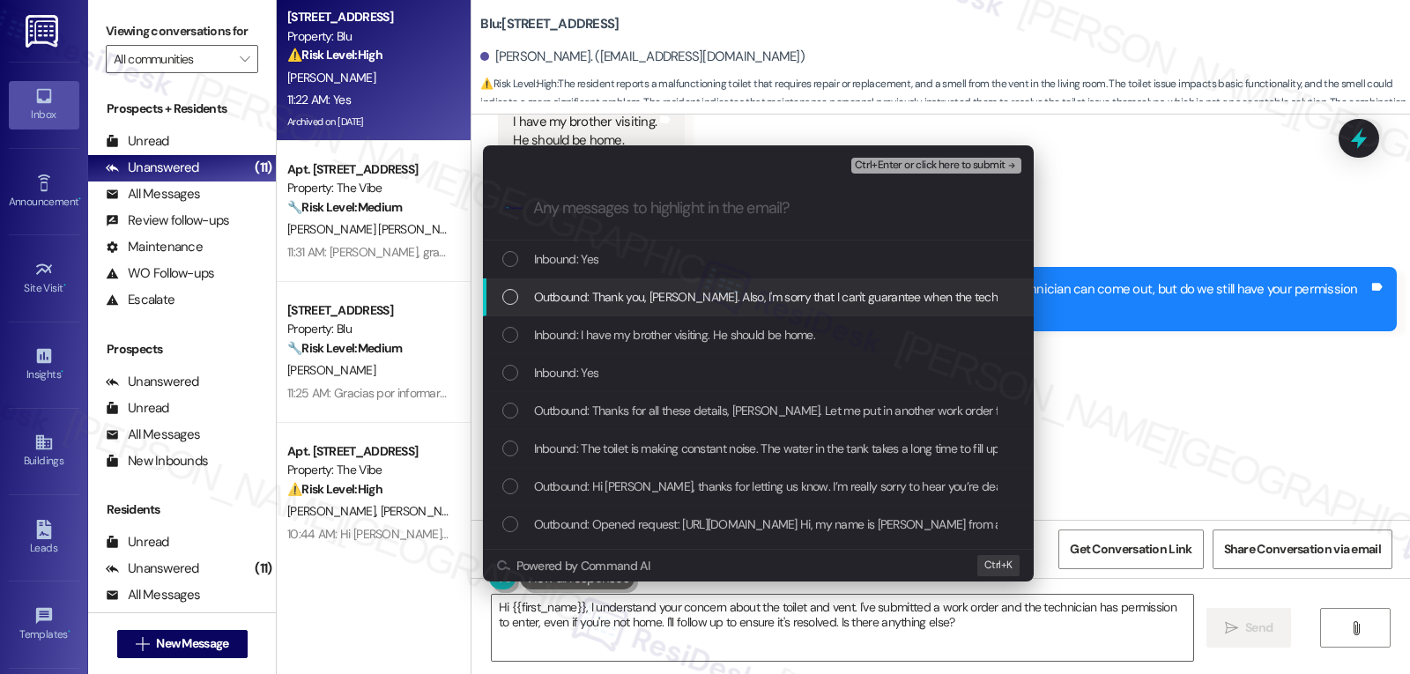
click at [687, 279] on div "Outbound: Thank you, Marcos. Also, I'm sorry that I can't guarantee when the te…" at bounding box center [758, 297] width 551 height 38
click at [687, 295] on span "Outbound: Thank you, Marcos. Also, I'm sorry that I can't guarantee when the te…" at bounding box center [1030, 296] width 992 height 19
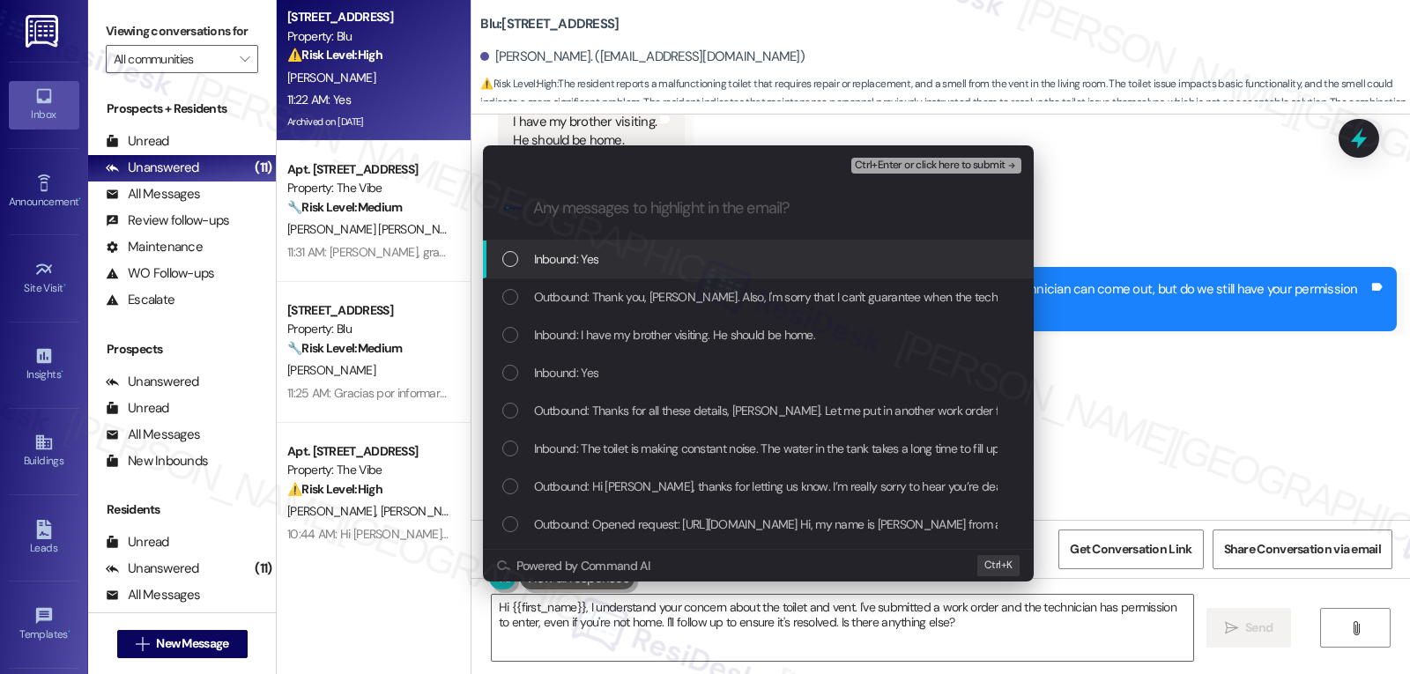
click at [694, 256] on div "Inbound: Yes" at bounding box center [760, 258] width 516 height 19
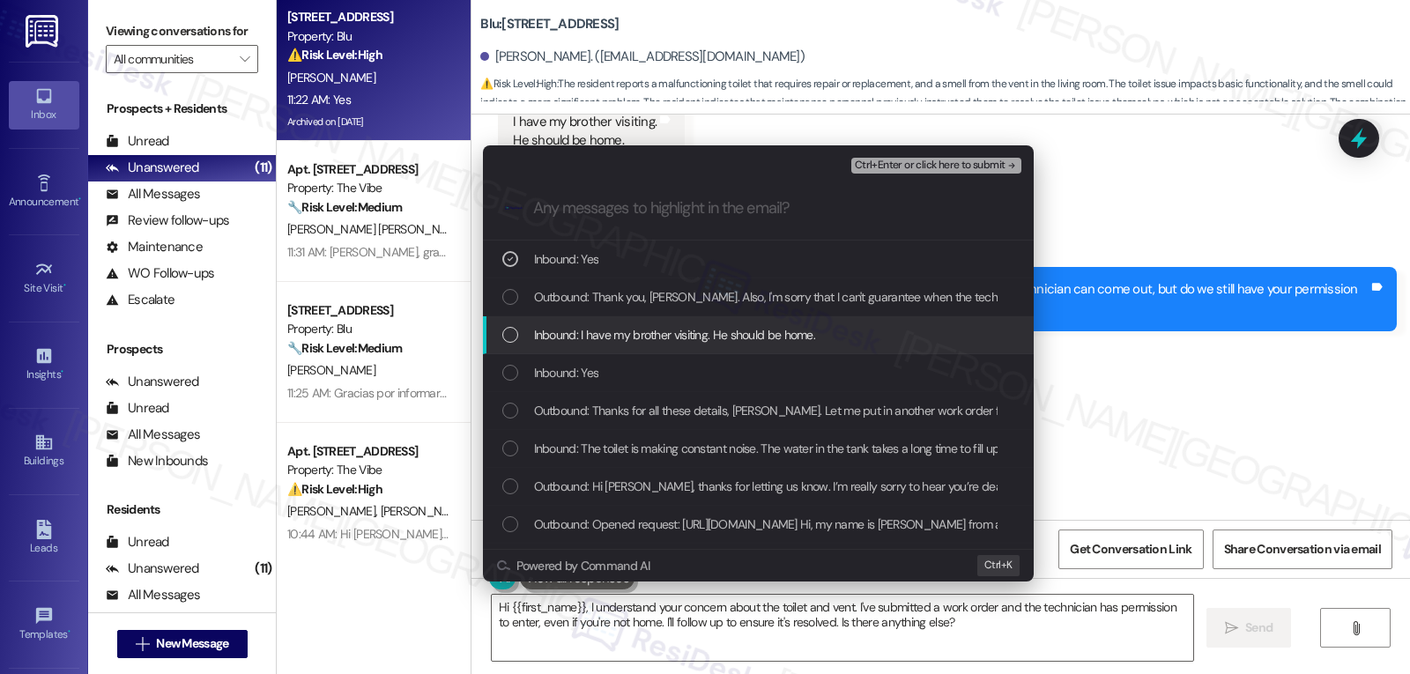
click at [529, 338] on div "Inbound: I have my brother visiting. He should be home." at bounding box center [760, 334] width 516 height 19
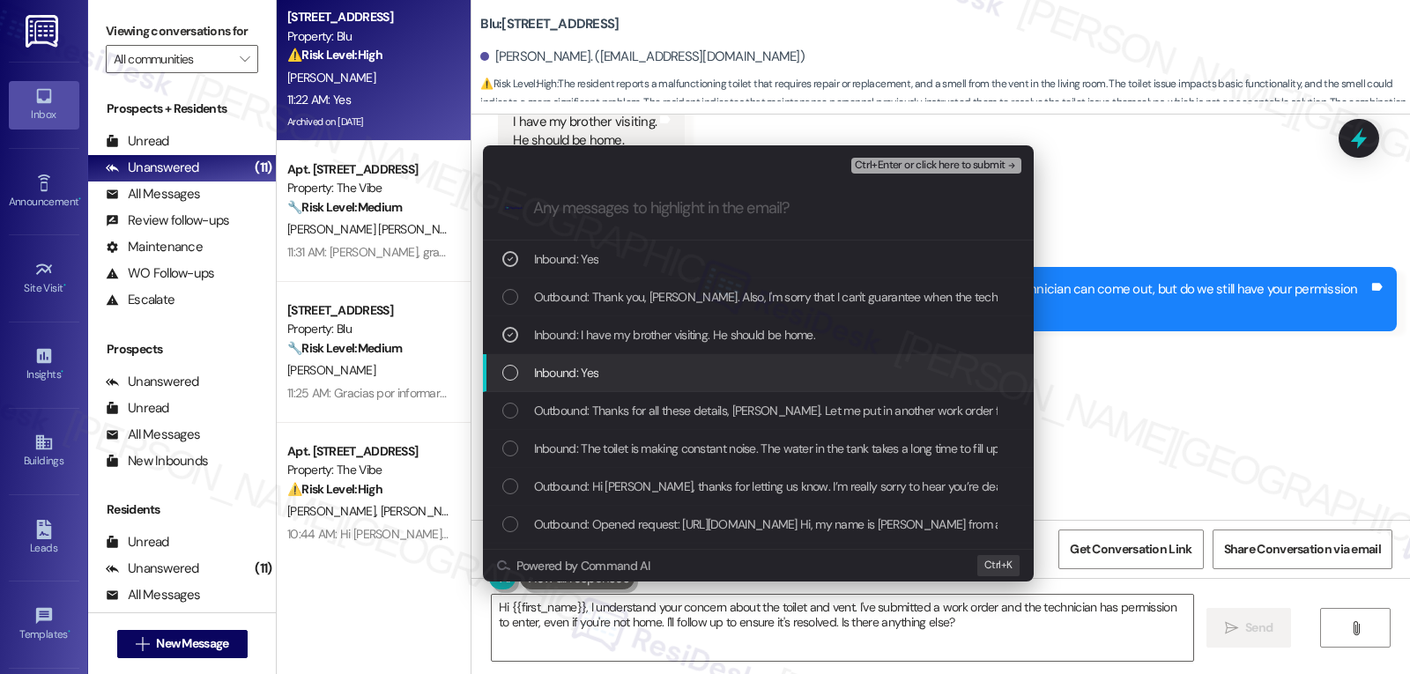
click at [516, 367] on div "List of options" at bounding box center [510, 373] width 16 height 16
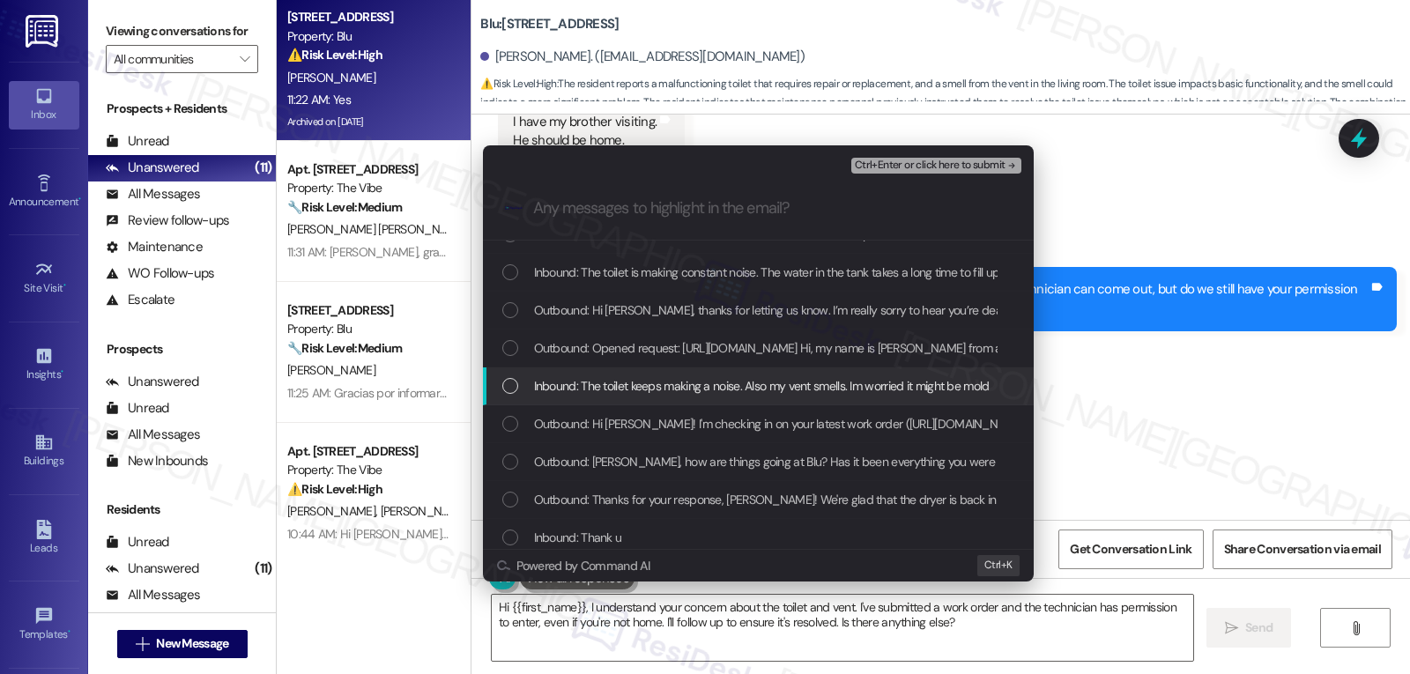
click at [509, 382] on div "List of options" at bounding box center [510, 386] width 16 height 16
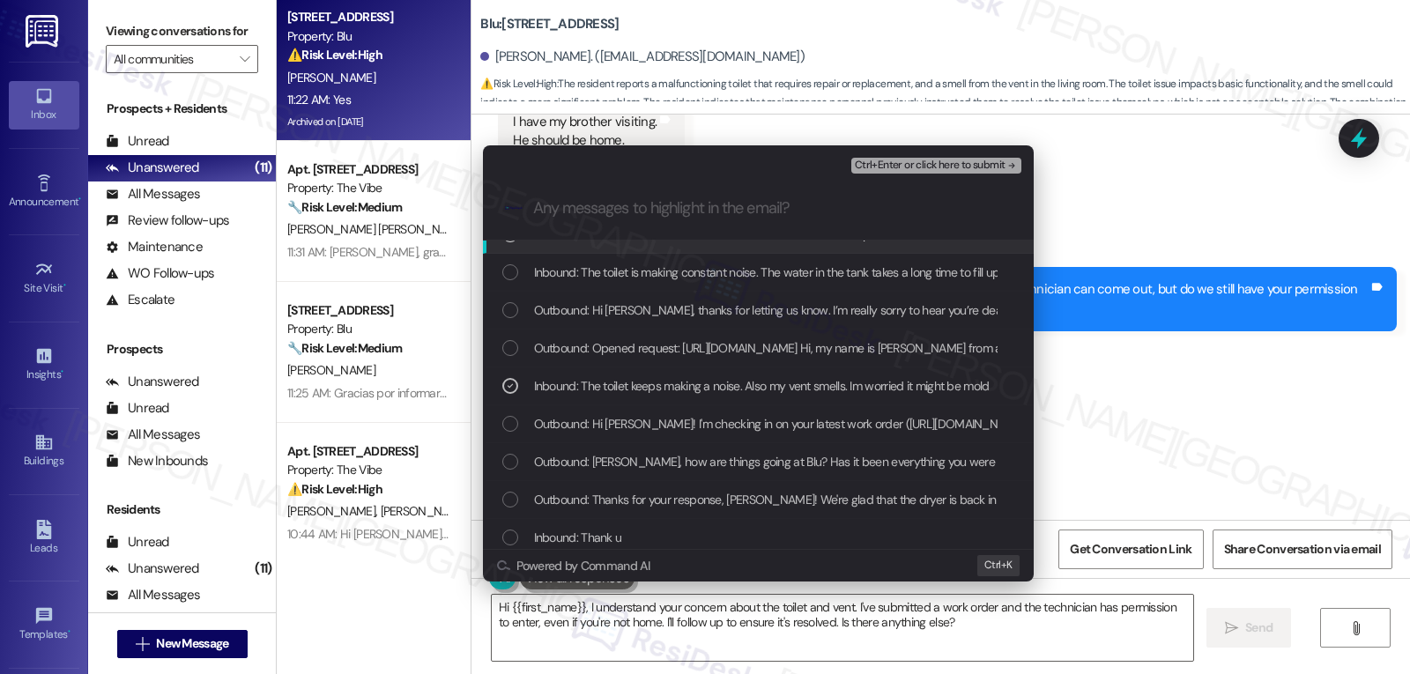
click at [945, 164] on span "Ctrl+Enter or click here to submit" at bounding box center [930, 166] width 151 height 12
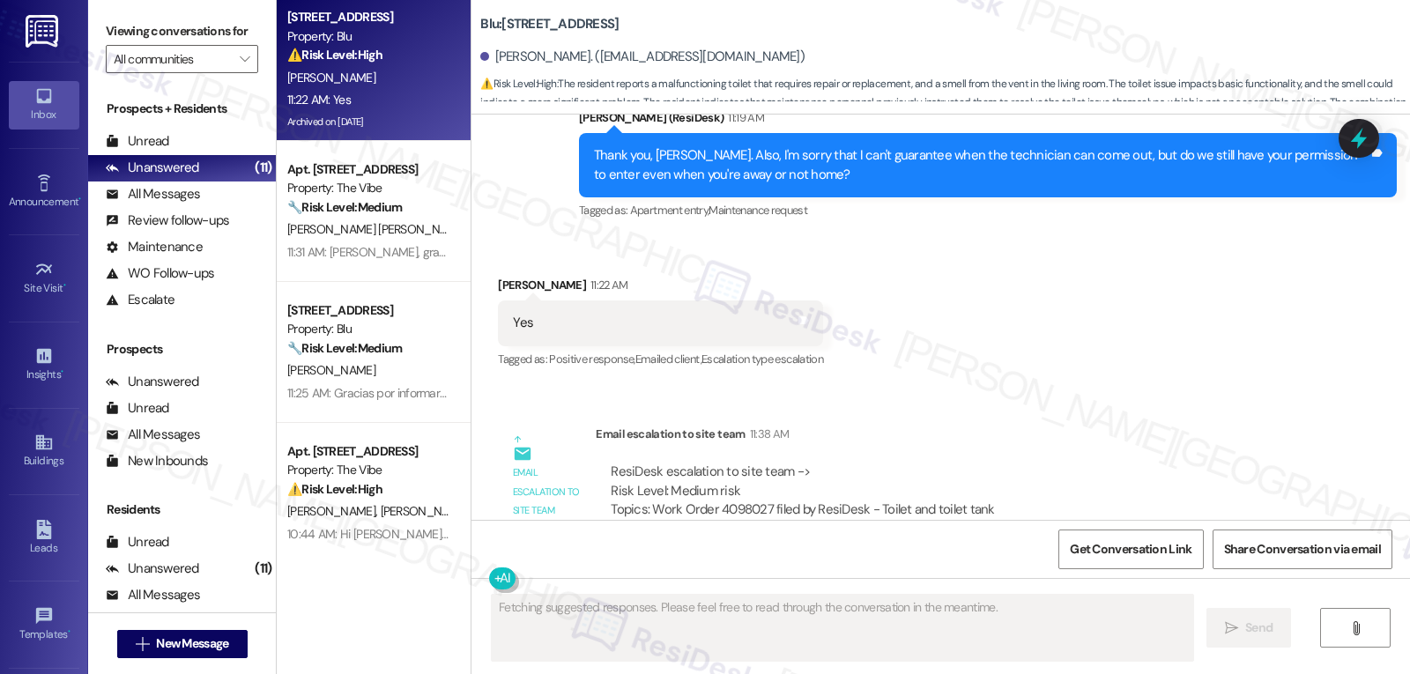
scroll to position [25945, 0]
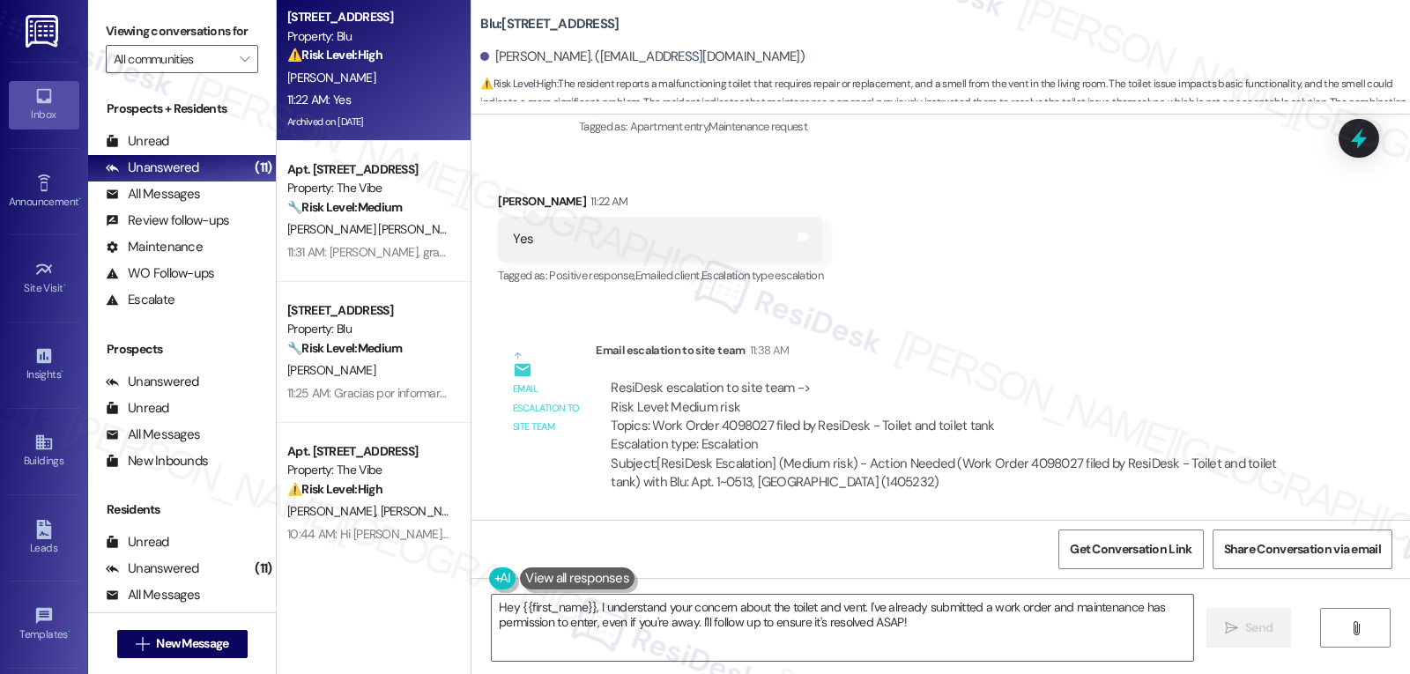
click at [500, 199] on div "Marcos Tijerina 11:22 AM" at bounding box center [660, 204] width 325 height 25
click at [498, 199] on div "Marcos Tijerina 11:22 AM" at bounding box center [660, 204] width 325 height 25
copy div "Marcos"
click at [613, 639] on textarea "Hey {{first_name}}, I understand your concern about the toilet and vent. I've a…" at bounding box center [843, 628] width 702 height 66
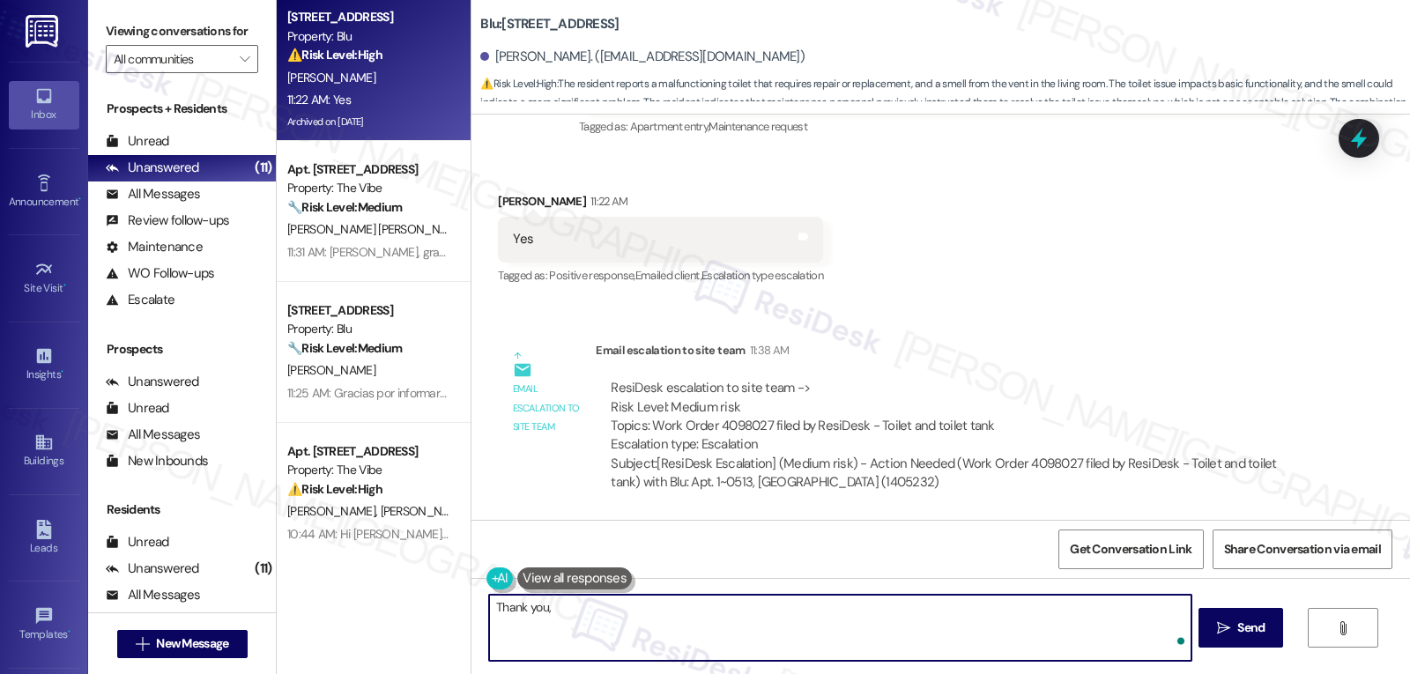
paste textarea "Marcos"
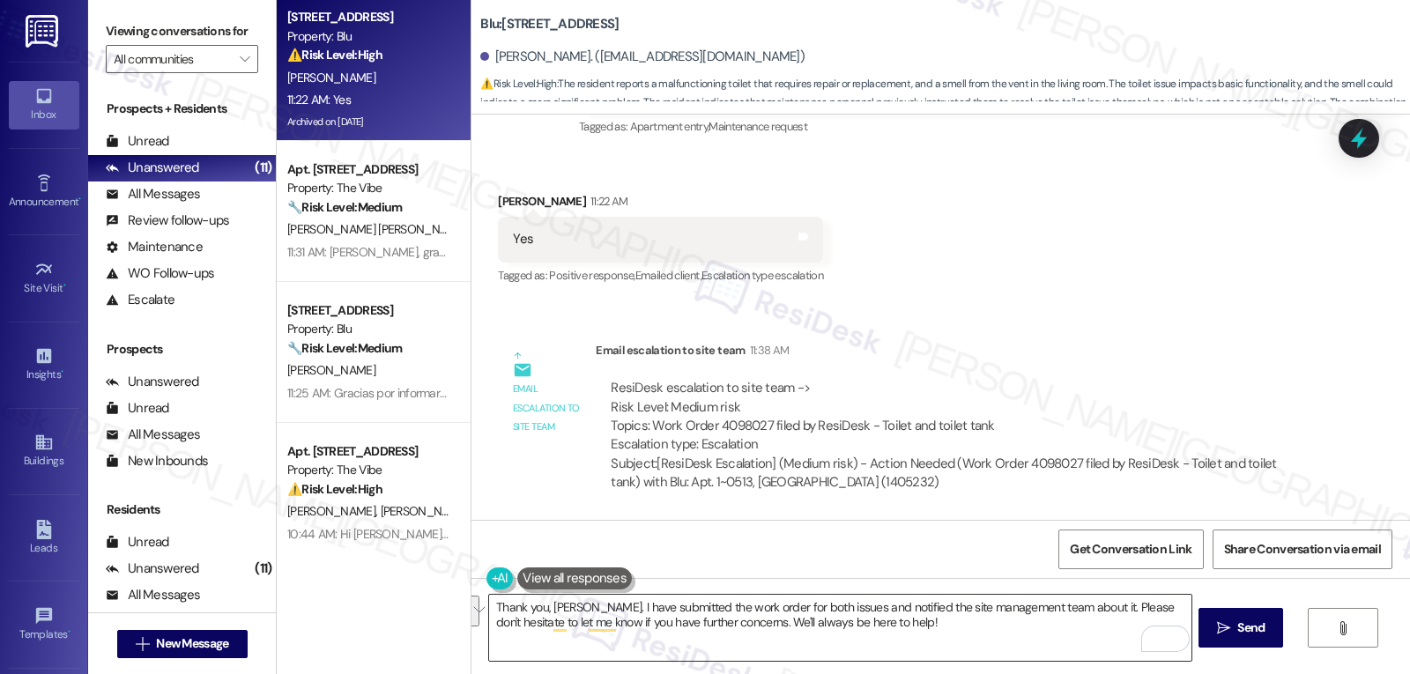
click at [901, 630] on textarea "Thank you, Marcos. I have submitted the work order for both issues and notified…" at bounding box center [840, 628] width 702 height 66
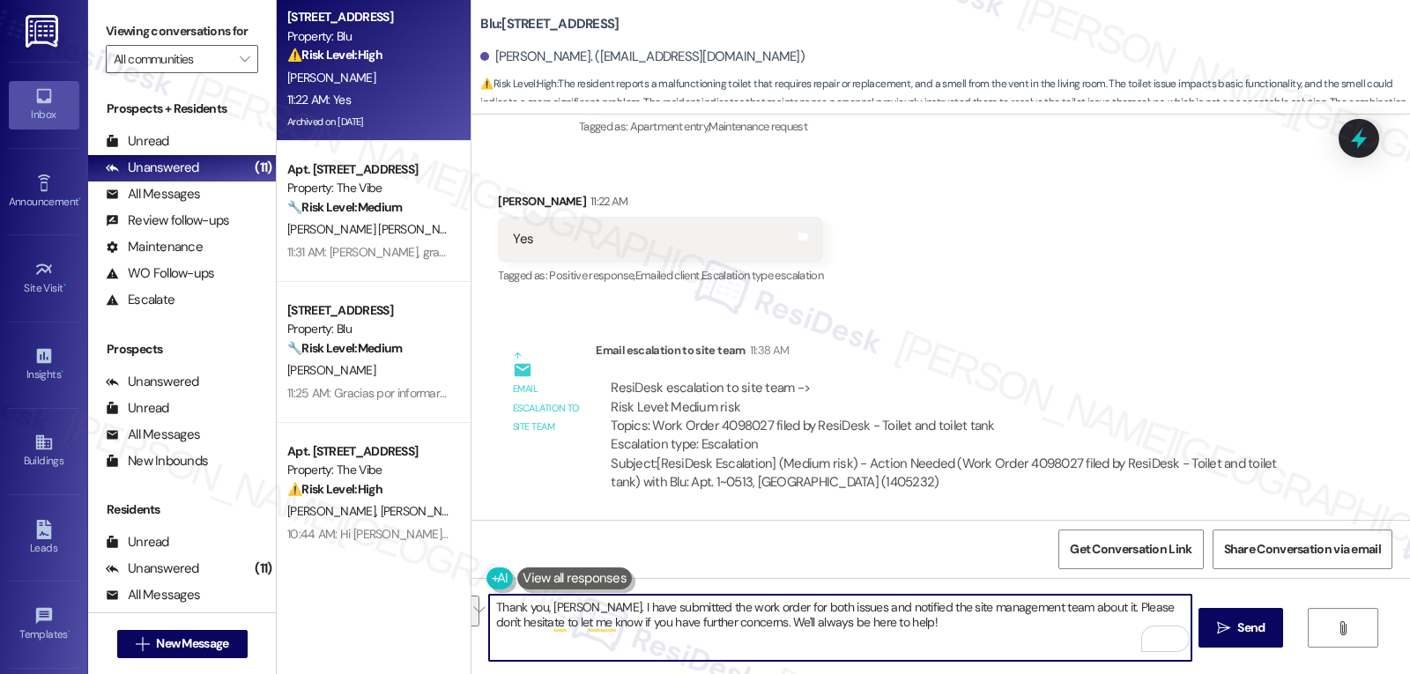
paste textarea "’ve gone ahead and submitted a work order for both issues and also notified the…"
click at [736, 622] on textarea "Thank you, Marcos. I’ve gone ahead and submitted a work order for both issues a…" at bounding box center [840, 628] width 702 height 66
click at [933, 637] on textarea "Thank you, Marcos. I’ve gone ahead and submitted a work order for both issues a…" at bounding box center [840, 628] width 702 height 66
type textarea "Thank you, Marcos. I’ve gone ahead and submitted a work order for both issues a…"
click at [1214, 635] on span " Send" at bounding box center [1242, 628] width 56 height 19
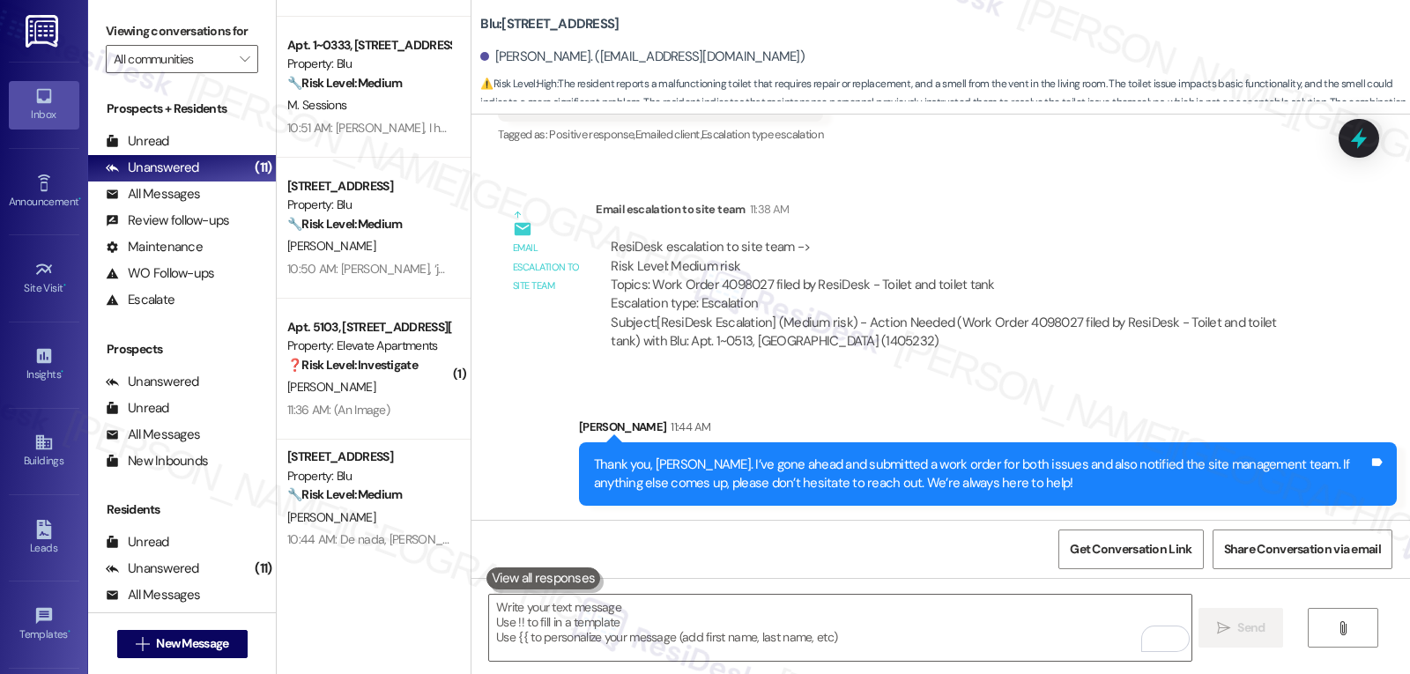
scroll to position [1002, 0]
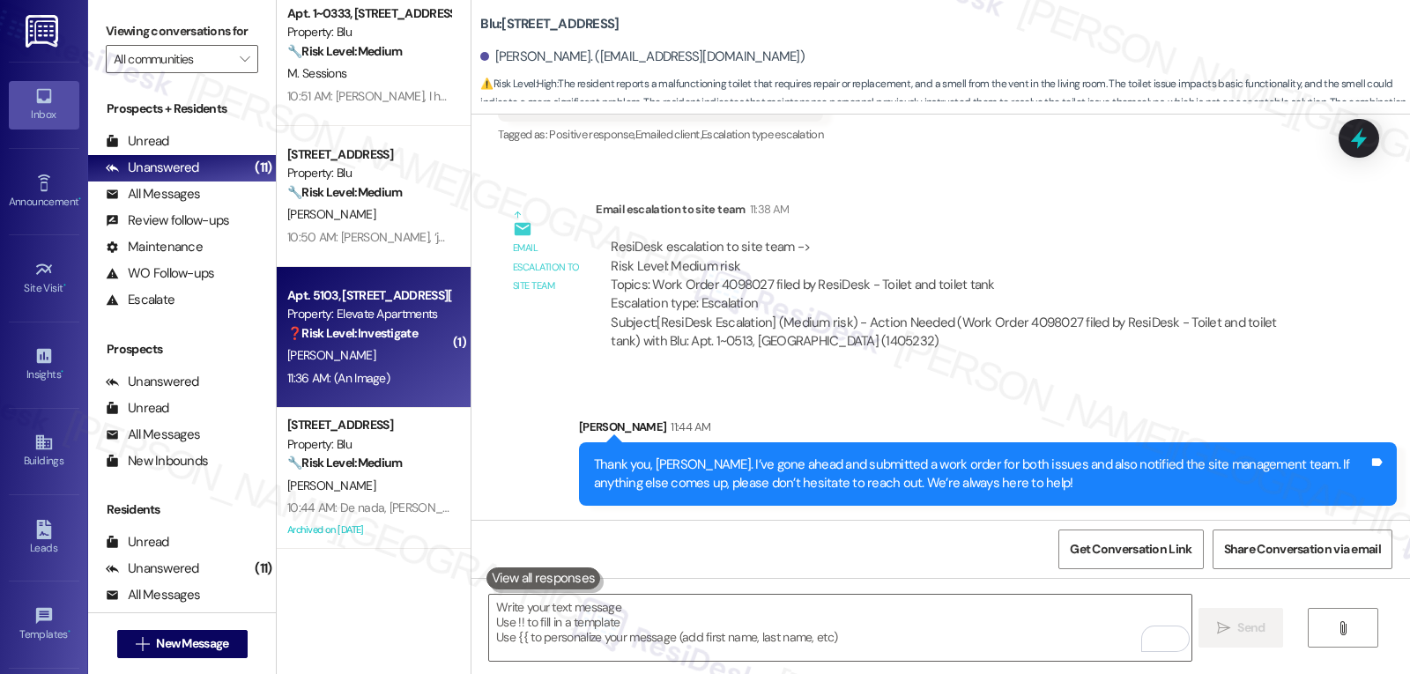
click at [375, 335] on strong "❓ Risk Level: Investigate" at bounding box center [352, 333] width 130 height 16
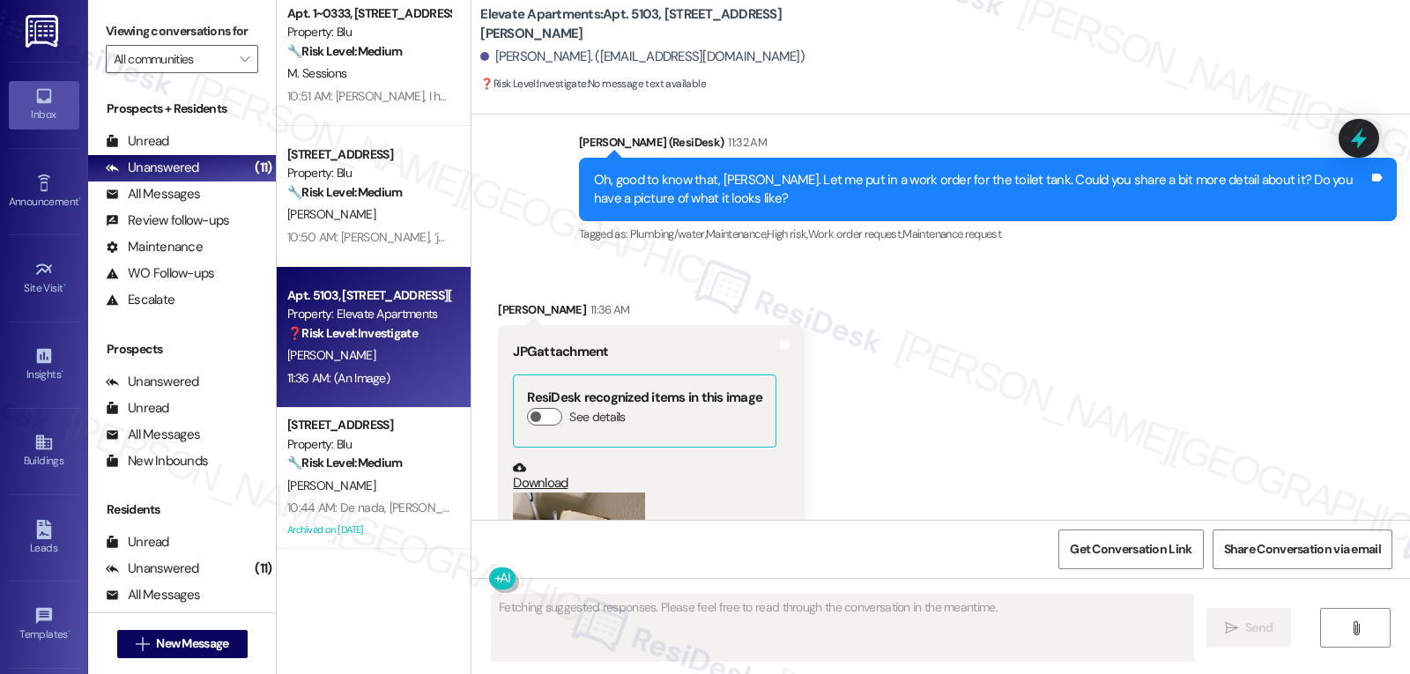
scroll to position [3025, 0]
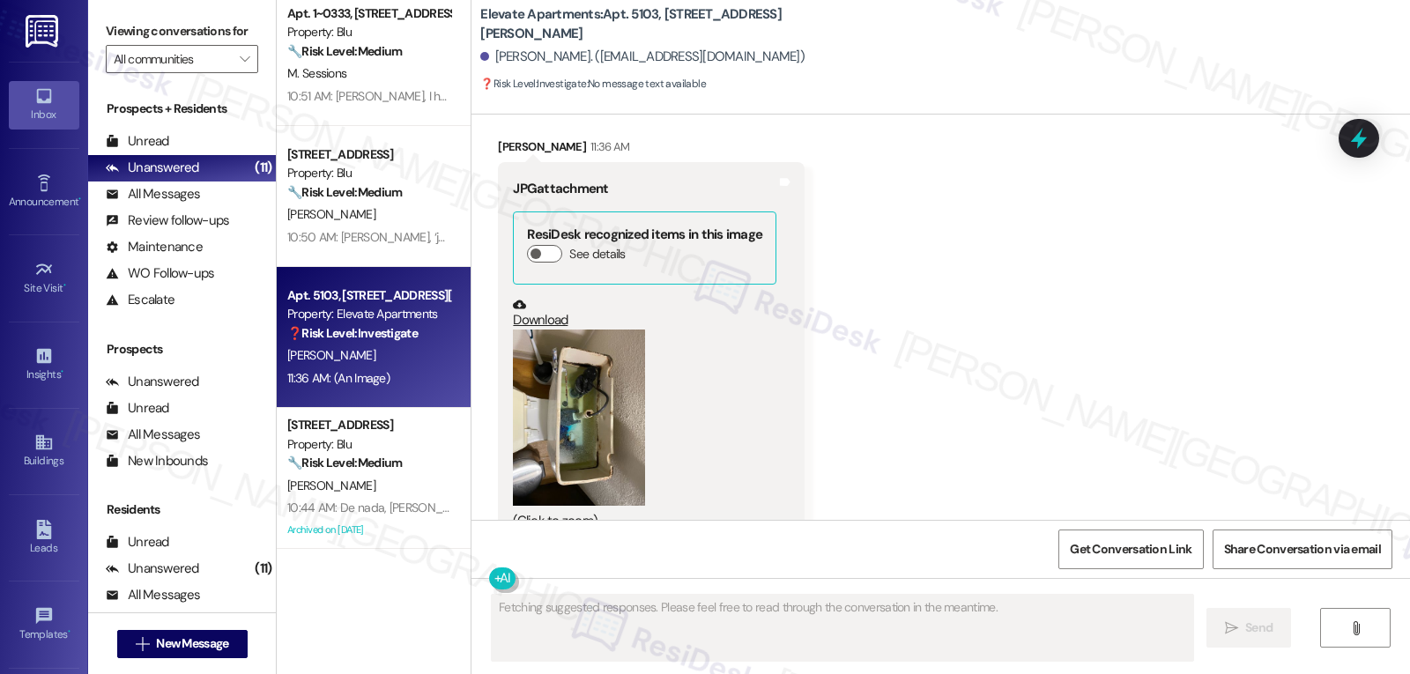
click at [609, 360] on button "Zoom image" at bounding box center [579, 418] width 132 height 176
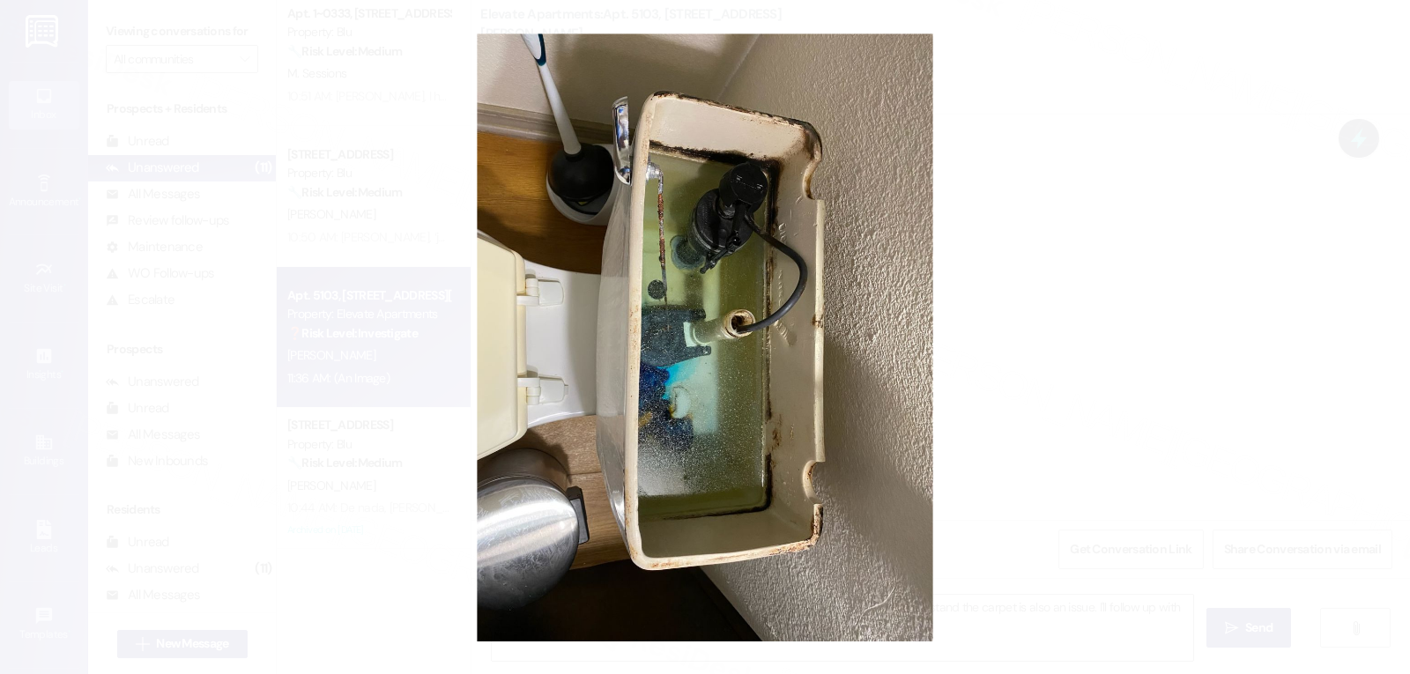
click at [1170, 376] on button "Unzoom image" at bounding box center [705, 337] width 1410 height 674
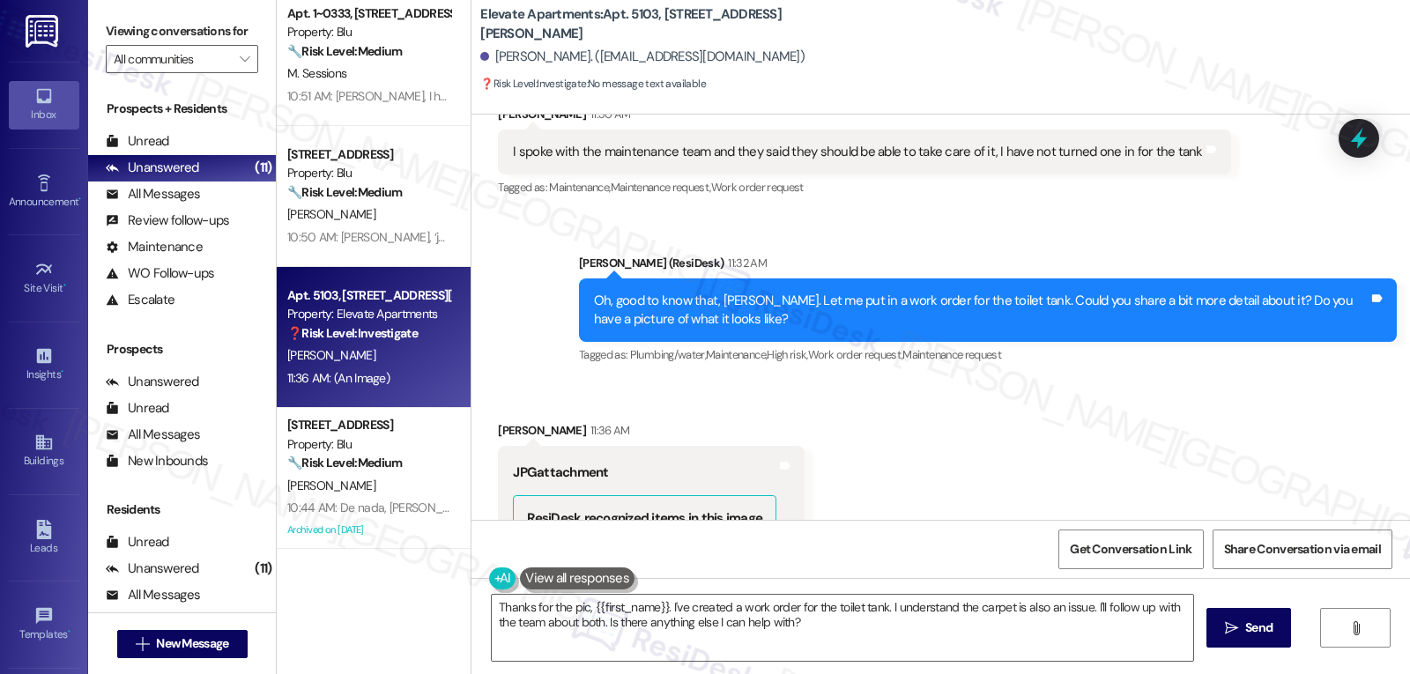
scroll to position [2673, 0]
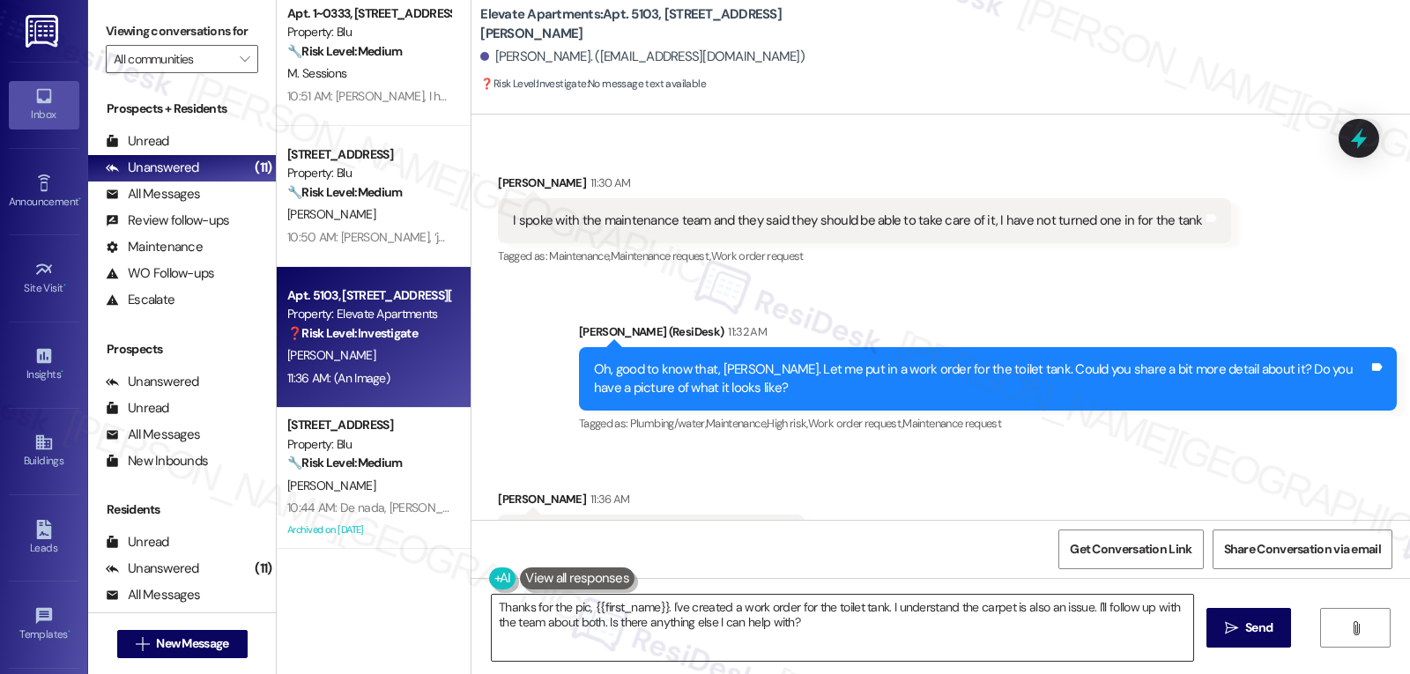
click at [830, 617] on textarea "Thanks for the pic, {{first_name}}. I've created a work order for the toilet ta…" at bounding box center [843, 628] width 702 height 66
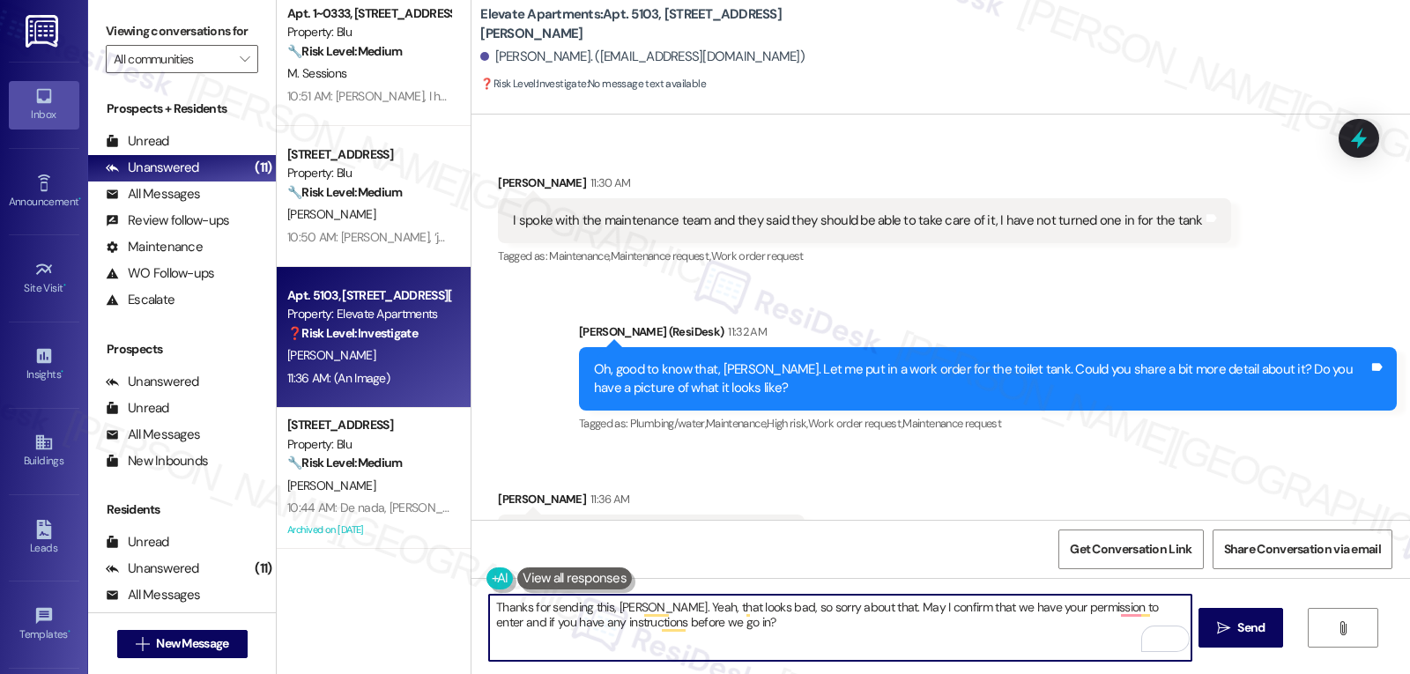
click at [746, 605] on textarea "Thanks for sending this, Felix. Yeah, that looks bad, so sorry about that. May …" at bounding box center [840, 628] width 702 height 66
click at [806, 648] on textarea "Thanks for sending this, Felix. Yeah, that looks bad, 'really sorry about that.…" at bounding box center [840, 628] width 702 height 66
click at [835, 646] on textarea "Thanks for sending this, Felix. Yeah, that looks bad. Really sorry about that. …" at bounding box center [840, 628] width 702 height 66
click at [775, 630] on textarea "Thanks for sending this, Felix. Yeah, that looks bad. Really sorry about that. …" at bounding box center [840, 628] width 702 height 66
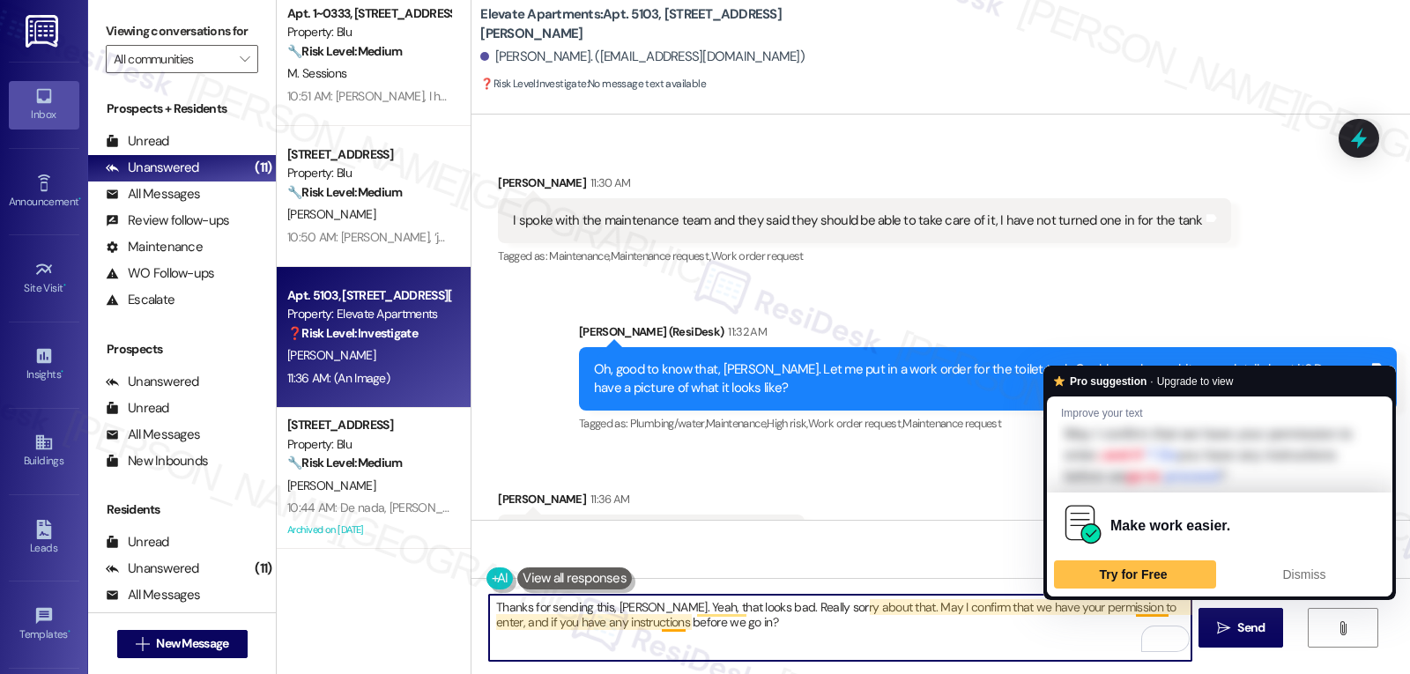
click at [1121, 606] on textarea "Thanks for sending this, Felix. Yeah, that looks bad. Really sorry about that. …" at bounding box center [840, 628] width 702 height 66
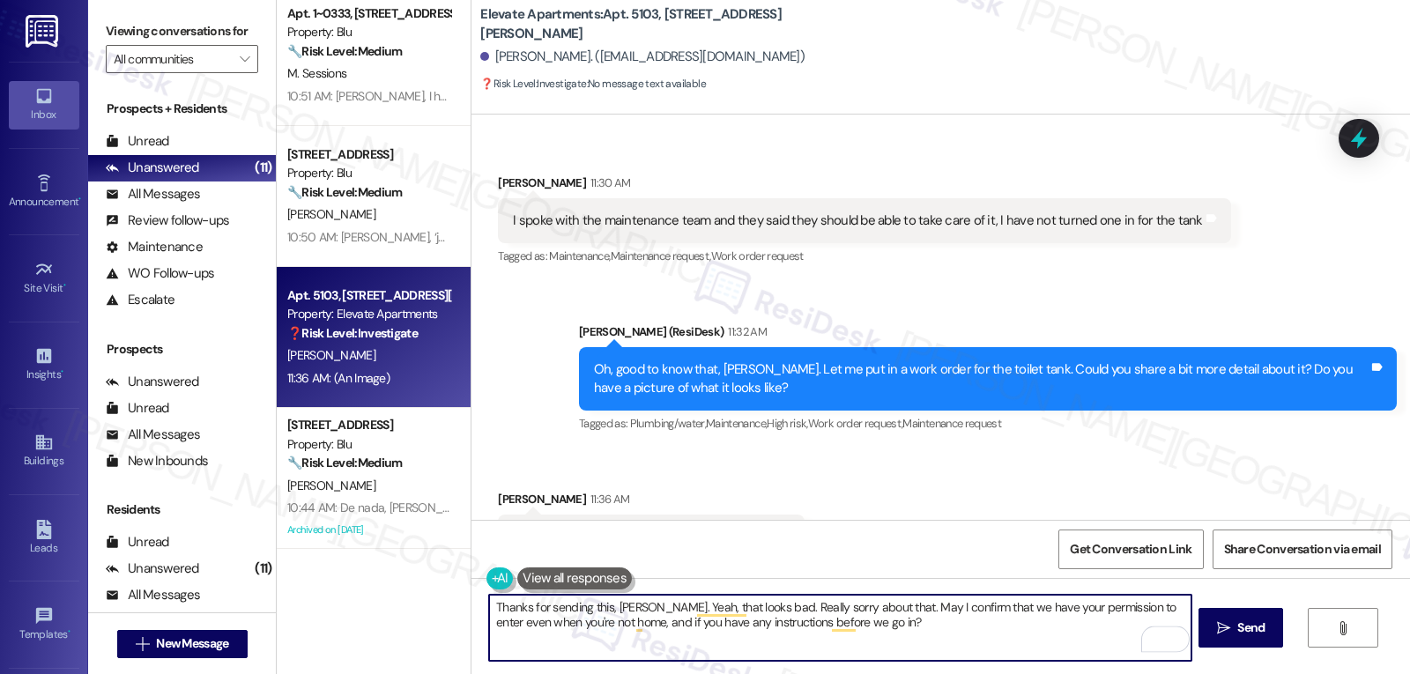
click at [872, 633] on textarea "Thanks for sending this, Felix. Yeah, that looks bad. Really sorry about that. …" at bounding box center [840, 628] width 702 height 66
type textarea "Thanks for sending this, Felix. Yeah, that looks bad. Really sorry about that. …"
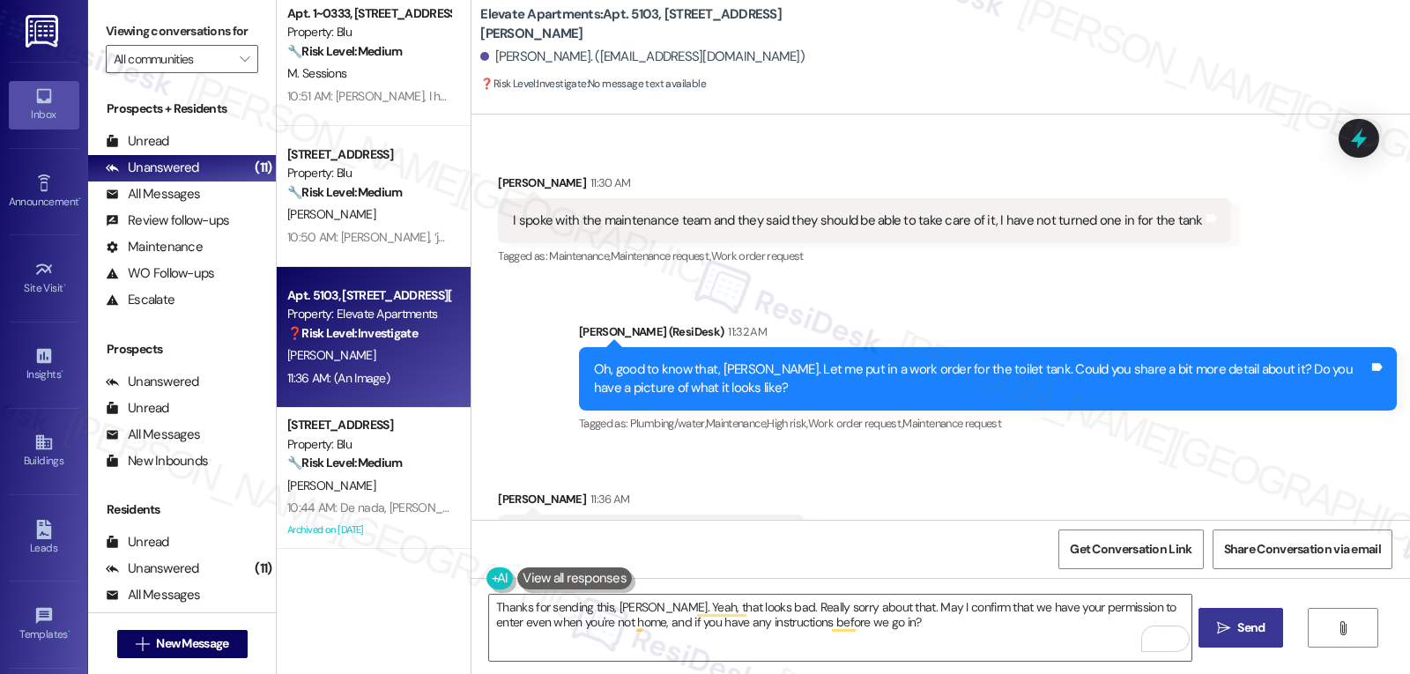
click at [1225, 613] on button " Send" at bounding box center [1241, 628] width 85 height 40
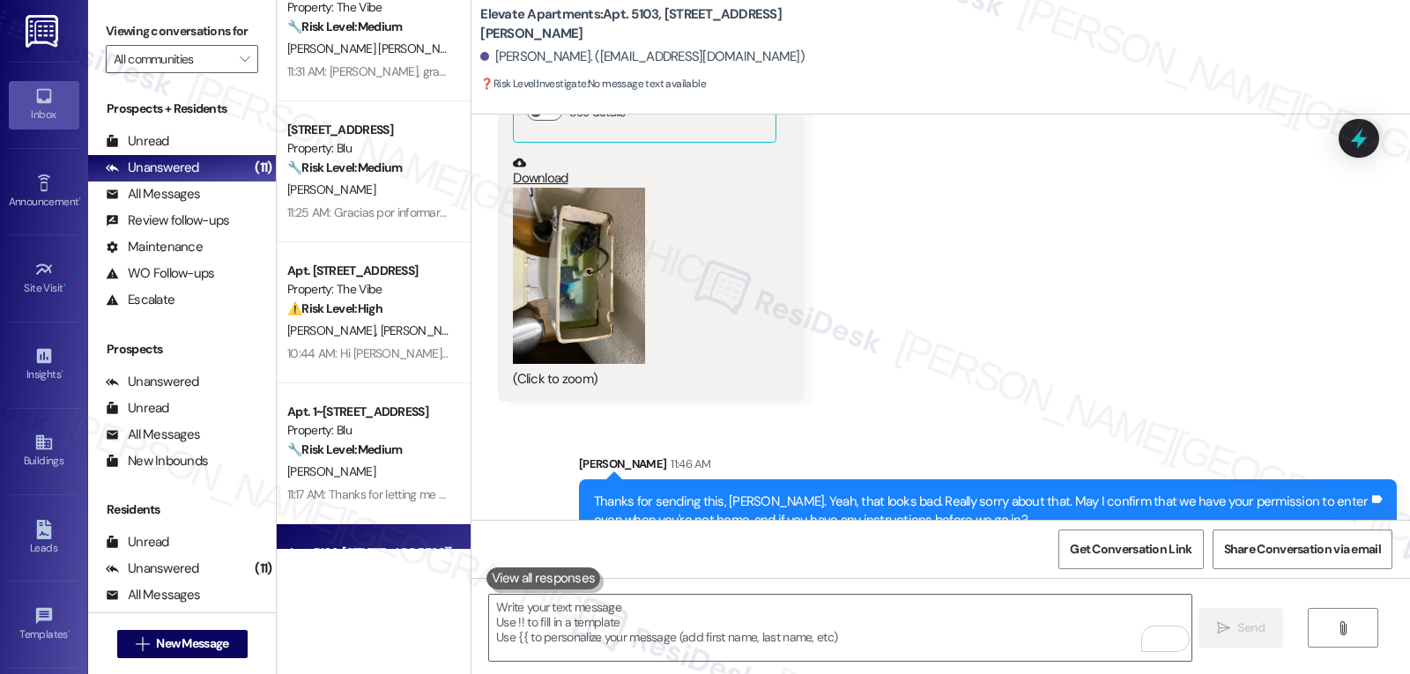
scroll to position [0, 0]
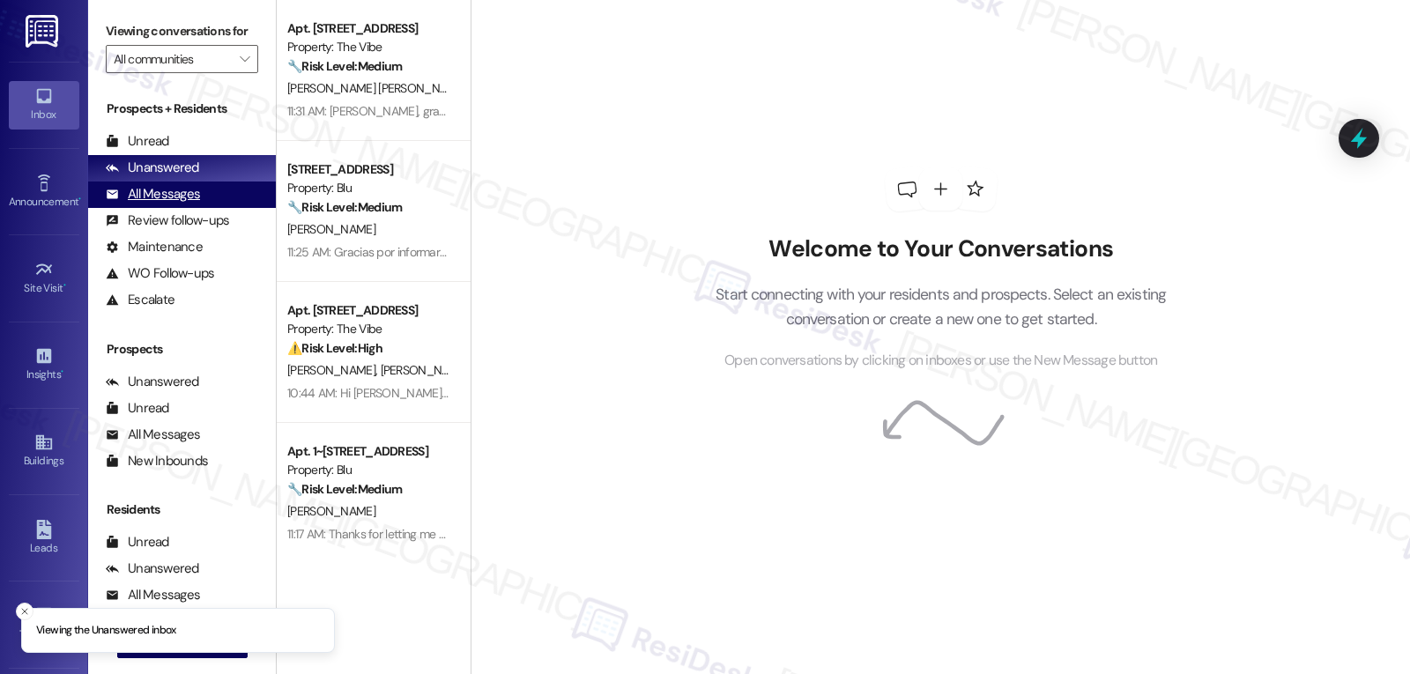
click at [166, 204] on div "All Messages" at bounding box center [153, 194] width 94 height 19
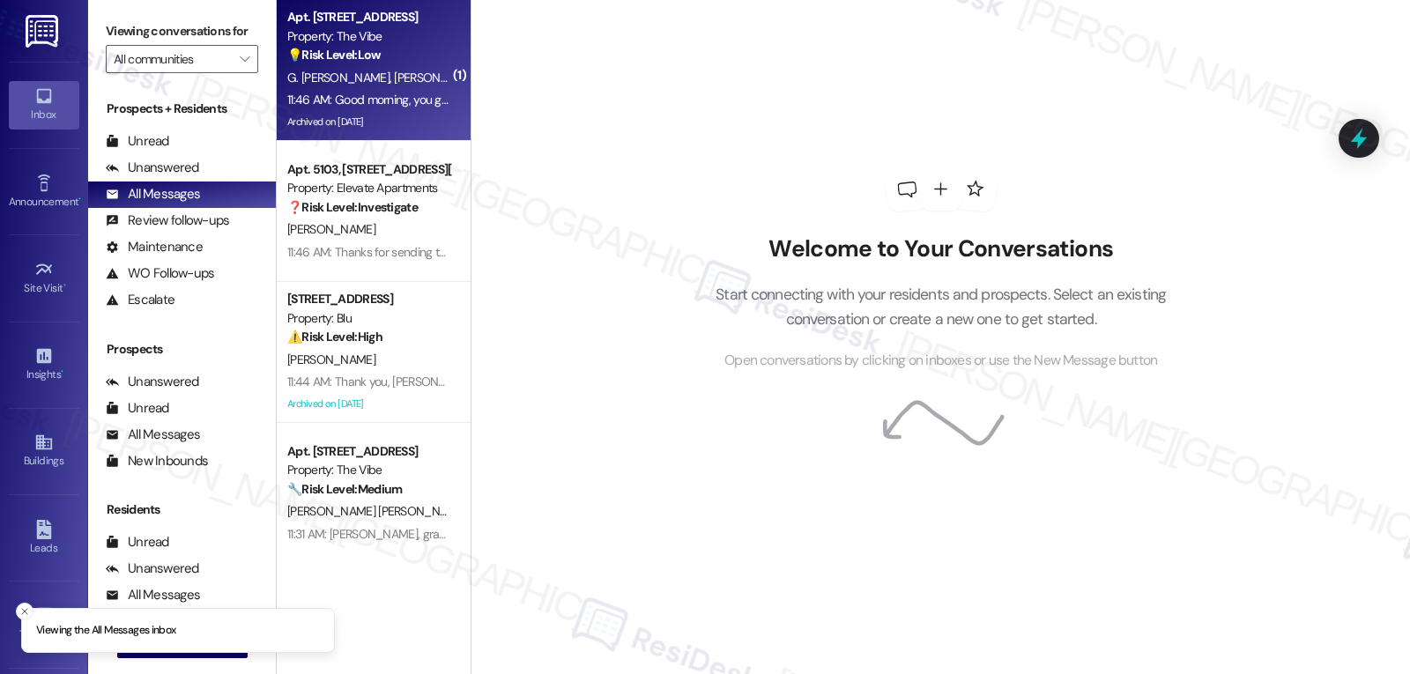
click at [350, 64] on div "💡 Risk Level: Low The resident is inquiring about [DATE] office hours. This is …" at bounding box center [368, 55] width 163 height 19
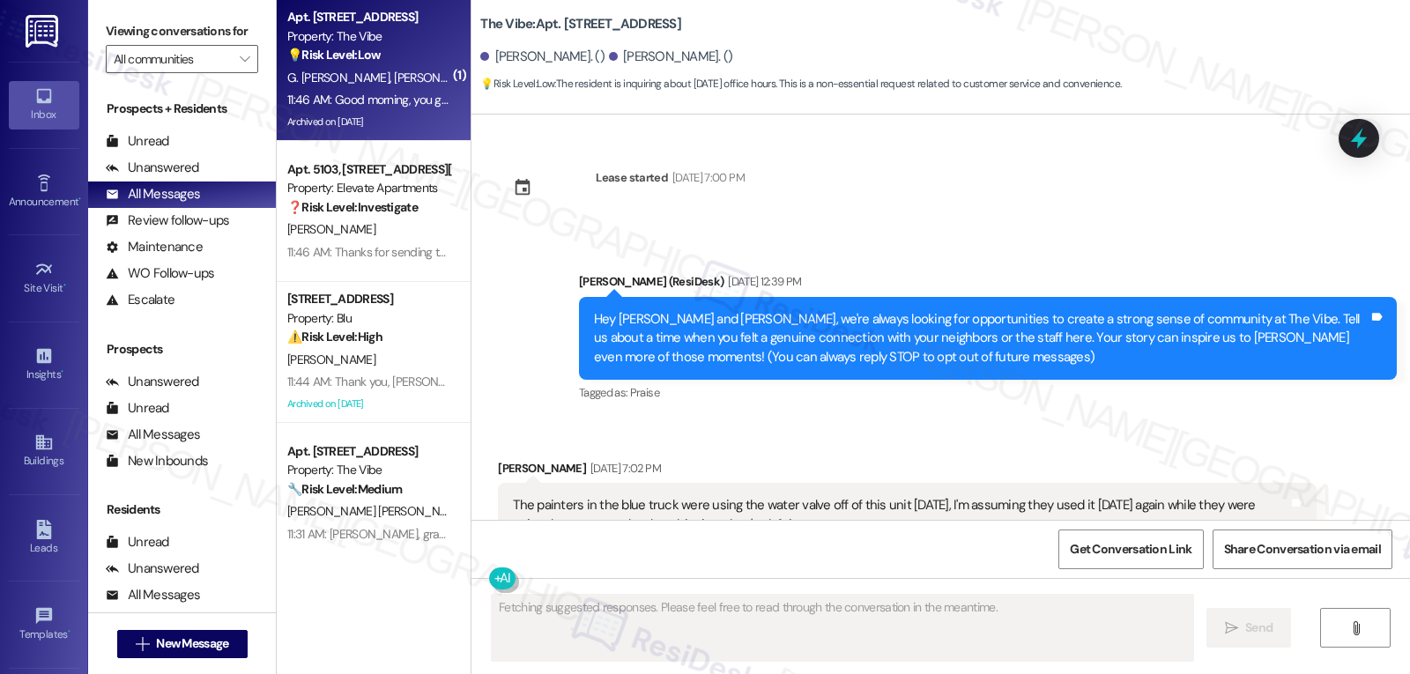
scroll to position [11330, 0]
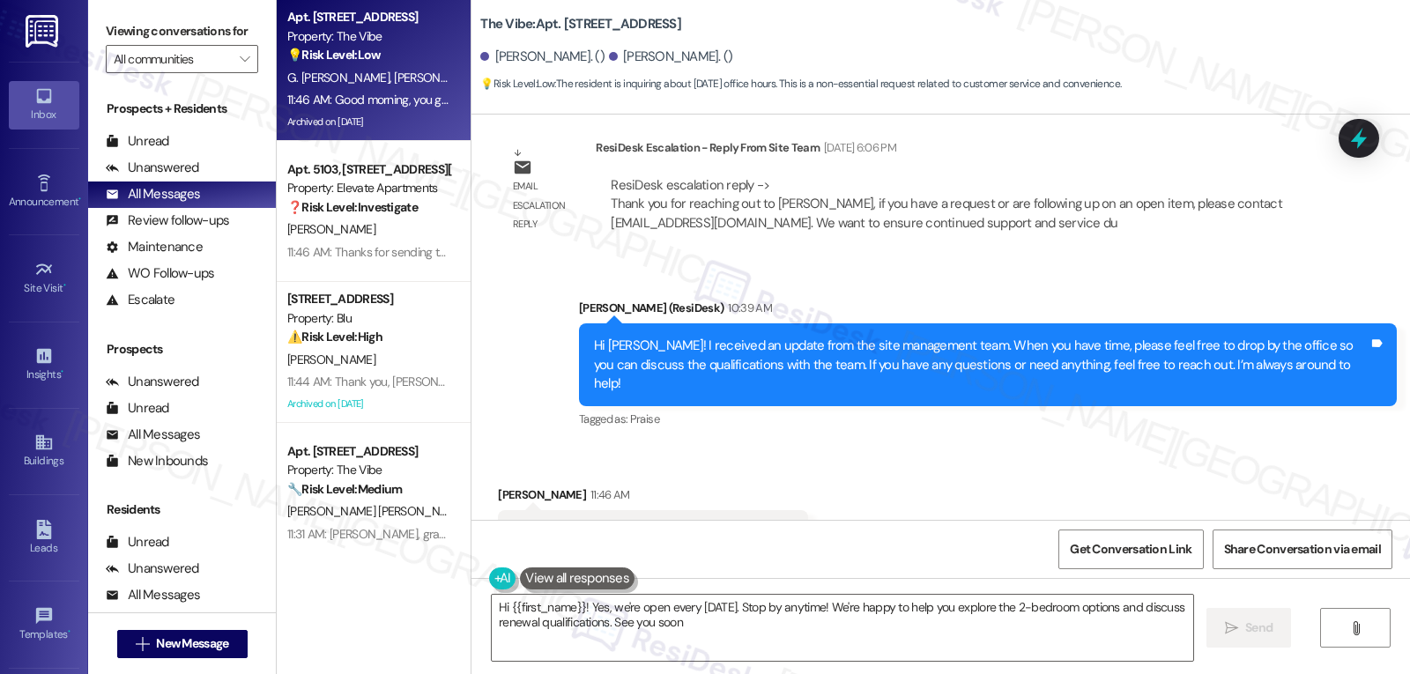
type textarea "Hi {{first_name}}! Yes, we're open every [DATE]. Stop by anytime! We're happy t…"
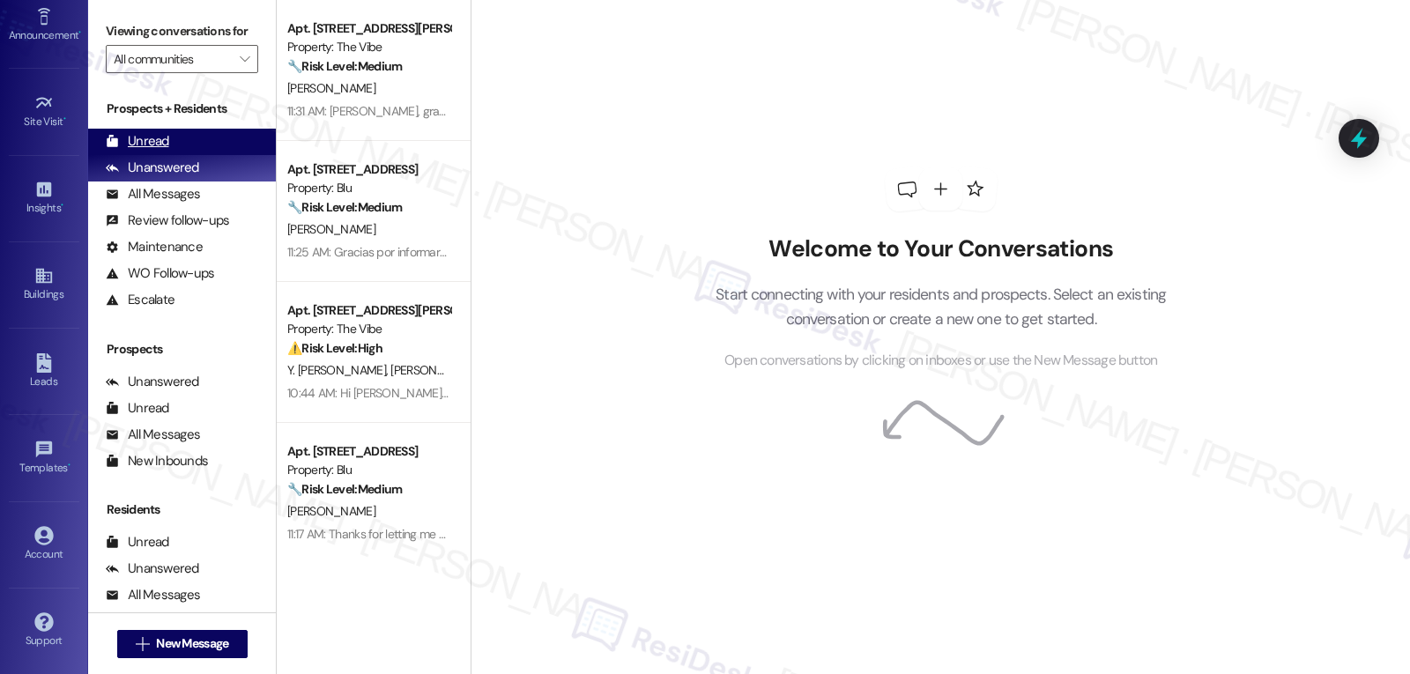
click at [169, 155] on div "Unread (0)" at bounding box center [182, 142] width 188 height 26
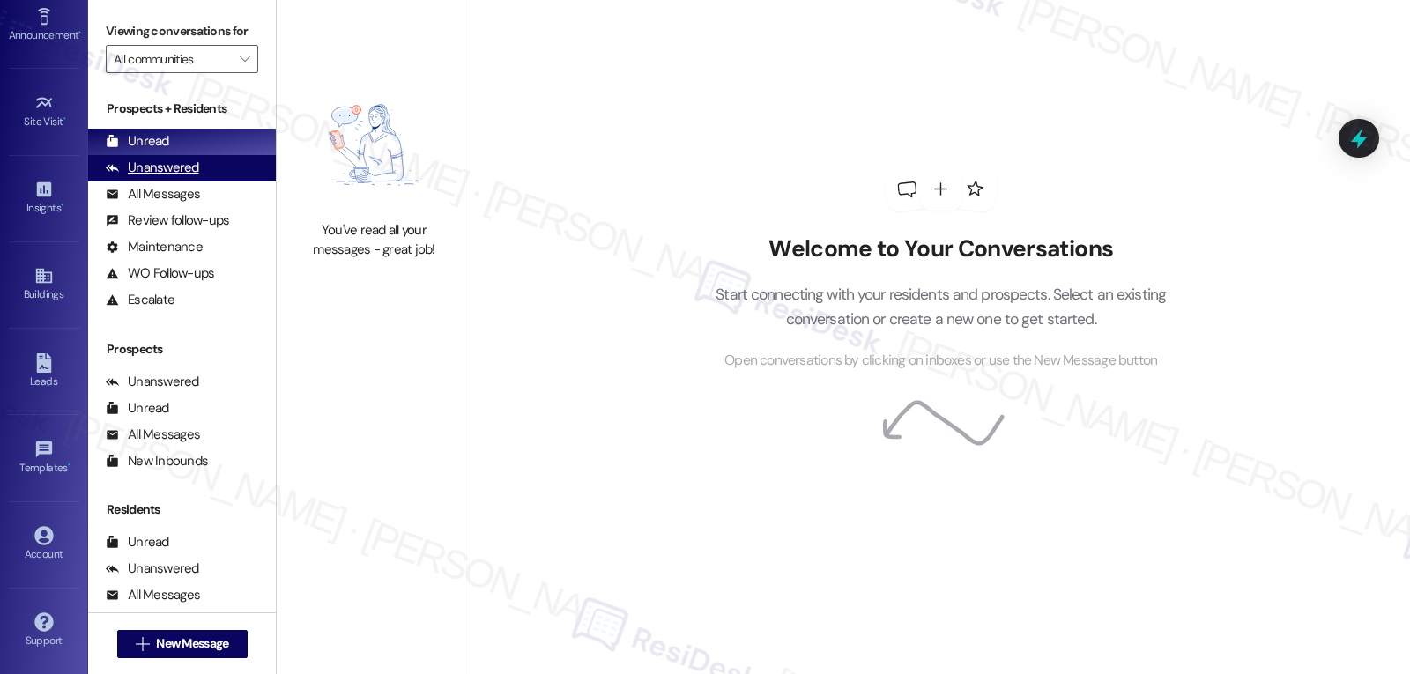
click at [152, 177] on div "Unanswered" at bounding box center [152, 168] width 93 height 19
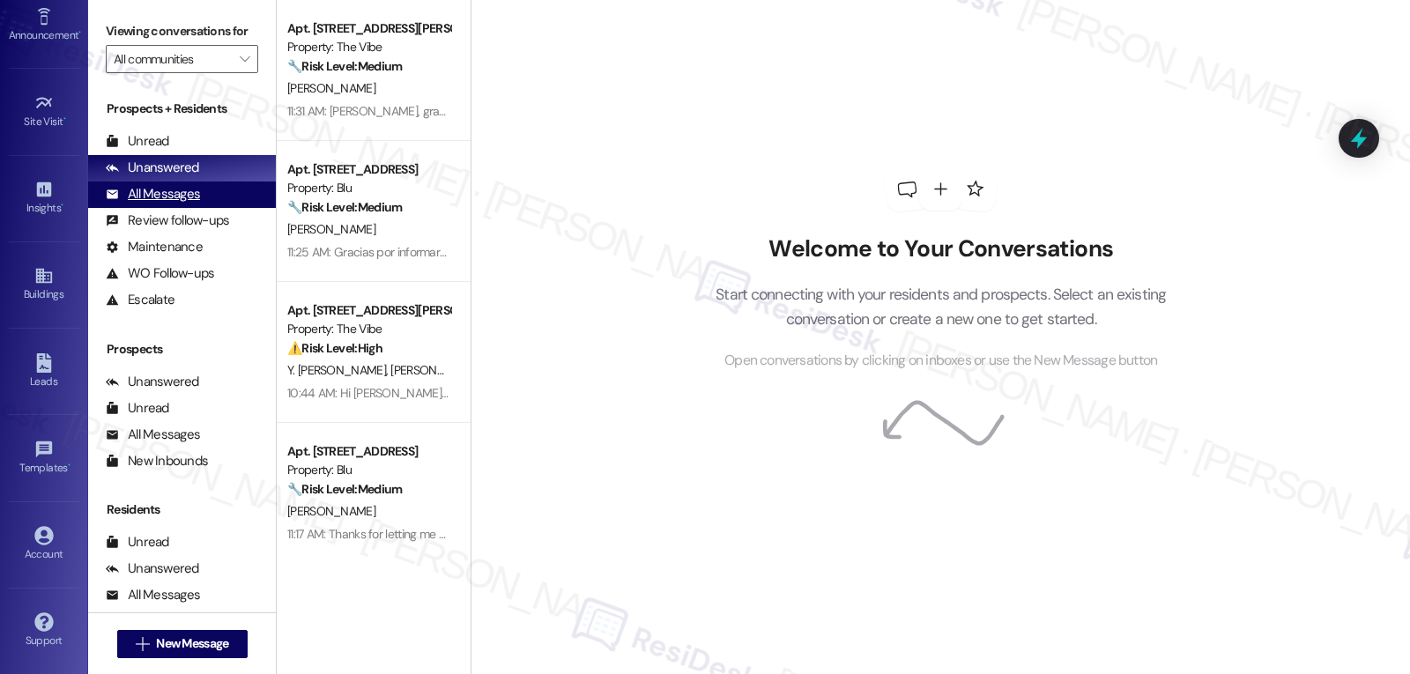
click at [155, 204] on div "All Messages" at bounding box center [153, 194] width 94 height 19
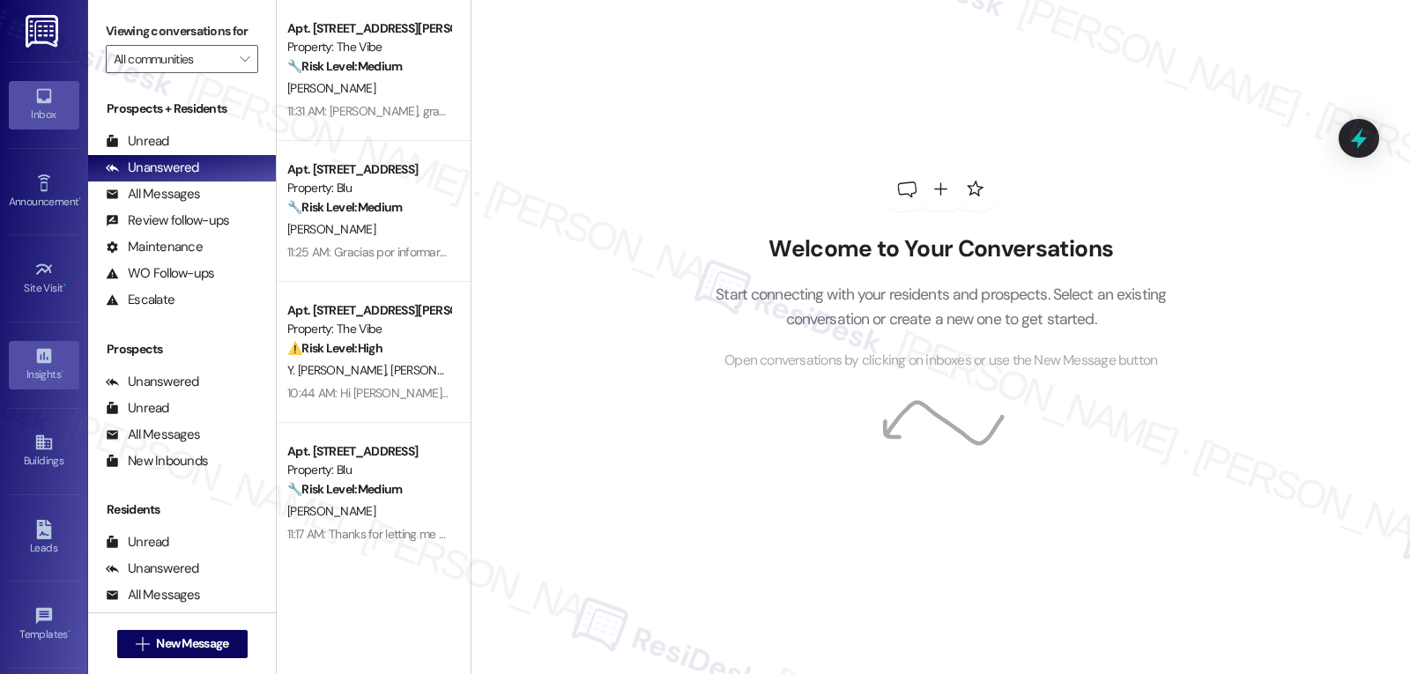
scroll to position [167, 0]
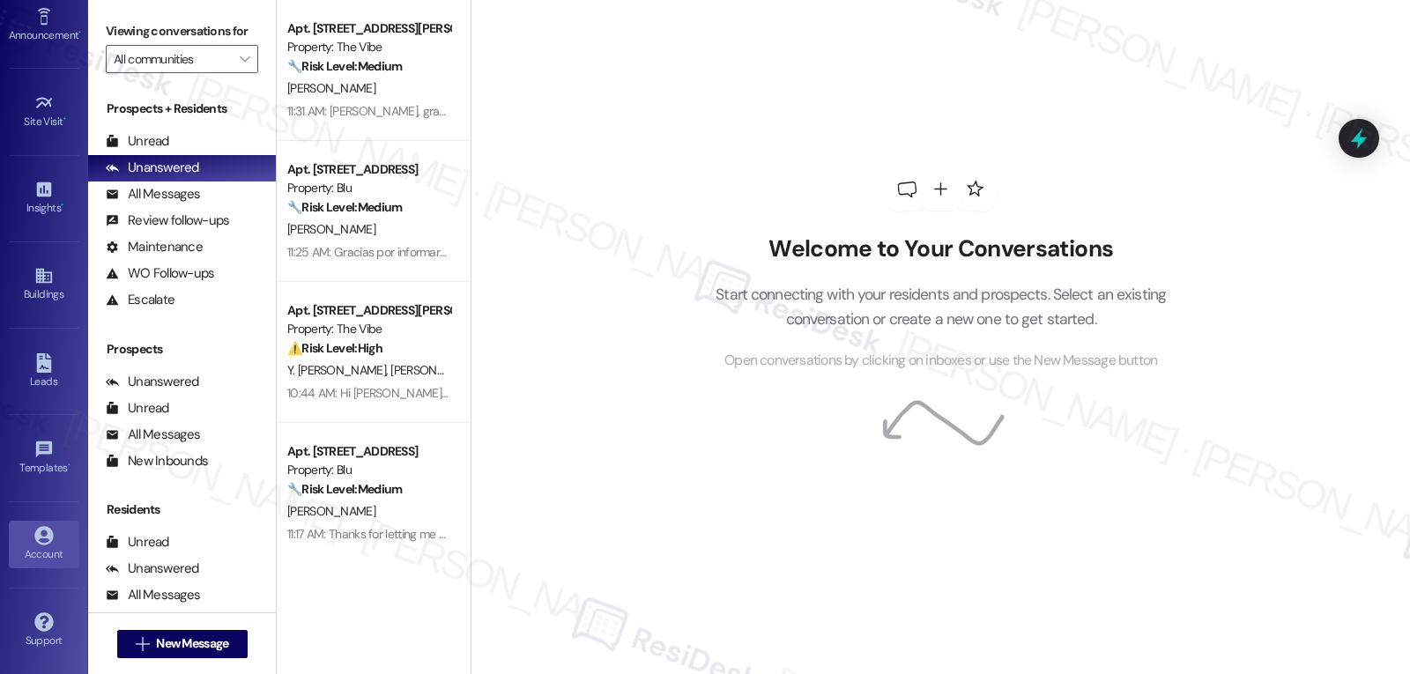
click at [25, 550] on div "Account" at bounding box center [44, 555] width 88 height 18
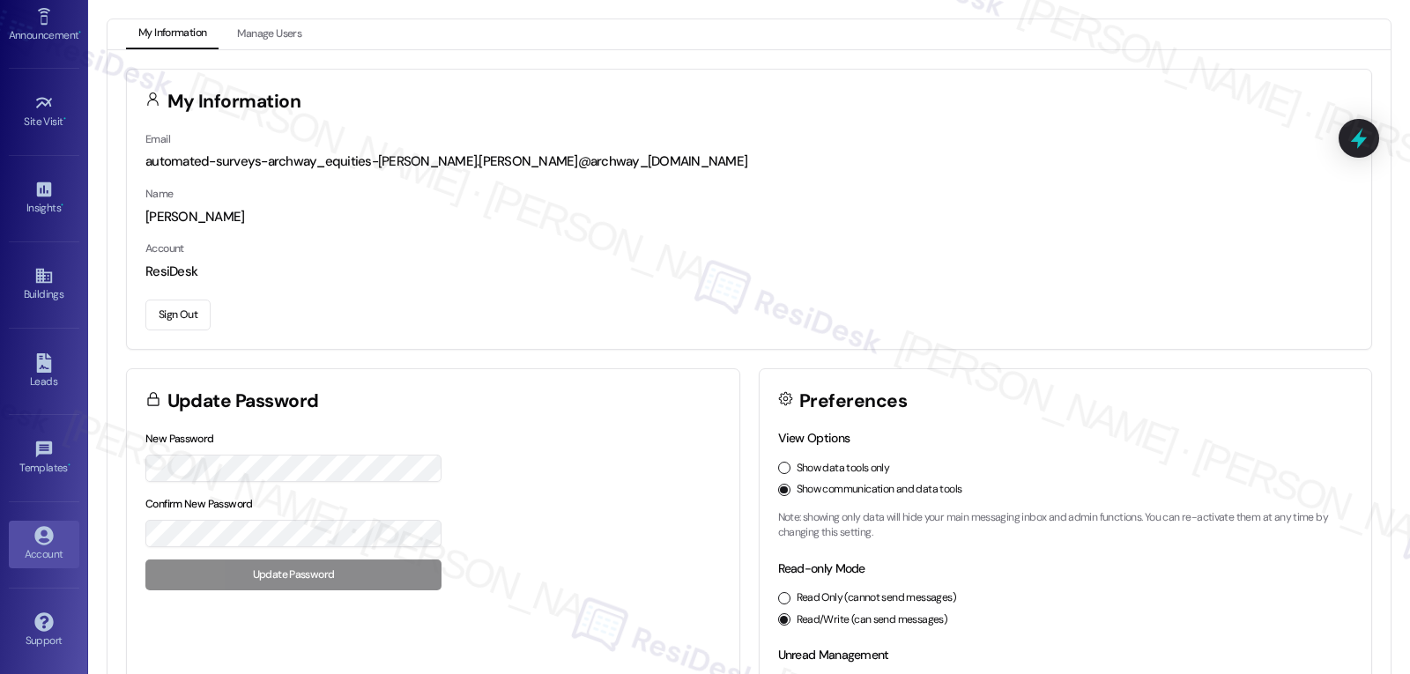
click at [195, 318] on button "Sign Out" at bounding box center [177, 315] width 65 height 31
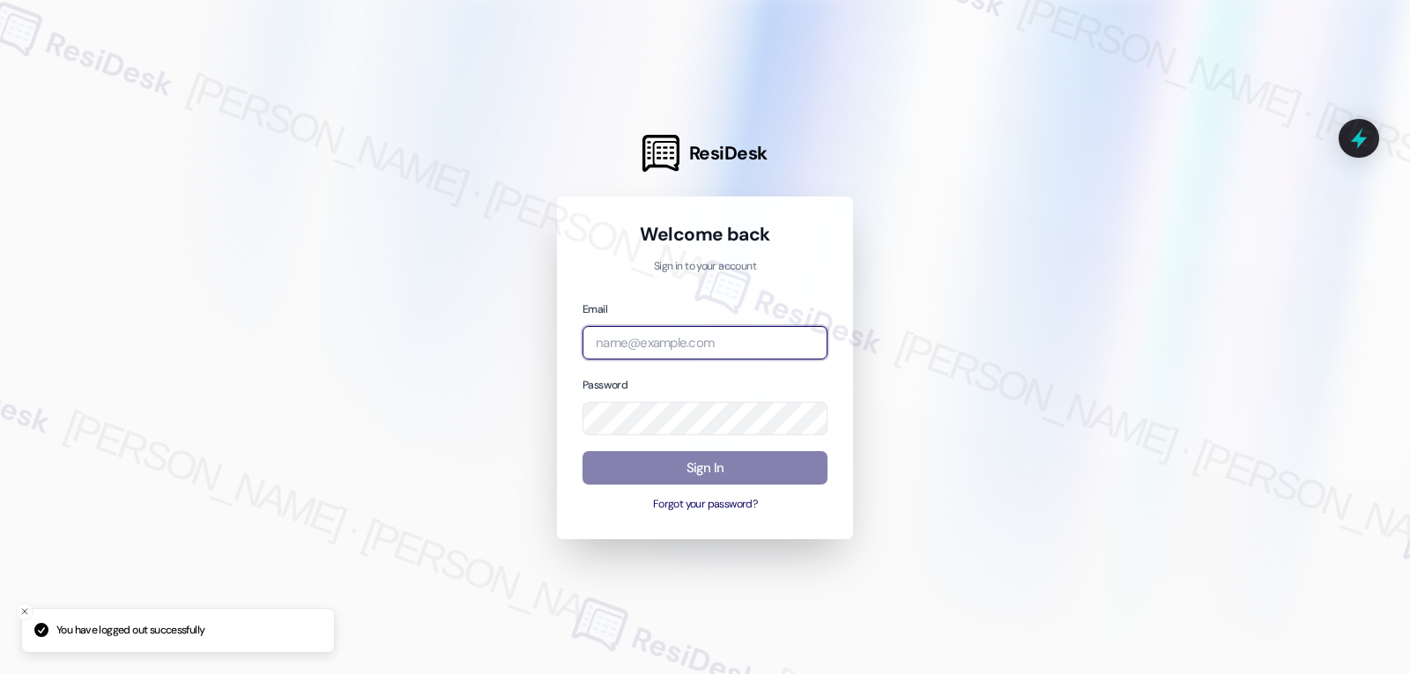
click at [690, 337] on input "email" at bounding box center [705, 343] width 245 height 34
click at [650, 350] on input "email" at bounding box center [705, 343] width 245 height 34
paste input "[EMAIL_ADDRESS][PERSON_NAME][PERSON_NAME][DOMAIN_NAME]"
type input "[EMAIL_ADDRESS][PERSON_NAME][PERSON_NAME][DOMAIN_NAME]"
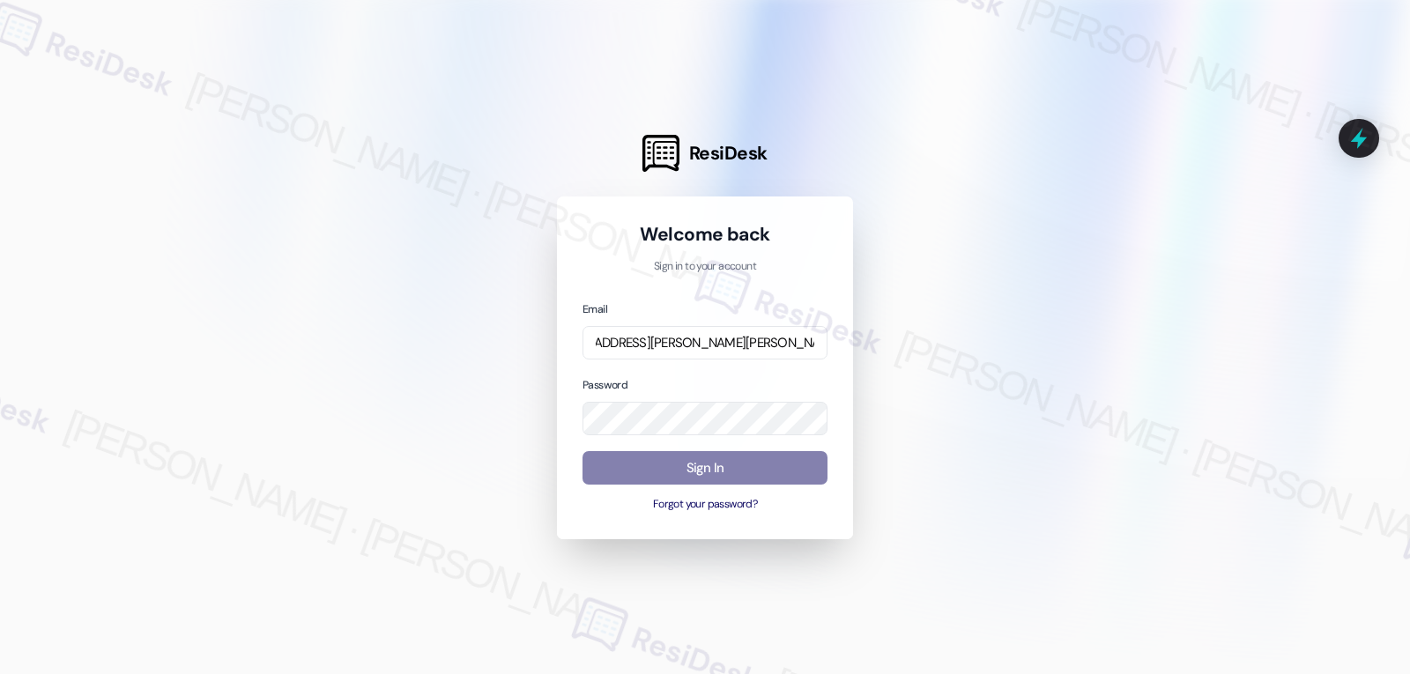
scroll to position [0, 0]
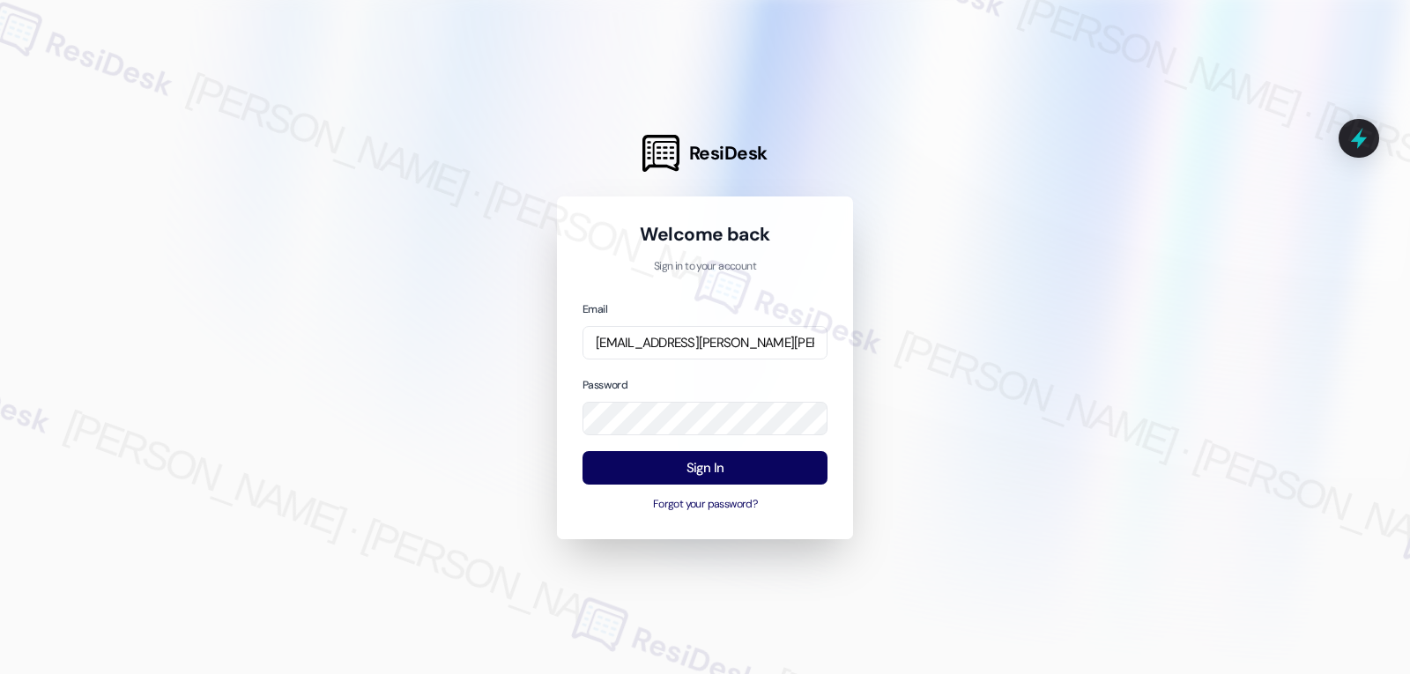
click at [667, 372] on div "Email [EMAIL_ADDRESS][PERSON_NAME][PERSON_NAME][DOMAIN_NAME] Password Sign In F…" at bounding box center [705, 407] width 245 height 214
click at [691, 467] on button "Sign In" at bounding box center [705, 468] width 245 height 34
